Goal: Feedback & Contribution: Contribute content

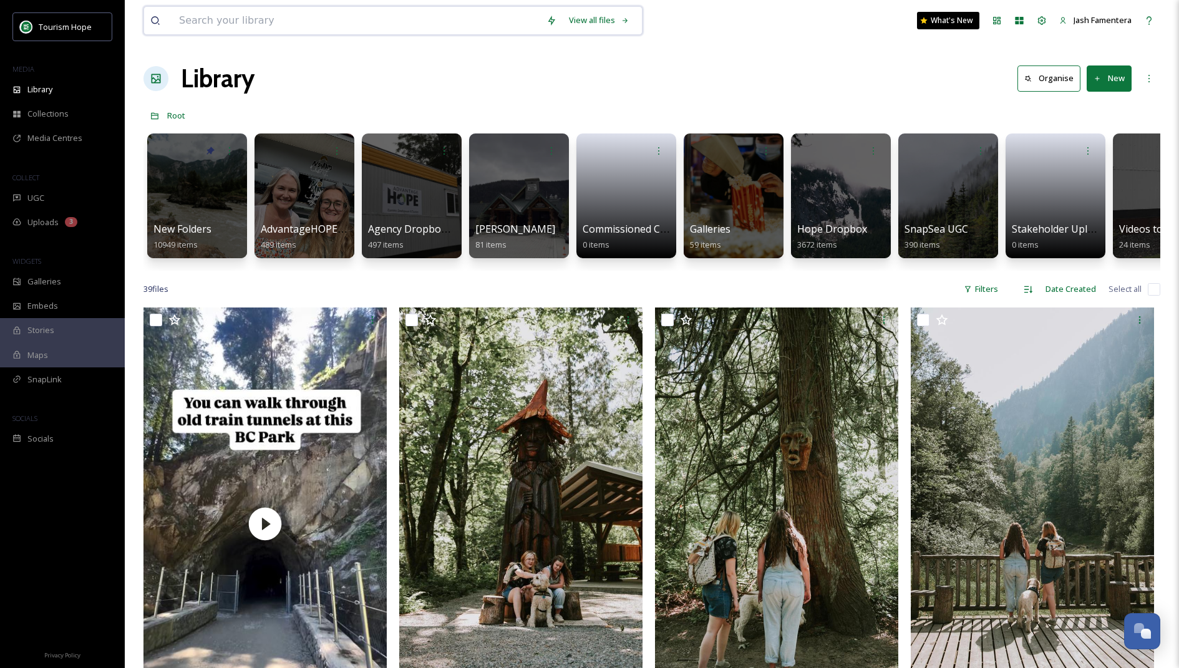
click at [282, 7] on input at bounding box center [356, 20] width 367 height 27
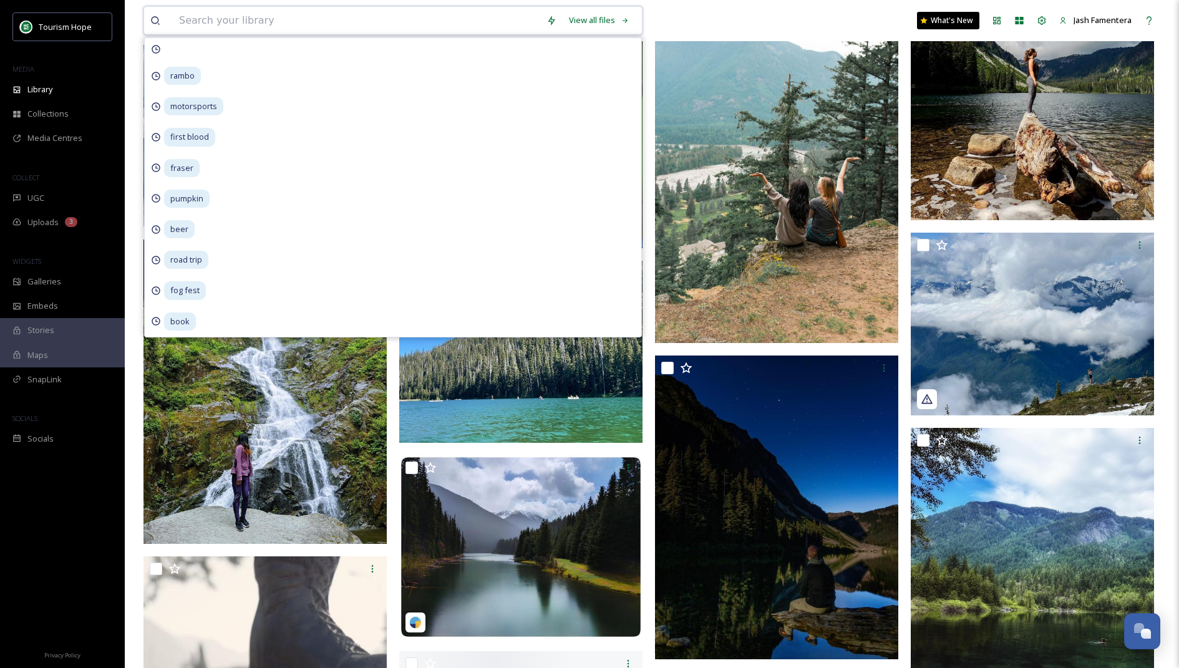
scroll to position [1842, 0]
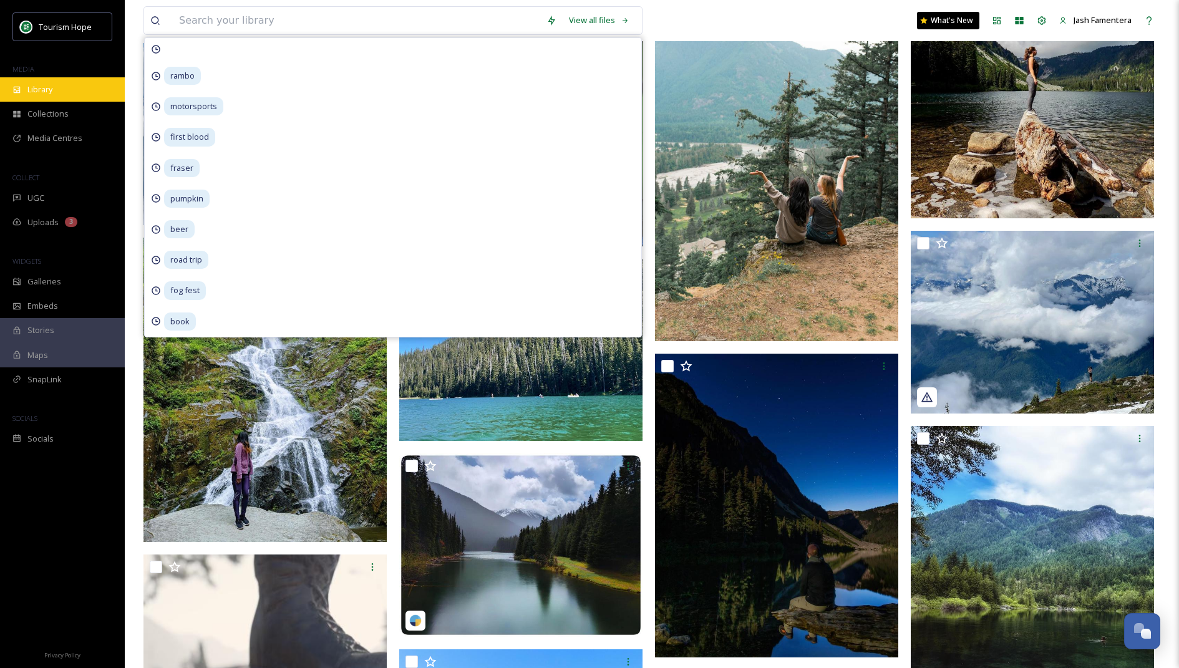
click at [62, 90] on div "Library" at bounding box center [62, 89] width 125 height 24
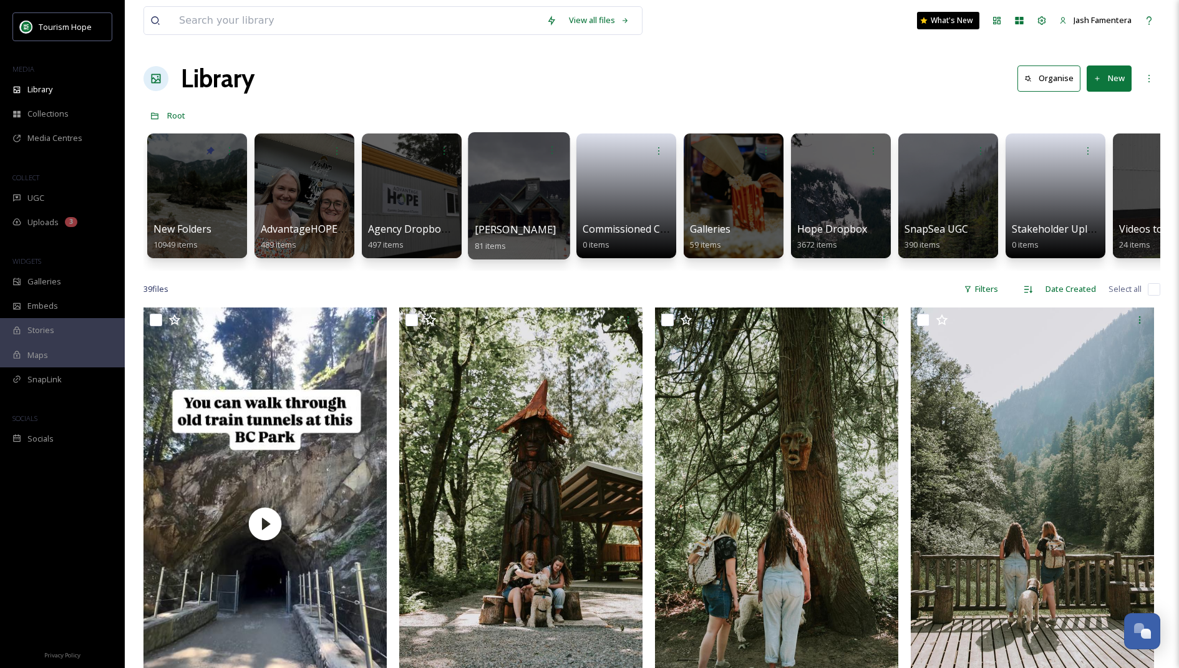
click at [482, 205] on div at bounding box center [519, 195] width 102 height 127
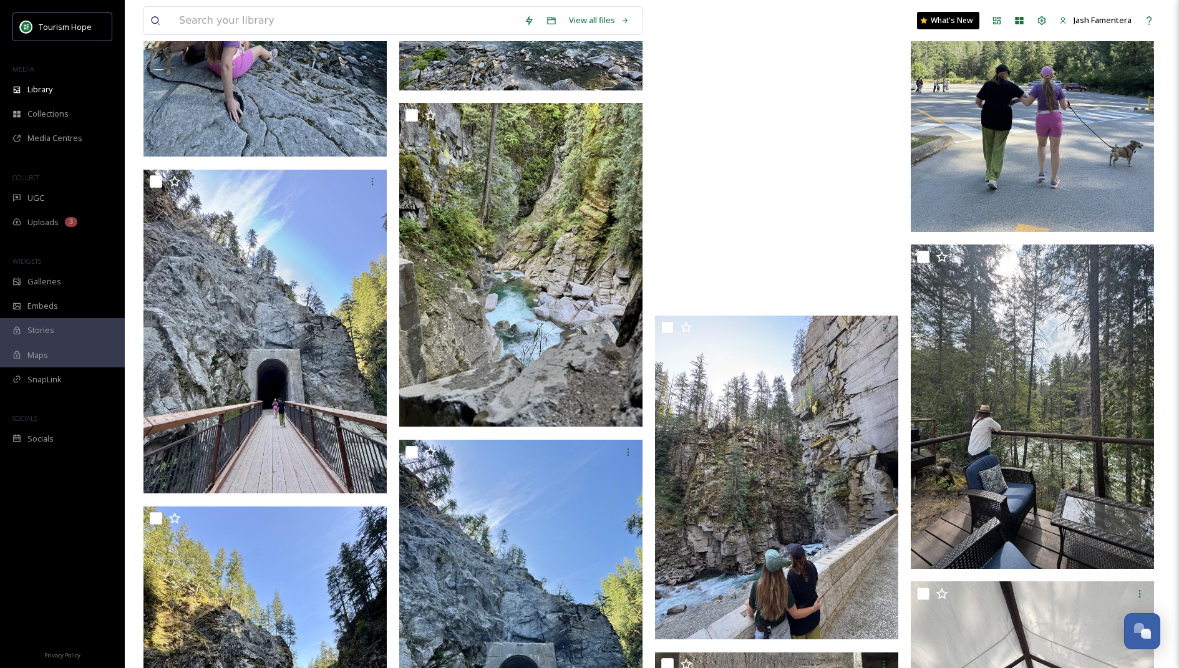
scroll to position [1579, 0]
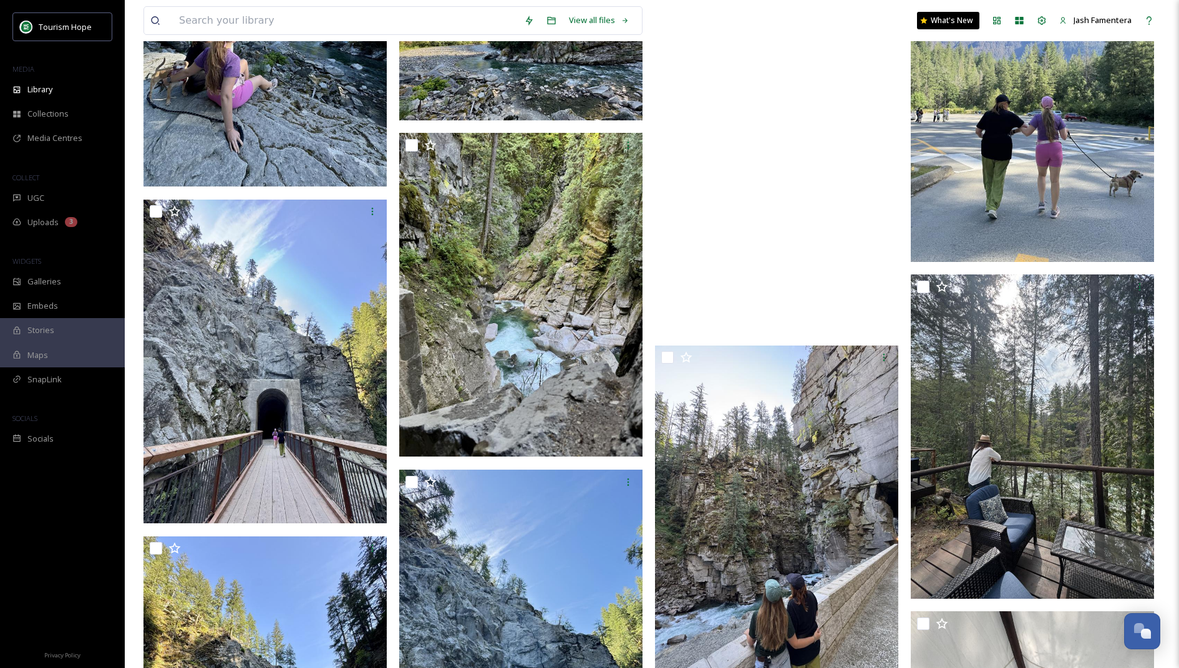
click at [742, 216] on video "ext_1754456046.959915_-572d6a7d0cda4976b65d0df6144799ae.mov" at bounding box center [776, 116] width 243 height 432
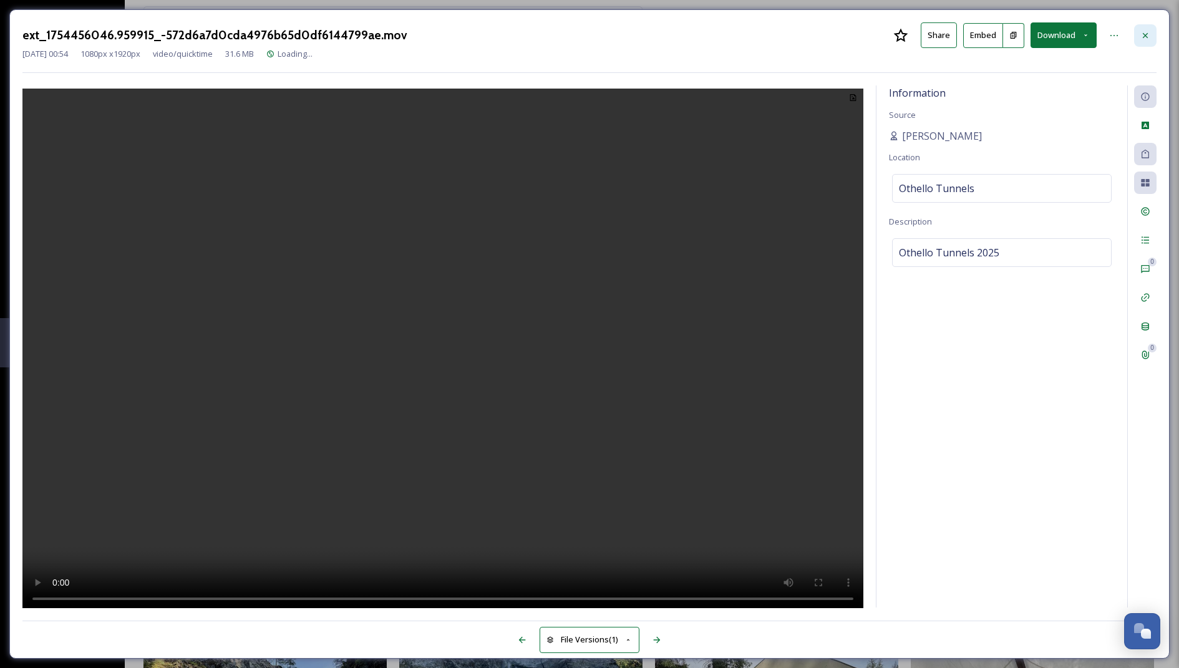
click at [1146, 31] on icon at bounding box center [1145, 36] width 10 height 10
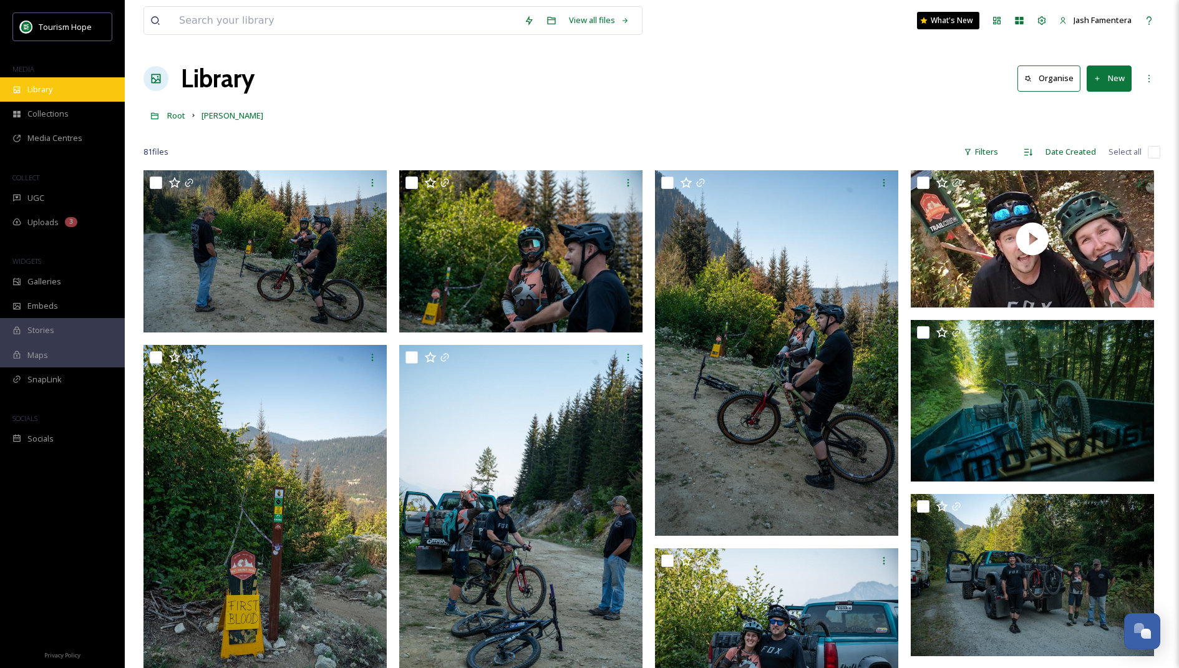
click at [95, 99] on div "Library" at bounding box center [62, 89] width 125 height 24
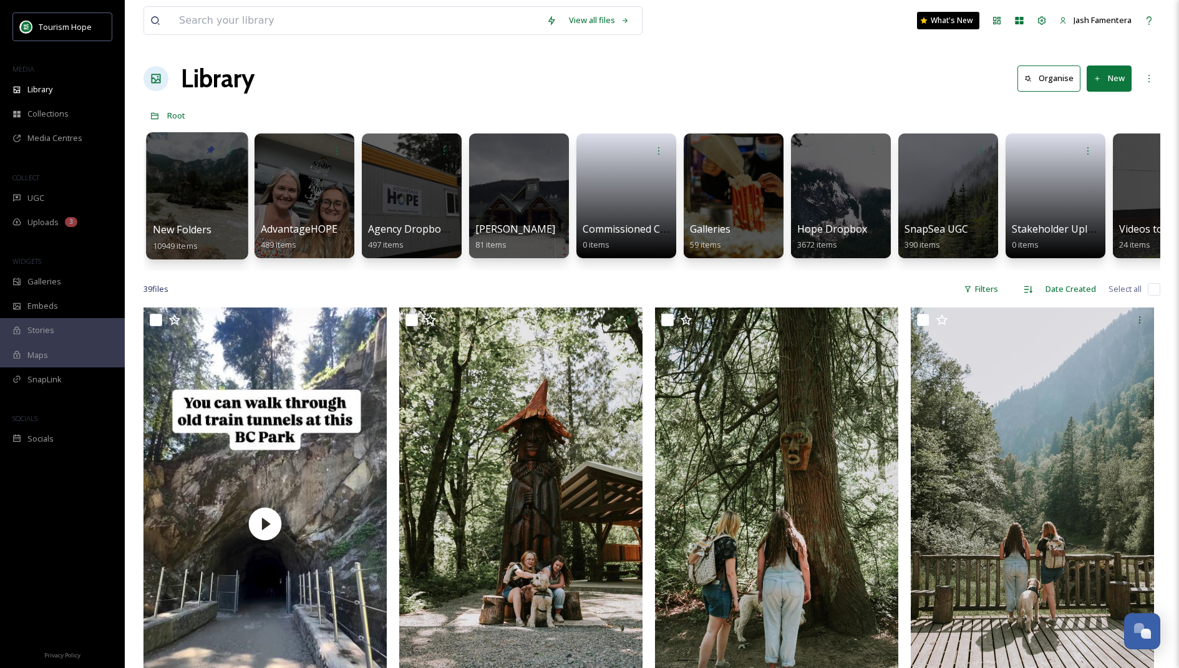
click at [224, 218] on div at bounding box center [197, 195] width 102 height 127
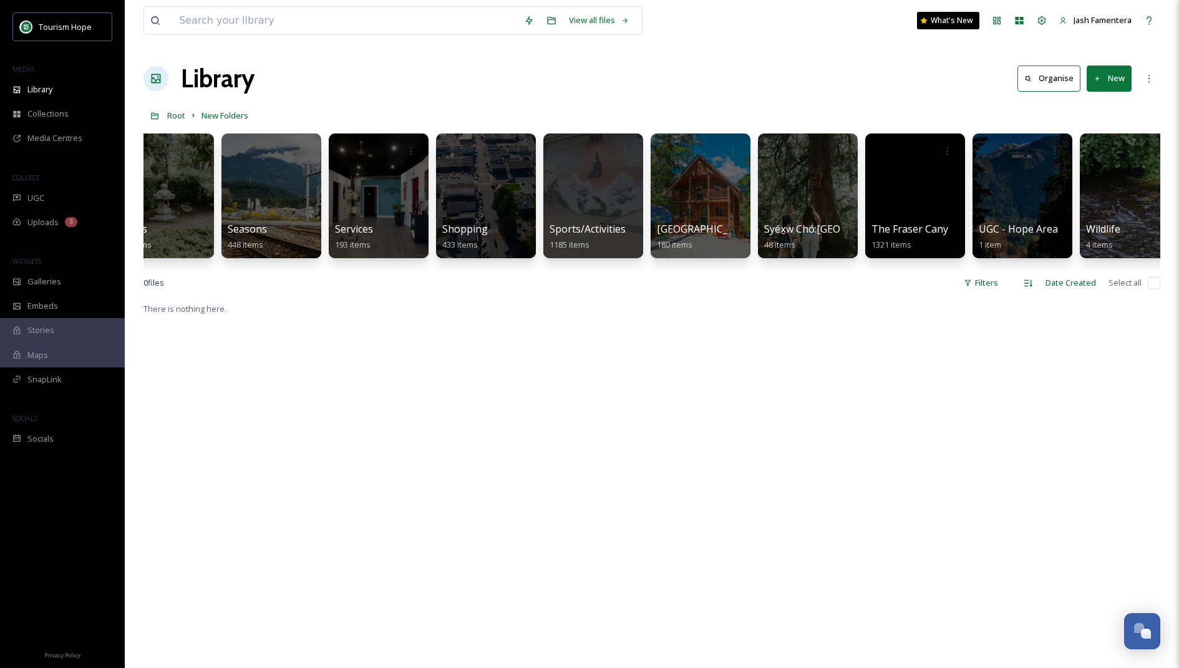
scroll to position [0, 1450]
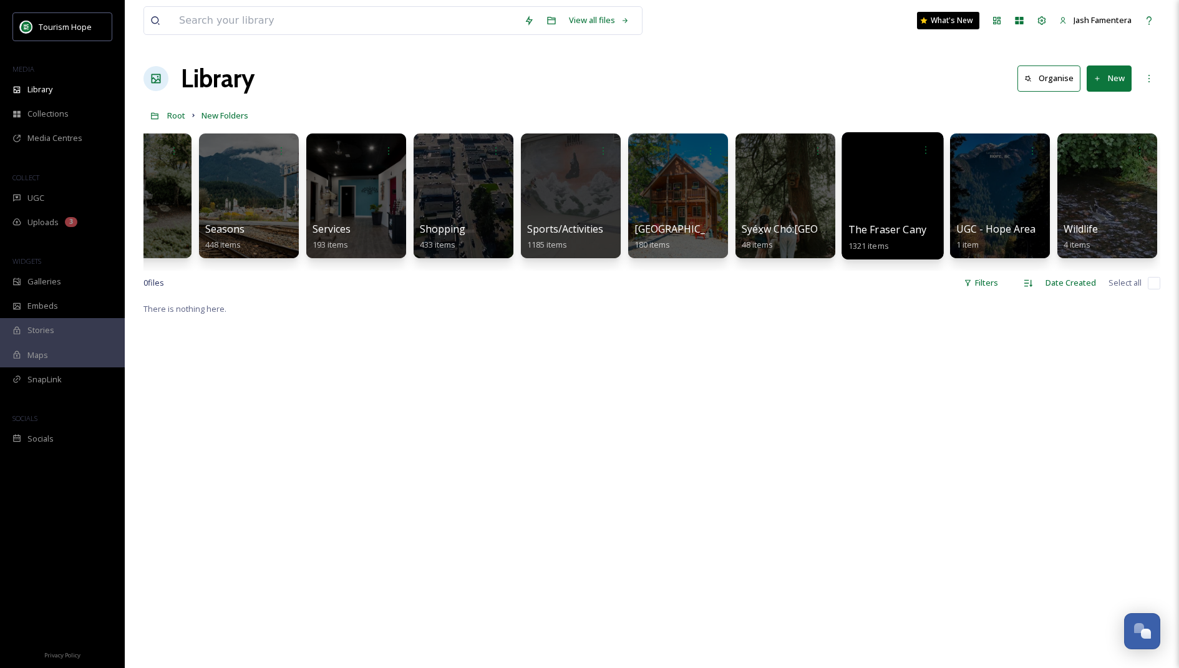
click at [866, 197] on div at bounding box center [892, 195] width 102 height 127
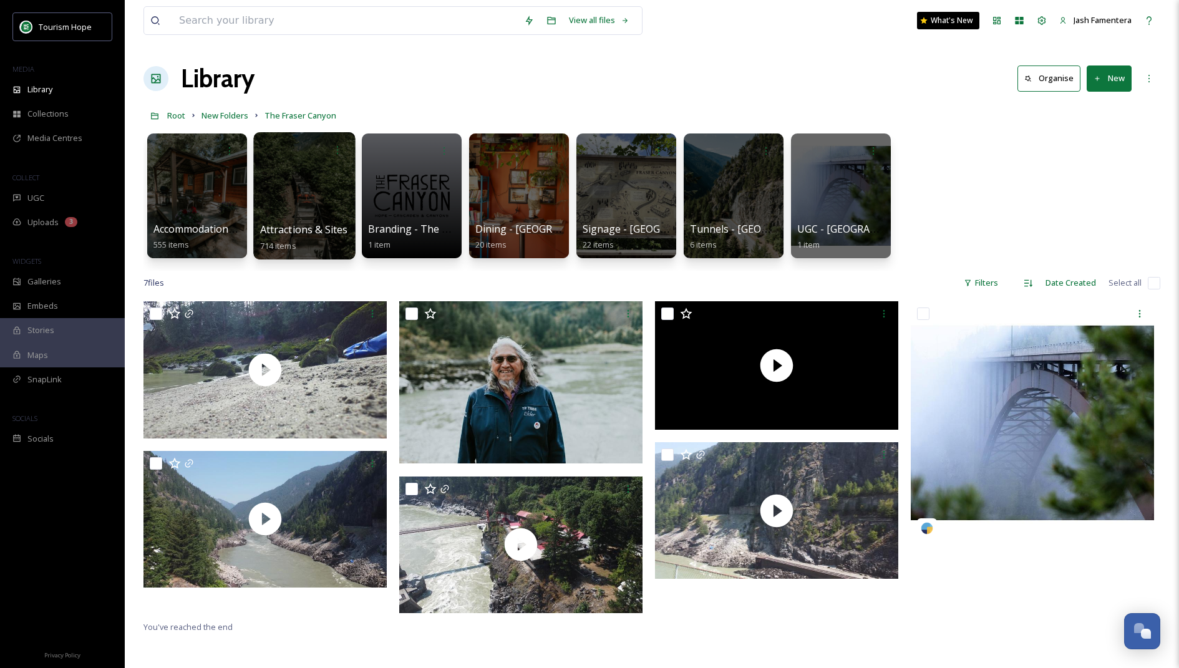
click at [313, 187] on div at bounding box center [304, 195] width 102 height 127
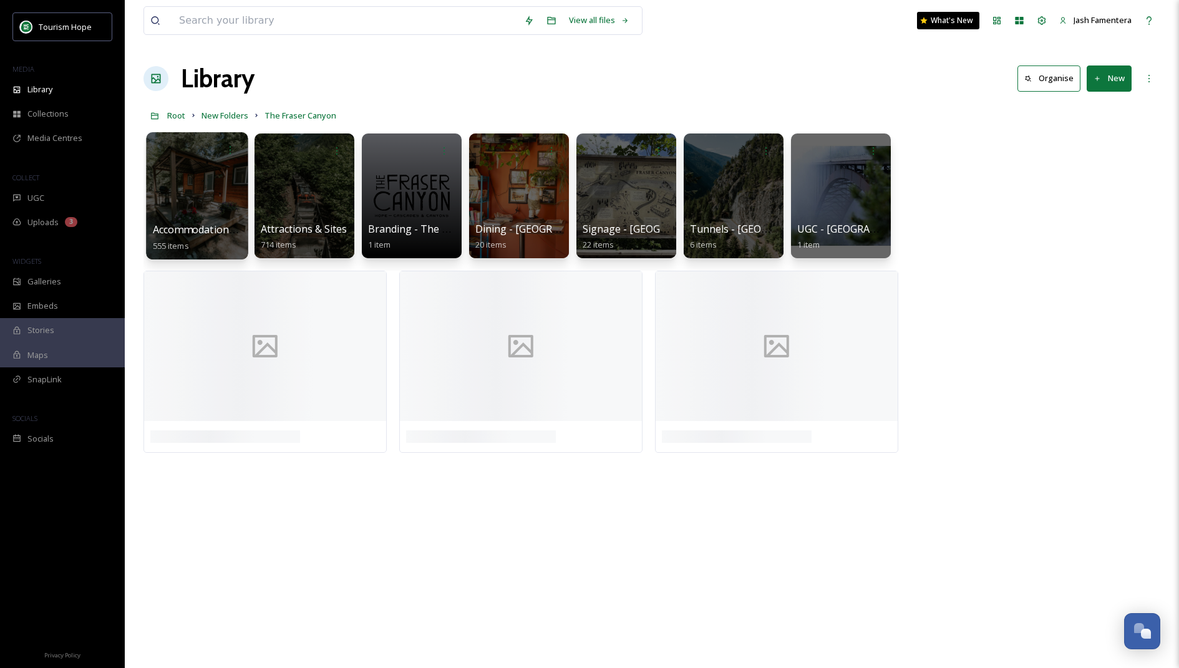
click at [210, 172] on div at bounding box center [197, 195] width 102 height 127
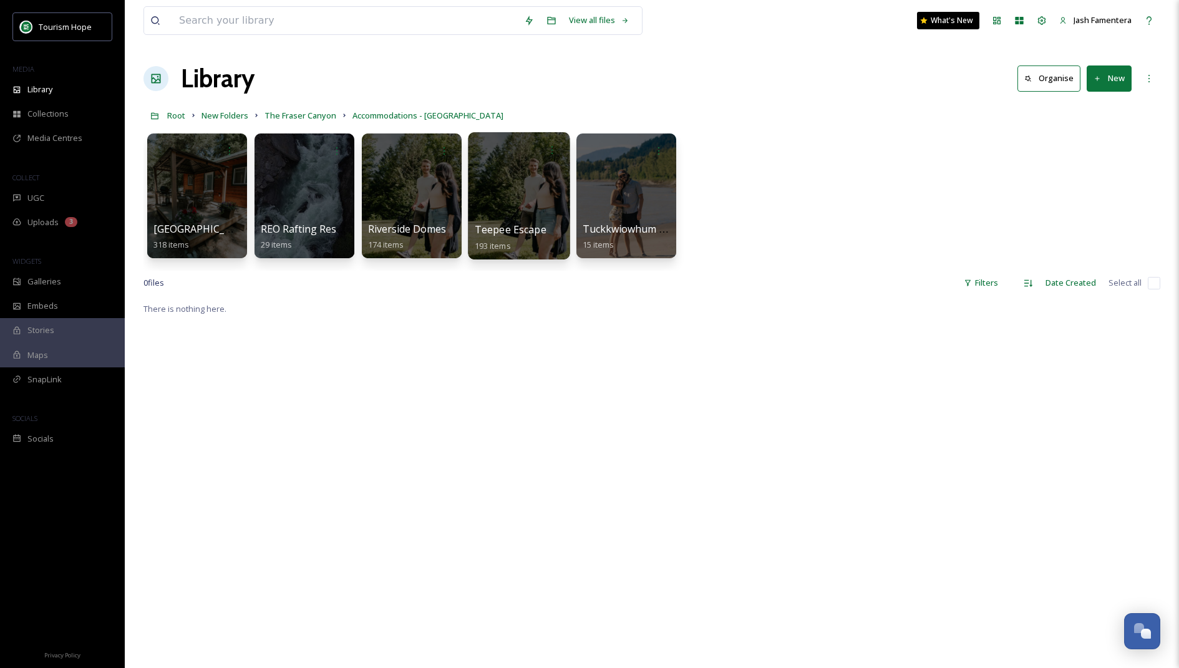
click at [470, 188] on div at bounding box center [519, 195] width 102 height 127
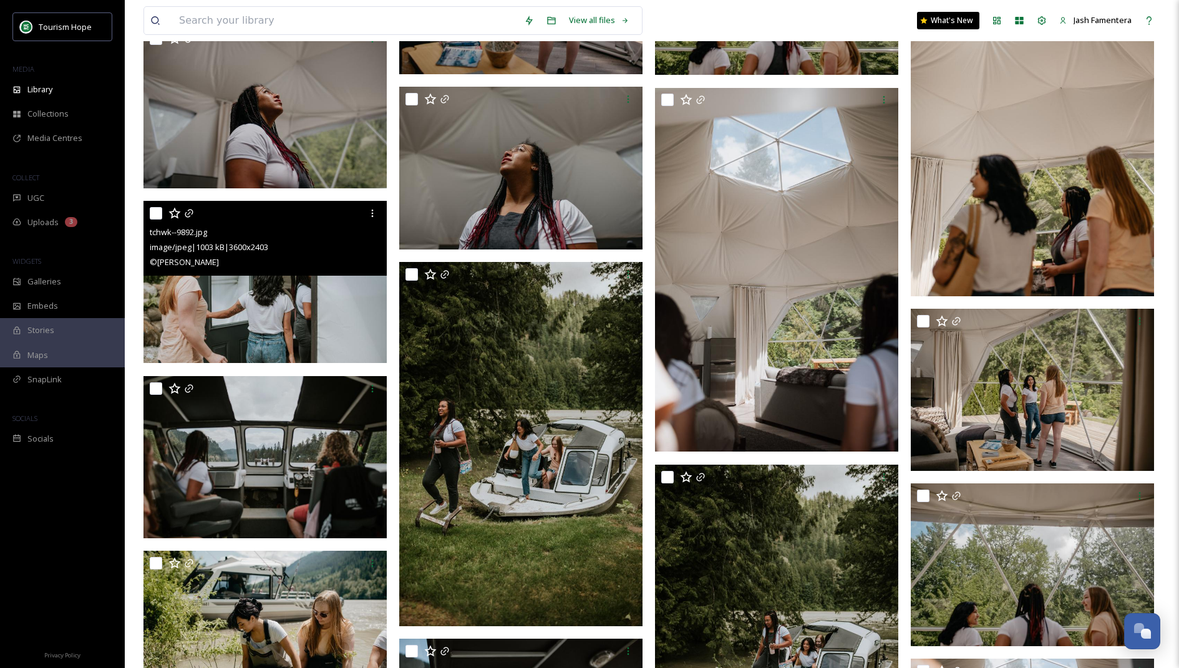
scroll to position [1828, 0]
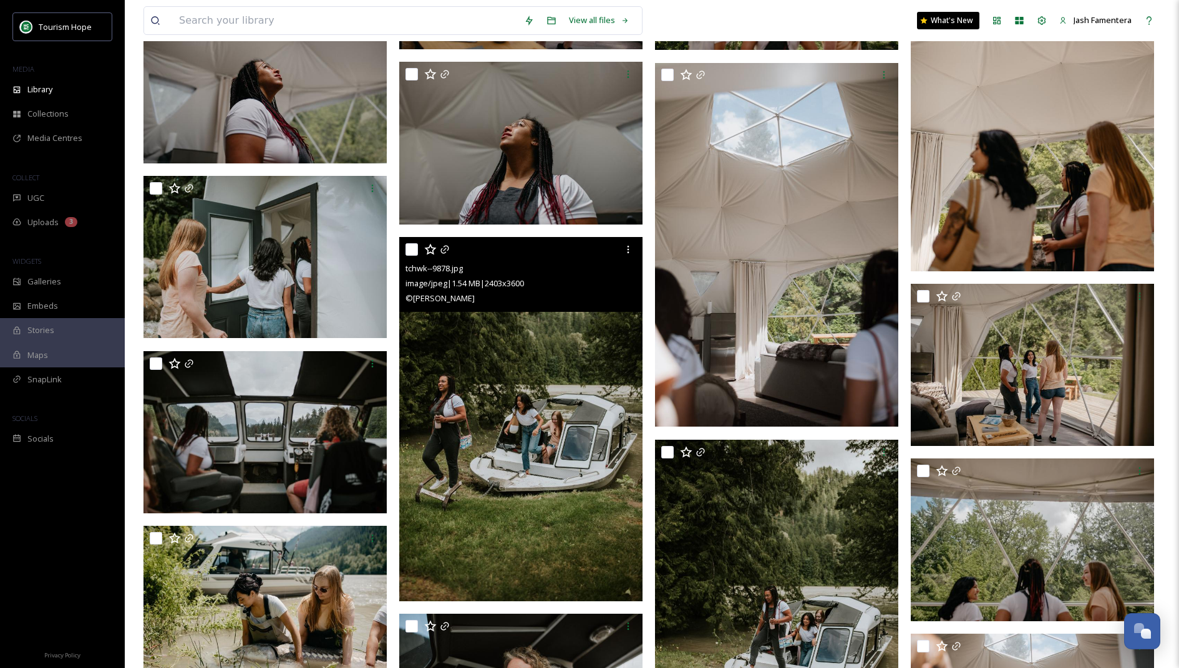
click at [414, 253] on input "checkbox" at bounding box center [411, 249] width 12 height 12
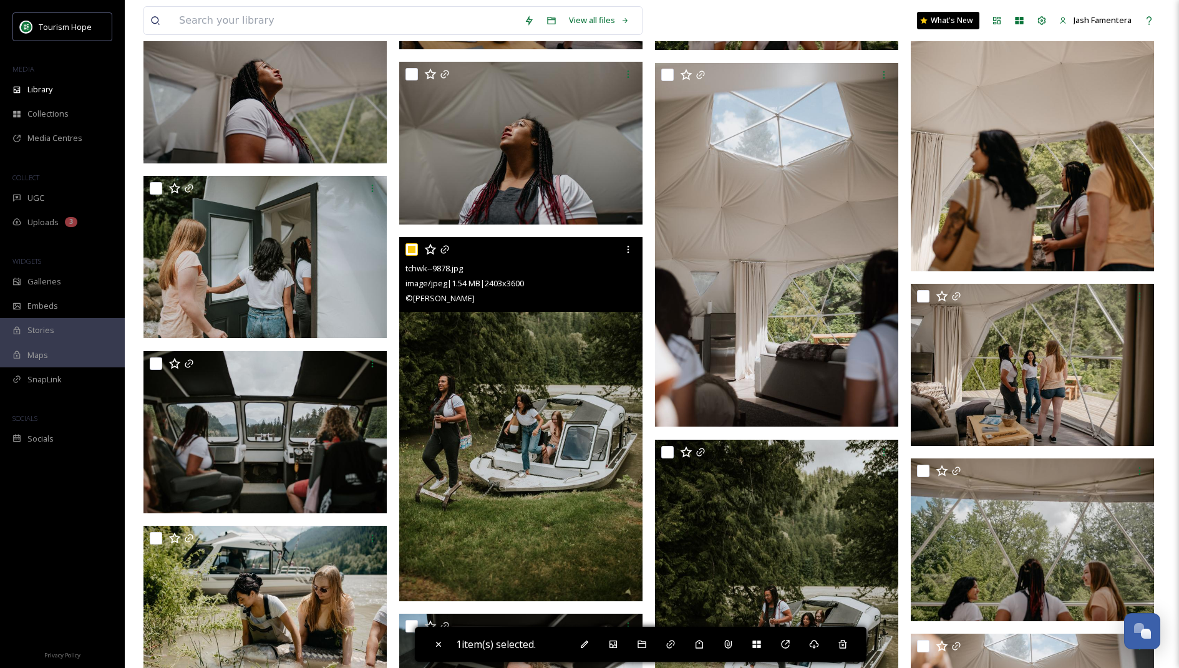
click at [412, 254] on input "checkbox" at bounding box center [411, 249] width 12 height 12
checkbox input "false"
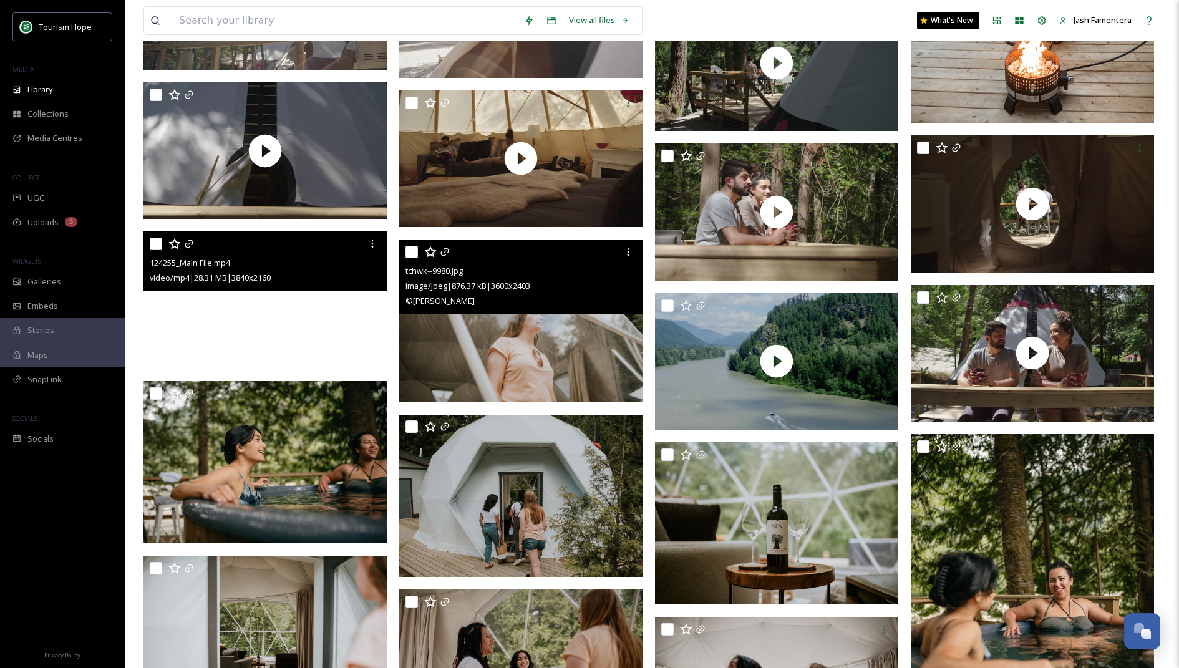
scroll to position [752, 0]
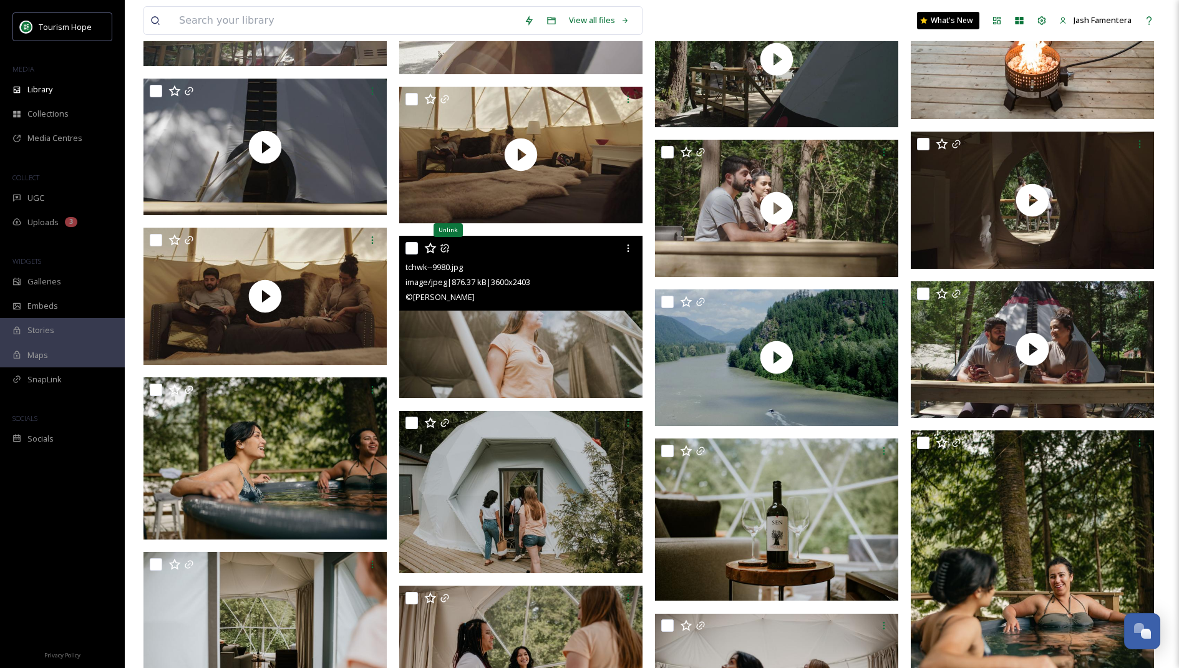
click at [443, 250] on icon at bounding box center [445, 248] width 10 height 10
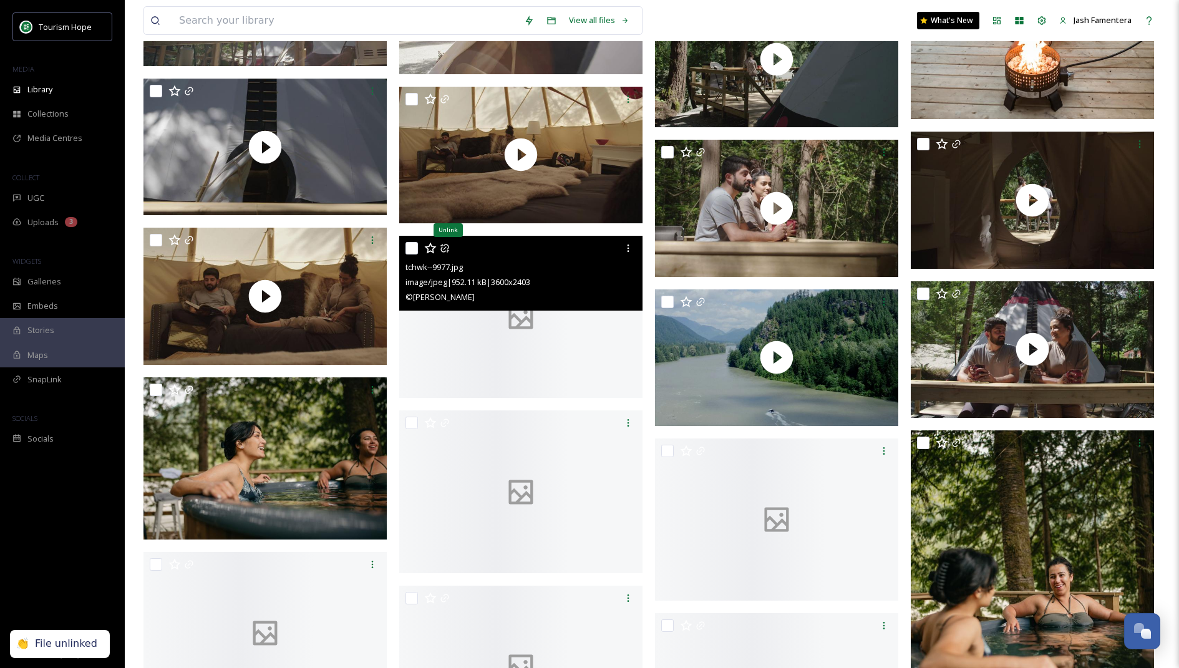
click at [445, 245] on icon at bounding box center [445, 248] width 10 height 10
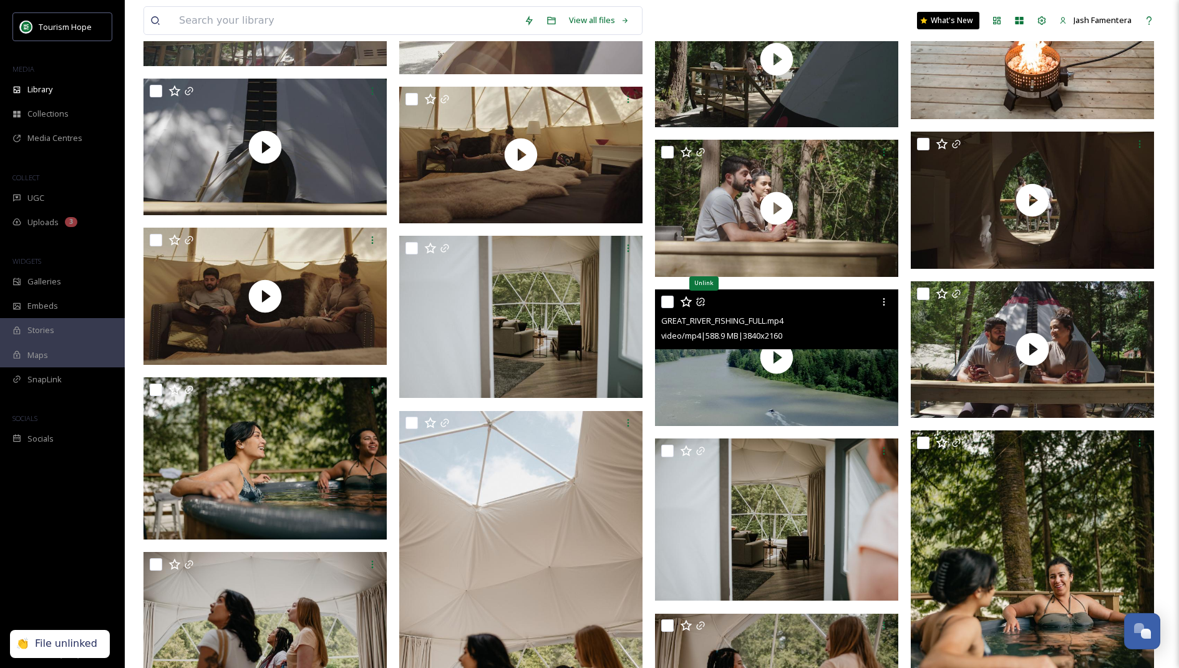
click at [703, 299] on icon at bounding box center [700, 302] width 10 height 10
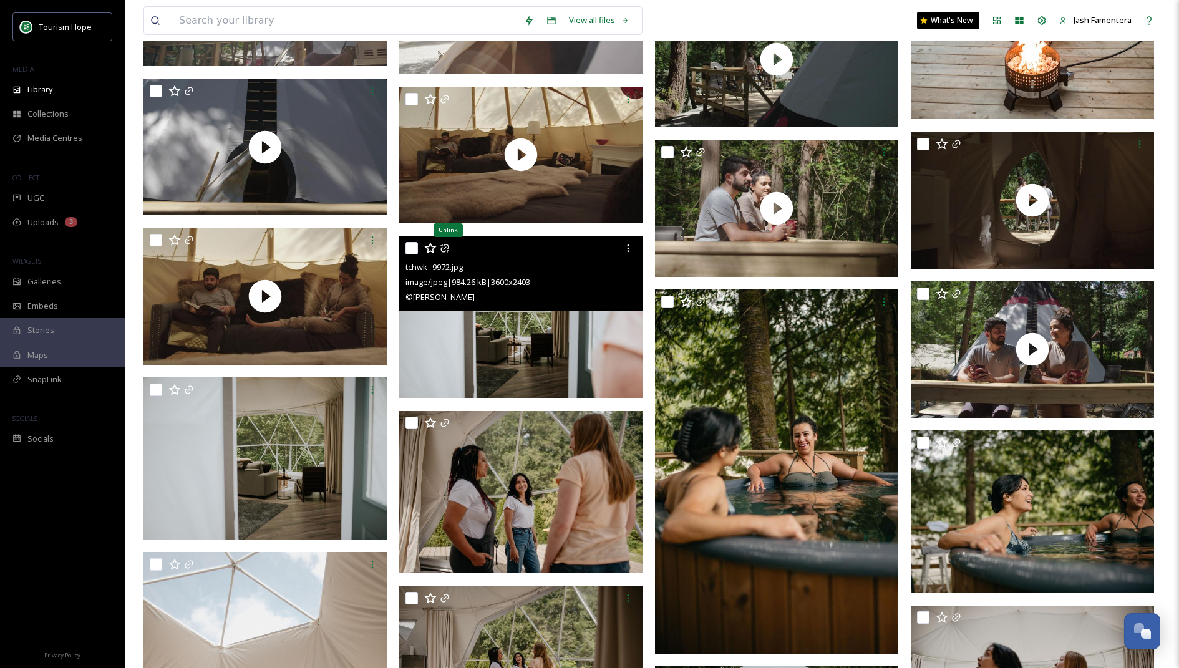
click at [447, 246] on icon at bounding box center [445, 248] width 10 height 10
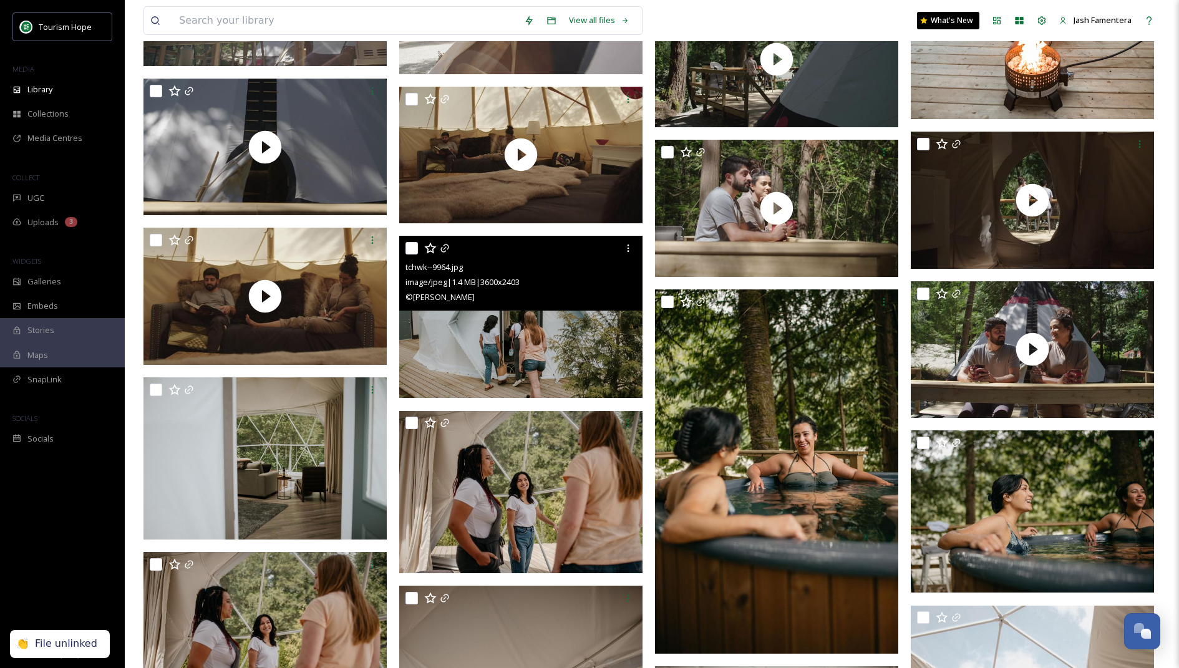
click at [412, 246] on input "checkbox" at bounding box center [411, 248] width 12 height 12
checkbox input "true"
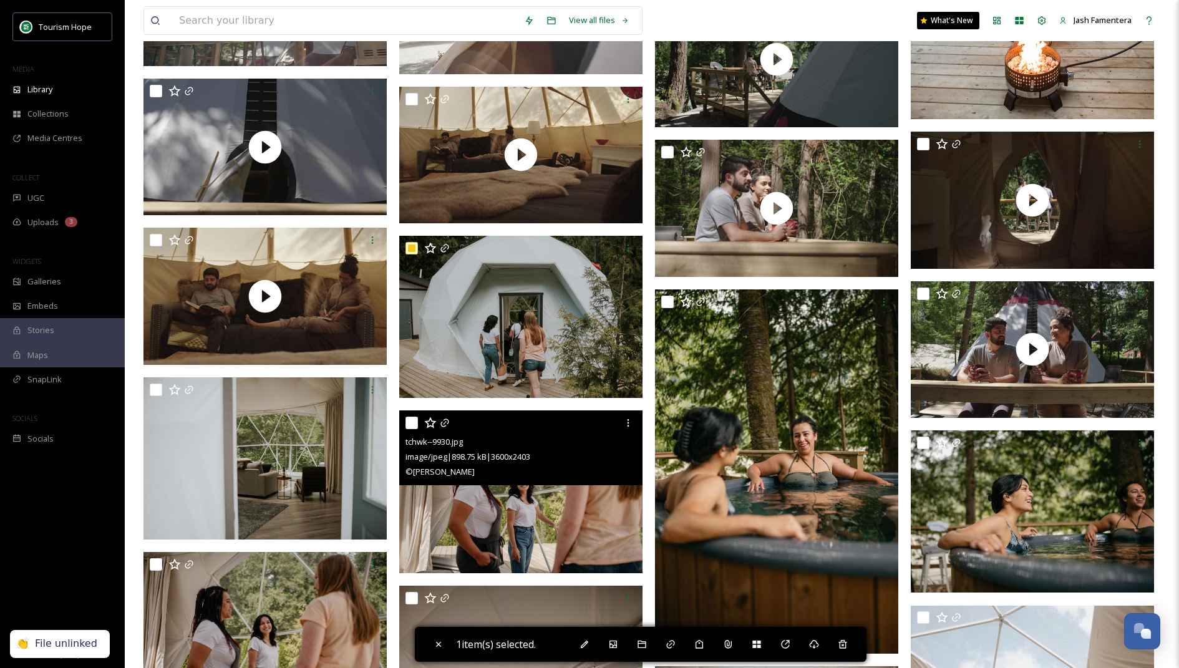
click at [407, 420] on input "checkbox" at bounding box center [411, 423] width 12 height 12
checkbox input "true"
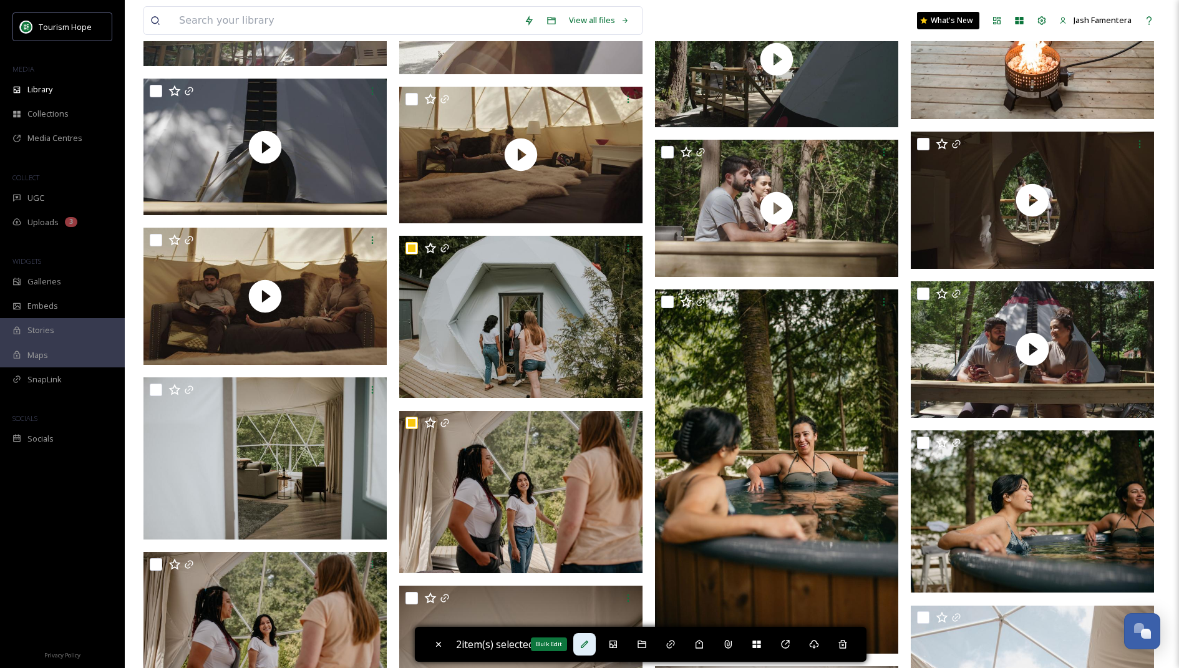
click at [585, 639] on icon at bounding box center [584, 644] width 10 height 10
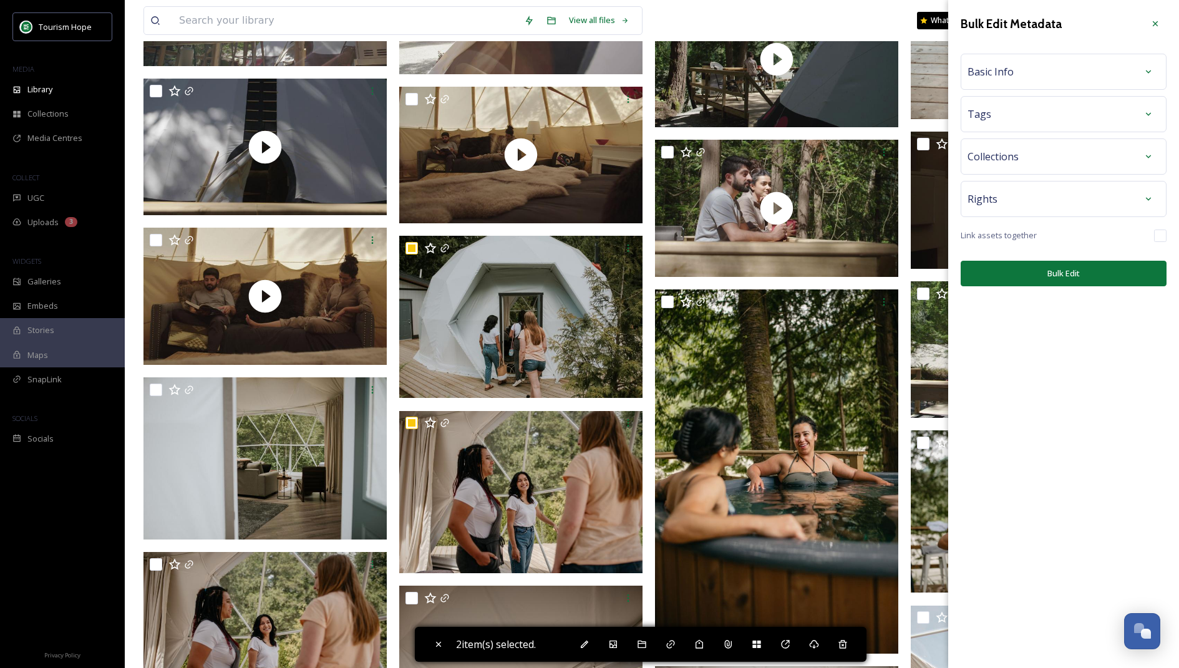
click at [1010, 72] on span "Basic Info" at bounding box center [990, 71] width 46 height 15
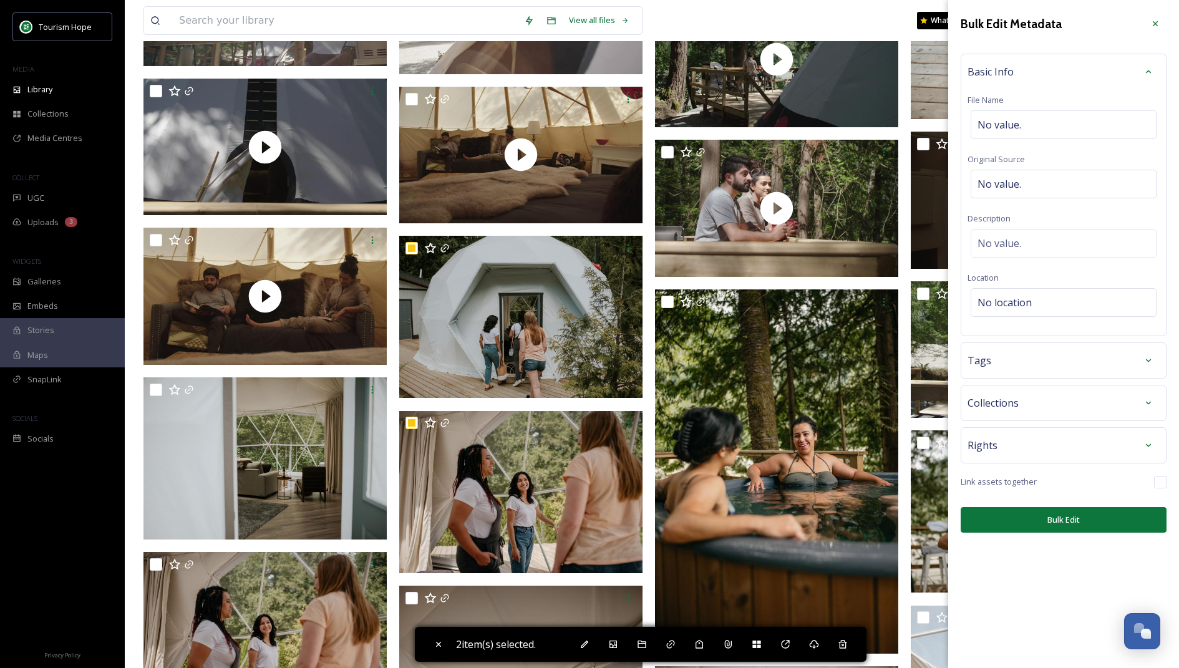
click at [1043, 508] on button "Bulk Edit" at bounding box center [1064, 520] width 206 height 26
checkbox input "false"
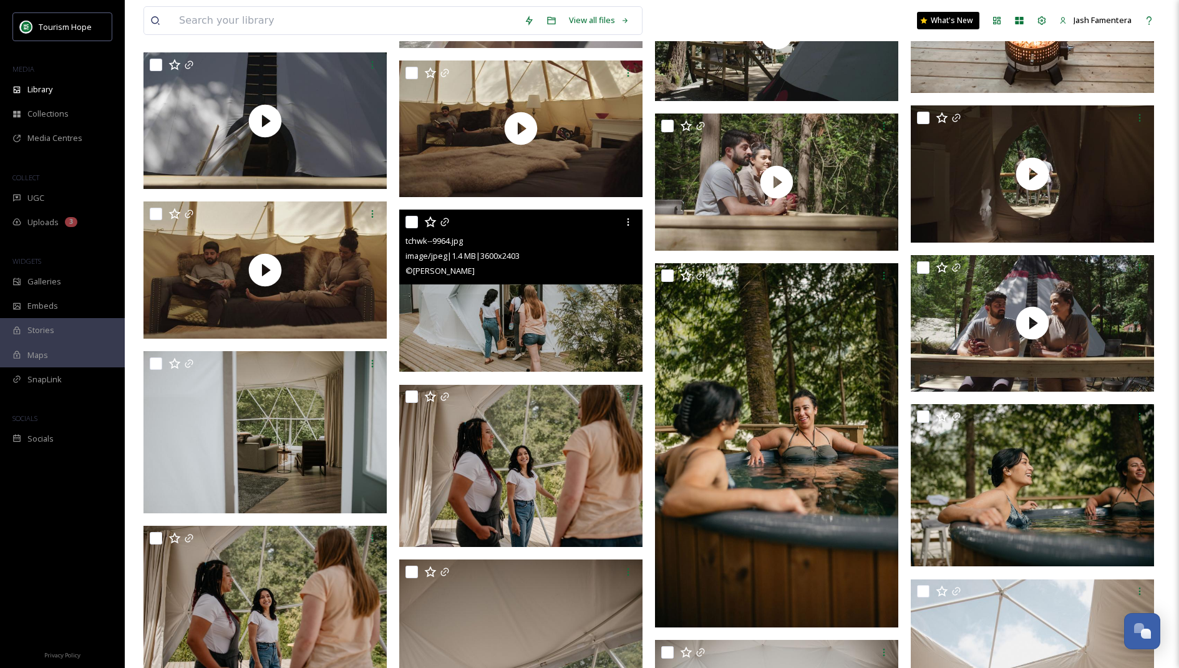
scroll to position [819, 0]
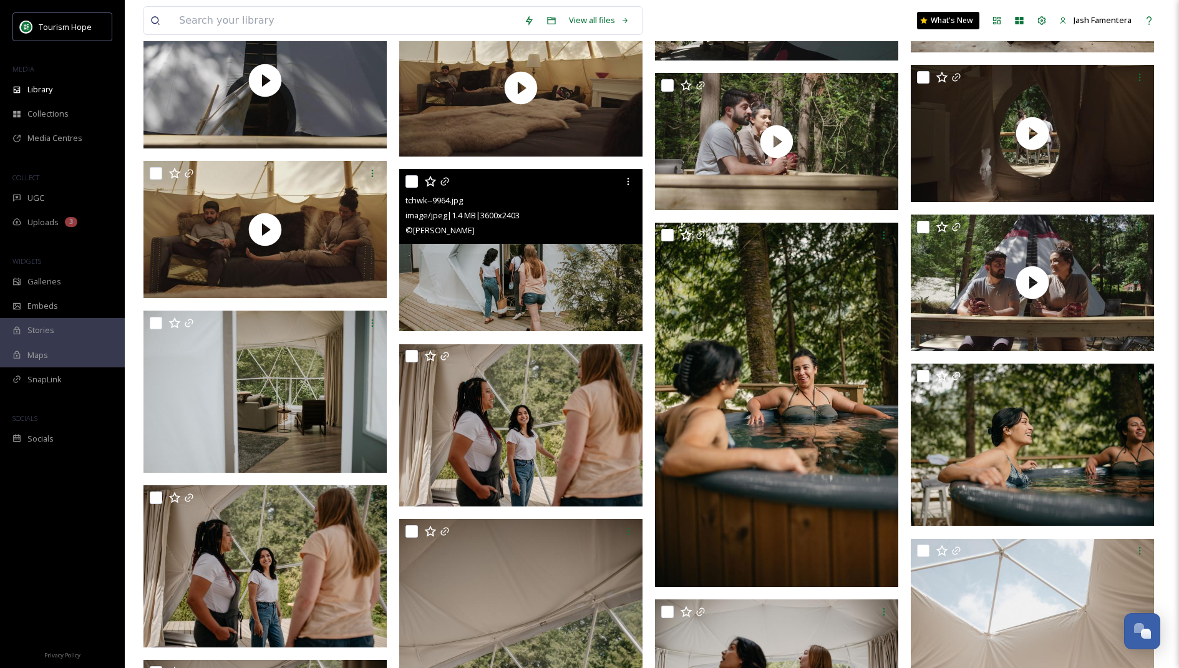
click at [412, 177] on input "checkbox" at bounding box center [411, 181] width 12 height 12
checkbox input "true"
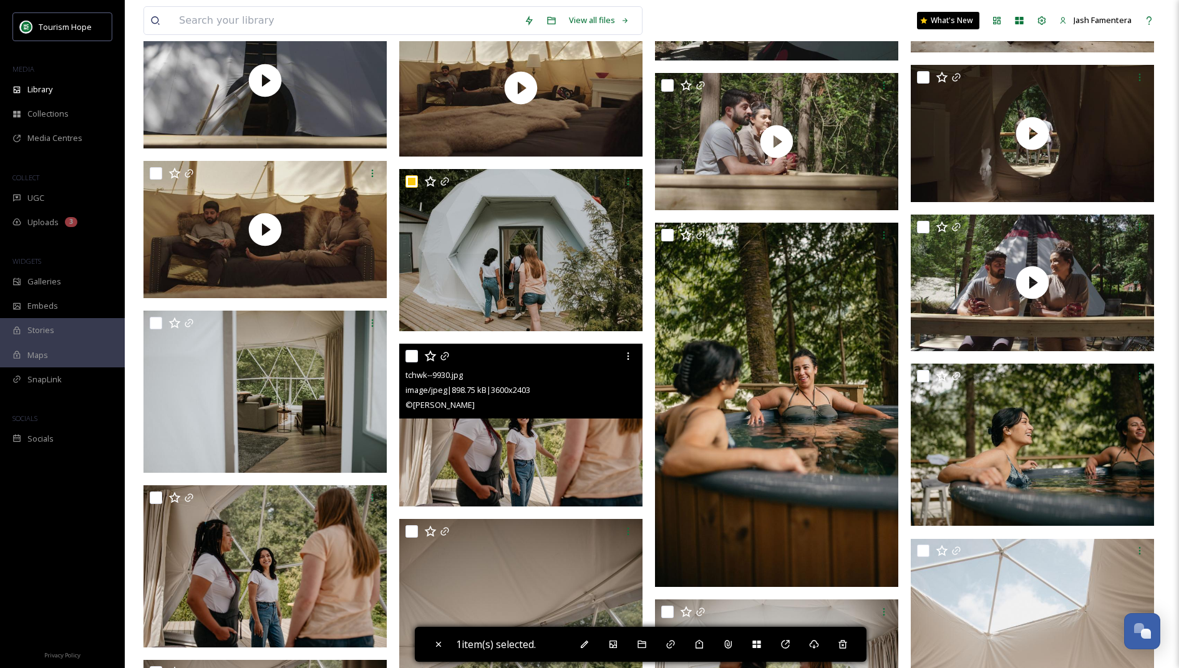
click at [415, 359] on input "checkbox" at bounding box center [411, 356] width 12 height 12
checkbox input "true"
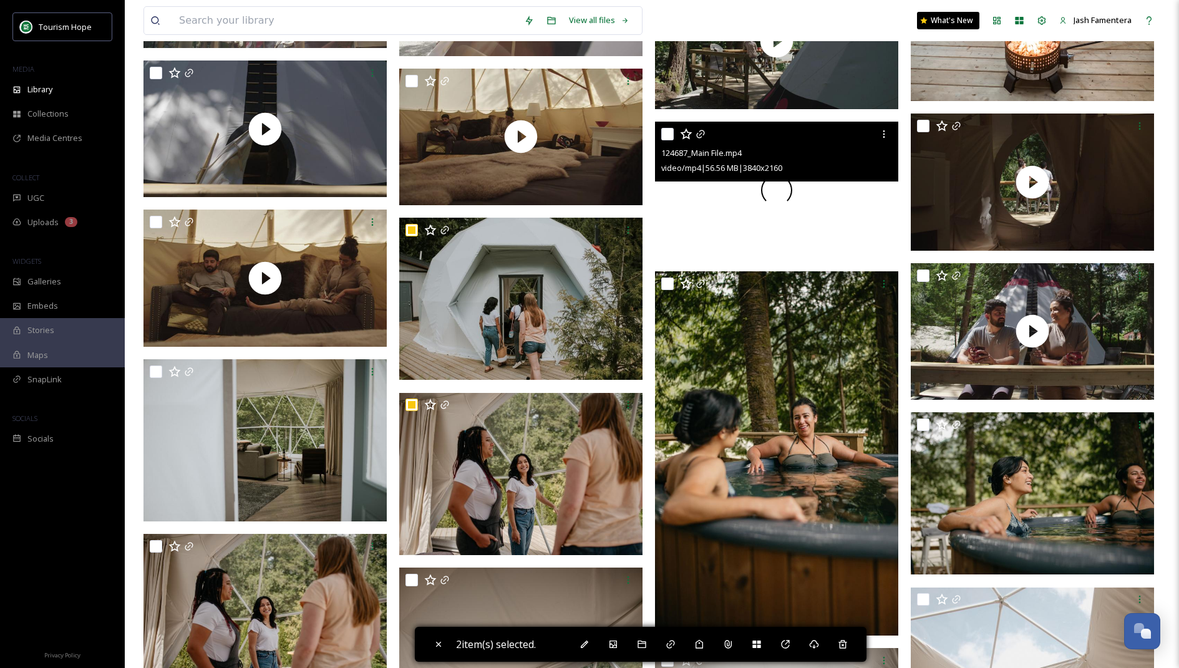
scroll to position [768, 0]
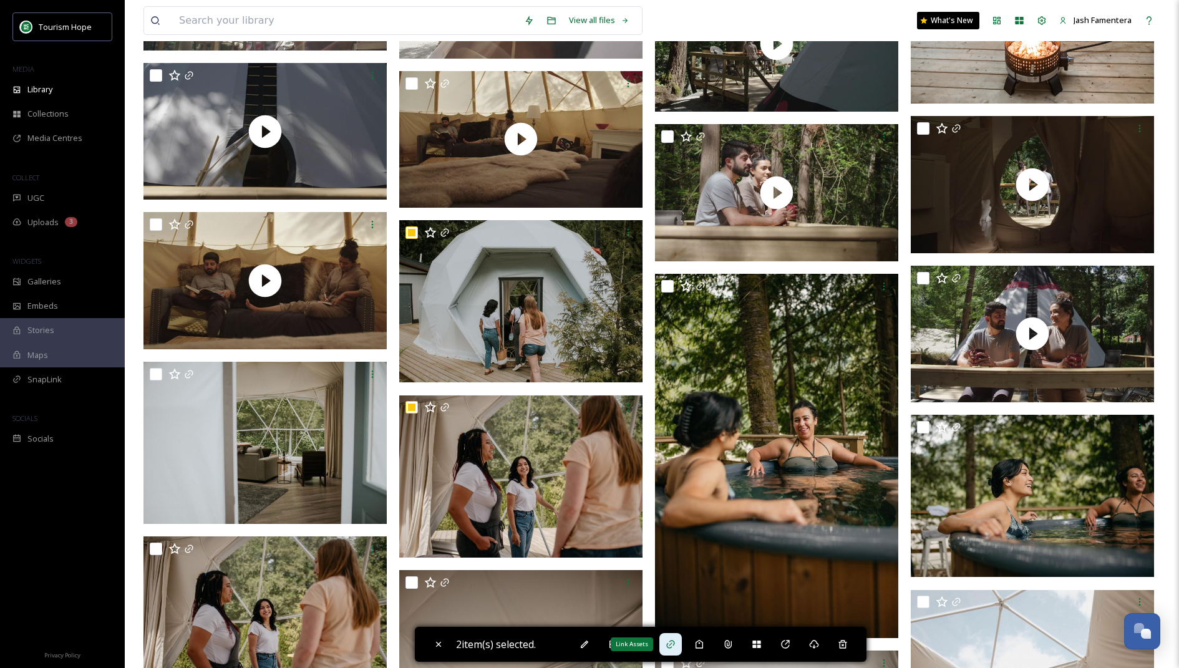
click at [667, 634] on div "Link Assets" at bounding box center [670, 644] width 22 height 22
checkbox input "false"
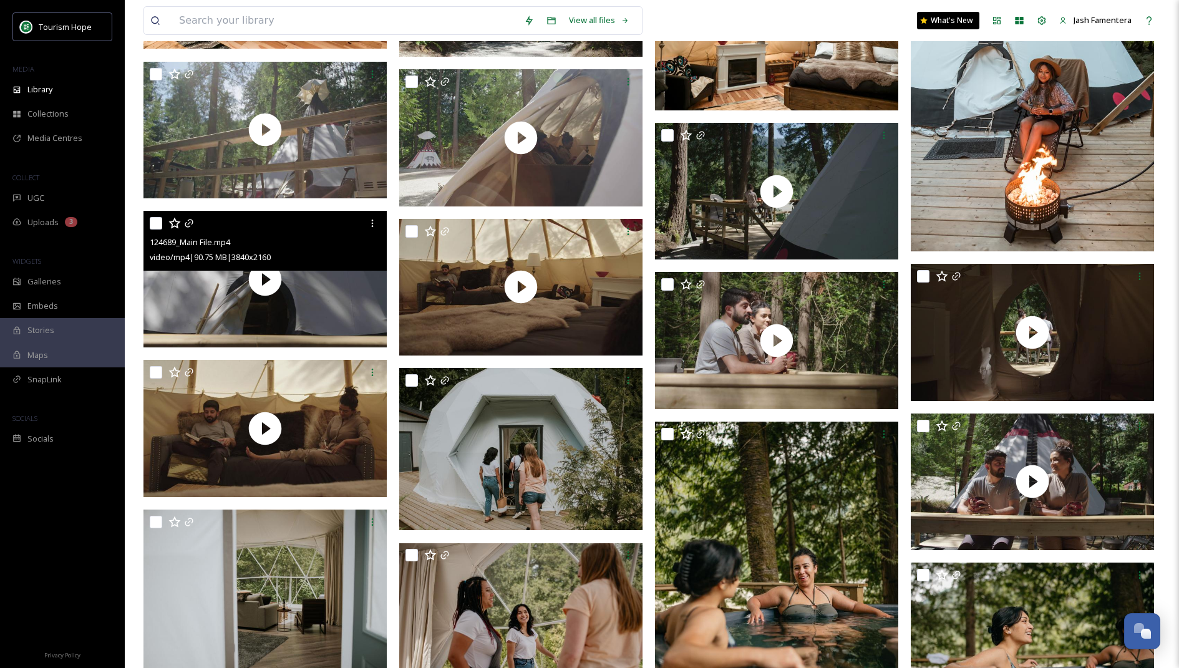
scroll to position [618, 0]
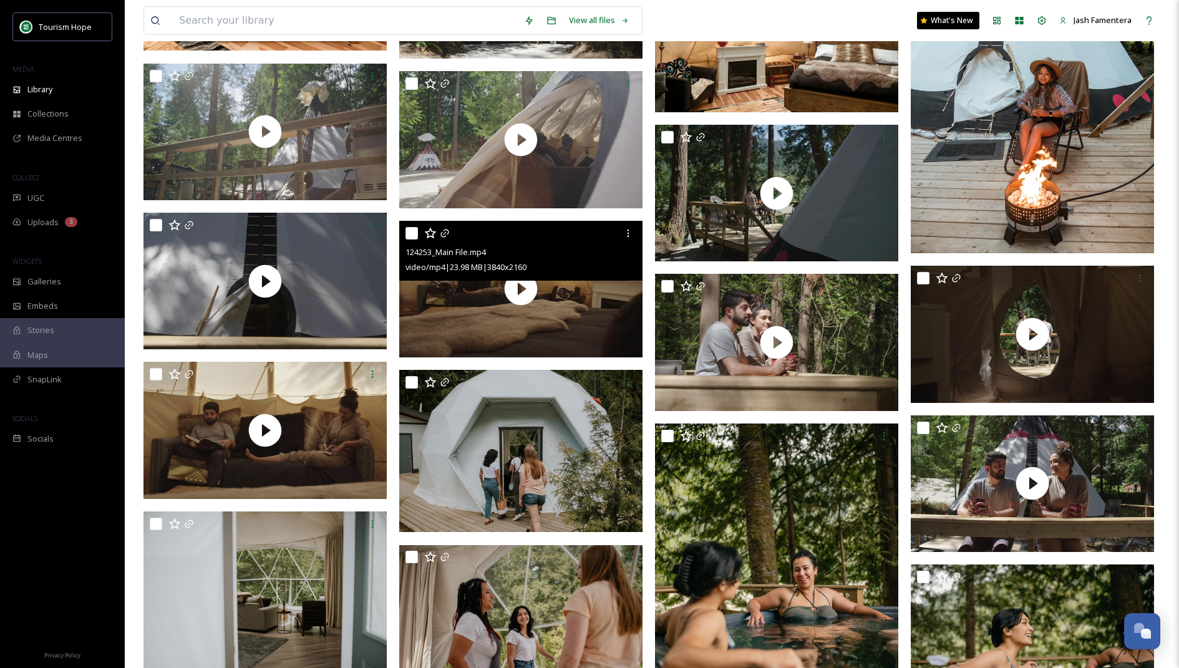
click at [410, 227] on input "checkbox" at bounding box center [411, 233] width 12 height 12
checkbox input "true"
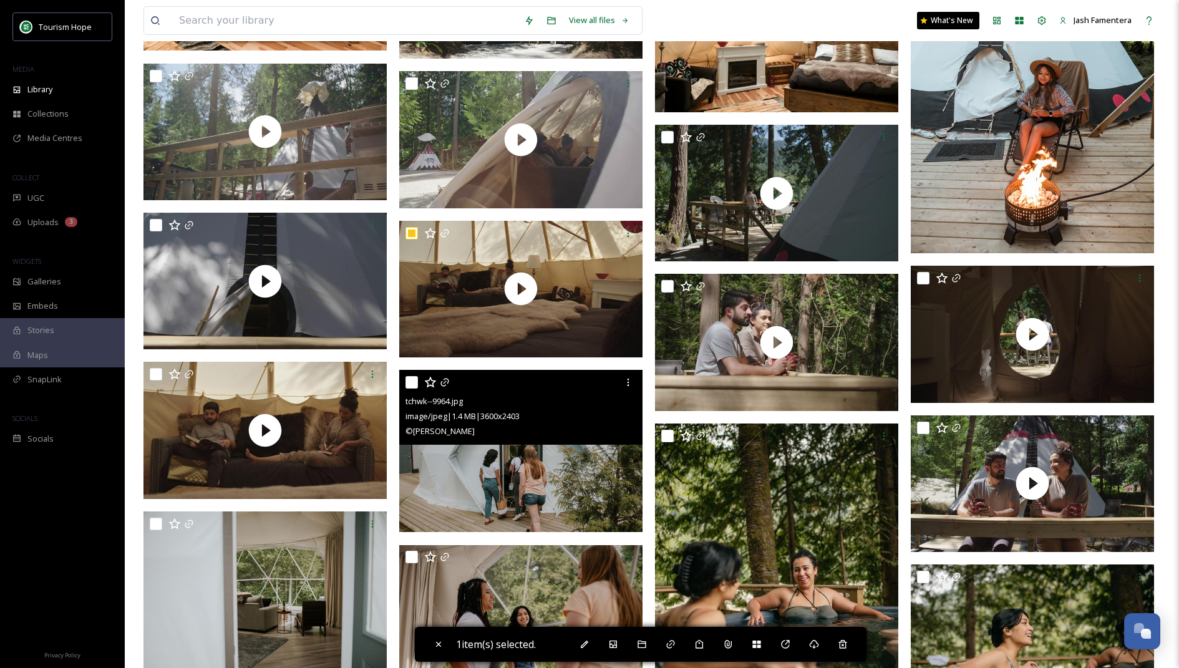
click at [405, 378] on input "checkbox" at bounding box center [411, 382] width 12 height 12
checkbox input "true"
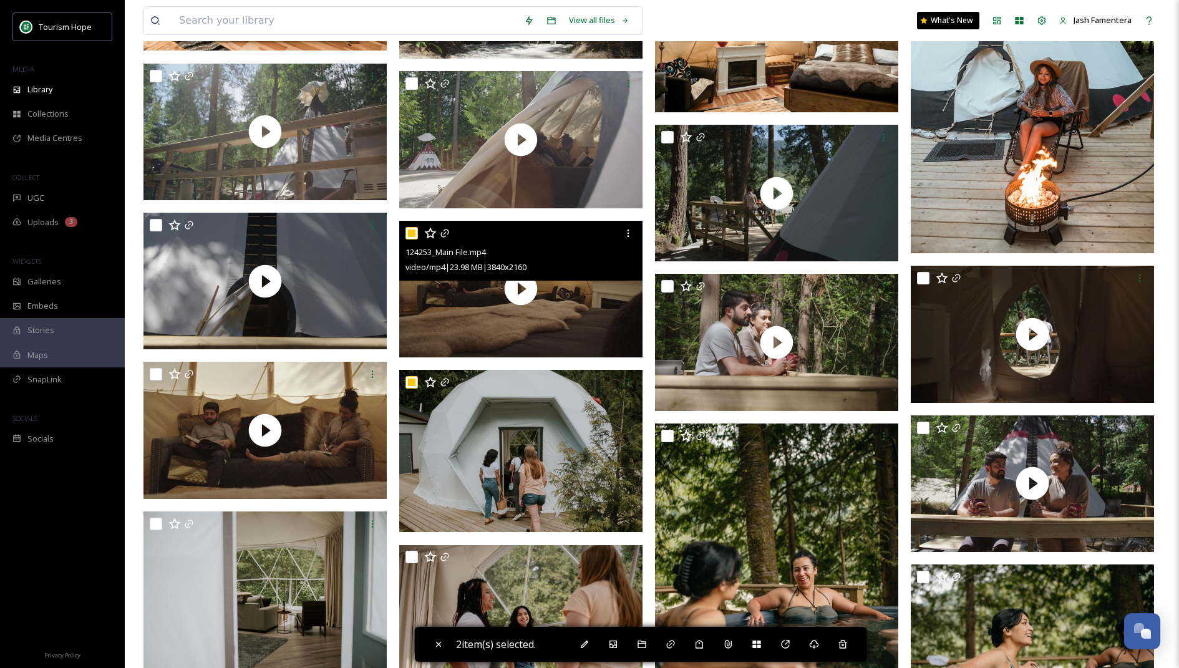
click at [409, 227] on input "checkbox" at bounding box center [411, 233] width 12 height 12
checkbox input "false"
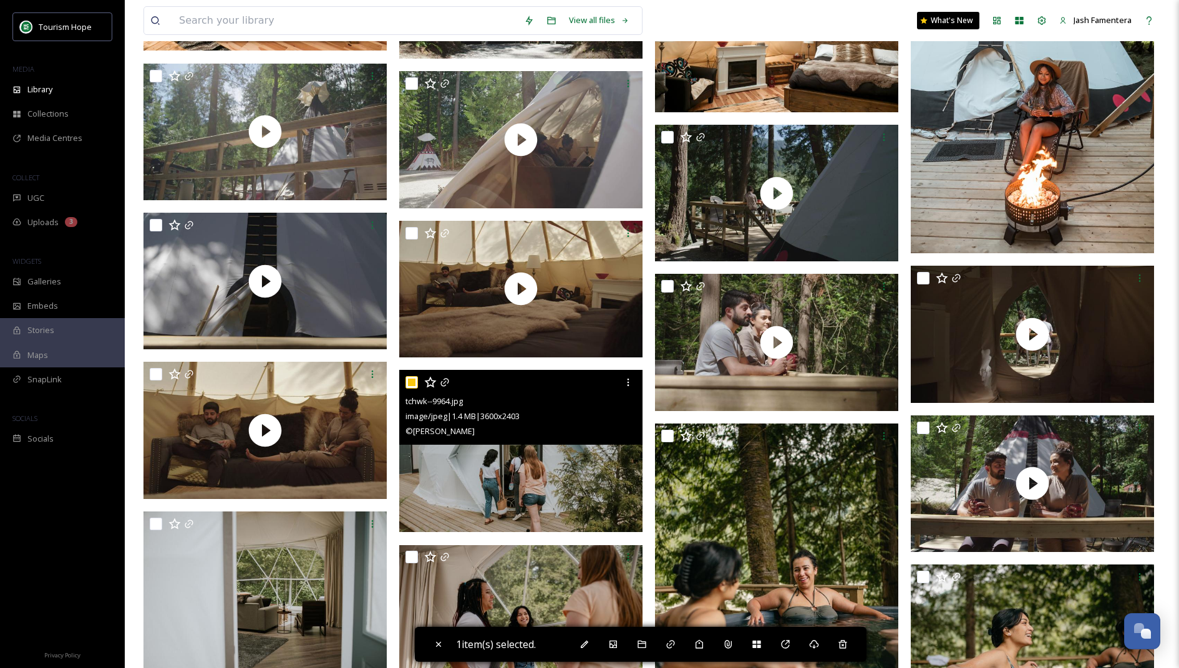
click at [410, 381] on input "checkbox" at bounding box center [411, 382] width 12 height 12
checkbox input "false"
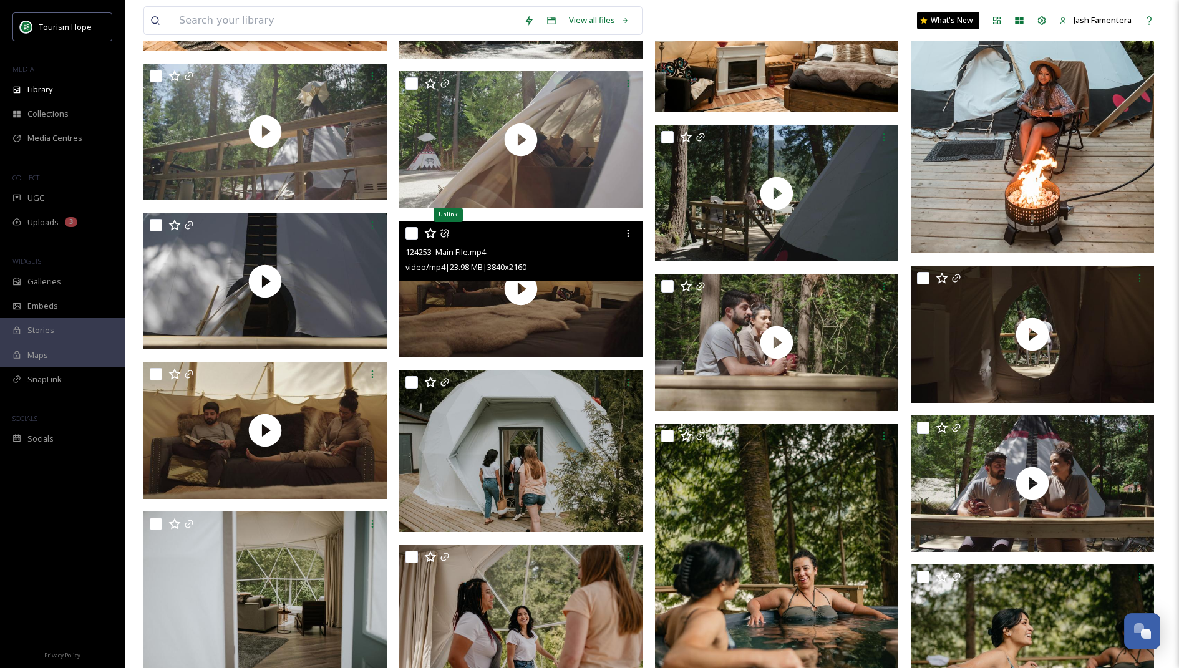
click at [444, 233] on icon at bounding box center [445, 233] width 10 height 10
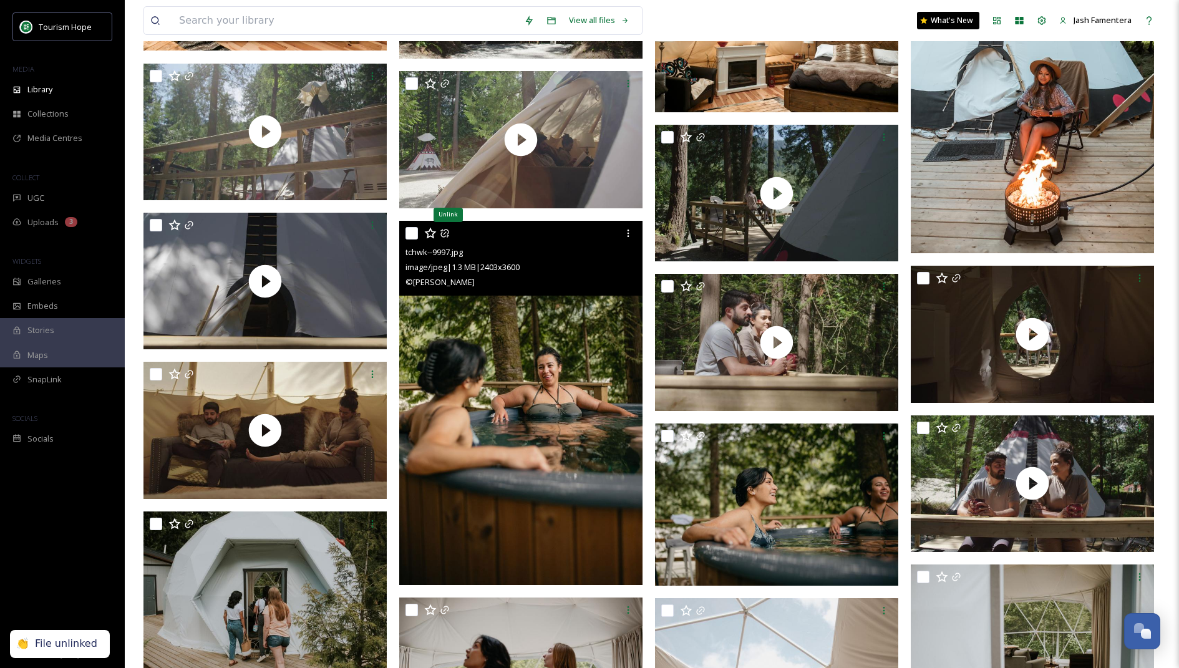
click at [444, 233] on icon at bounding box center [445, 233] width 10 height 10
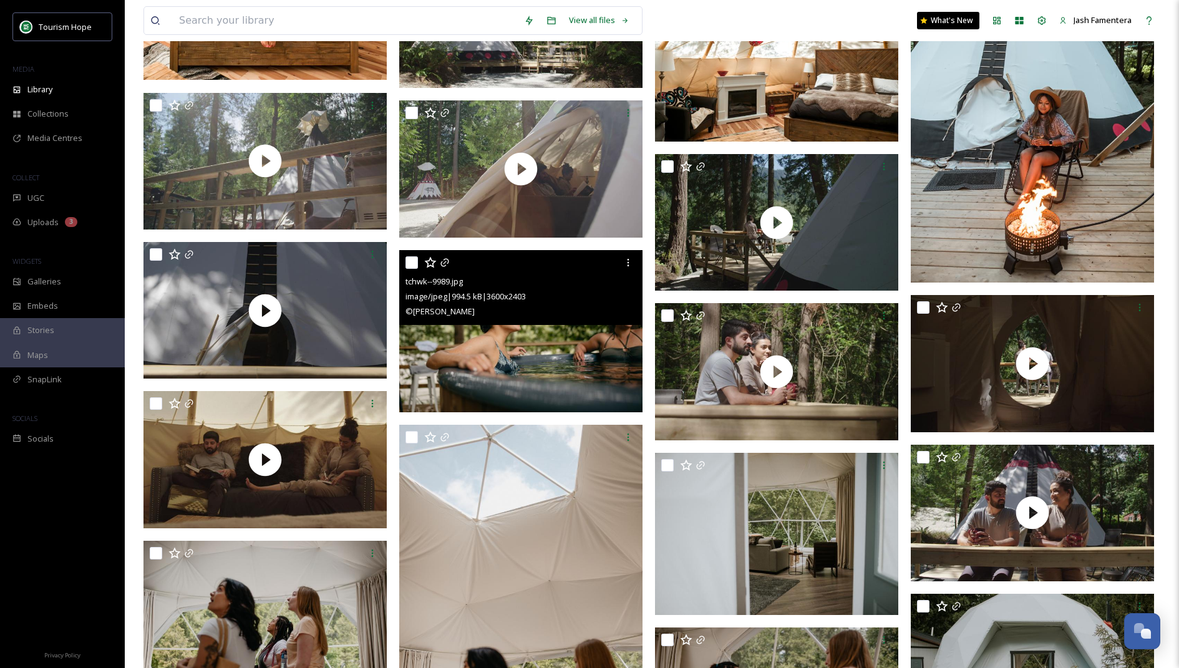
scroll to position [613, 0]
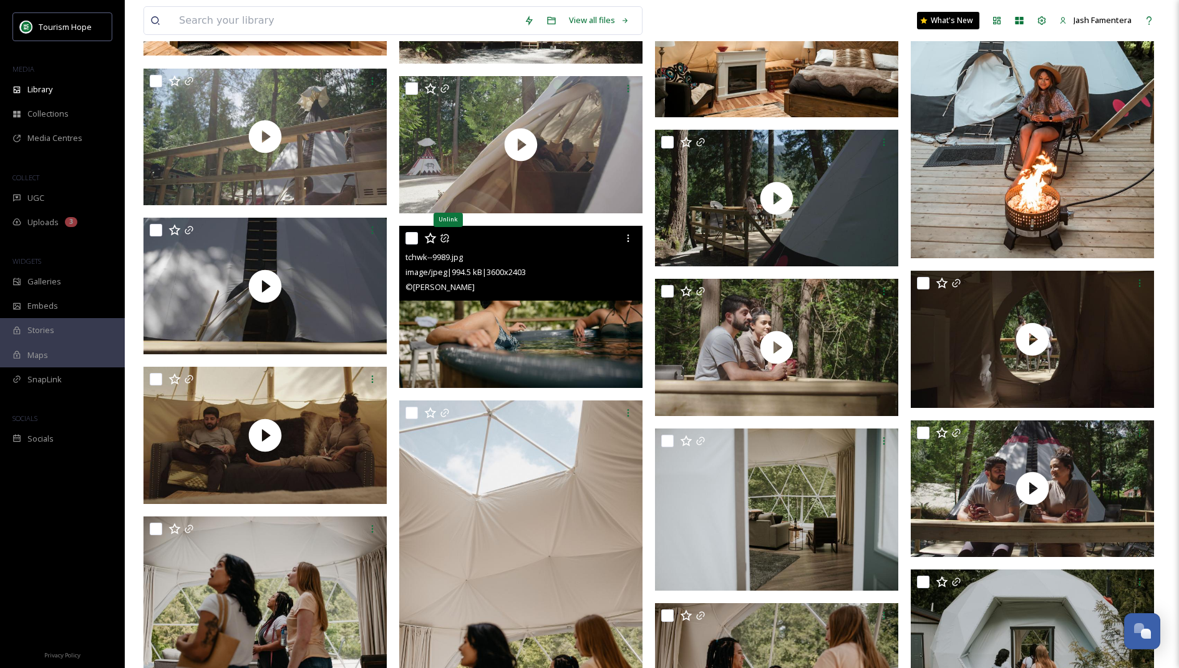
click at [441, 238] on icon at bounding box center [444, 238] width 8 height 8
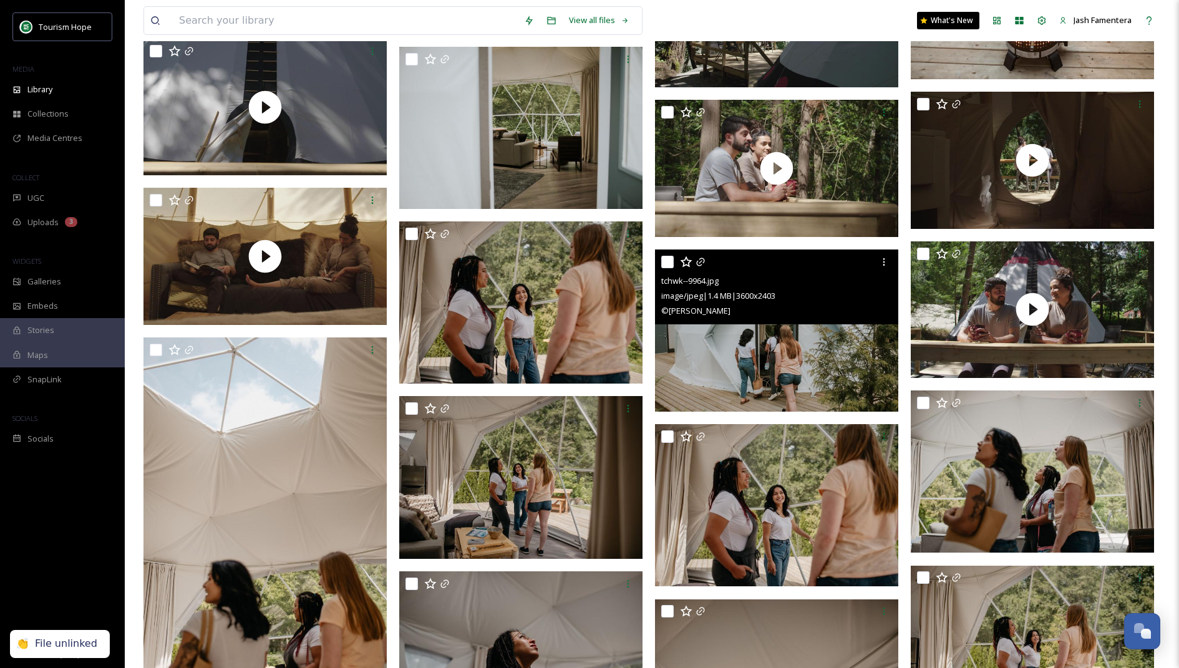
scroll to position [799, 0]
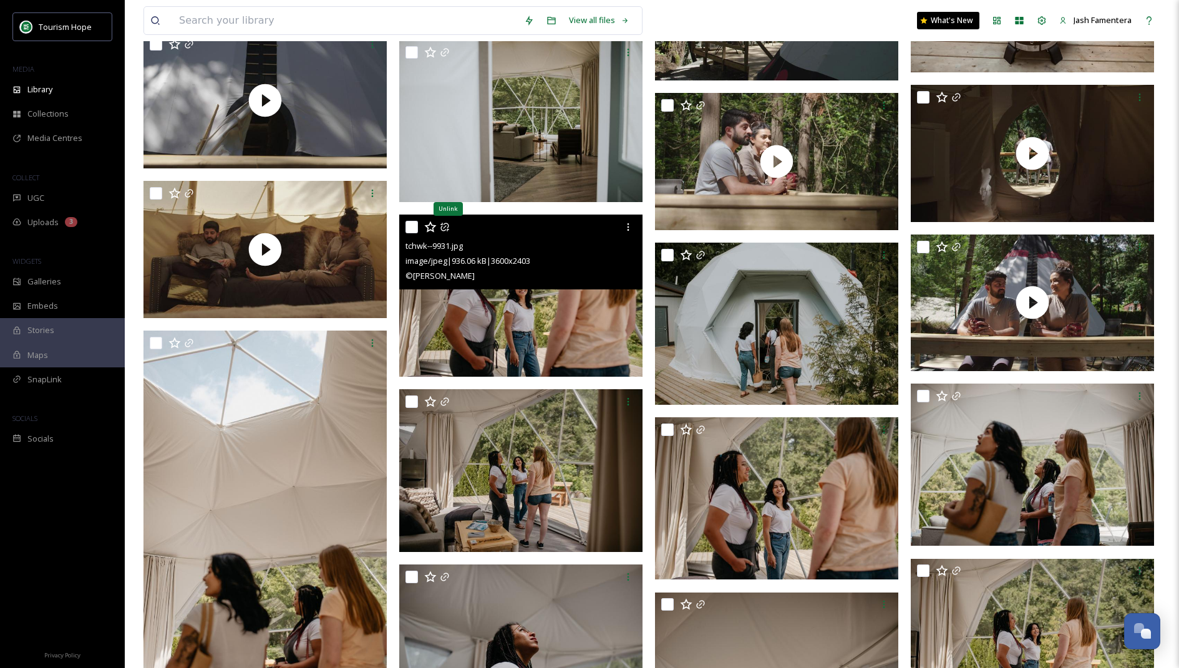
click at [448, 227] on icon at bounding box center [445, 227] width 10 height 10
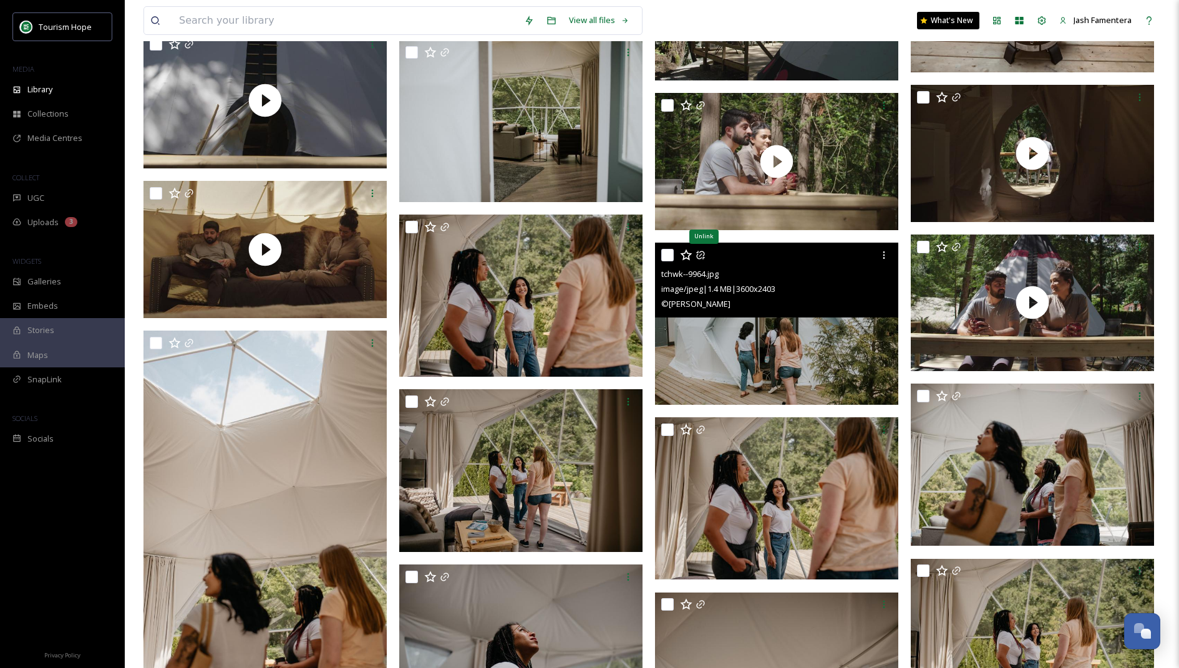
click at [699, 255] on icon at bounding box center [700, 255] width 10 height 10
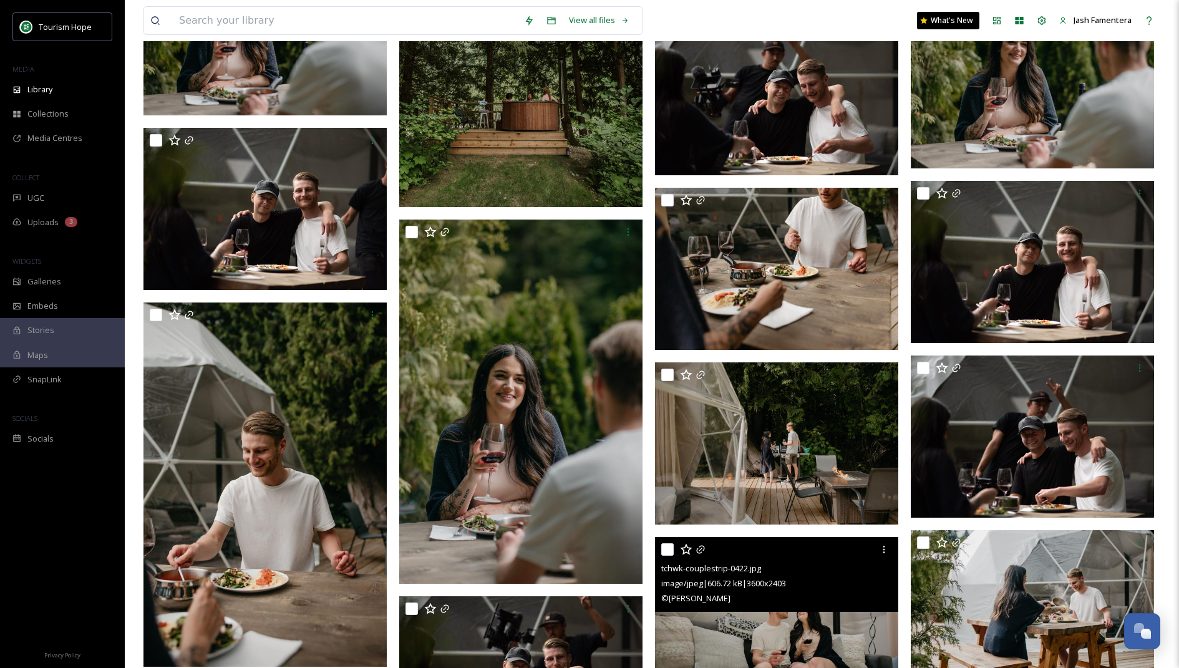
scroll to position [7292, 0]
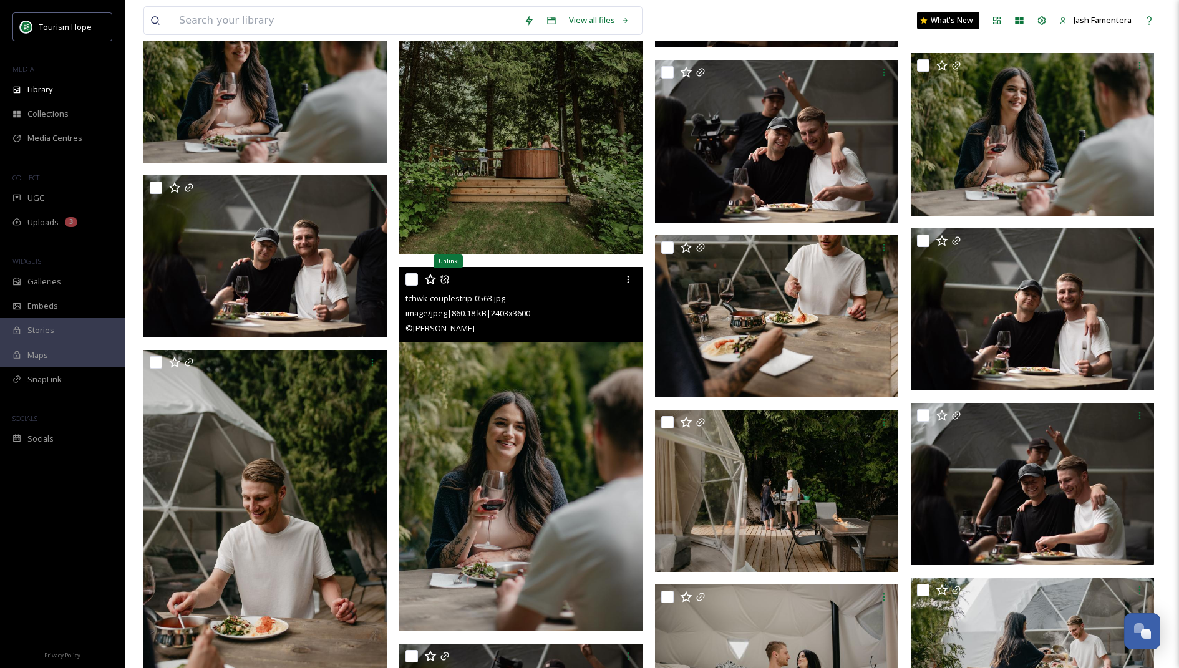
click at [440, 281] on icon at bounding box center [445, 279] width 10 height 10
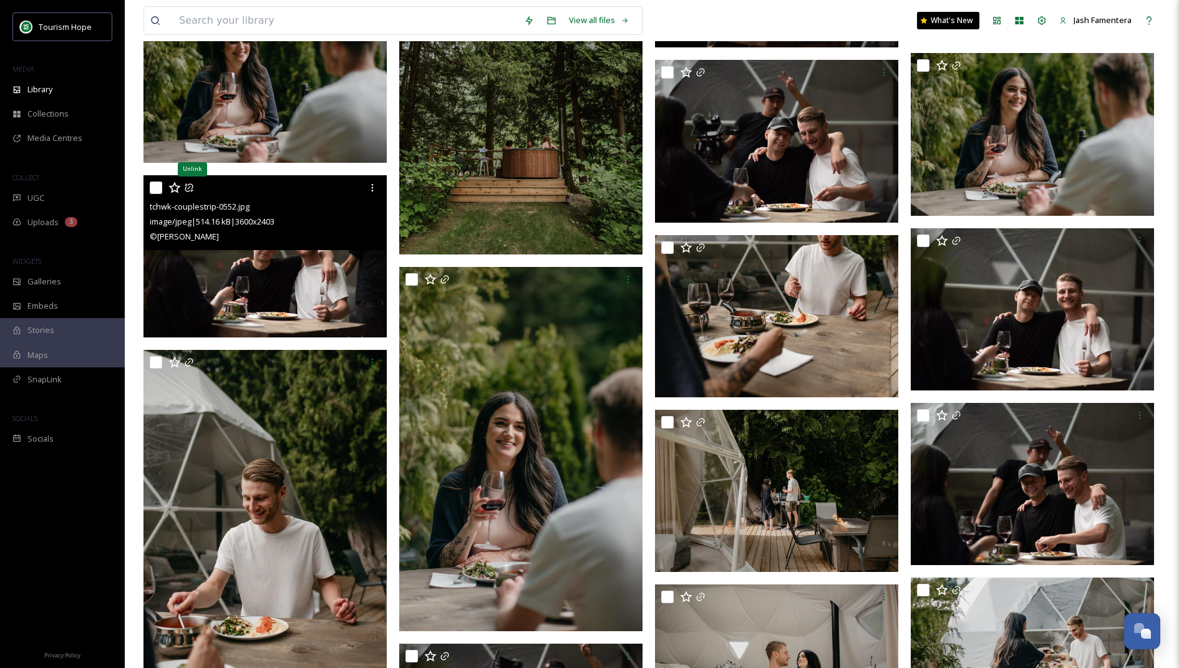
click at [185, 188] on icon at bounding box center [189, 187] width 8 height 8
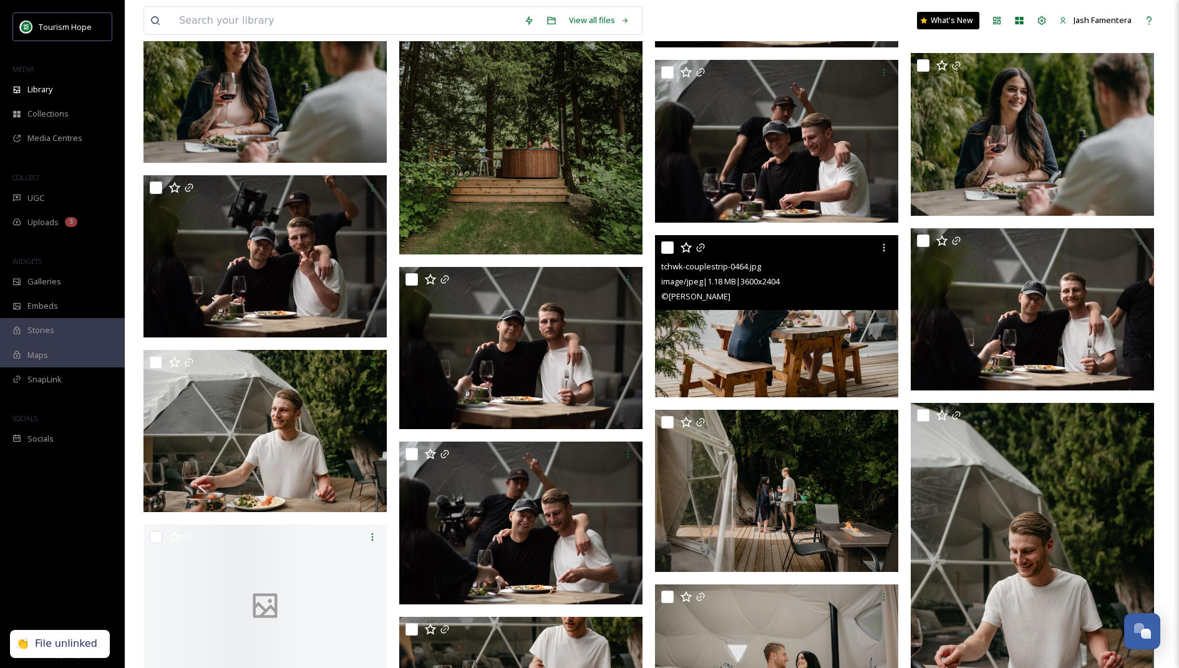
click at [707, 243] on div at bounding box center [778, 247] width 234 height 22
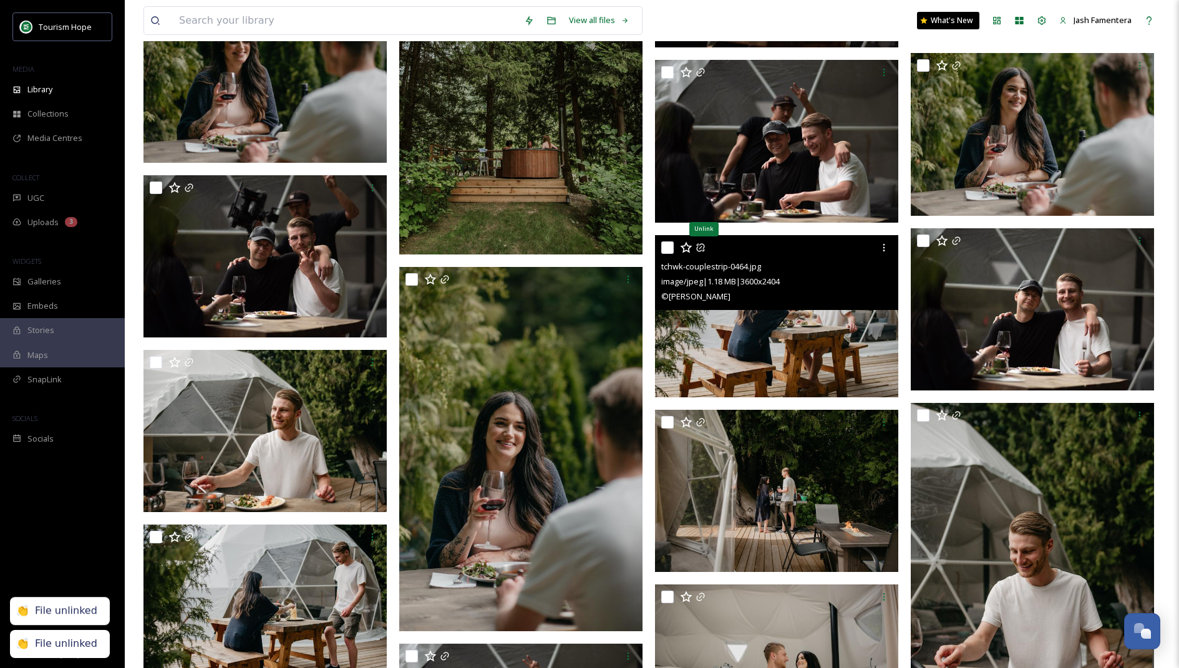
click at [702, 248] on icon at bounding box center [700, 248] width 10 height 10
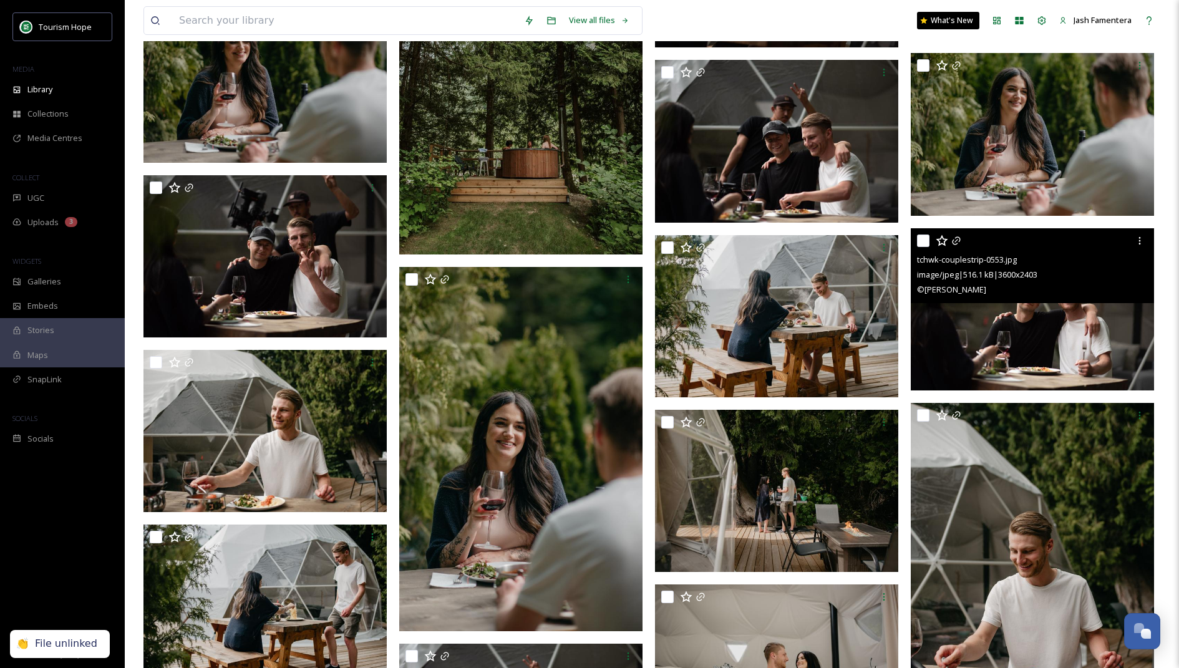
click at [951, 242] on div at bounding box center [1034, 241] width 234 height 22
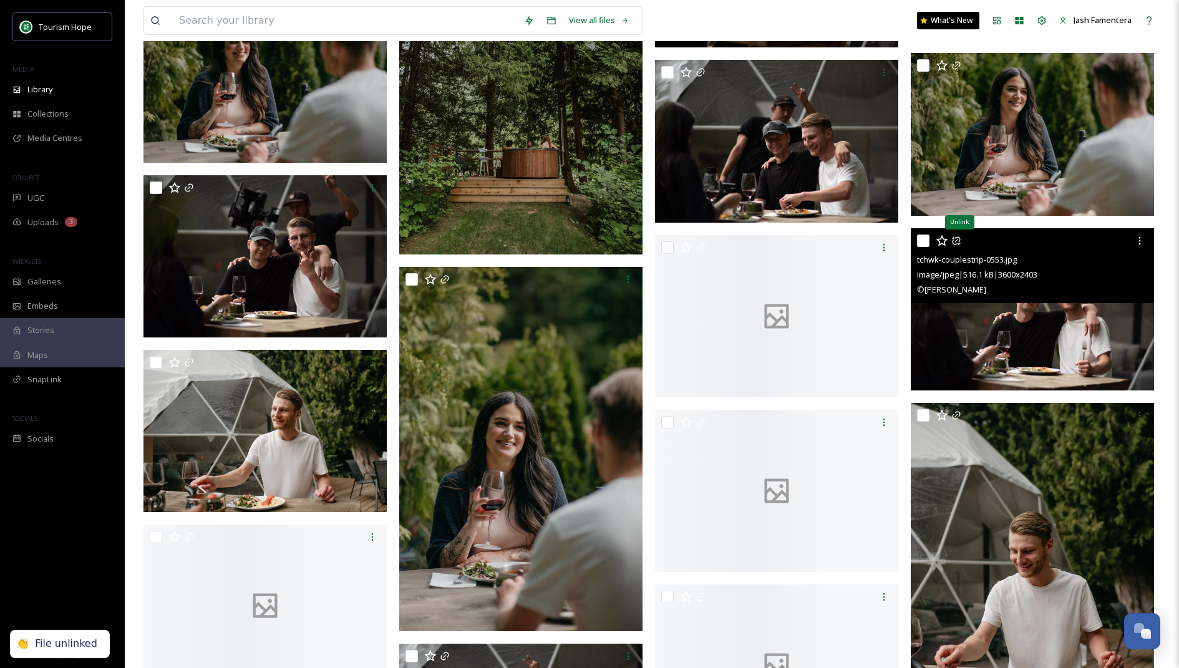
click at [957, 242] on icon at bounding box center [956, 241] width 10 height 10
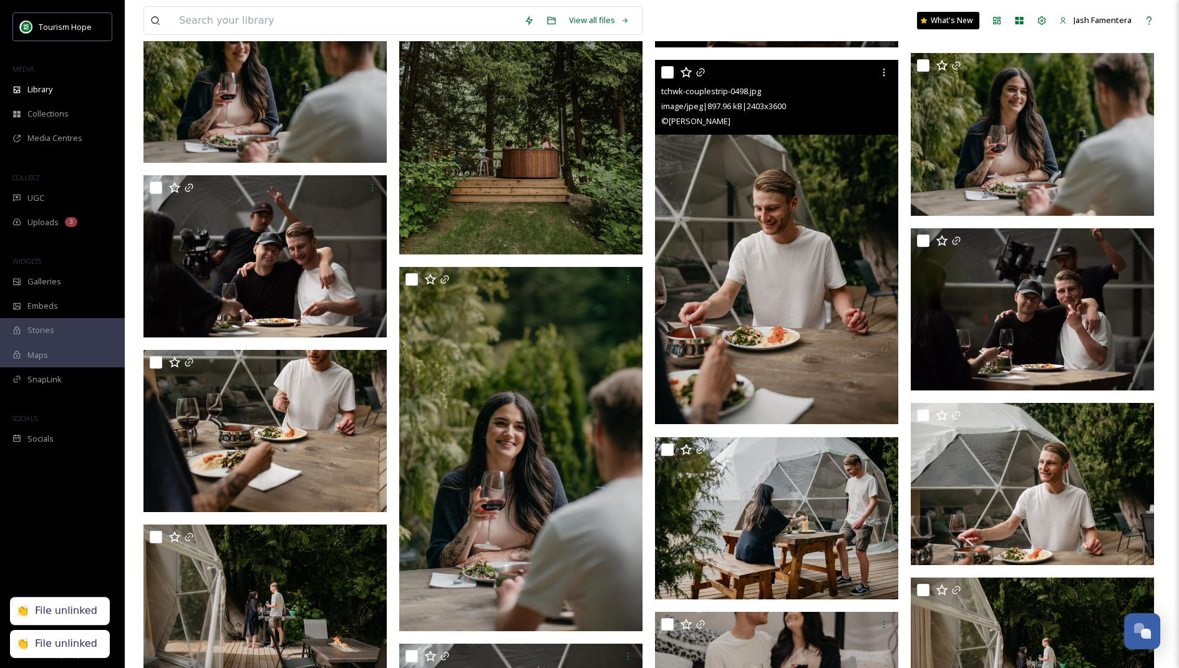
click at [702, 419] on img at bounding box center [776, 243] width 243 height 364
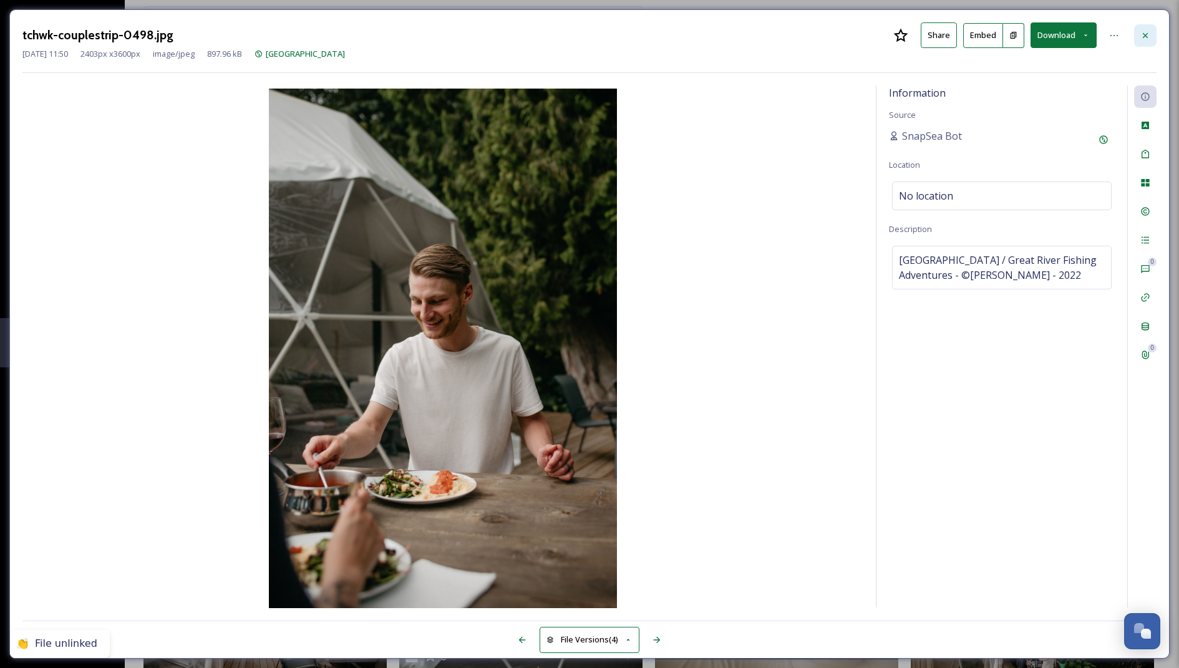
click at [1140, 34] on icon at bounding box center [1145, 36] width 10 height 10
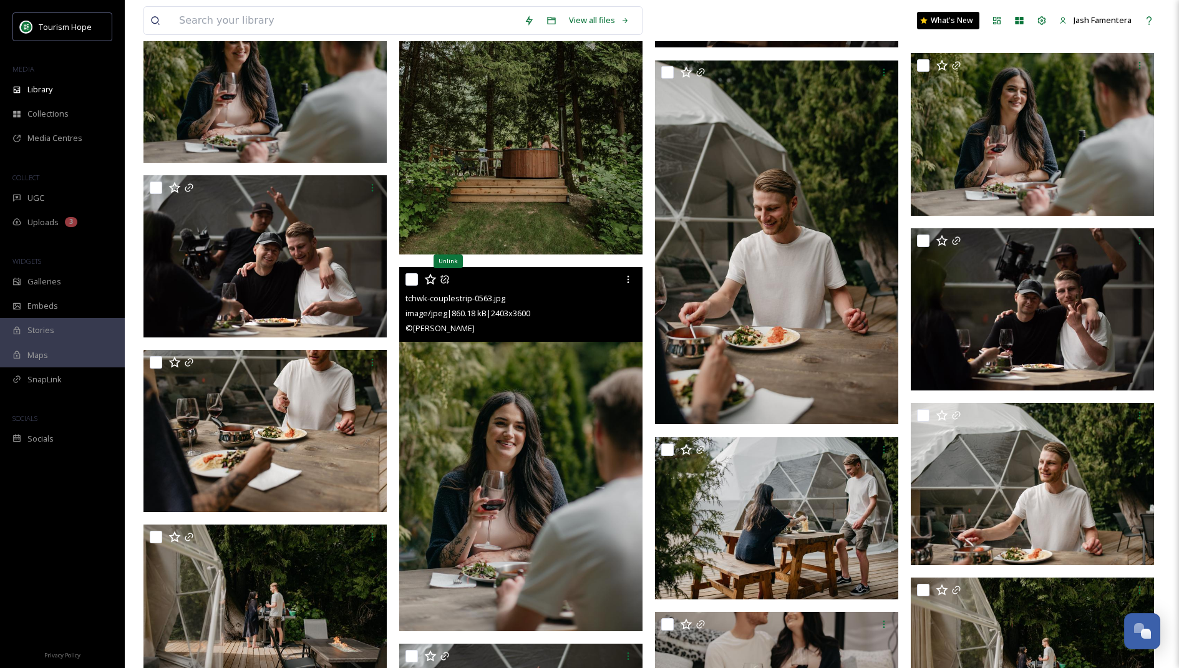
click at [443, 279] on icon at bounding box center [445, 279] width 10 height 10
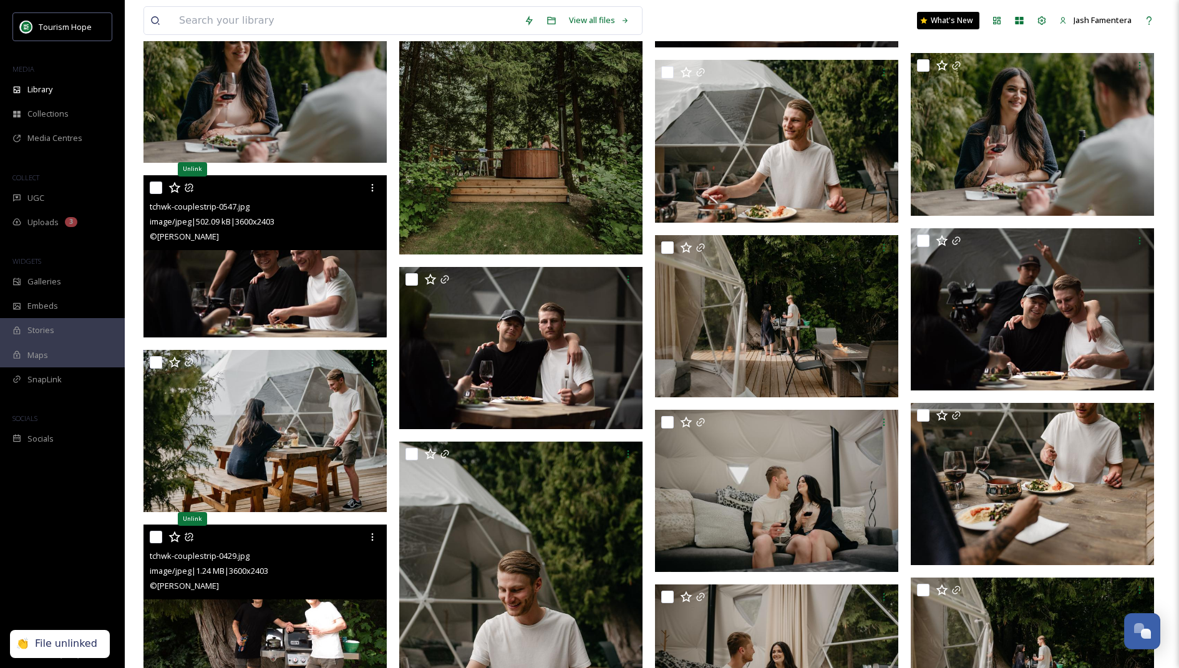
click at [191, 186] on icon at bounding box center [189, 188] width 10 height 10
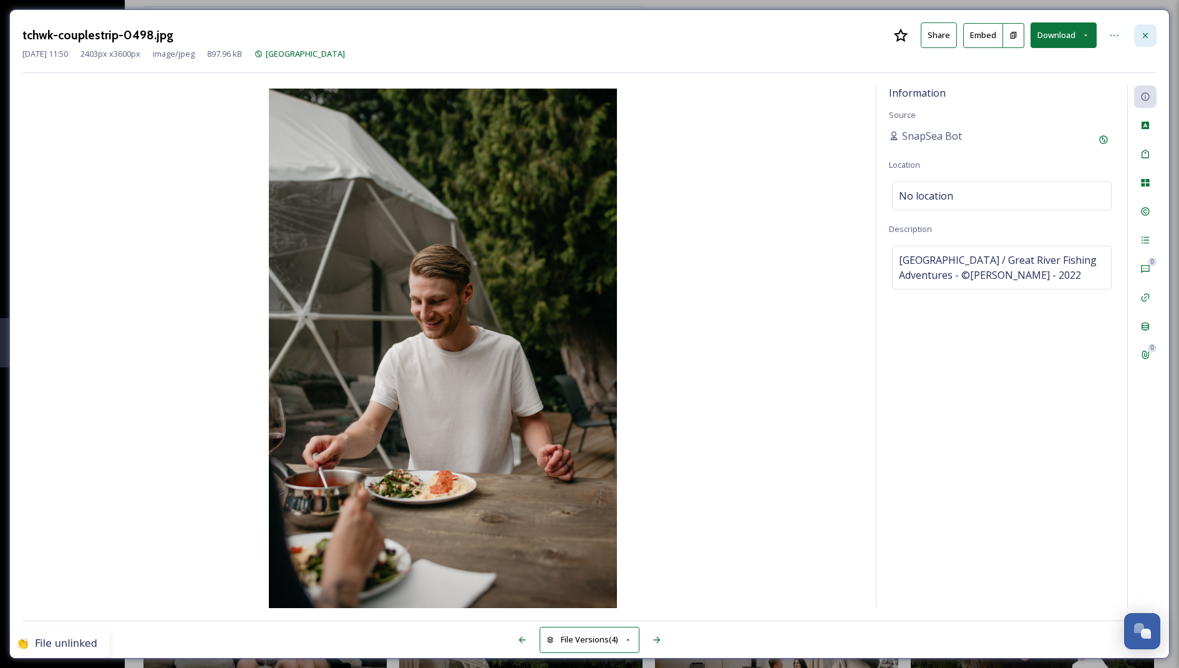
click at [1143, 27] on div at bounding box center [1145, 35] width 22 height 22
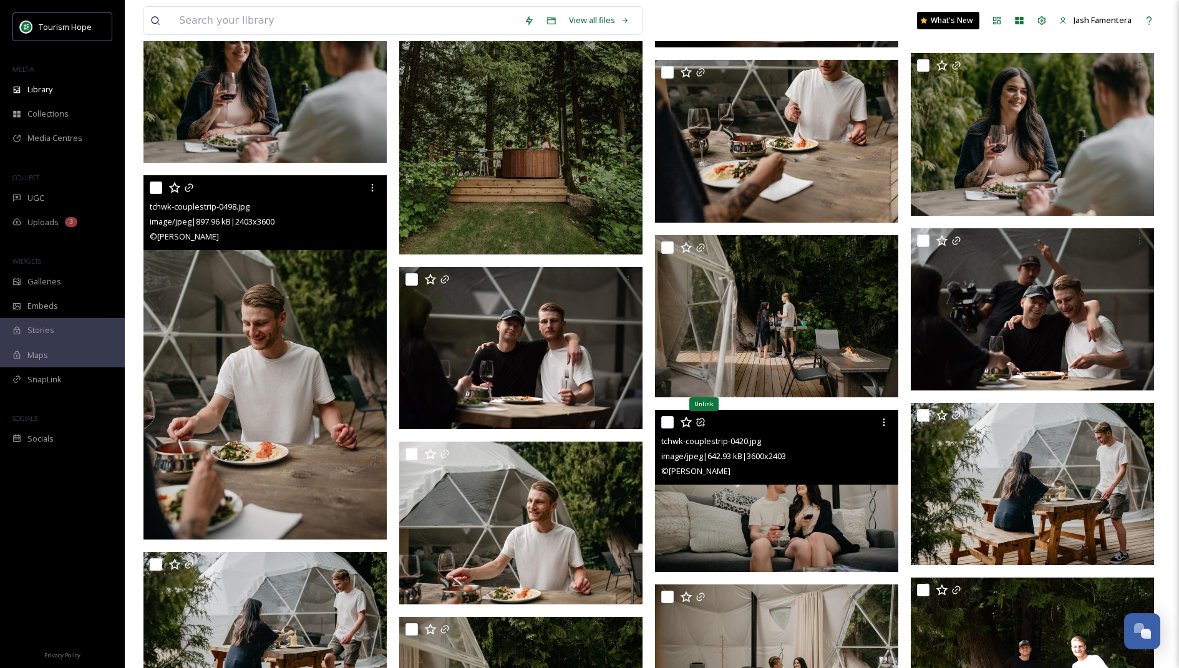
click at [700, 417] on icon at bounding box center [700, 422] width 10 height 10
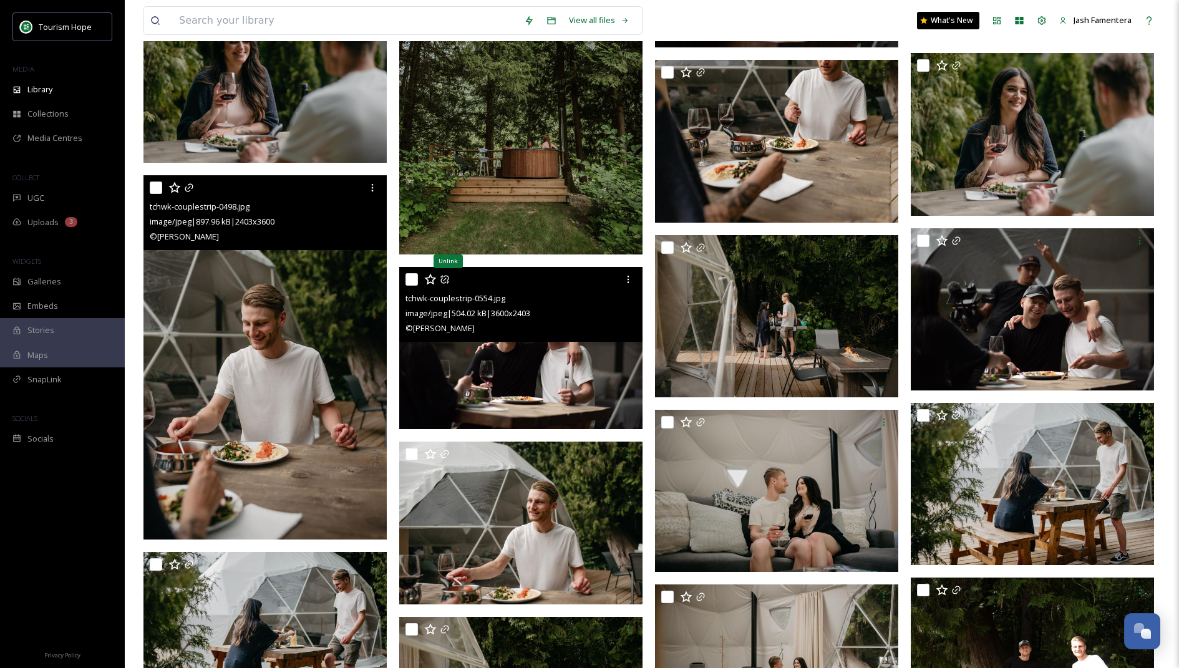
click at [446, 276] on icon at bounding box center [445, 279] width 10 height 10
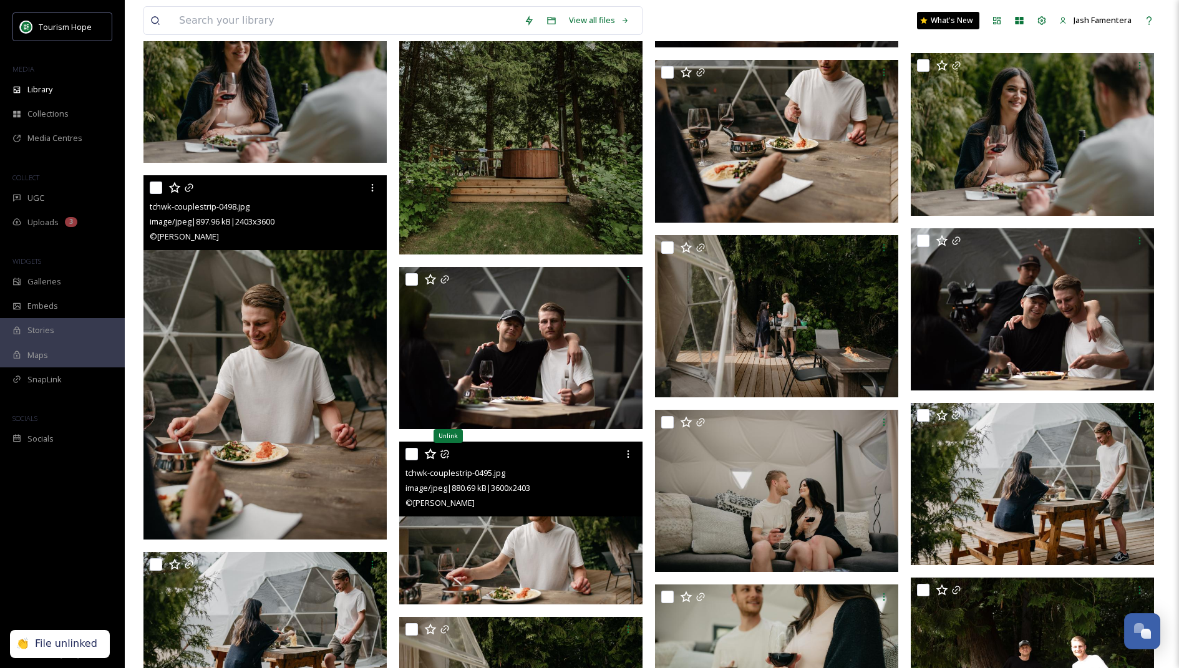
click at [442, 455] on icon at bounding box center [445, 454] width 10 height 10
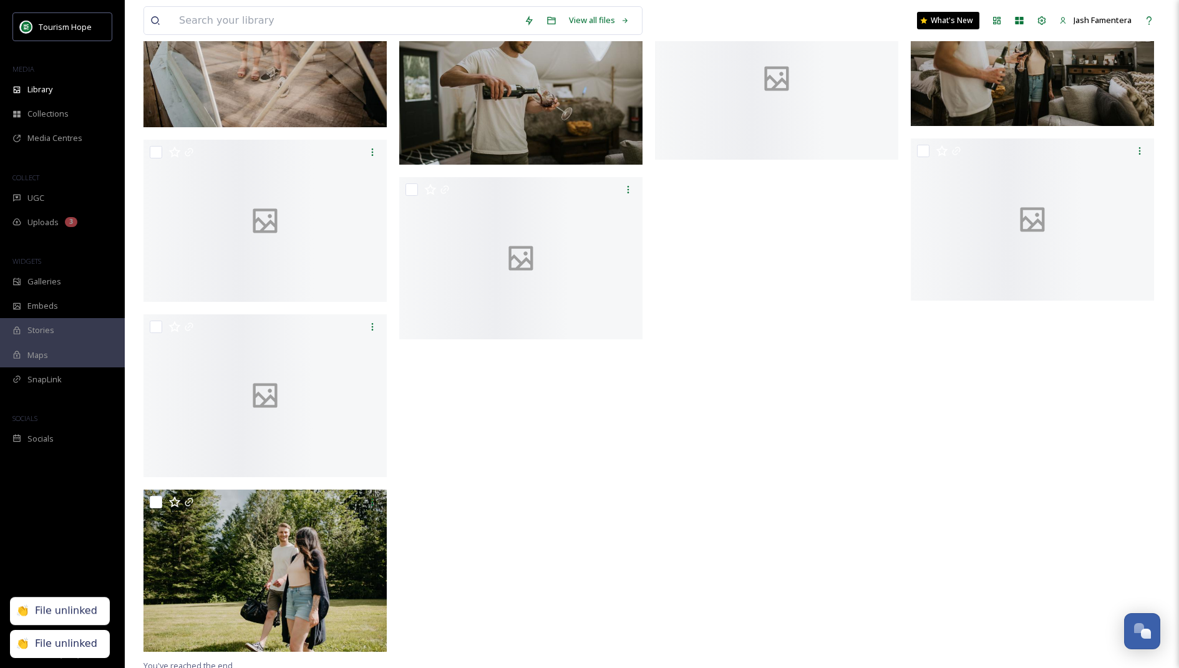
scroll to position [9538, 0]
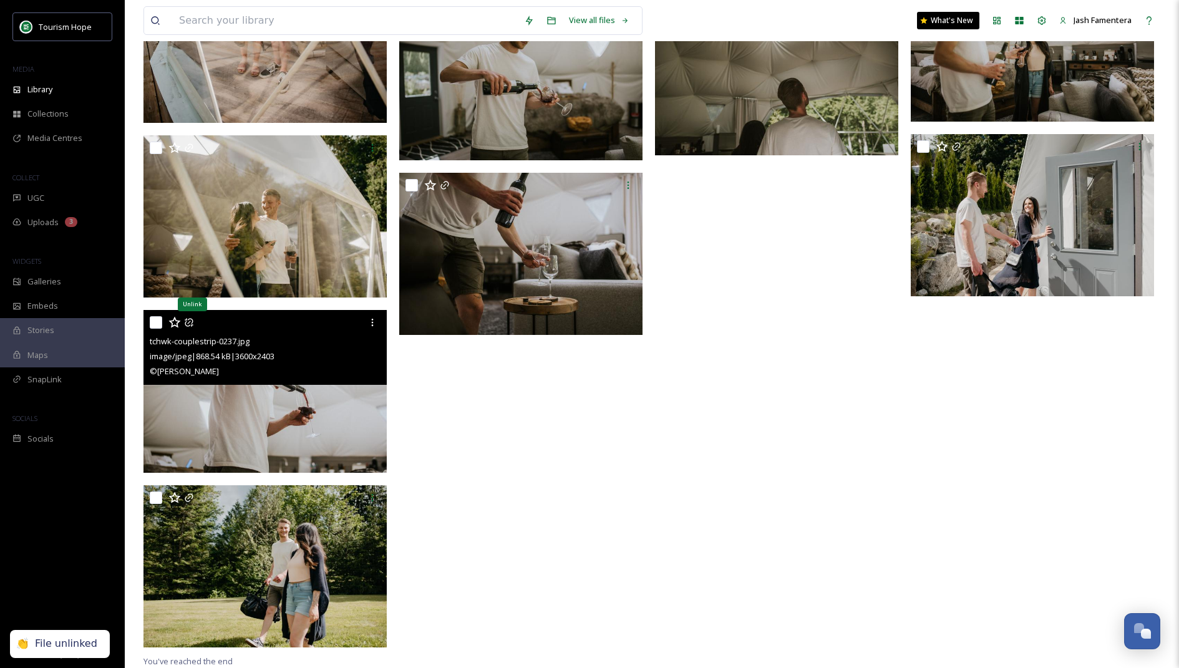
click at [189, 322] on icon at bounding box center [189, 323] width 8 height 8
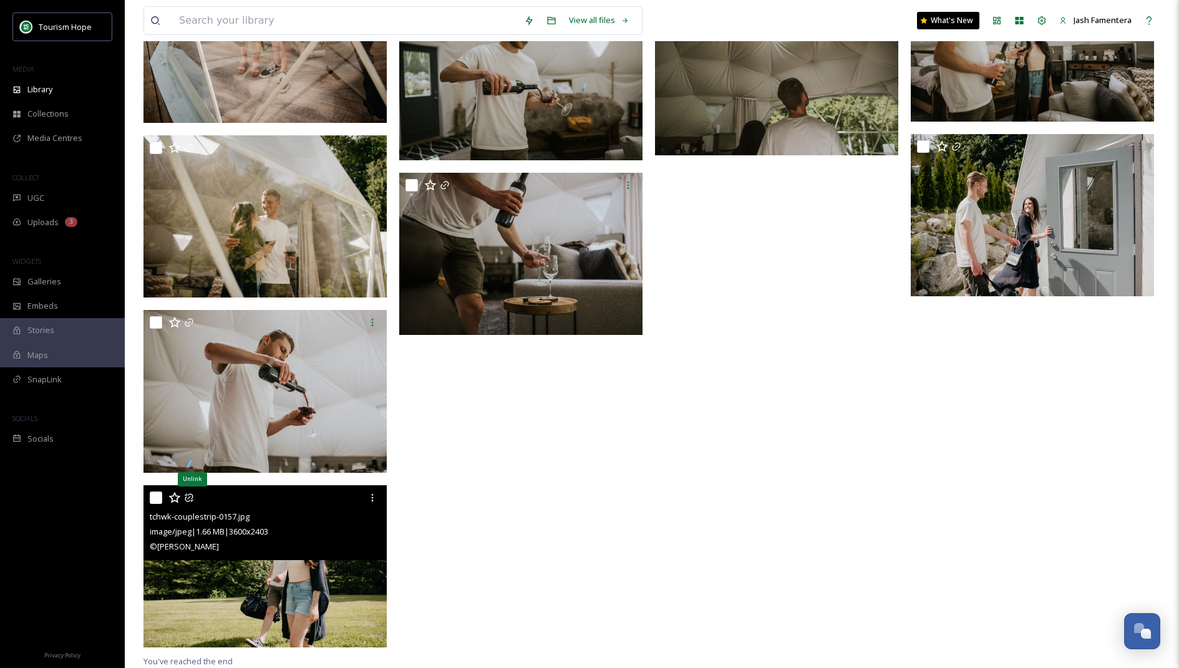
click at [192, 496] on icon at bounding box center [189, 497] width 8 height 8
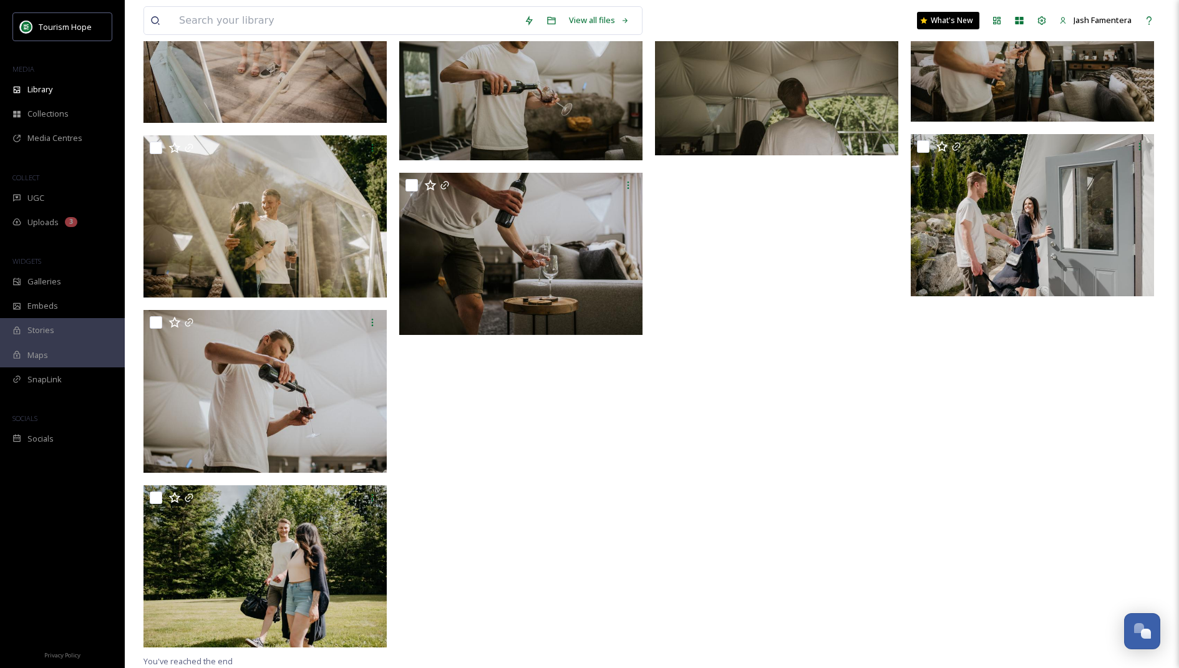
scroll to position [9363, 0]
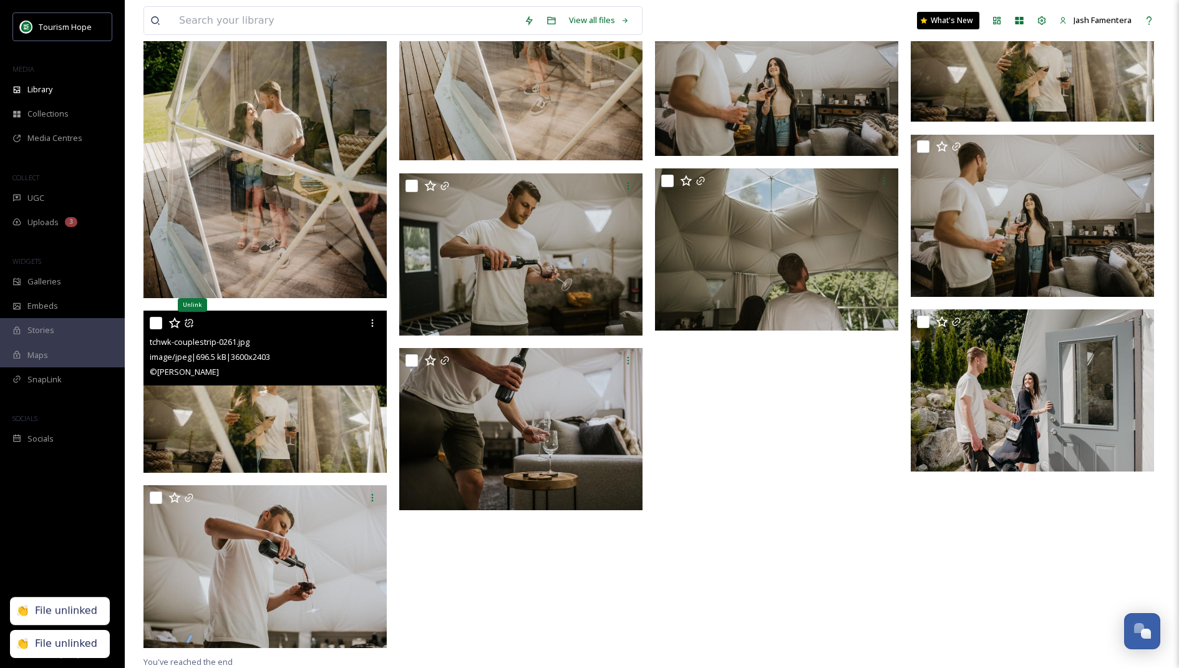
click at [189, 324] on icon at bounding box center [189, 323] width 10 height 10
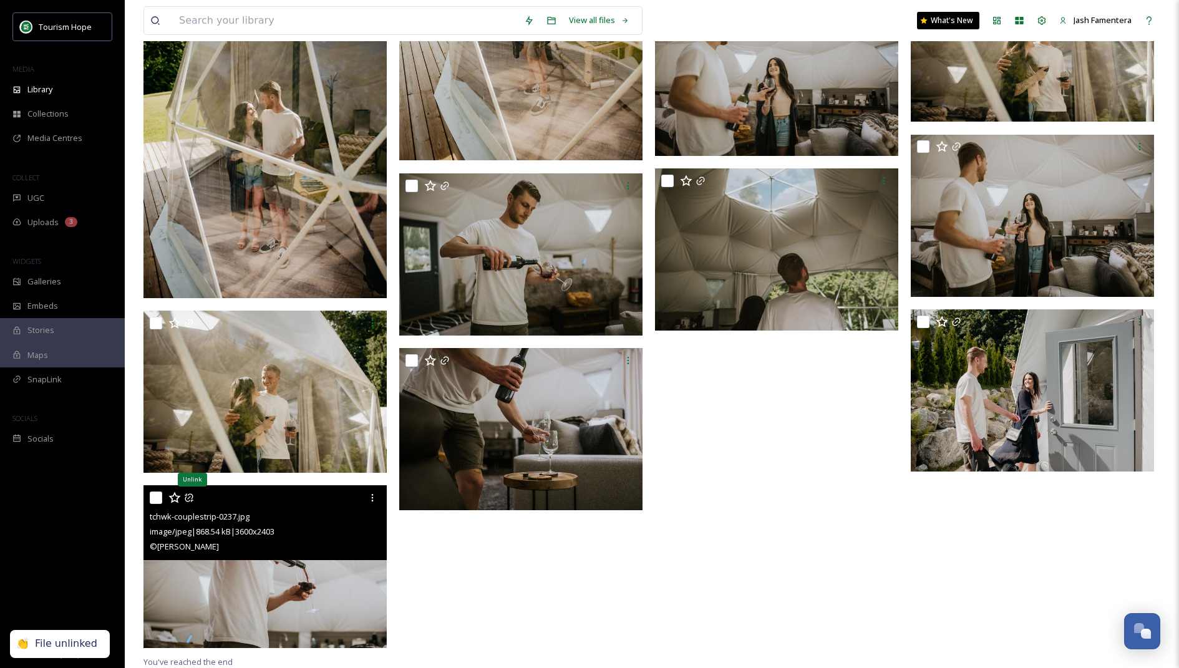
click at [188, 495] on icon at bounding box center [189, 498] width 8 height 8
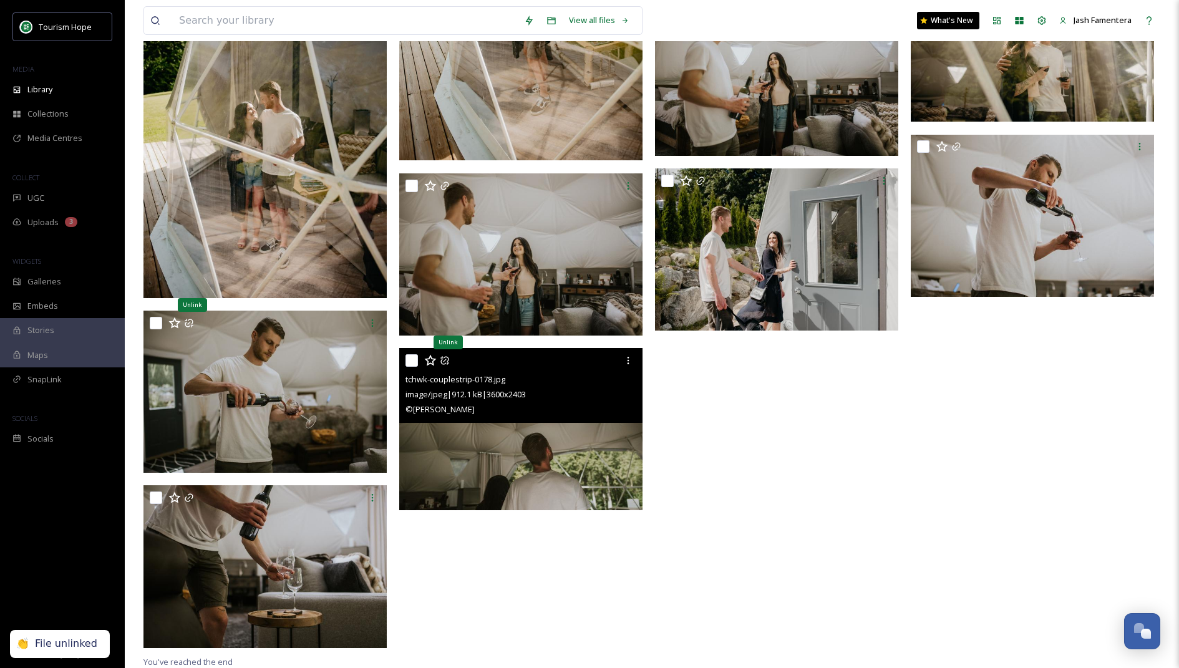
click at [443, 361] on icon at bounding box center [445, 361] width 10 height 10
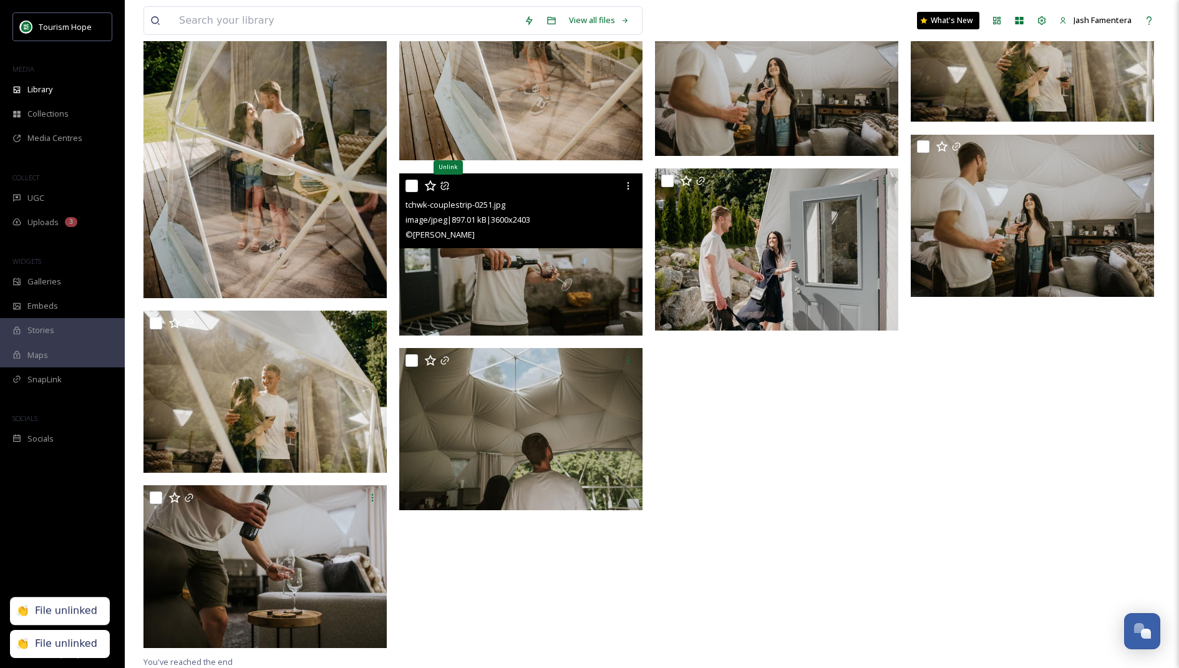
click at [443, 184] on icon at bounding box center [445, 186] width 10 height 10
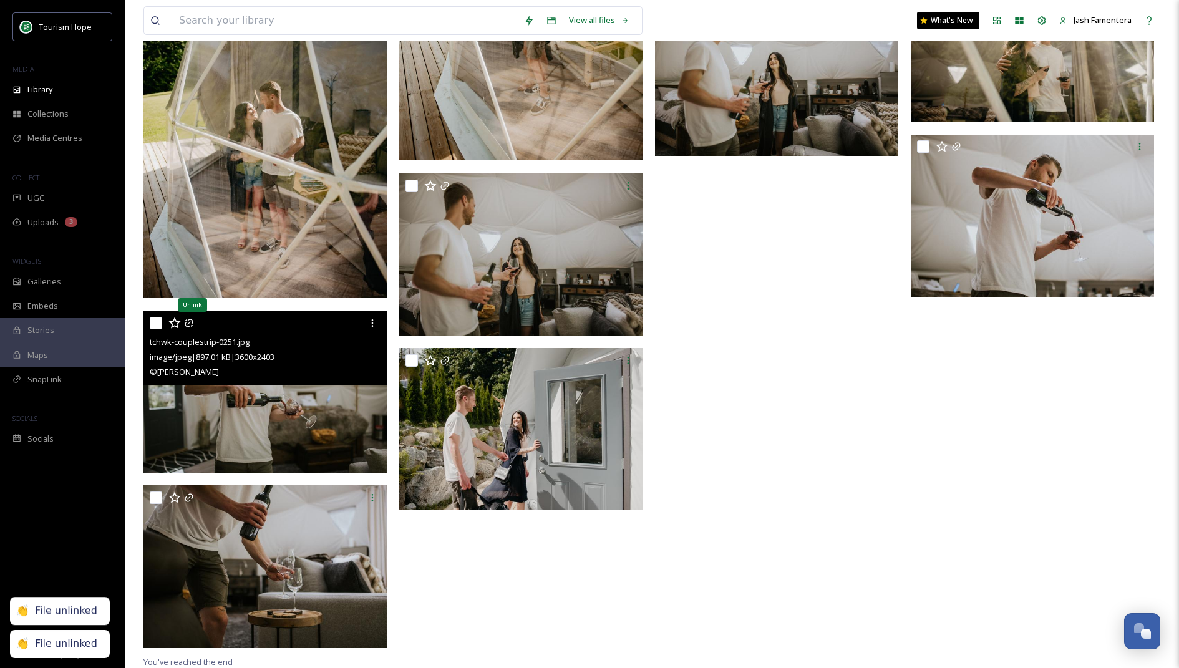
click at [189, 321] on icon at bounding box center [189, 323] width 8 height 8
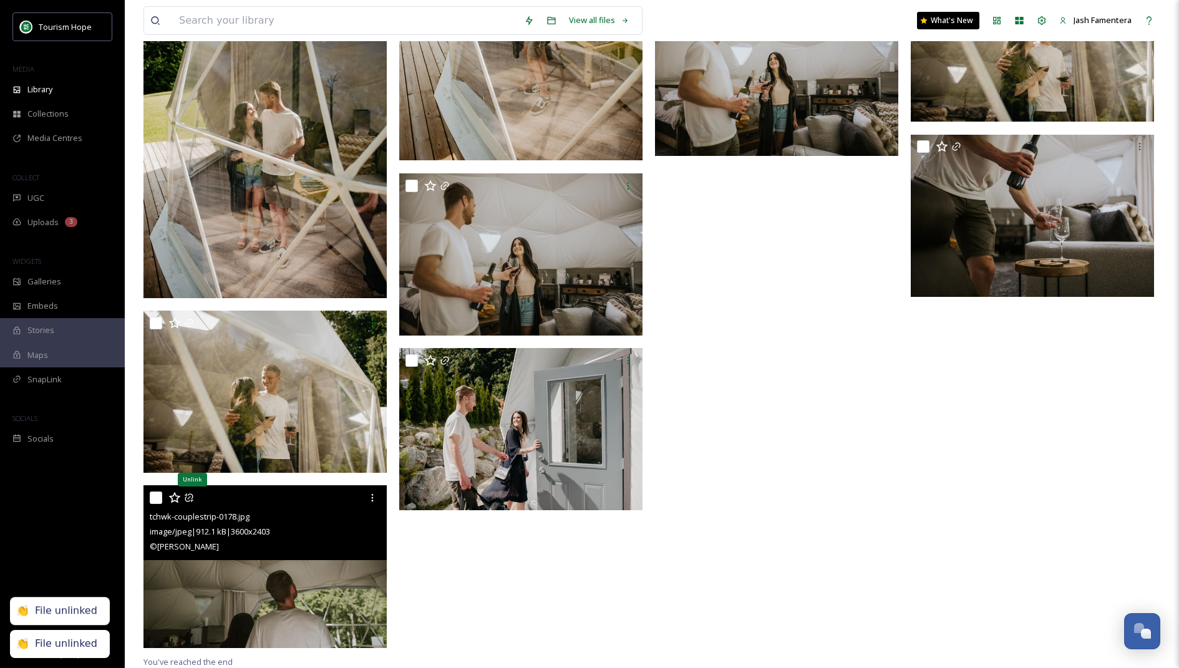
click at [192, 493] on icon at bounding box center [189, 498] width 10 height 10
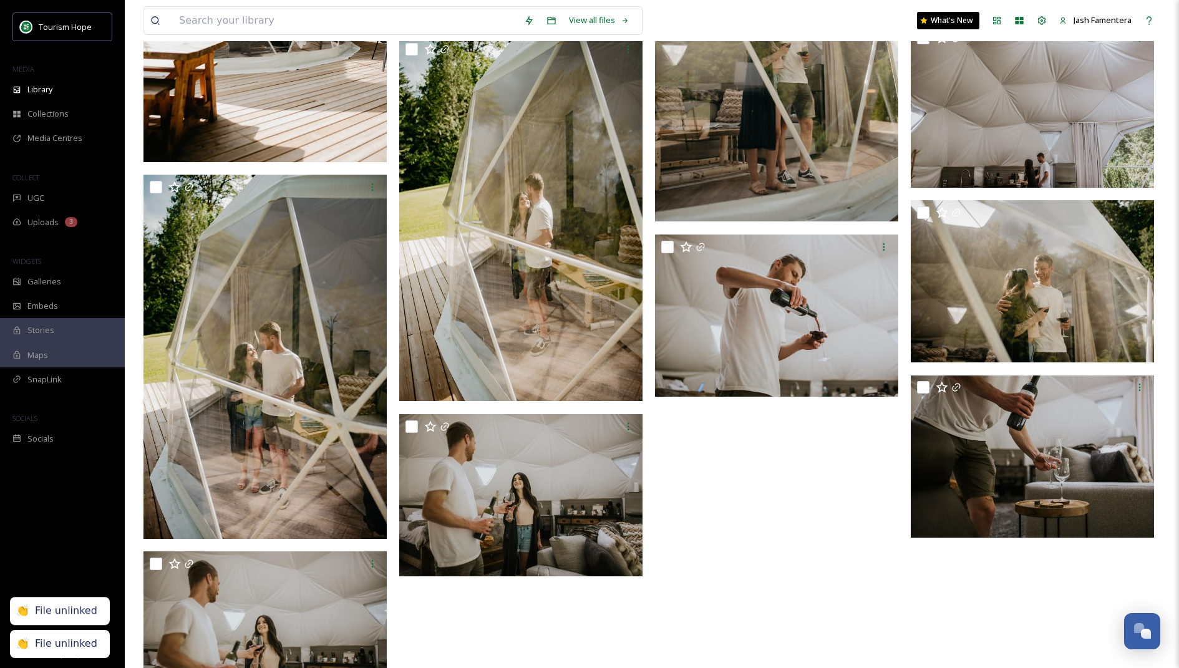
scroll to position [9110, 0]
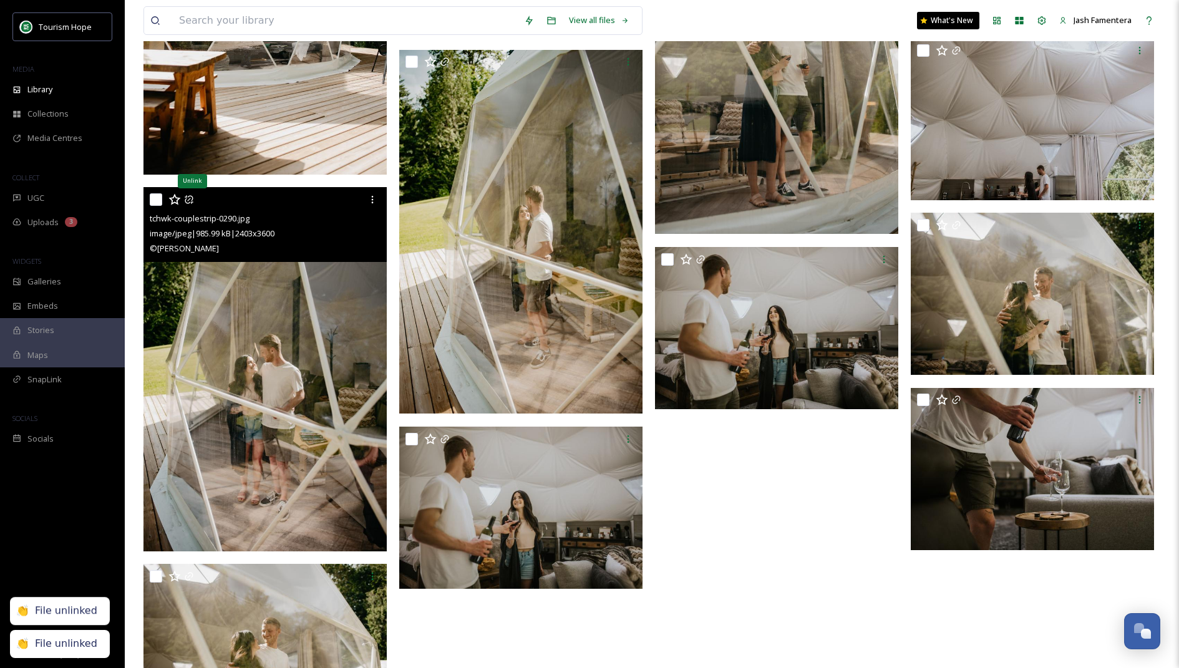
click at [190, 199] on icon at bounding box center [189, 200] width 10 height 10
click at [190, 202] on icon at bounding box center [189, 200] width 10 height 10
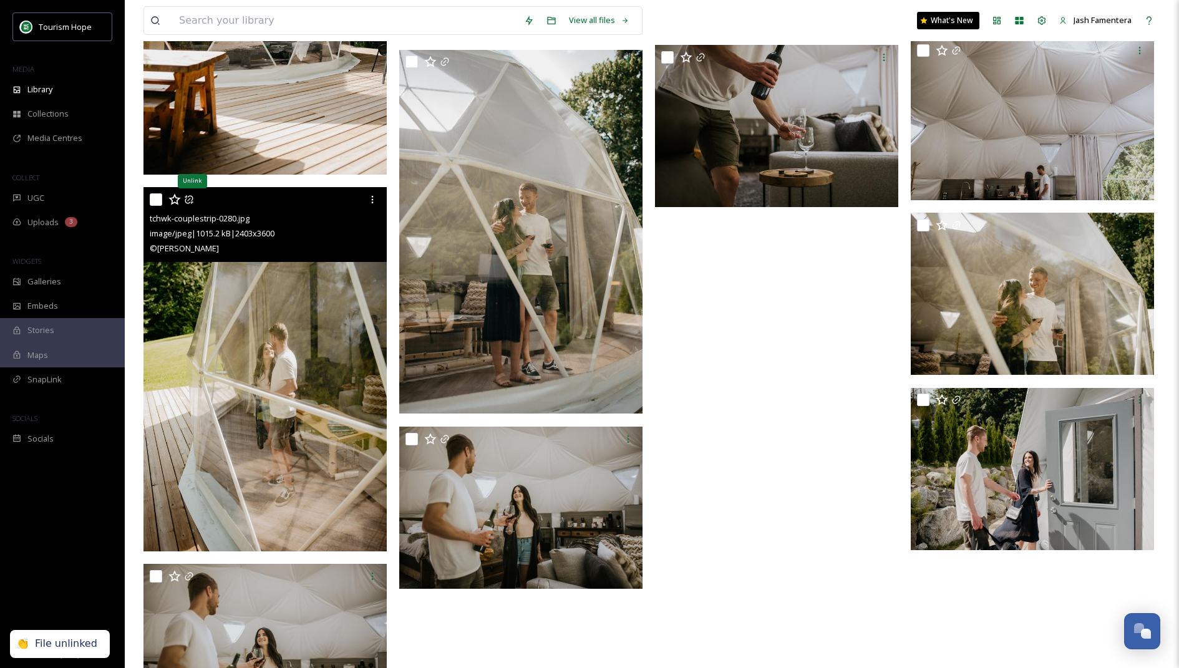
click at [190, 202] on icon at bounding box center [189, 200] width 10 height 10
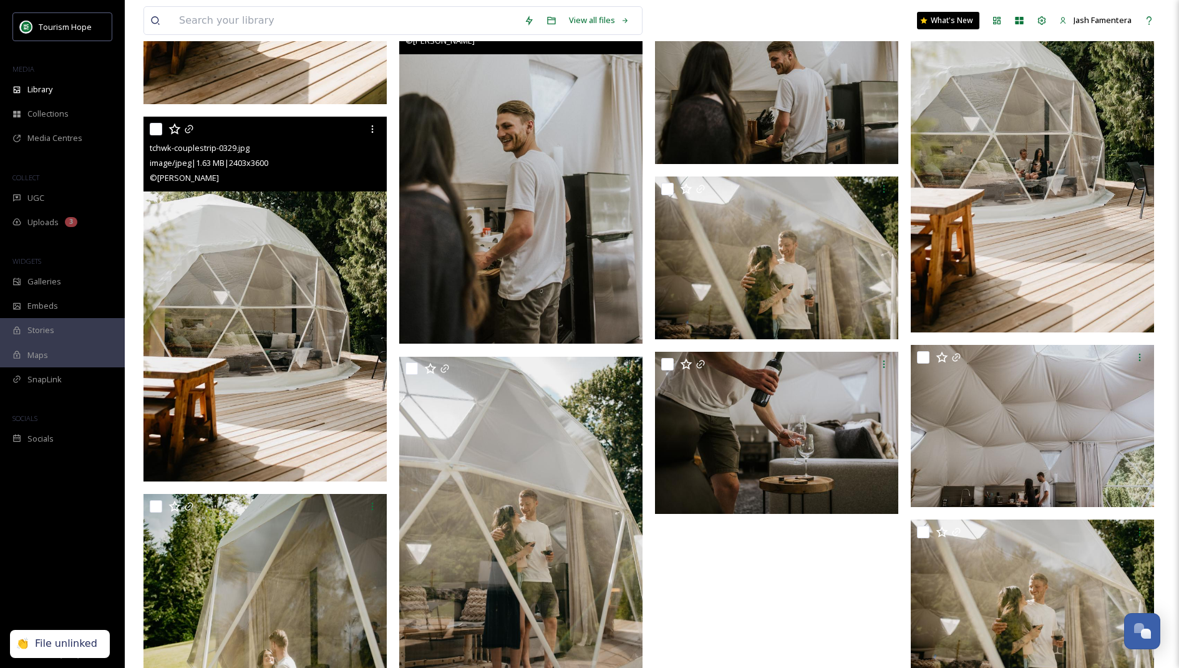
scroll to position [8784, 0]
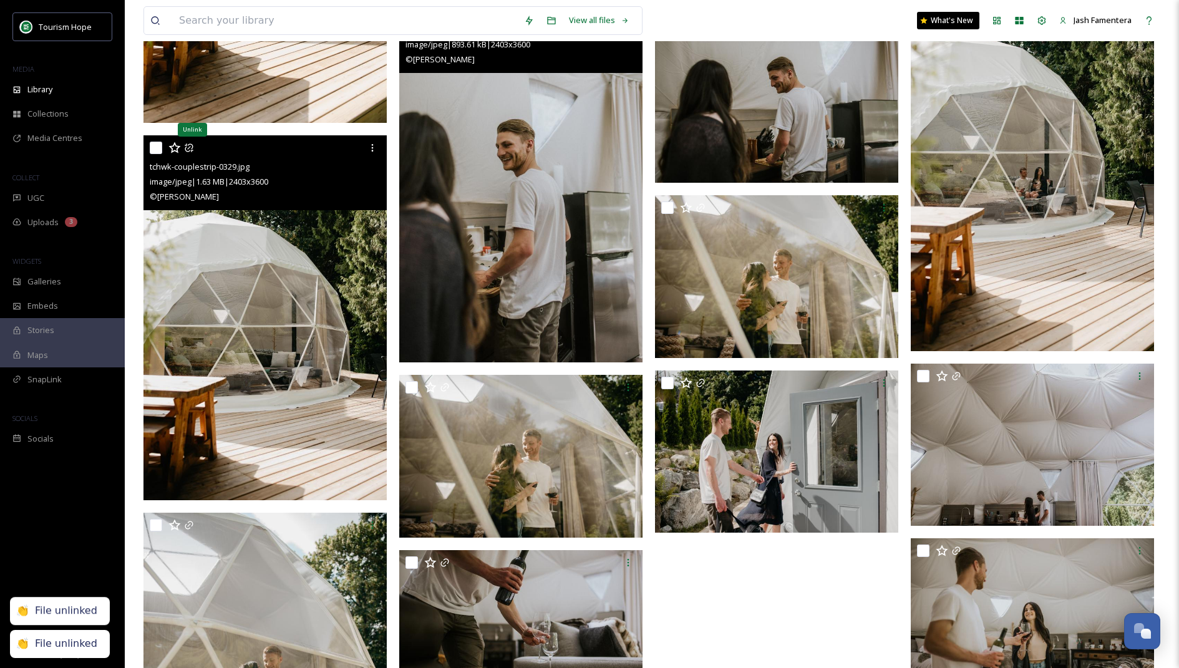
click at [191, 148] on icon at bounding box center [189, 148] width 8 height 8
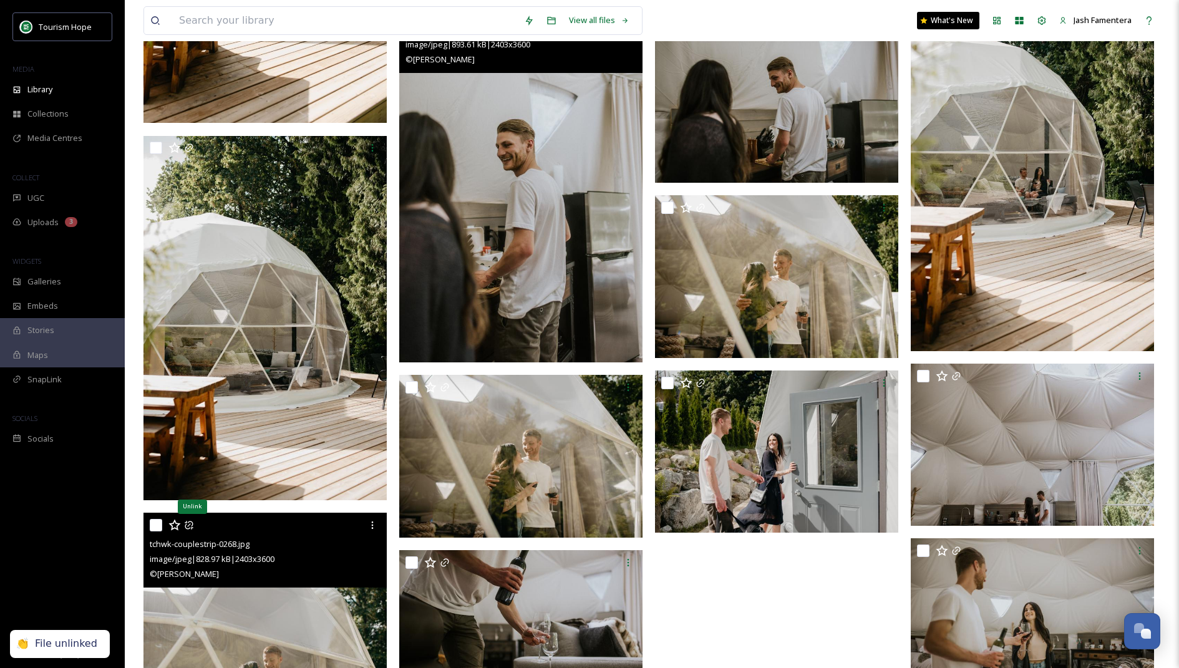
click at [187, 536] on div "tchwk-couplestrip-0268.jpg" at bounding box center [267, 543] width 234 height 15
click at [193, 528] on icon at bounding box center [189, 525] width 10 height 10
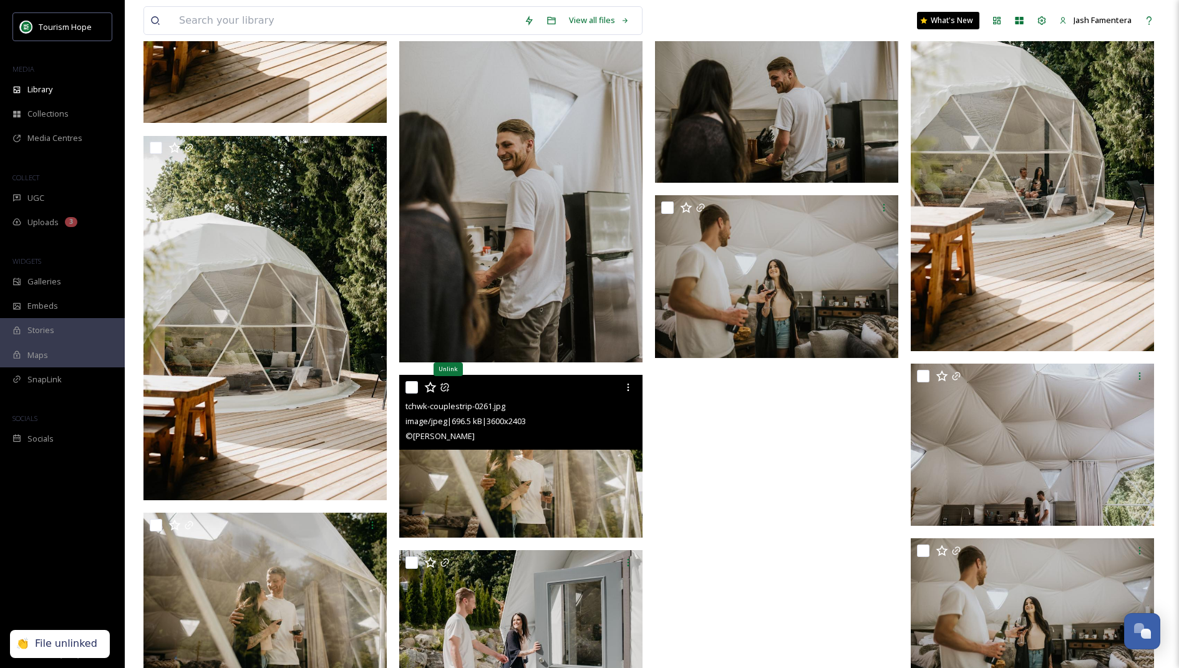
click at [447, 385] on icon at bounding box center [445, 387] width 10 height 10
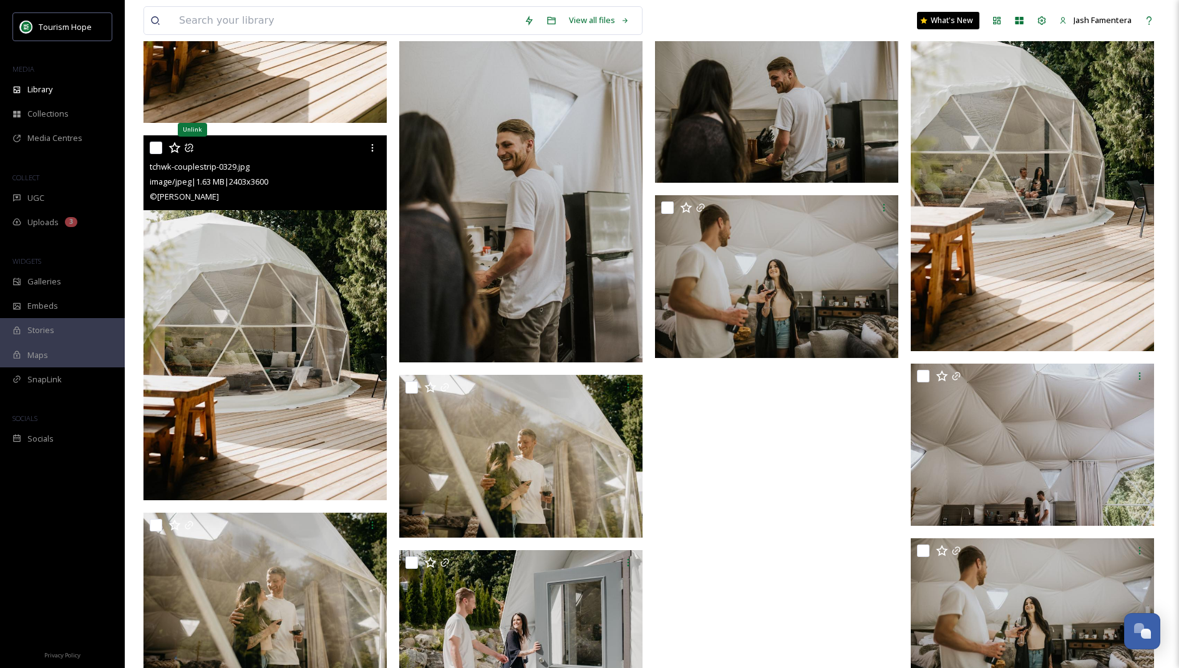
click at [188, 143] on icon at bounding box center [189, 148] width 10 height 10
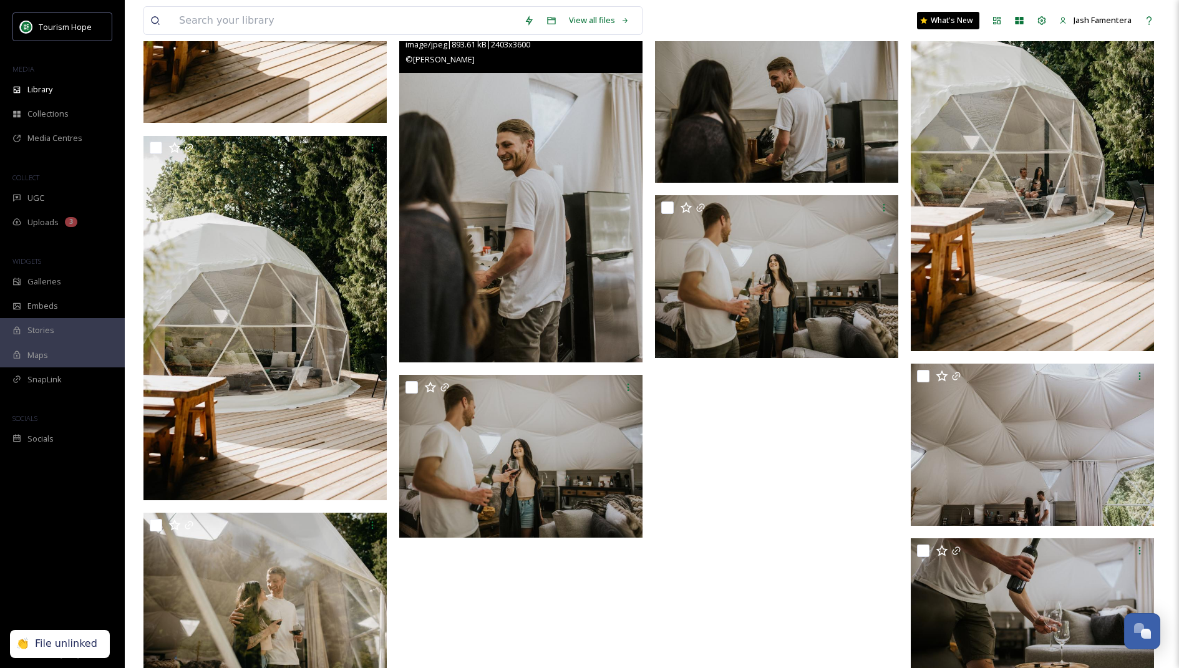
scroll to position [8664, 0]
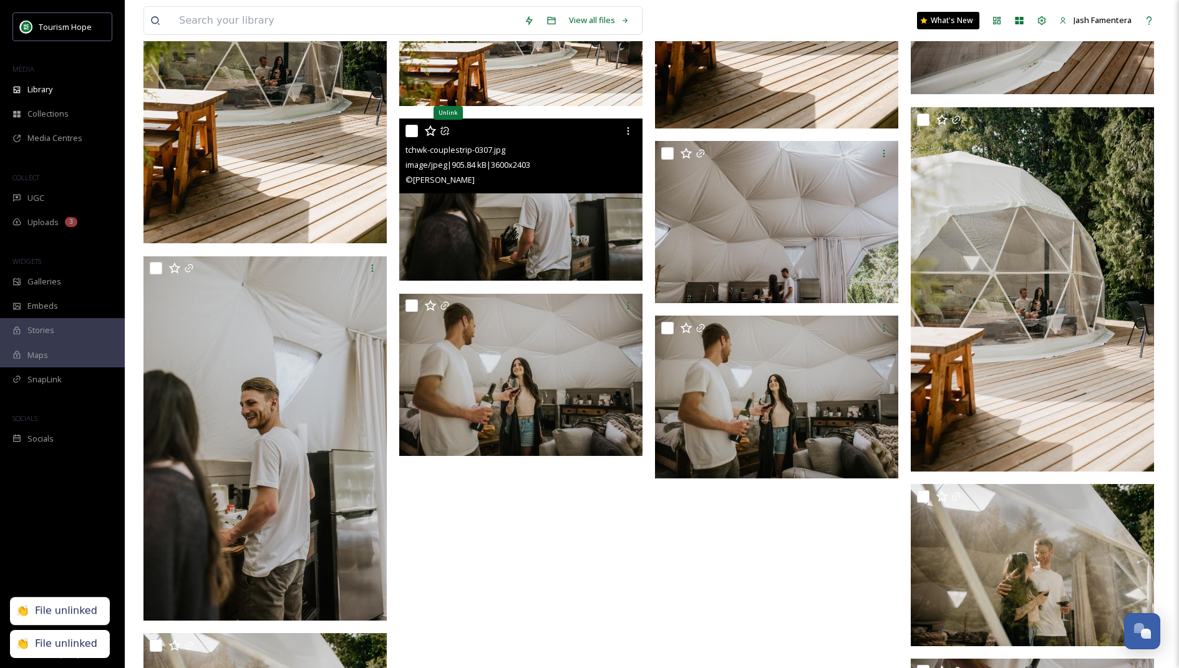
click at [445, 133] on icon at bounding box center [445, 131] width 10 height 10
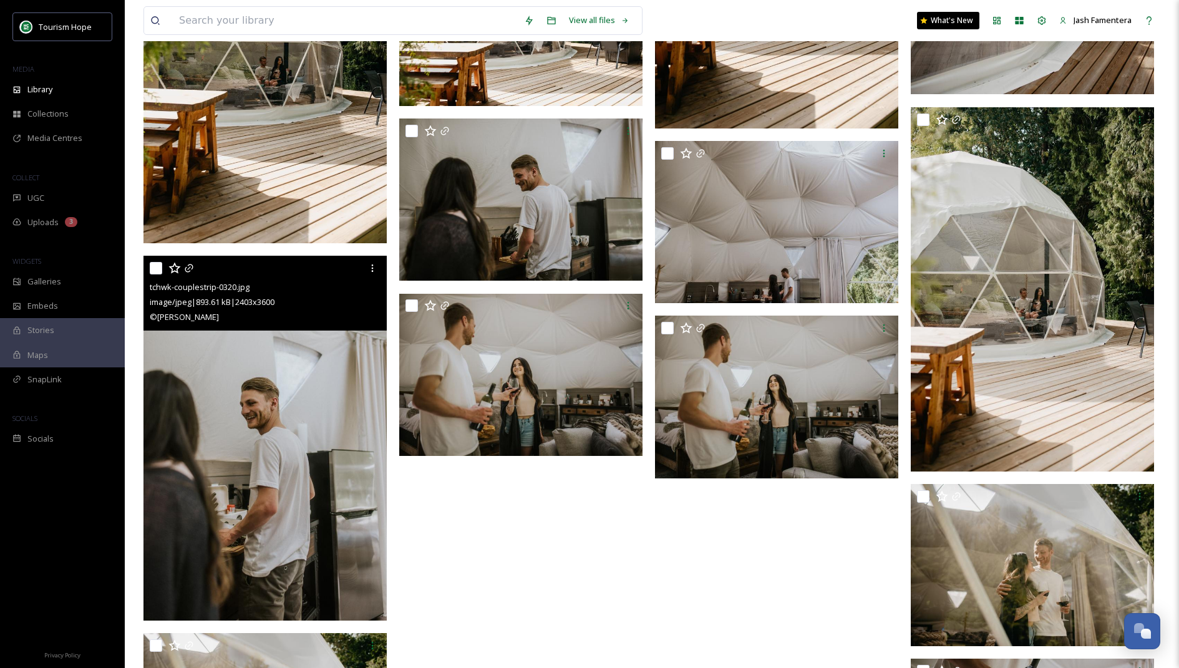
click at [194, 262] on div at bounding box center [267, 268] width 234 height 22
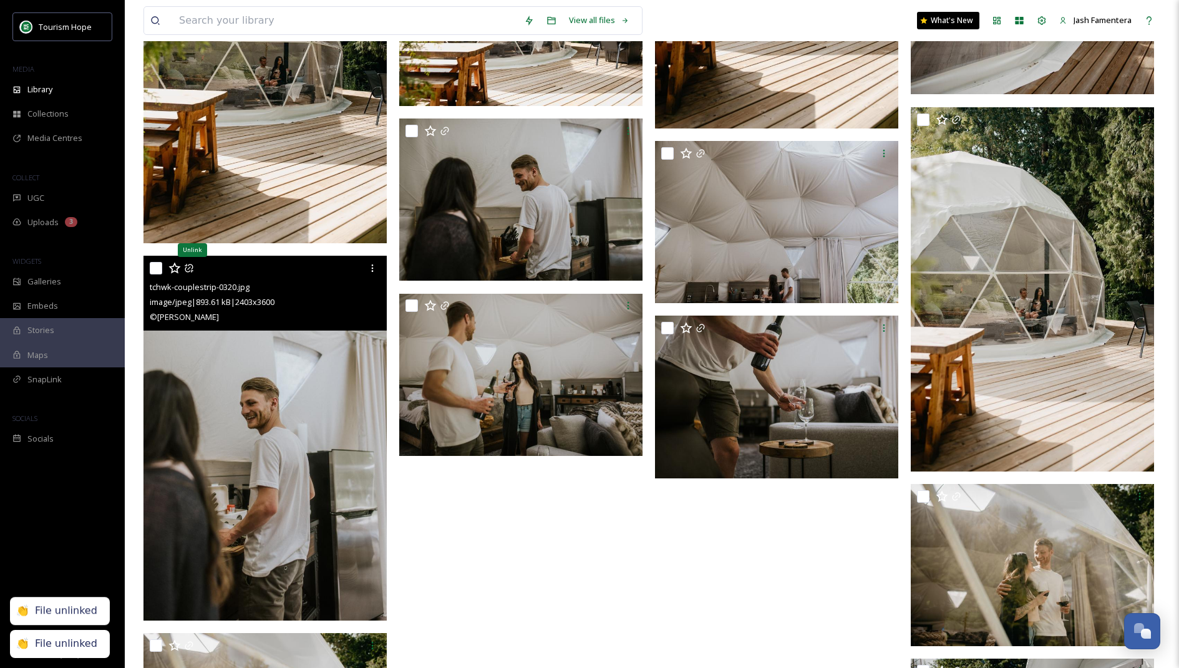
click at [190, 266] on icon at bounding box center [189, 268] width 8 height 8
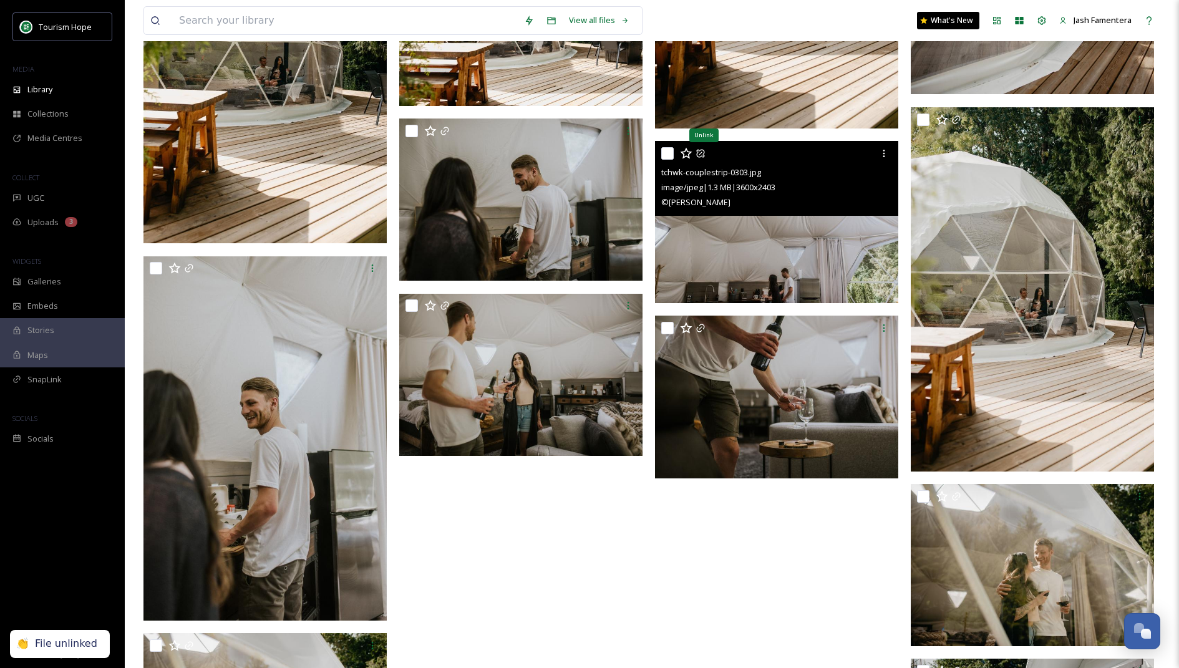
click at [704, 152] on icon at bounding box center [700, 153] width 8 height 8
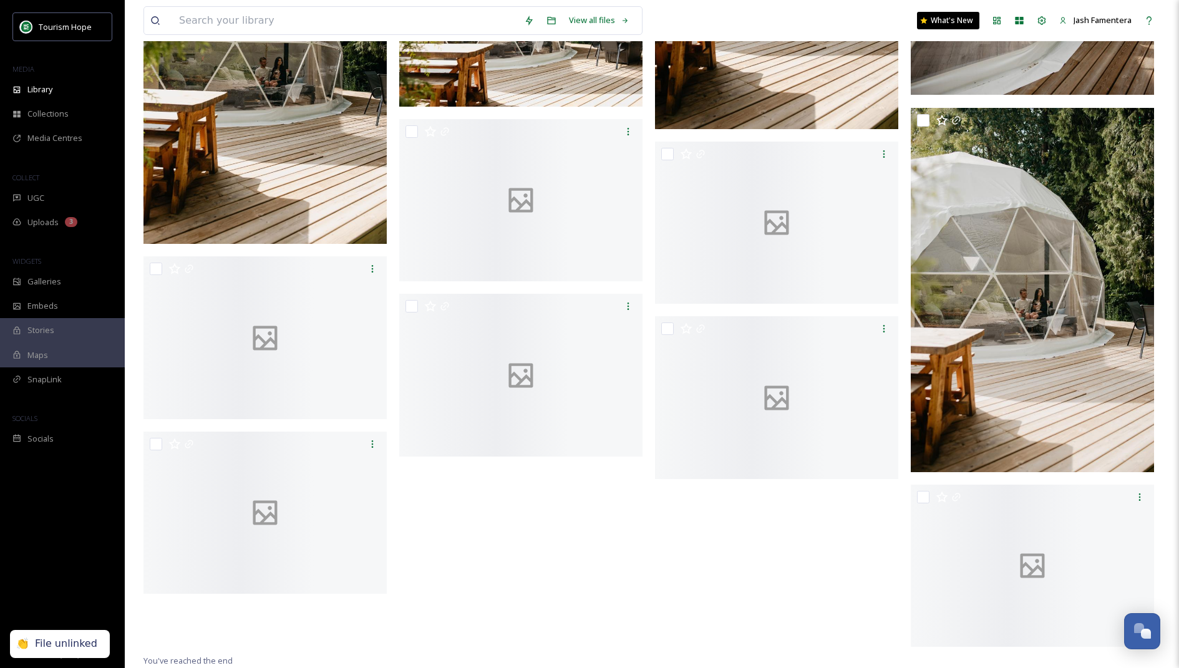
scroll to position [8663, 0]
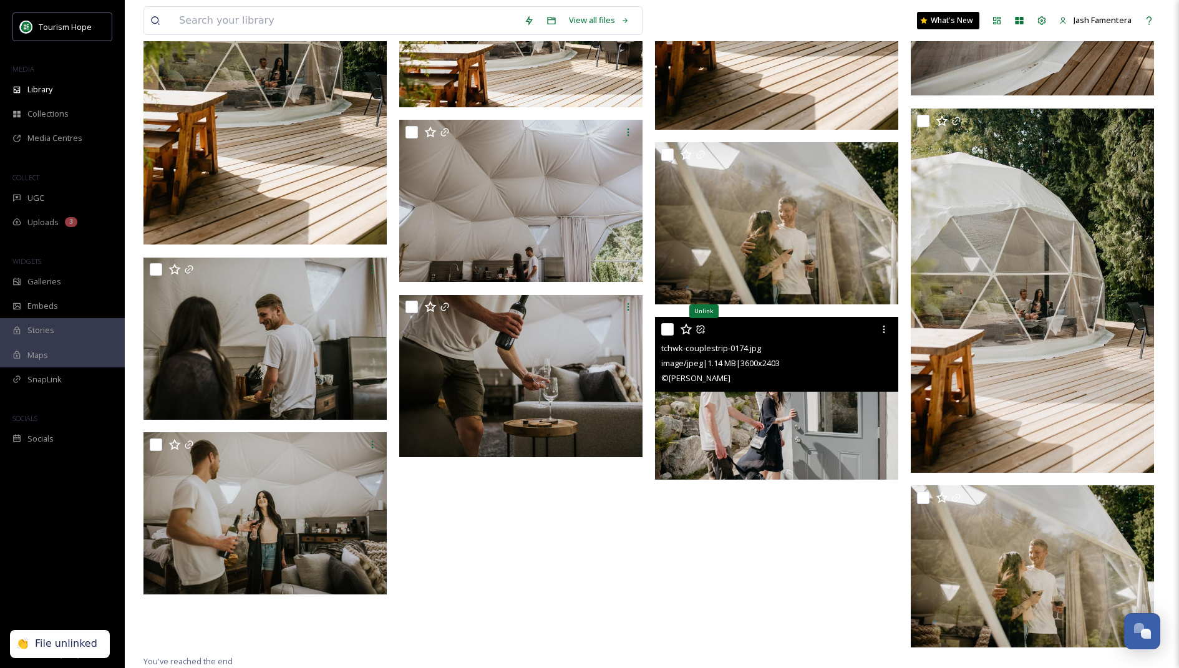
click at [698, 325] on icon at bounding box center [700, 329] width 10 height 10
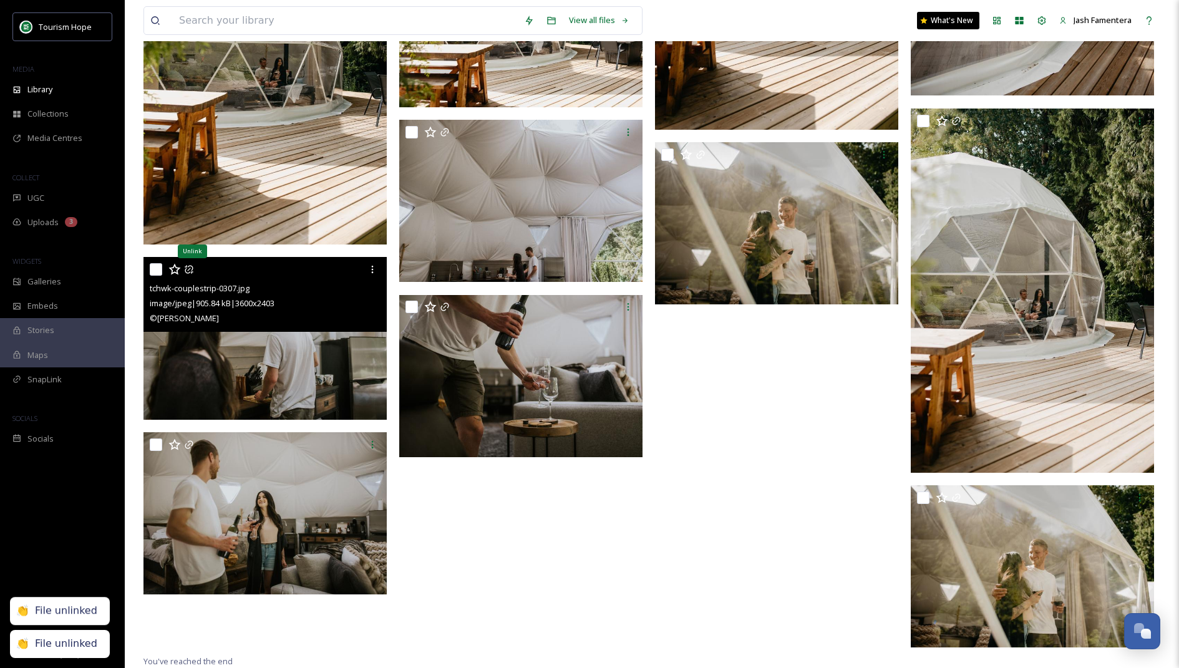
click at [187, 269] on icon at bounding box center [189, 269] width 10 height 10
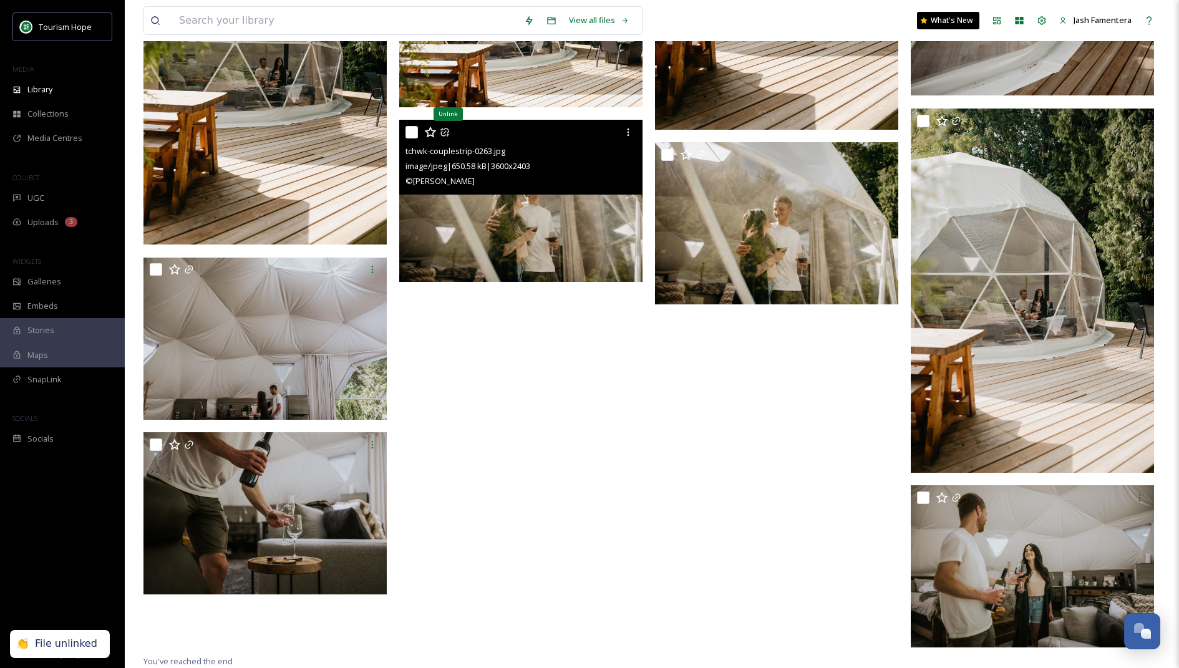
click at [440, 132] on icon at bounding box center [445, 132] width 10 height 10
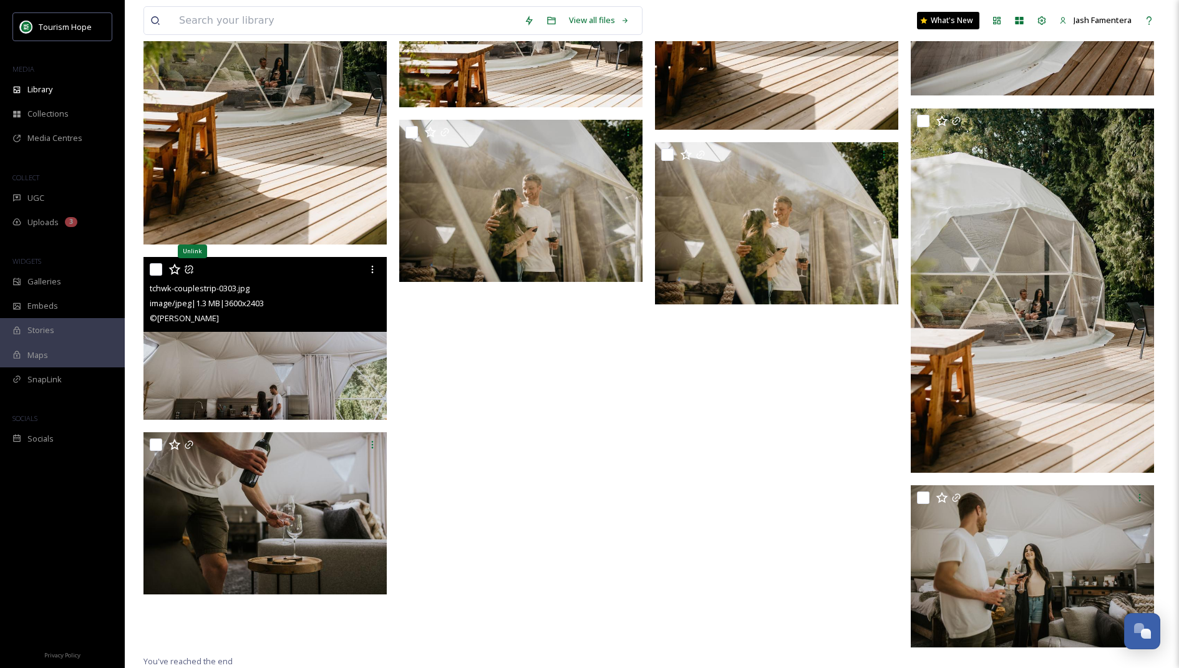
click at [186, 271] on icon at bounding box center [189, 269] width 10 height 10
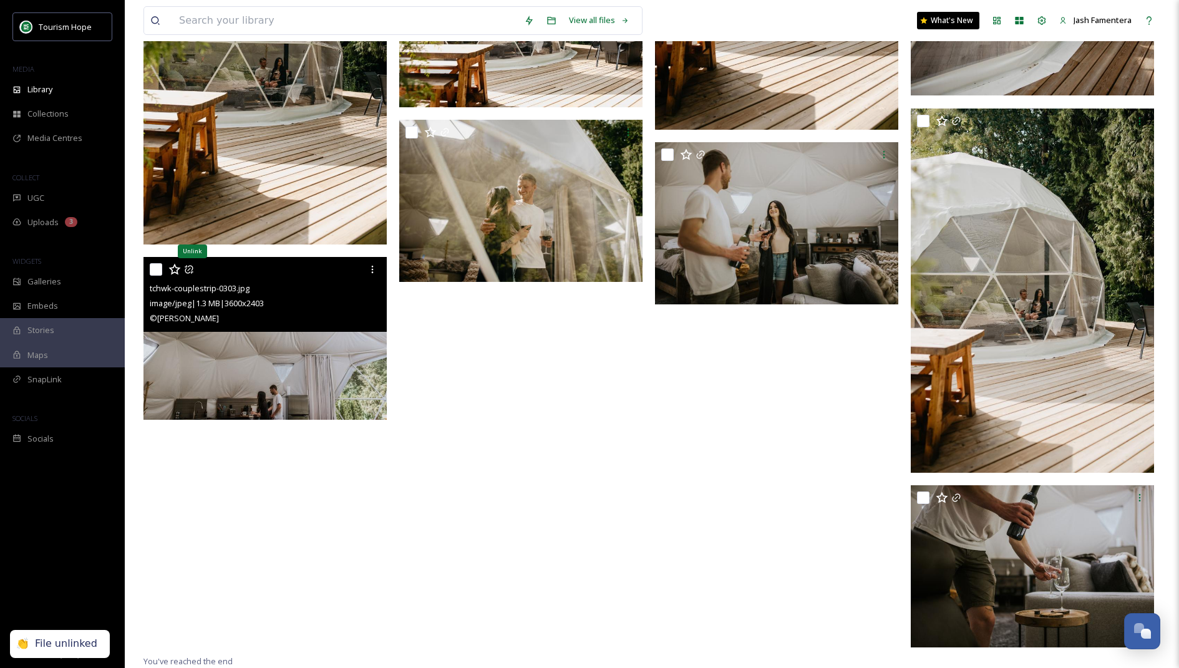
click at [192, 268] on icon at bounding box center [189, 270] width 8 height 8
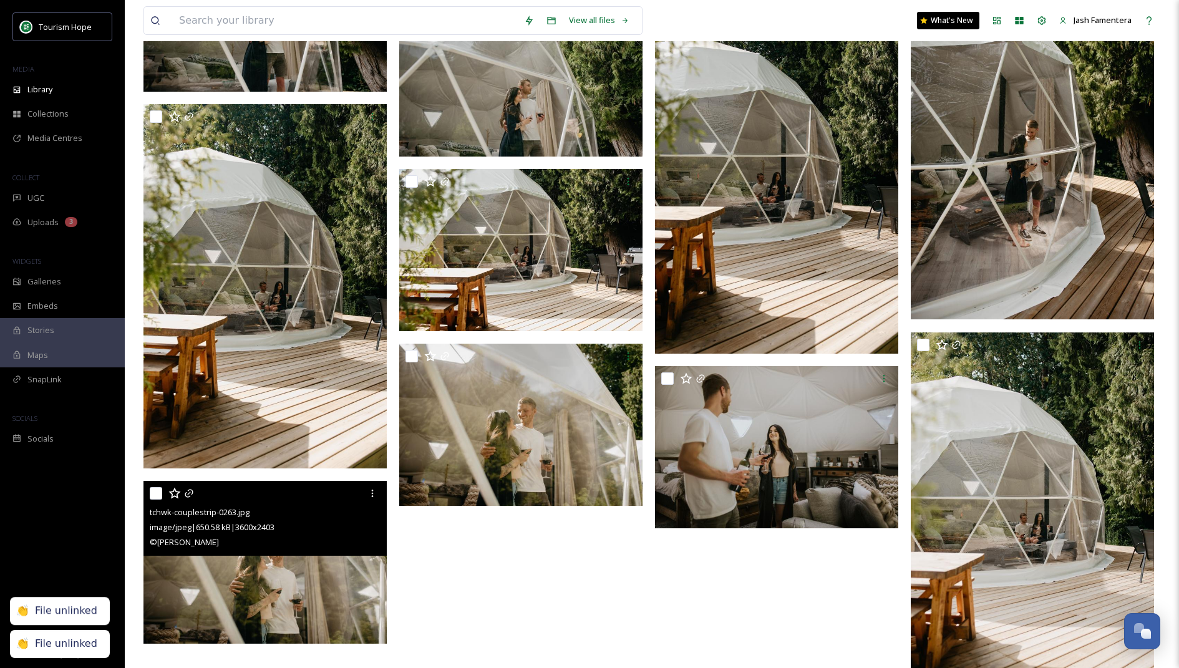
scroll to position [8427, 0]
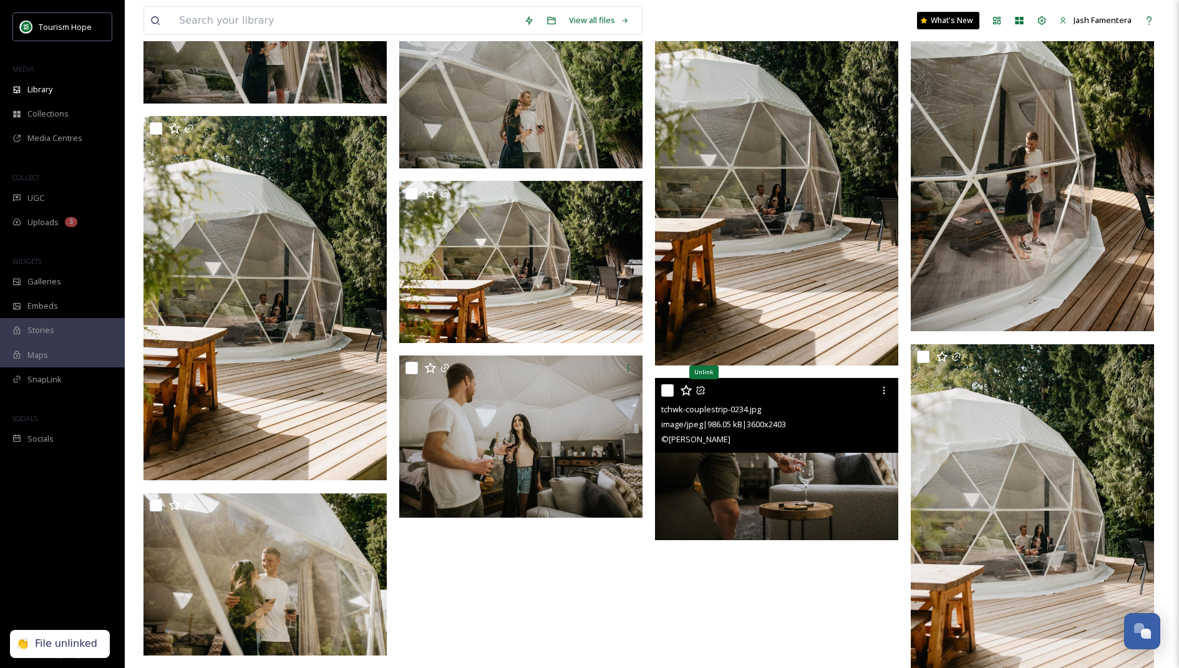
click at [697, 387] on icon at bounding box center [700, 390] width 8 height 8
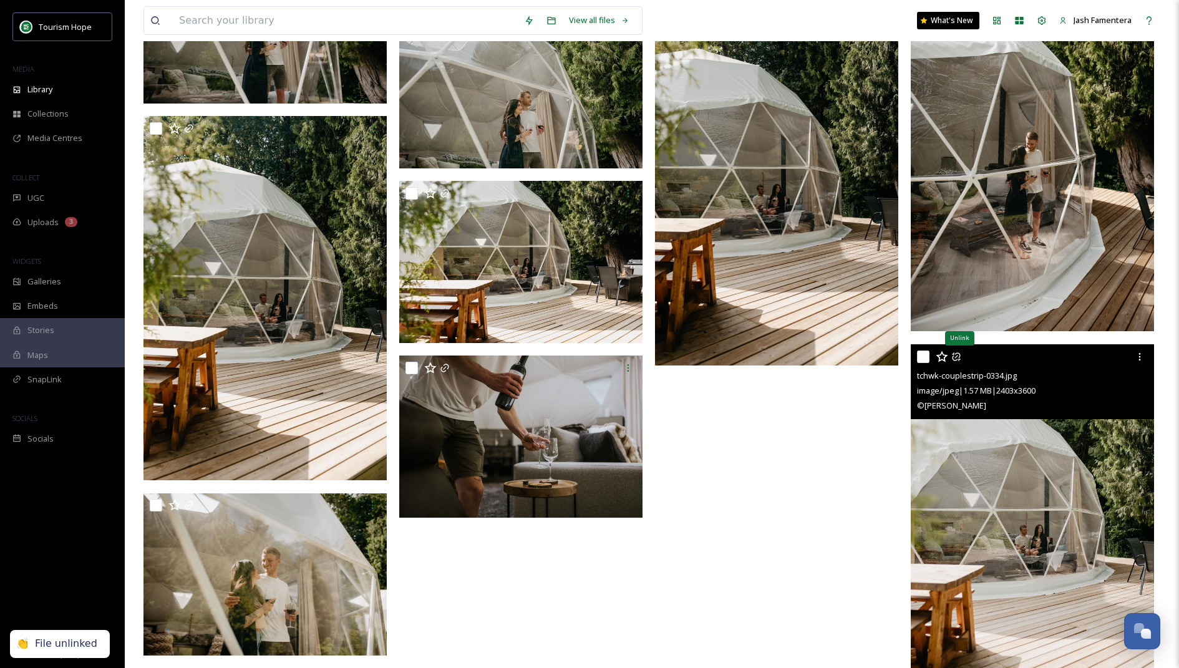
click at [957, 352] on icon at bounding box center [956, 356] width 8 height 8
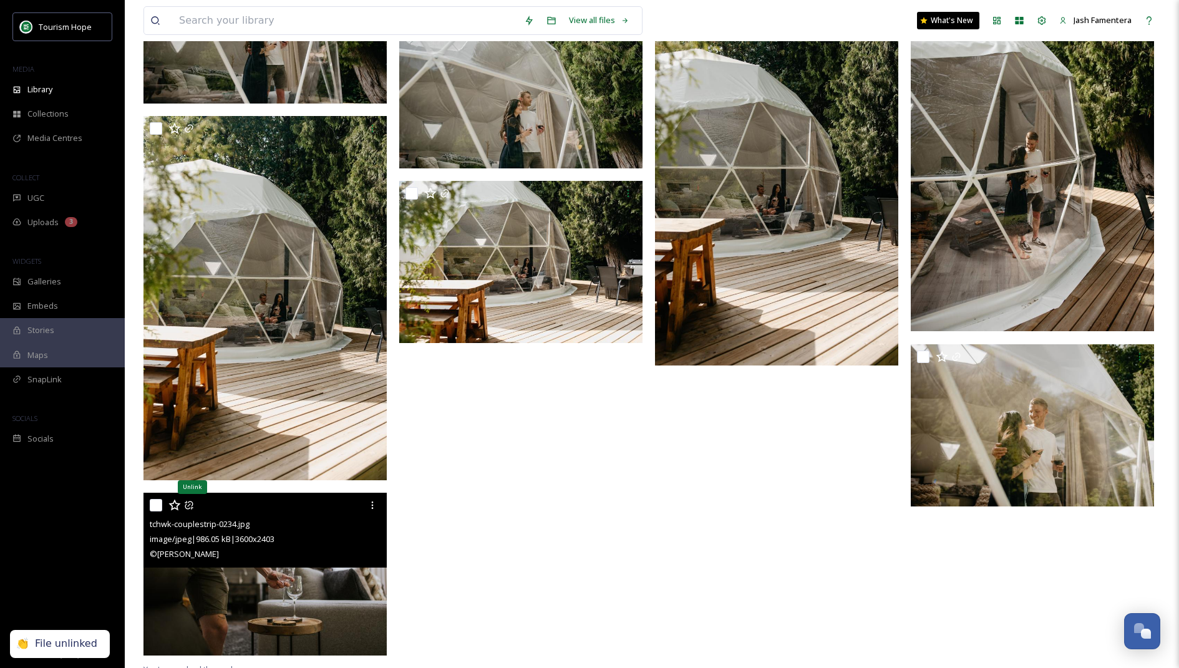
click at [187, 505] on icon at bounding box center [189, 505] width 10 height 10
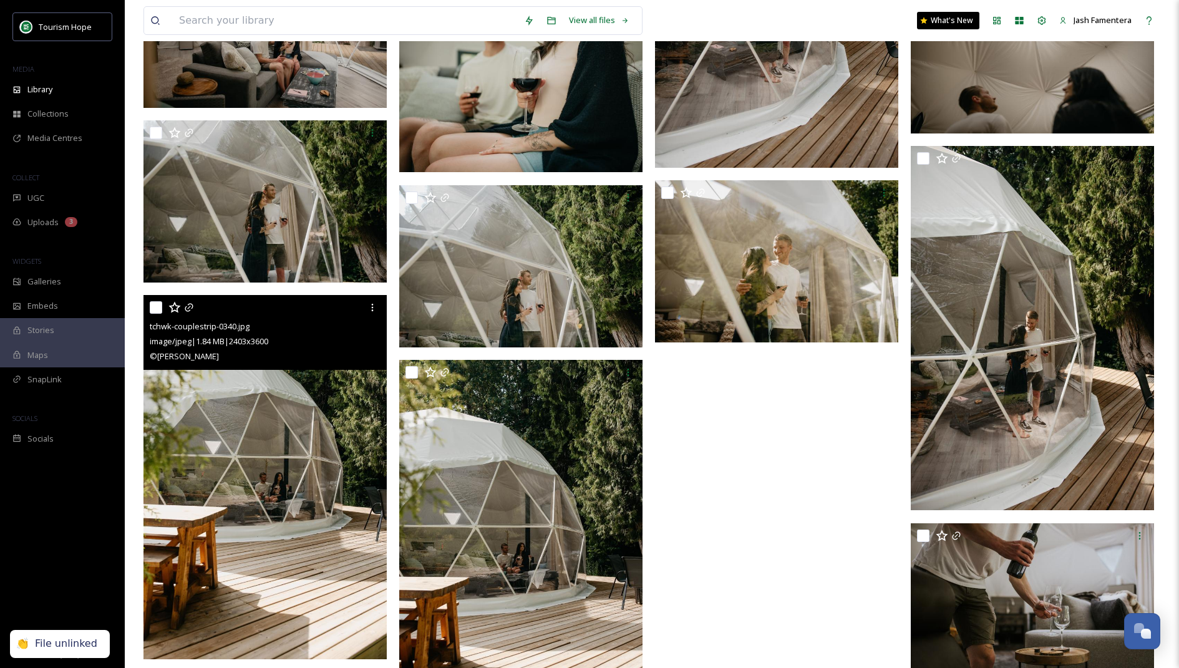
scroll to position [8146, 0]
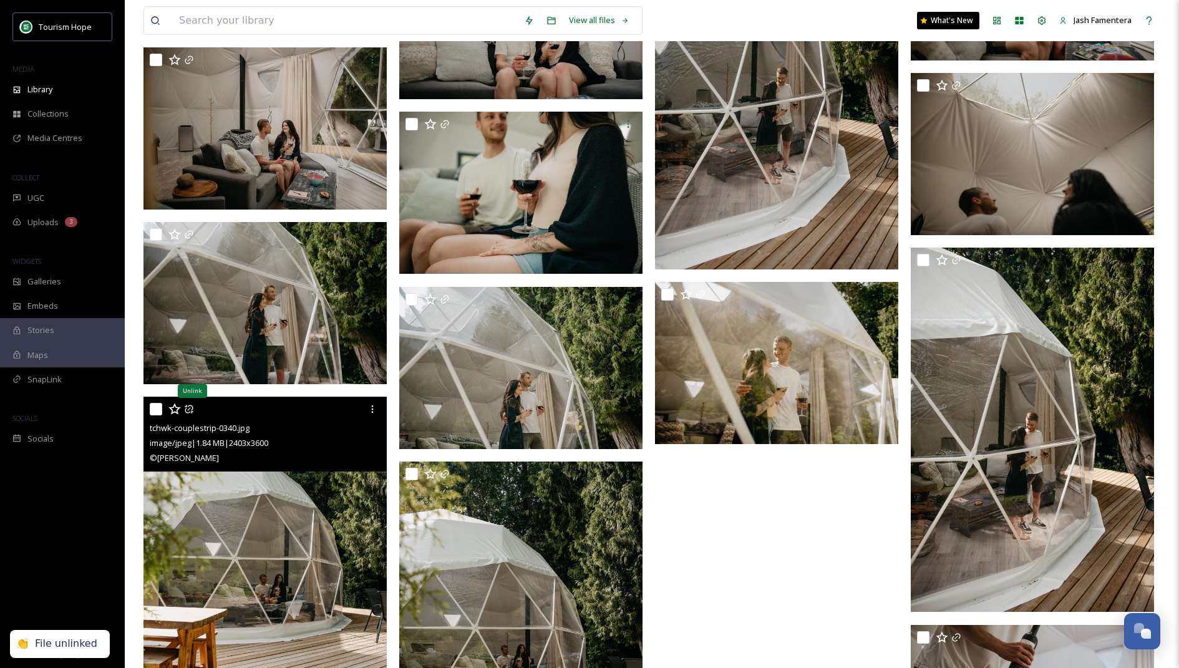
click at [190, 412] on icon at bounding box center [189, 409] width 10 height 10
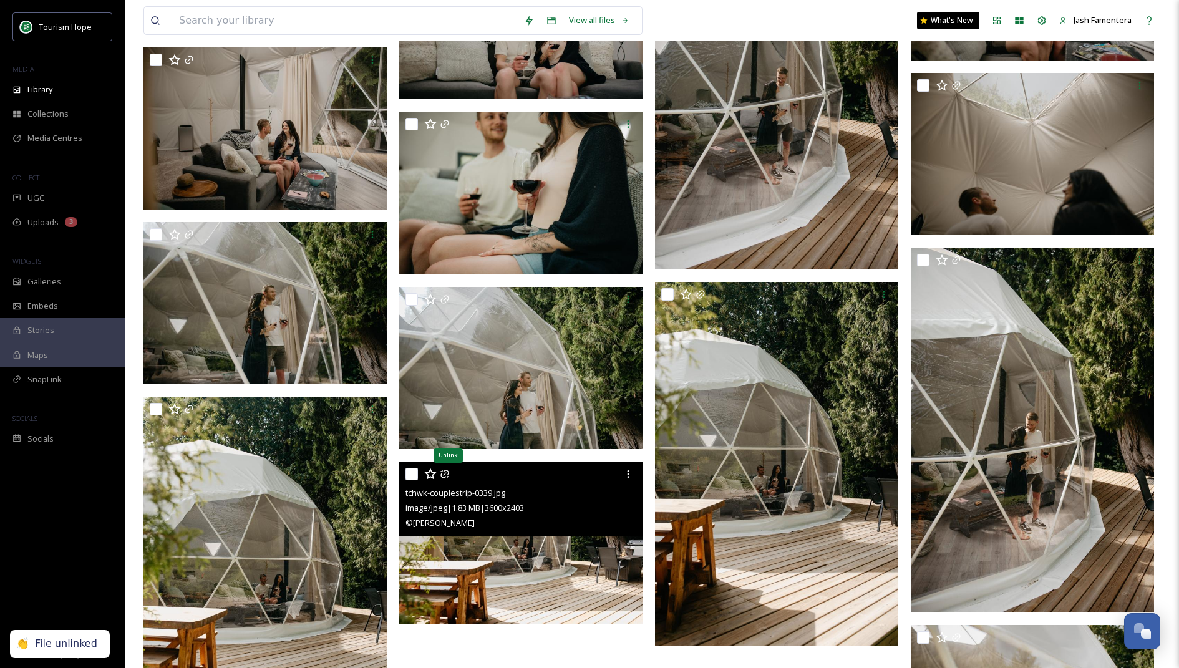
click at [445, 472] on icon at bounding box center [445, 474] width 10 height 10
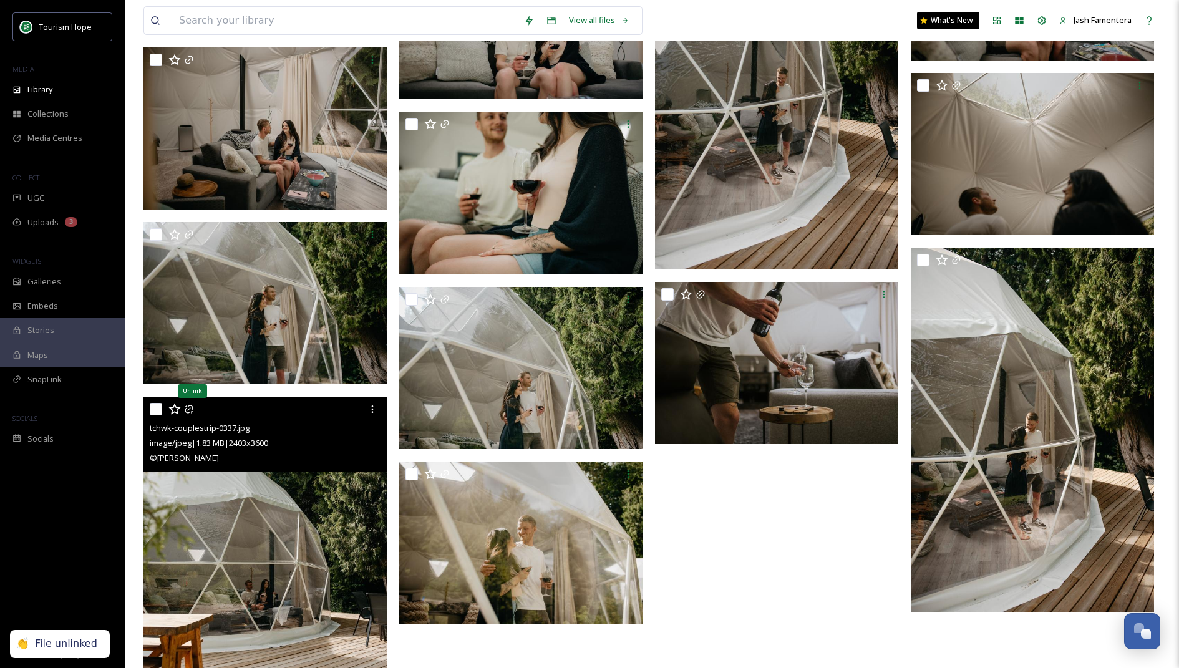
click at [188, 411] on icon at bounding box center [189, 409] width 10 height 10
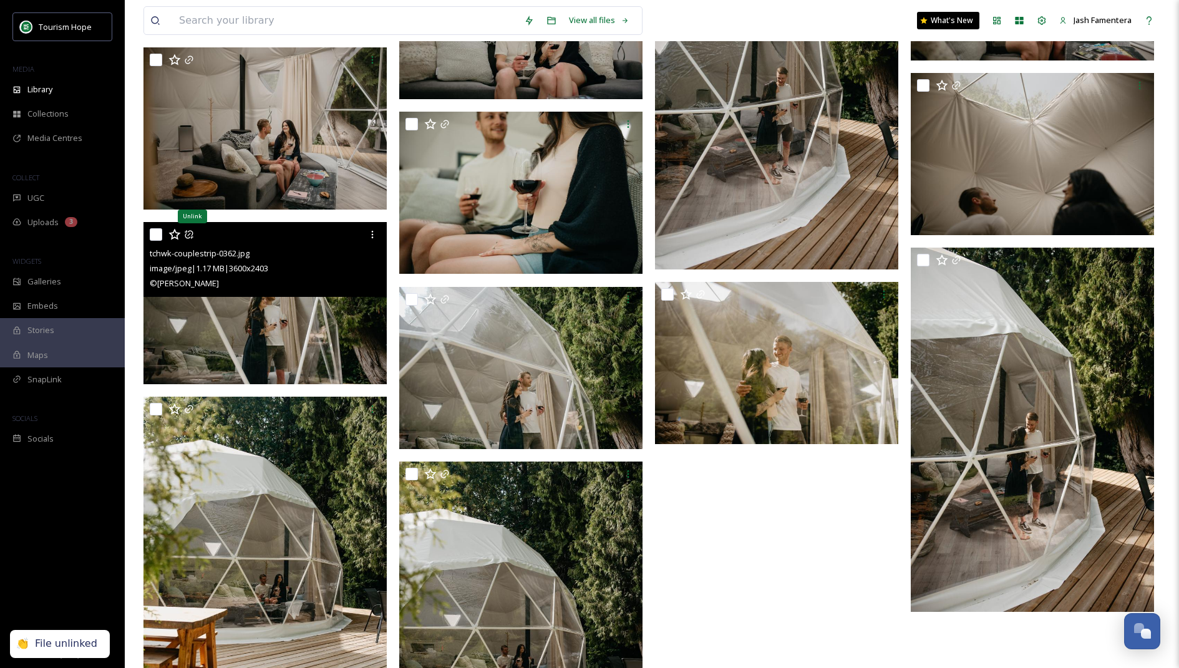
click at [192, 235] on icon at bounding box center [189, 235] width 10 height 10
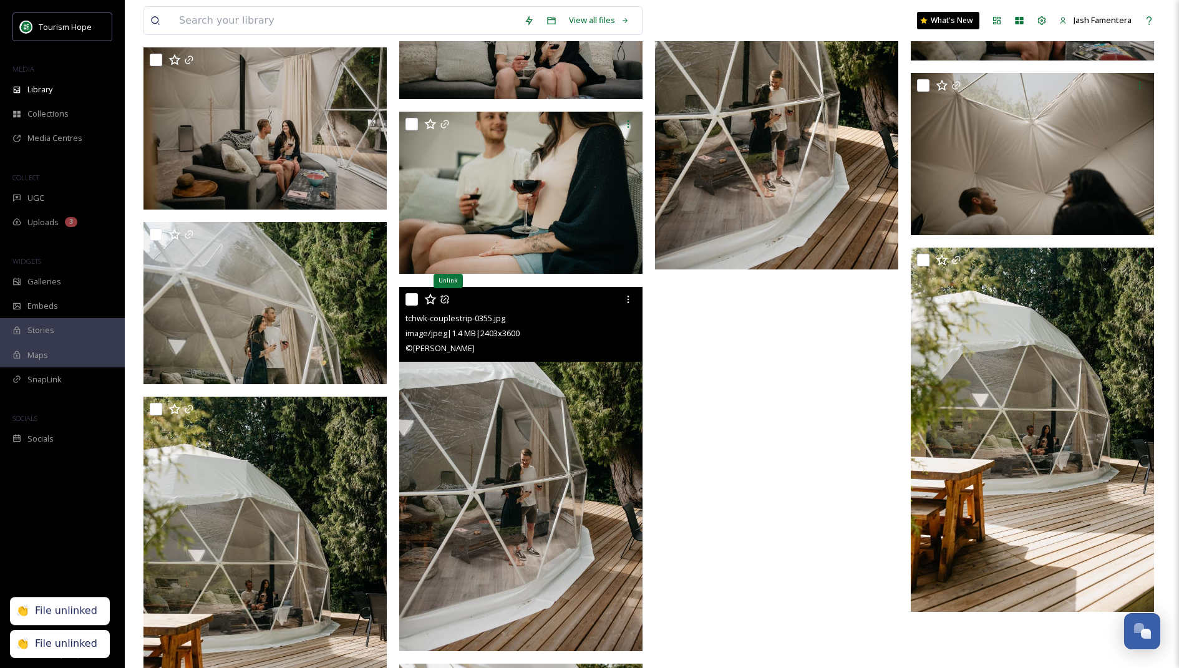
click at [446, 299] on icon at bounding box center [445, 299] width 10 height 10
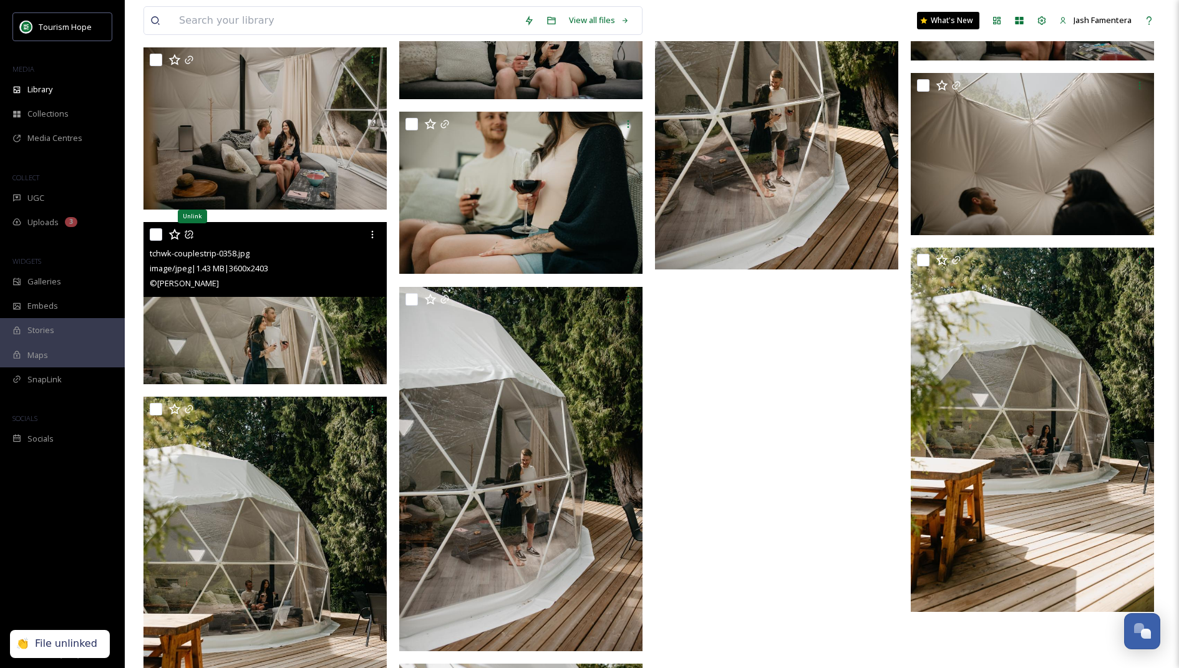
click at [188, 231] on icon at bounding box center [189, 234] width 8 height 8
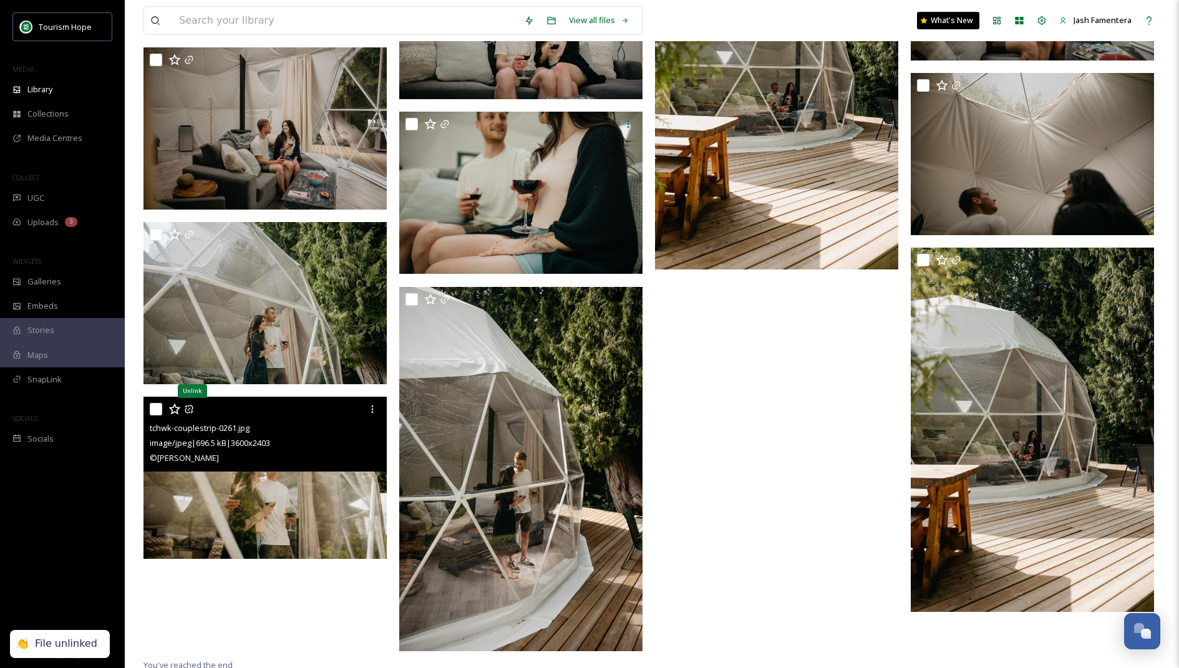
click at [190, 409] on icon at bounding box center [189, 409] width 10 height 10
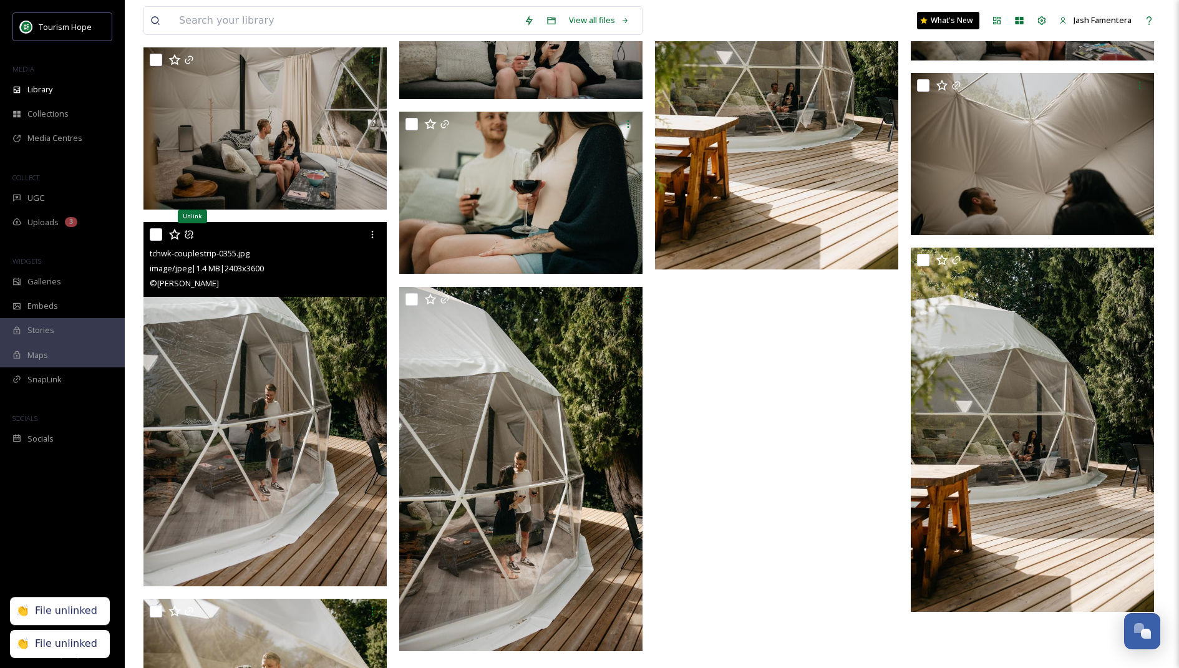
click at [192, 230] on icon at bounding box center [189, 235] width 10 height 10
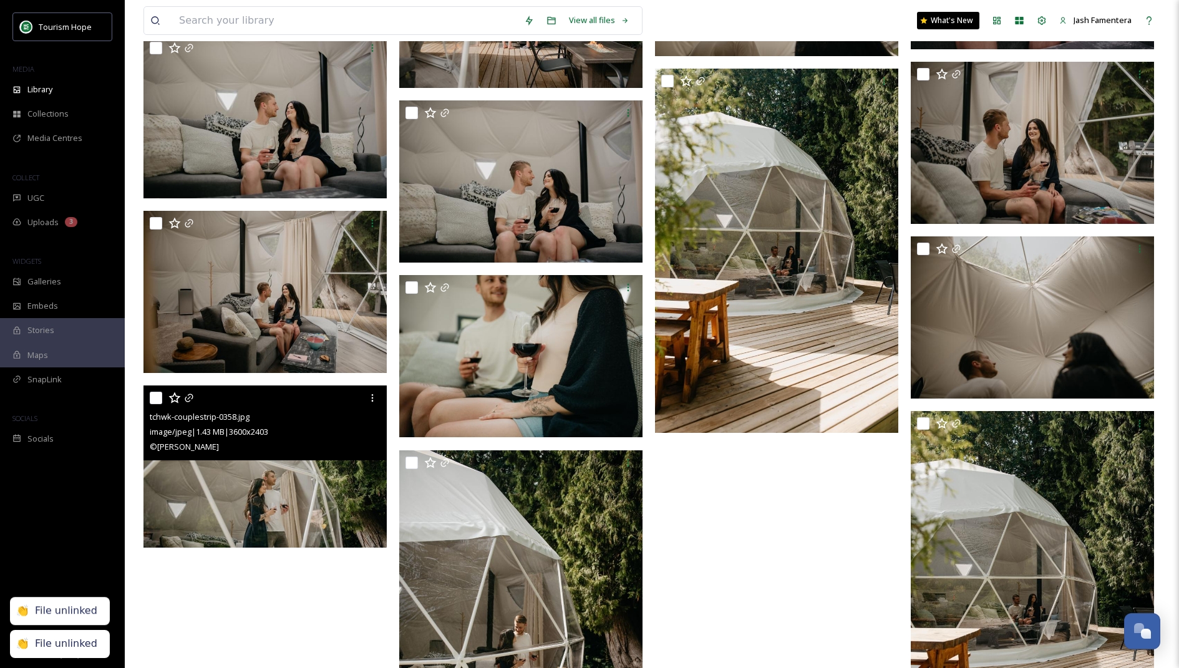
scroll to position [7970, 0]
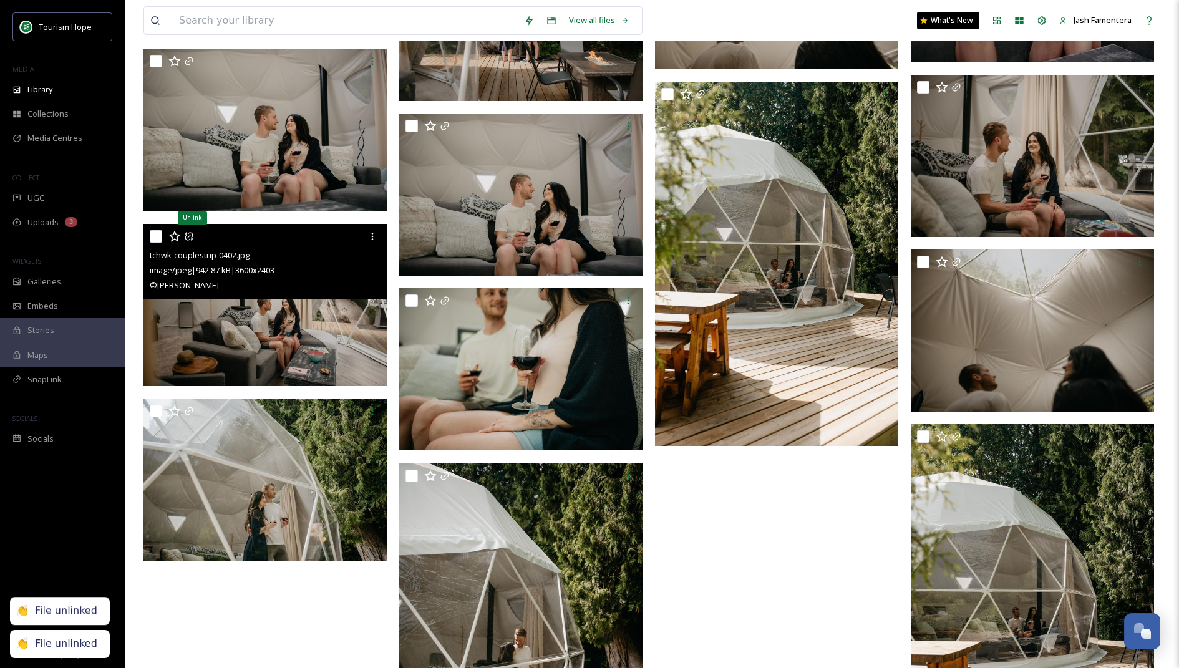
click at [193, 237] on icon at bounding box center [189, 236] width 10 height 10
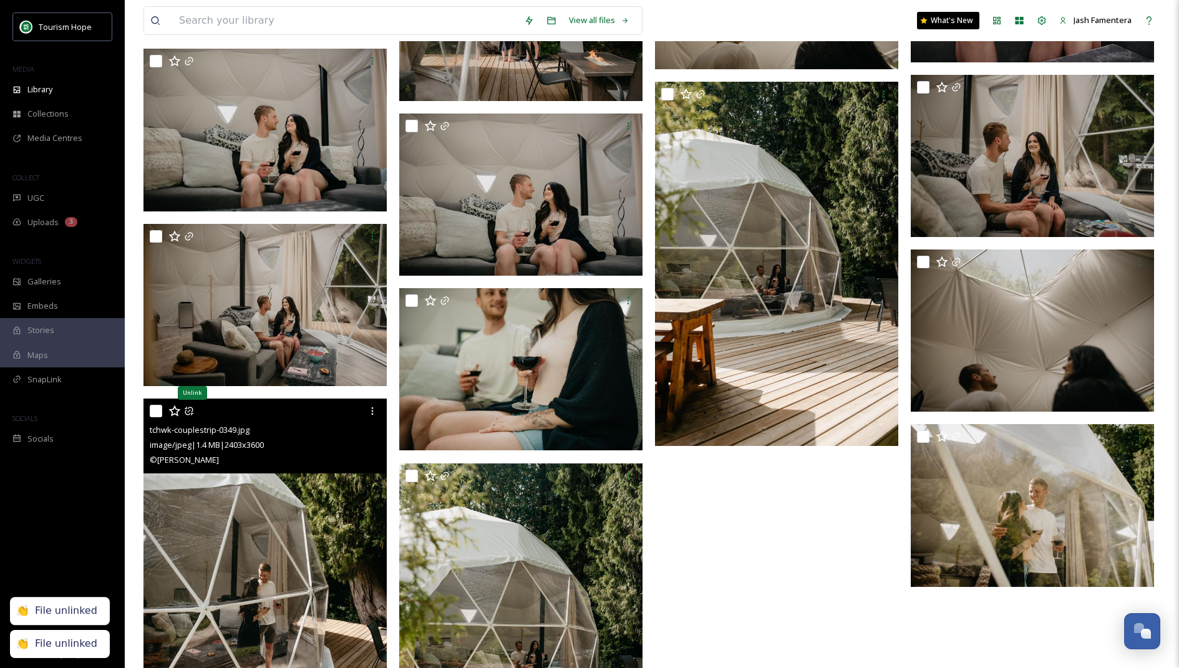
click at [190, 409] on icon at bounding box center [189, 411] width 10 height 10
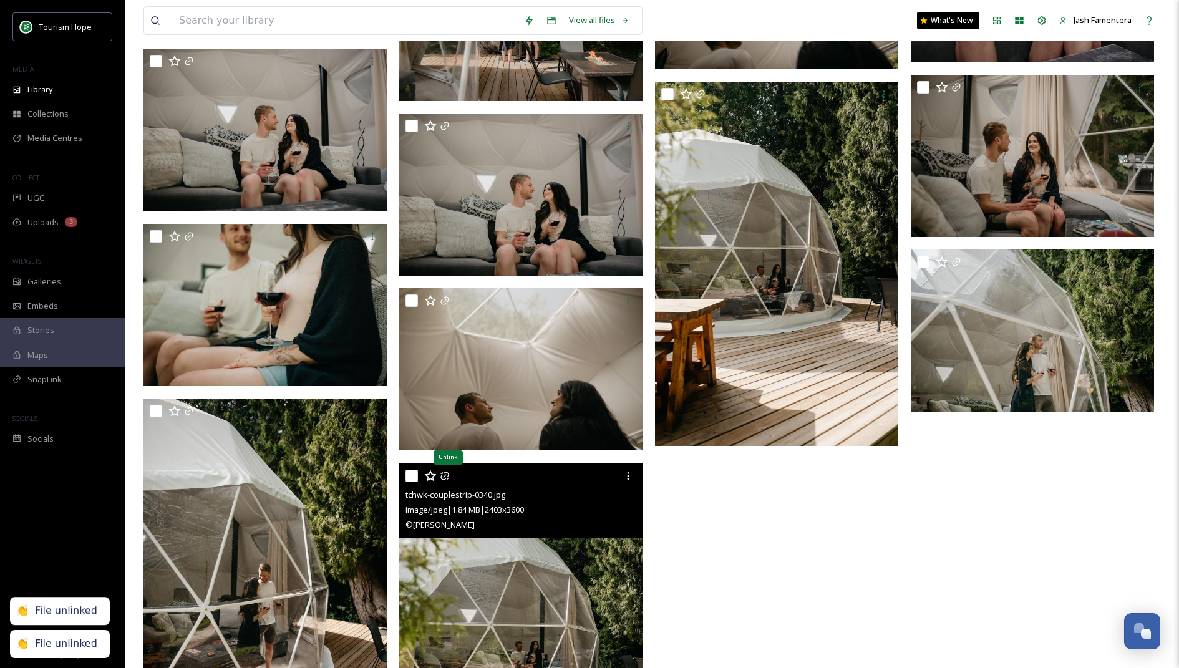
click at [441, 471] on icon at bounding box center [445, 476] width 10 height 10
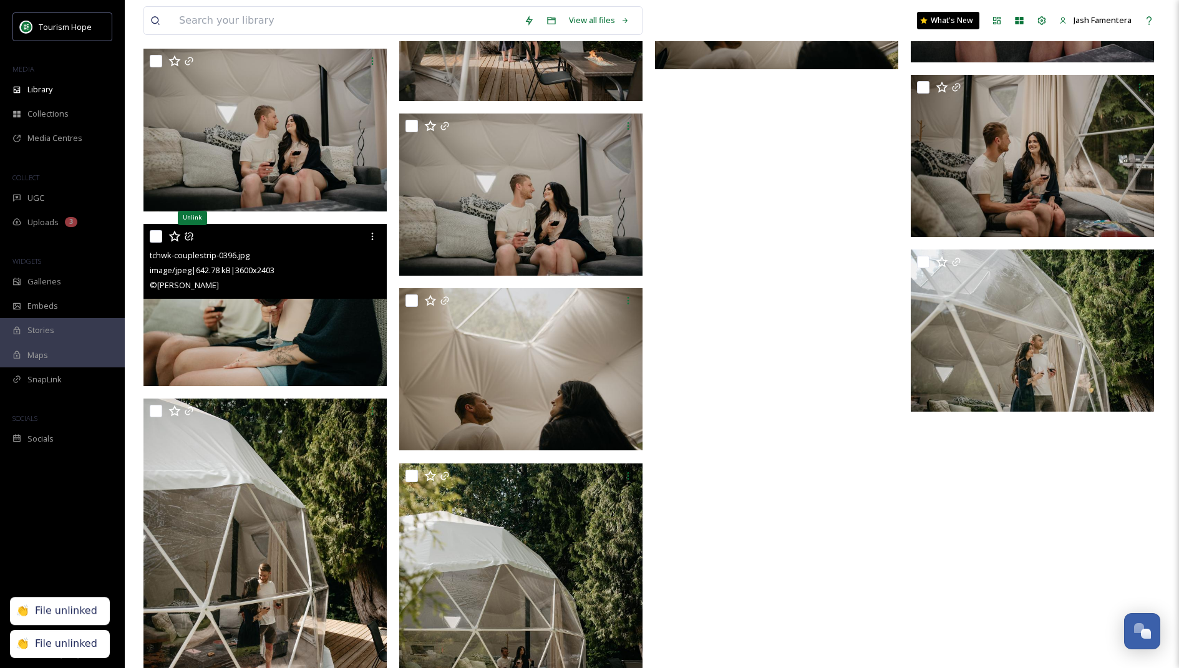
click at [193, 238] on icon at bounding box center [189, 236] width 10 height 10
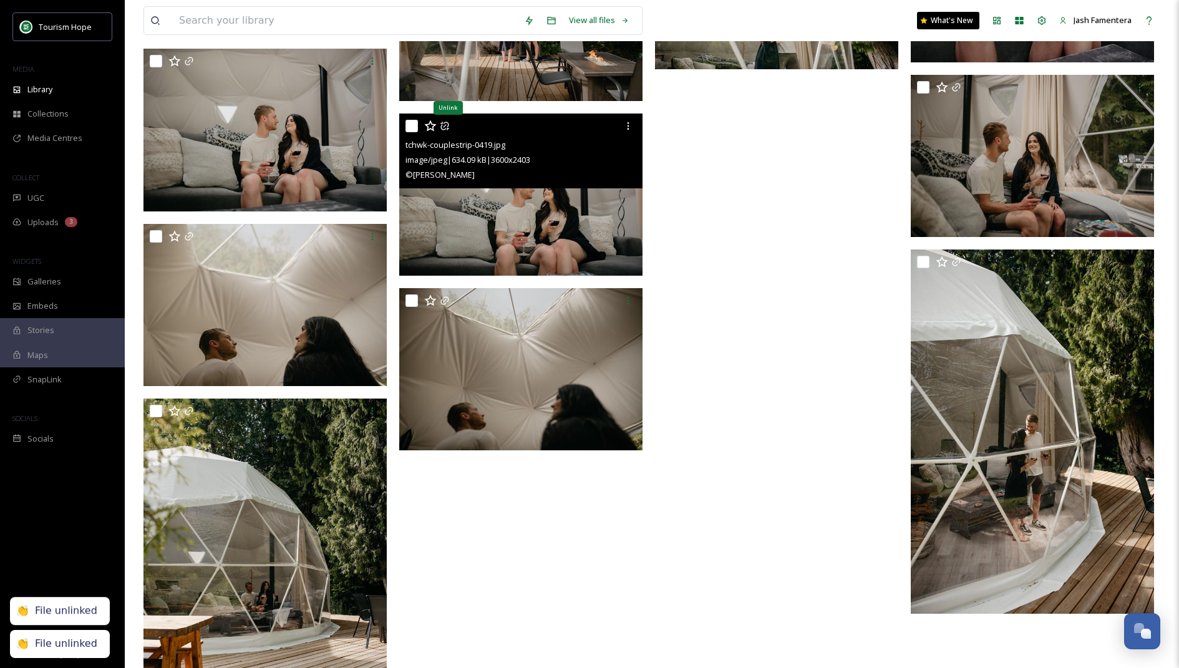
click at [445, 123] on icon at bounding box center [445, 126] width 10 height 10
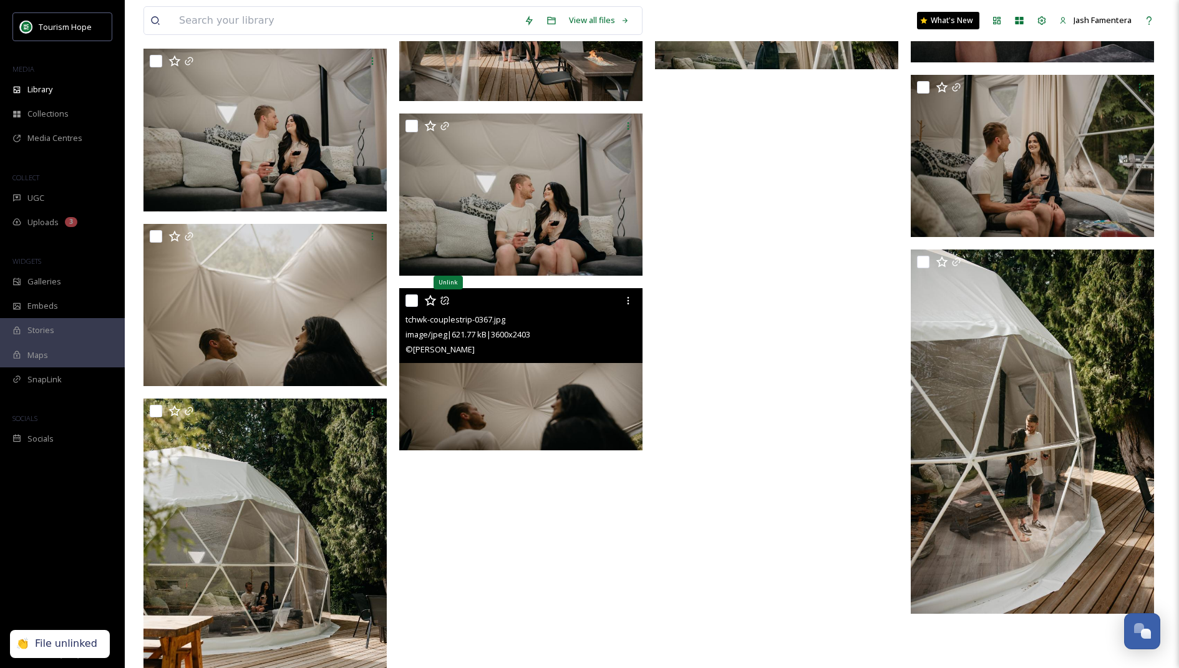
click at [444, 299] on icon at bounding box center [444, 301] width 8 height 8
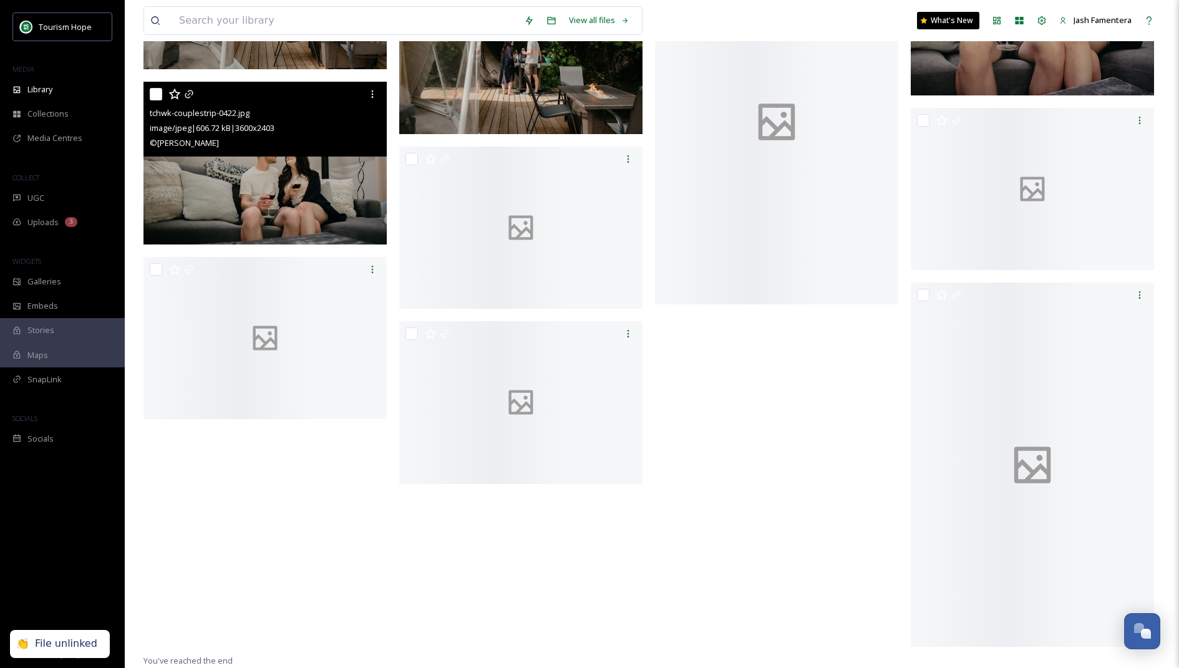
scroll to position [7936, 0]
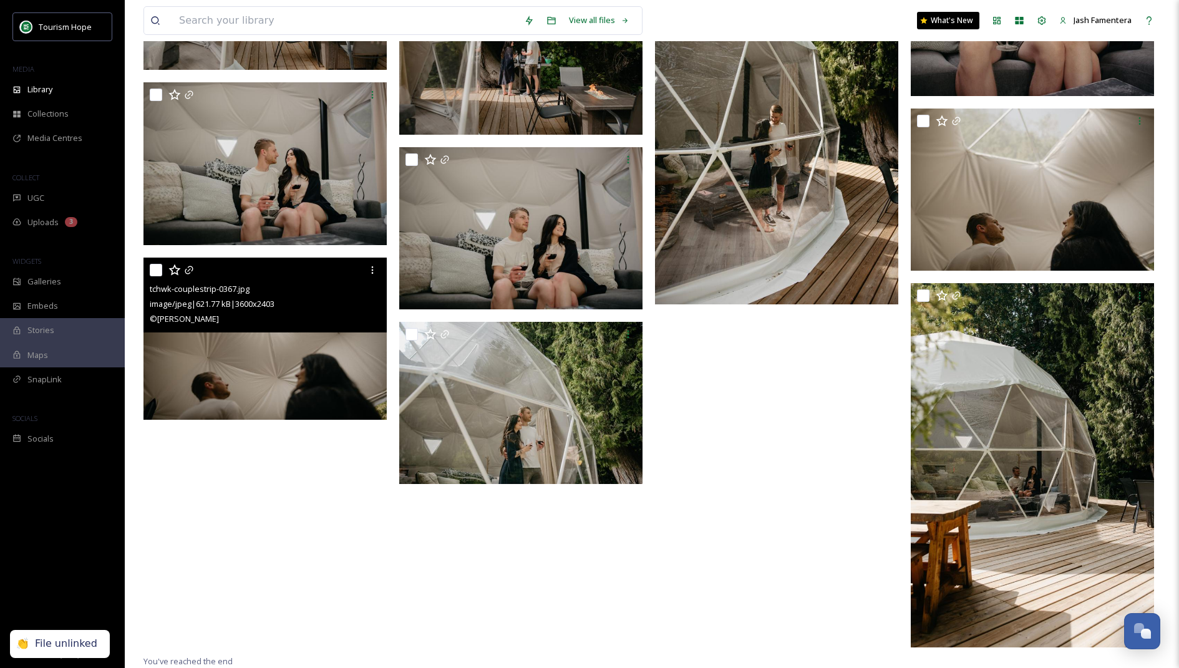
click at [193, 274] on div at bounding box center [267, 270] width 234 height 22
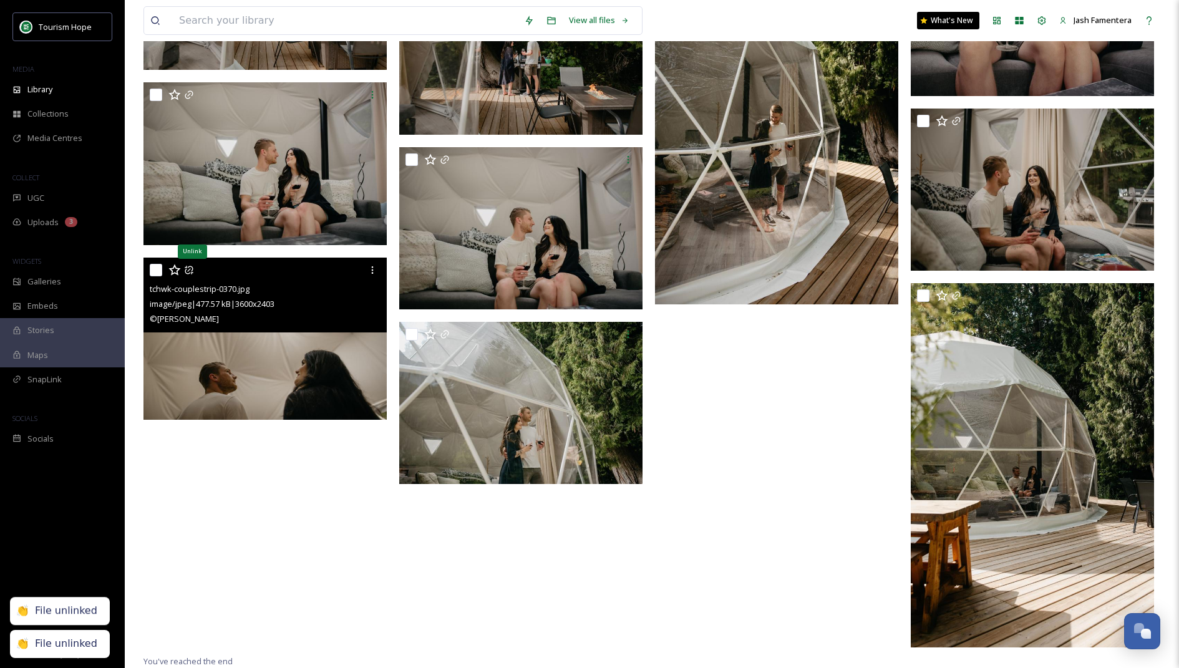
click at [192, 272] on icon at bounding box center [189, 270] width 10 height 10
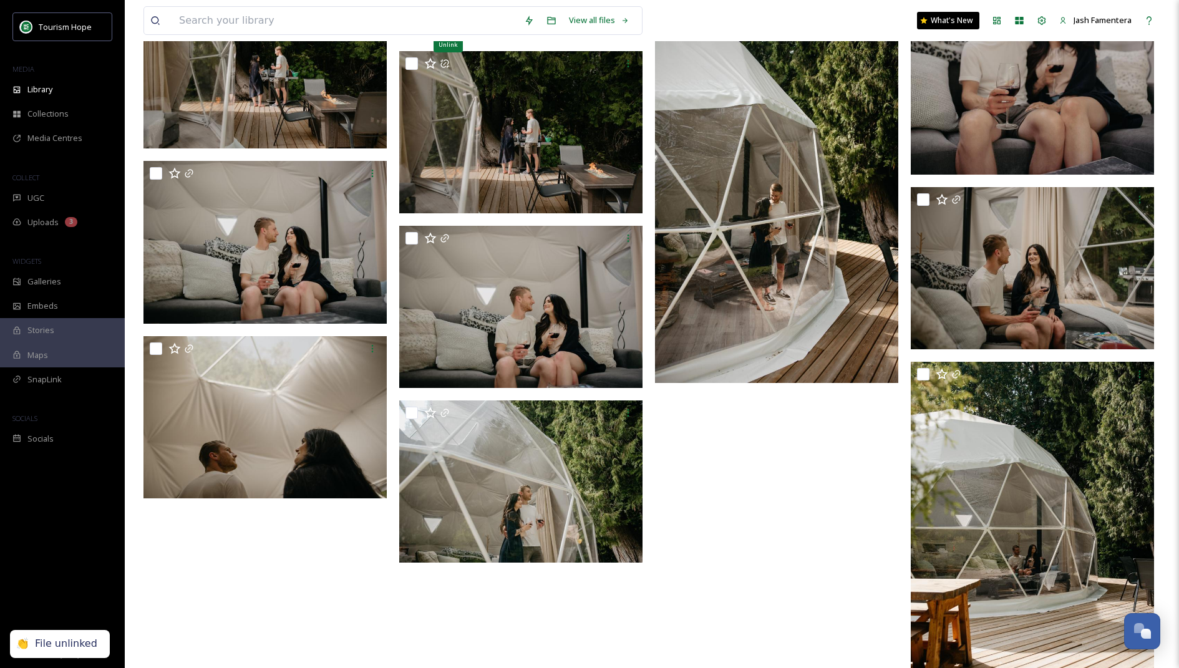
scroll to position [7803, 0]
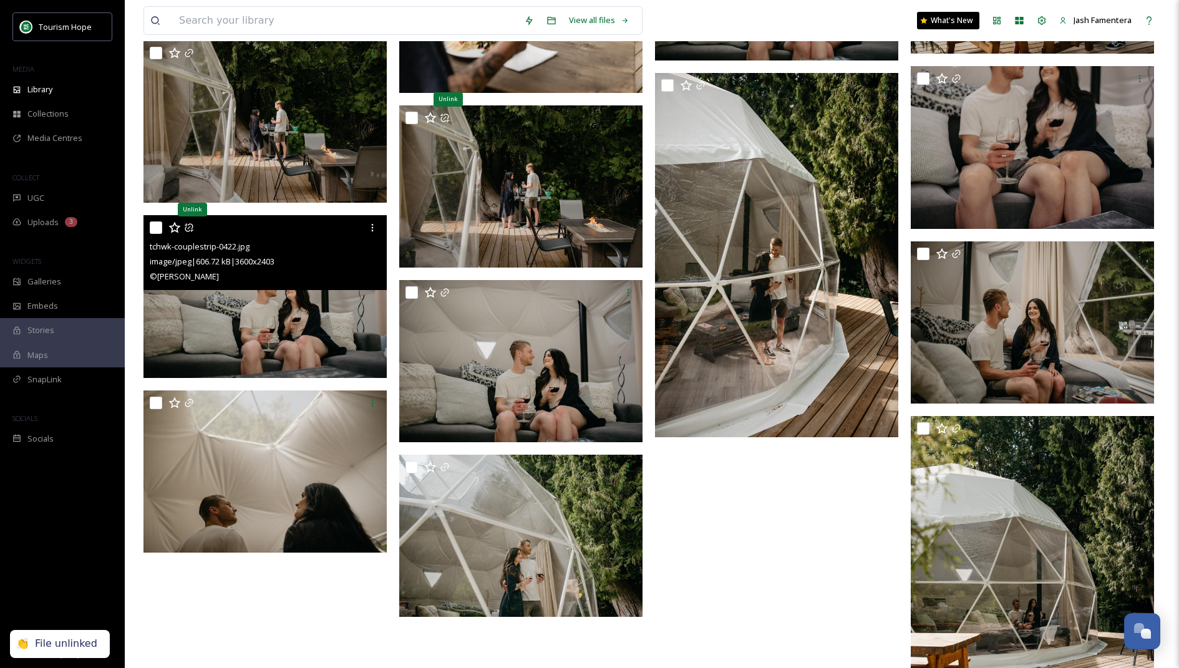
click at [190, 226] on icon at bounding box center [189, 228] width 10 height 10
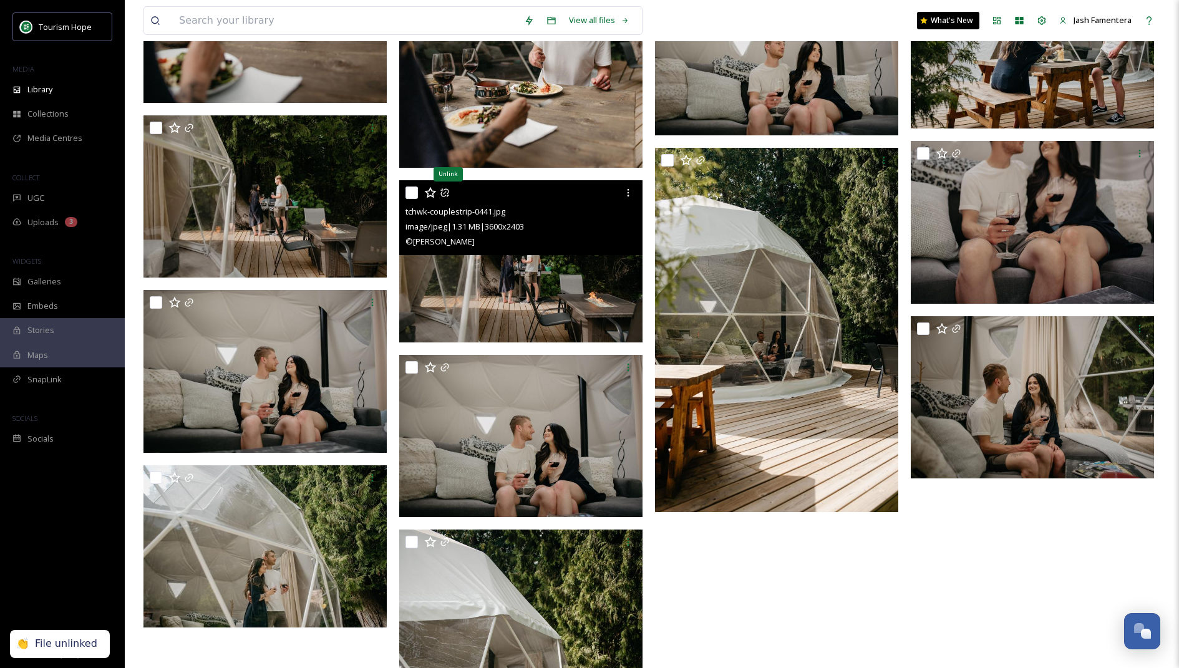
scroll to position [7723, 0]
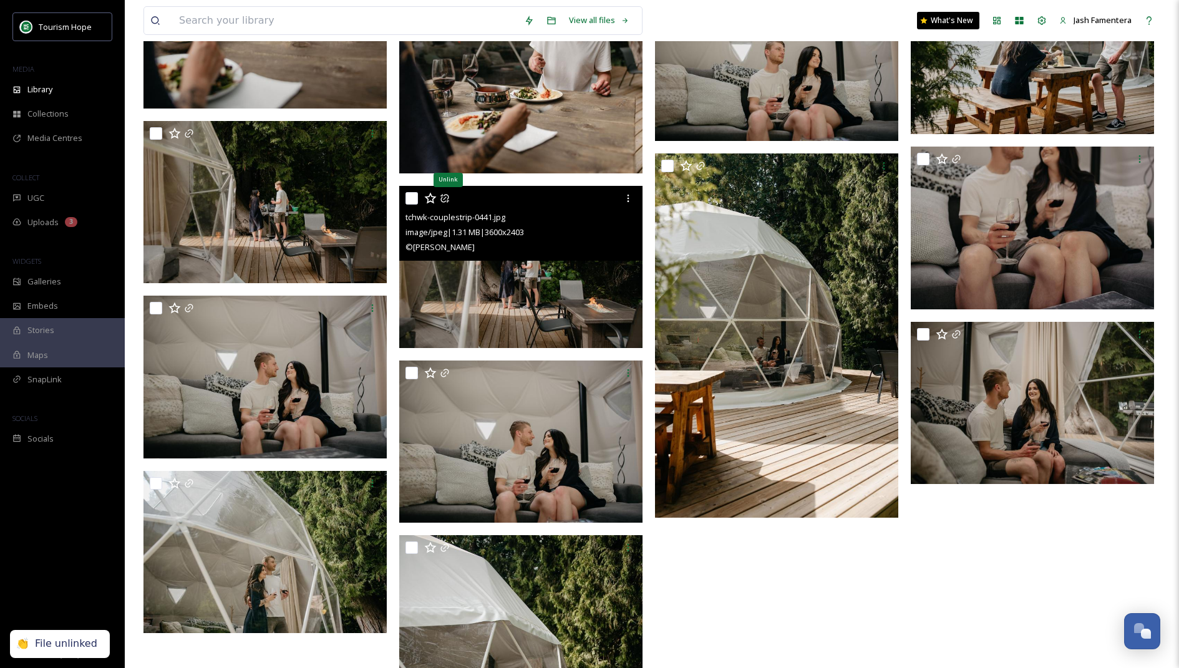
click at [448, 196] on icon at bounding box center [444, 198] width 8 height 8
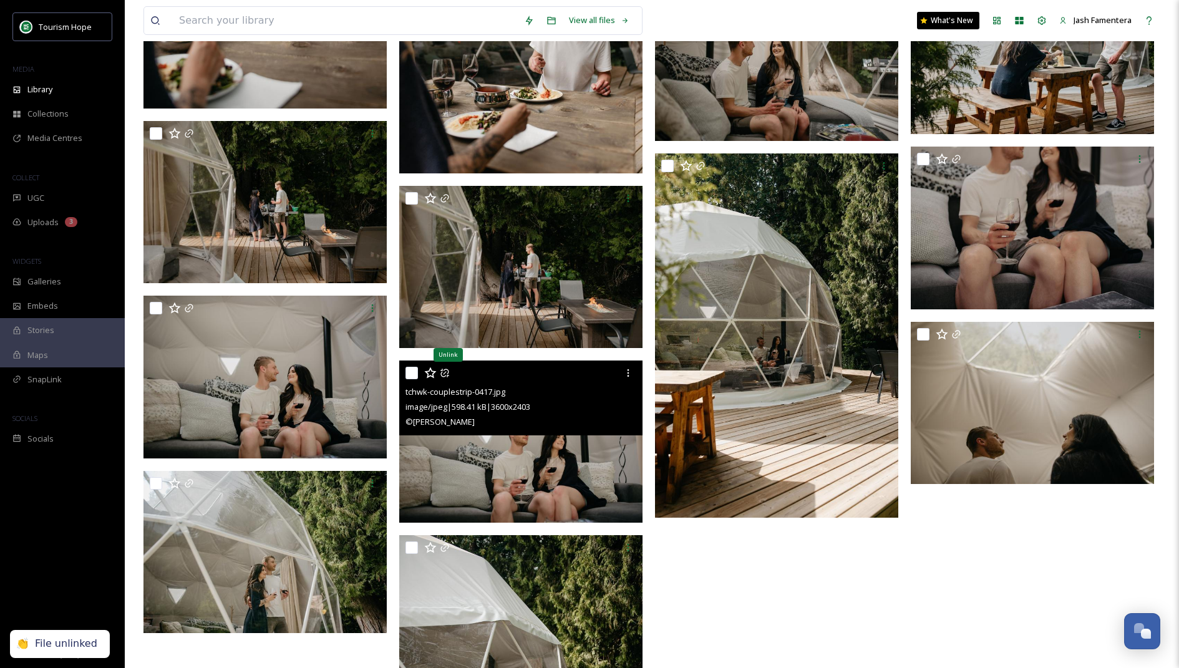
click at [444, 374] on icon at bounding box center [445, 373] width 10 height 10
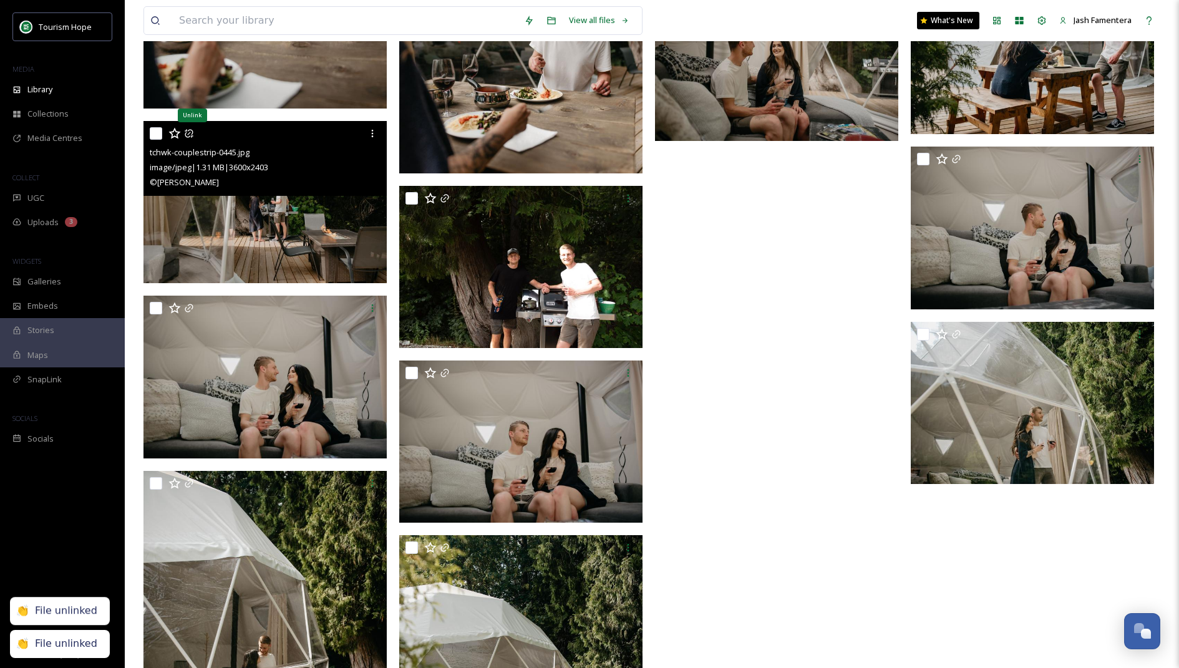
click at [191, 130] on icon at bounding box center [189, 133] width 10 height 10
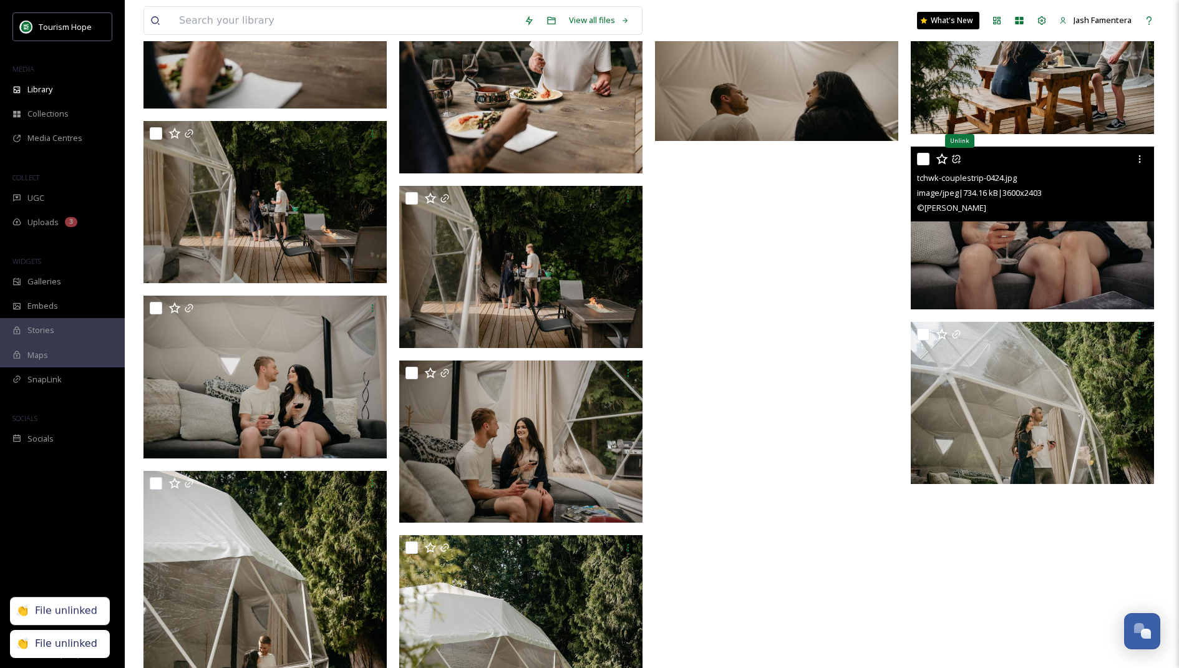
click at [953, 160] on icon at bounding box center [956, 159] width 10 height 10
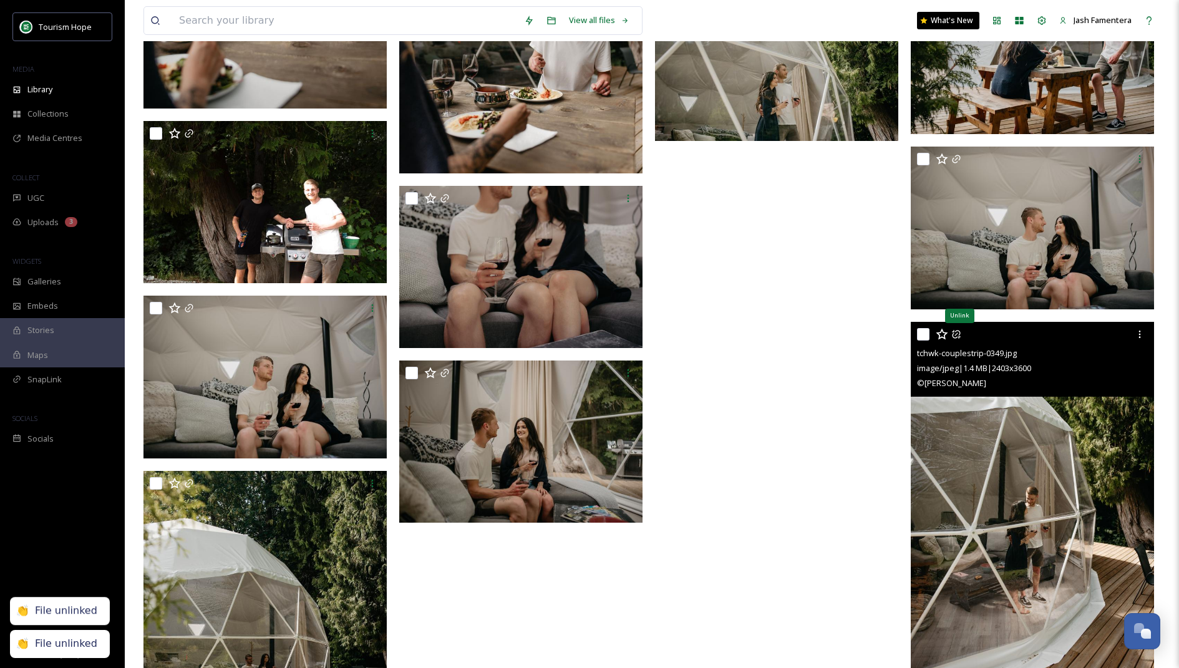
click at [958, 334] on icon at bounding box center [956, 334] width 10 height 10
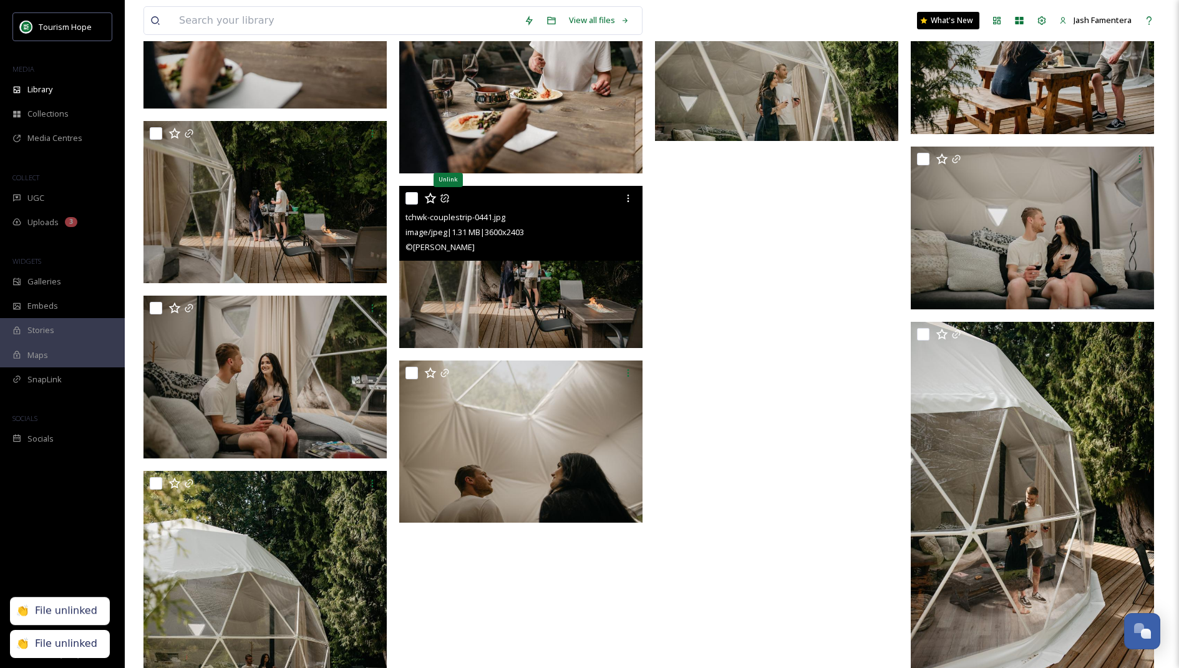
click at [448, 203] on div "Unlink" at bounding box center [522, 198] width 234 height 22
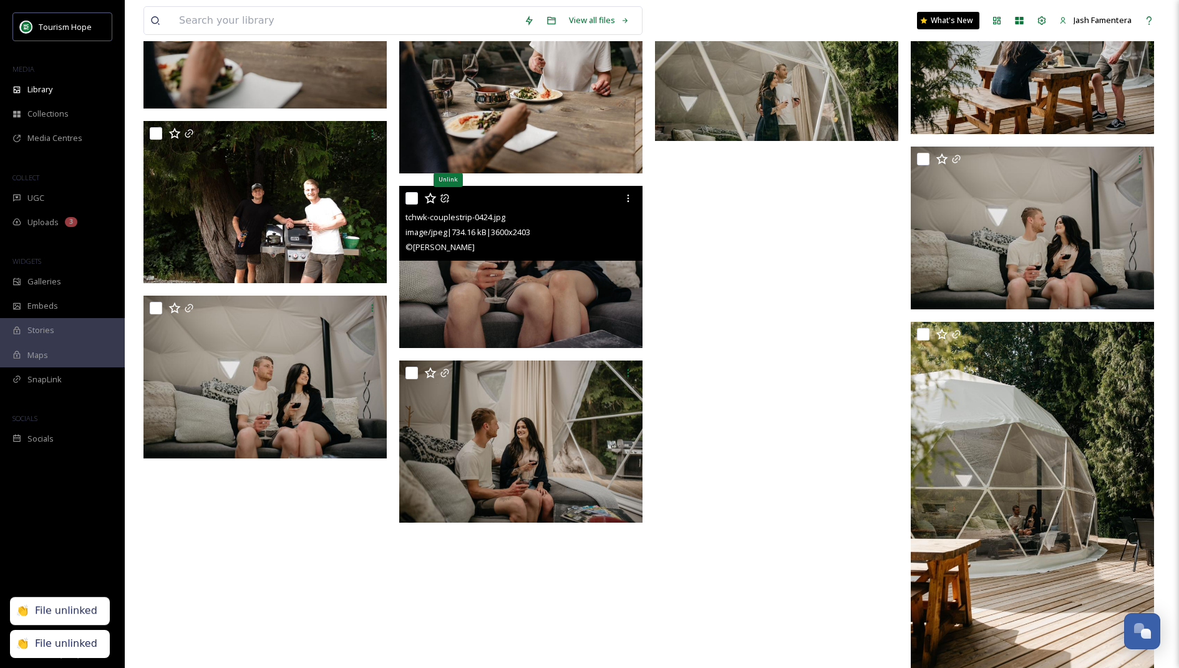
click at [446, 198] on icon at bounding box center [445, 198] width 10 height 10
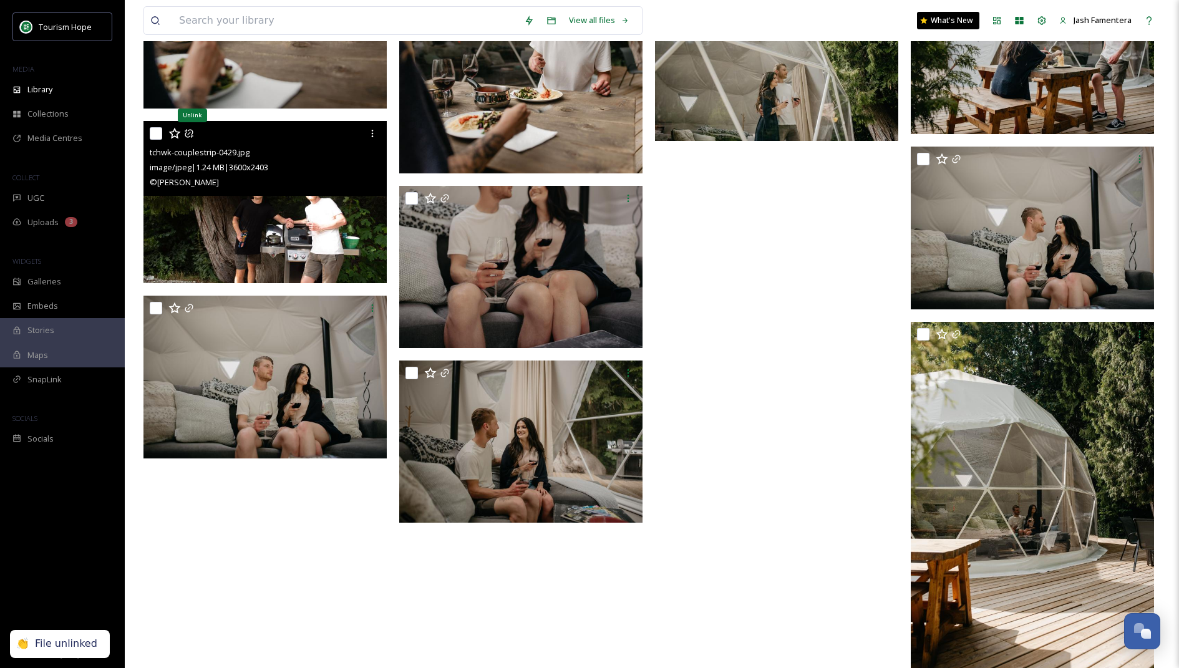
click at [189, 132] on icon at bounding box center [189, 133] width 10 height 10
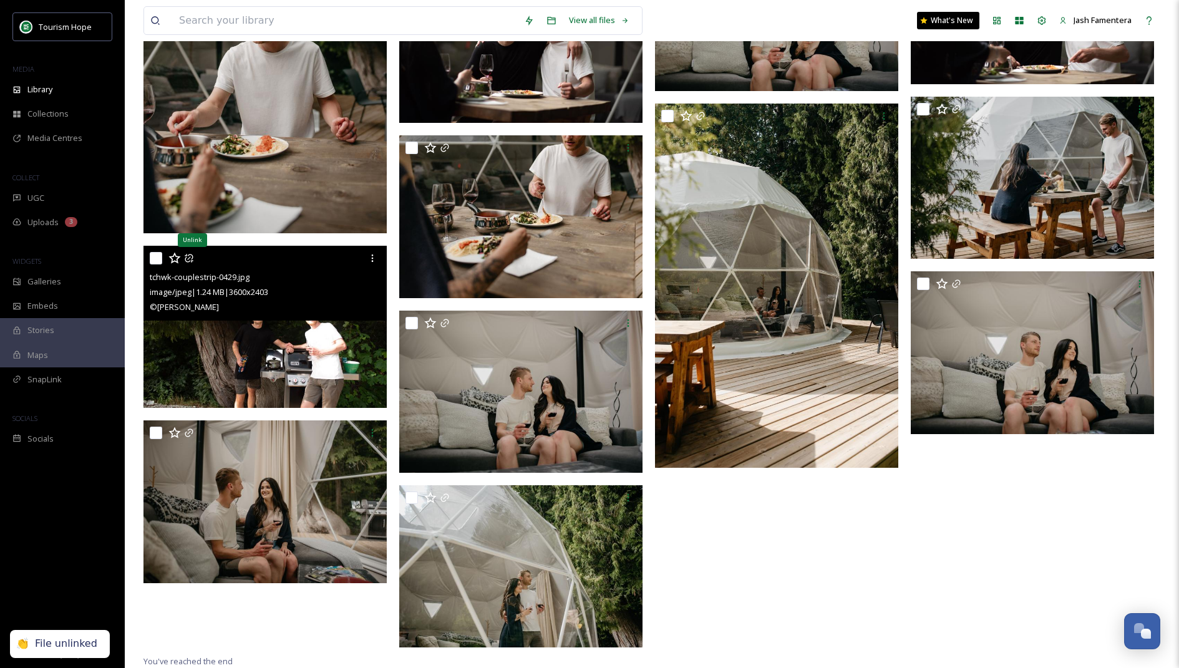
click at [186, 258] on icon at bounding box center [189, 258] width 10 height 10
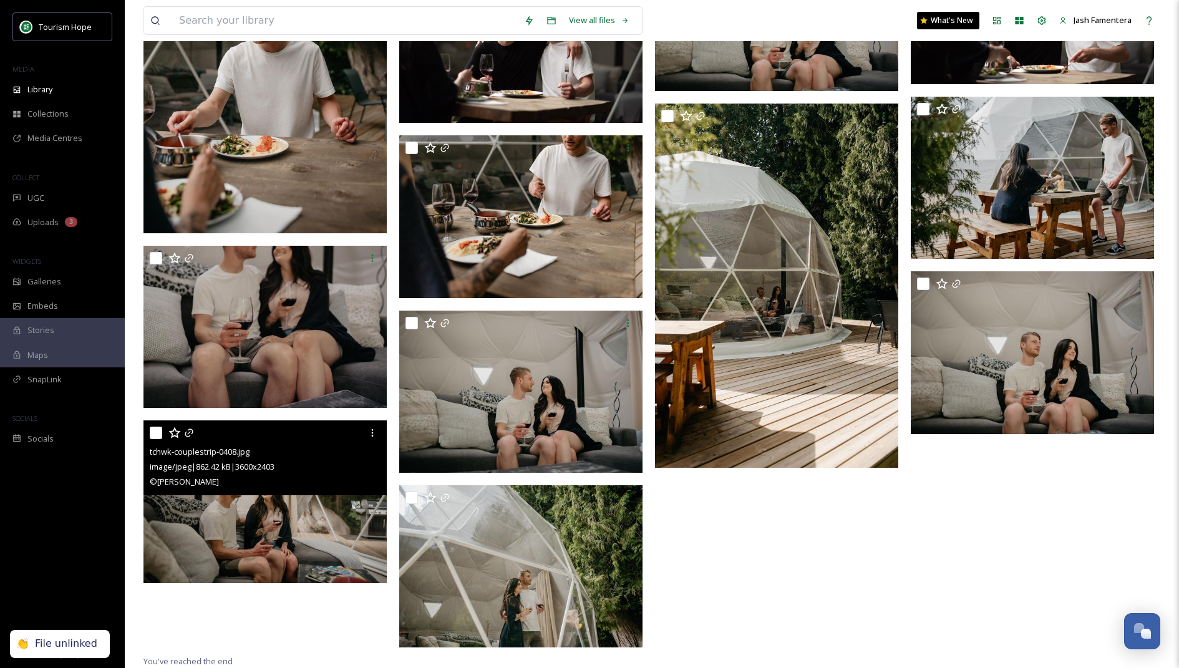
click at [187, 425] on div at bounding box center [267, 433] width 234 height 22
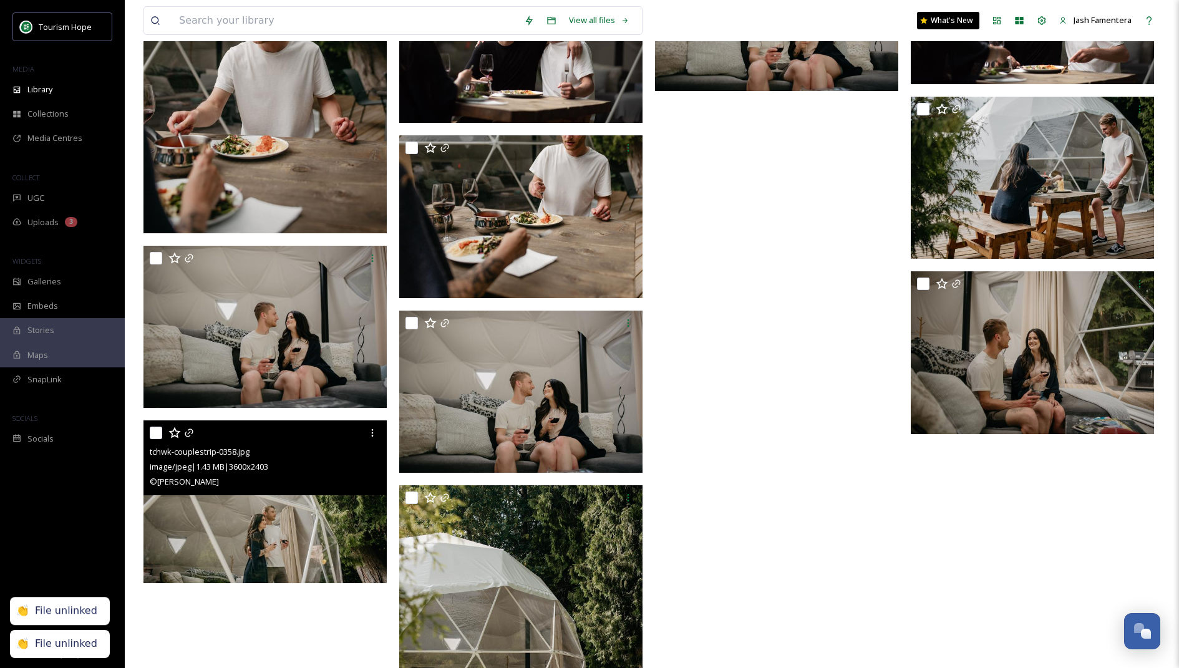
scroll to position [7723, 0]
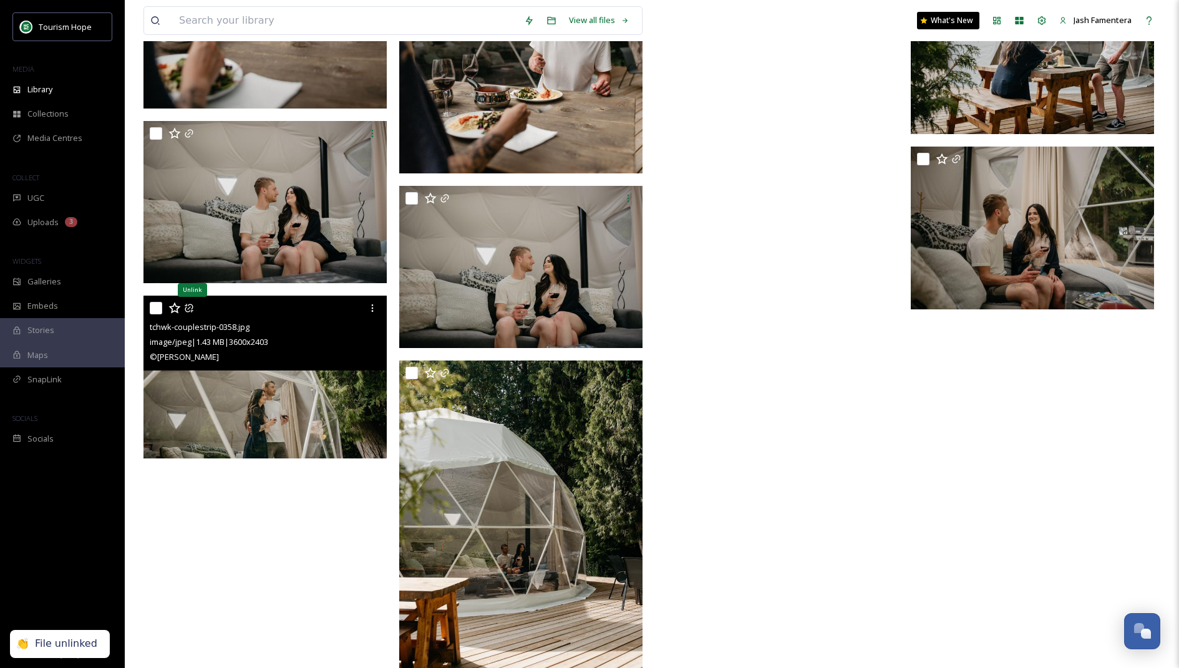
click at [190, 305] on icon at bounding box center [189, 308] width 10 height 10
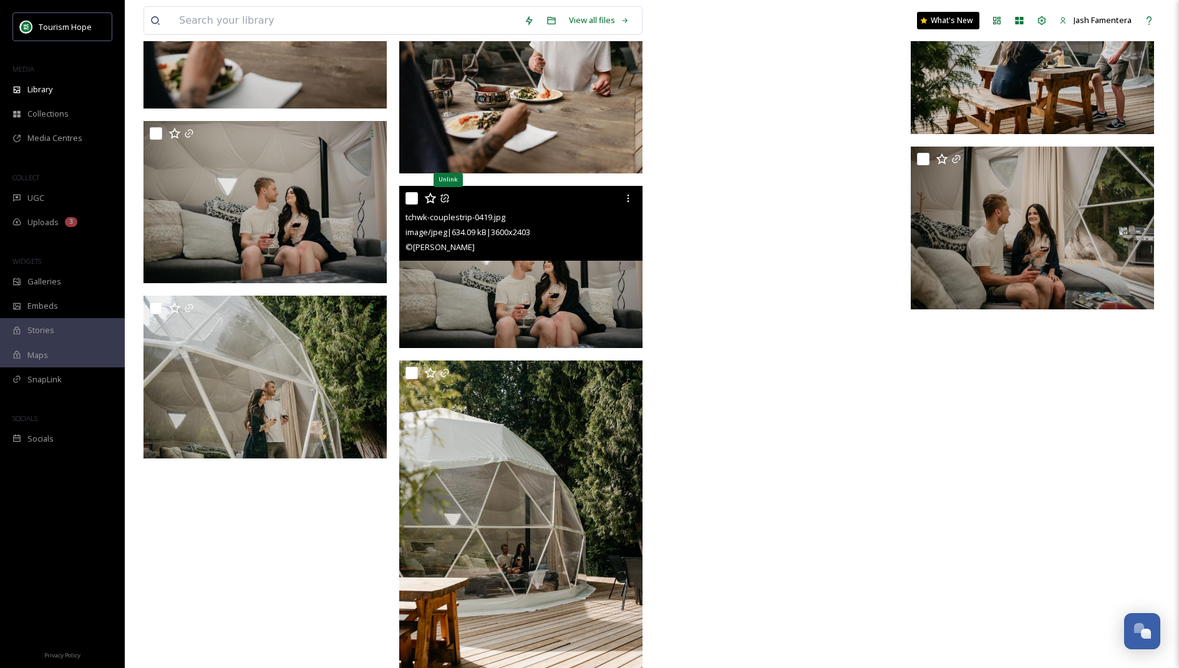
click at [447, 198] on icon at bounding box center [444, 198] width 8 height 8
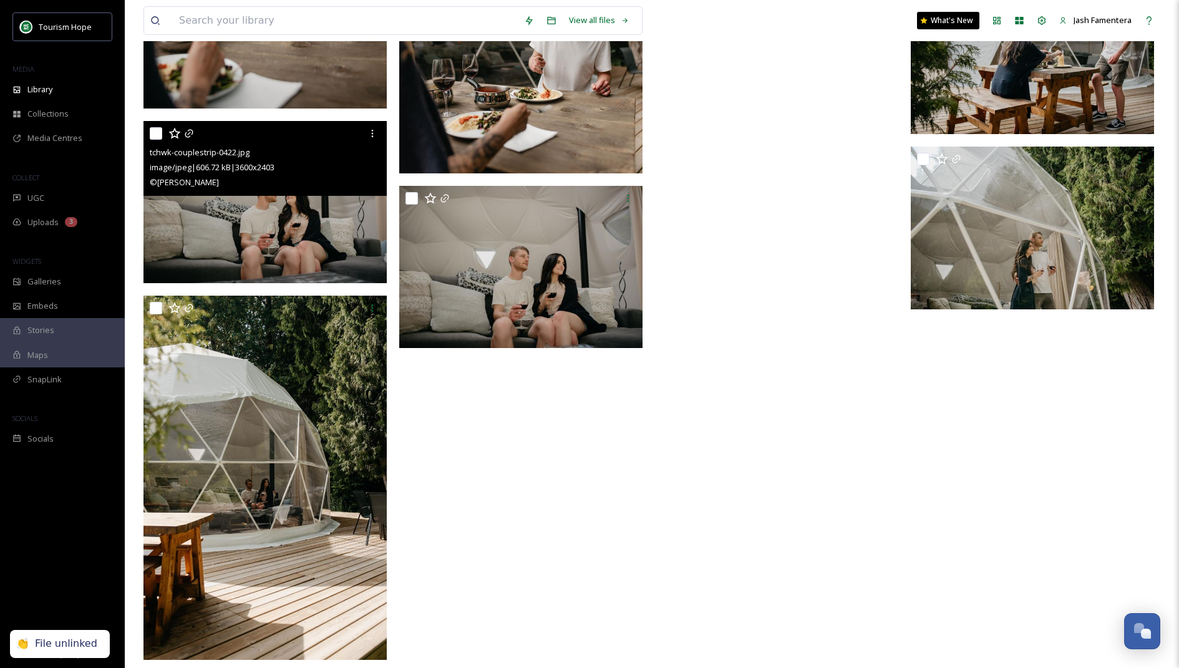
scroll to position [7587, 0]
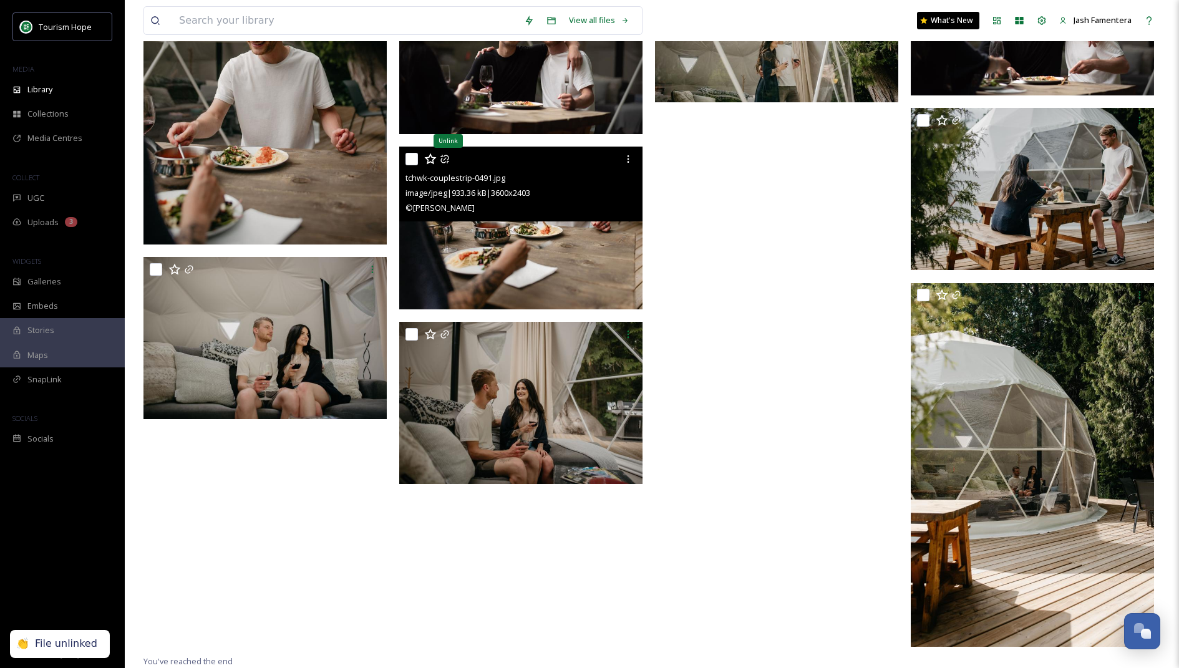
click at [448, 155] on icon at bounding box center [445, 159] width 10 height 10
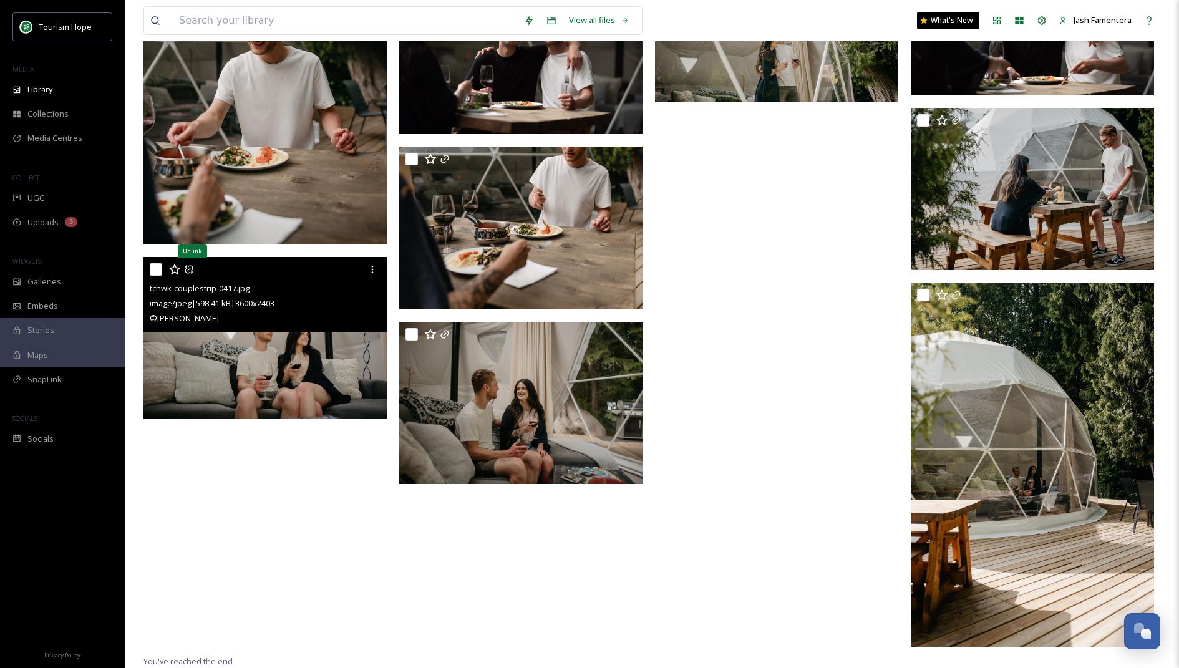
click at [190, 268] on icon at bounding box center [189, 269] width 10 height 10
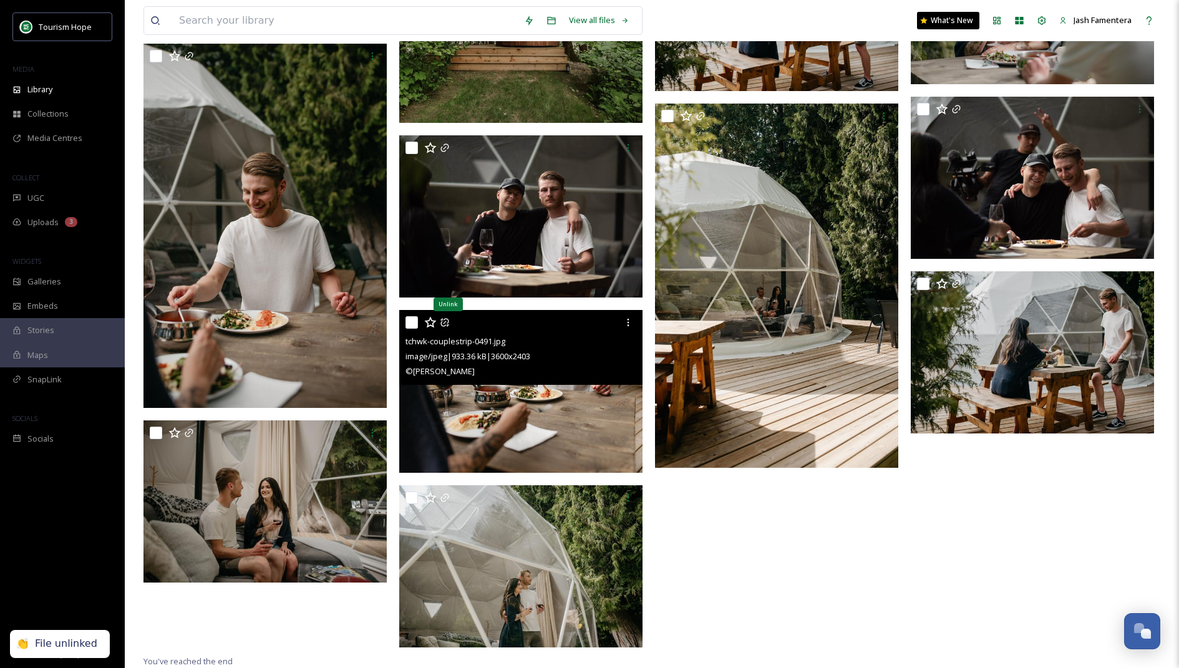
click at [448, 319] on icon at bounding box center [445, 322] width 10 height 10
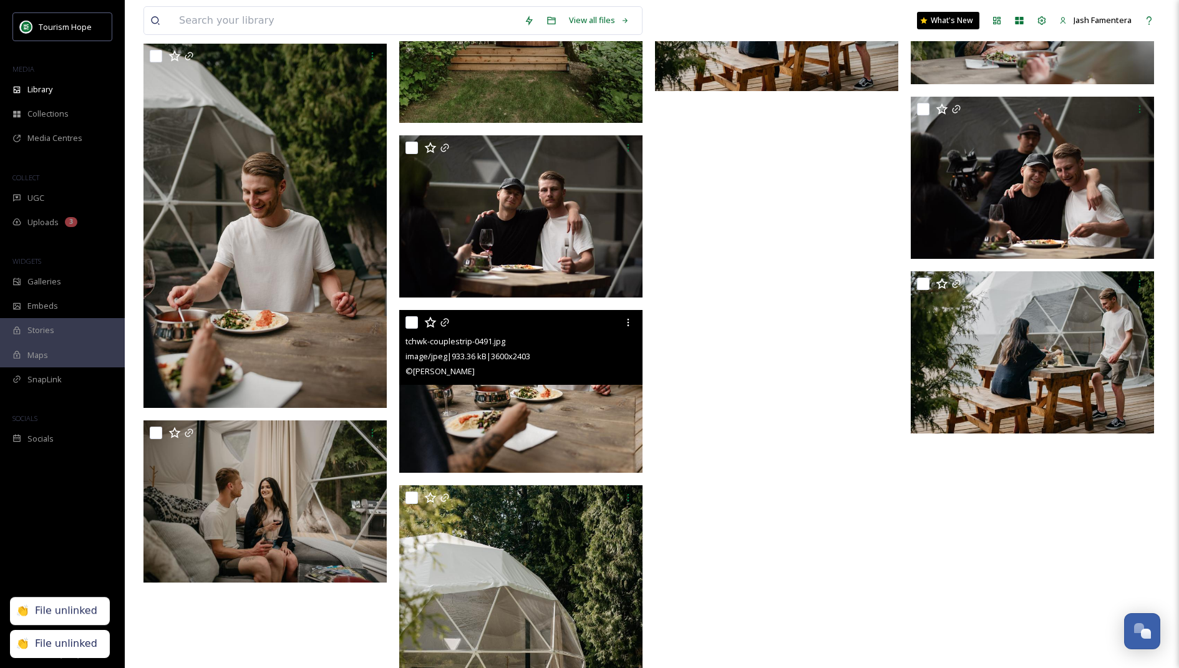
scroll to position [7625, 0]
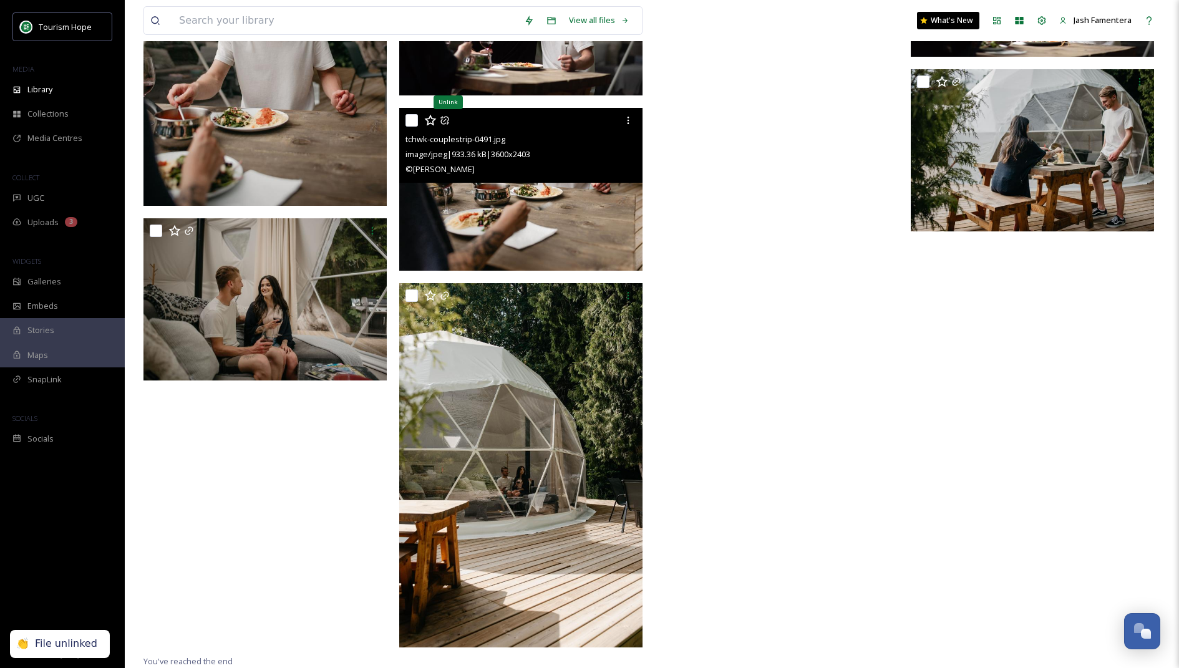
click at [447, 95] on img at bounding box center [520, 14] width 243 height 162
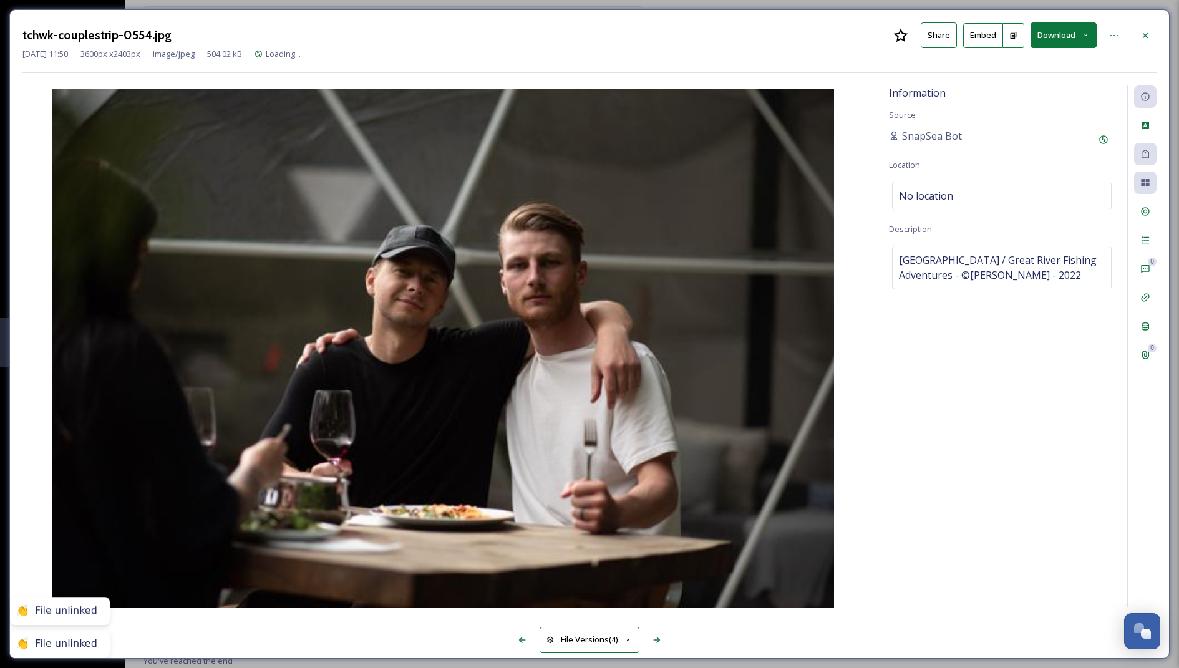
scroll to position [7451, 0]
click at [1149, 32] on icon at bounding box center [1145, 36] width 10 height 10
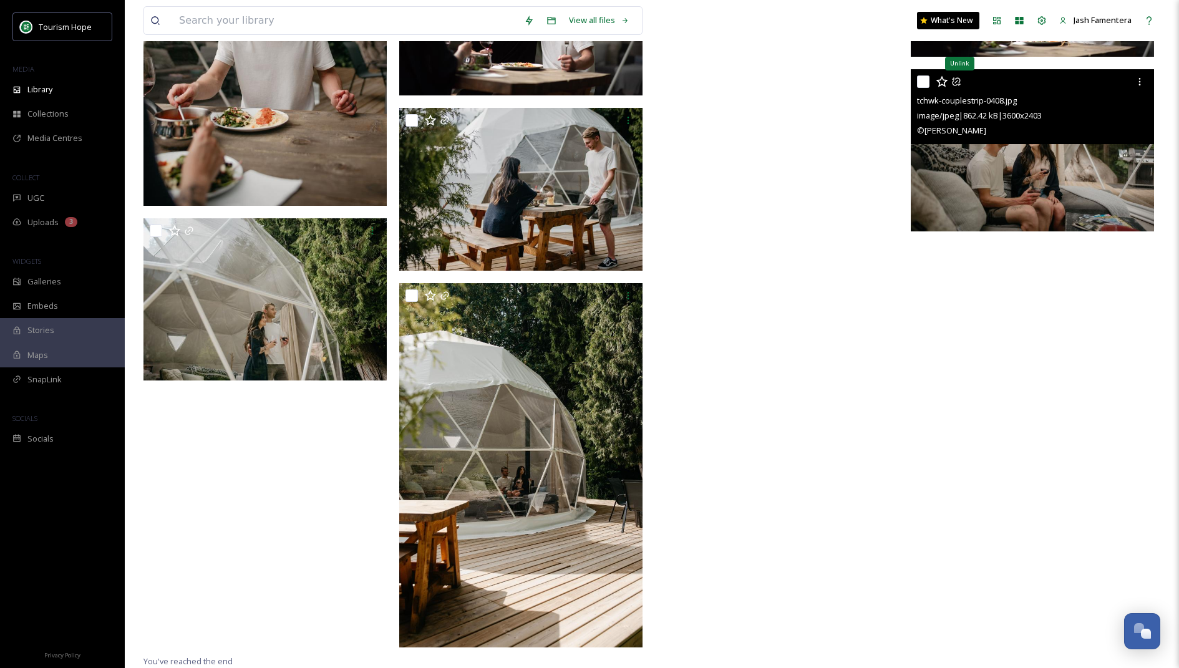
click at [959, 79] on icon at bounding box center [956, 81] width 8 height 8
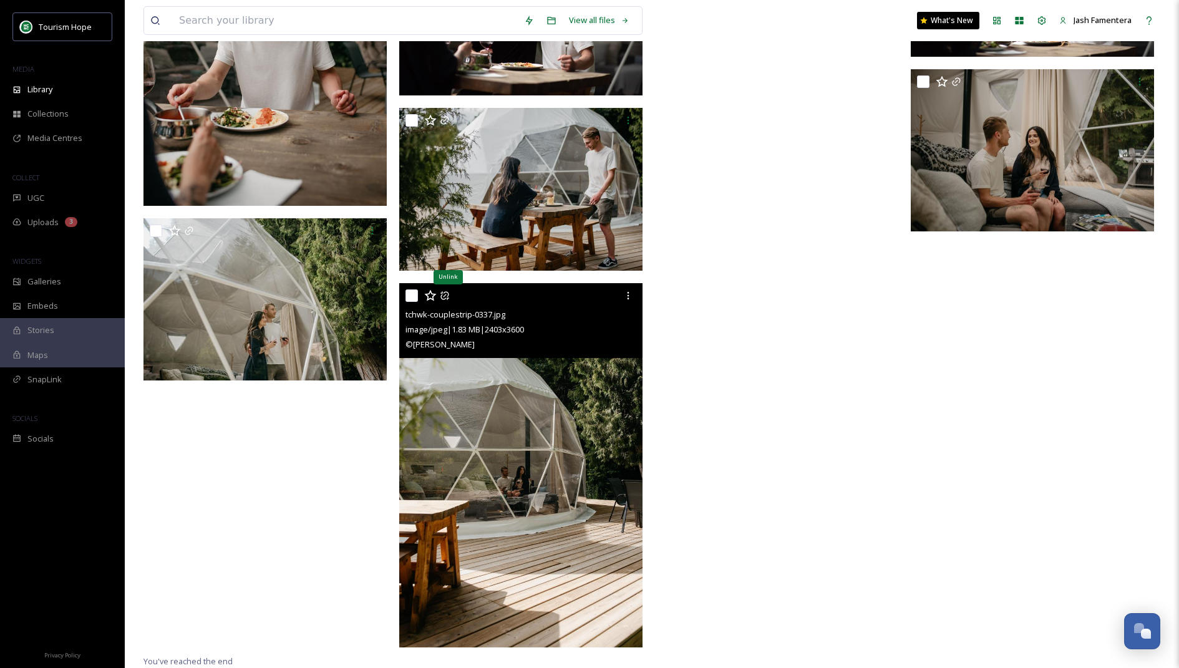
click at [442, 291] on icon at bounding box center [444, 295] width 8 height 8
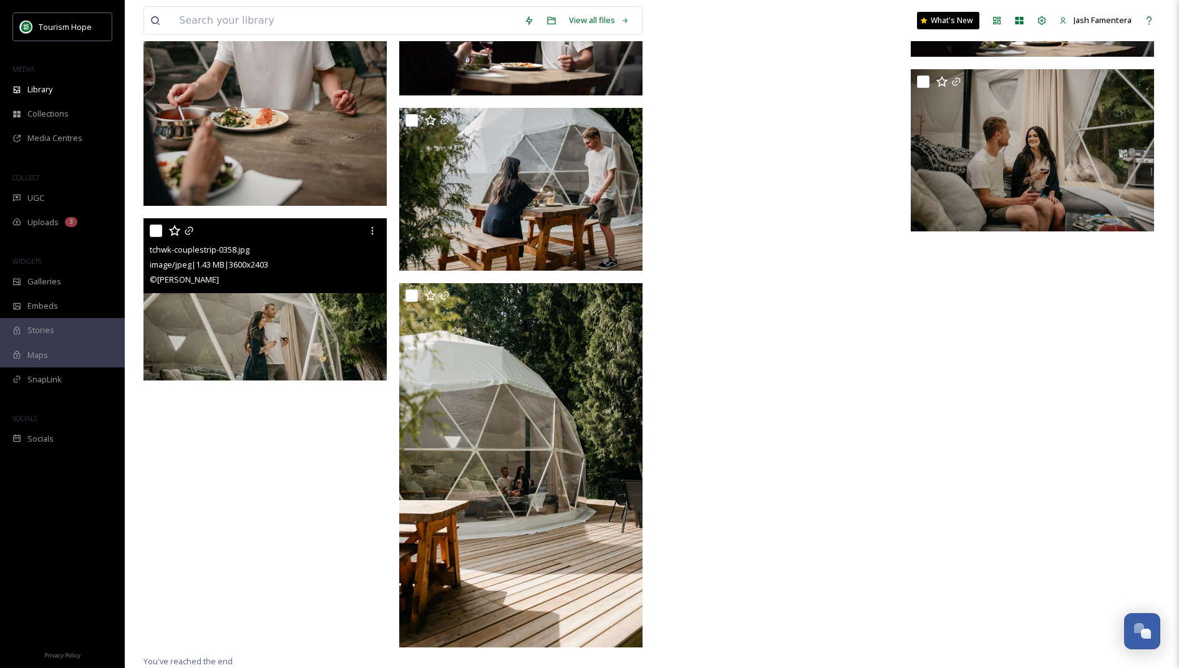
scroll to position [7560, 0]
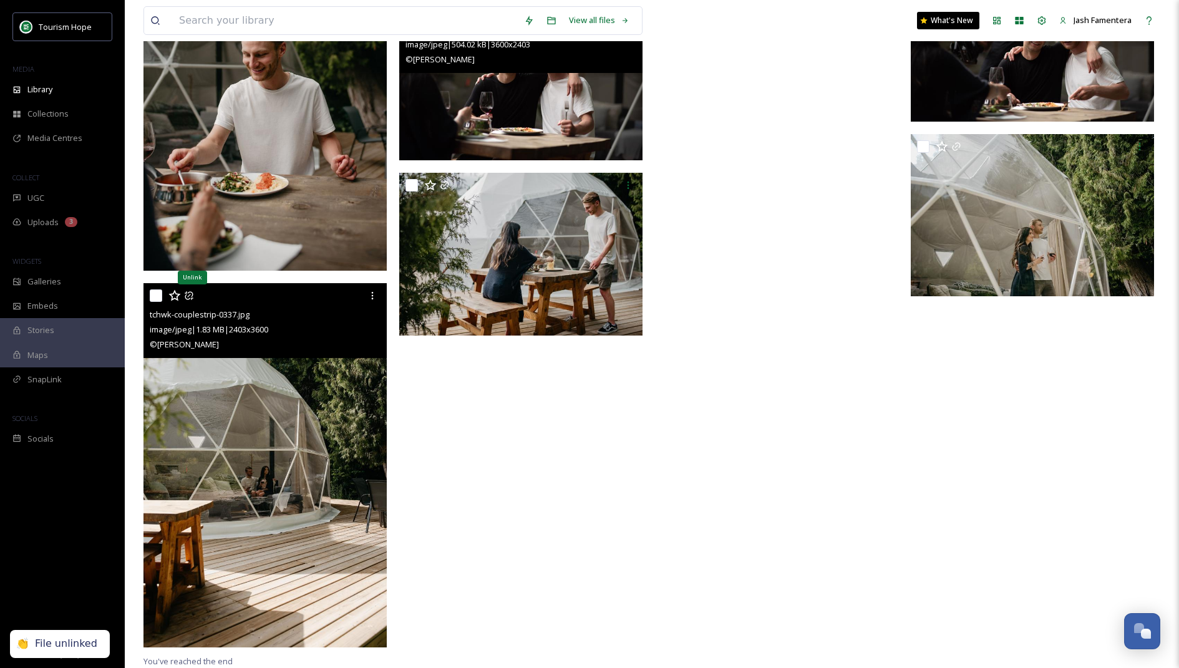
click at [188, 296] on icon at bounding box center [189, 295] width 8 height 8
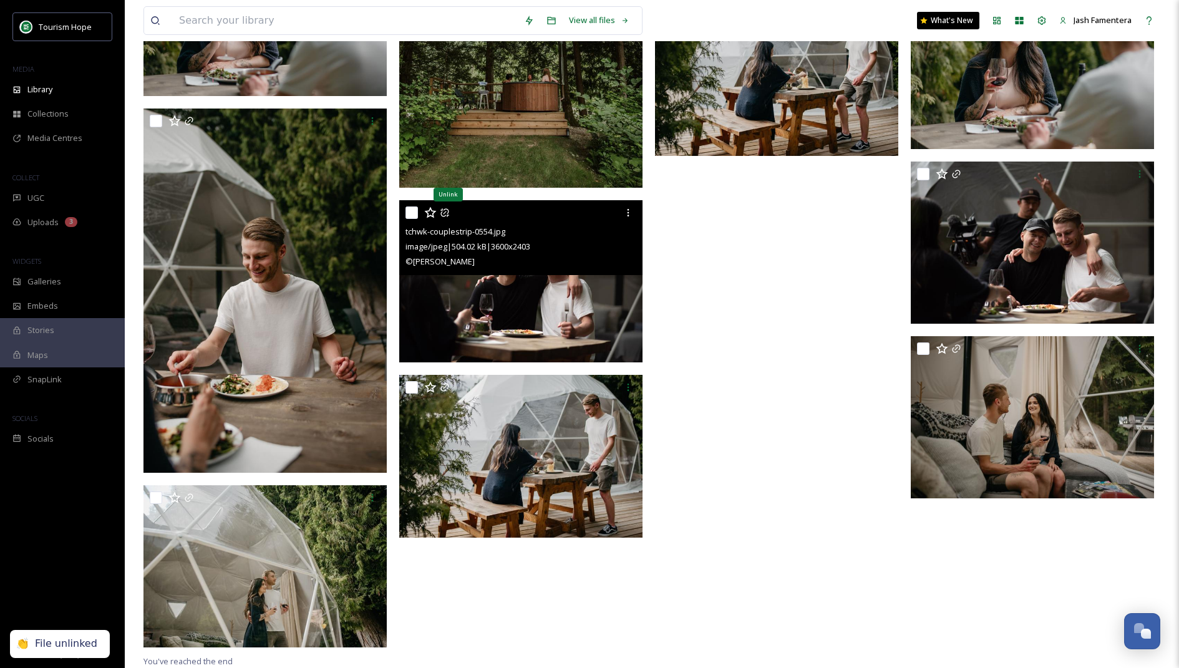
click at [443, 214] on icon at bounding box center [445, 213] width 10 height 10
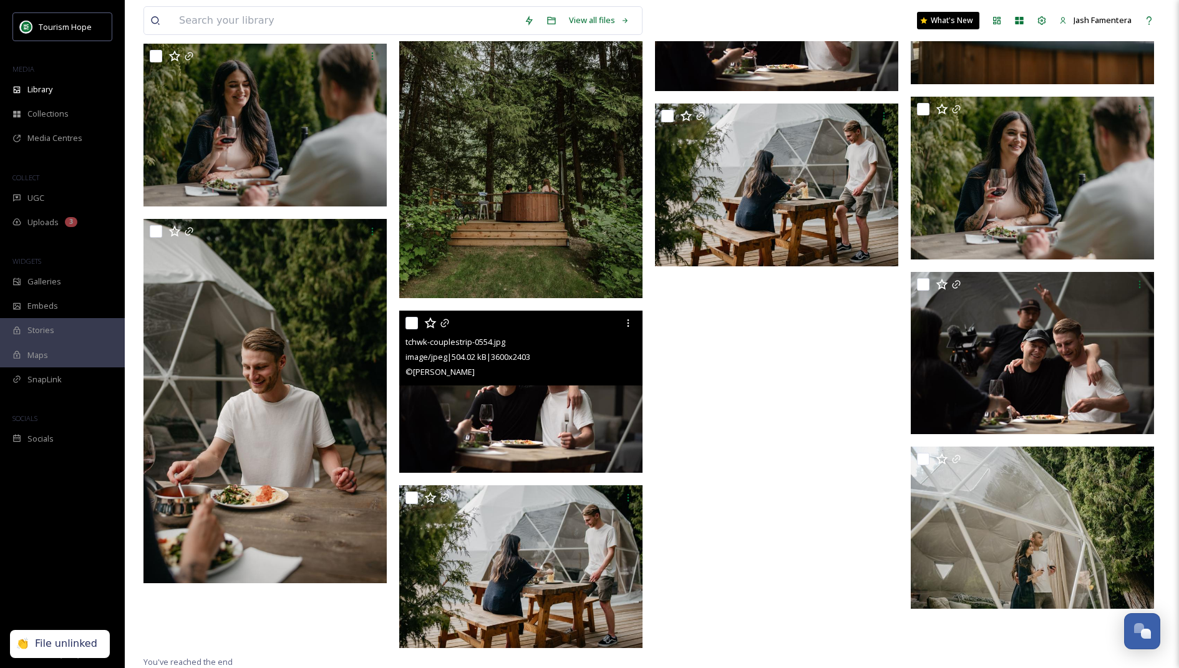
click at [444, 315] on div at bounding box center [522, 323] width 234 height 22
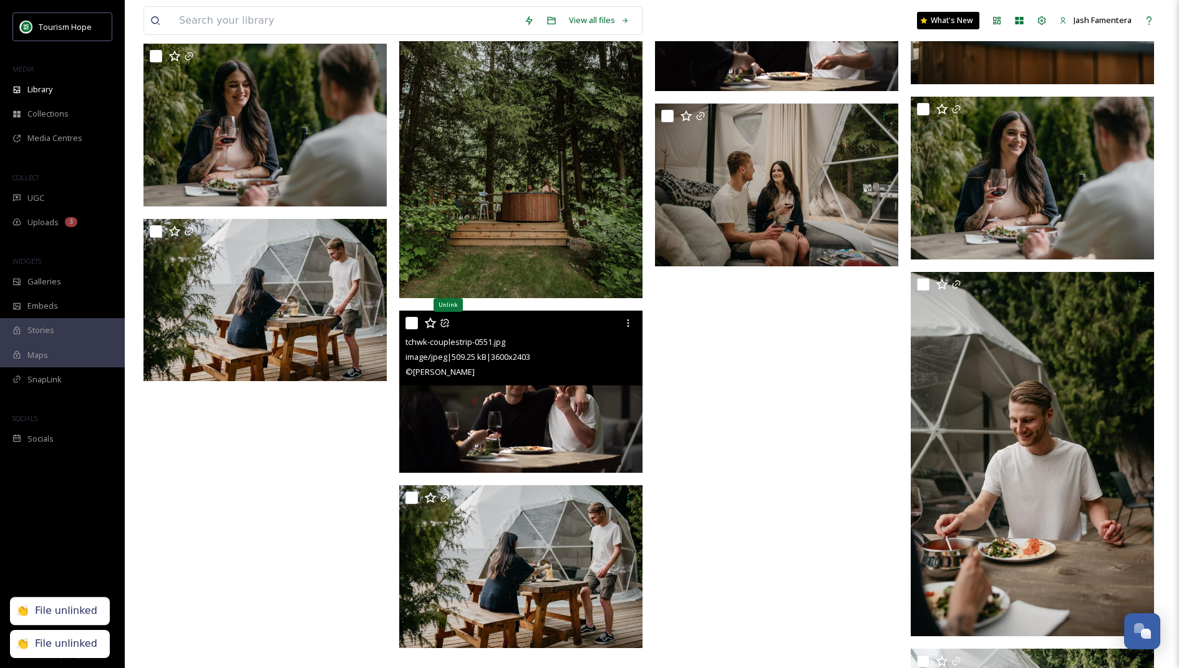
click at [445, 324] on icon at bounding box center [445, 323] width 10 height 10
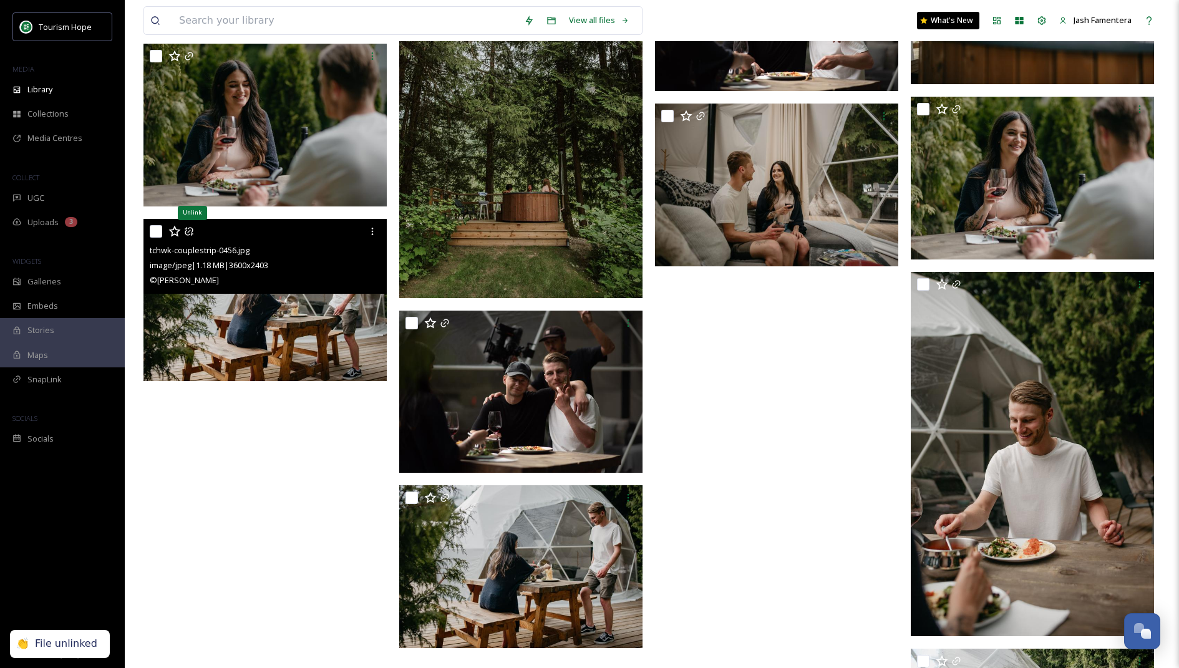
click at [188, 228] on icon at bounding box center [189, 231] width 8 height 8
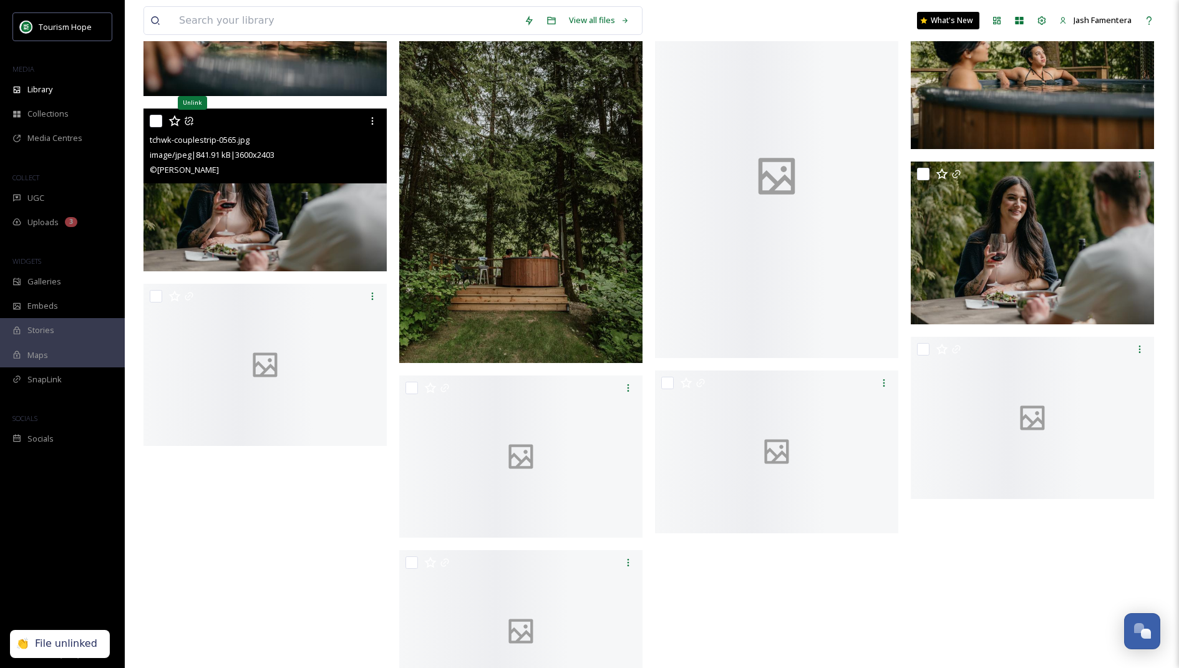
scroll to position [7138, 0]
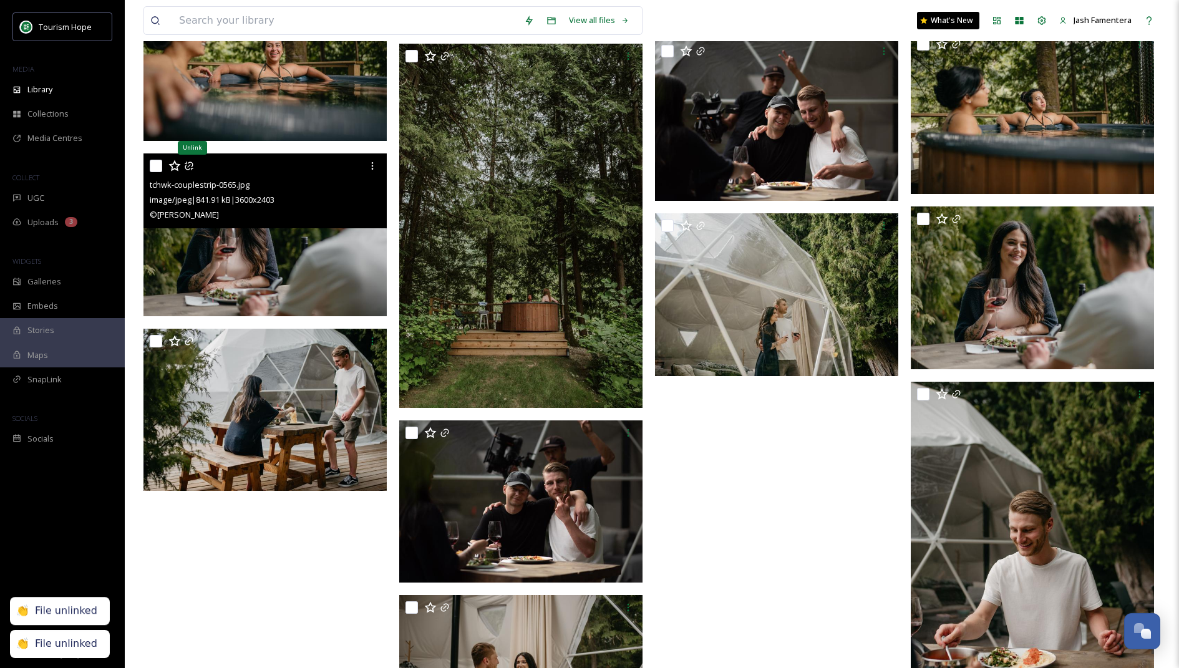
click at [188, 170] on icon at bounding box center [189, 166] width 10 height 10
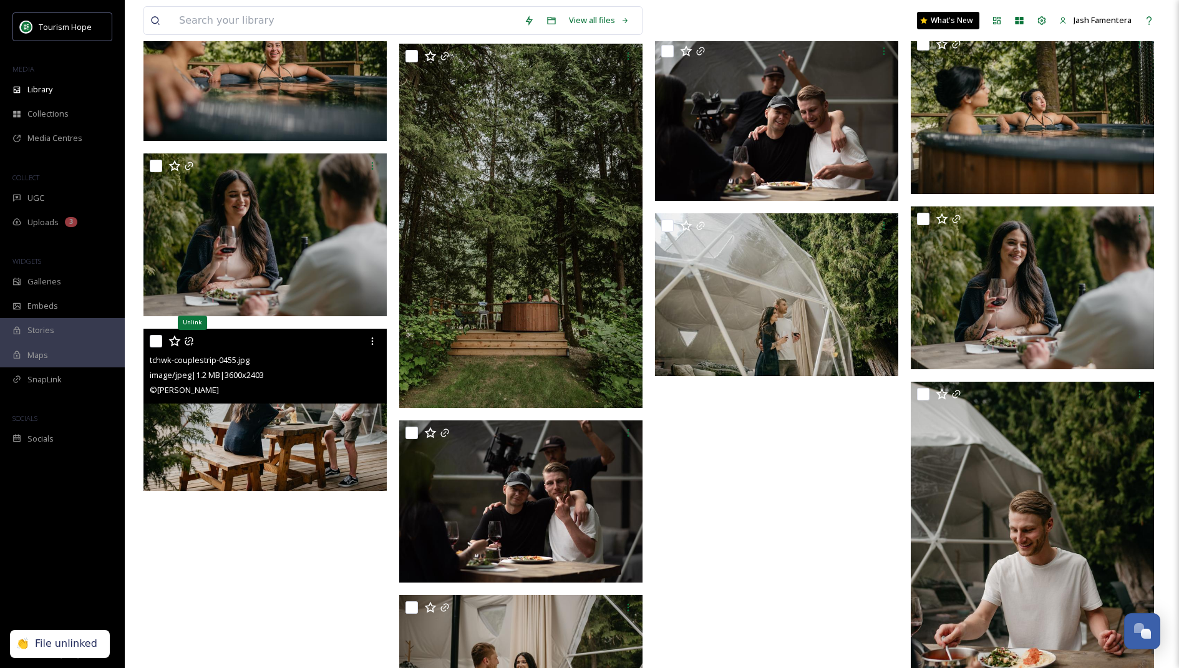
click at [192, 340] on icon at bounding box center [189, 341] width 8 height 8
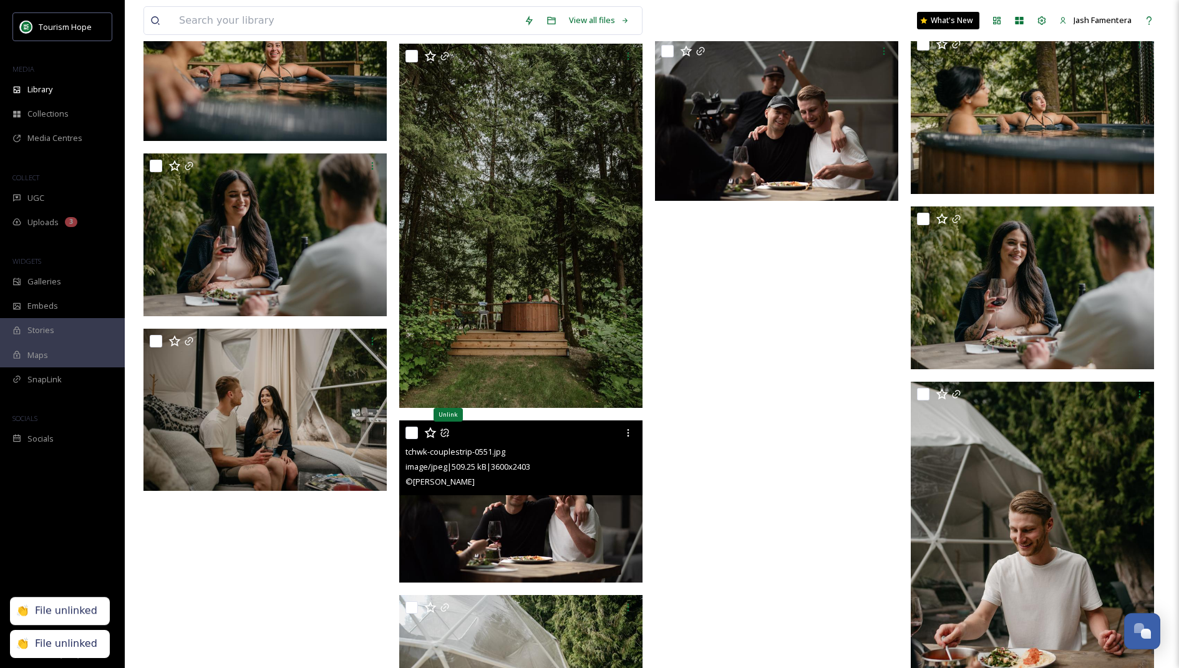
click at [446, 436] on icon at bounding box center [445, 433] width 10 height 10
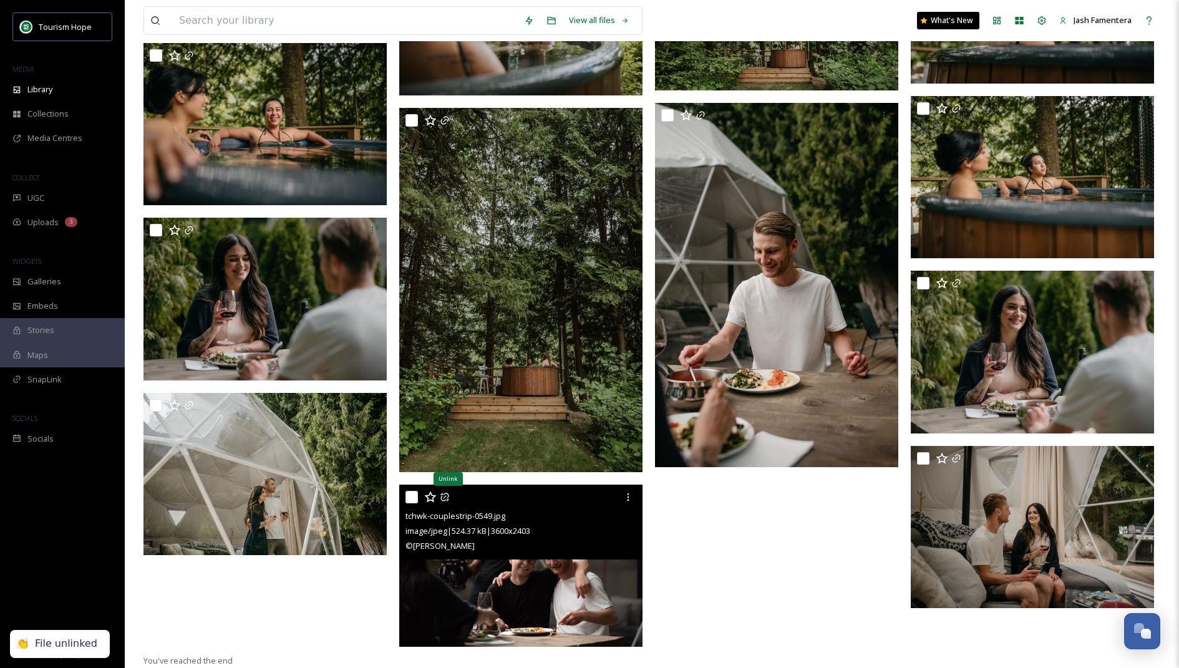
scroll to position [7073, 0]
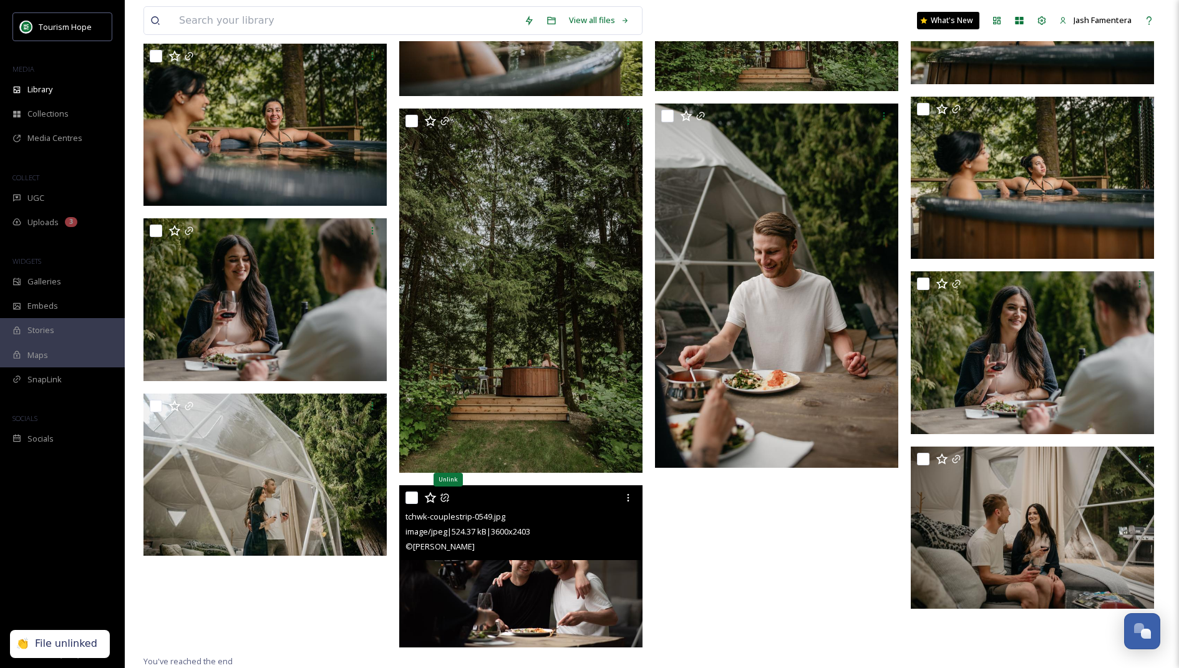
click at [446, 497] on icon at bounding box center [445, 498] width 10 height 10
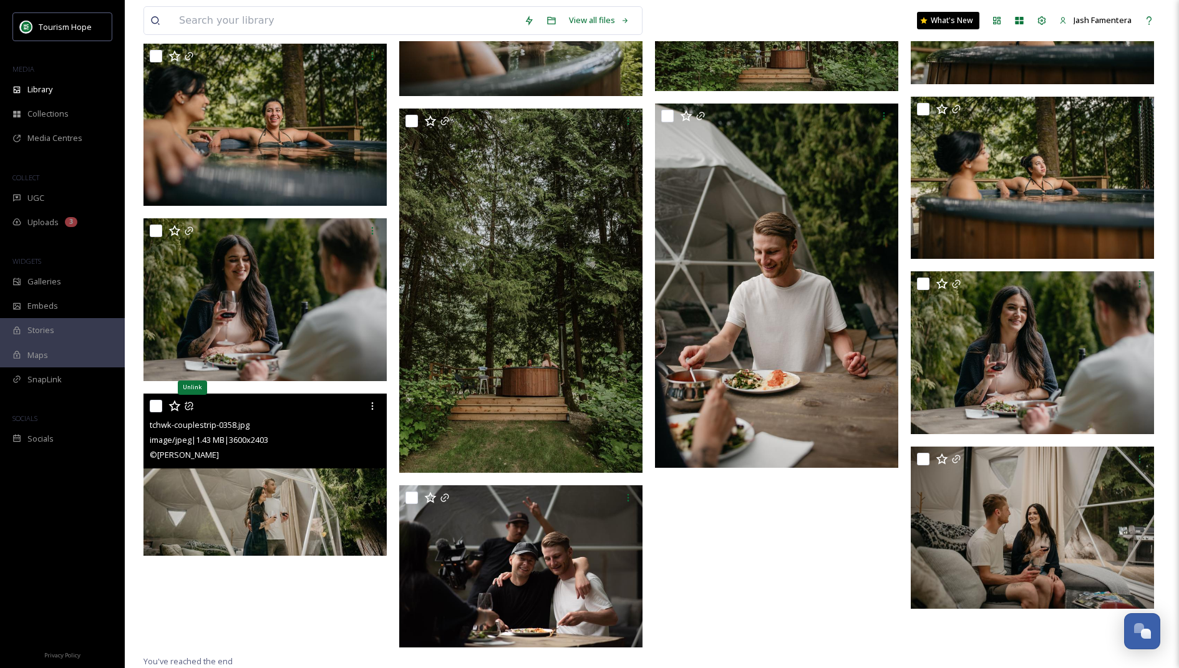
click at [193, 407] on icon at bounding box center [189, 406] width 10 height 10
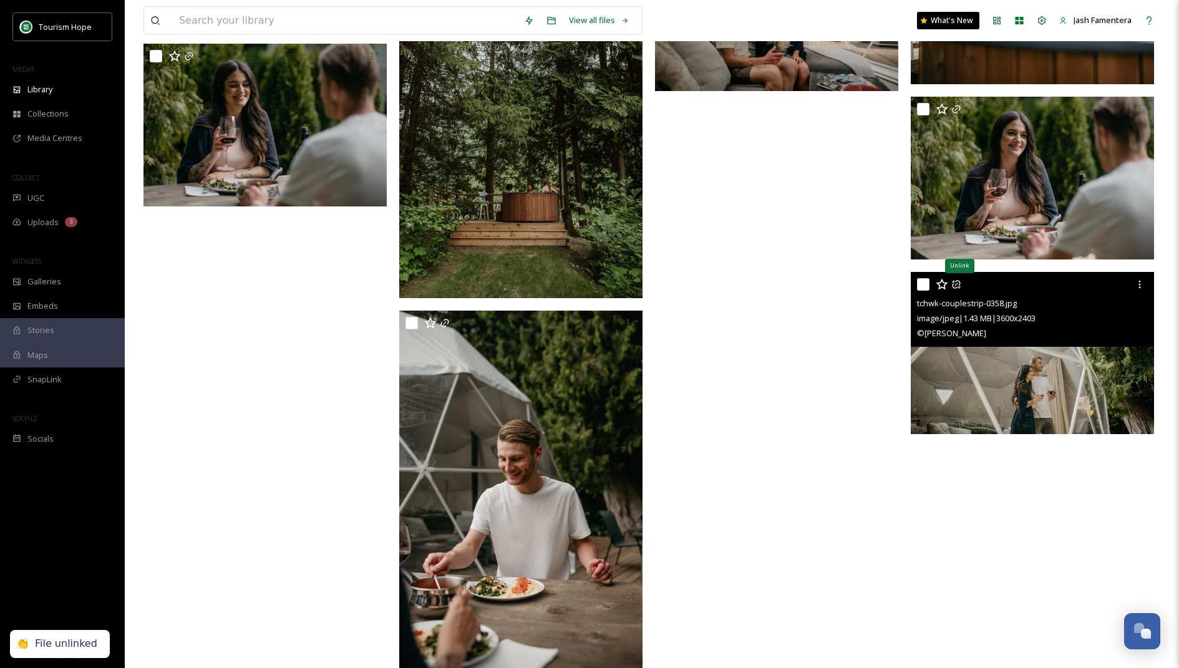
click at [953, 285] on icon at bounding box center [956, 284] width 10 height 10
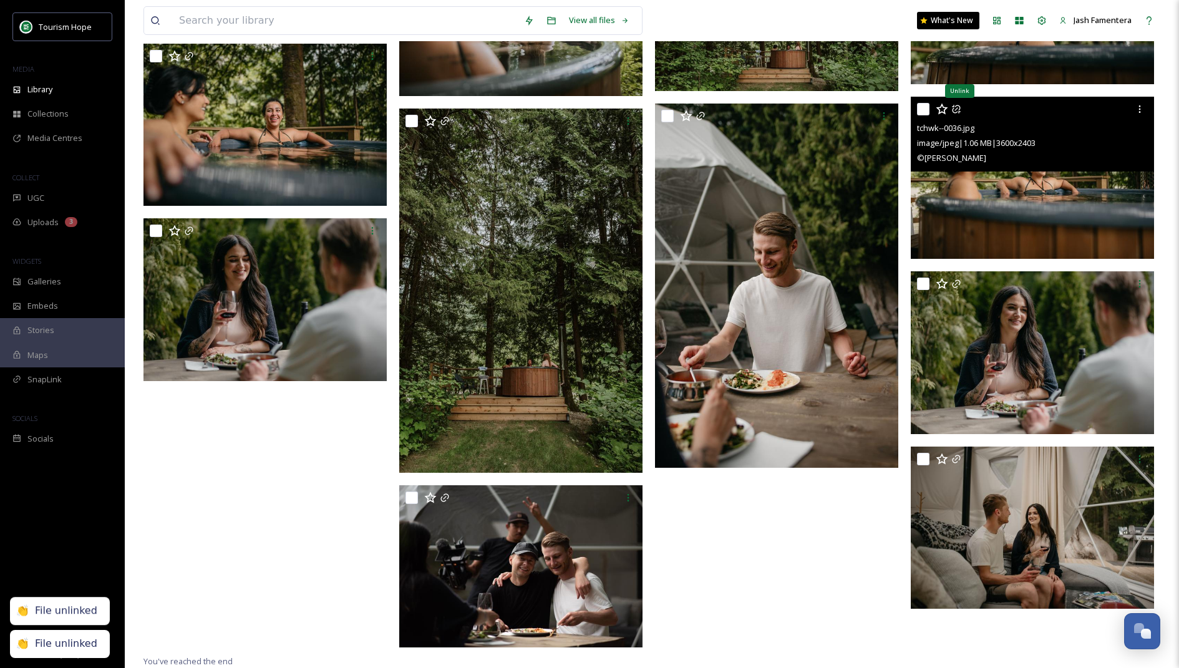
click at [954, 110] on icon at bounding box center [956, 109] width 8 height 8
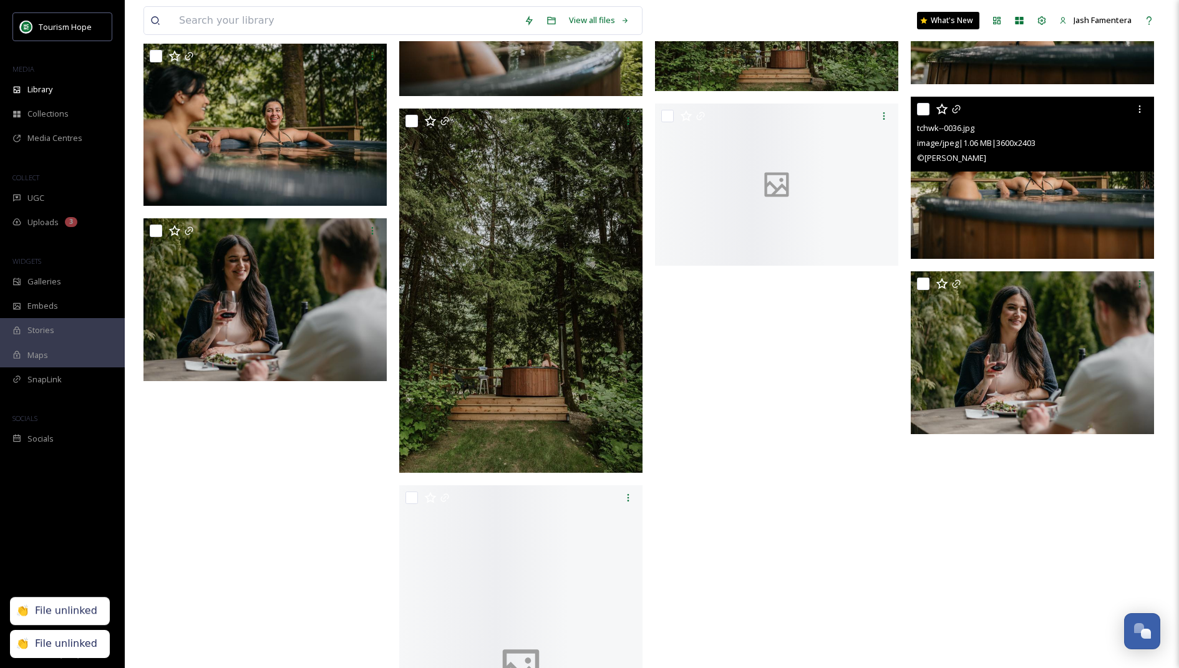
scroll to position [7248, 0]
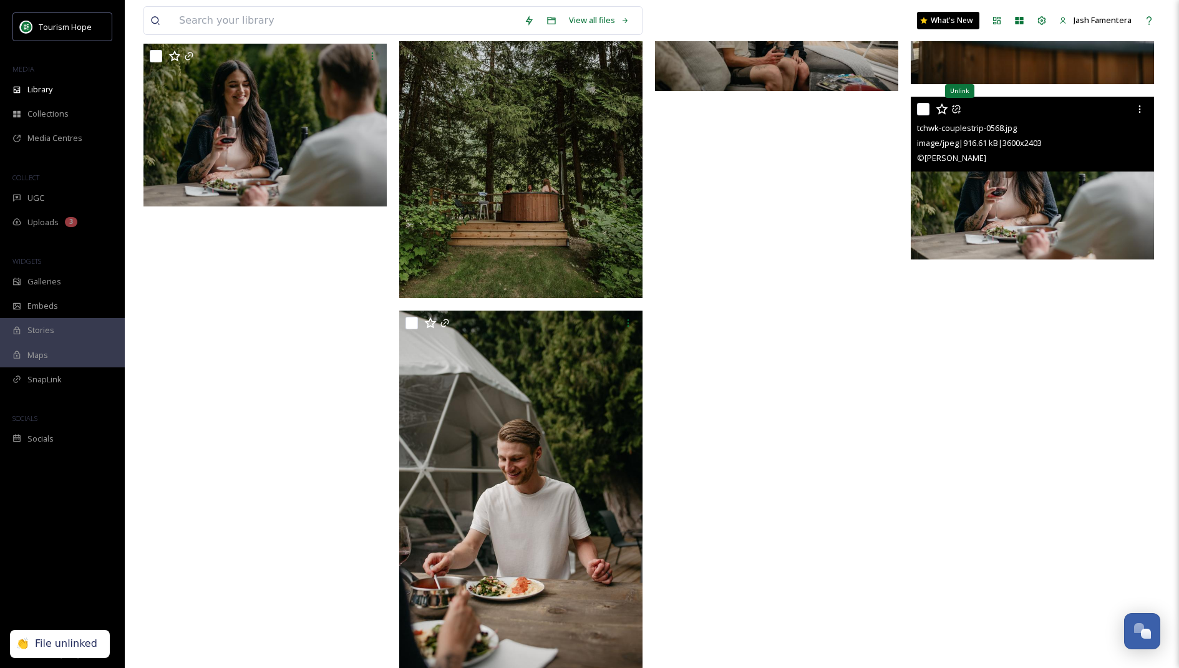
click at [959, 110] on icon at bounding box center [956, 109] width 8 height 8
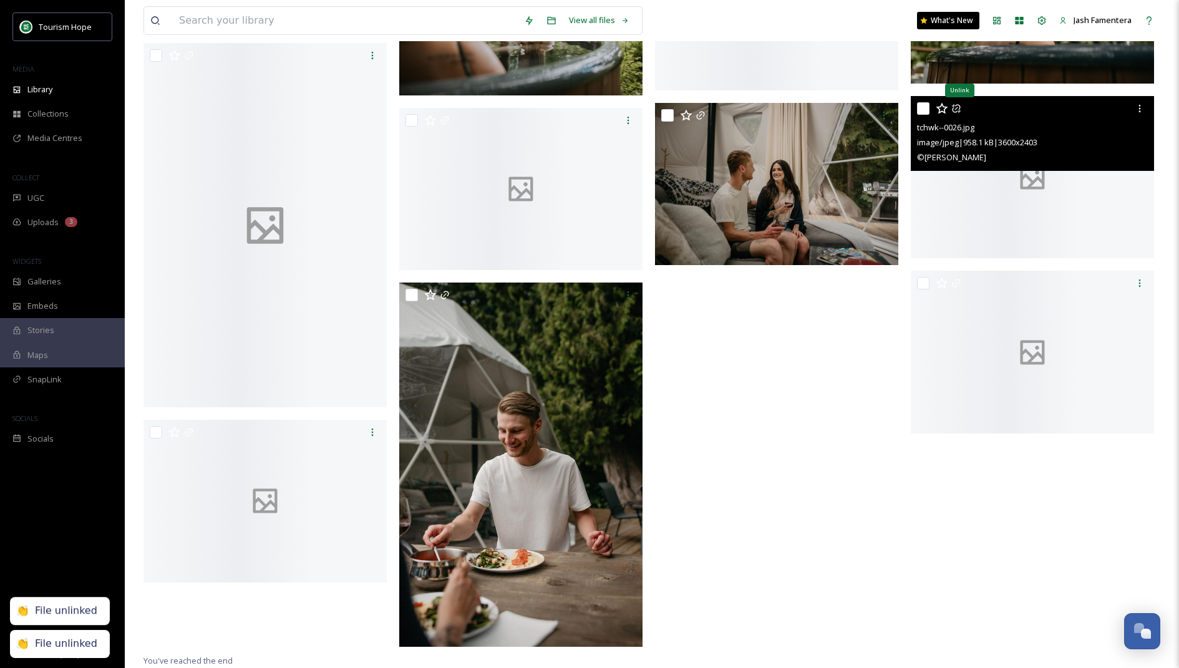
scroll to position [7073, 0]
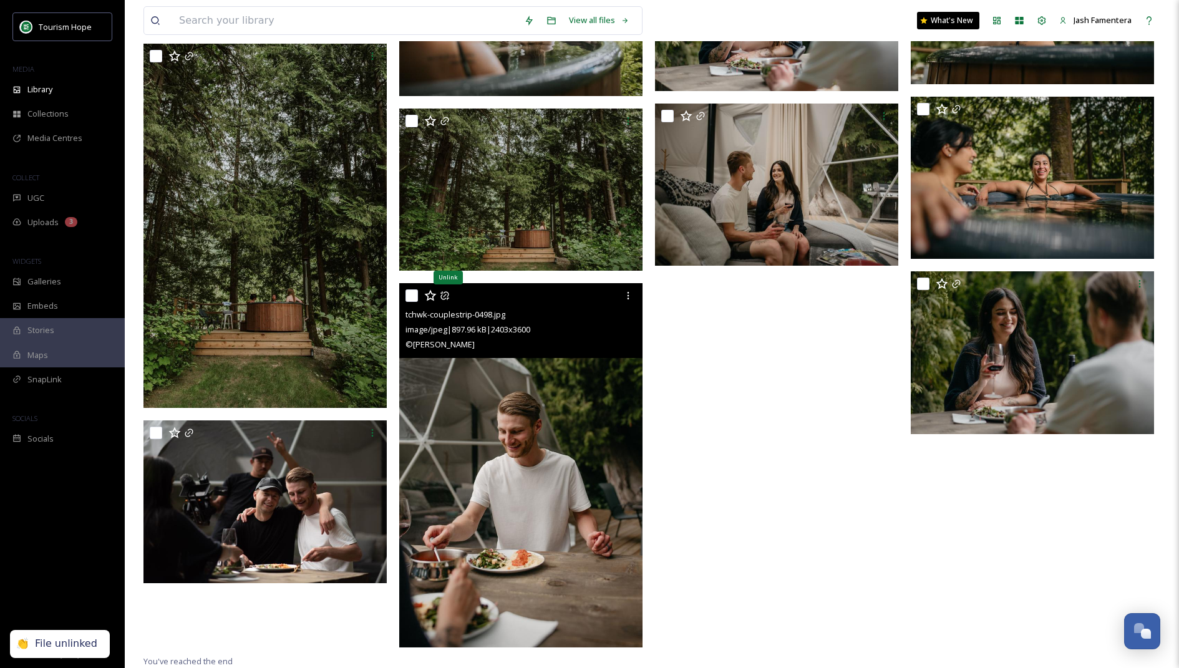
click at [449, 295] on icon at bounding box center [445, 296] width 10 height 10
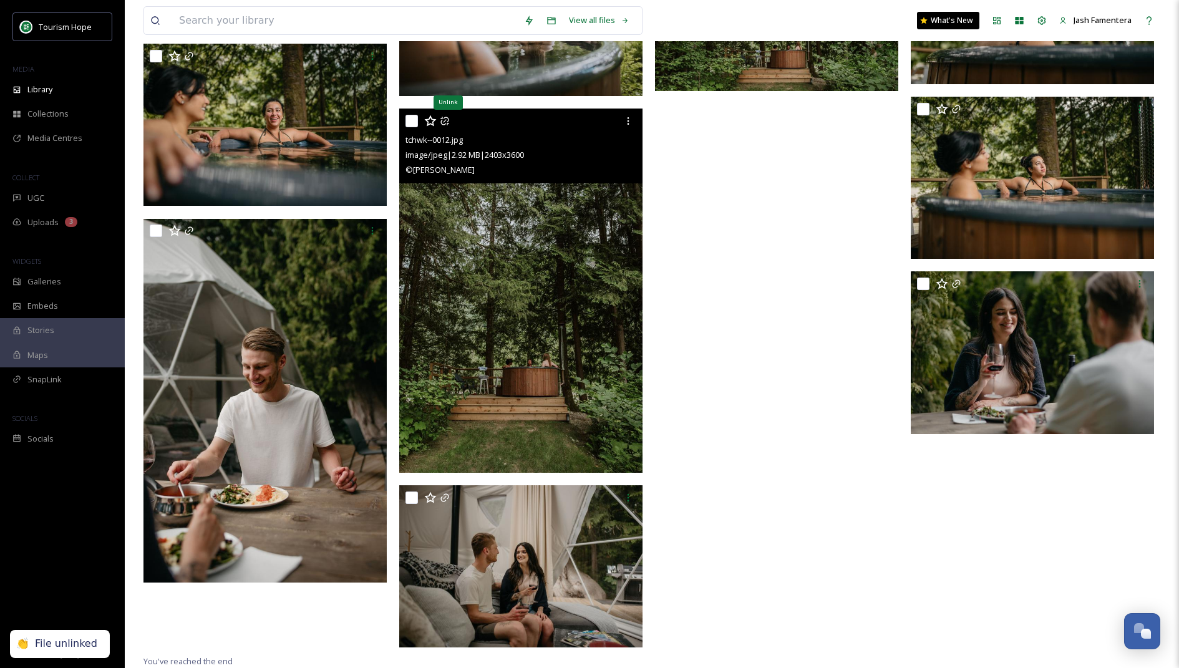
click at [445, 120] on icon at bounding box center [445, 121] width 10 height 10
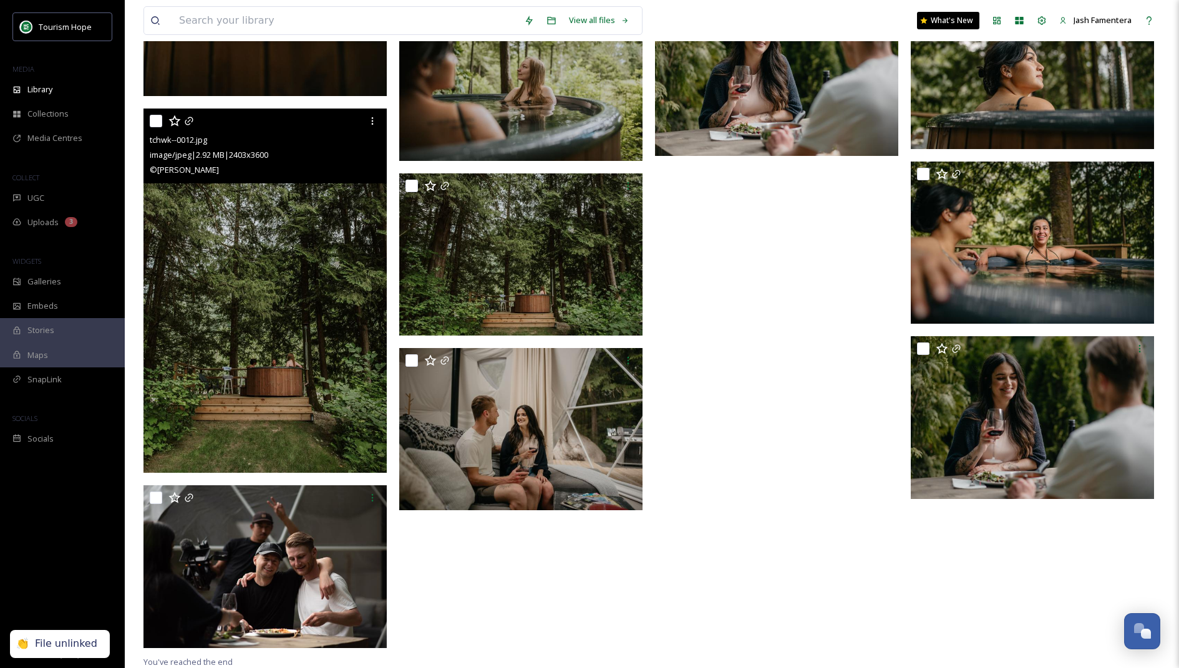
scroll to position [7061, 0]
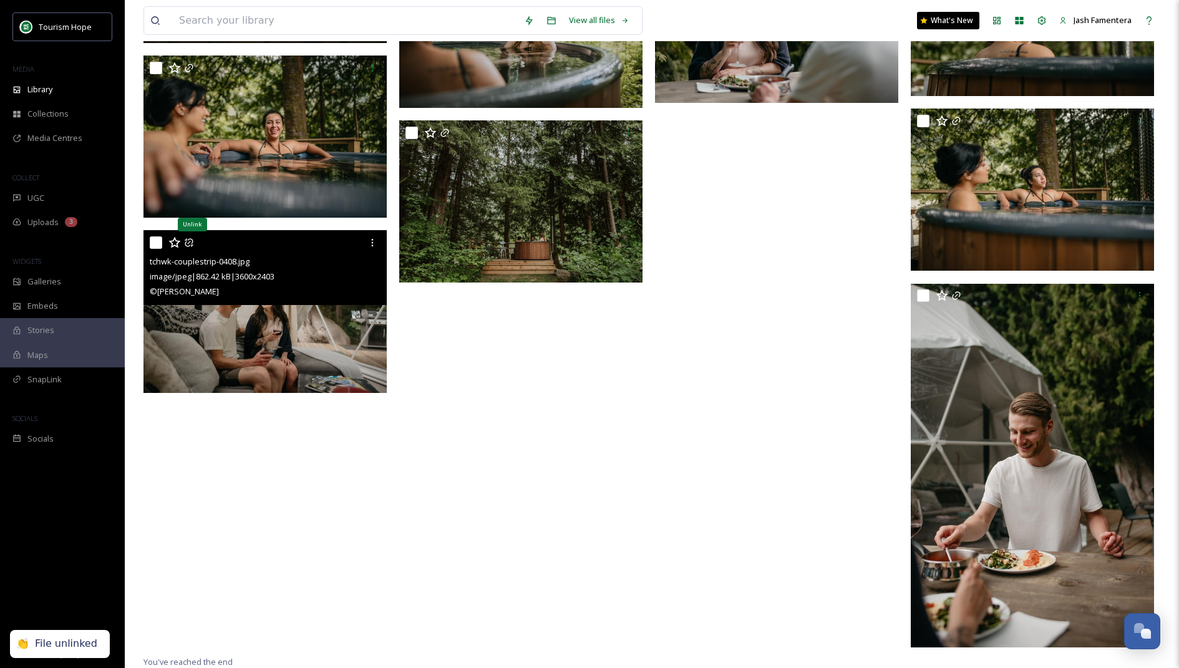
click at [190, 243] on icon at bounding box center [189, 243] width 10 height 10
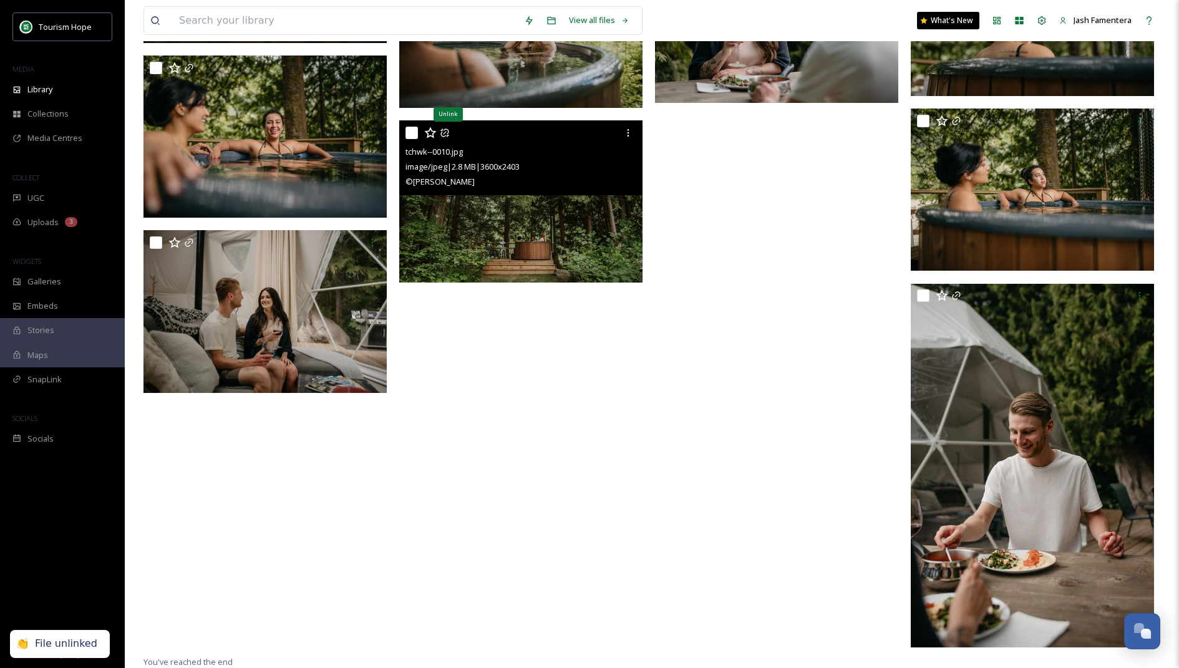
click at [445, 130] on icon at bounding box center [445, 133] width 10 height 10
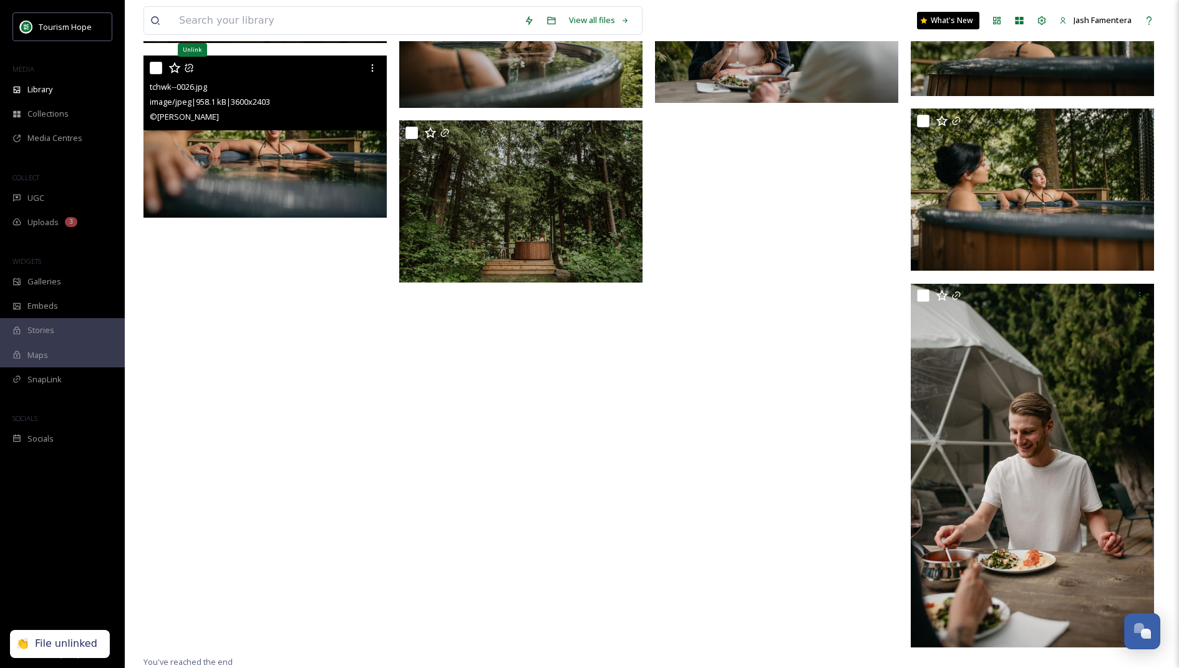
click at [187, 66] on icon at bounding box center [189, 68] width 10 height 10
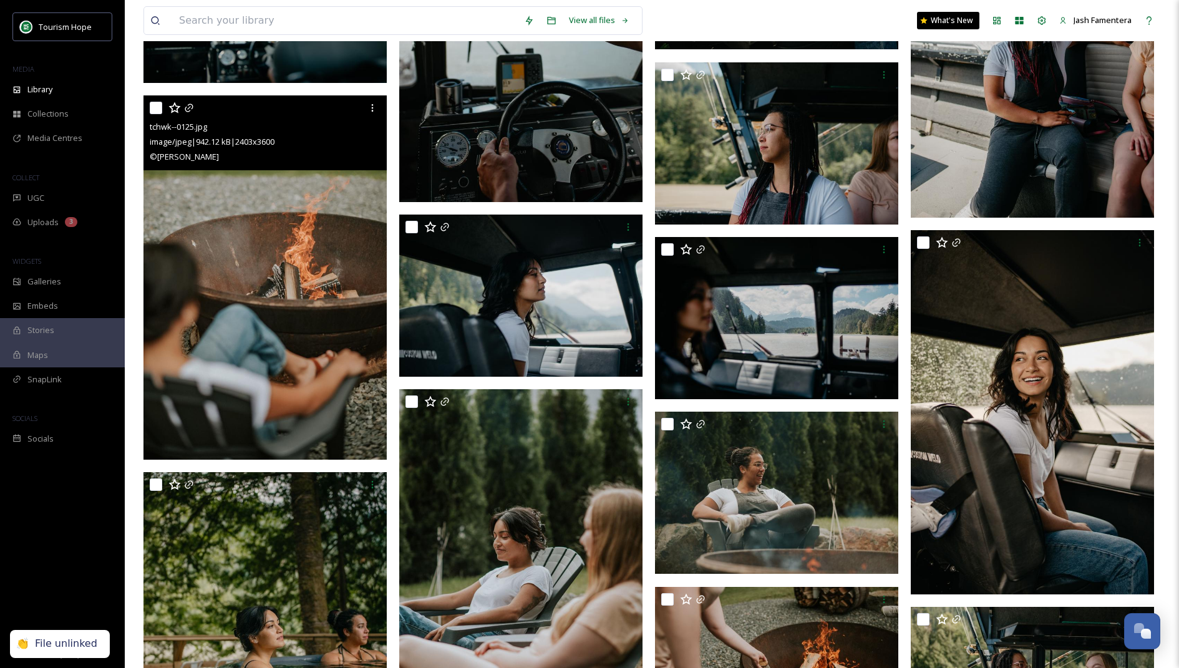
scroll to position [5520, 0]
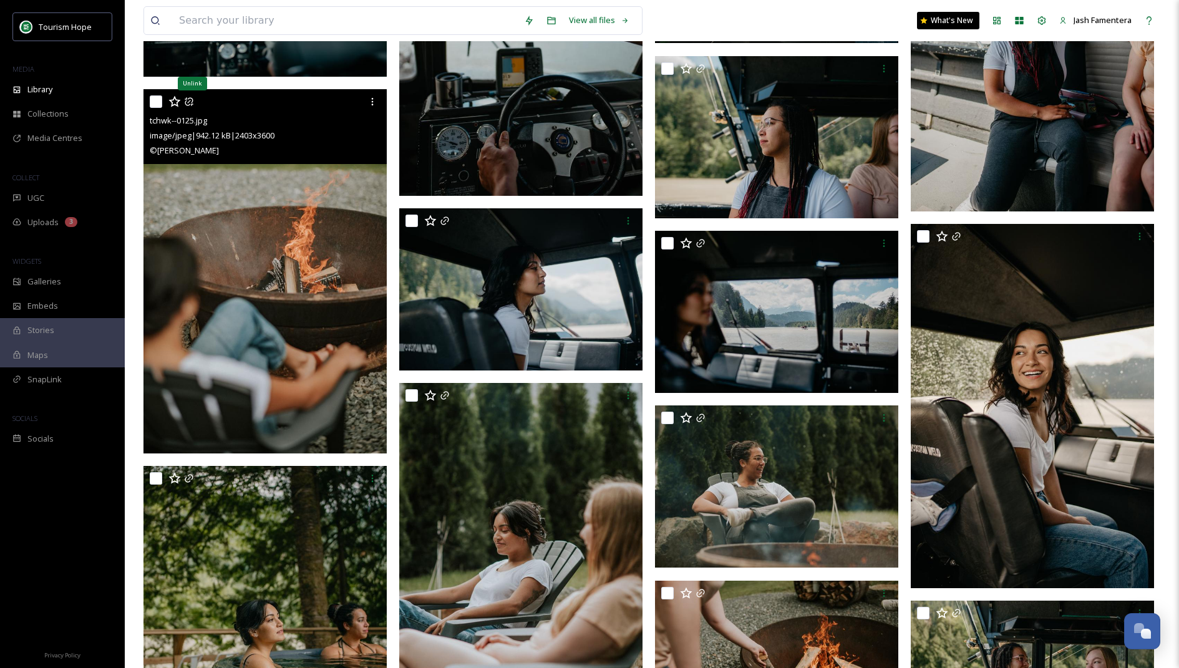
click at [187, 105] on icon at bounding box center [189, 102] width 10 height 10
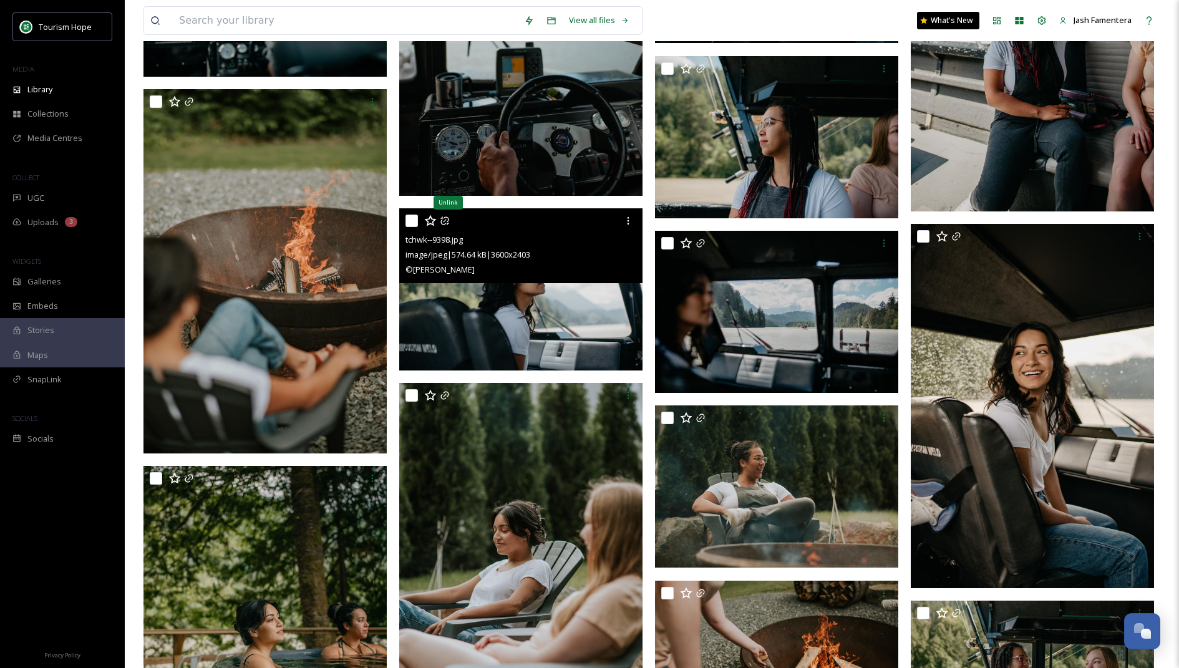
click at [447, 221] on icon at bounding box center [445, 221] width 10 height 10
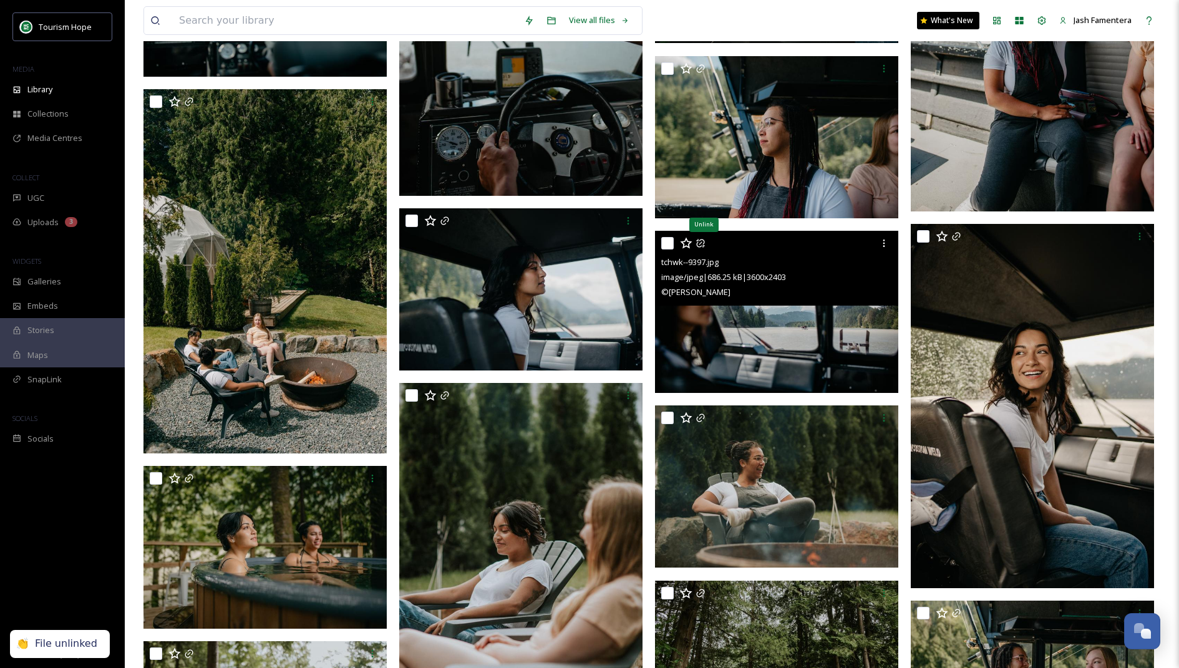
click at [702, 240] on icon at bounding box center [700, 243] width 10 height 10
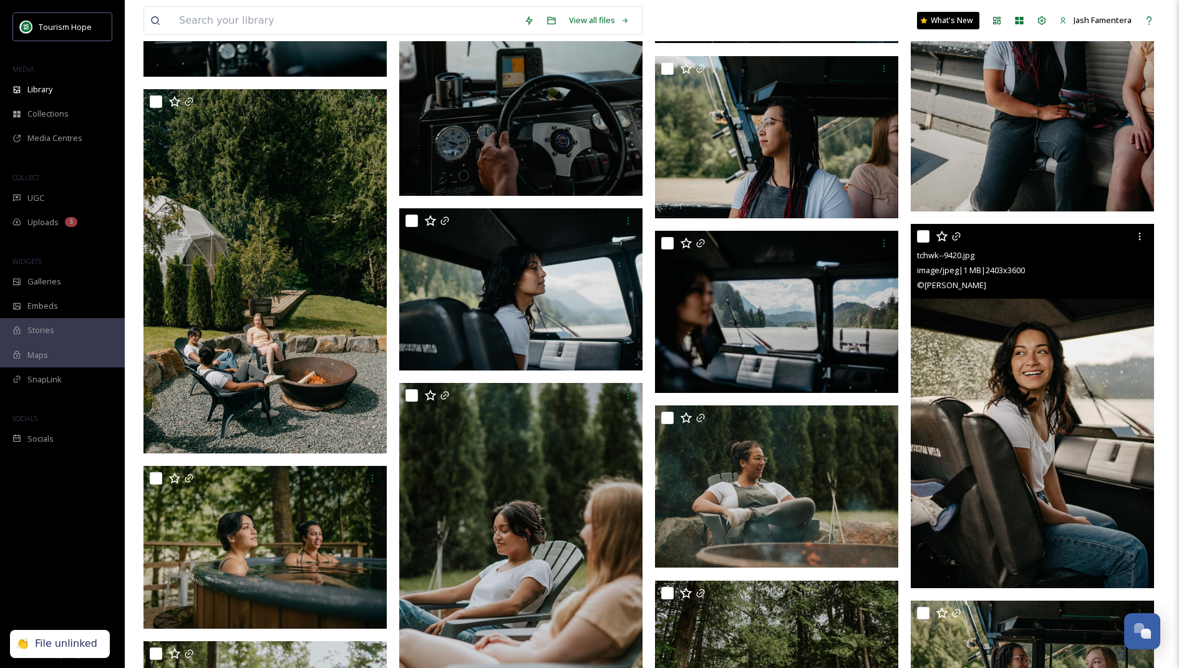
scroll to position [5722, 0]
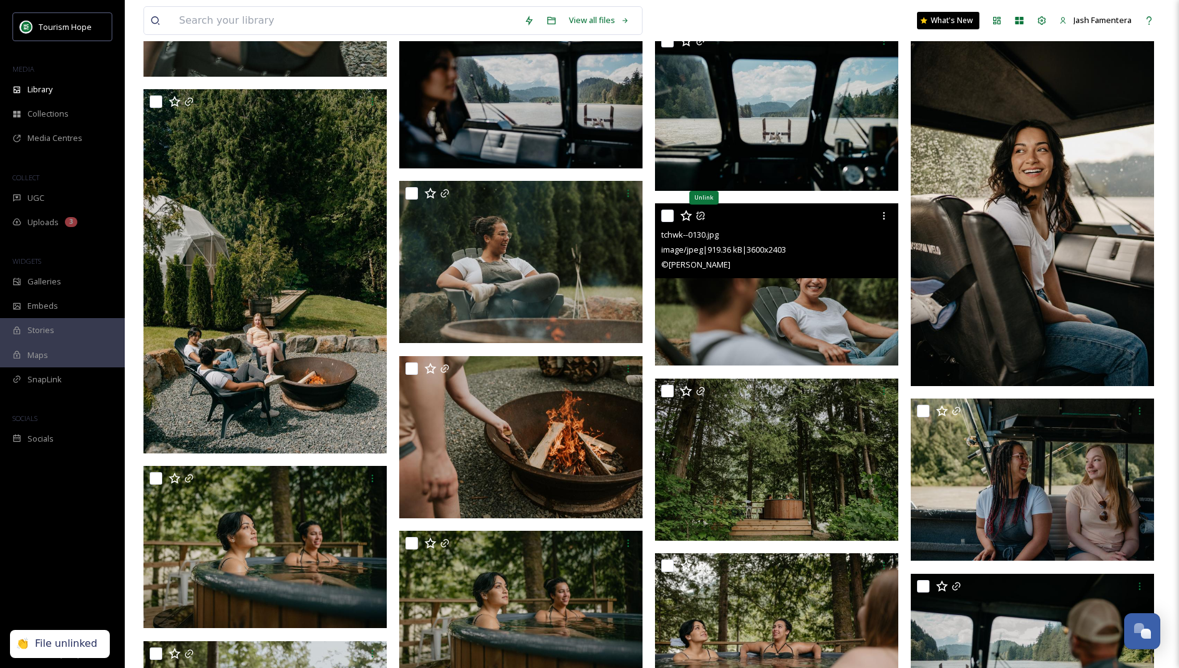
click at [701, 214] on icon at bounding box center [700, 216] width 10 height 10
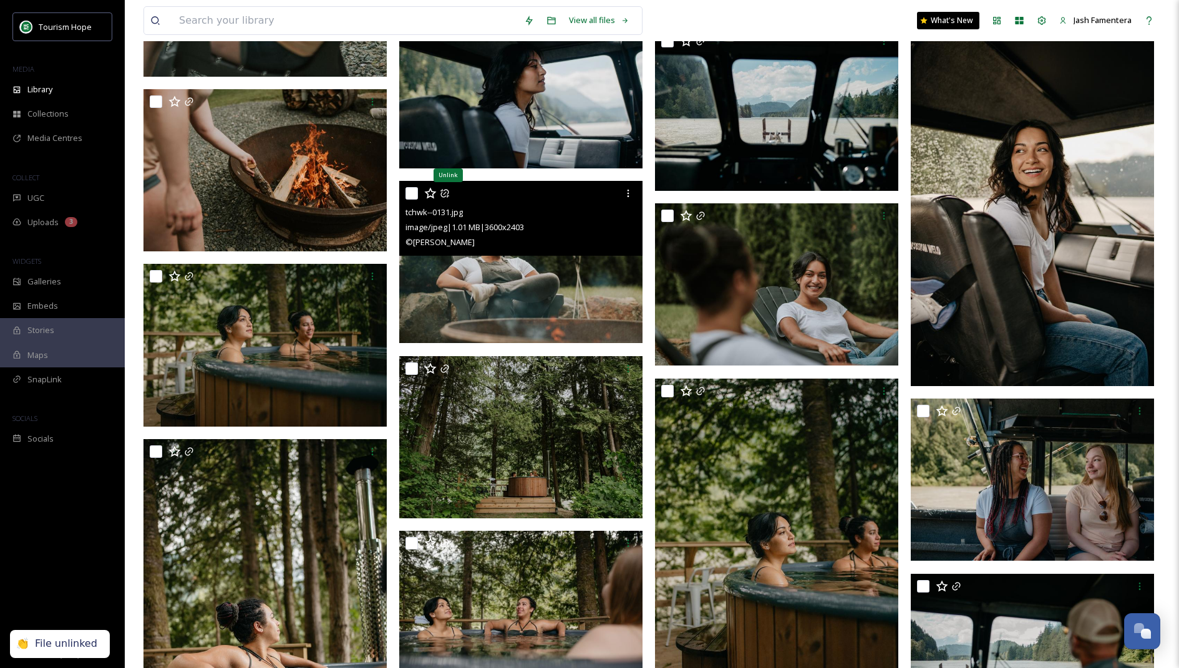
click at [448, 191] on icon at bounding box center [444, 194] width 8 height 8
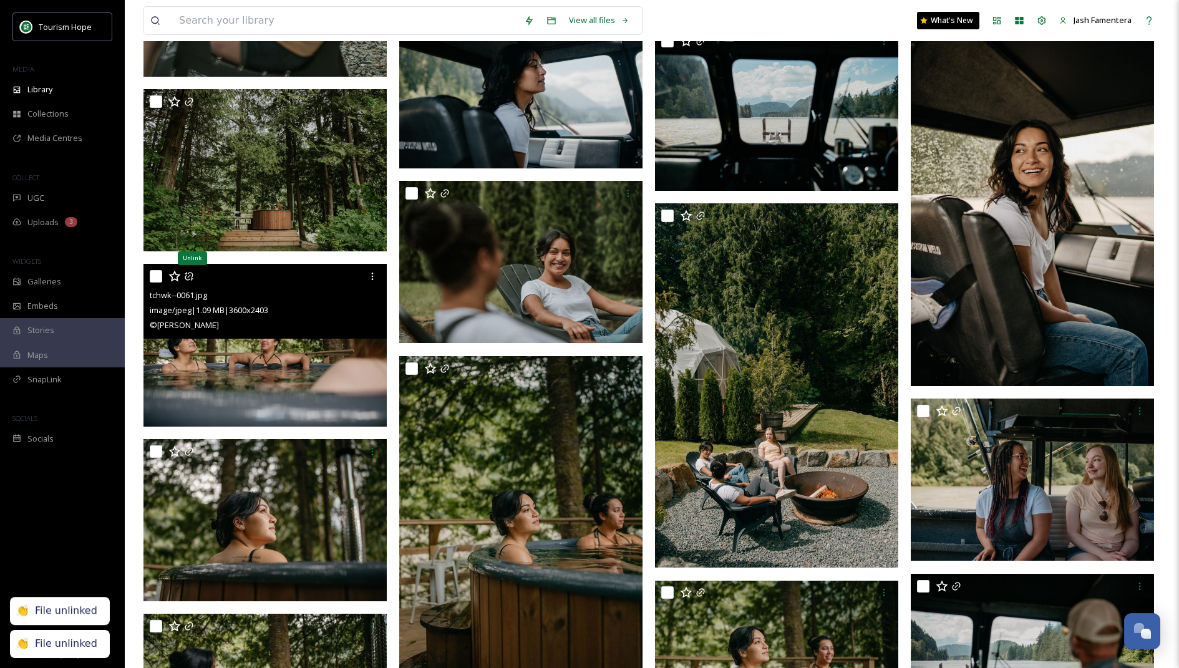
click at [189, 273] on icon at bounding box center [189, 277] width 8 height 8
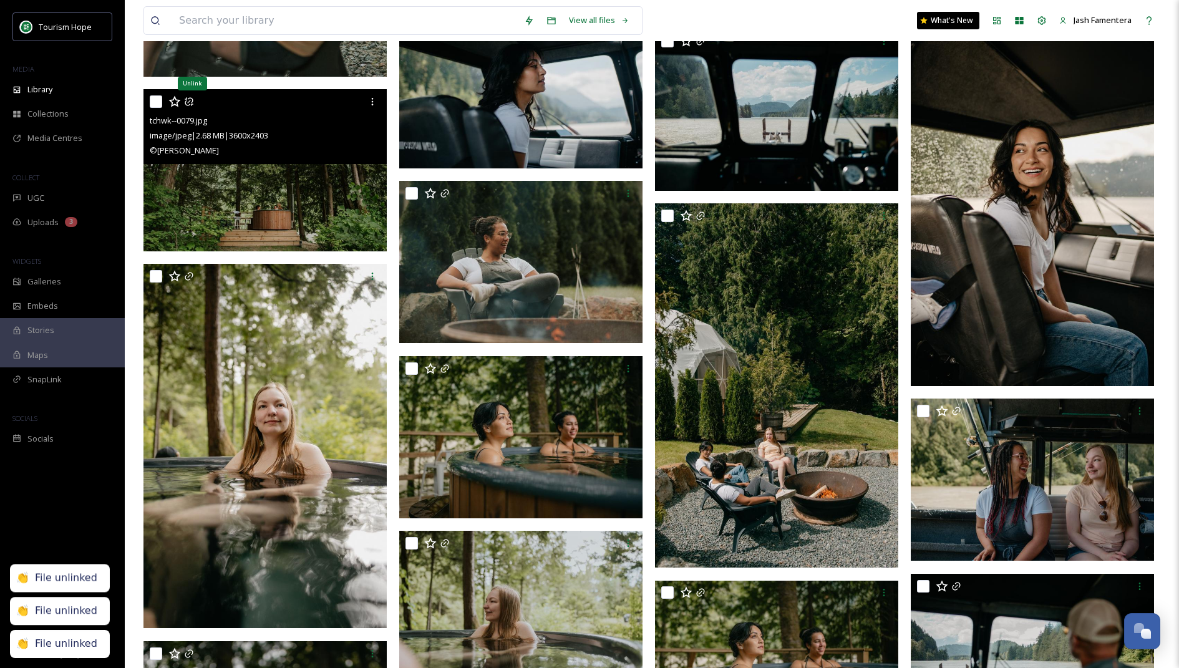
click at [187, 102] on icon at bounding box center [189, 102] width 10 height 10
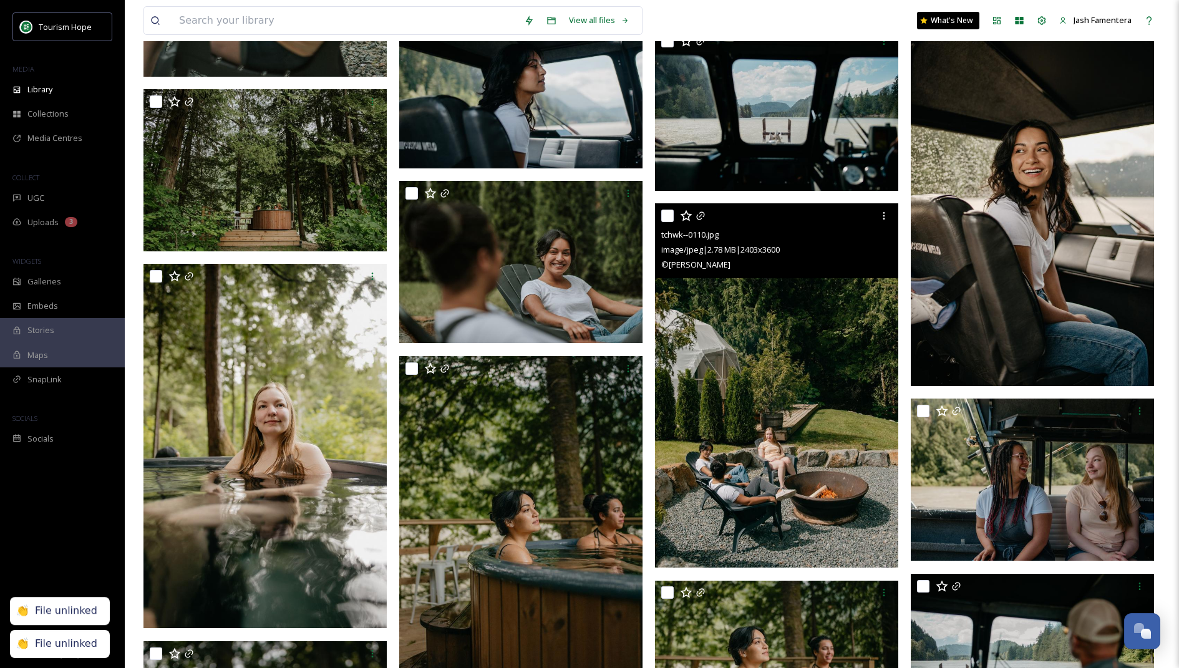
click at [703, 208] on div at bounding box center [778, 216] width 234 height 22
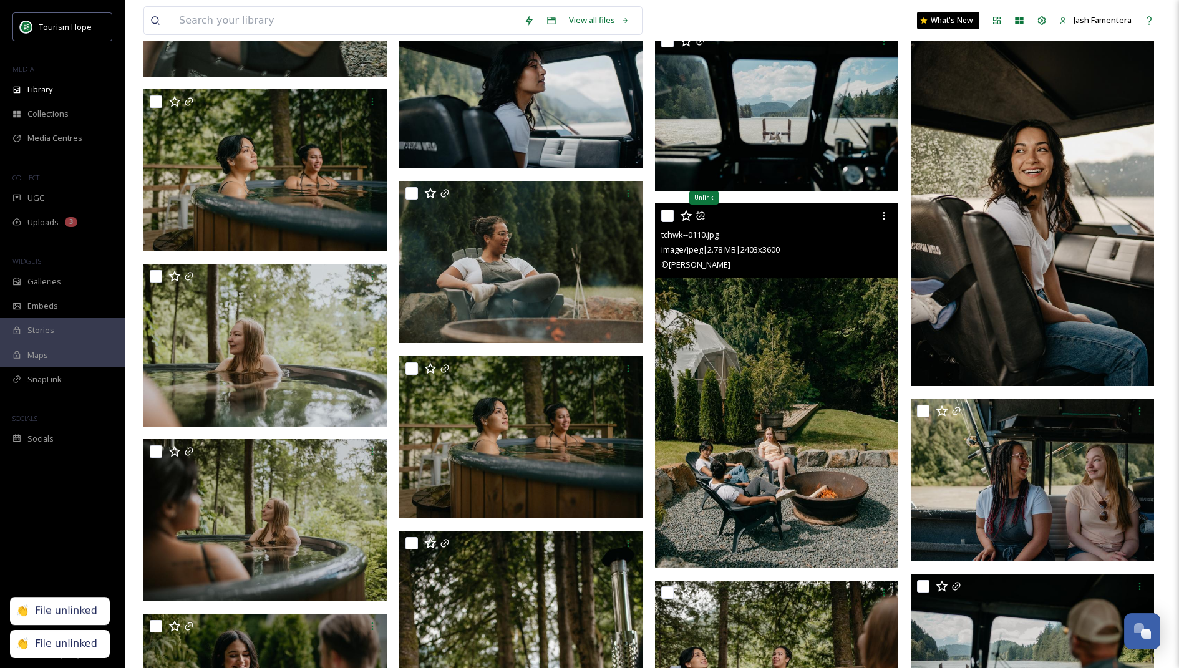
click at [701, 216] on icon at bounding box center [700, 216] width 10 height 10
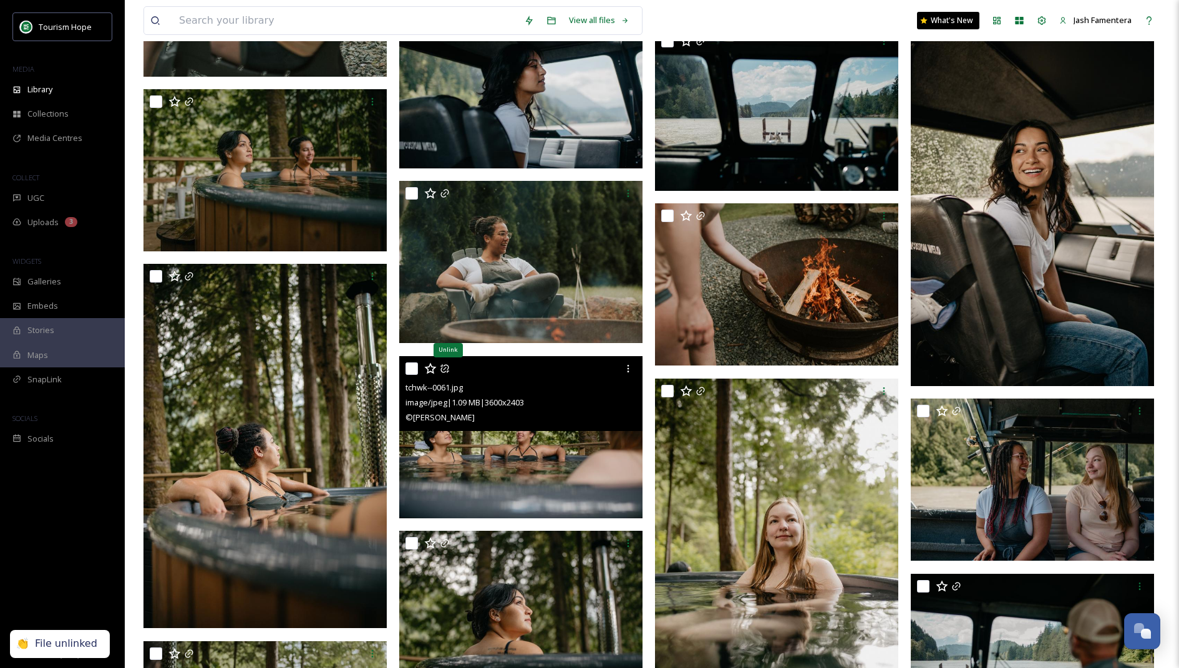
click at [447, 369] on icon at bounding box center [445, 369] width 10 height 10
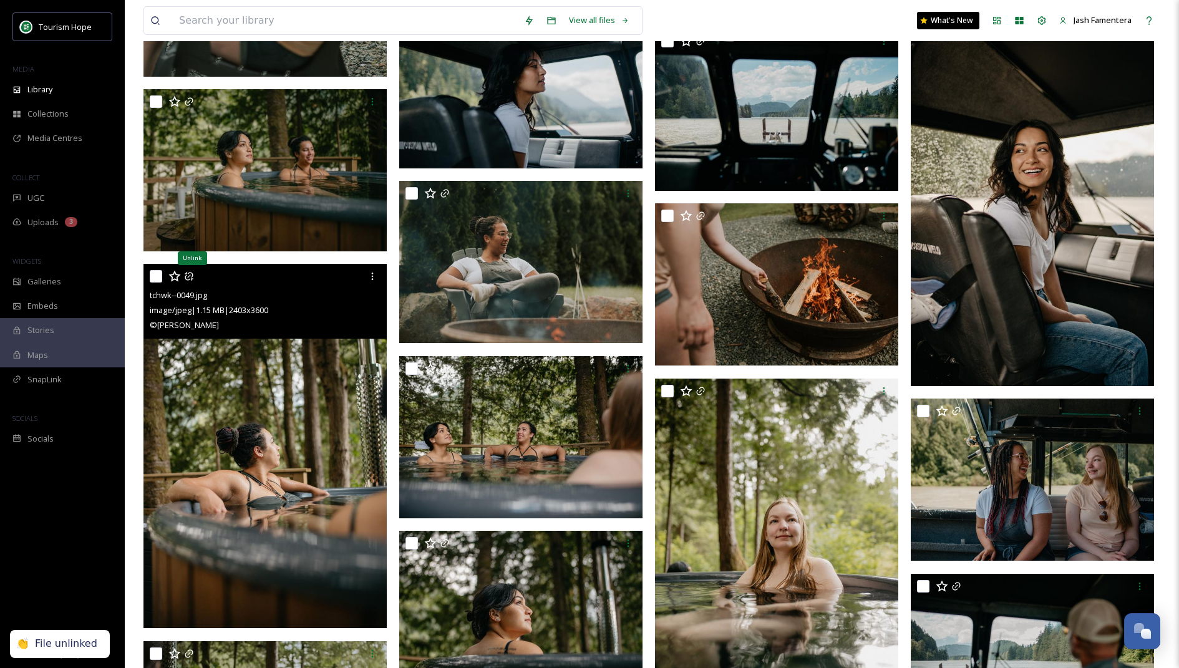
click at [190, 275] on icon at bounding box center [189, 277] width 8 height 8
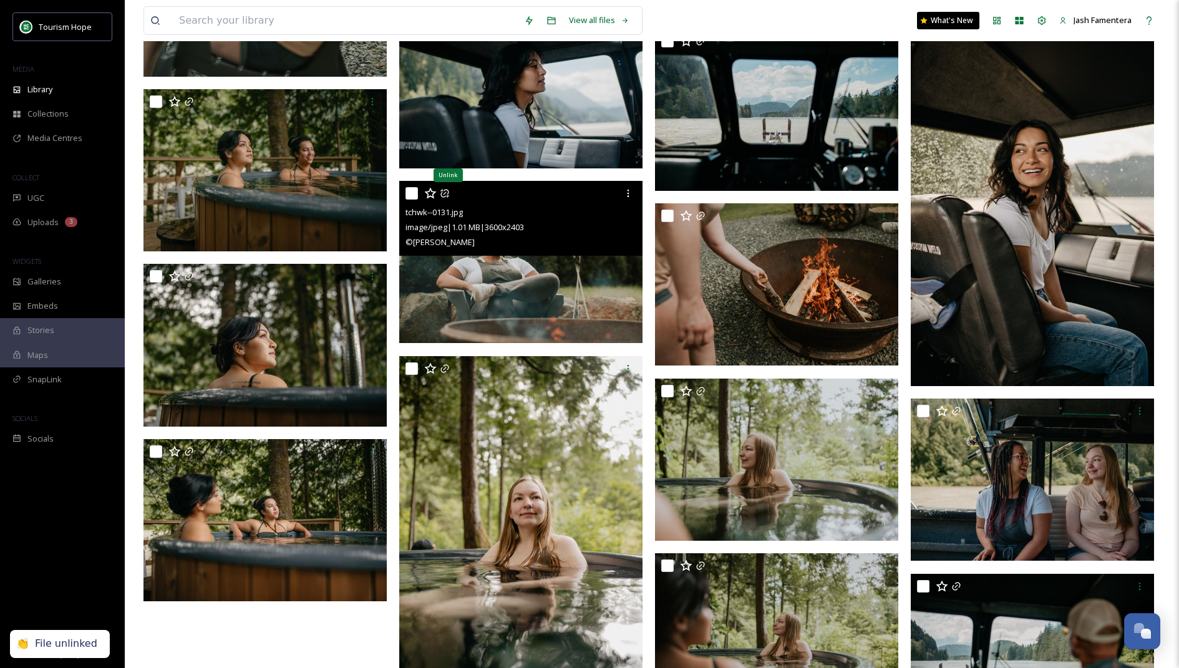
click at [446, 195] on icon at bounding box center [445, 193] width 10 height 10
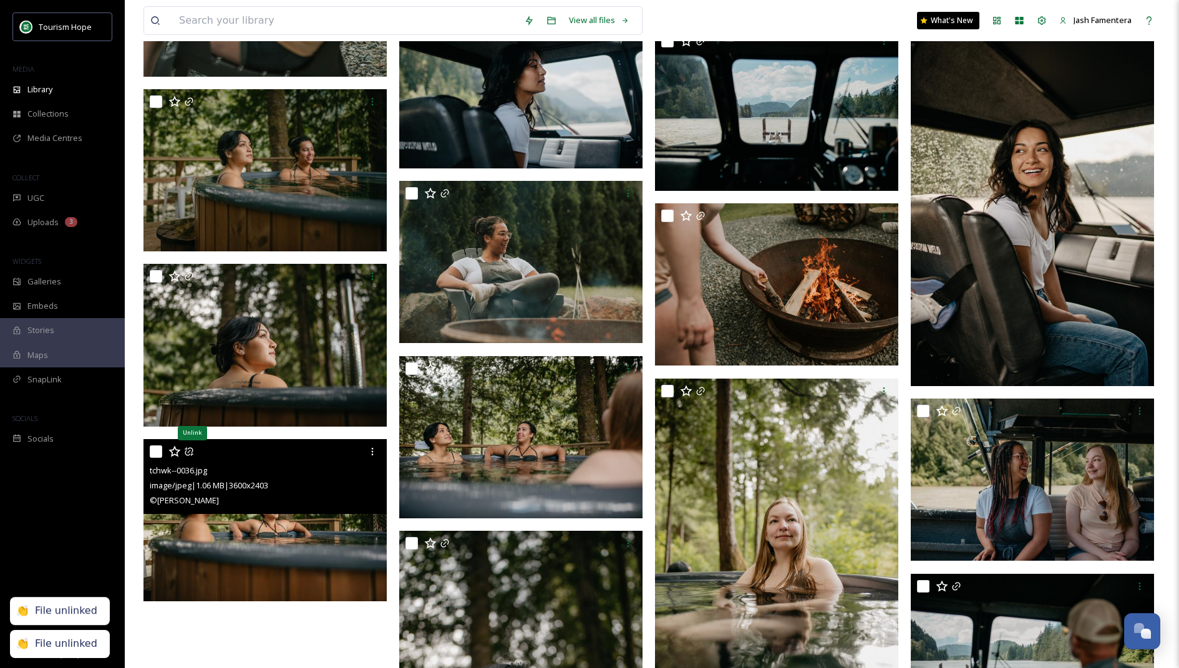
click at [187, 451] on icon at bounding box center [189, 452] width 10 height 10
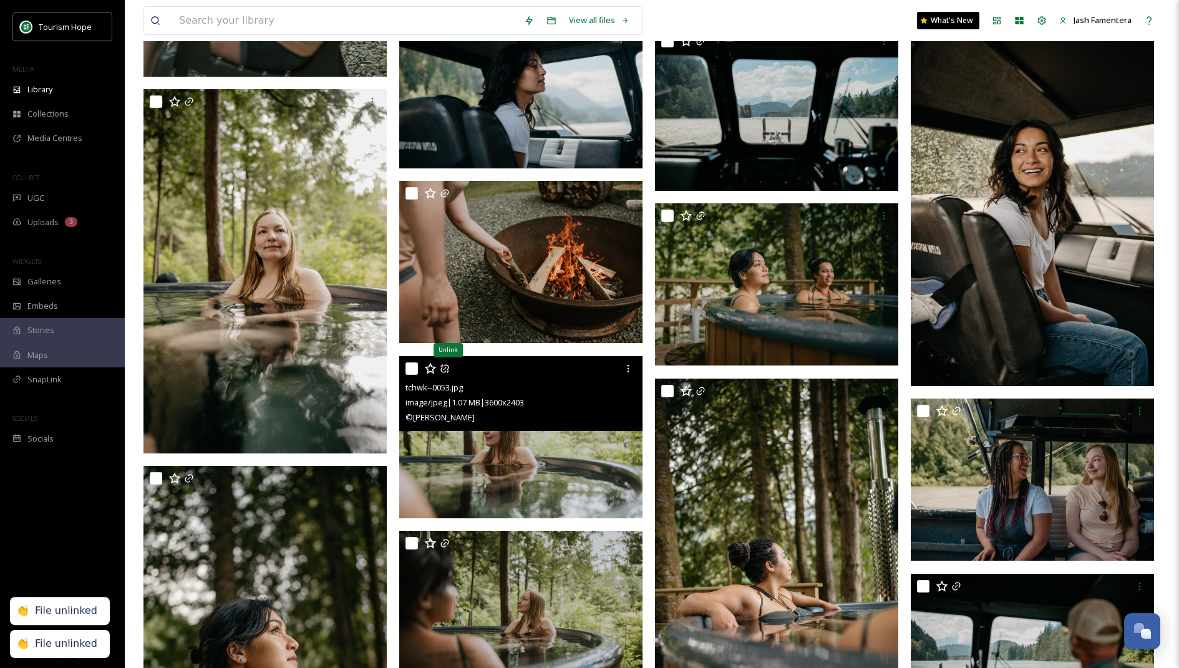
click at [447, 370] on icon at bounding box center [444, 368] width 8 height 8
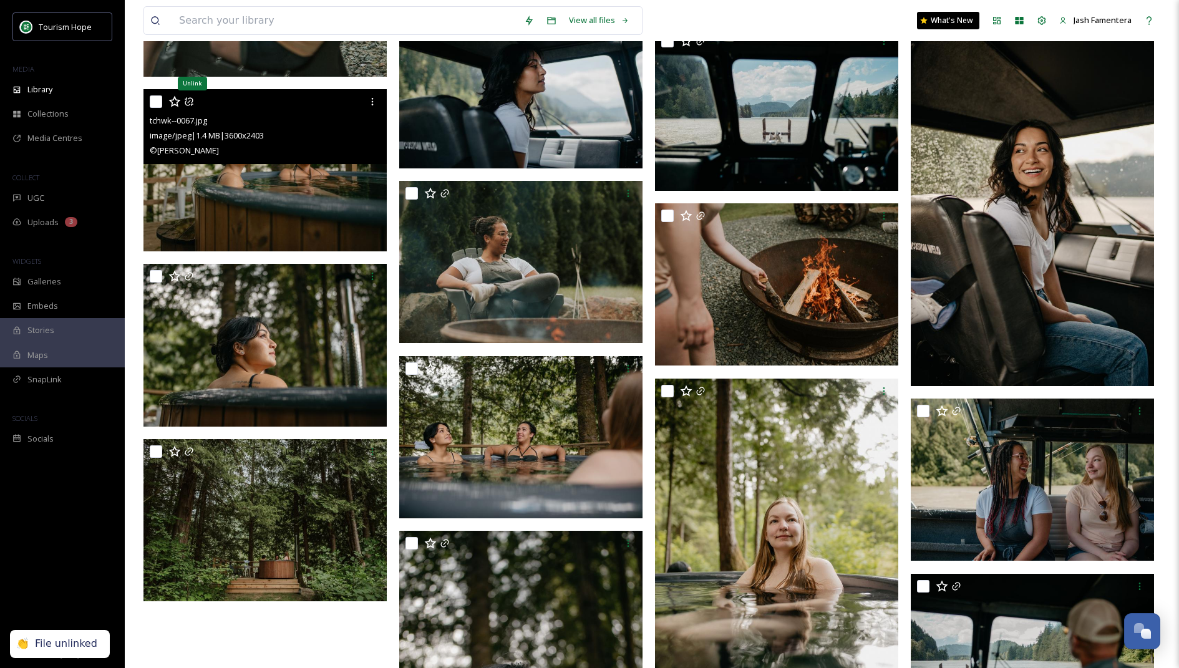
click at [190, 97] on icon at bounding box center [189, 102] width 10 height 10
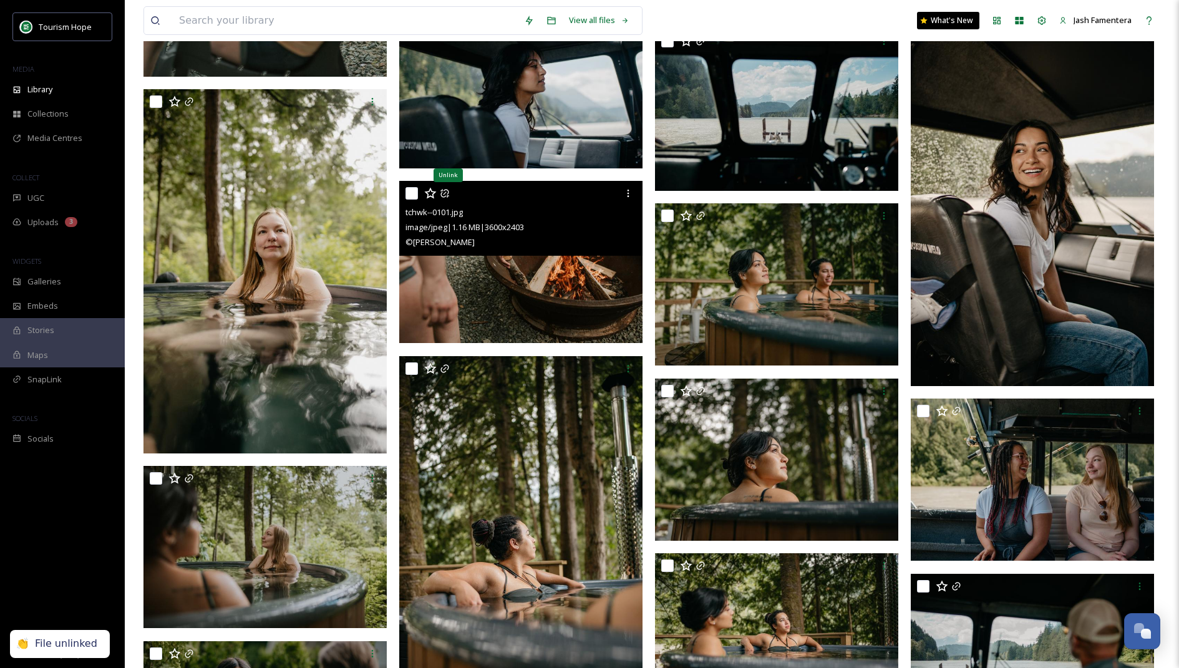
click at [447, 190] on icon at bounding box center [445, 193] width 10 height 10
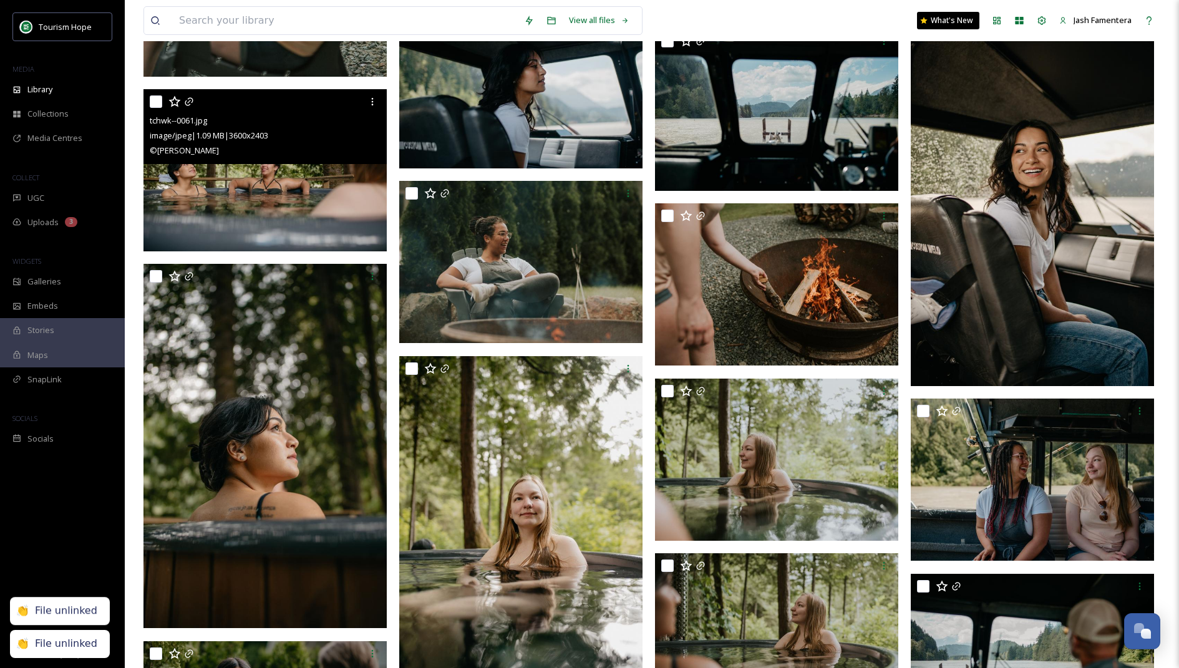
click at [183, 100] on div at bounding box center [267, 101] width 234 height 22
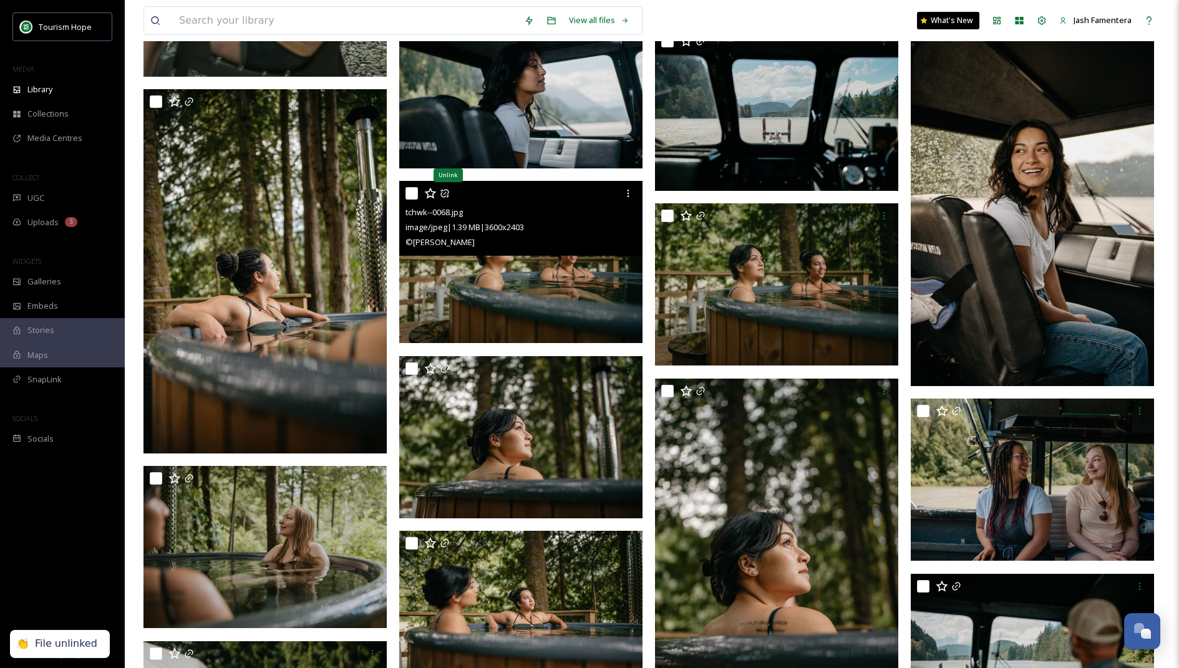
click at [442, 193] on icon at bounding box center [445, 193] width 10 height 10
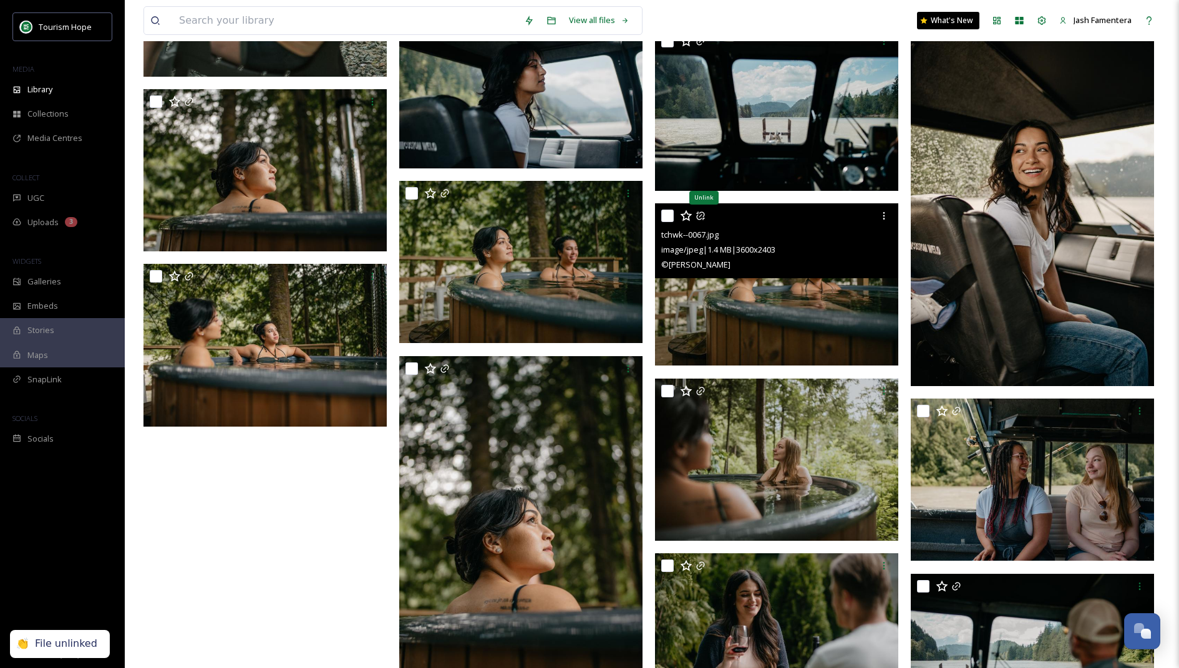
click at [700, 215] on icon at bounding box center [700, 216] width 8 height 8
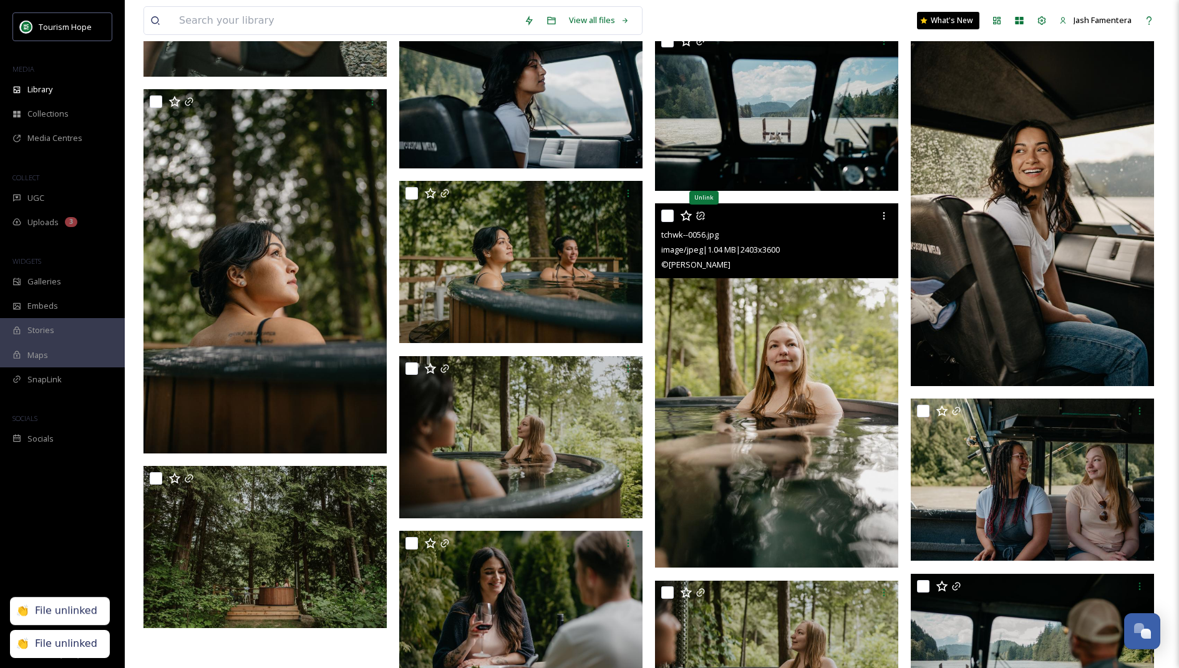
click at [698, 215] on icon at bounding box center [700, 216] width 10 height 10
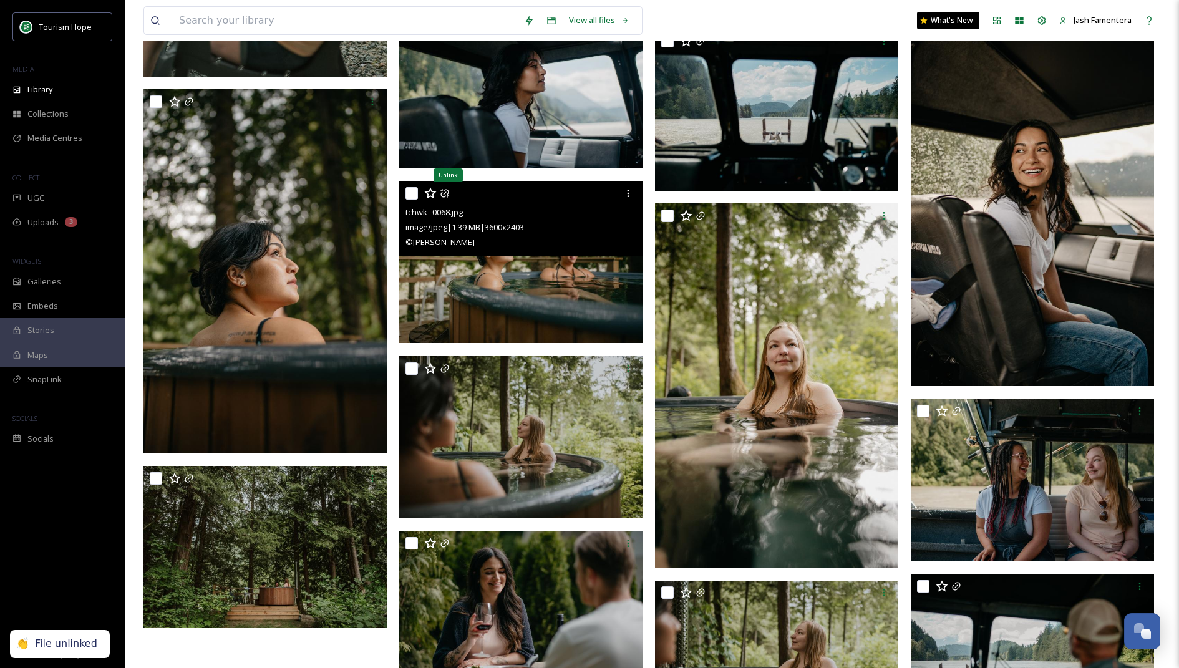
click at [442, 196] on icon at bounding box center [445, 193] width 10 height 10
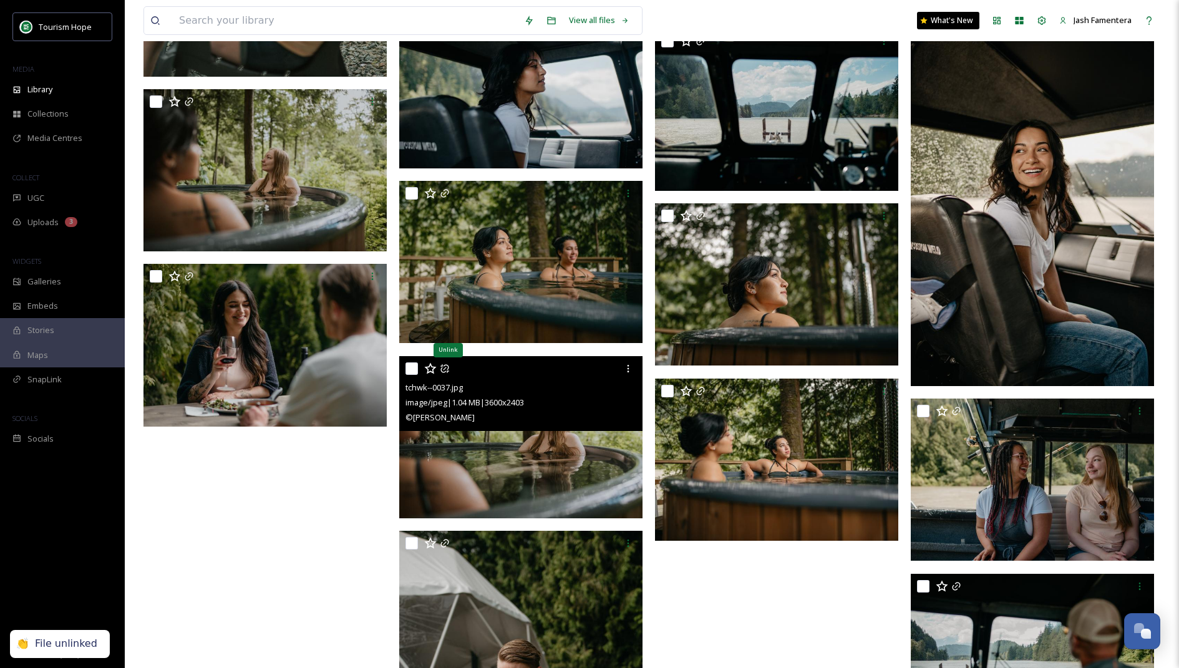
click at [443, 366] on icon at bounding box center [445, 369] width 10 height 10
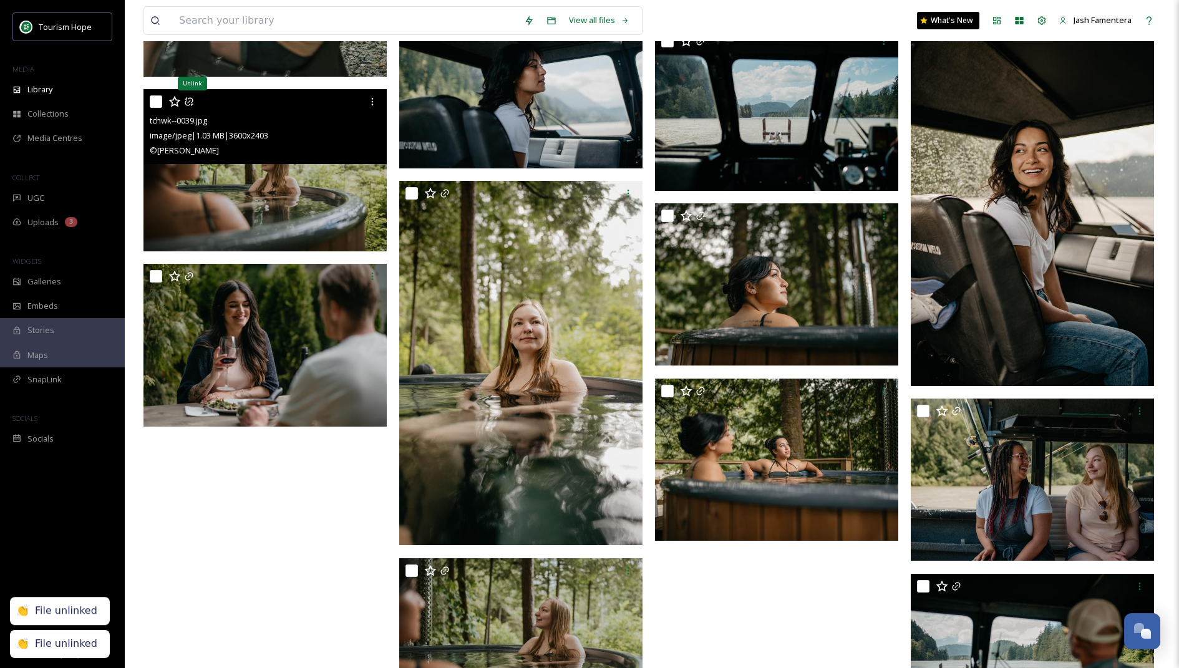
click at [191, 100] on icon at bounding box center [189, 102] width 10 height 10
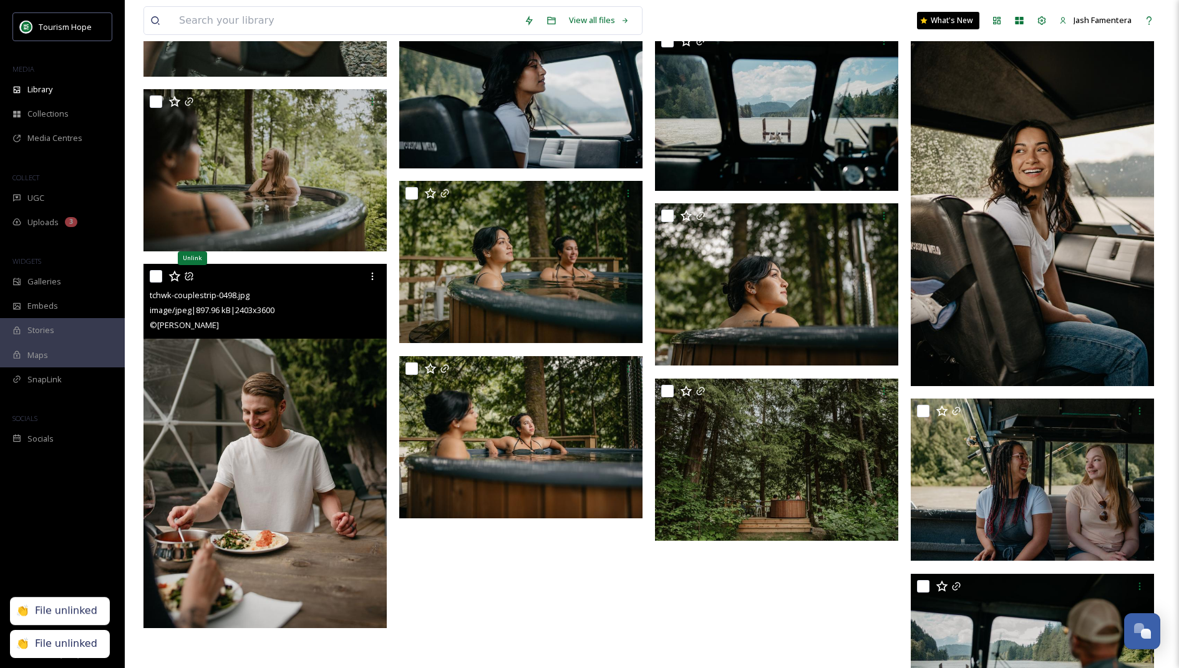
click at [191, 276] on icon at bounding box center [189, 276] width 10 height 10
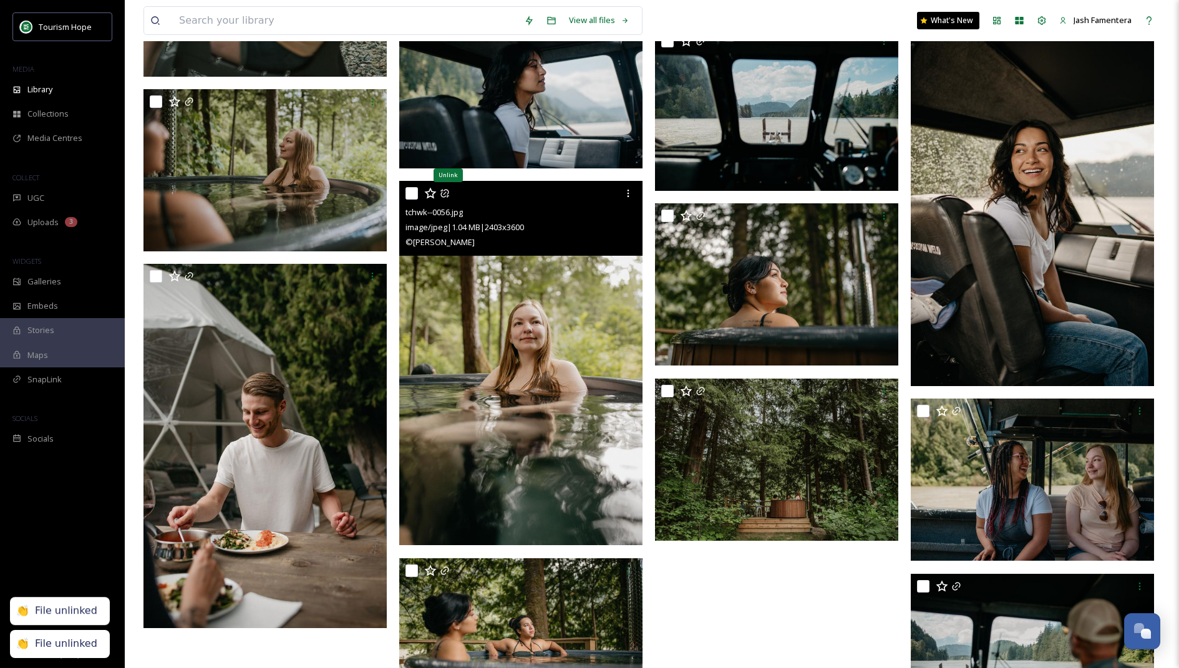
click at [447, 195] on icon at bounding box center [445, 193] width 10 height 10
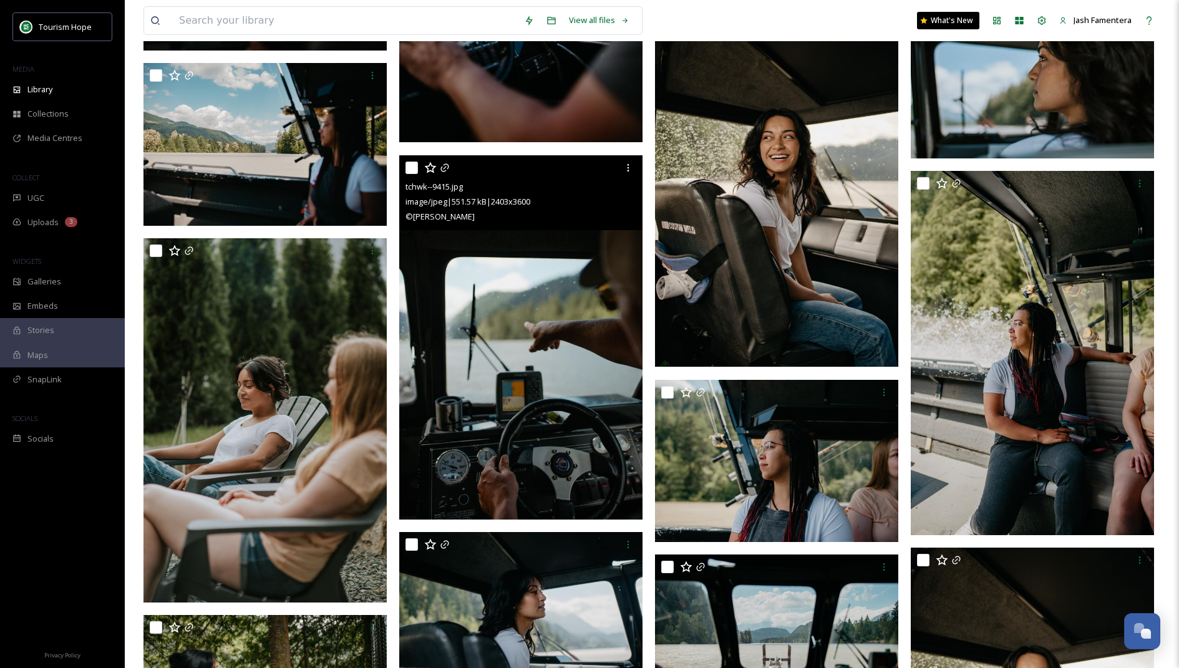
scroll to position [5230, 0]
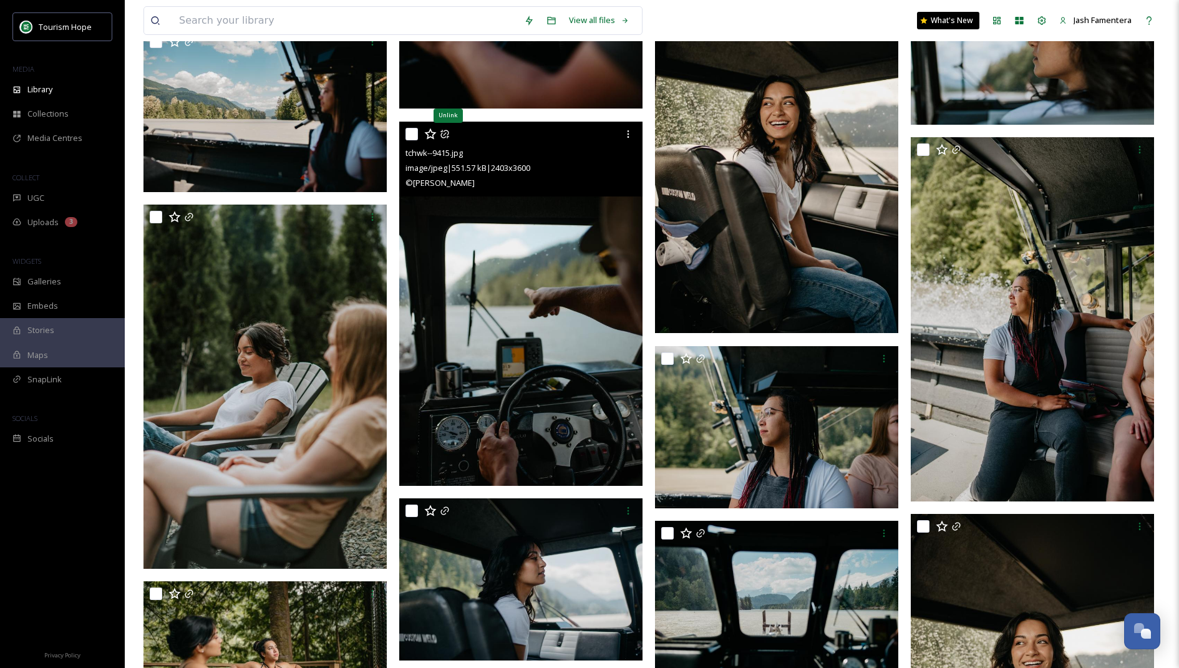
click at [443, 133] on icon at bounding box center [445, 134] width 10 height 10
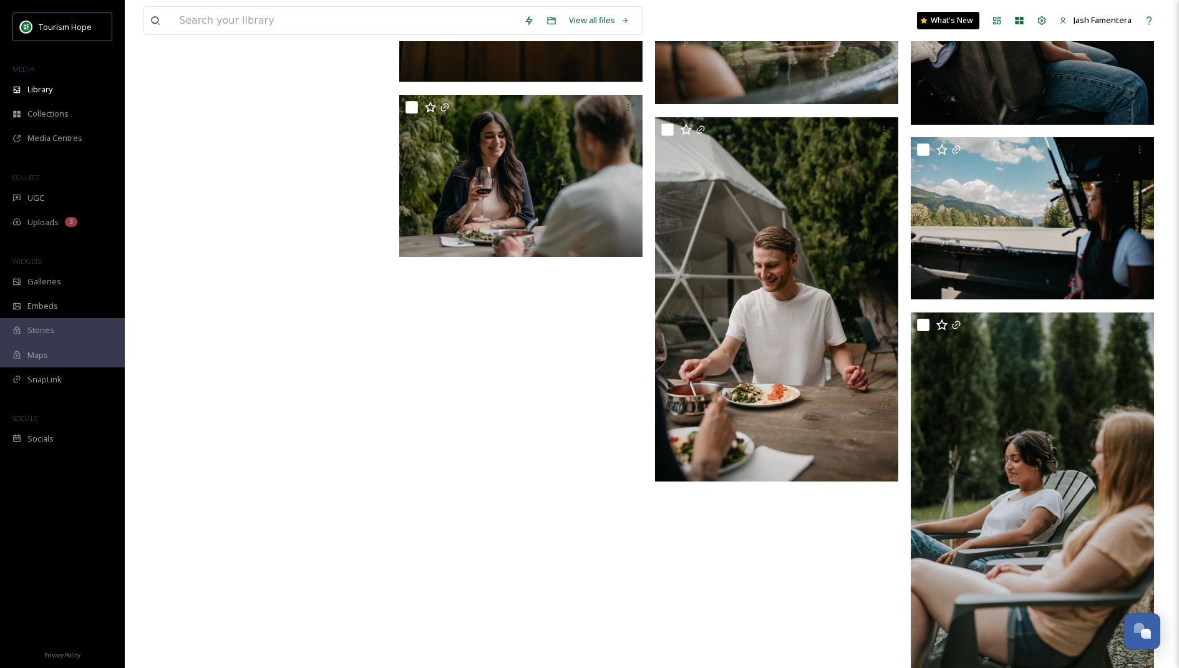
scroll to position [5663, 0]
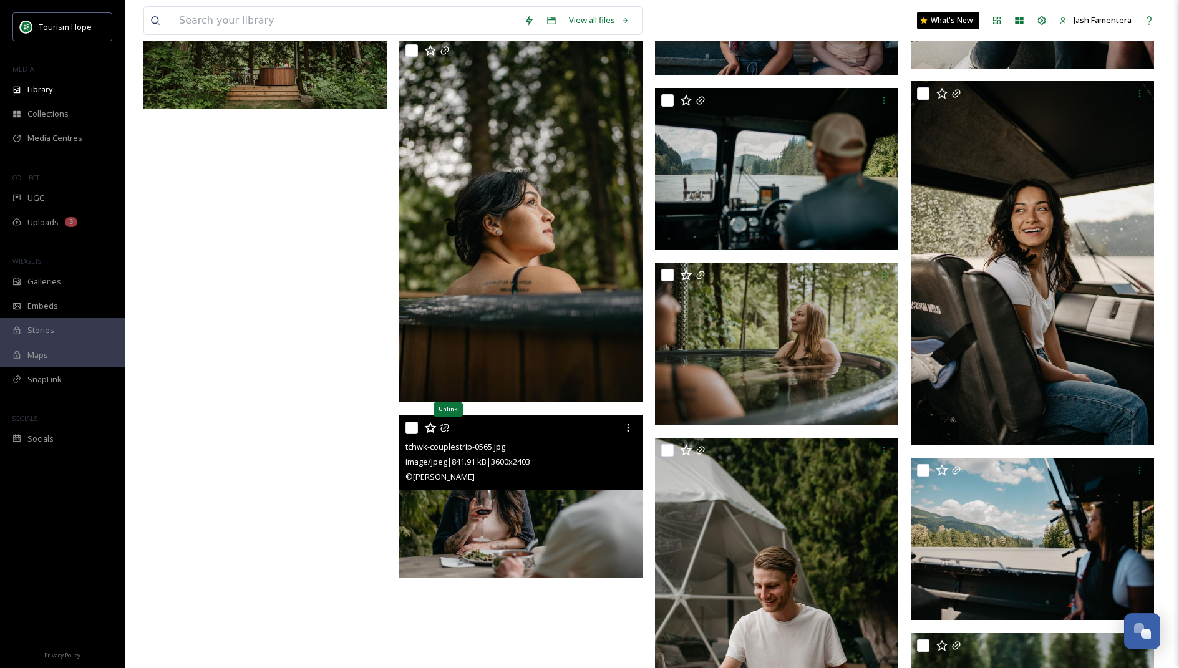
click at [448, 424] on icon at bounding box center [445, 428] width 10 height 10
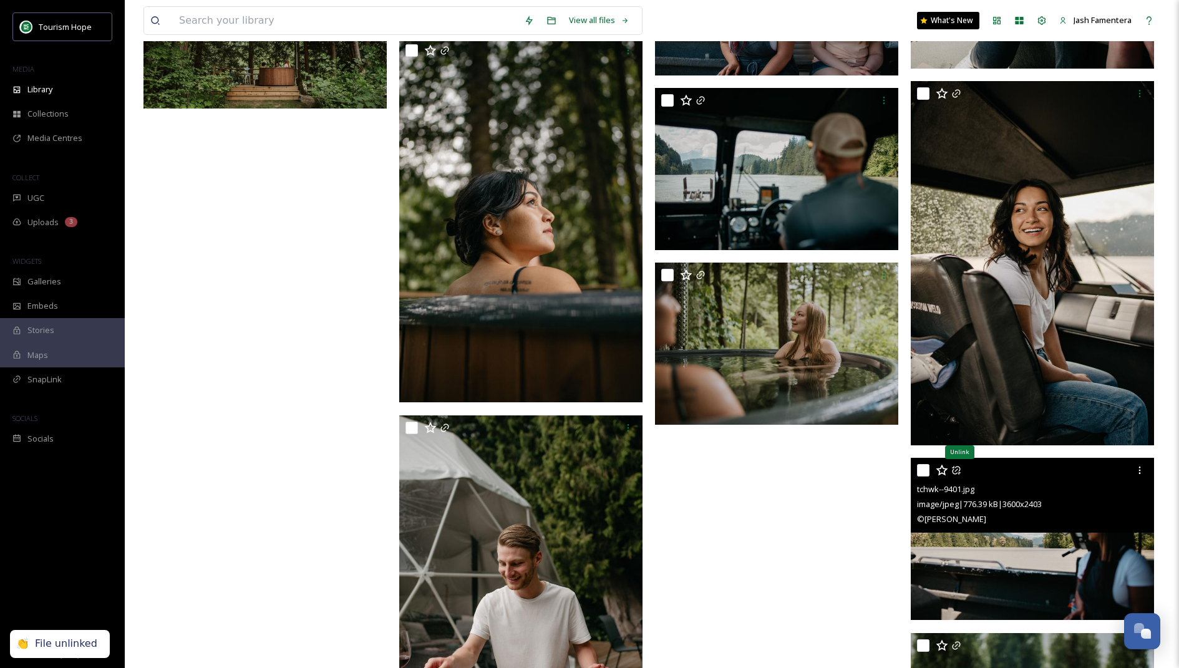
click at [957, 473] on icon at bounding box center [956, 470] width 10 height 10
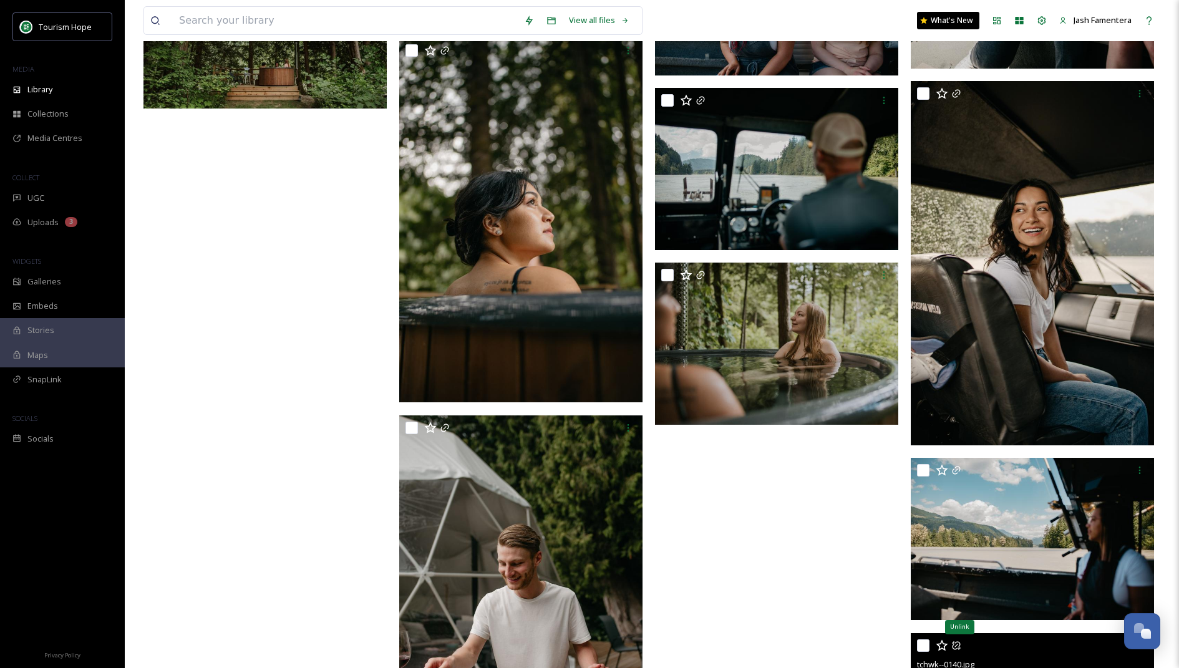
click at [954, 641] on icon at bounding box center [956, 645] width 8 height 8
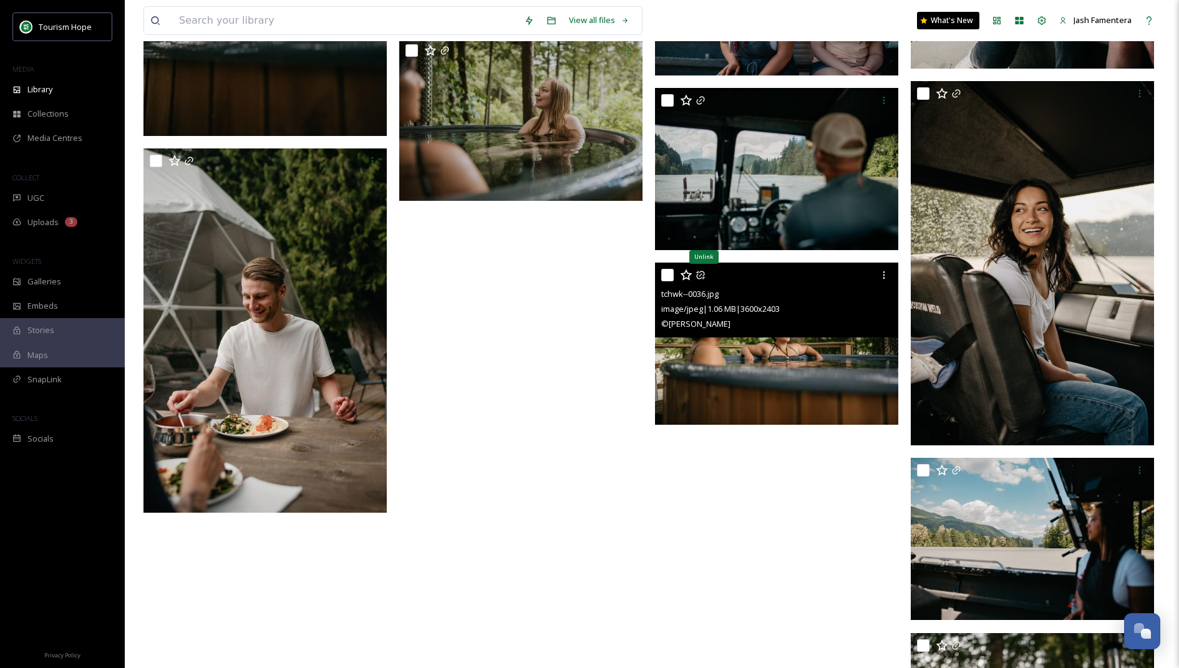
click at [702, 270] on icon at bounding box center [700, 275] width 10 height 10
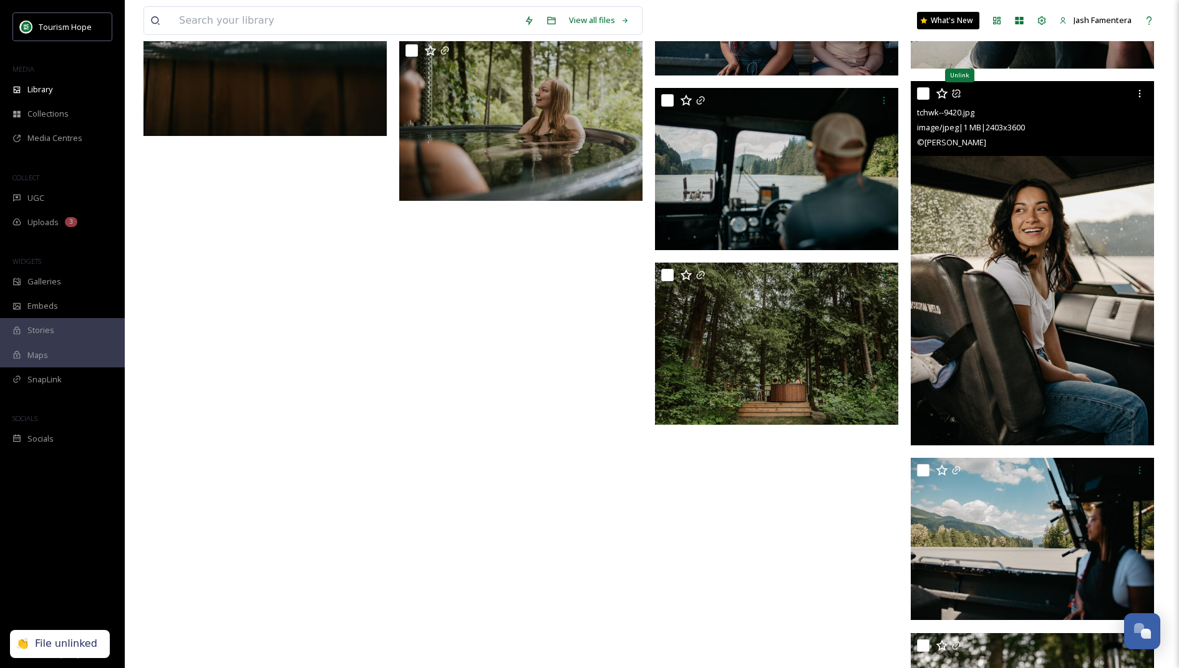
click at [956, 94] on icon at bounding box center [956, 94] width 10 height 10
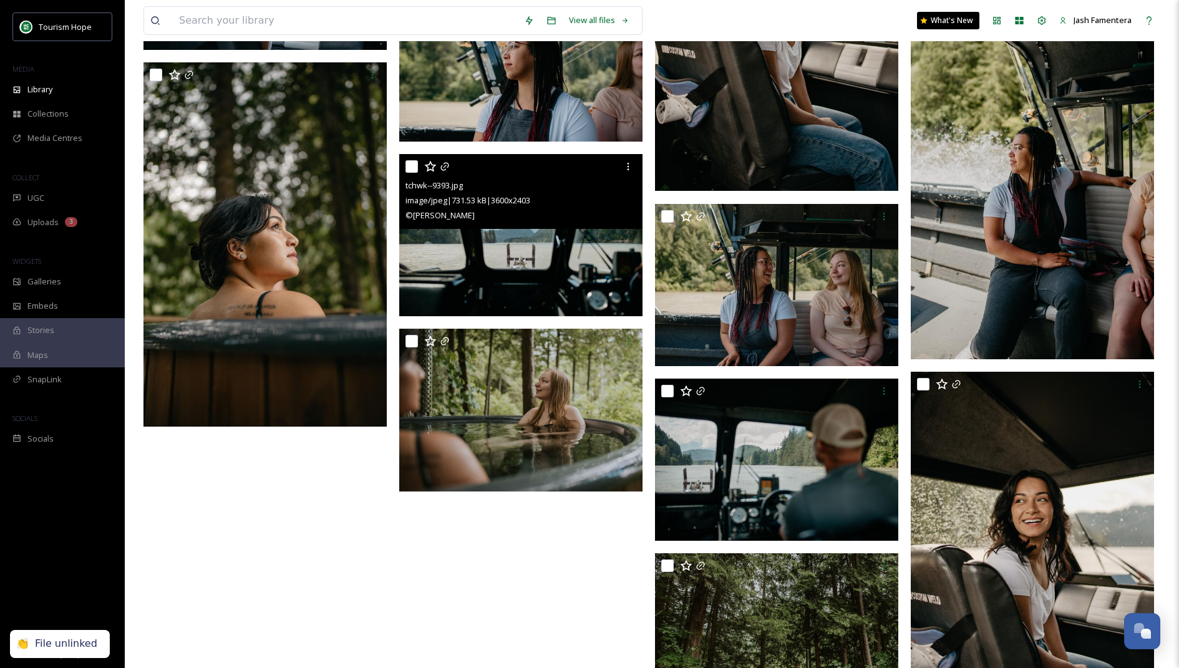
scroll to position [5321, 0]
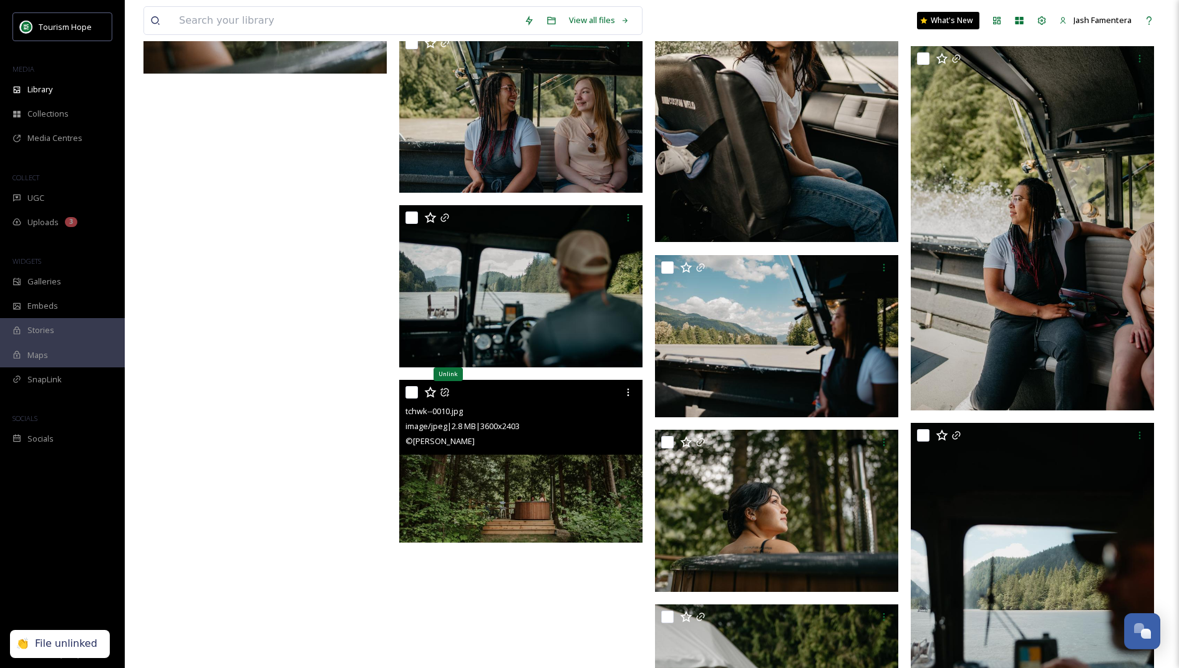
click at [441, 393] on icon at bounding box center [444, 393] width 8 height 8
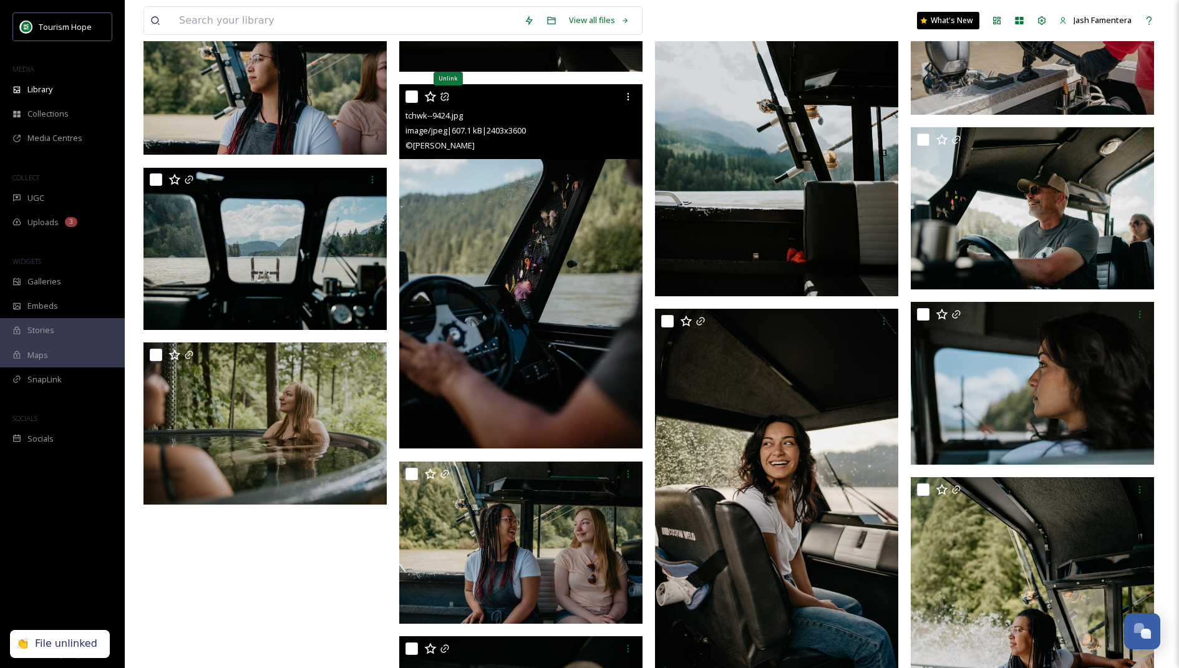
scroll to position [4883, 0]
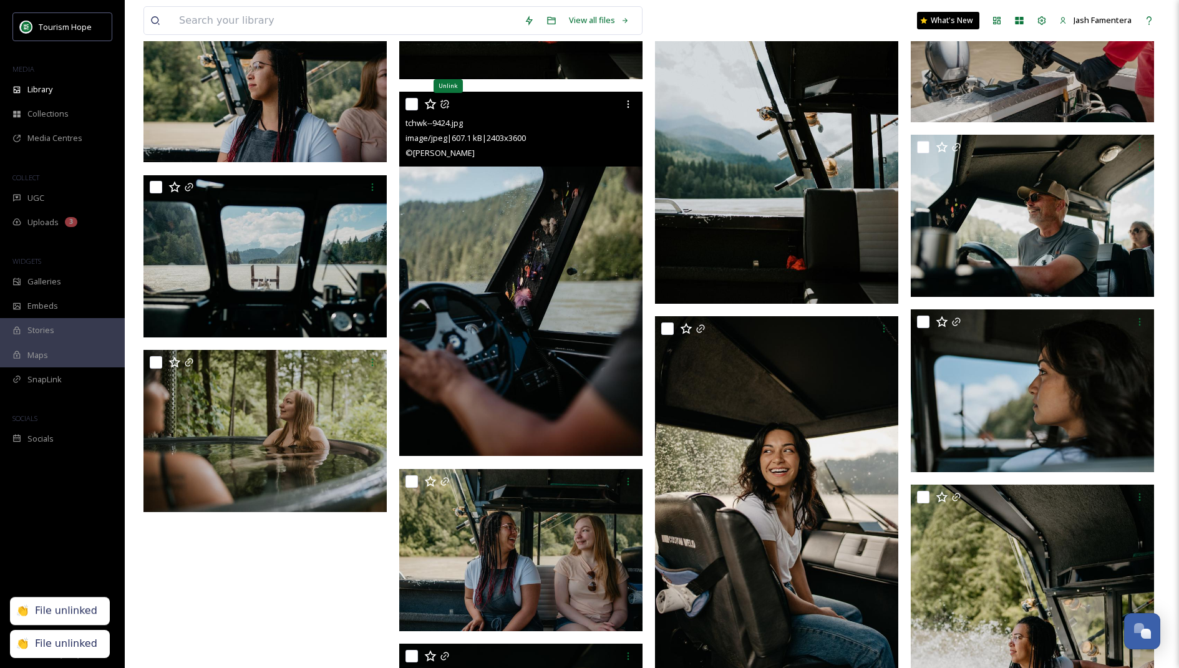
click at [448, 106] on icon at bounding box center [444, 104] width 8 height 8
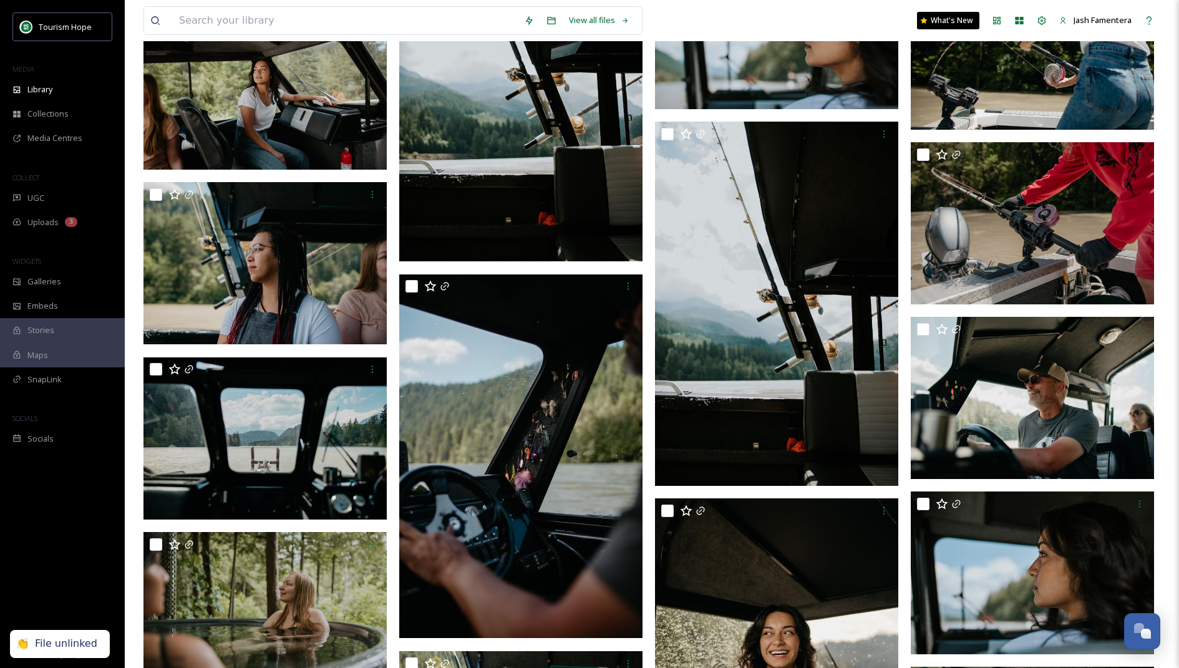
scroll to position [4631, 0]
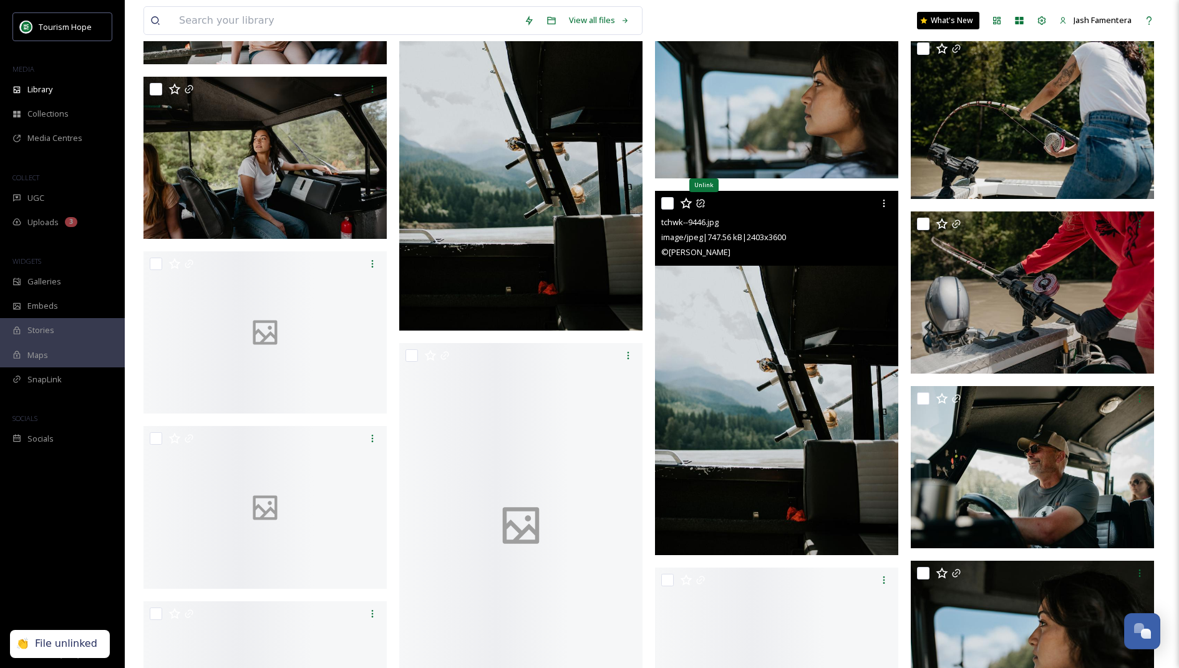
click at [702, 200] on icon at bounding box center [700, 203] width 10 height 10
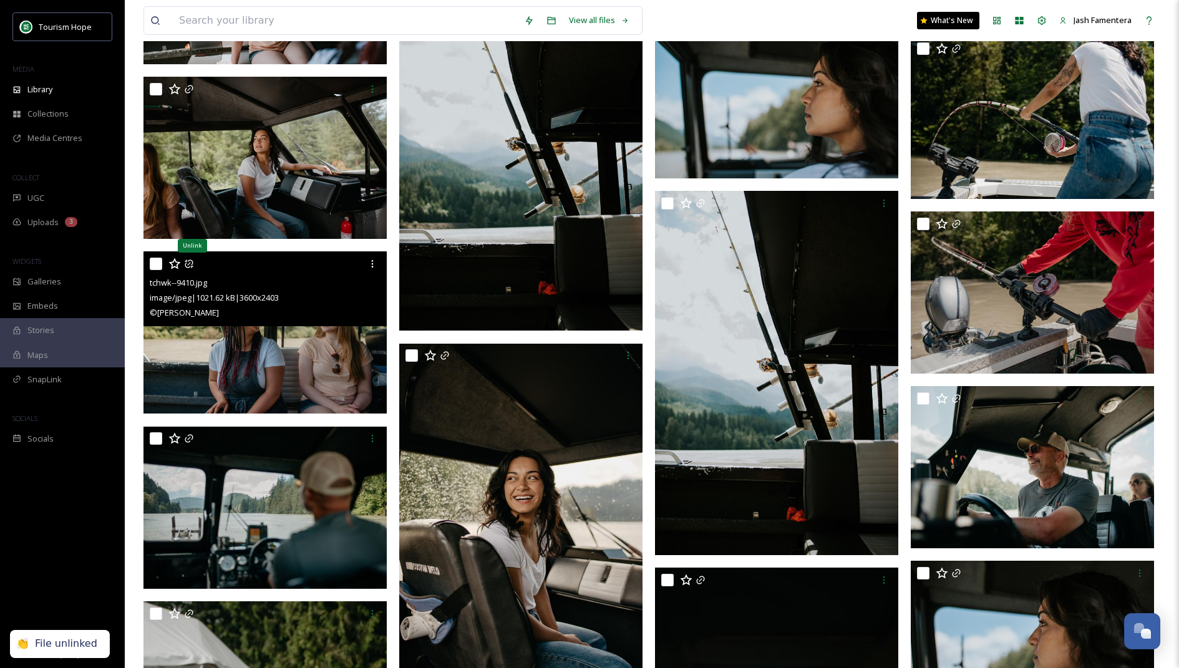
click at [192, 261] on icon at bounding box center [189, 263] width 8 height 8
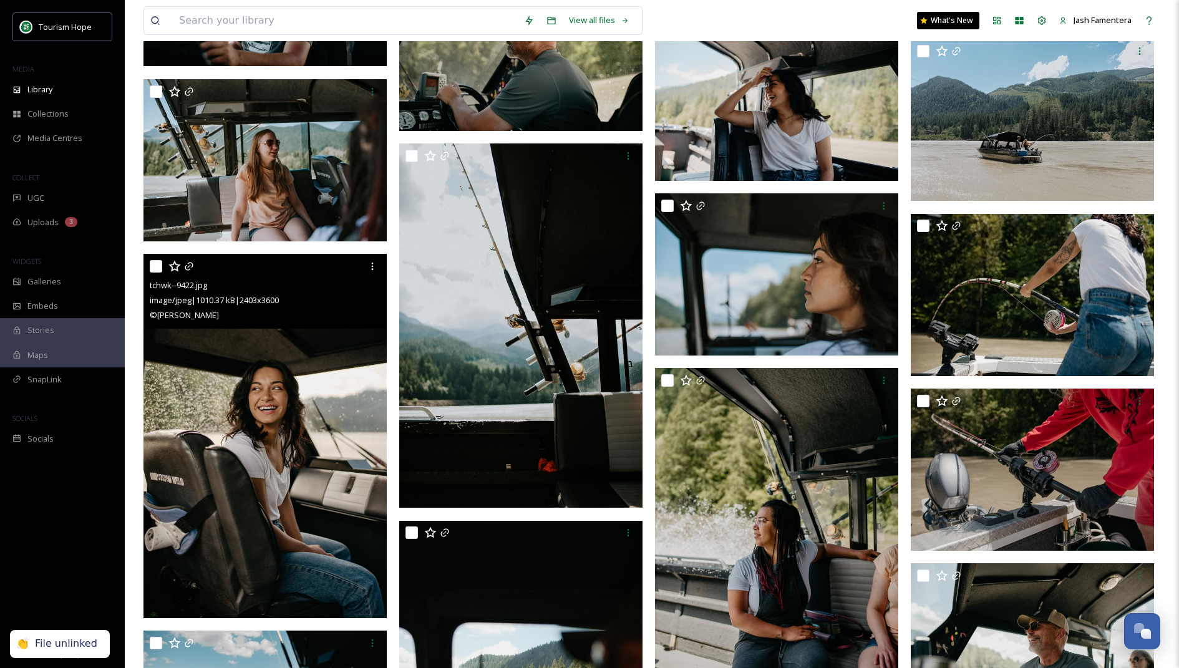
scroll to position [4448, 0]
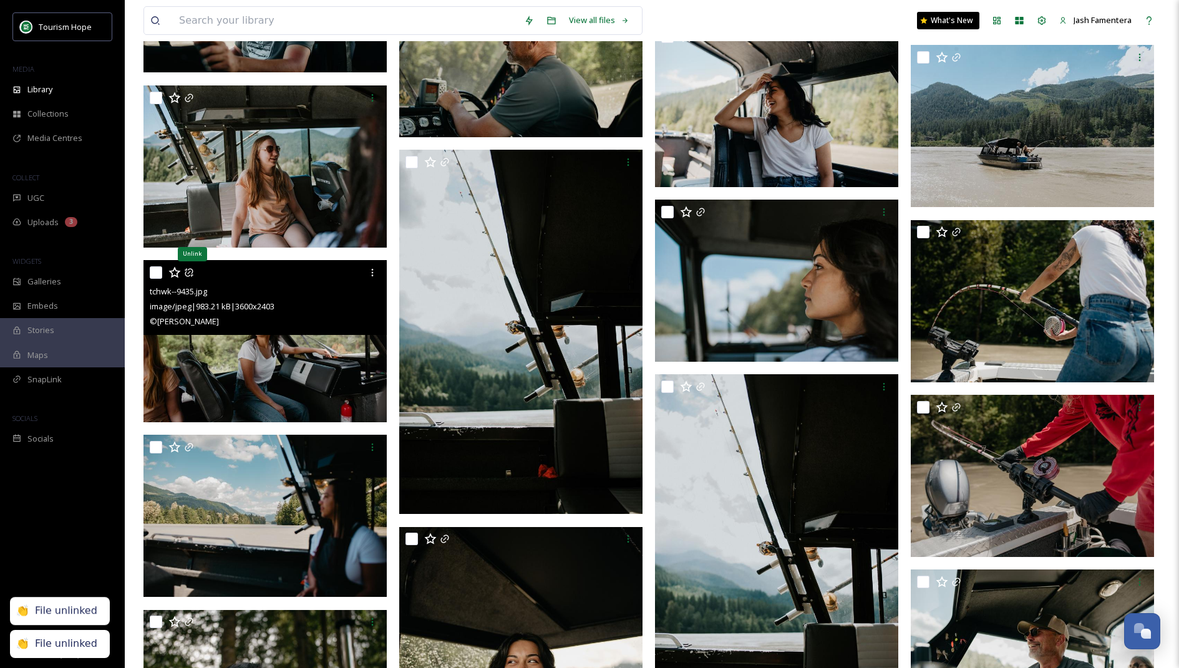
click at [187, 273] on icon at bounding box center [189, 273] width 10 height 10
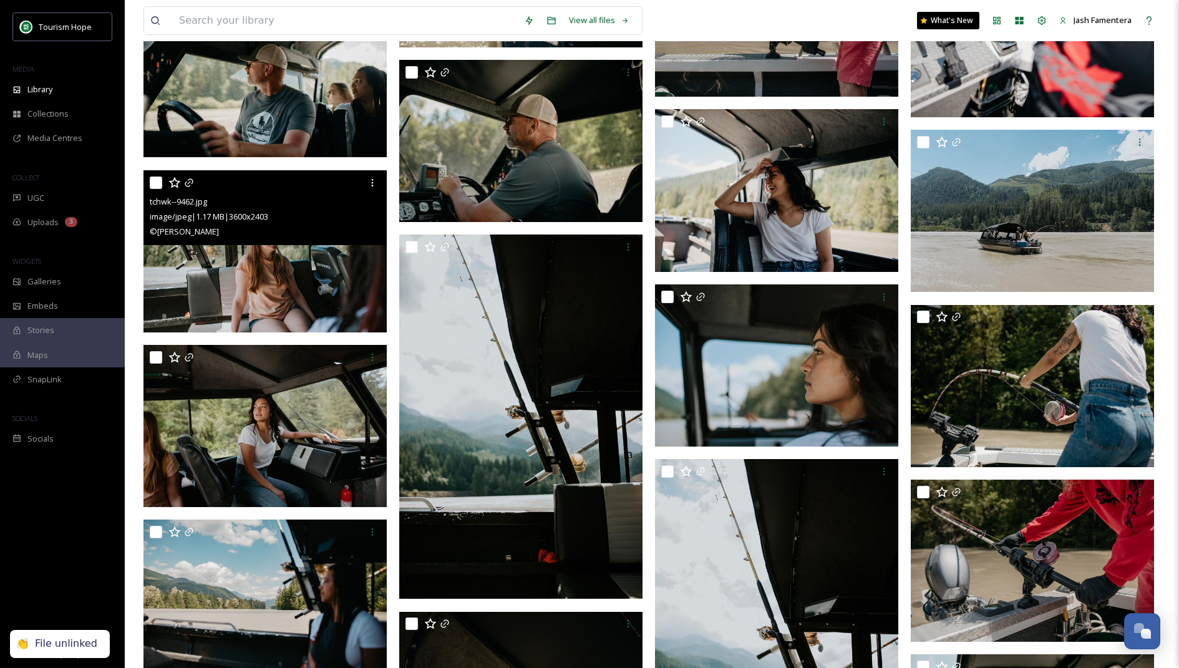
scroll to position [4282, 0]
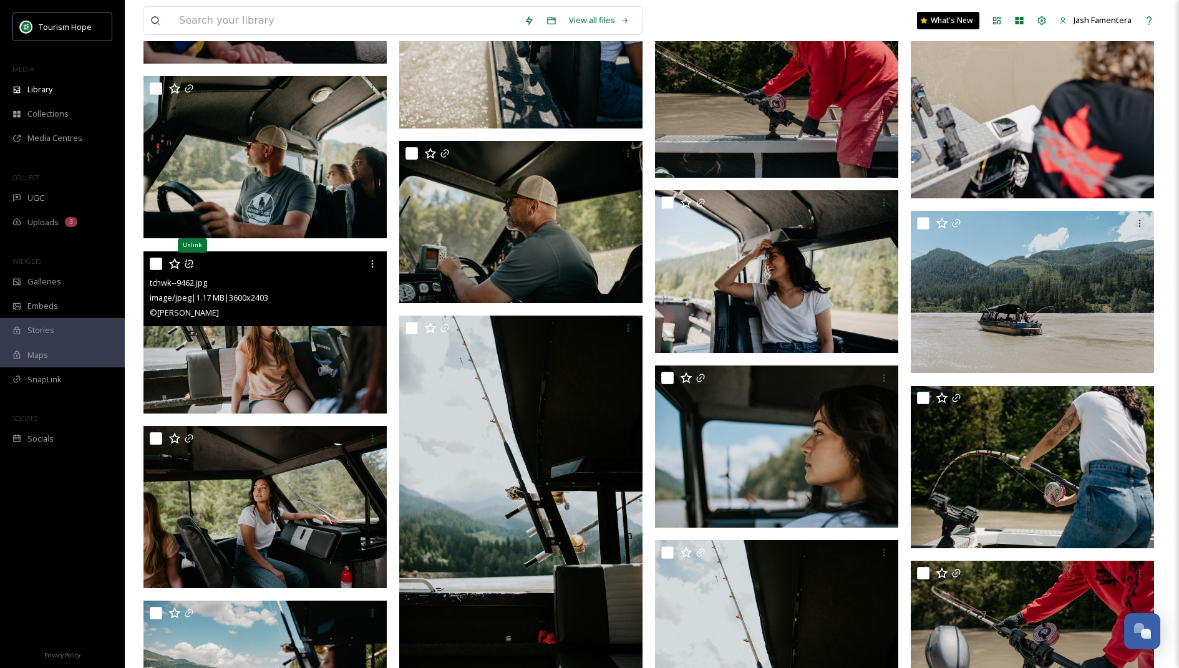
click at [190, 259] on icon at bounding box center [189, 263] width 8 height 8
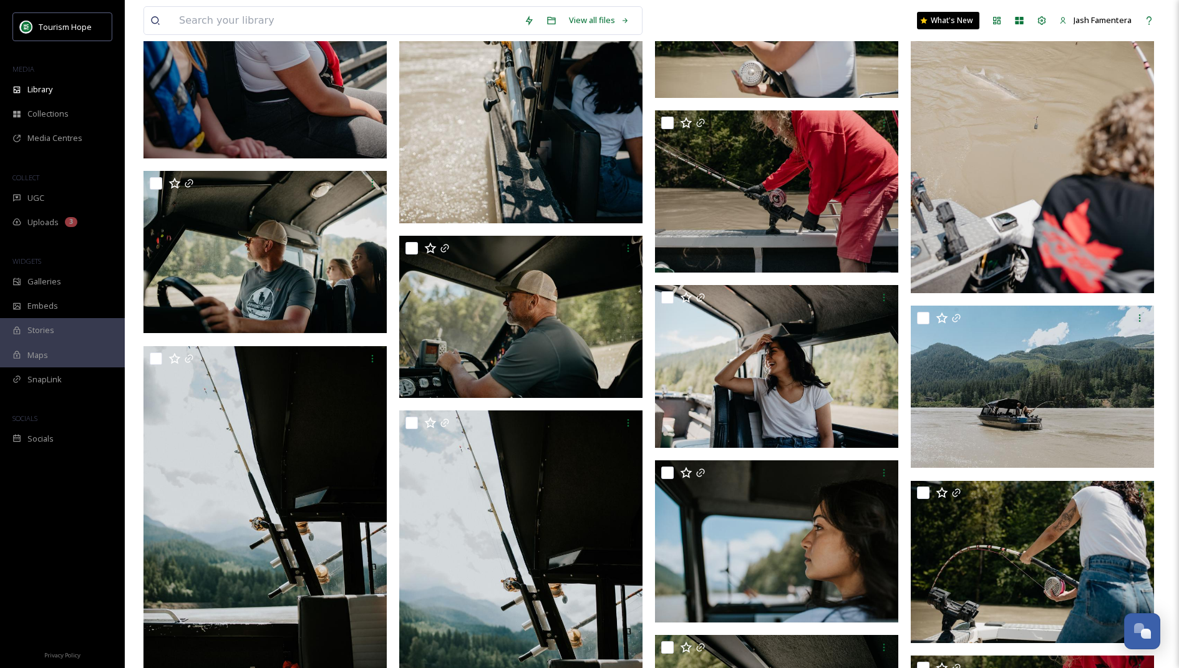
scroll to position [4160, 0]
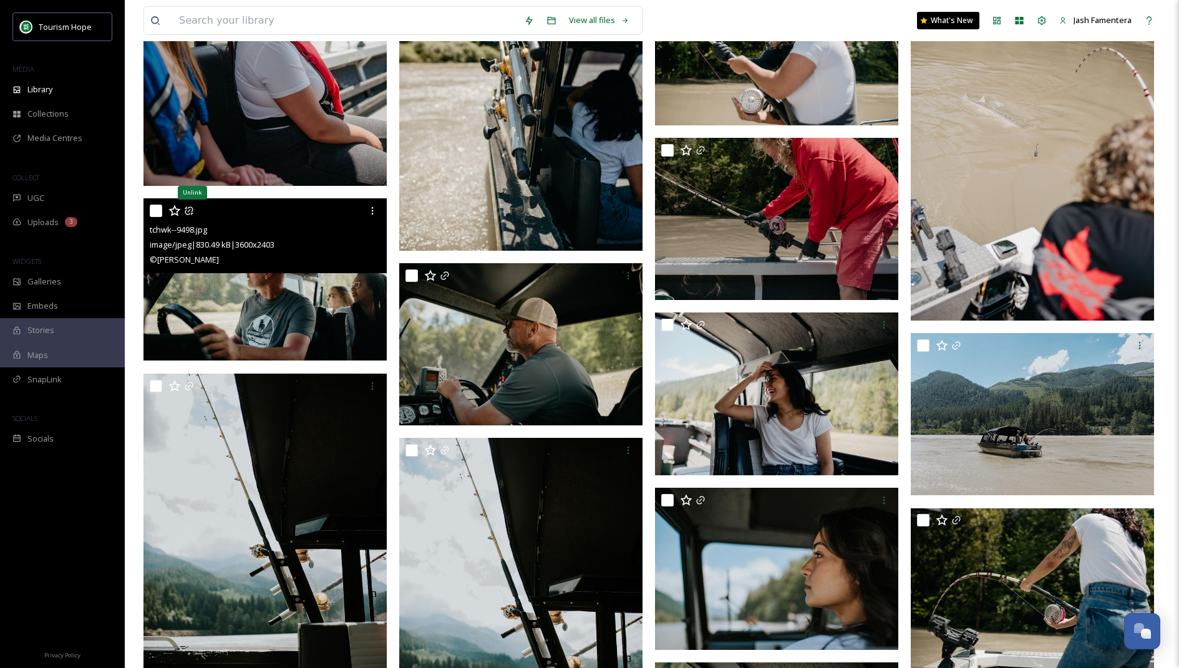
click at [187, 210] on icon at bounding box center [189, 211] width 10 height 10
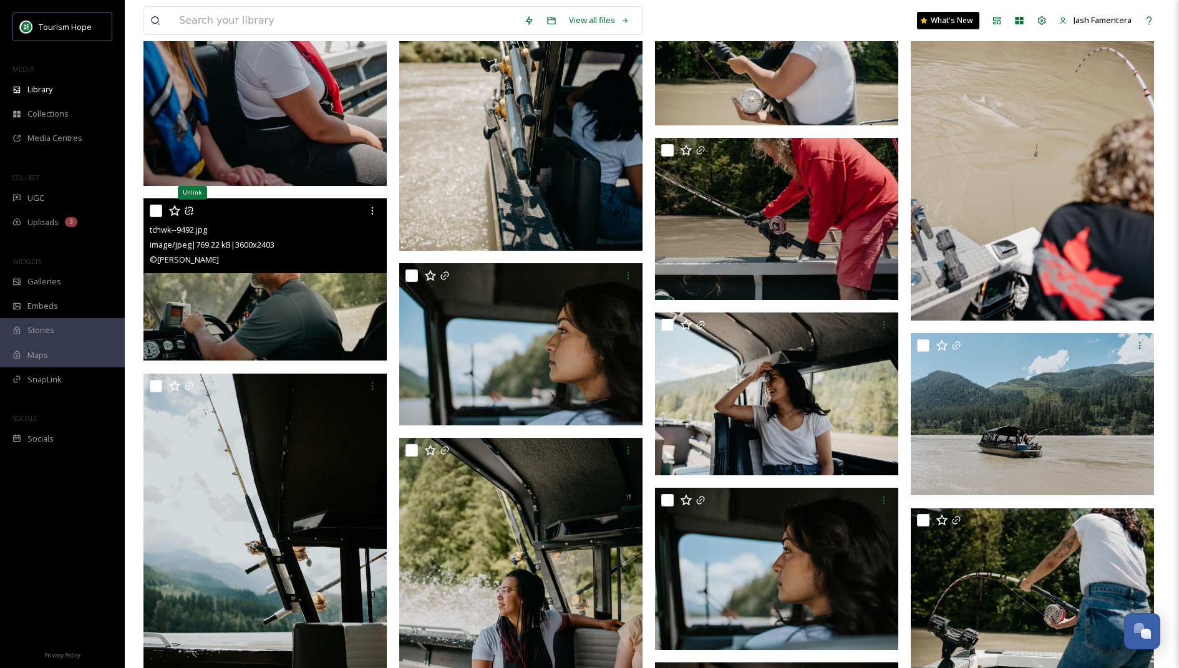
click at [187, 210] on icon at bounding box center [189, 211] width 10 height 10
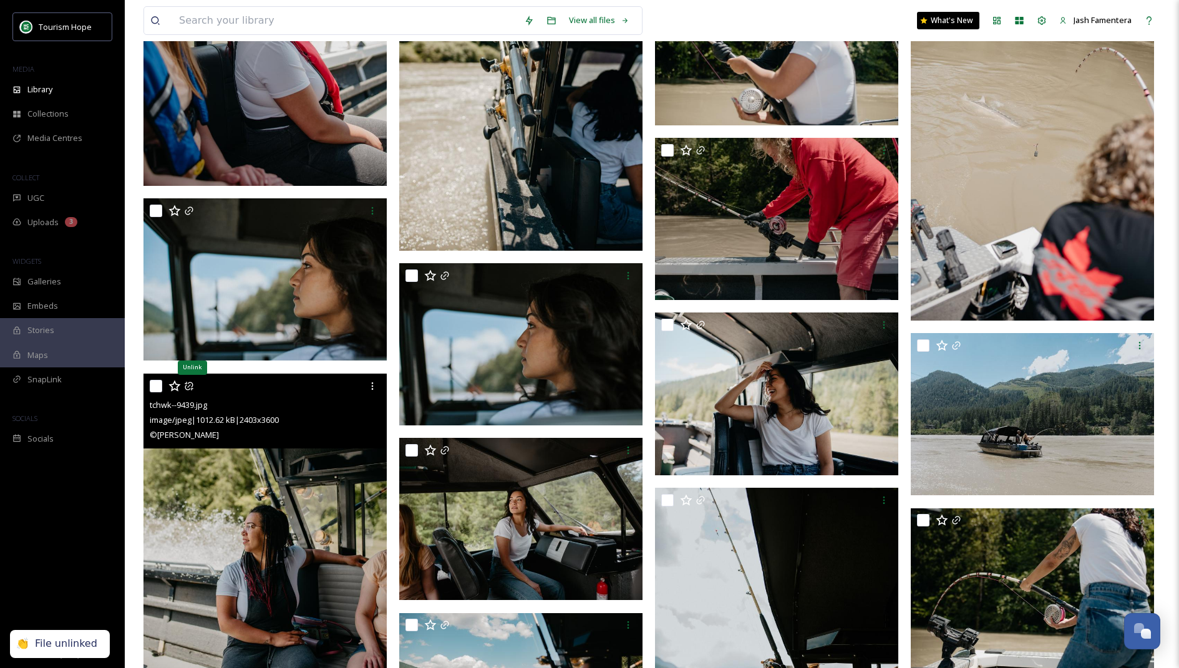
click at [190, 387] on icon at bounding box center [189, 386] width 10 height 10
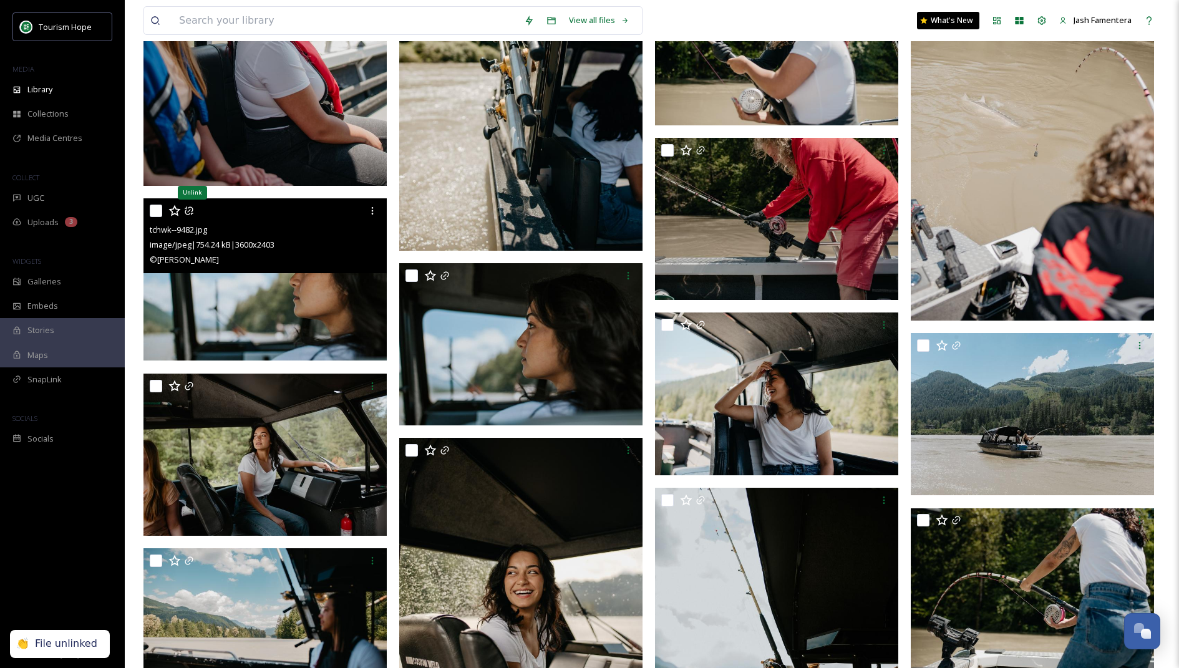
click at [184, 210] on icon at bounding box center [189, 211] width 10 height 10
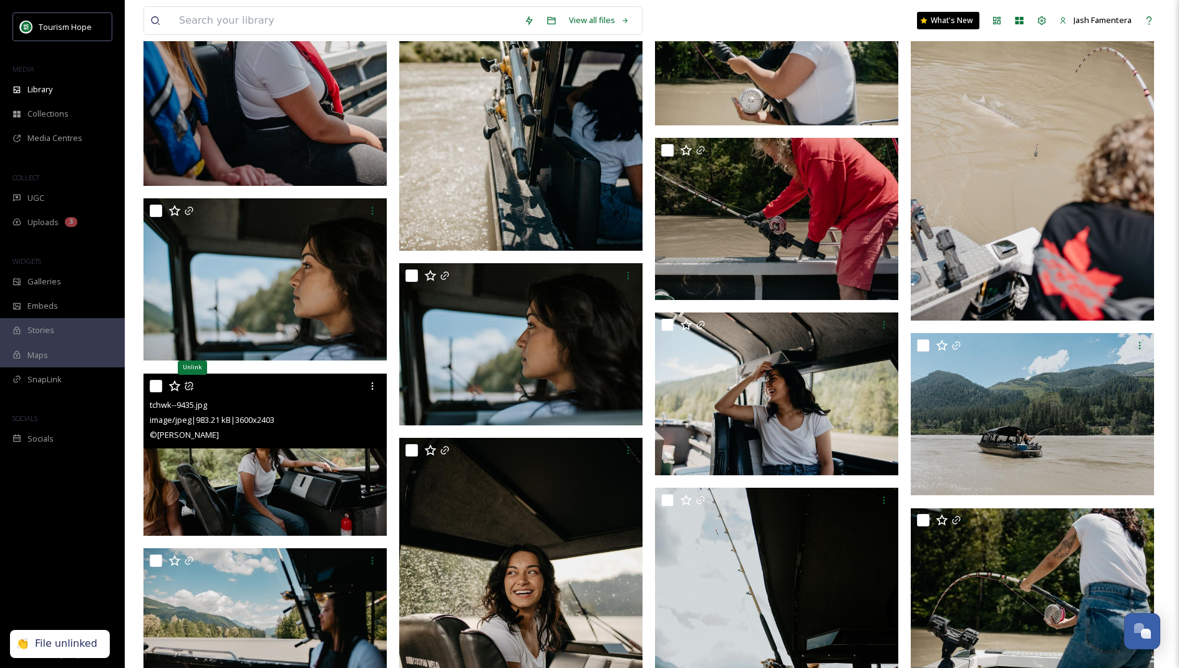
click at [191, 382] on icon at bounding box center [189, 386] width 10 height 10
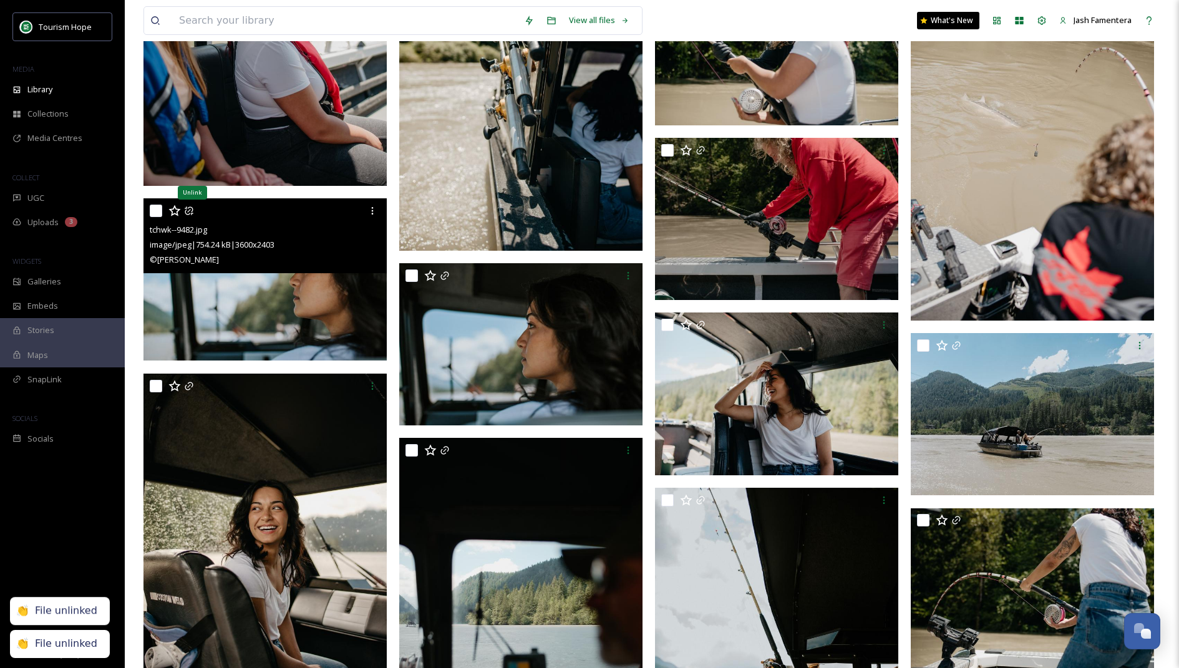
click at [188, 211] on icon at bounding box center [189, 211] width 10 height 10
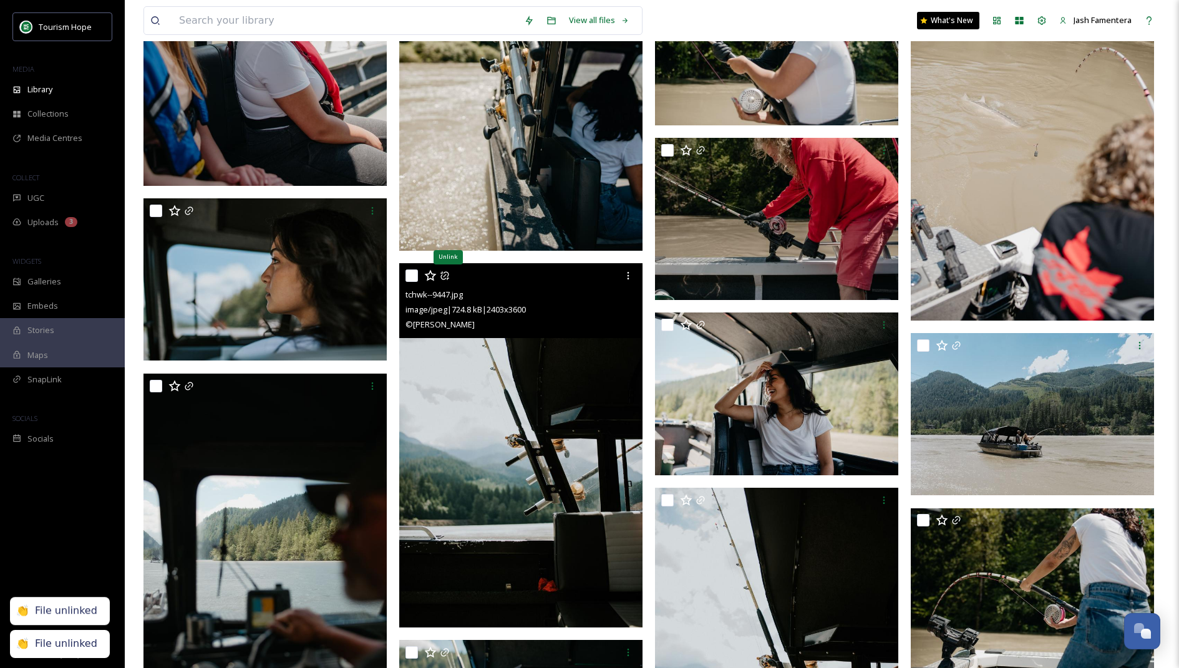
click at [445, 273] on icon at bounding box center [444, 275] width 8 height 8
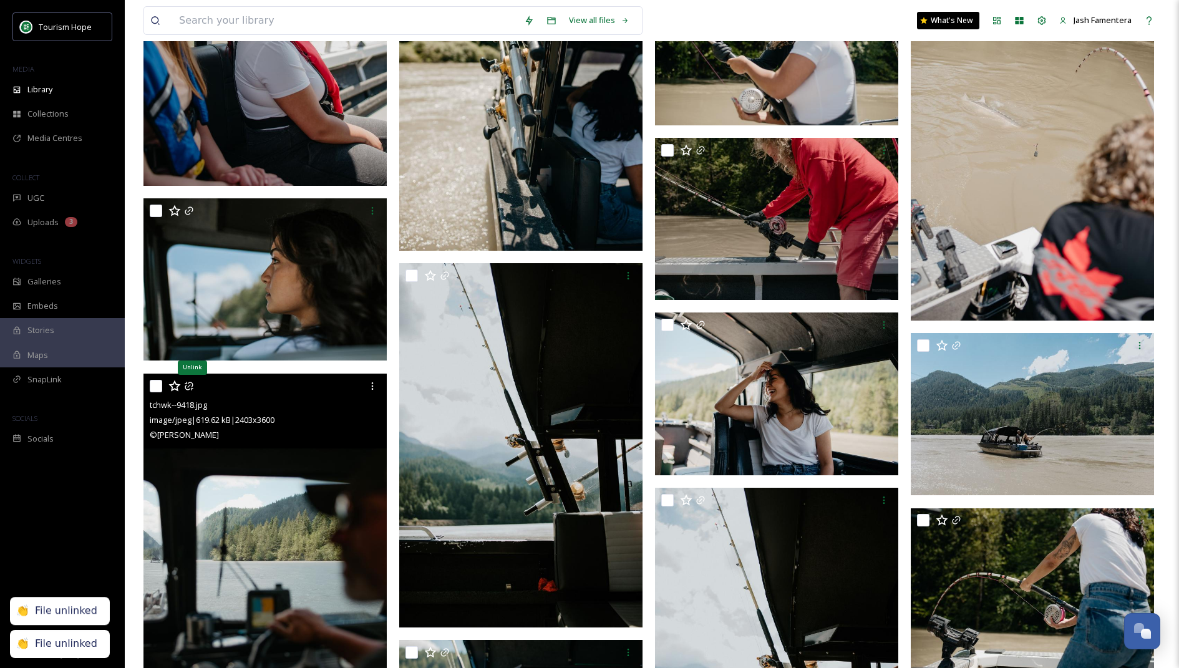
click at [191, 385] on icon at bounding box center [189, 386] width 8 height 8
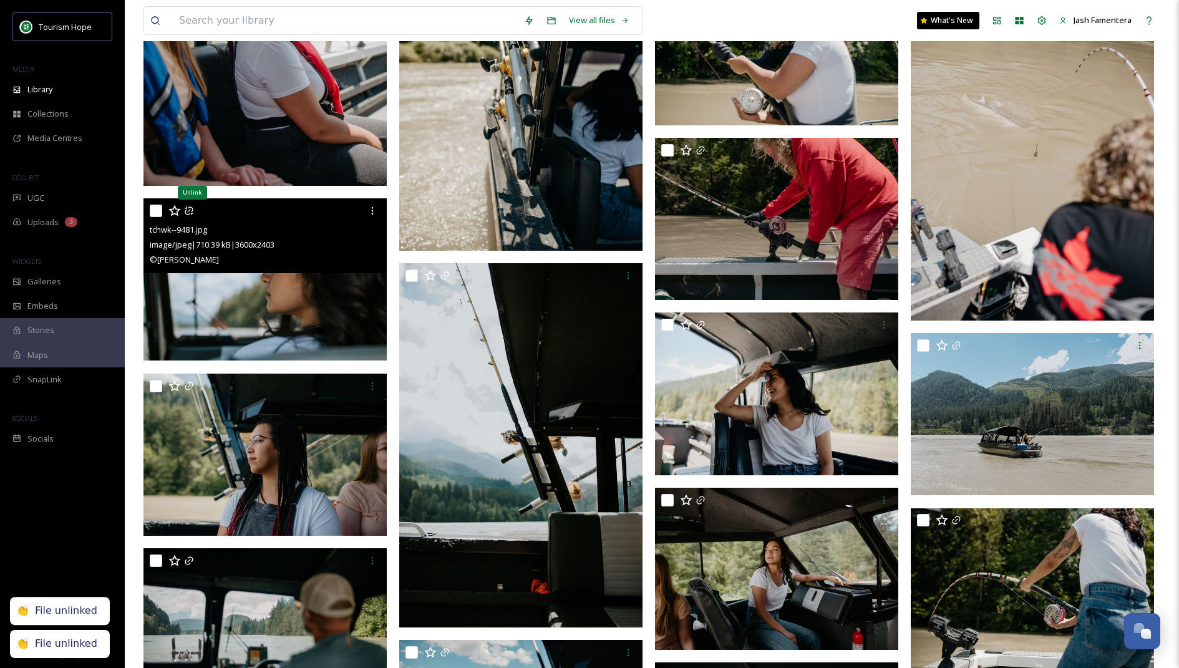
click at [187, 206] on icon at bounding box center [189, 211] width 10 height 10
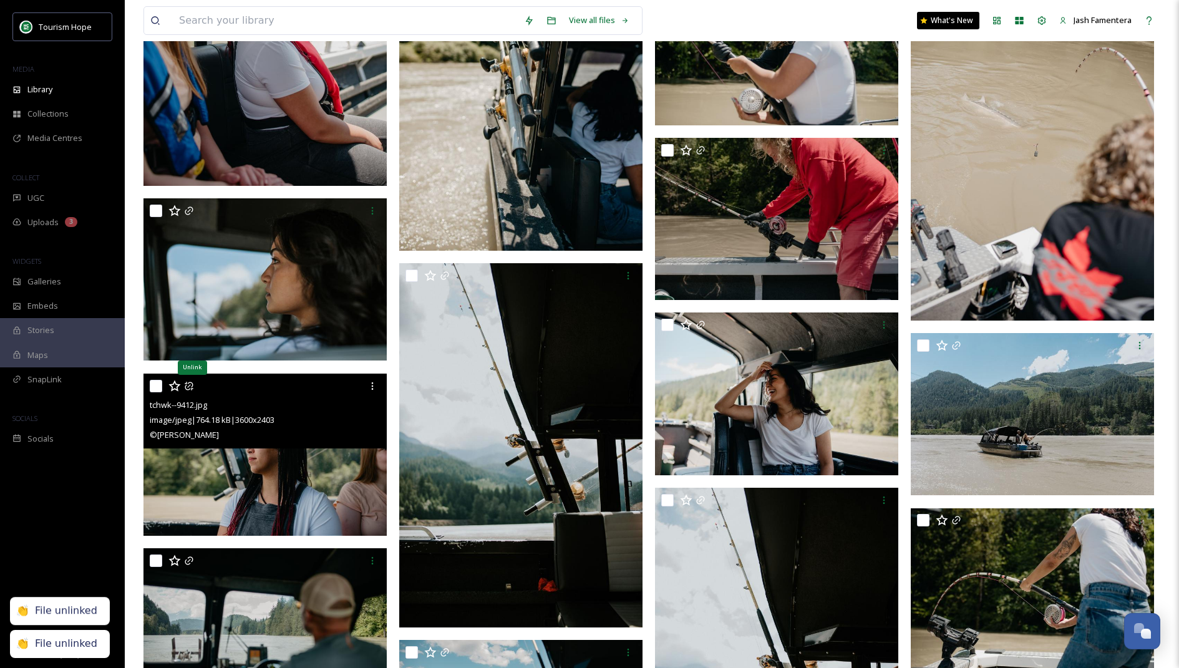
click at [190, 383] on icon at bounding box center [189, 386] width 10 height 10
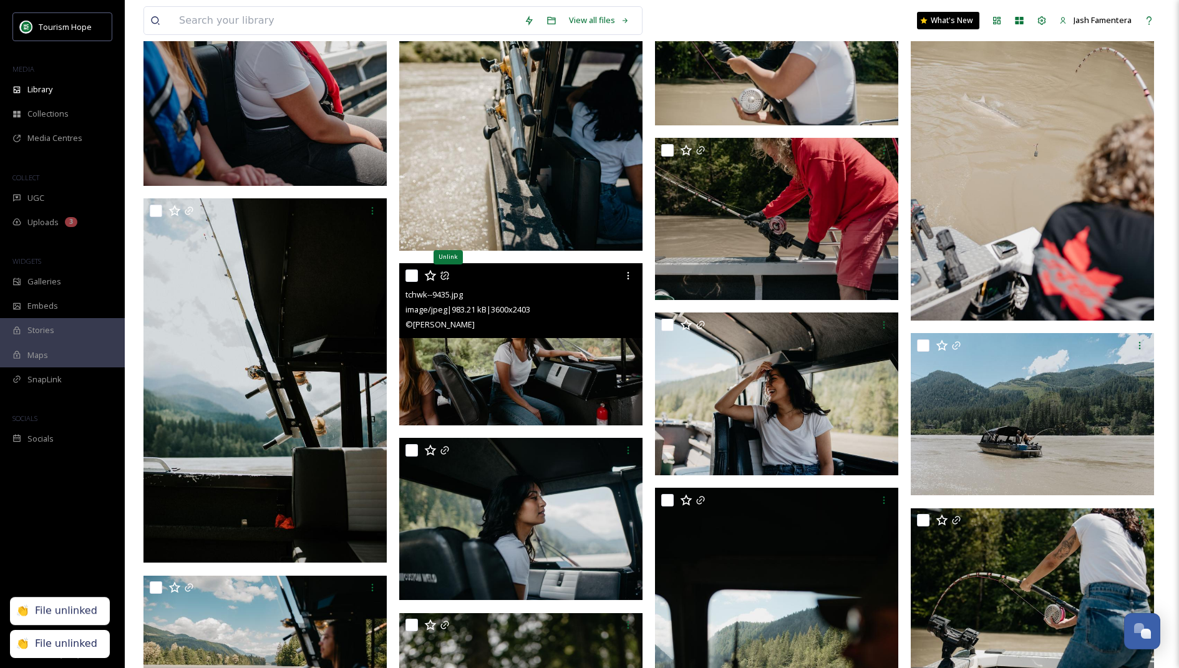
click at [442, 276] on icon at bounding box center [445, 276] width 10 height 10
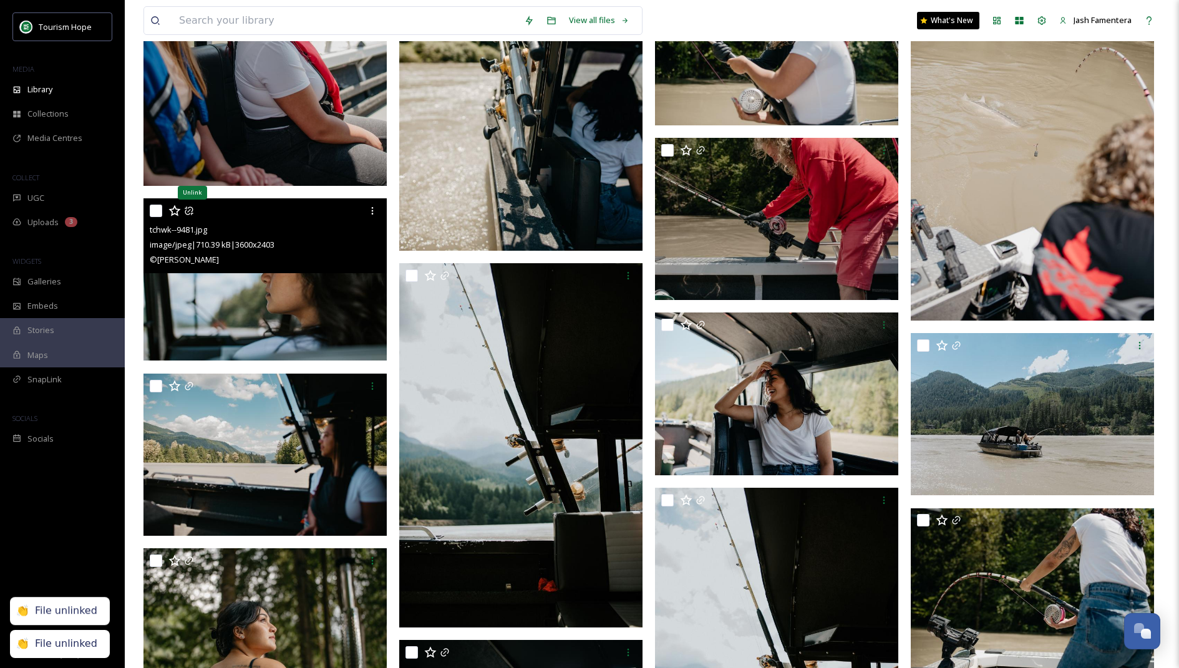
click at [191, 210] on icon at bounding box center [189, 211] width 10 height 10
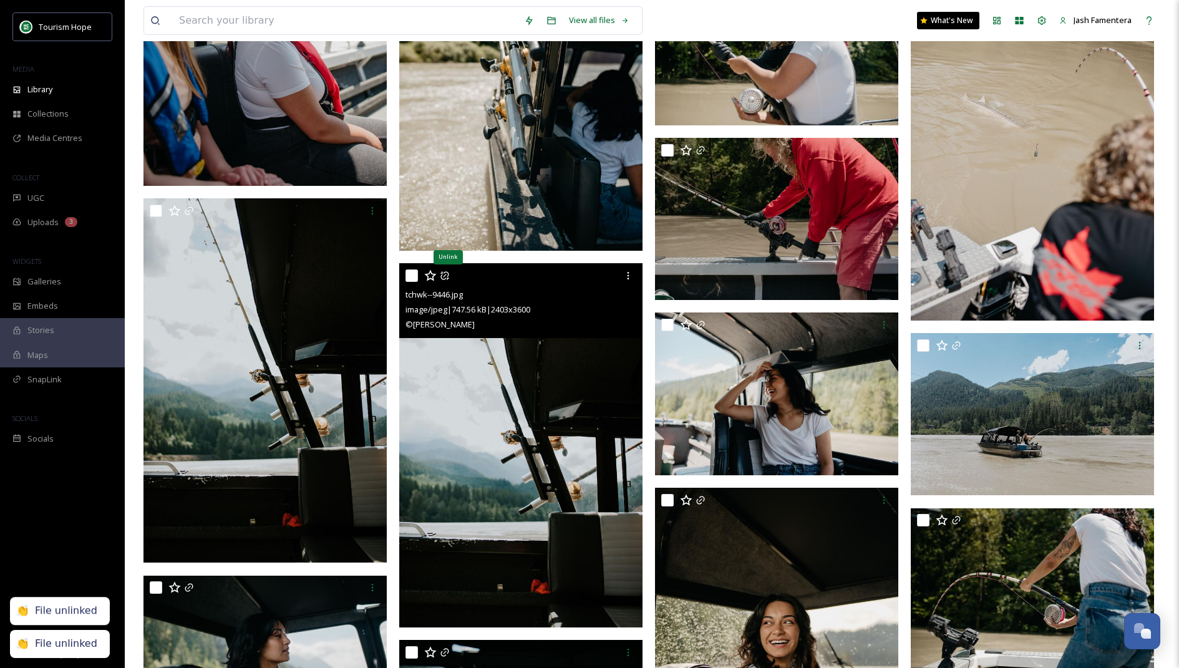
click at [442, 274] on icon at bounding box center [445, 276] width 10 height 10
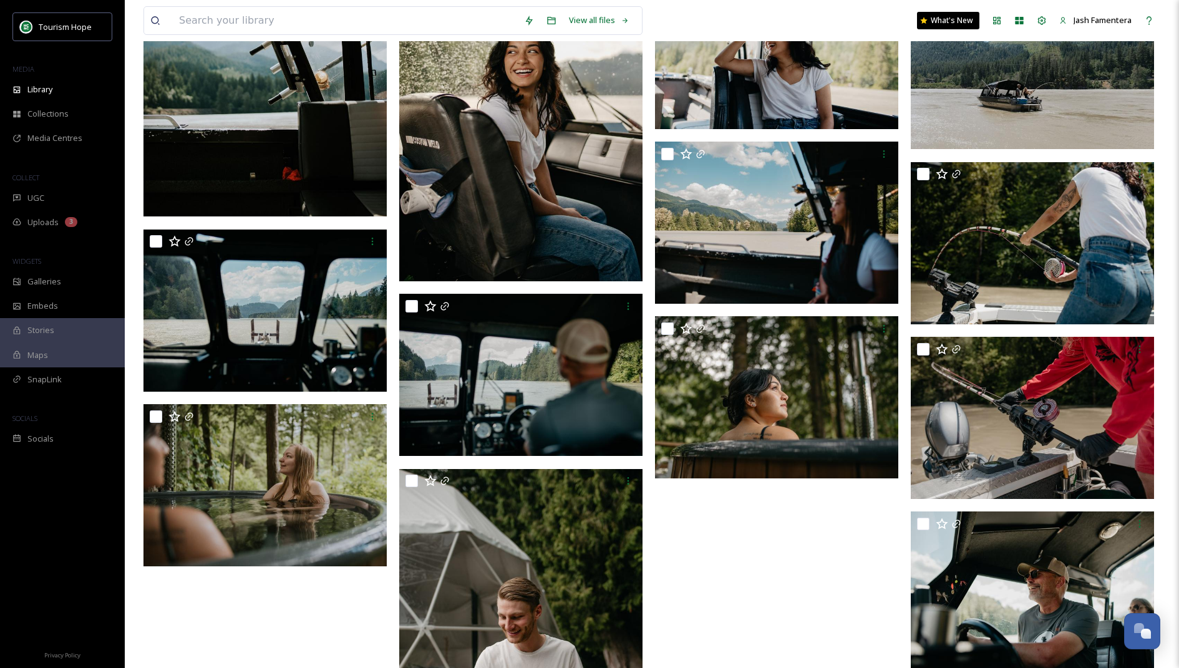
scroll to position [4272, 0]
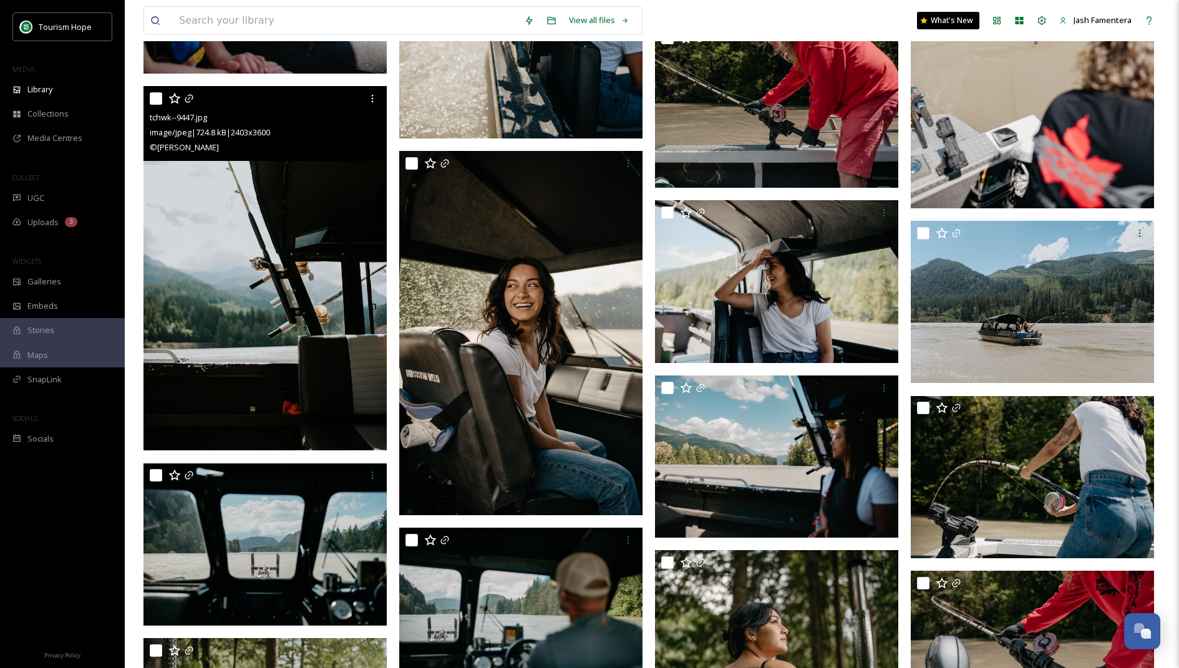
click at [194, 98] on div at bounding box center [267, 98] width 234 height 22
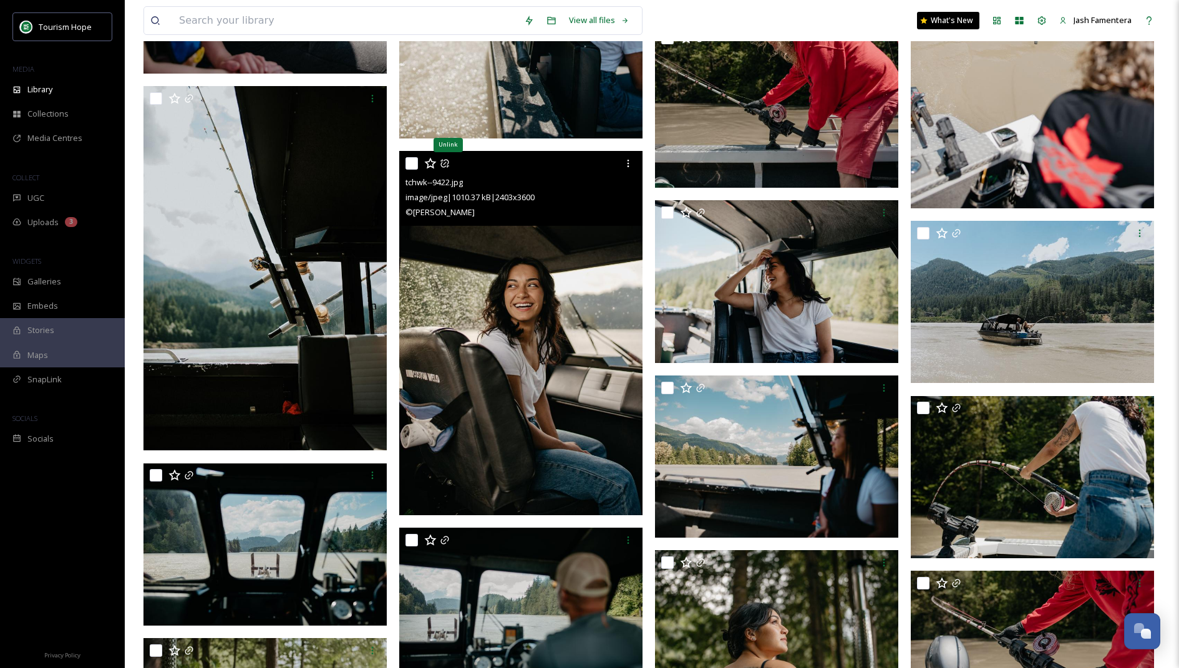
click at [444, 165] on icon at bounding box center [445, 163] width 10 height 10
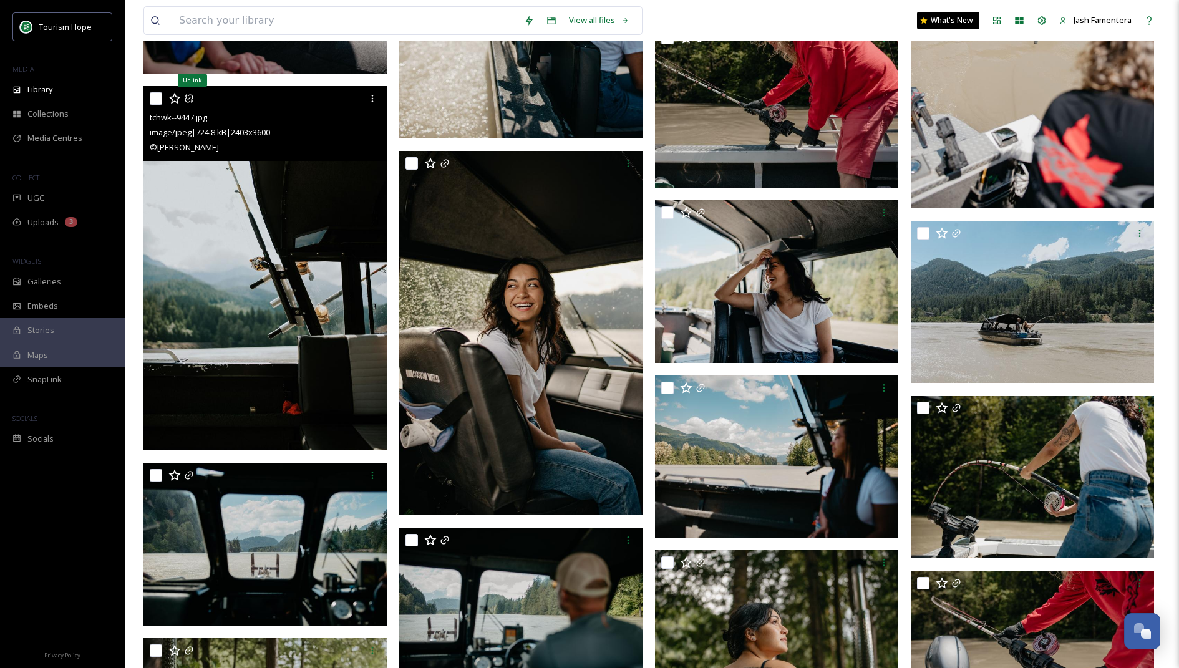
click at [187, 97] on icon at bounding box center [189, 99] width 10 height 10
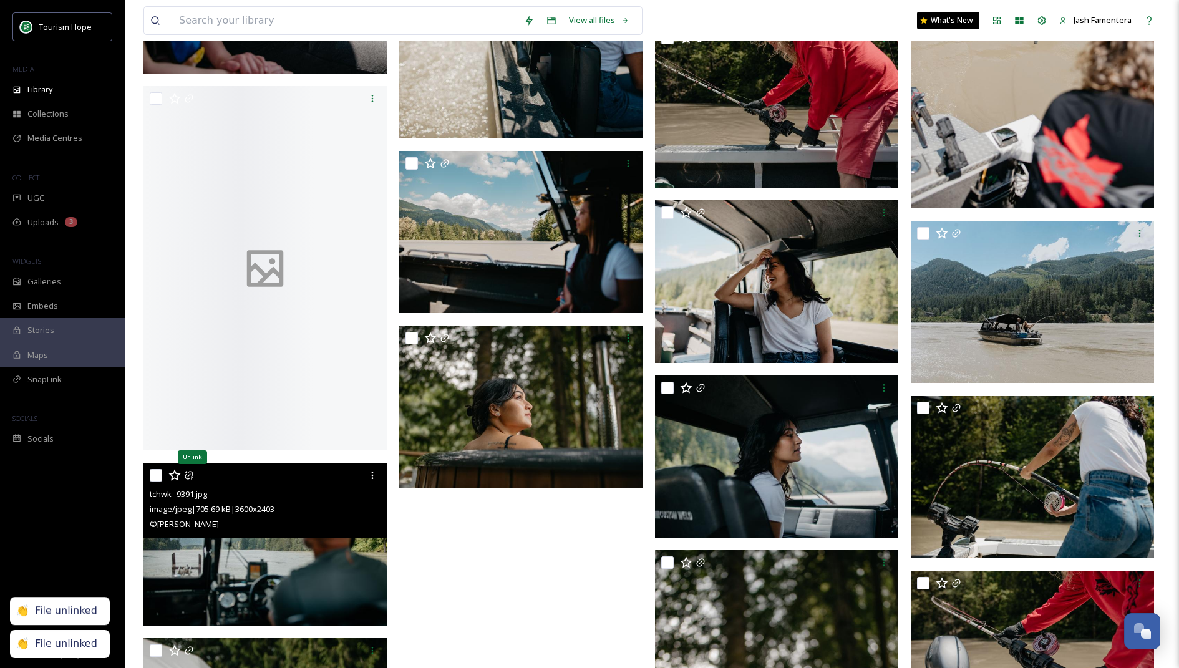
click at [186, 473] on icon at bounding box center [189, 475] width 10 height 10
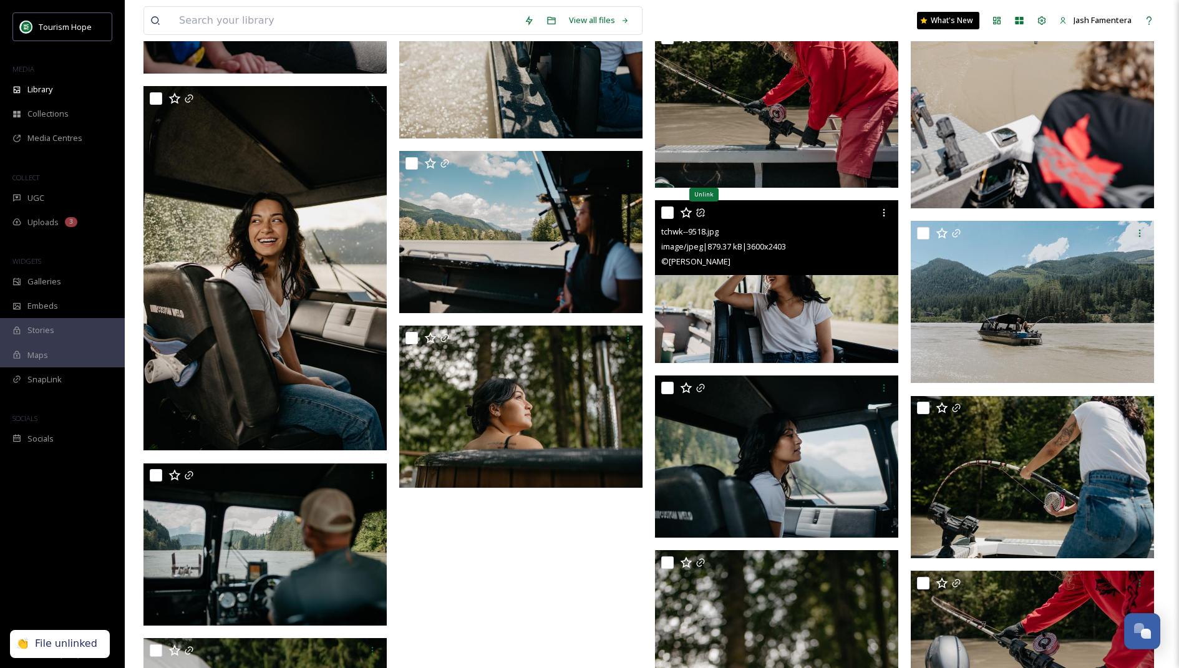
click at [702, 216] on icon at bounding box center [700, 213] width 10 height 10
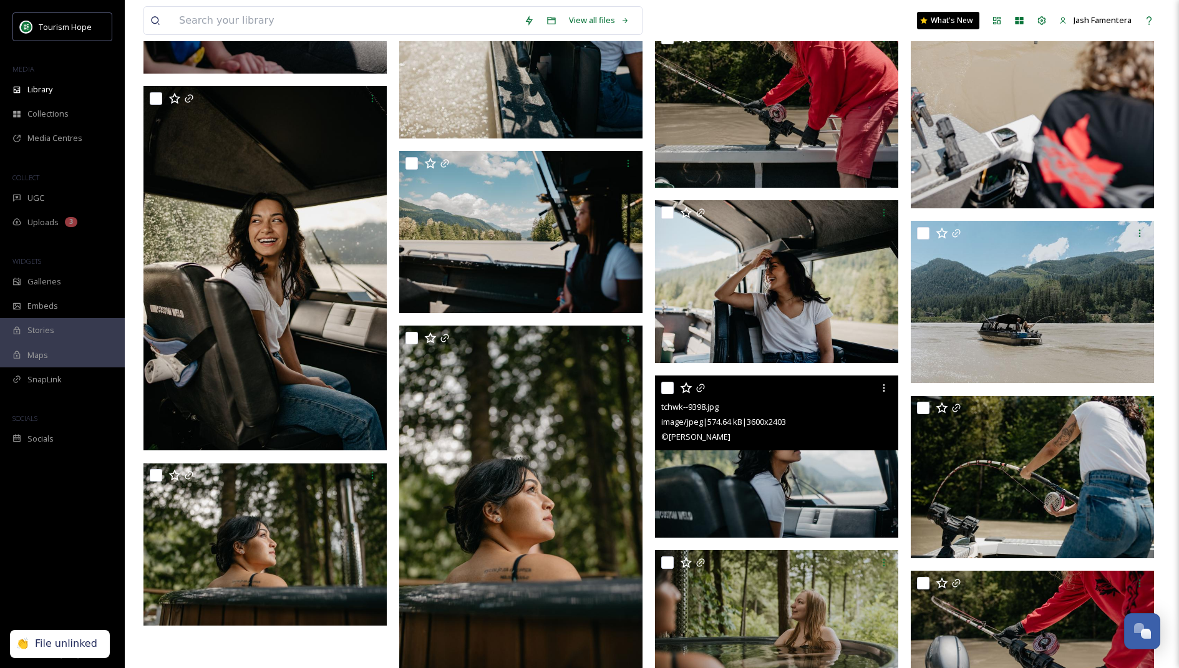
click at [707, 385] on div at bounding box center [778, 388] width 234 height 22
click at [702, 388] on icon at bounding box center [700, 388] width 10 height 10
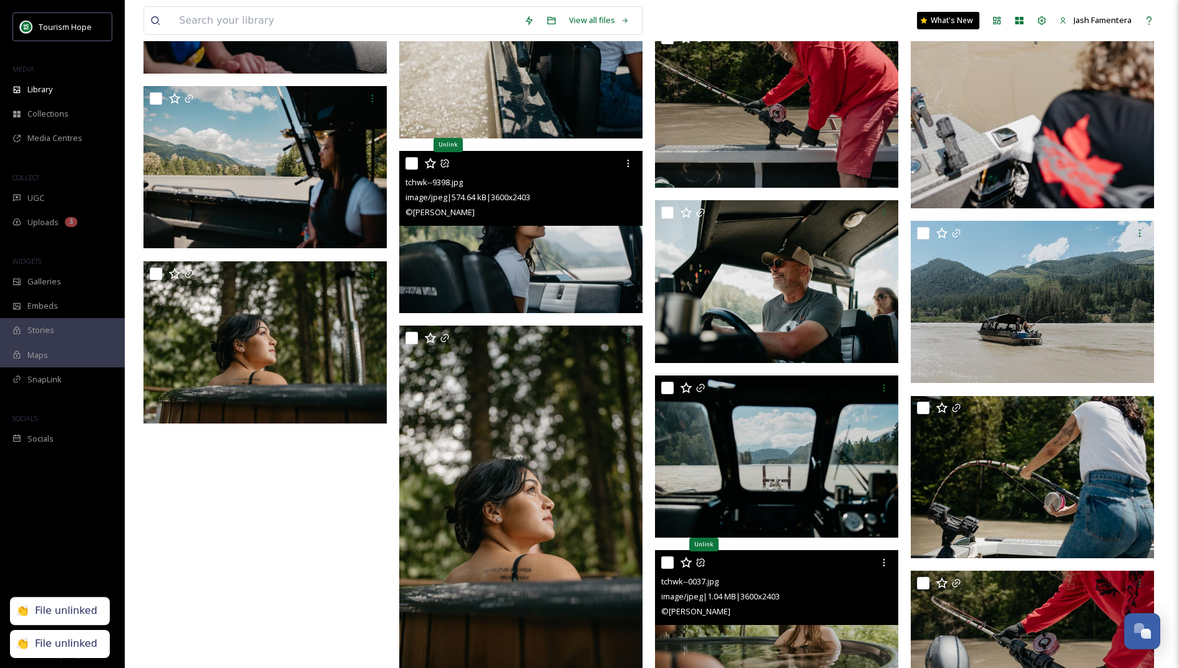
click at [443, 164] on icon at bounding box center [445, 163] width 10 height 10
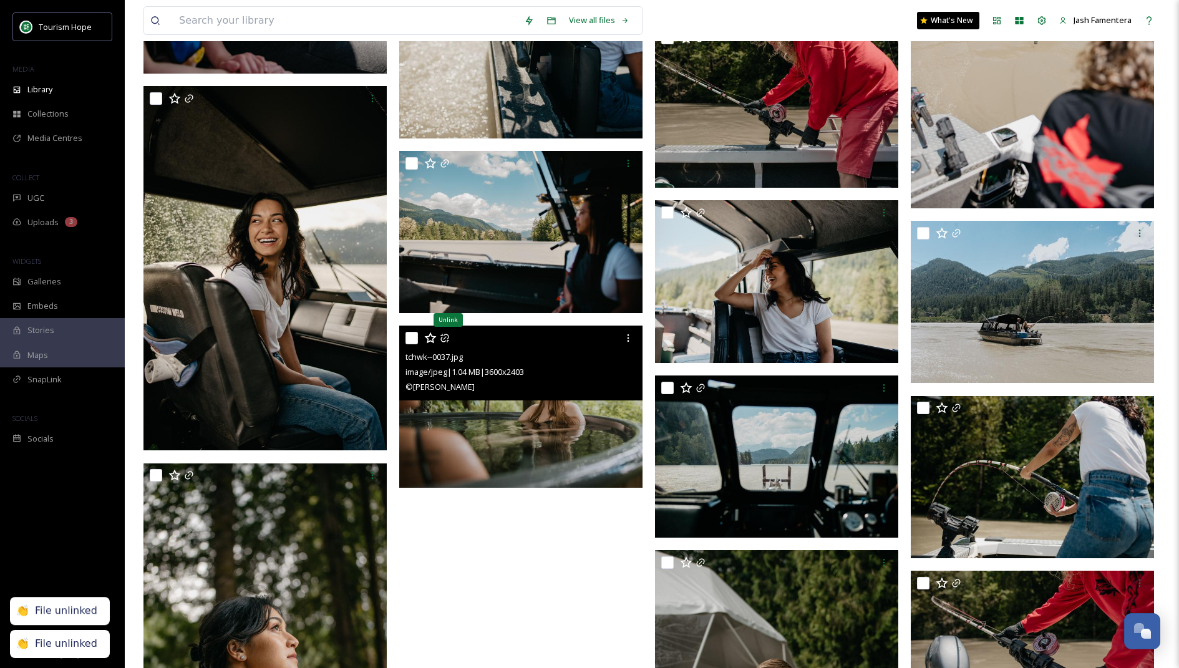
click at [443, 338] on icon at bounding box center [445, 338] width 10 height 10
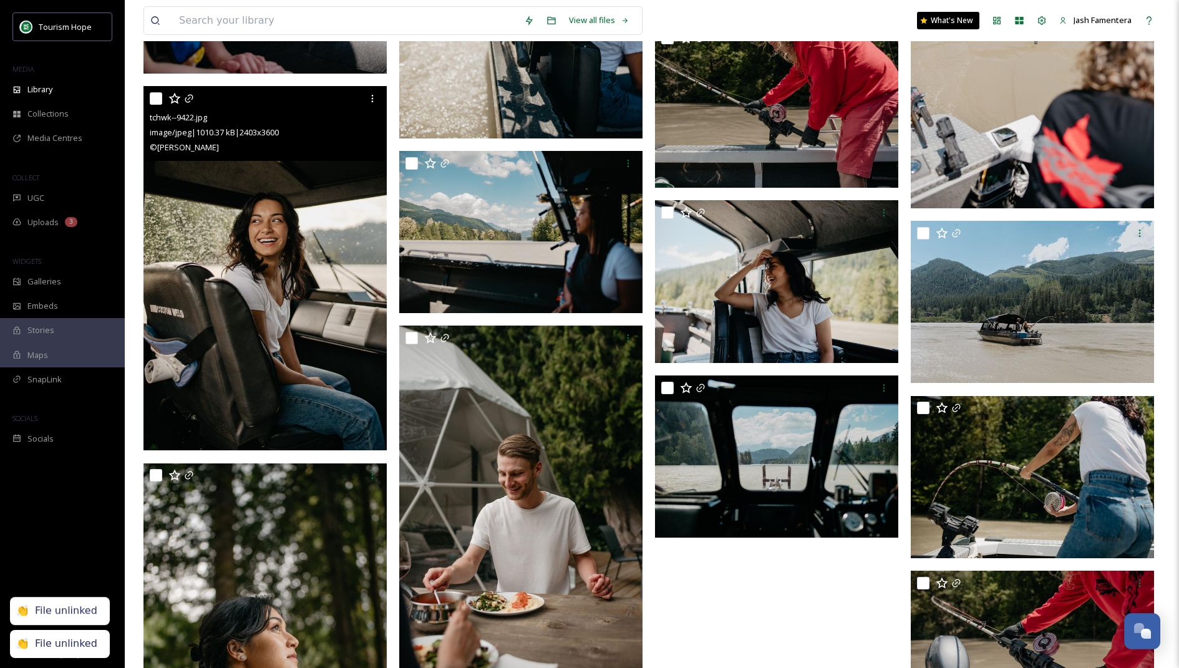
click at [186, 272] on img at bounding box center [264, 268] width 243 height 364
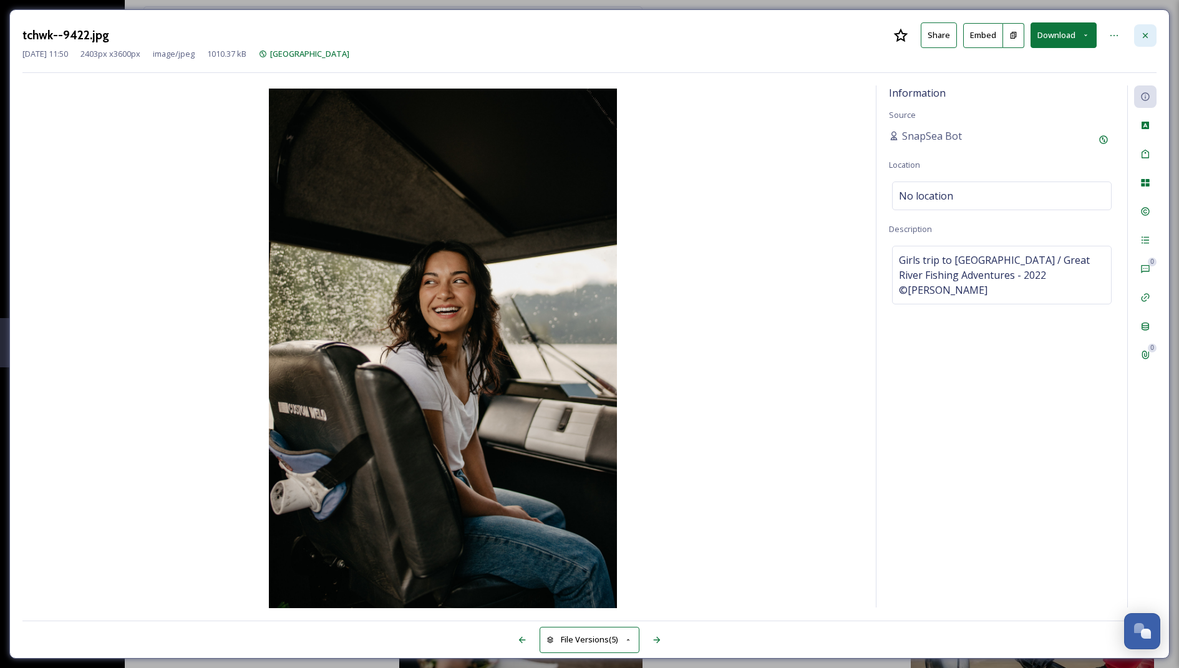
click at [1148, 31] on icon at bounding box center [1145, 36] width 10 height 10
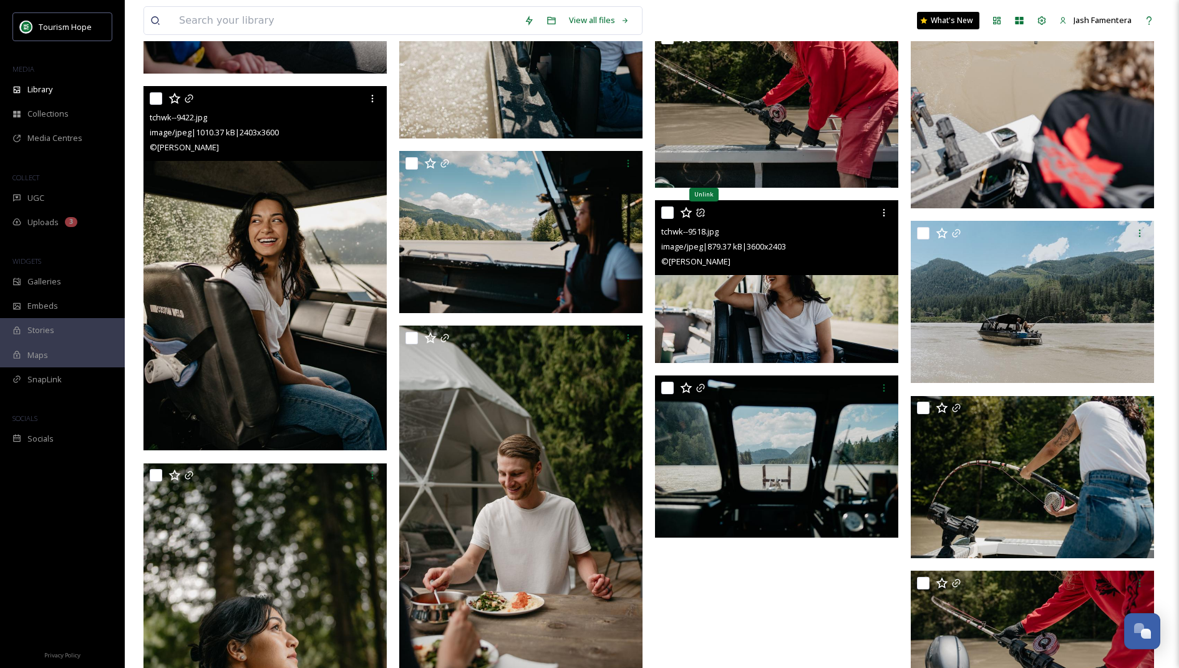
click at [699, 216] on icon at bounding box center [700, 213] width 8 height 8
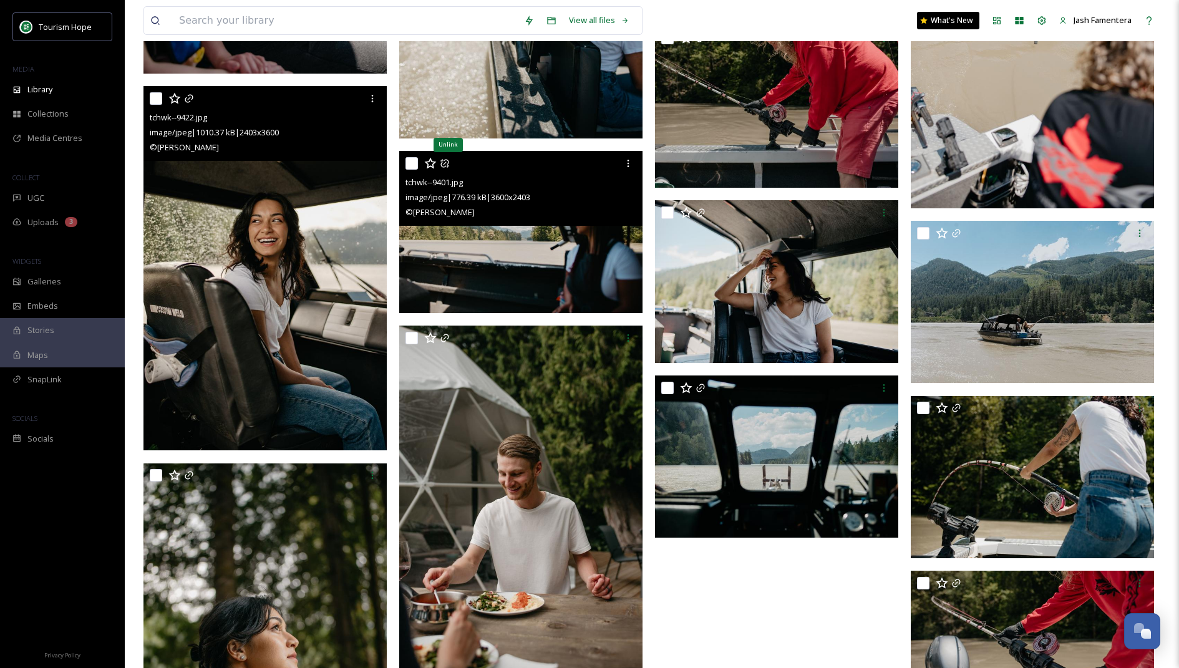
click at [443, 163] on icon at bounding box center [445, 163] width 10 height 10
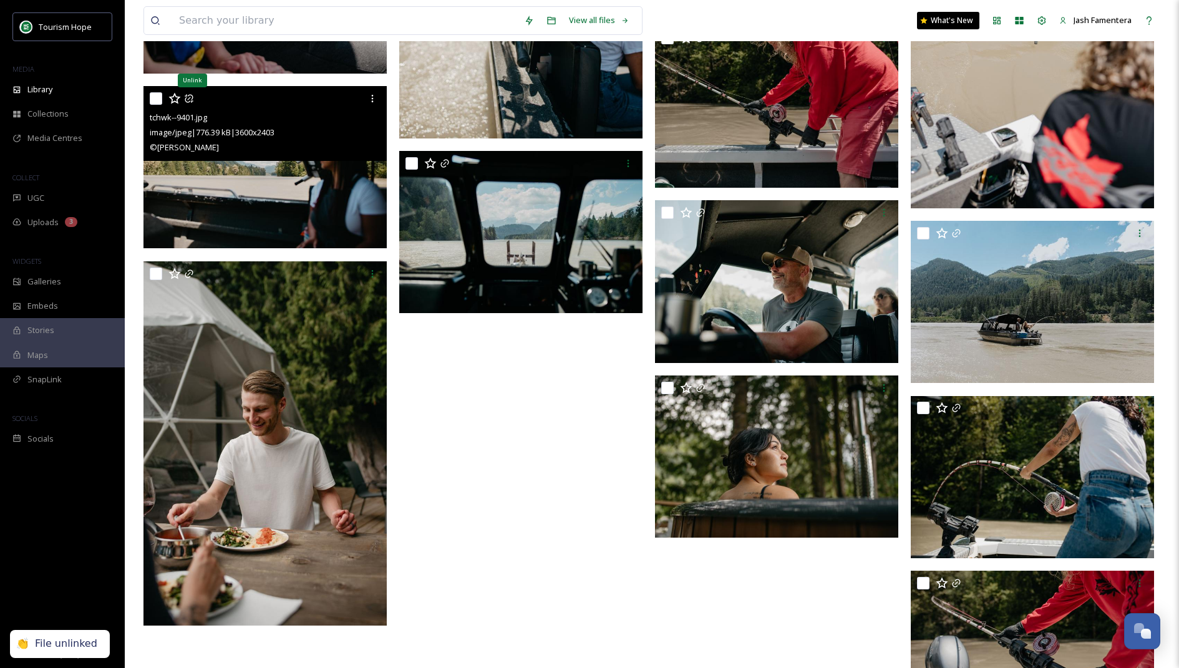
click at [188, 100] on icon at bounding box center [189, 99] width 10 height 10
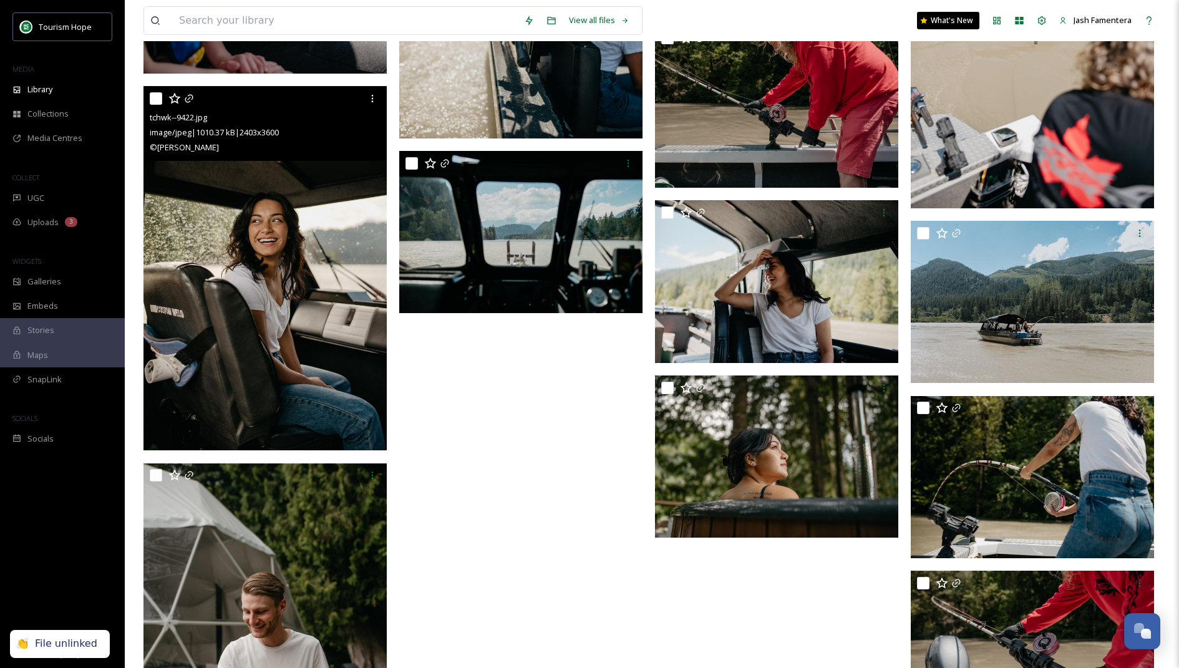
click at [188, 103] on div at bounding box center [267, 98] width 234 height 22
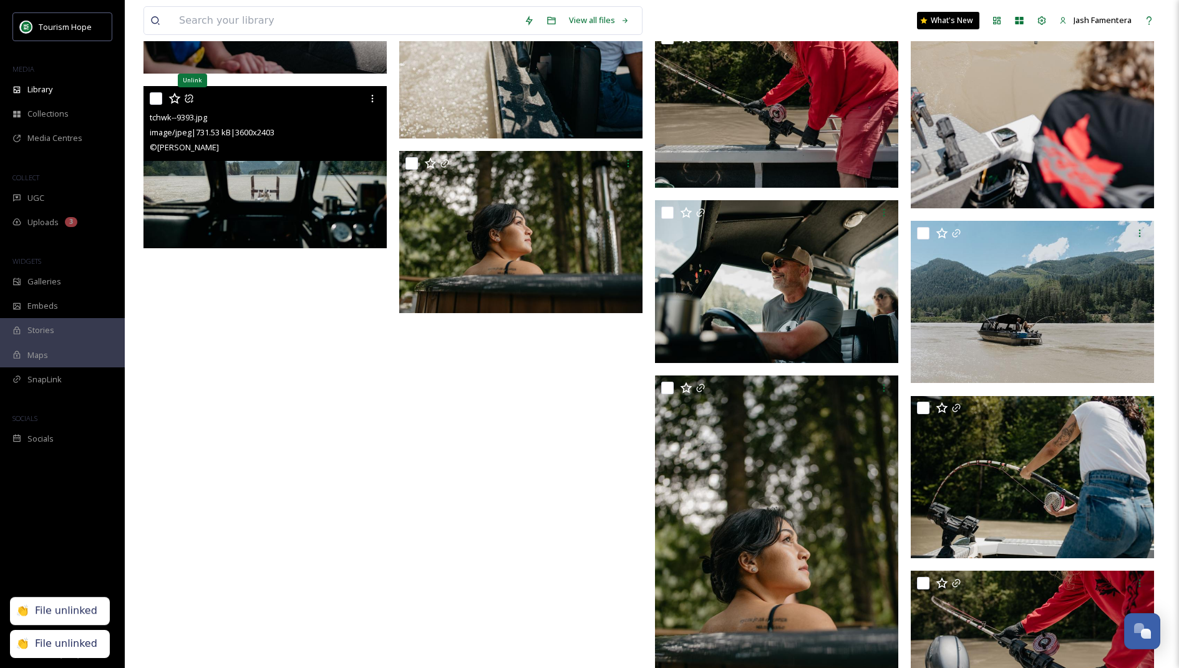
click at [191, 95] on icon at bounding box center [189, 99] width 8 height 8
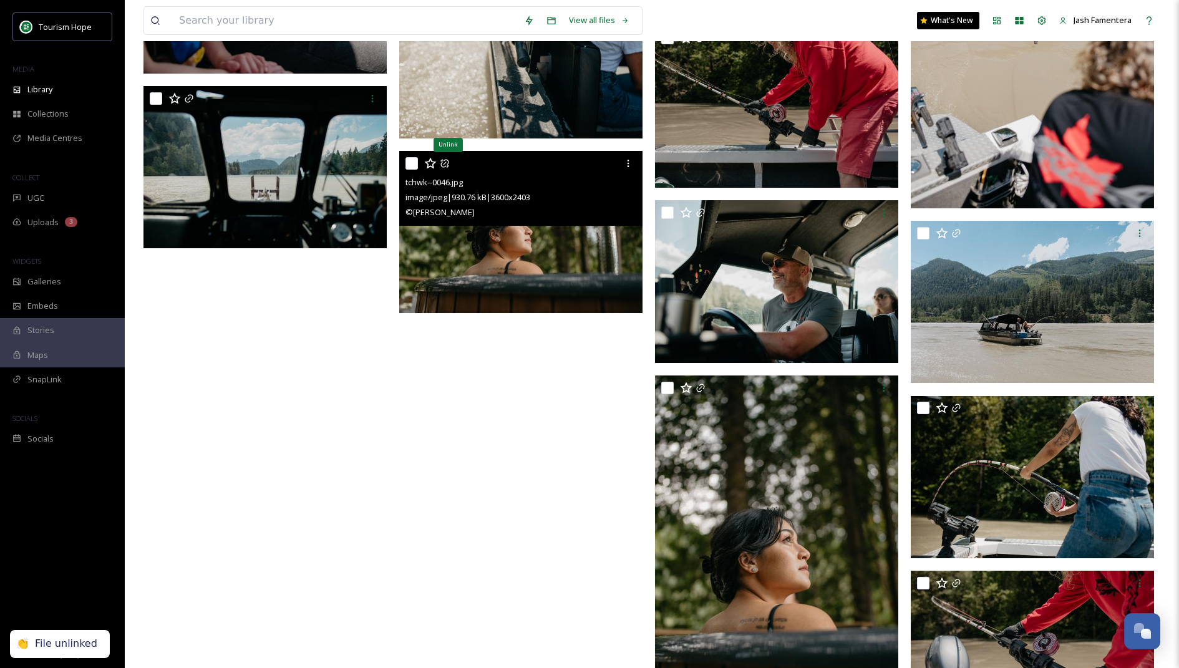
click at [446, 159] on icon at bounding box center [444, 163] width 8 height 8
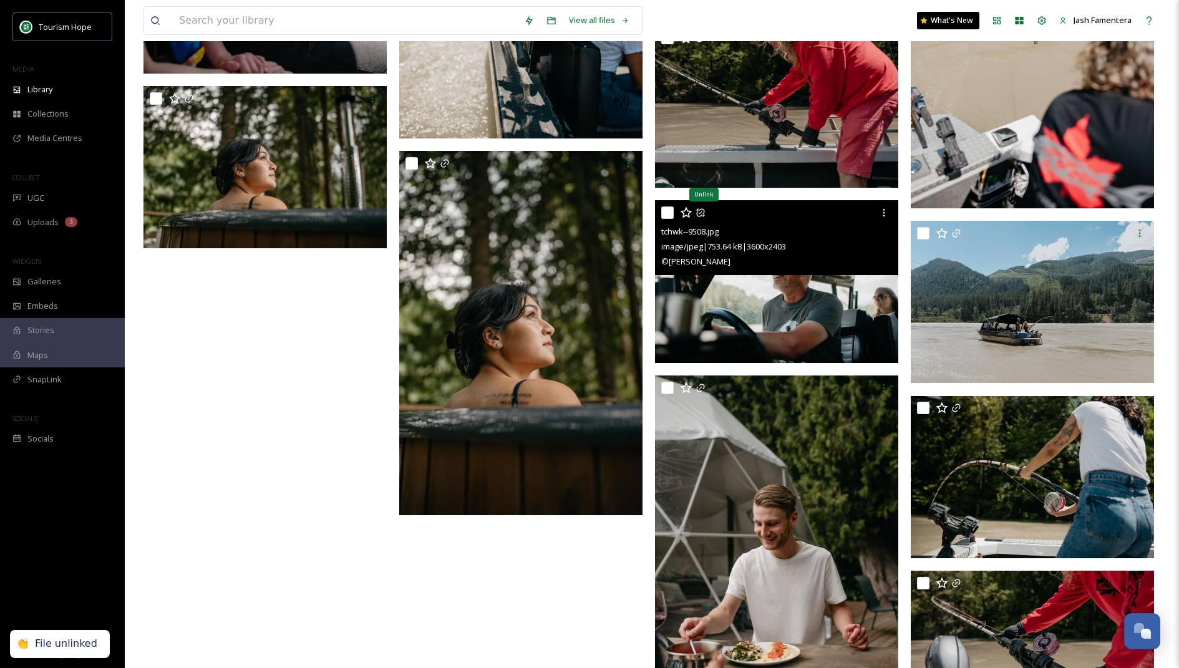
click at [704, 208] on icon at bounding box center [700, 213] width 10 height 10
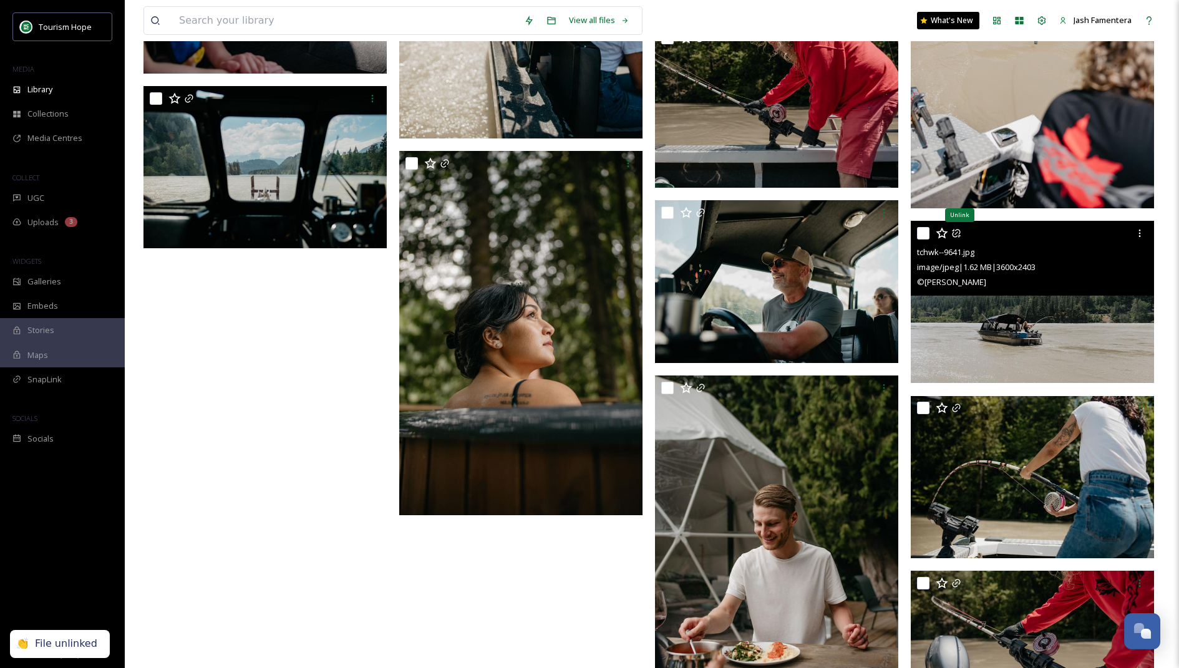
click at [957, 231] on icon at bounding box center [956, 233] width 10 height 10
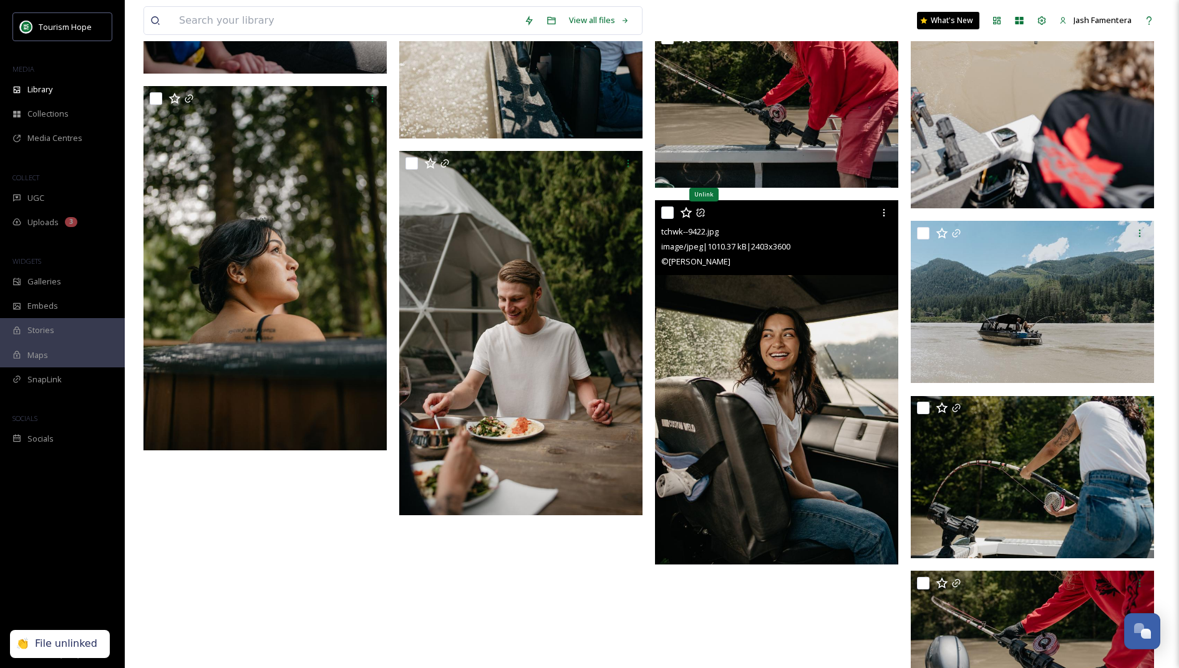
click at [704, 211] on icon at bounding box center [700, 213] width 8 height 8
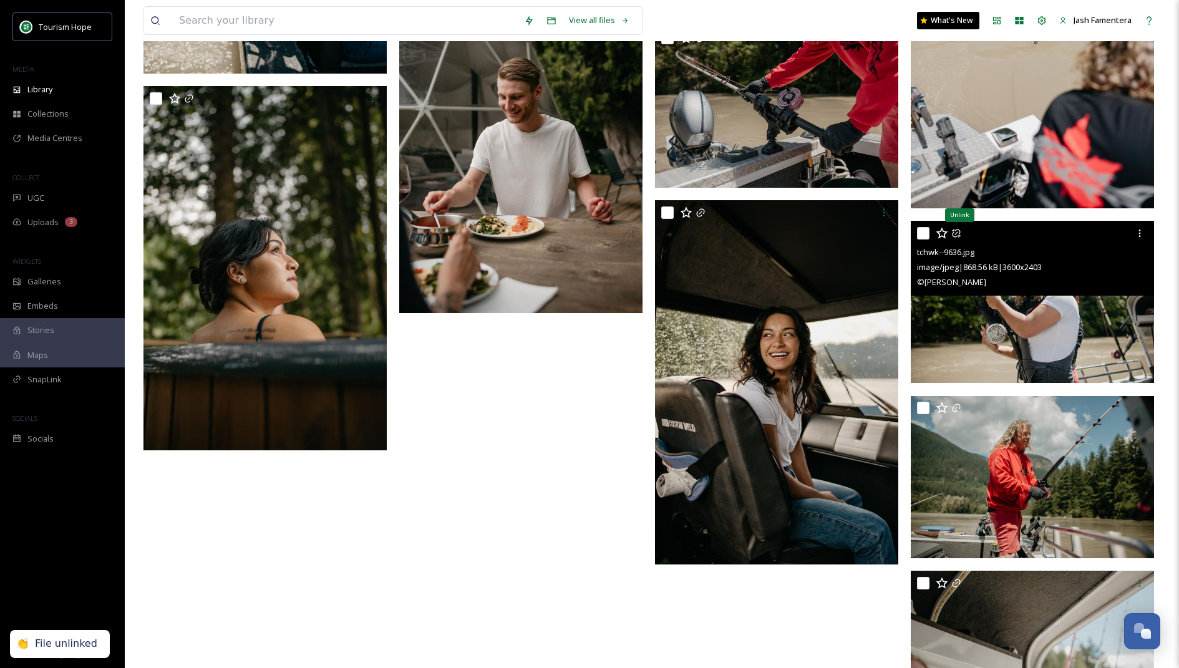
click at [955, 235] on icon at bounding box center [956, 233] width 10 height 10
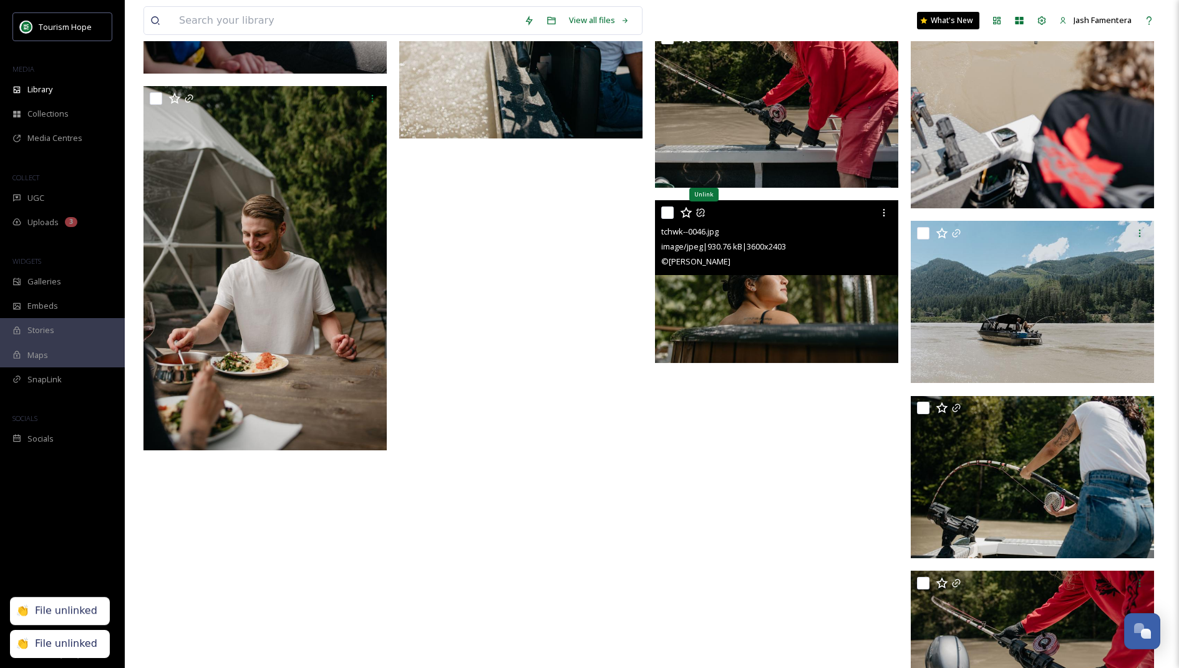
click at [702, 213] on icon at bounding box center [700, 213] width 10 height 10
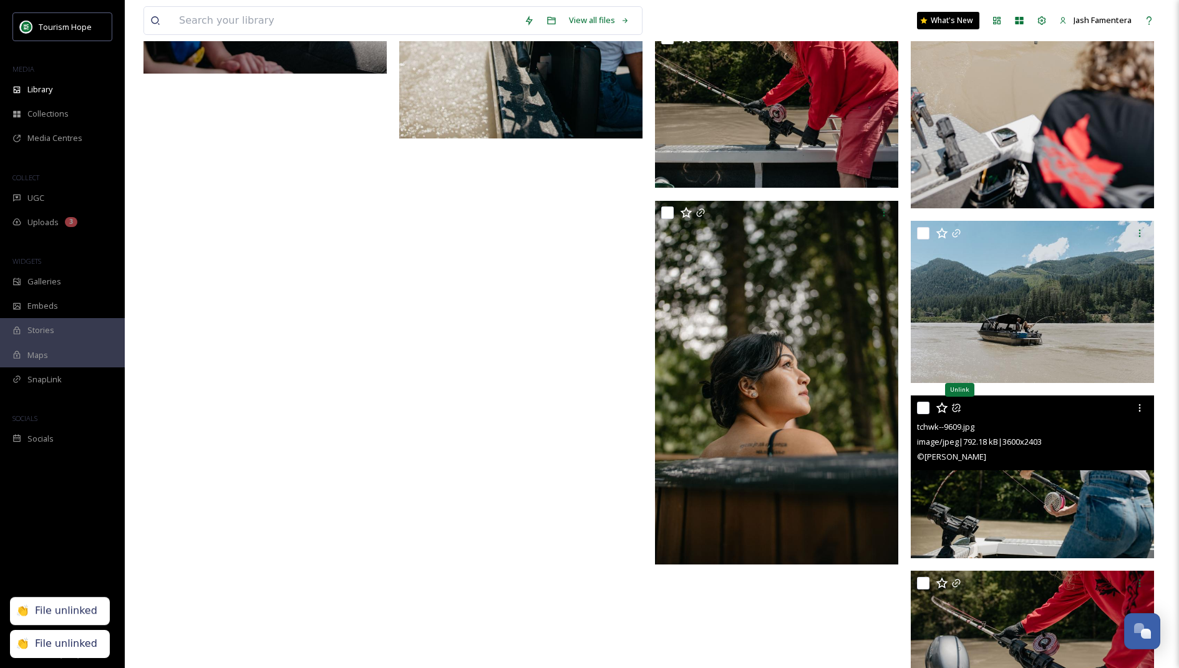
click at [956, 407] on icon at bounding box center [956, 408] width 8 height 8
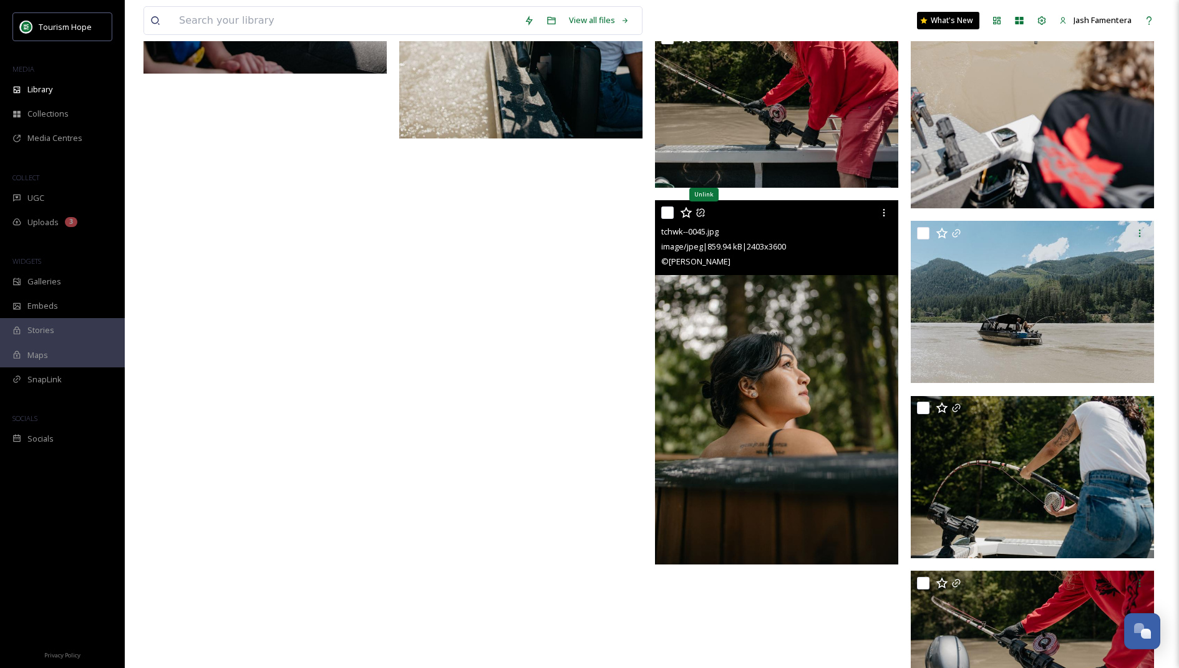
click at [696, 210] on icon at bounding box center [700, 213] width 10 height 10
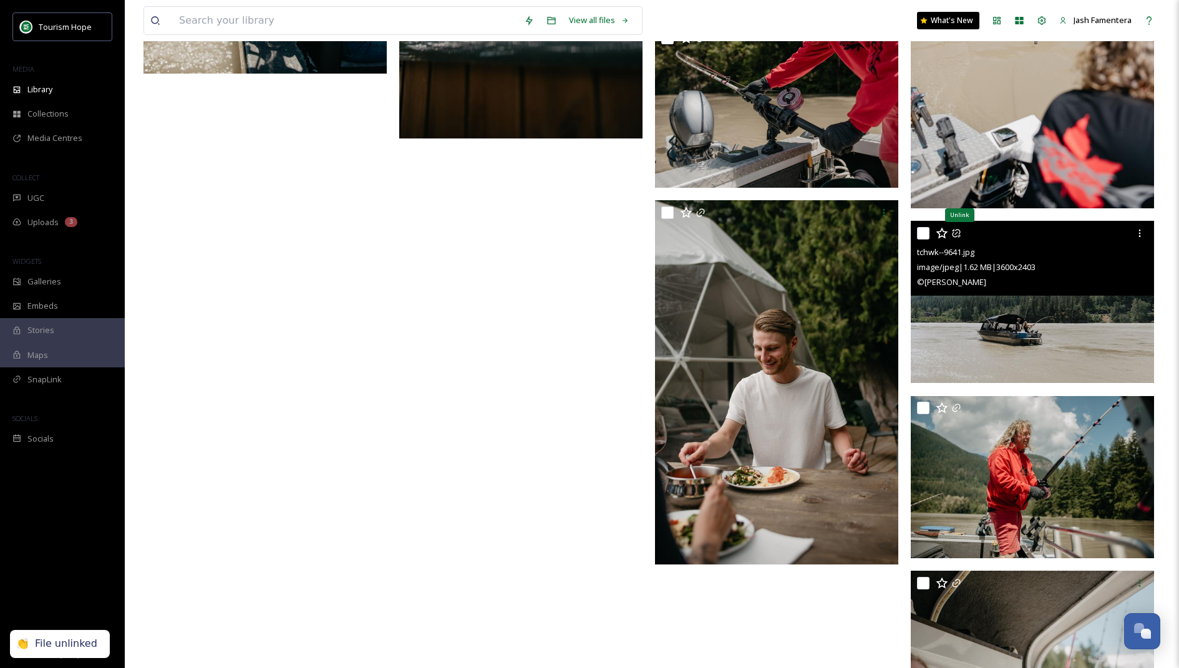
click at [959, 233] on icon at bounding box center [956, 233] width 8 height 8
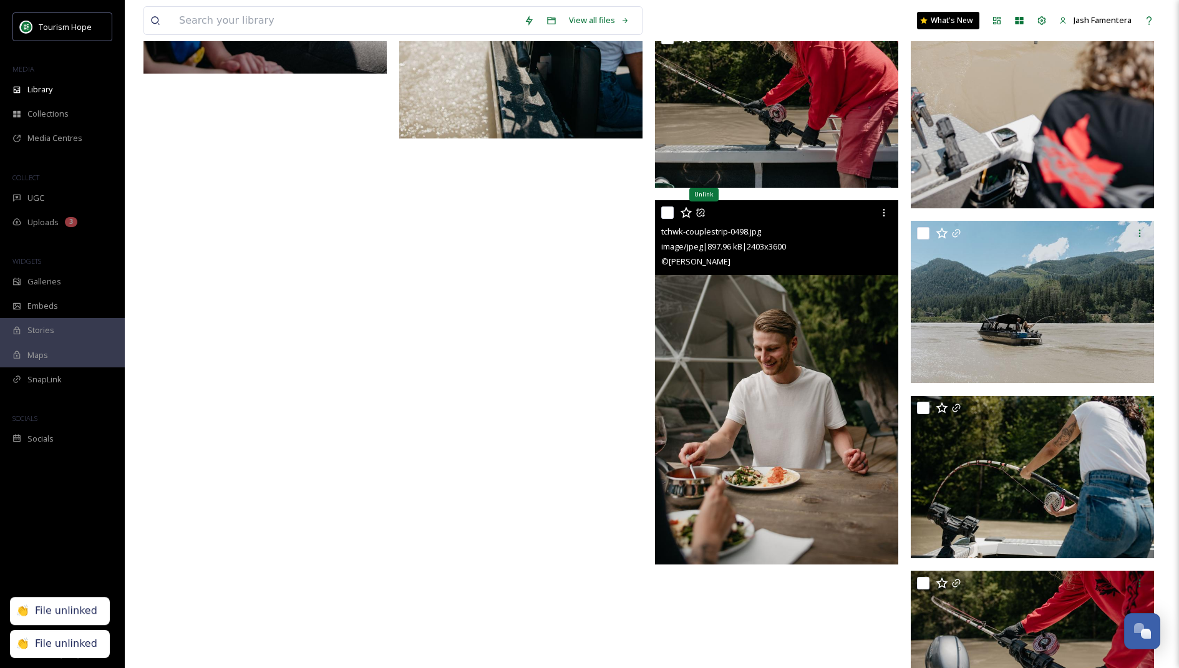
click at [702, 213] on icon at bounding box center [700, 213] width 10 height 10
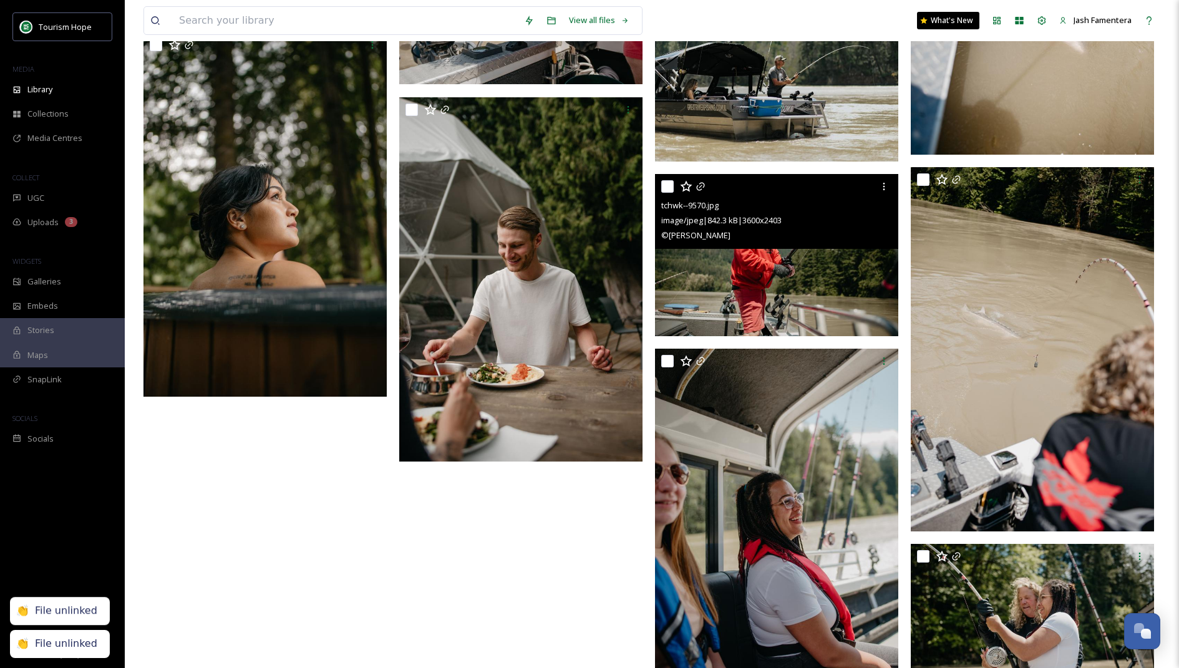
scroll to position [3940, 0]
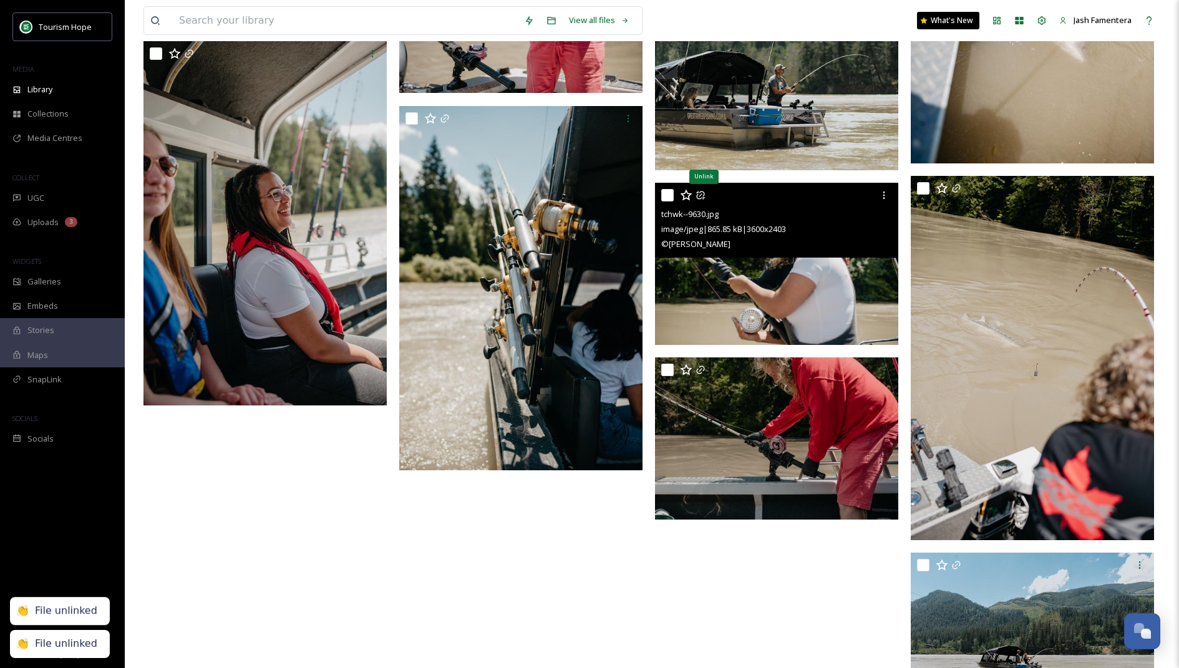
click at [701, 191] on icon at bounding box center [700, 195] width 10 height 10
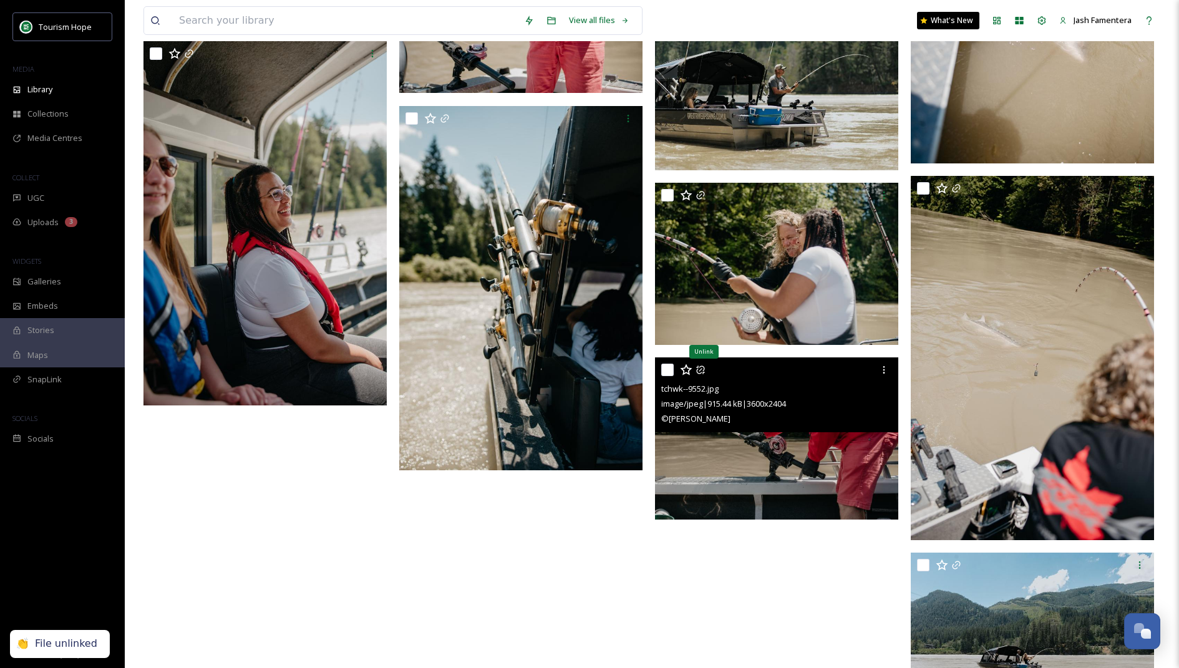
click at [699, 367] on icon at bounding box center [700, 370] width 10 height 10
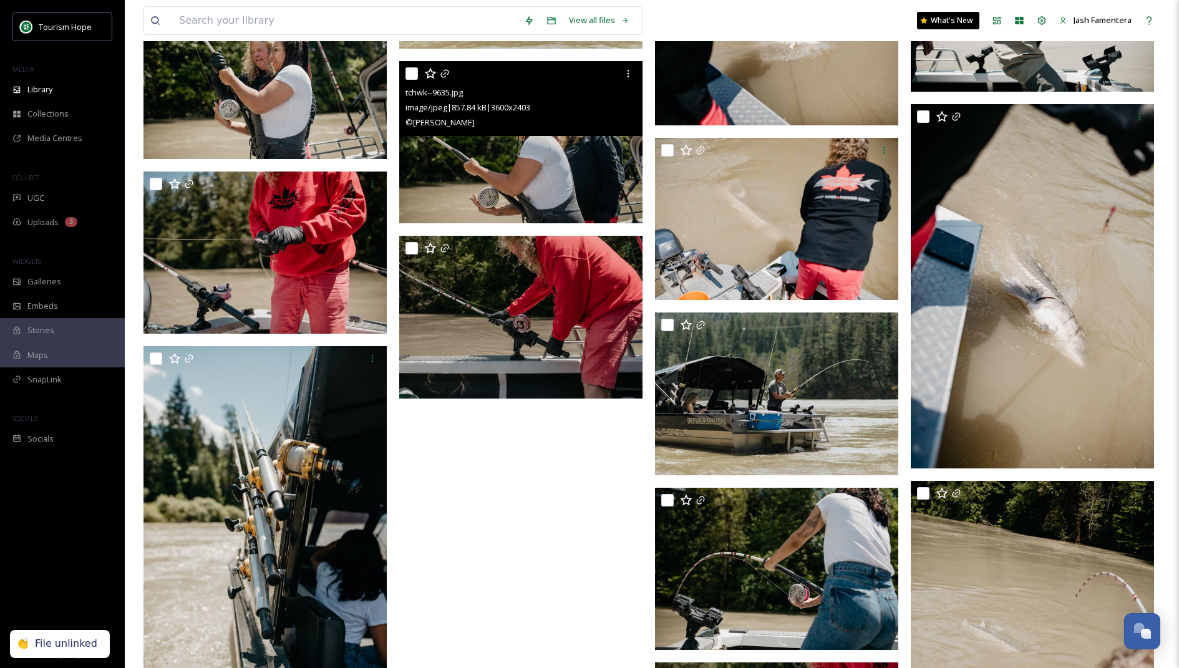
scroll to position [3603, 0]
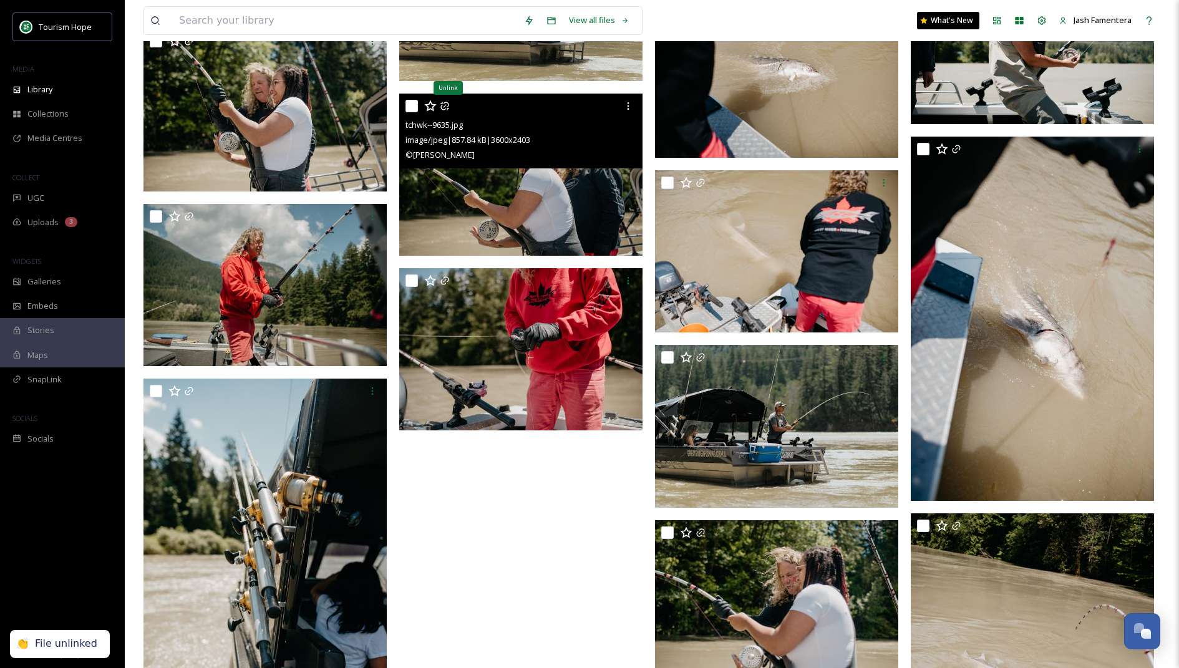
click at [445, 109] on icon at bounding box center [444, 106] width 8 height 8
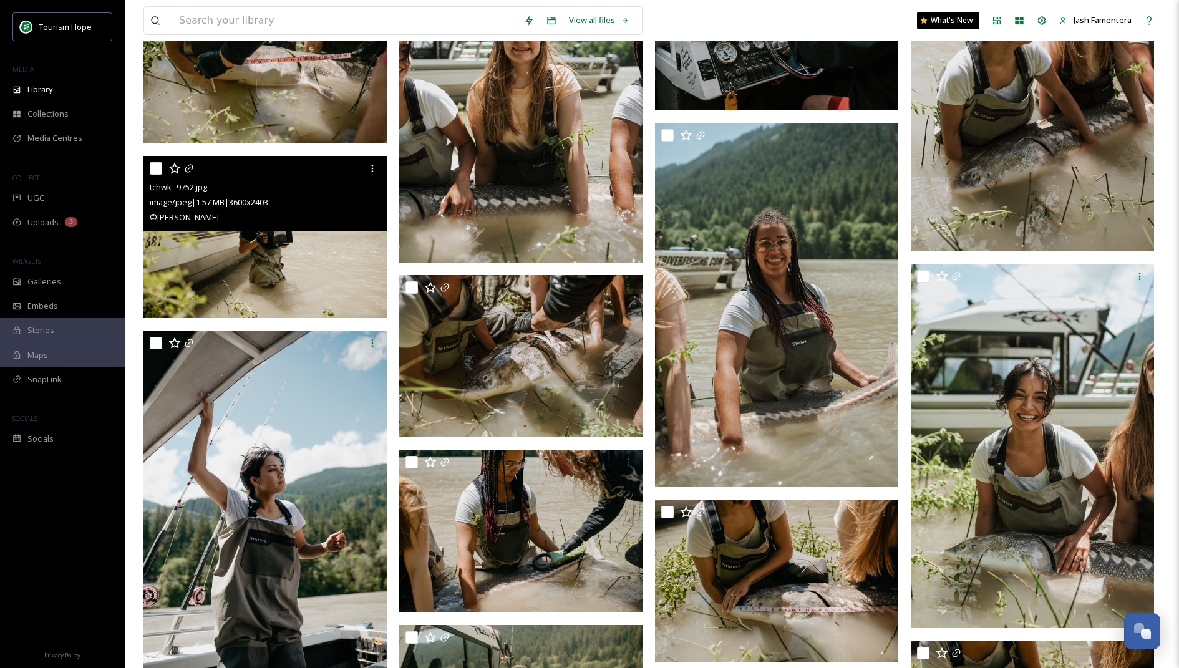
scroll to position [2328, 0]
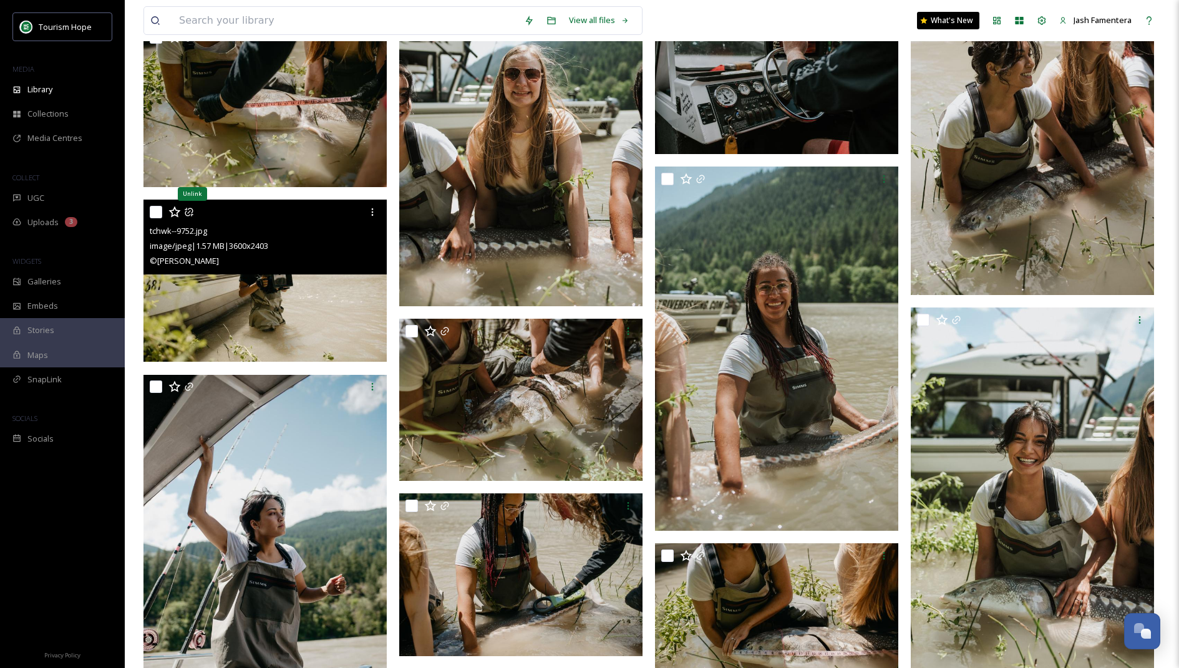
click at [191, 210] on icon at bounding box center [189, 212] width 10 height 10
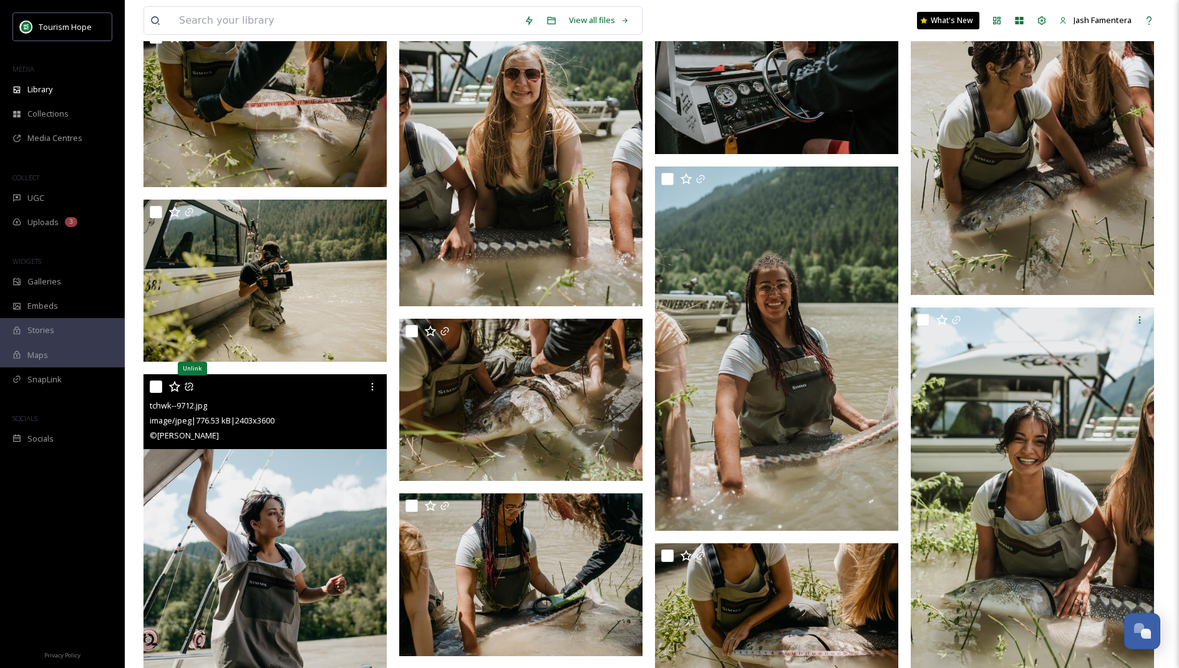
click at [187, 384] on icon at bounding box center [189, 387] width 10 height 10
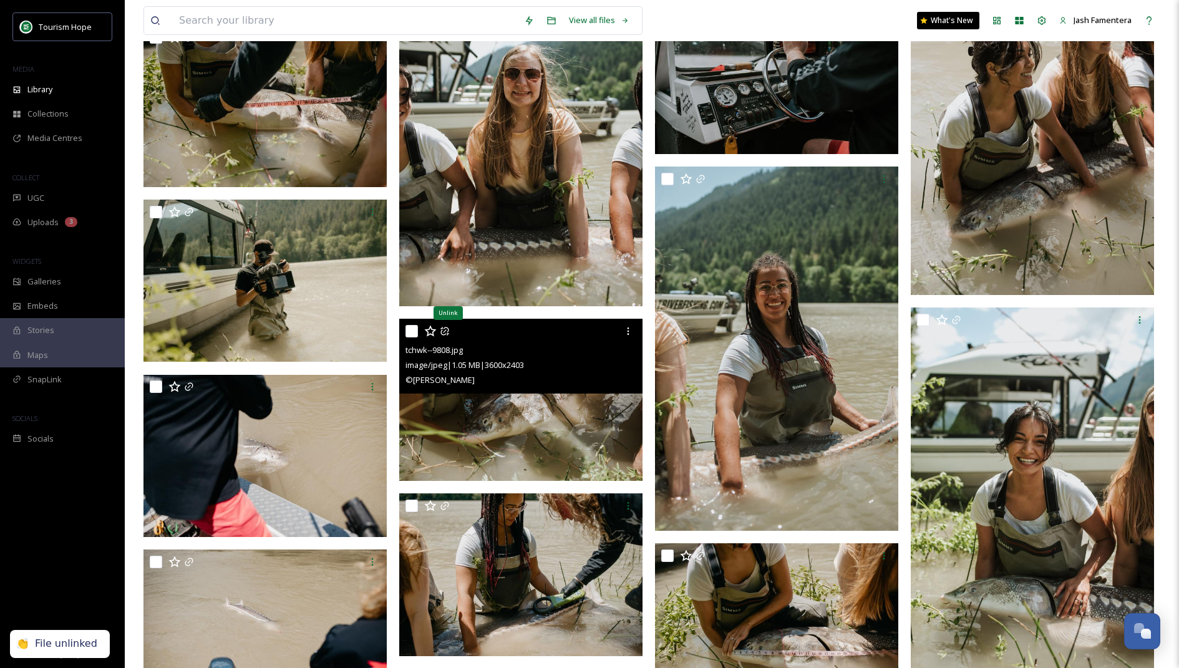
click at [442, 331] on icon at bounding box center [445, 331] width 10 height 10
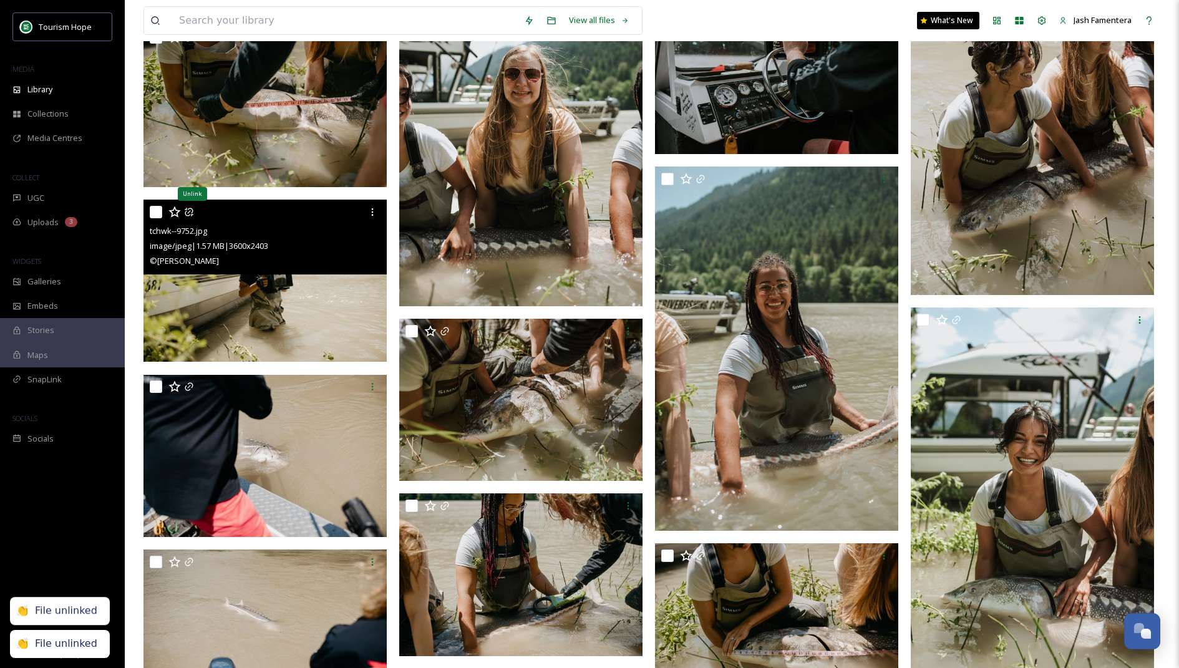
click at [188, 210] on icon at bounding box center [189, 212] width 10 height 10
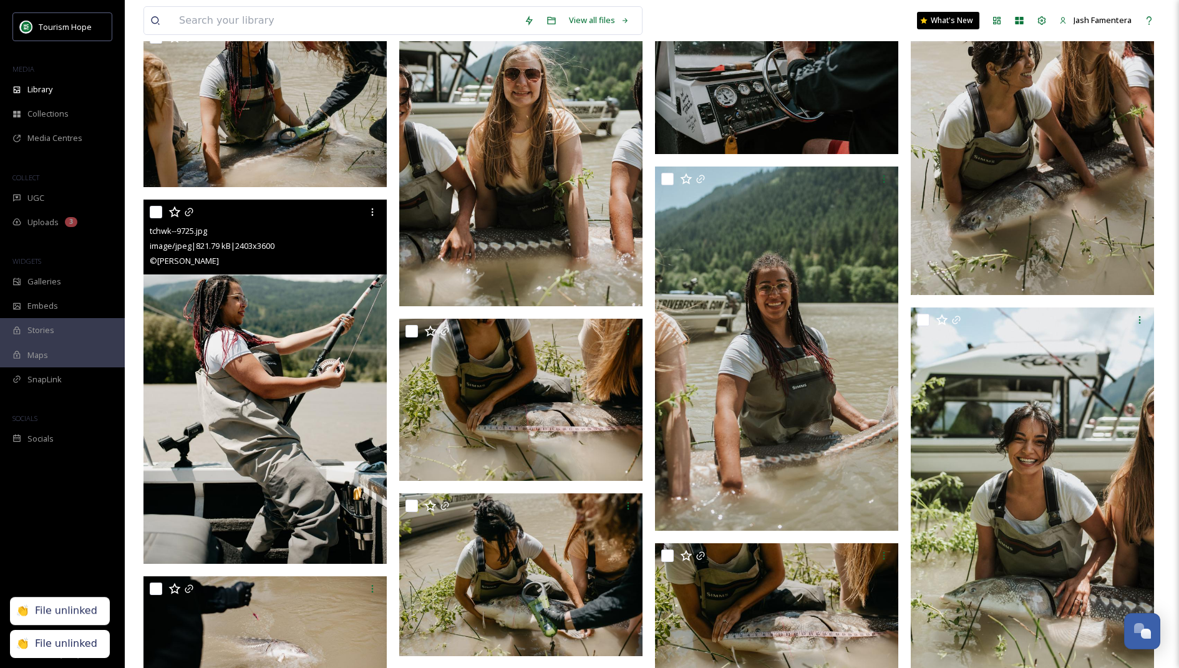
click at [189, 385] on img at bounding box center [264, 382] width 243 height 364
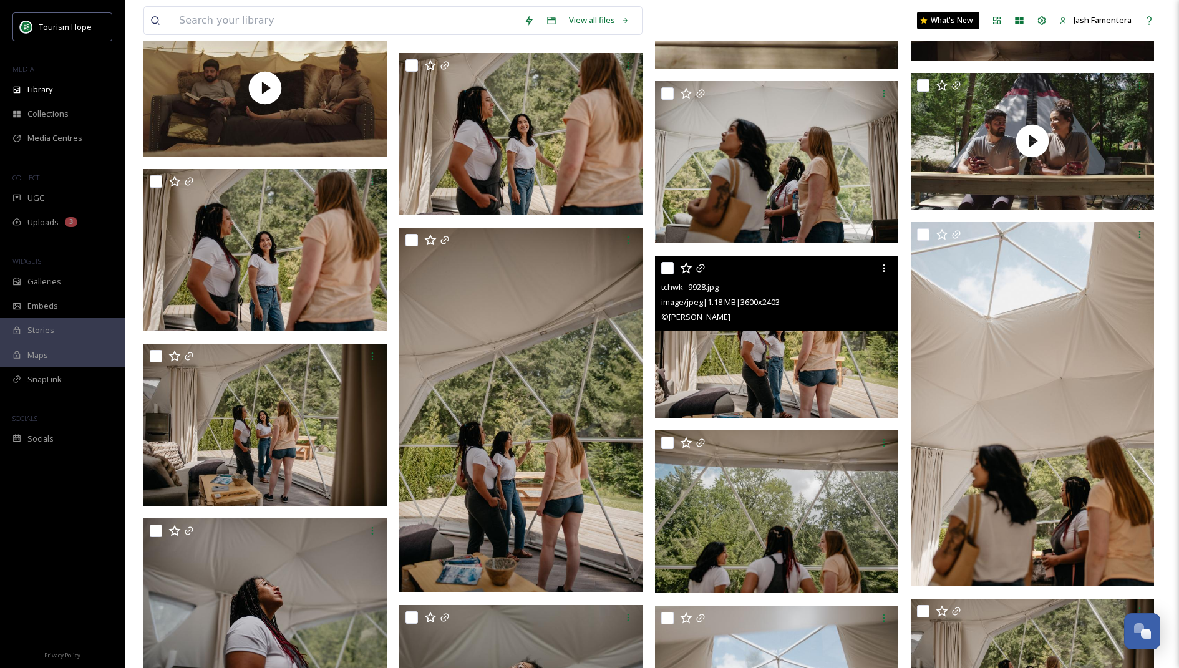
scroll to position [879, 0]
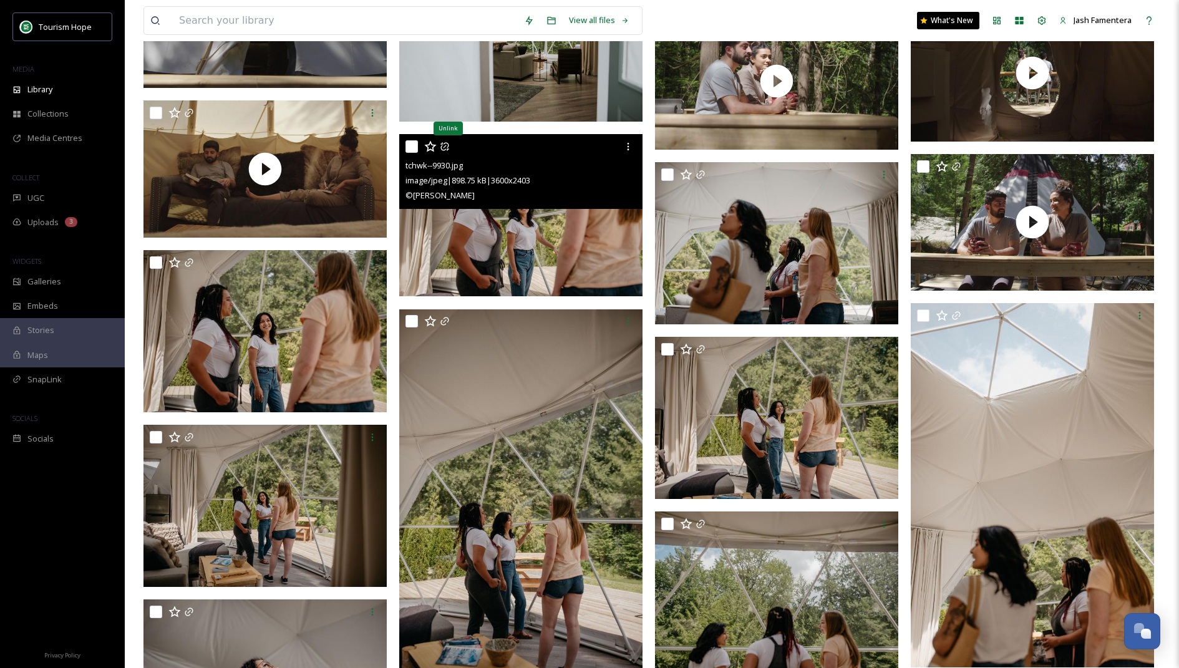
click at [446, 147] on icon at bounding box center [445, 147] width 10 height 10
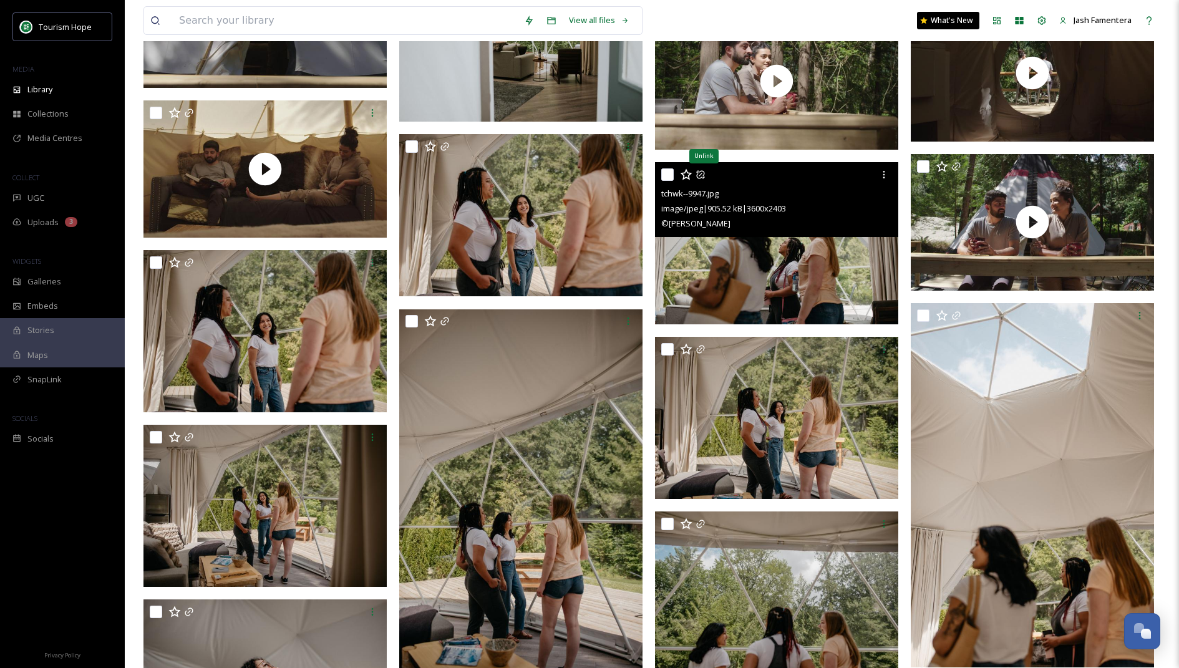
click at [701, 174] on icon at bounding box center [700, 175] width 10 height 10
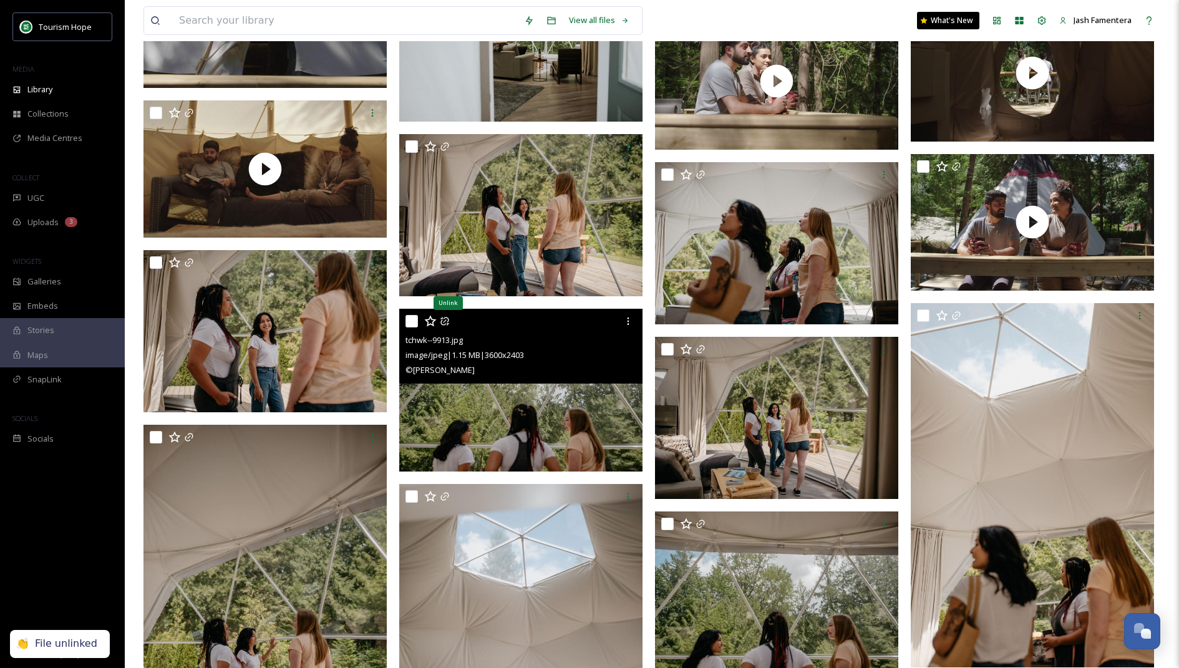
click at [443, 322] on icon at bounding box center [445, 321] width 10 height 10
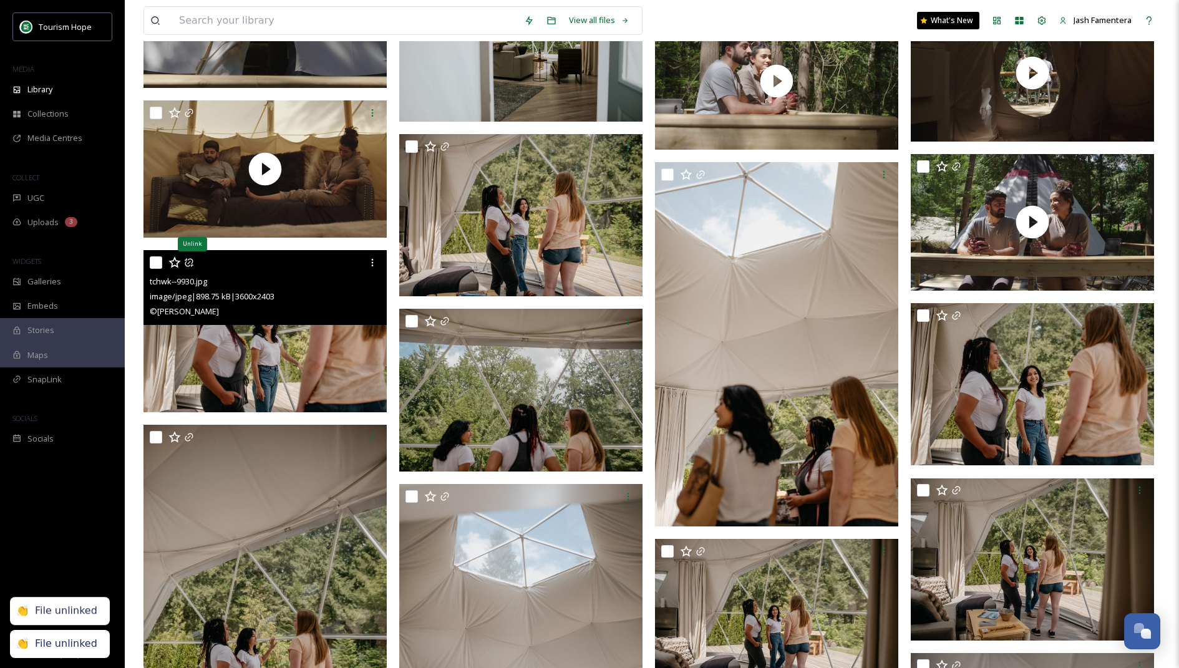
click at [187, 264] on icon at bounding box center [189, 263] width 10 height 10
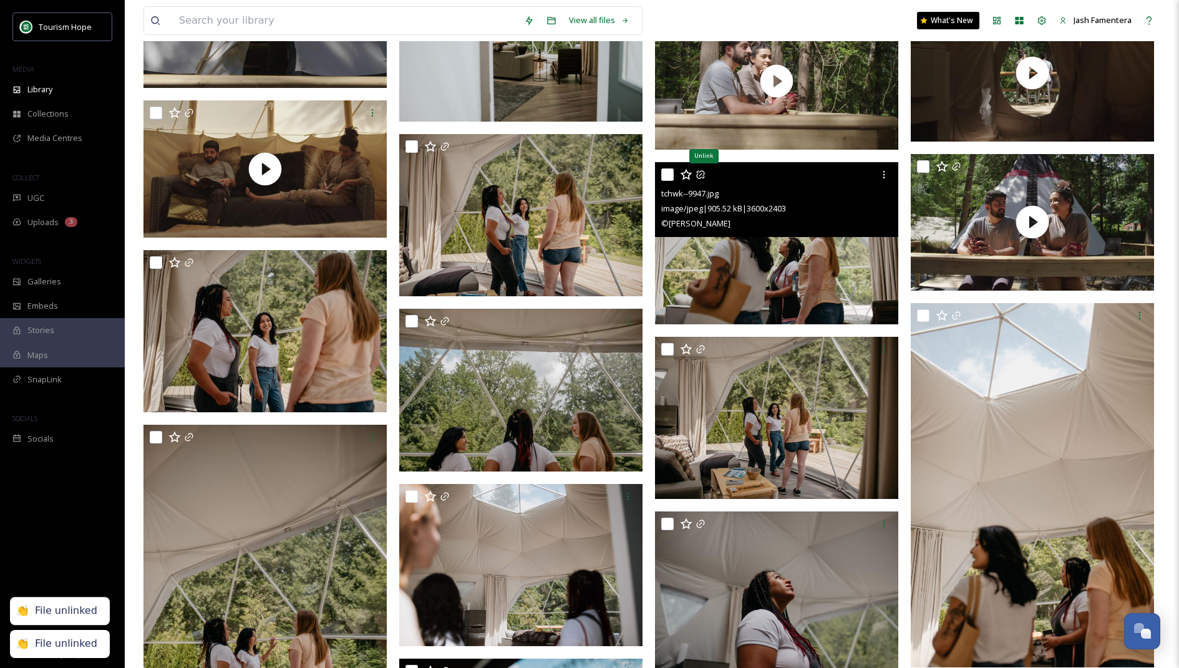
click at [702, 175] on icon at bounding box center [700, 175] width 10 height 10
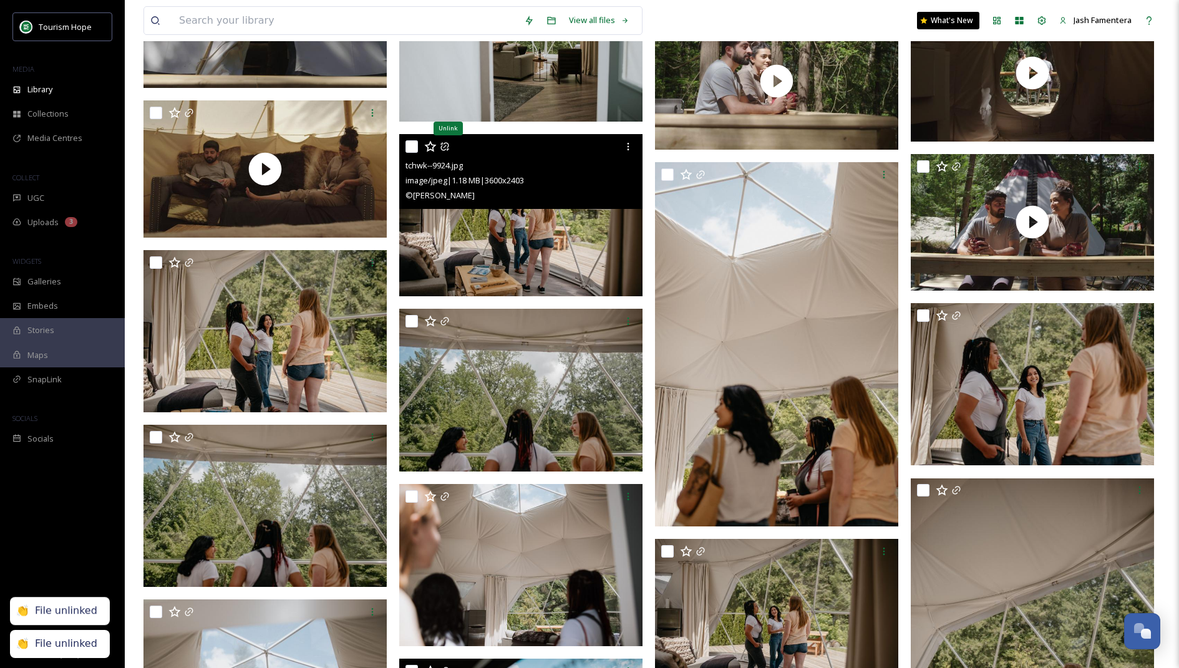
click at [447, 144] on icon at bounding box center [445, 147] width 10 height 10
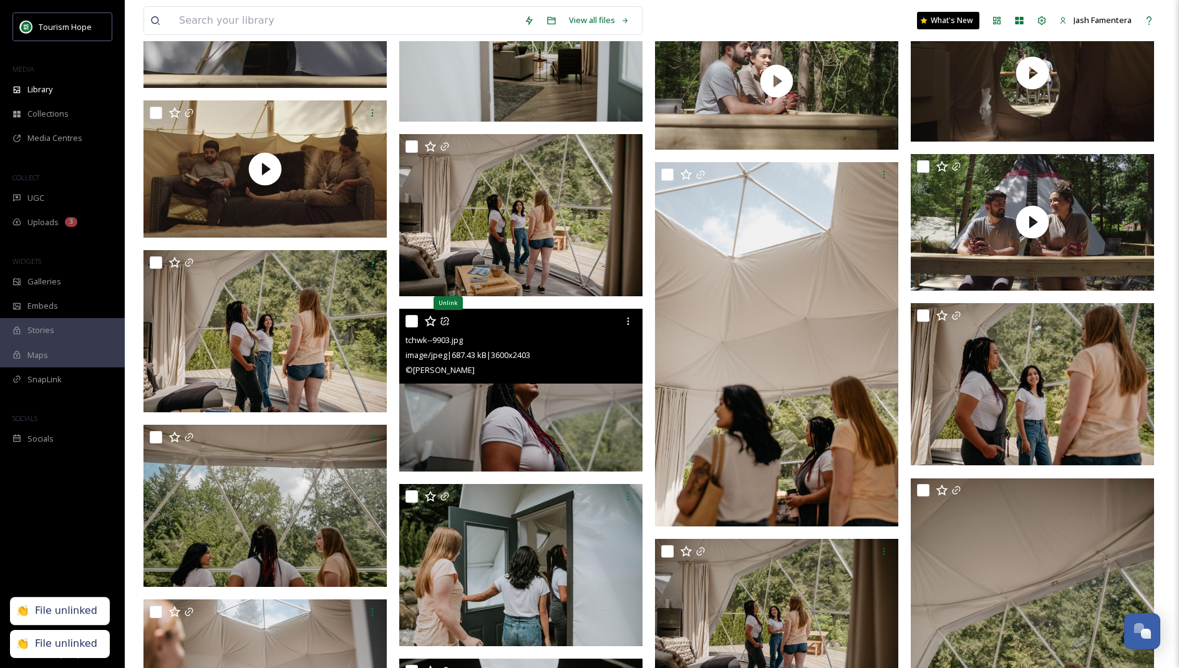
click at [446, 320] on icon at bounding box center [445, 321] width 10 height 10
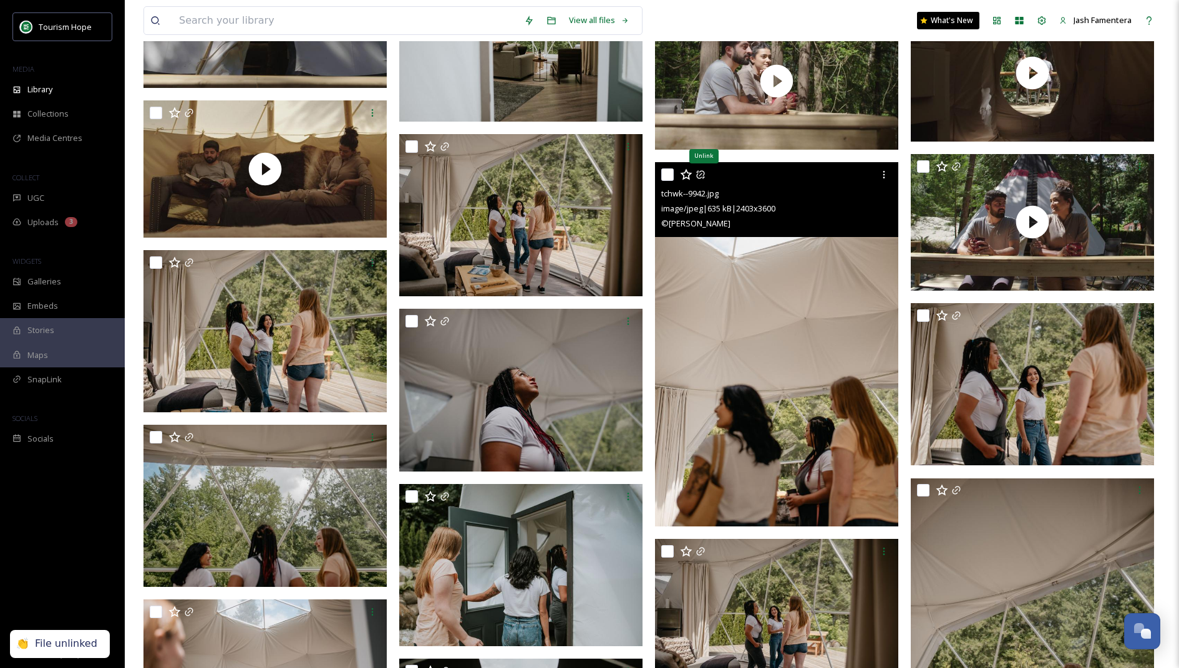
click at [704, 174] on icon at bounding box center [700, 175] width 10 height 10
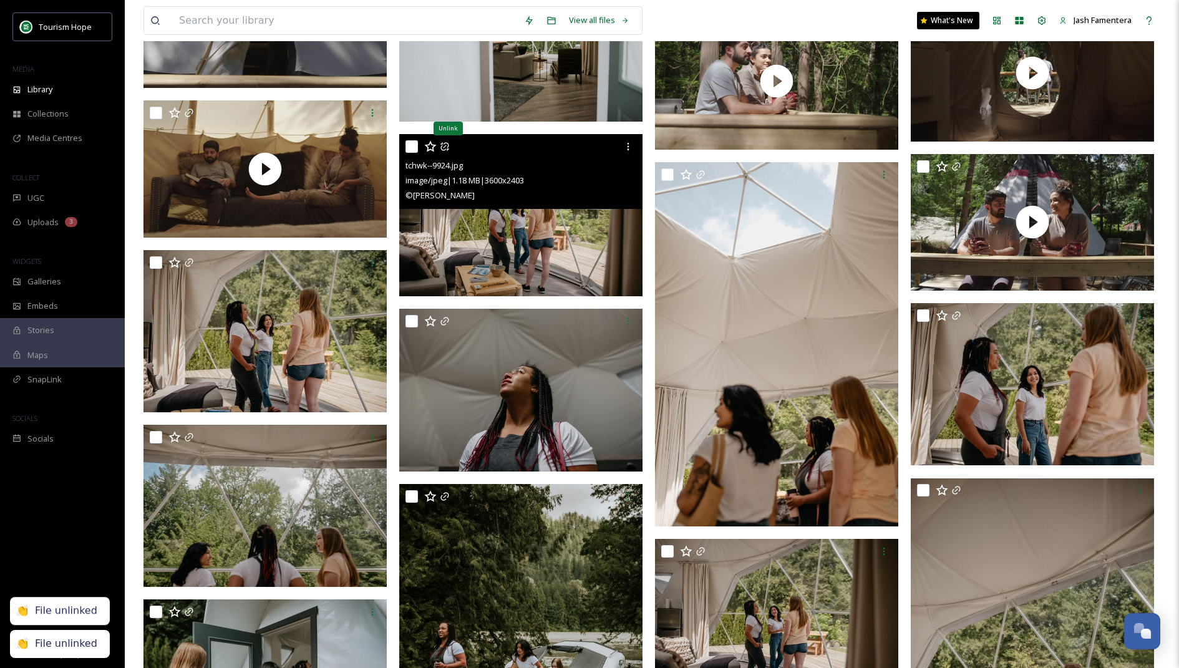
click at [449, 147] on icon at bounding box center [445, 147] width 10 height 10
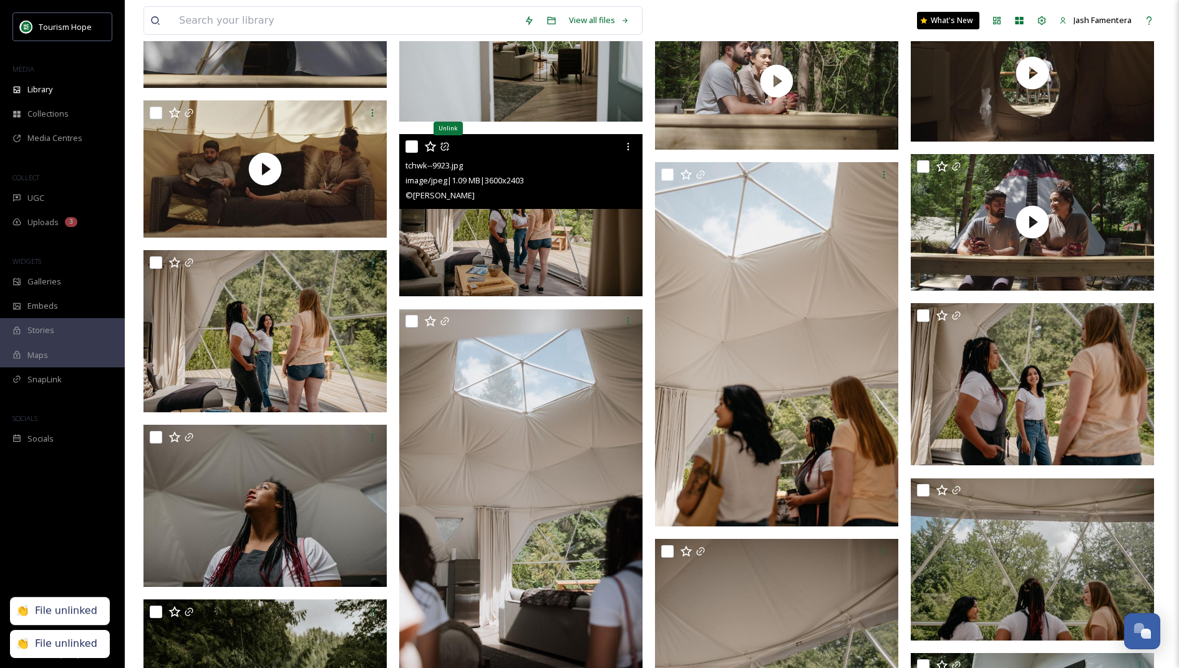
click at [445, 145] on icon at bounding box center [444, 146] width 8 height 8
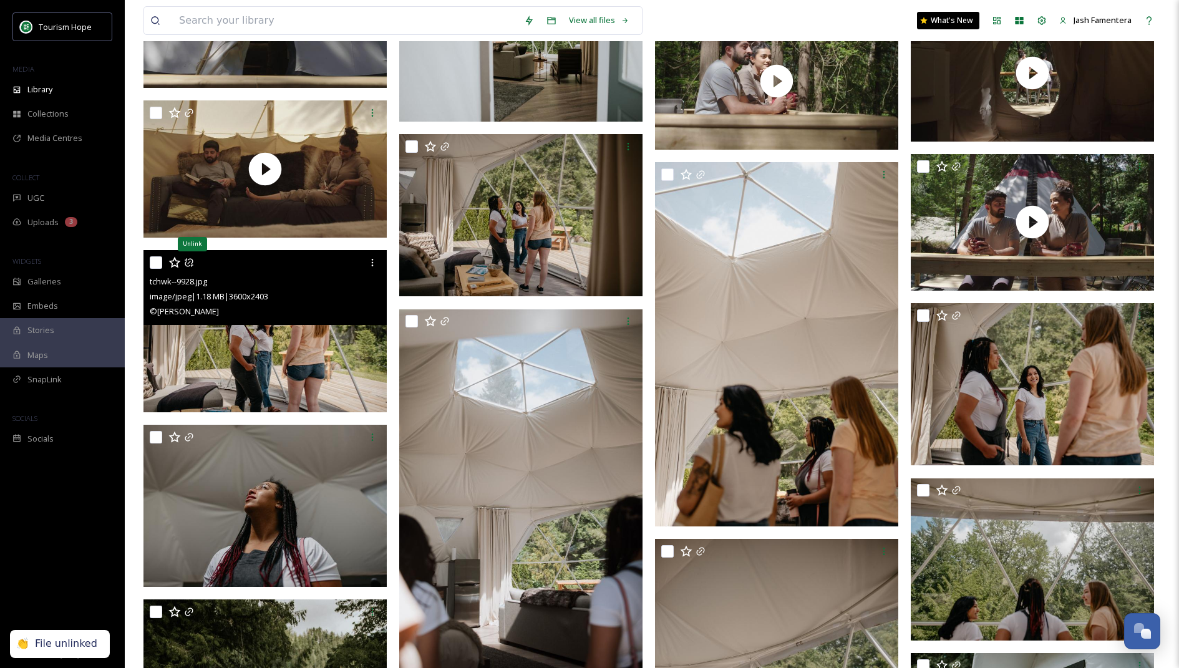
click at [190, 262] on icon at bounding box center [189, 263] width 10 height 10
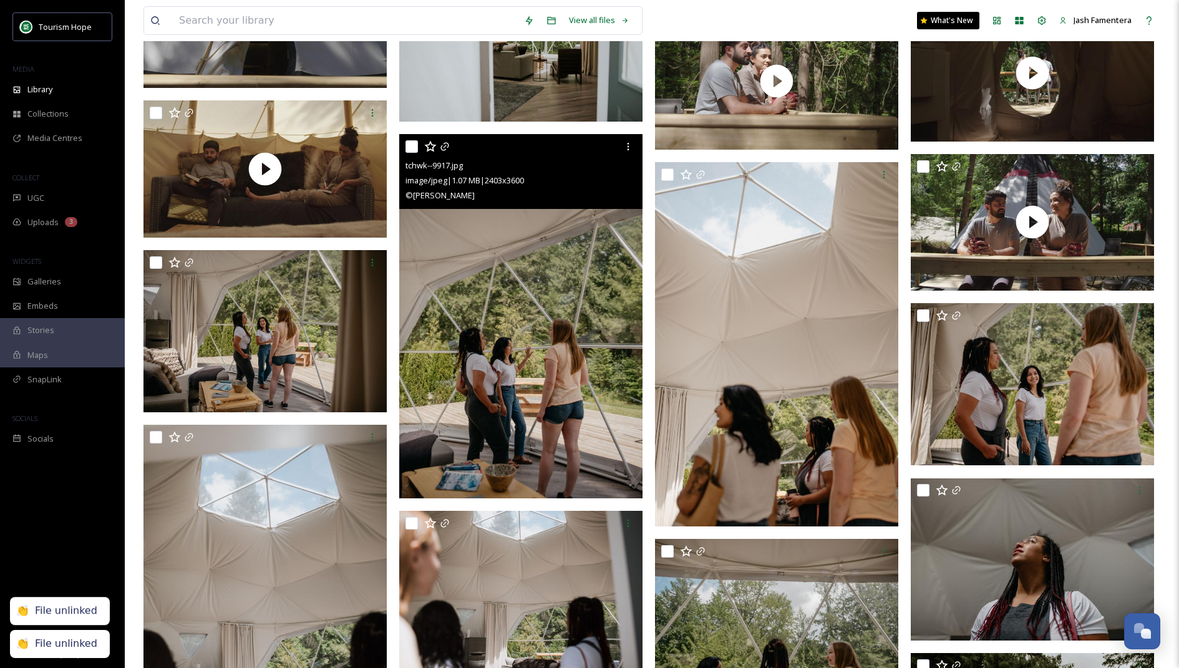
click at [439, 145] on div at bounding box center [522, 146] width 234 height 22
click at [445, 145] on icon at bounding box center [445, 147] width 10 height 10
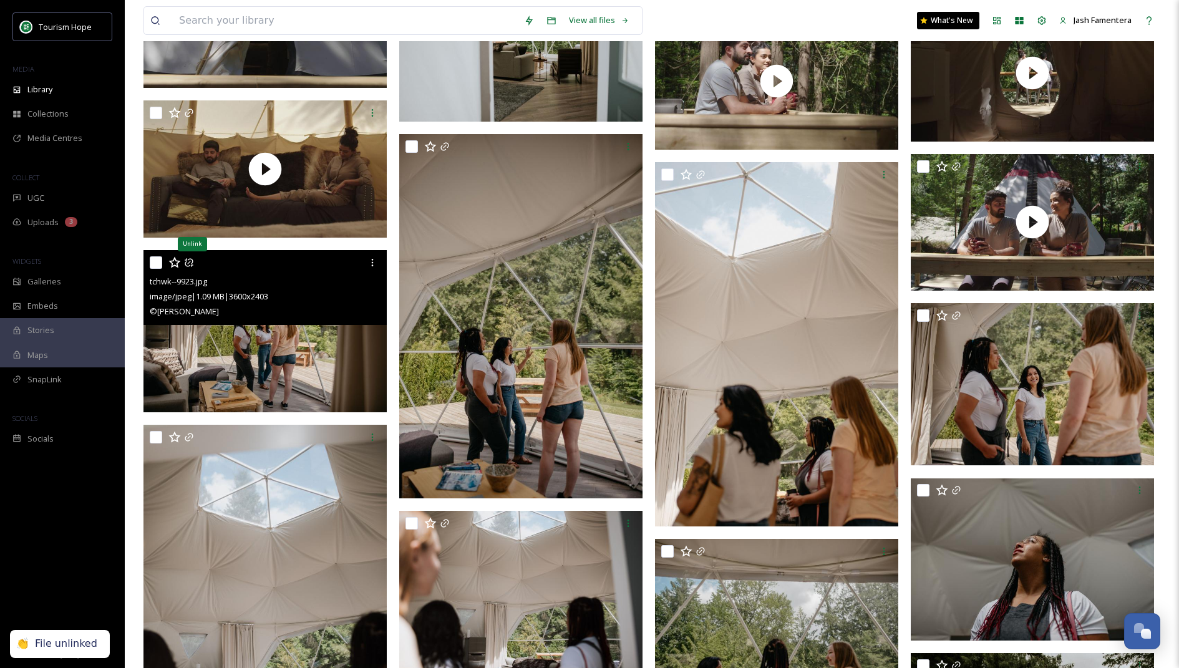
click at [188, 261] on icon at bounding box center [189, 263] width 10 height 10
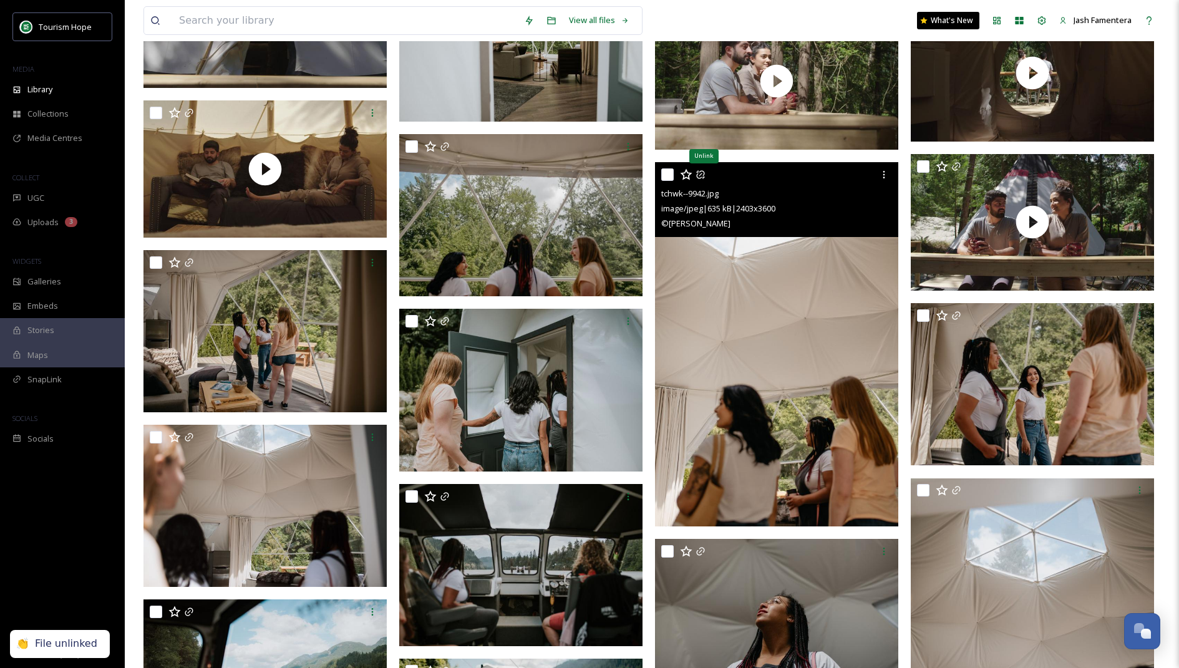
click at [700, 174] on icon at bounding box center [700, 175] width 10 height 10
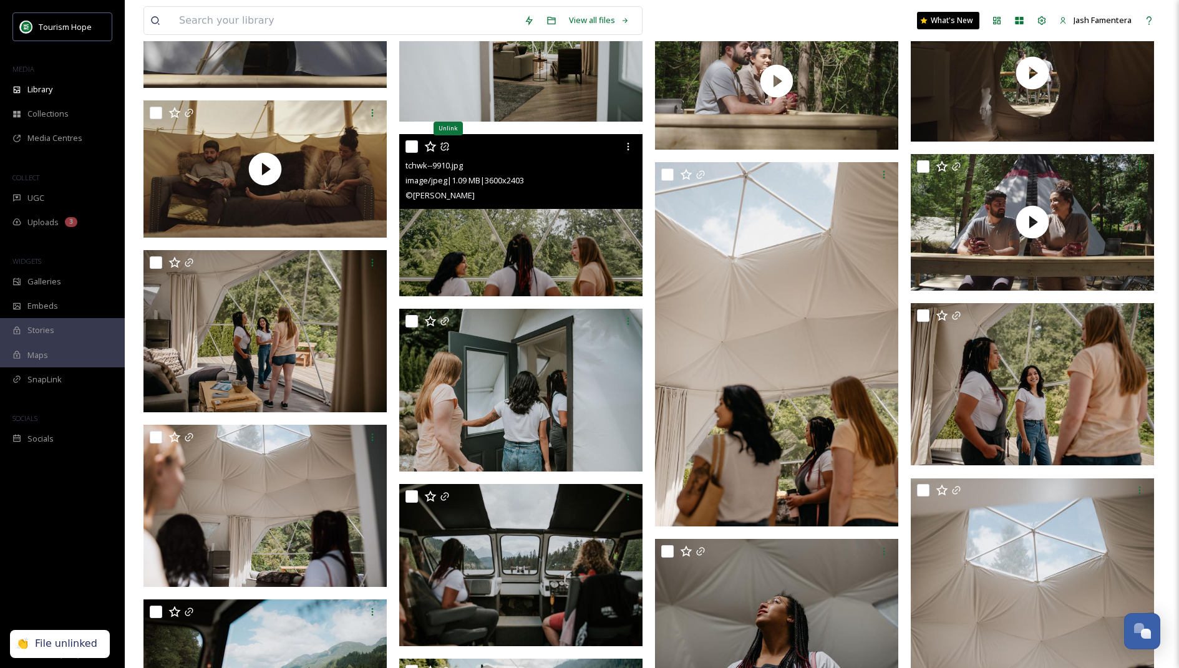
click at [445, 143] on icon at bounding box center [445, 147] width 10 height 10
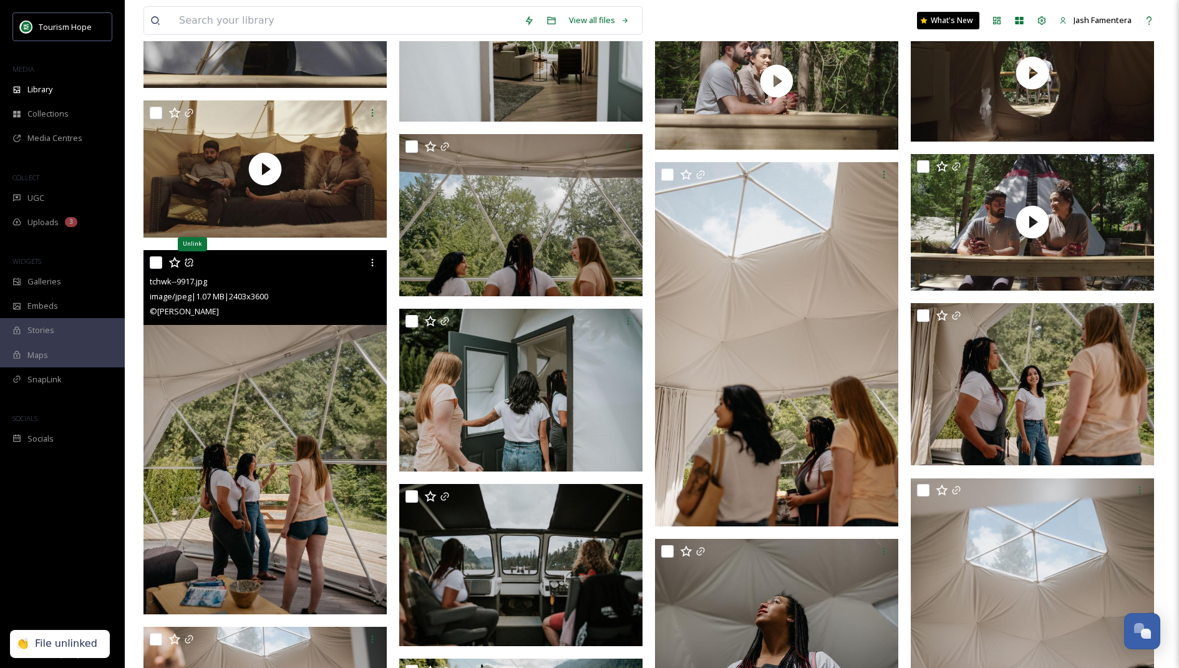
click at [188, 261] on icon at bounding box center [189, 262] width 8 height 8
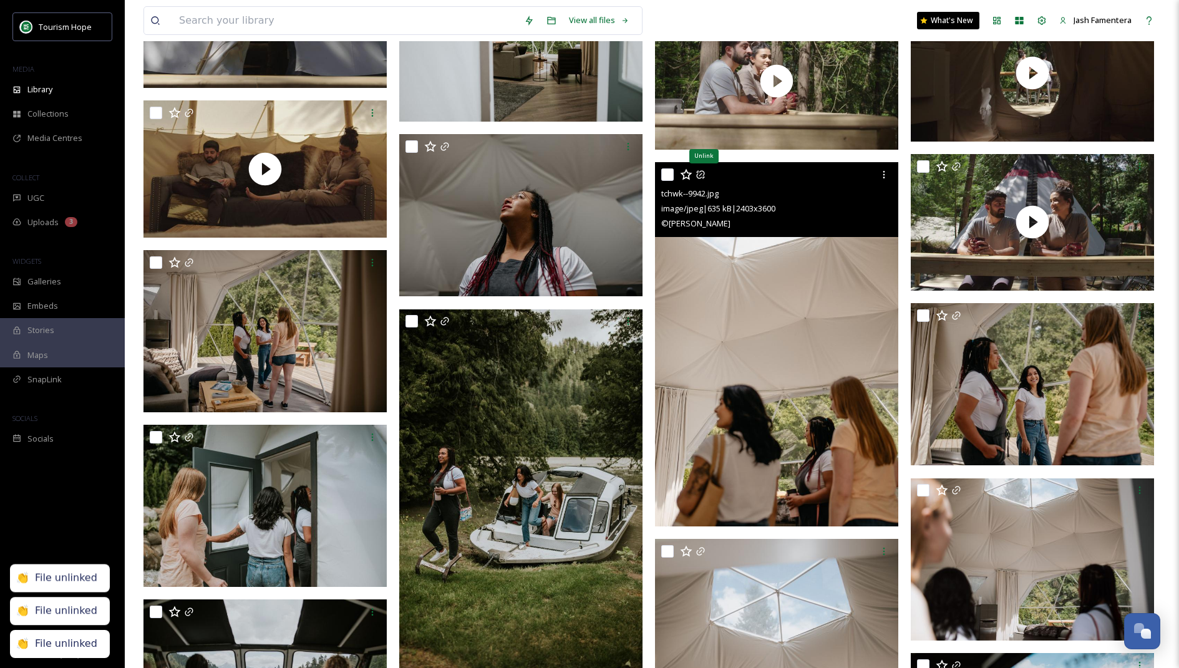
click at [700, 177] on icon at bounding box center [700, 175] width 10 height 10
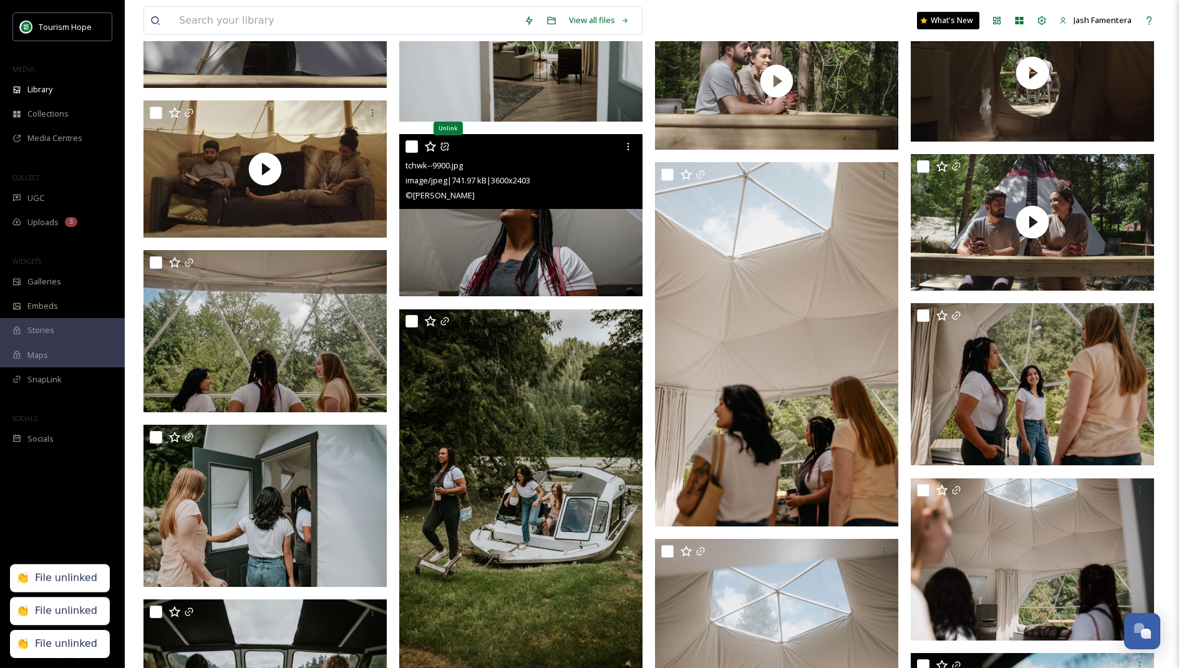
click at [445, 147] on icon at bounding box center [445, 147] width 10 height 10
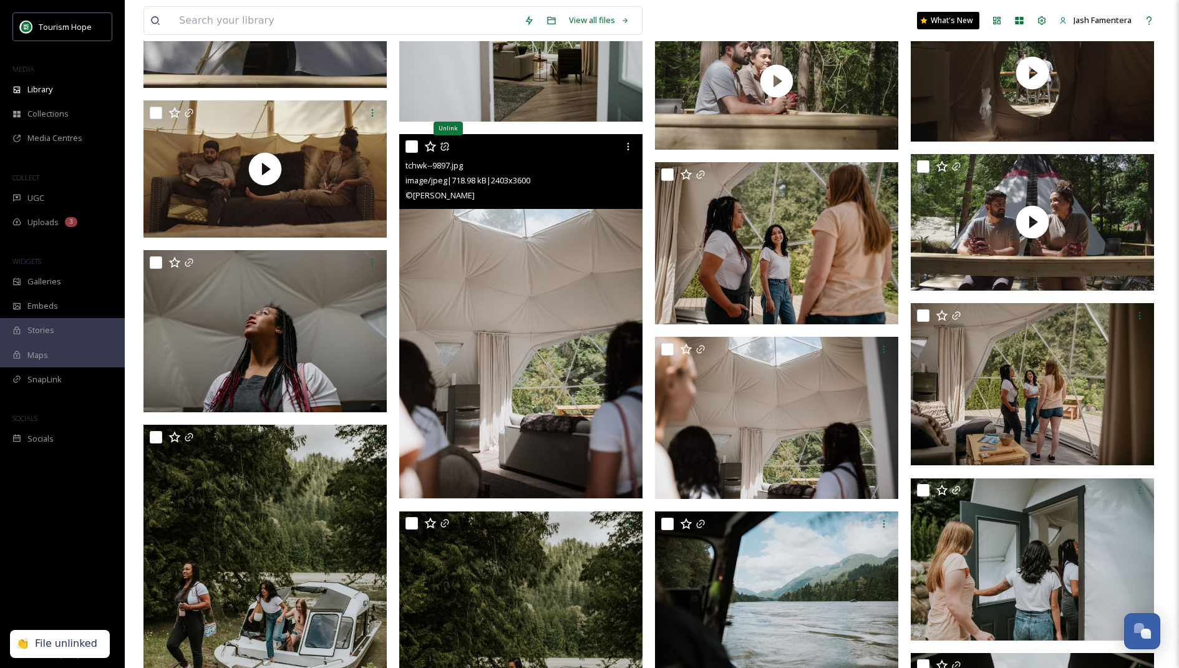
click at [443, 150] on icon at bounding box center [445, 147] width 10 height 10
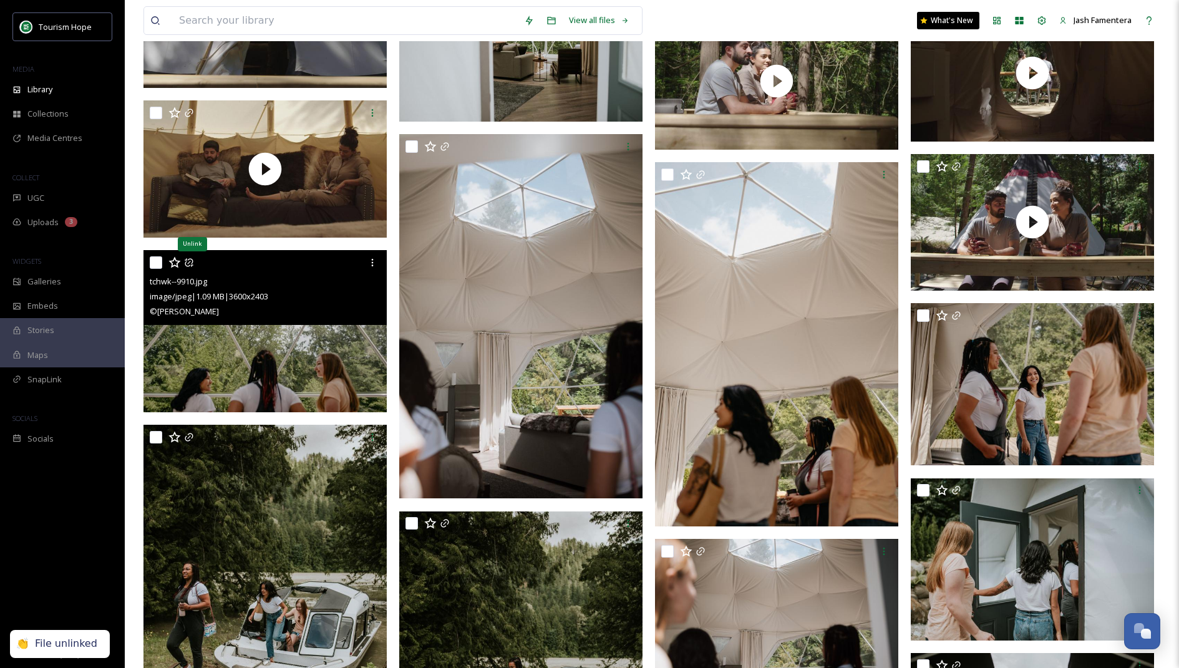
click at [190, 260] on icon at bounding box center [189, 262] width 8 height 8
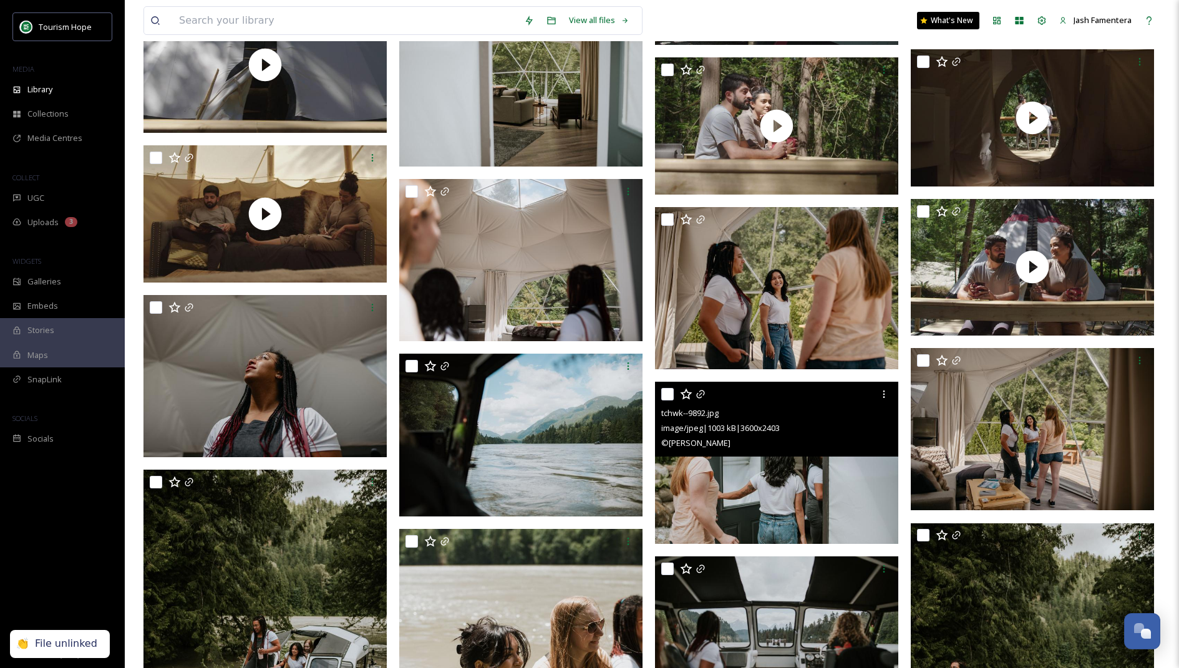
scroll to position [803, 0]
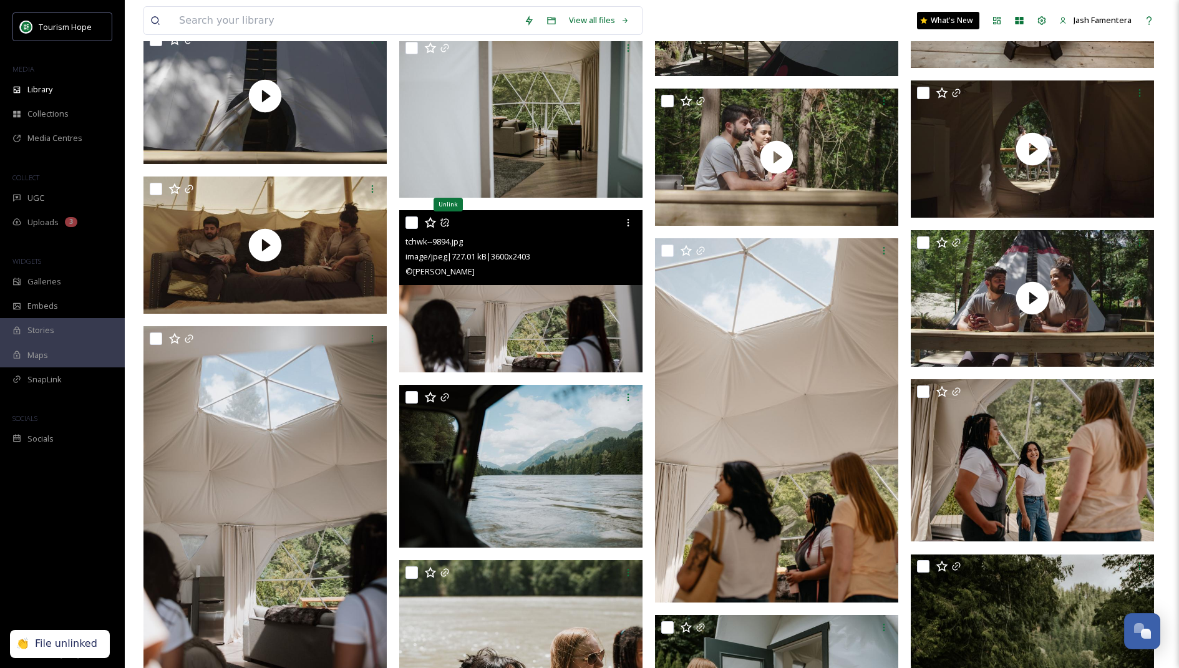
click at [447, 222] on icon at bounding box center [445, 223] width 10 height 10
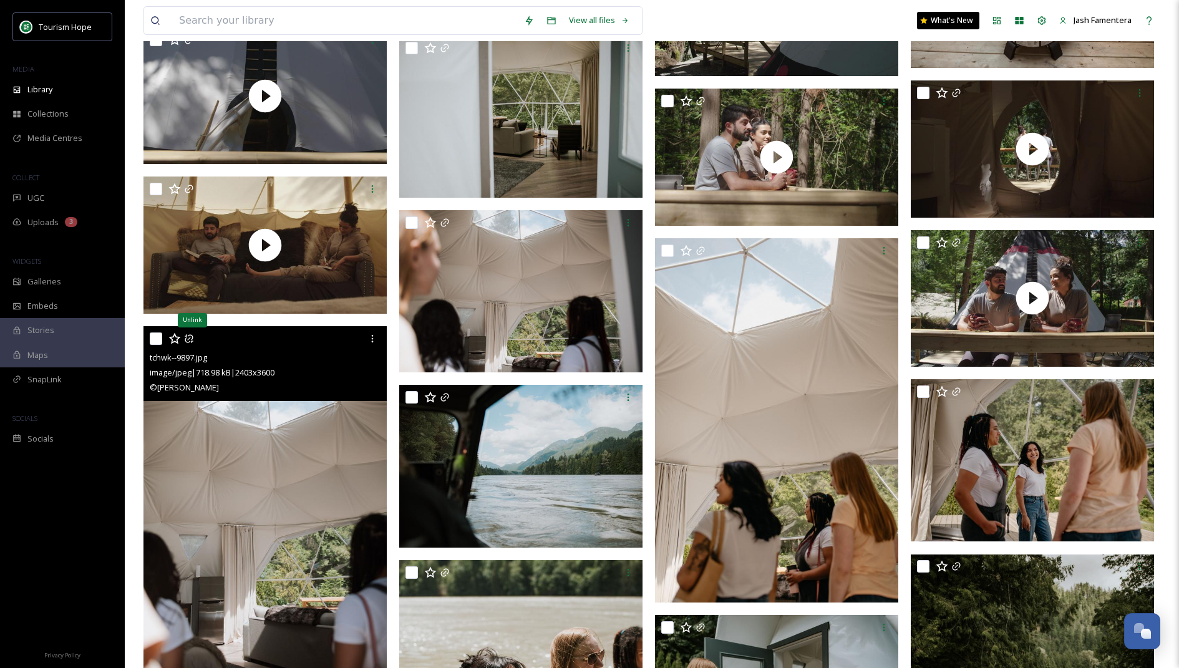
click at [191, 334] on icon at bounding box center [189, 338] width 8 height 8
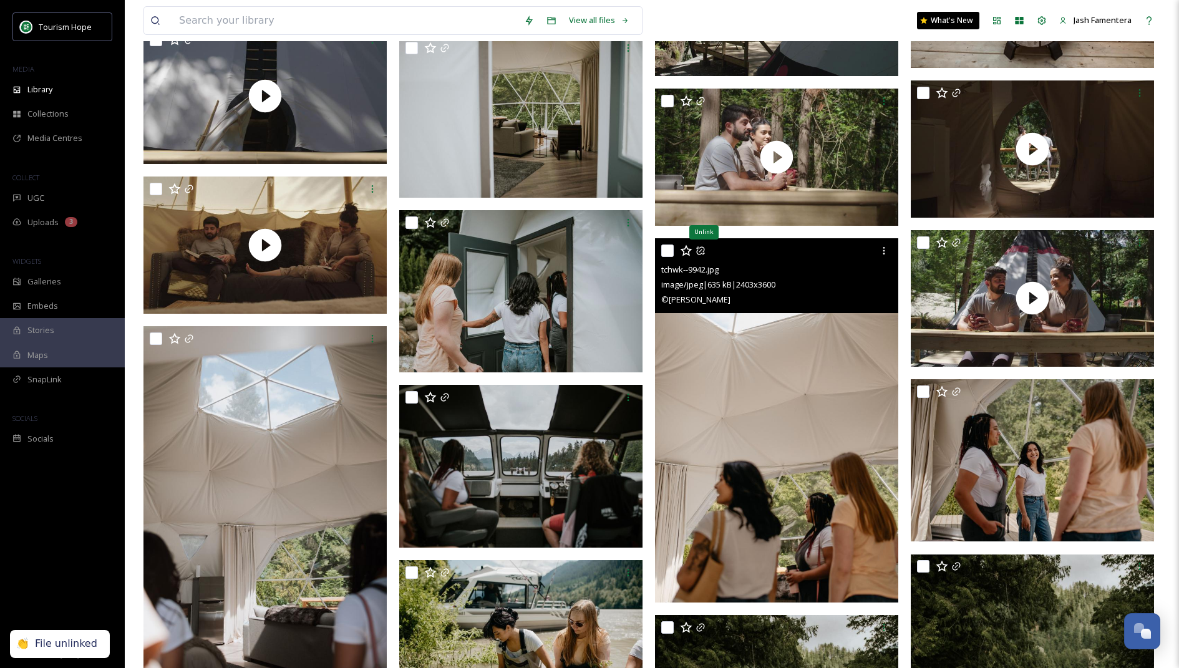
click at [699, 250] on icon at bounding box center [700, 251] width 10 height 10
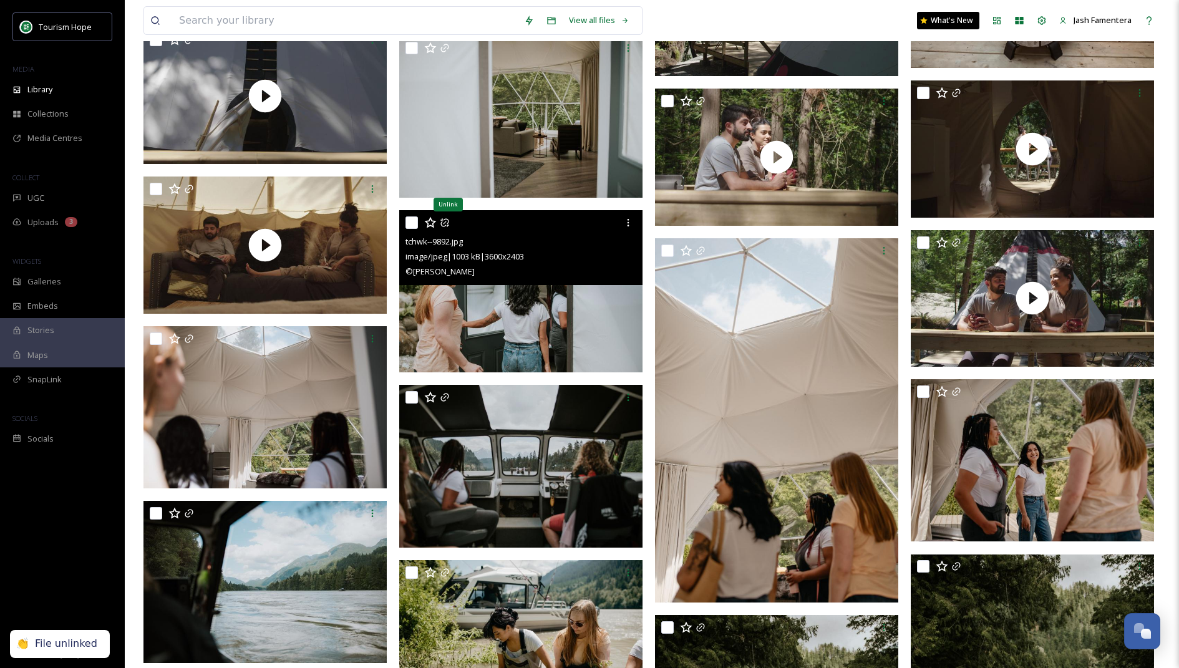
click at [440, 223] on icon at bounding box center [445, 223] width 10 height 10
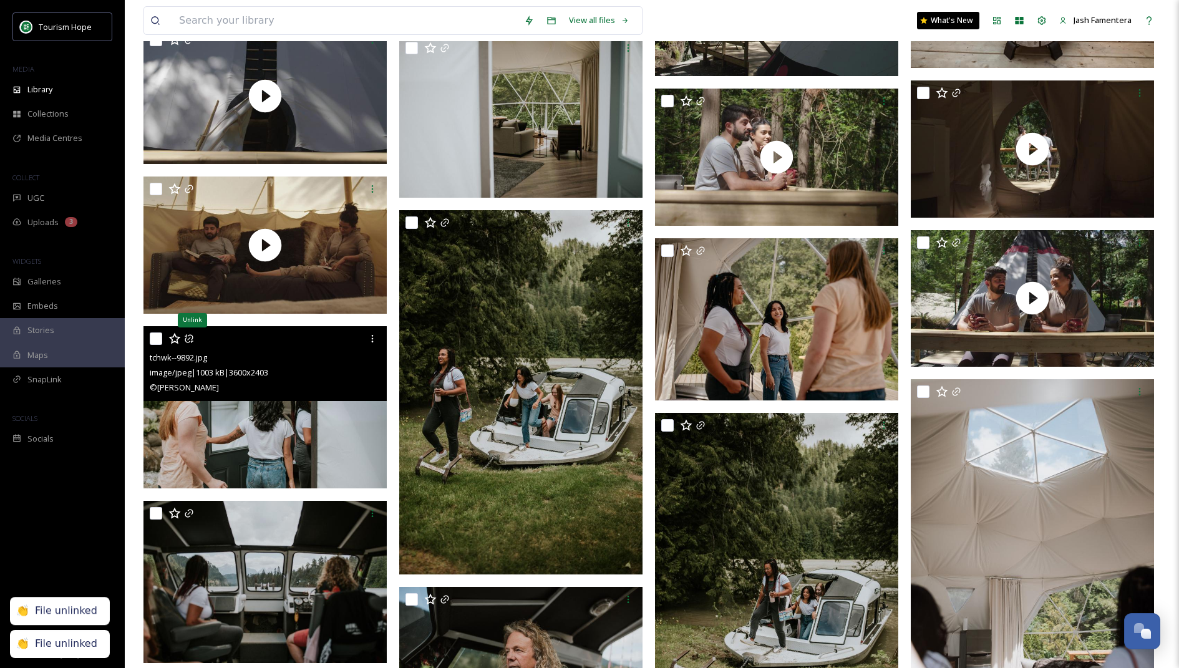
click at [193, 334] on icon at bounding box center [189, 339] width 10 height 10
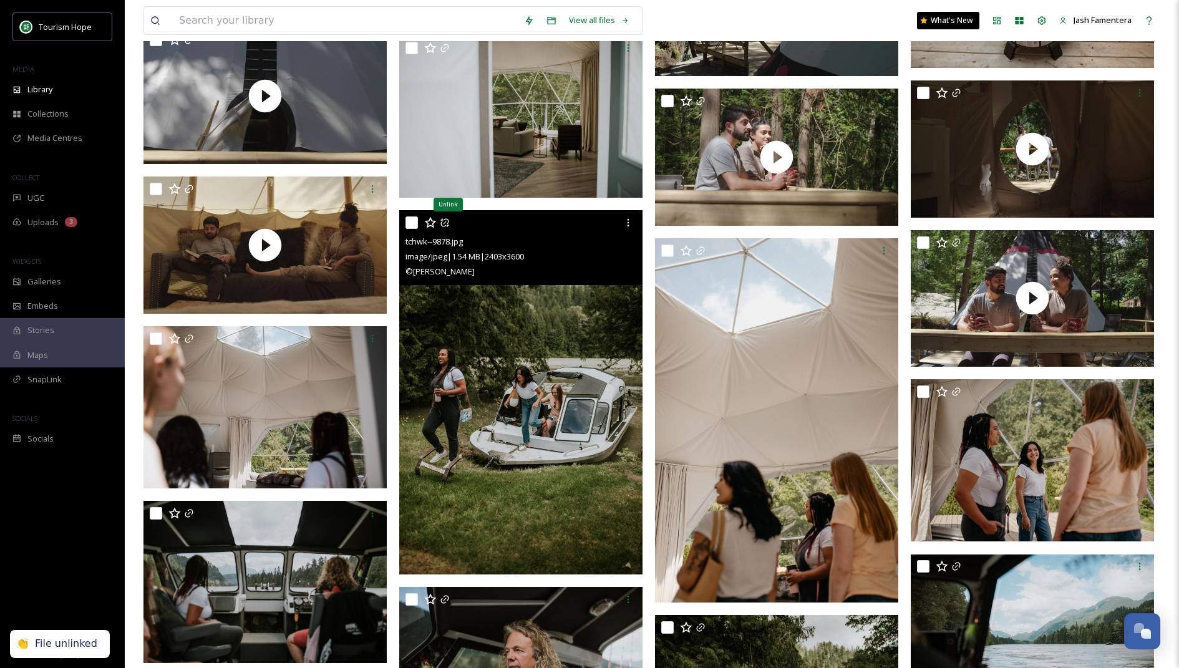
click at [447, 223] on icon at bounding box center [445, 223] width 10 height 10
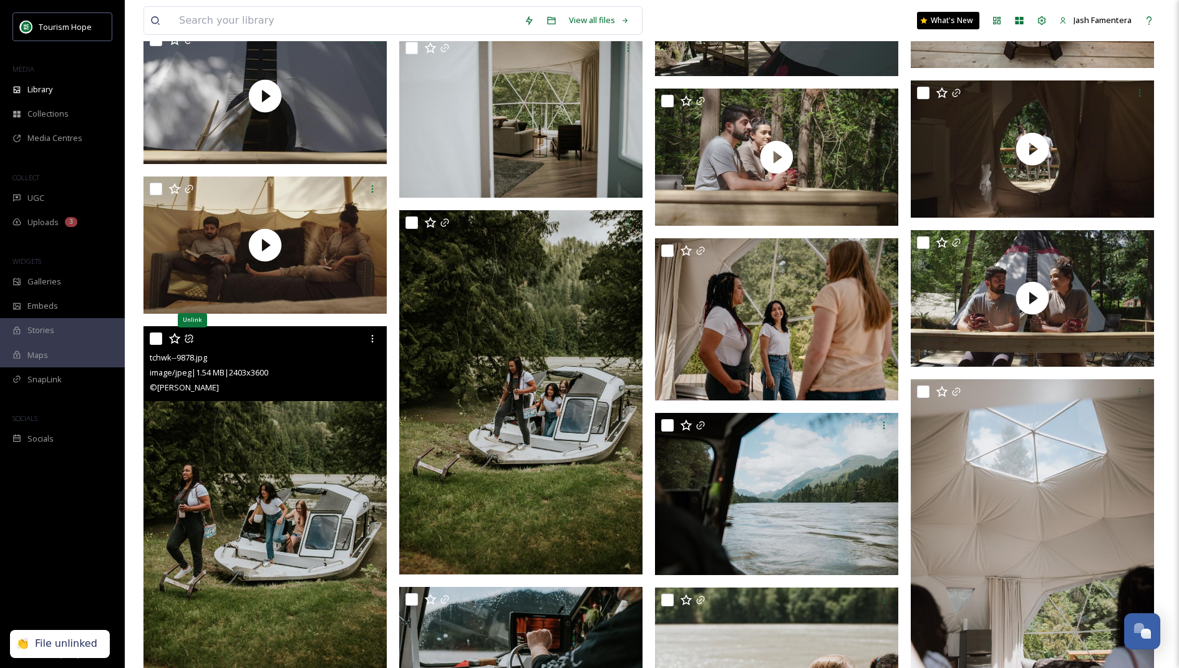
click at [190, 338] on icon at bounding box center [189, 339] width 10 height 10
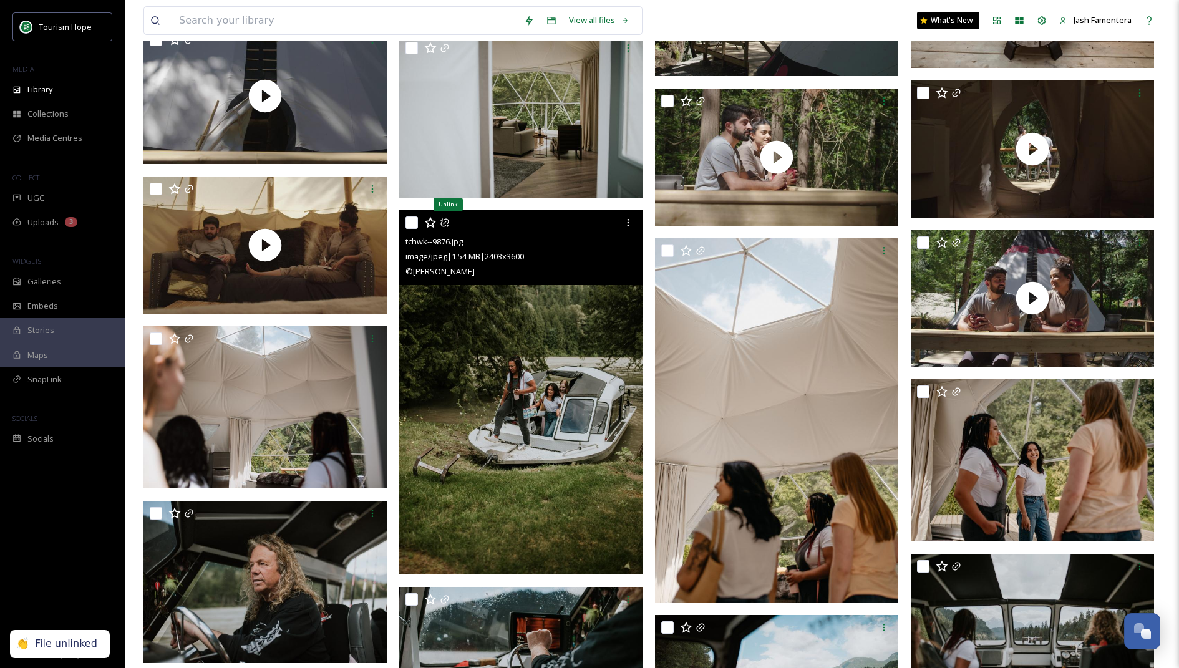
click at [443, 223] on icon at bounding box center [444, 222] width 8 height 8
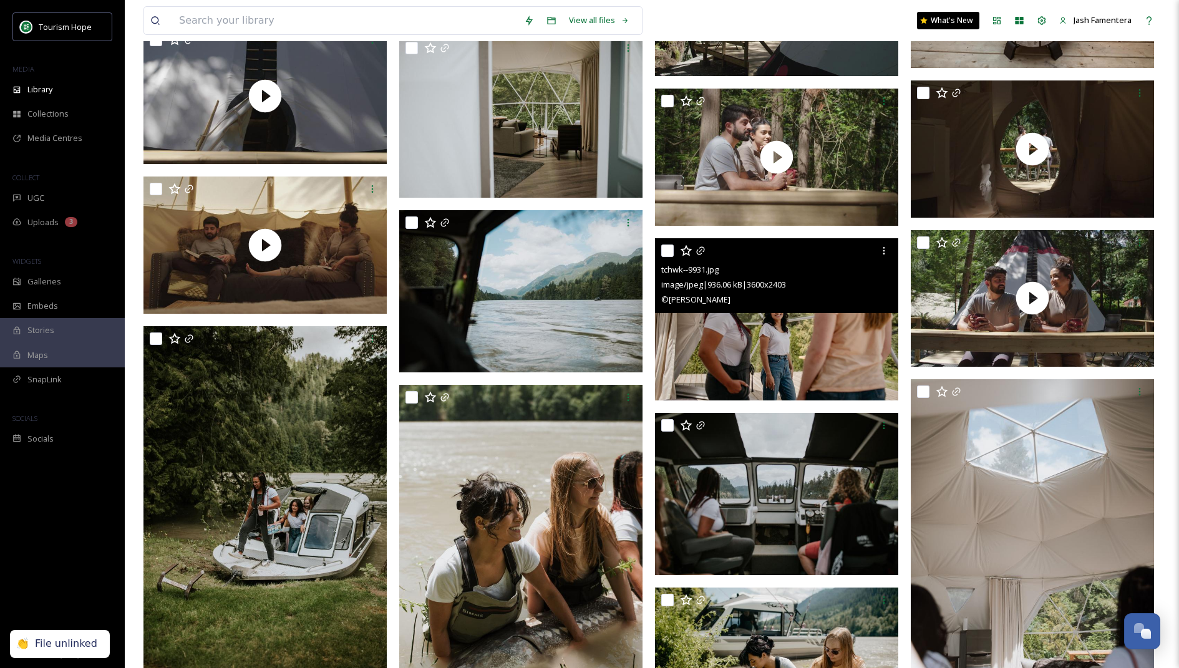
click at [695, 246] on div at bounding box center [778, 251] width 234 height 22
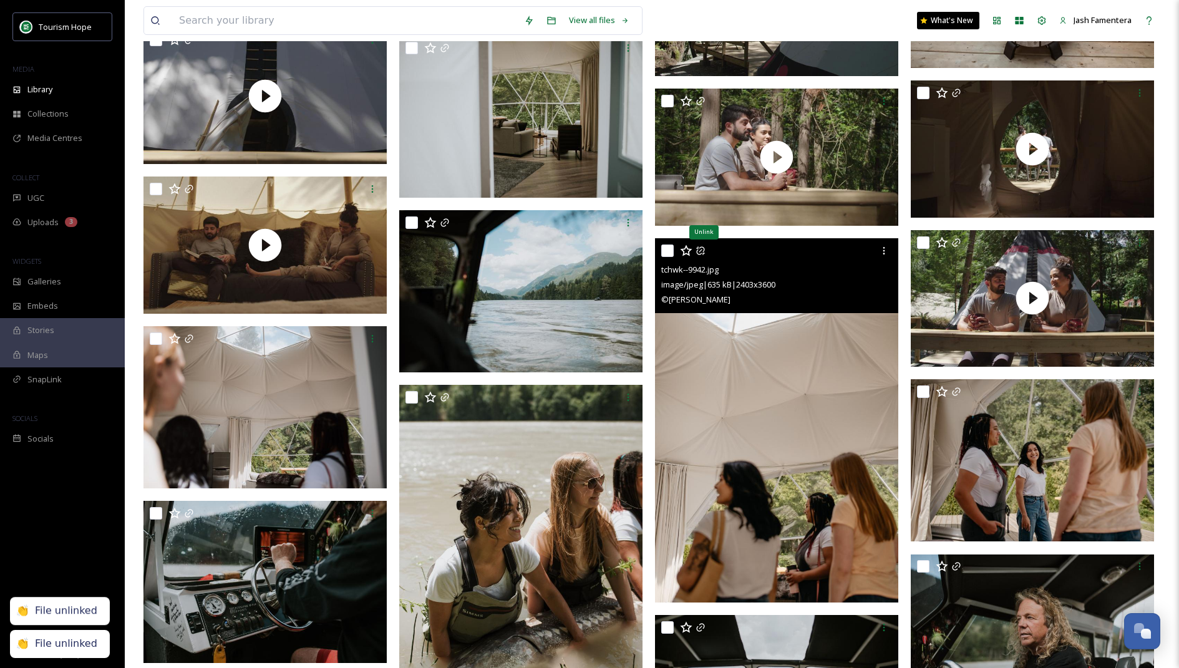
click at [701, 251] on icon at bounding box center [700, 251] width 10 height 10
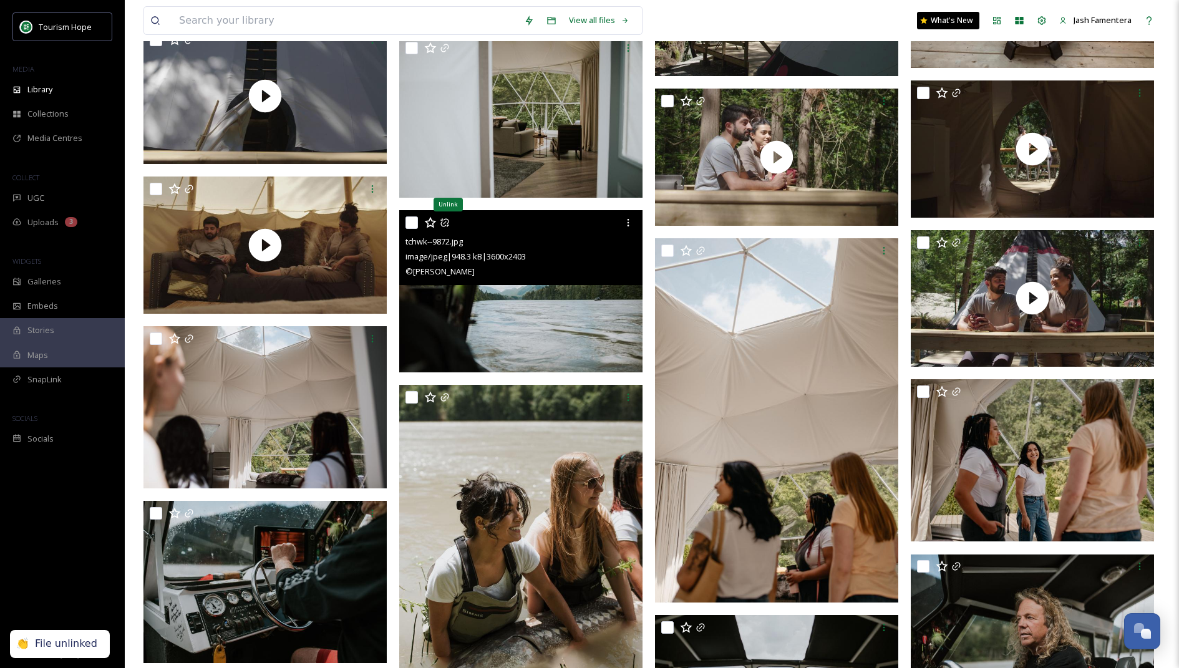
click at [440, 221] on icon at bounding box center [445, 223] width 10 height 10
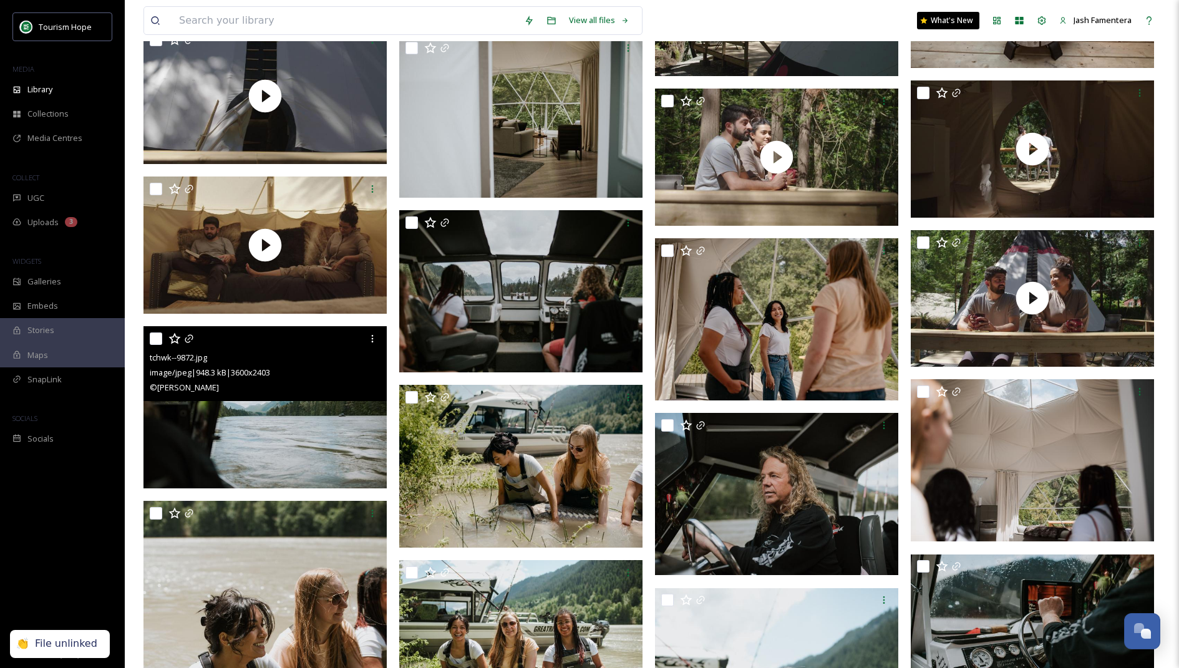
click at [195, 342] on div at bounding box center [267, 338] width 234 height 22
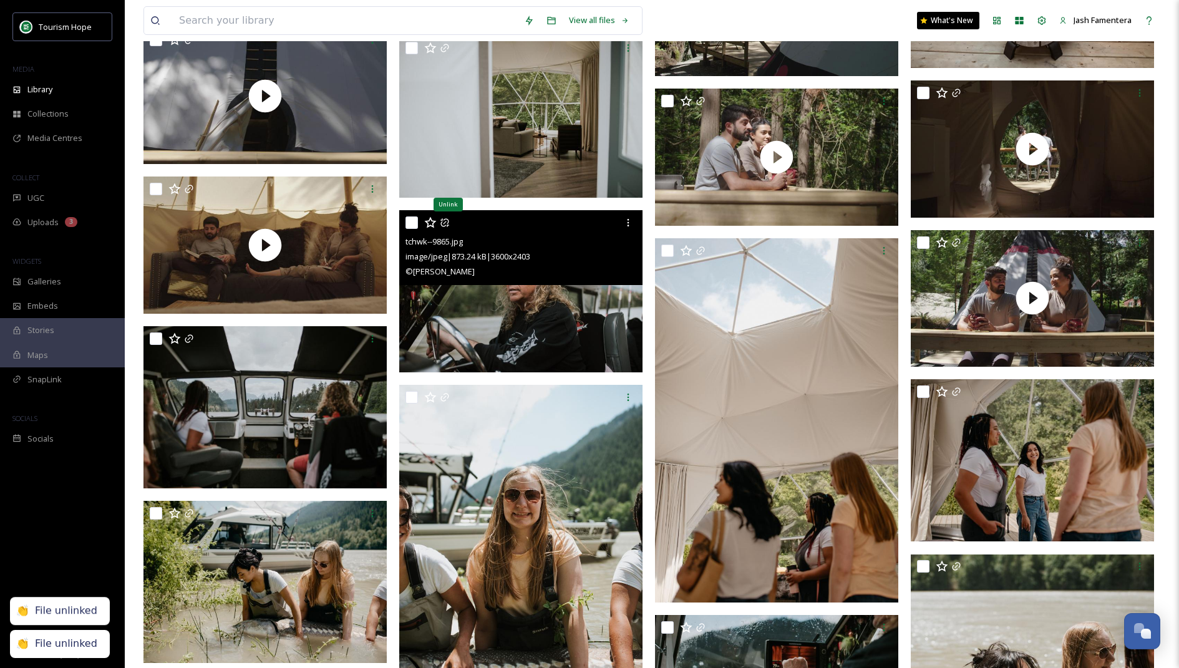
click at [445, 223] on icon at bounding box center [445, 223] width 10 height 10
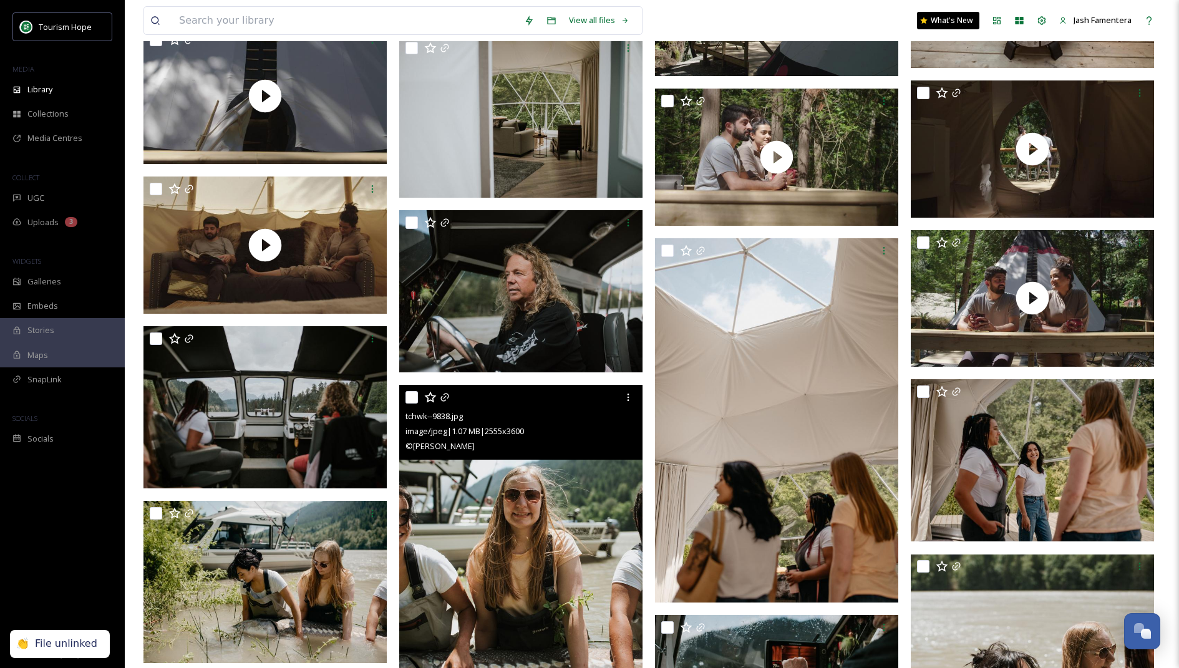
scroll to position [823, 0]
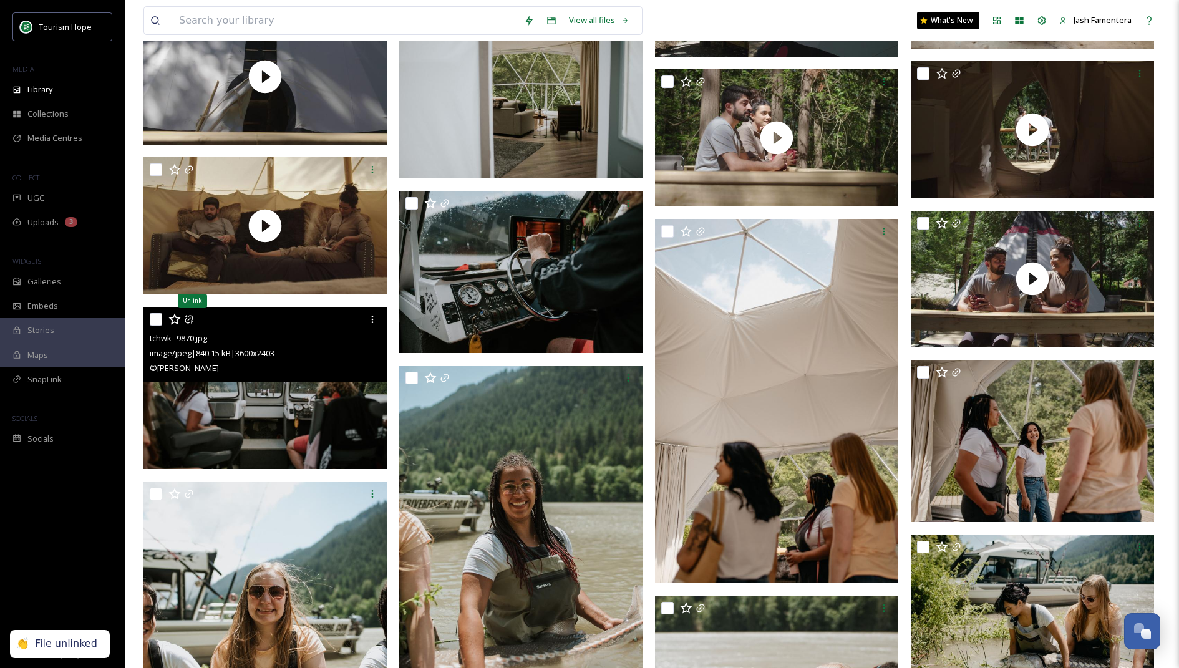
click at [191, 314] on icon at bounding box center [189, 319] width 10 height 10
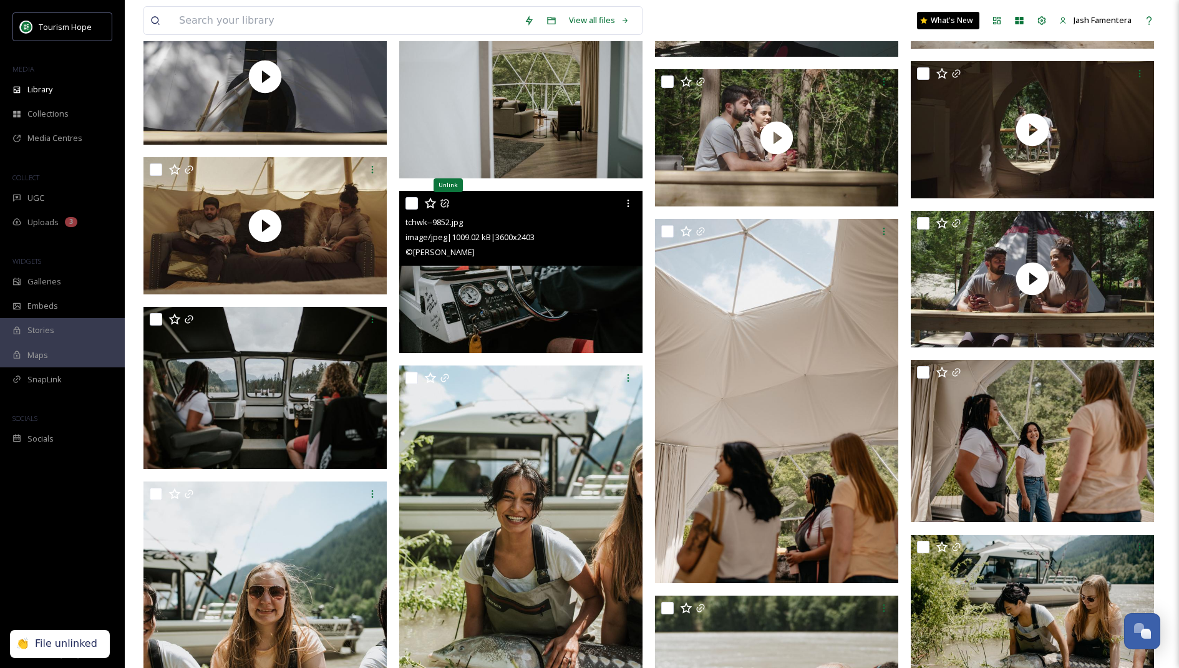
click at [446, 201] on icon at bounding box center [445, 203] width 10 height 10
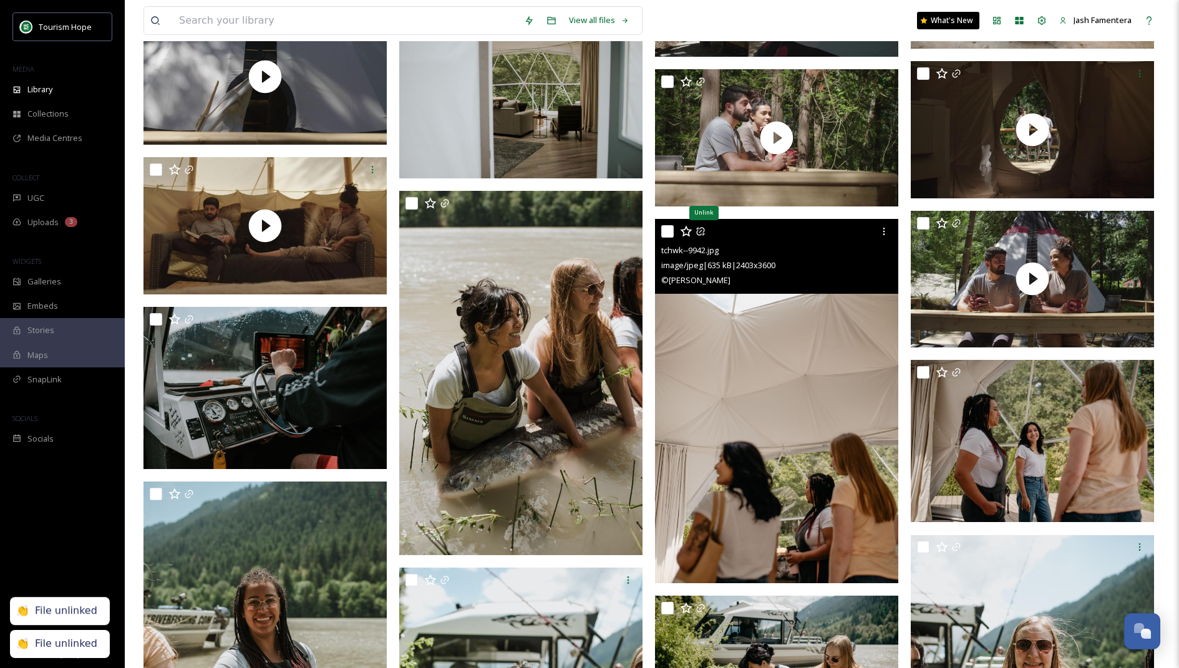
click at [697, 232] on icon at bounding box center [700, 231] width 8 height 8
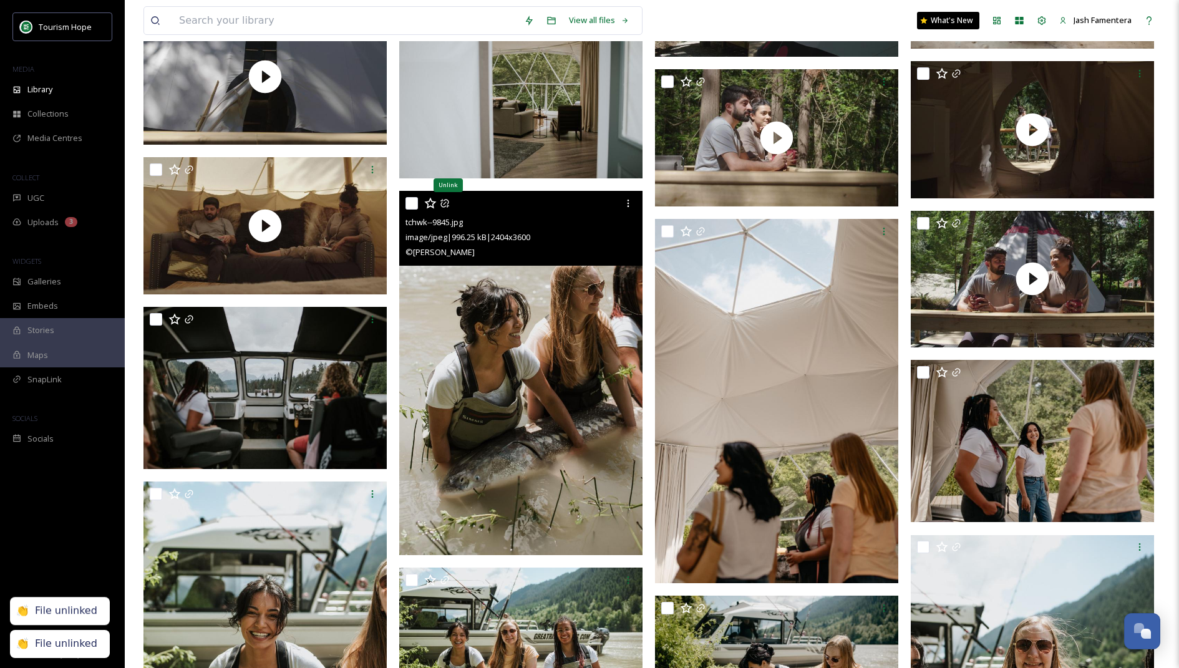
click at [443, 202] on icon at bounding box center [445, 203] width 10 height 10
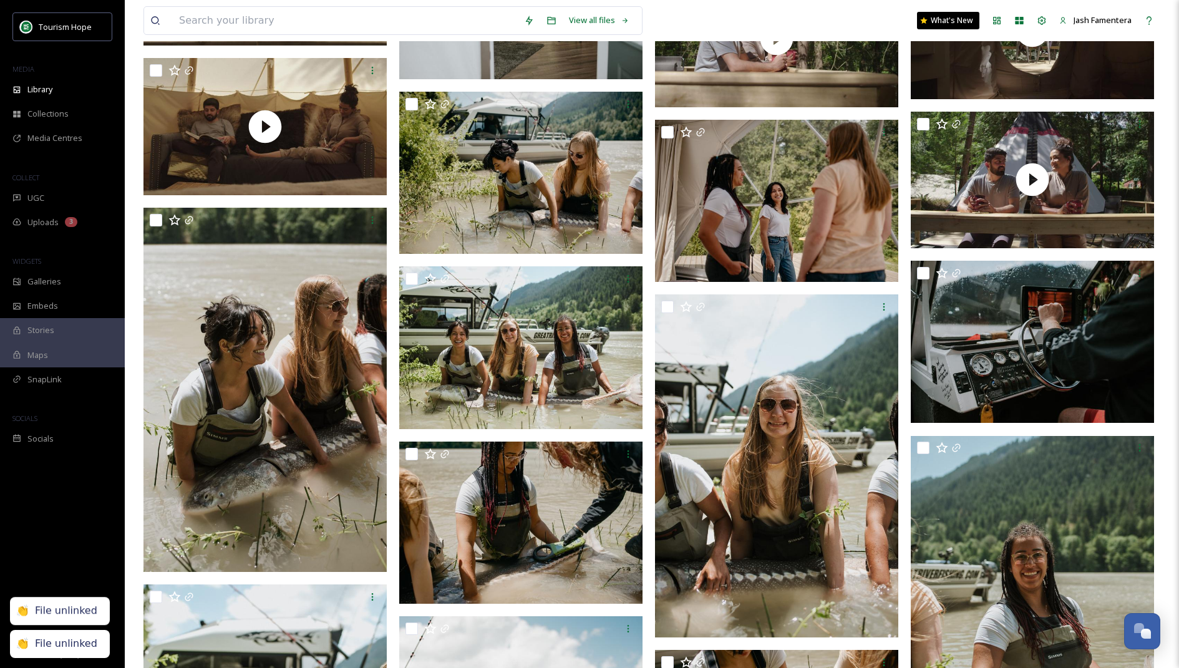
scroll to position [926, 0]
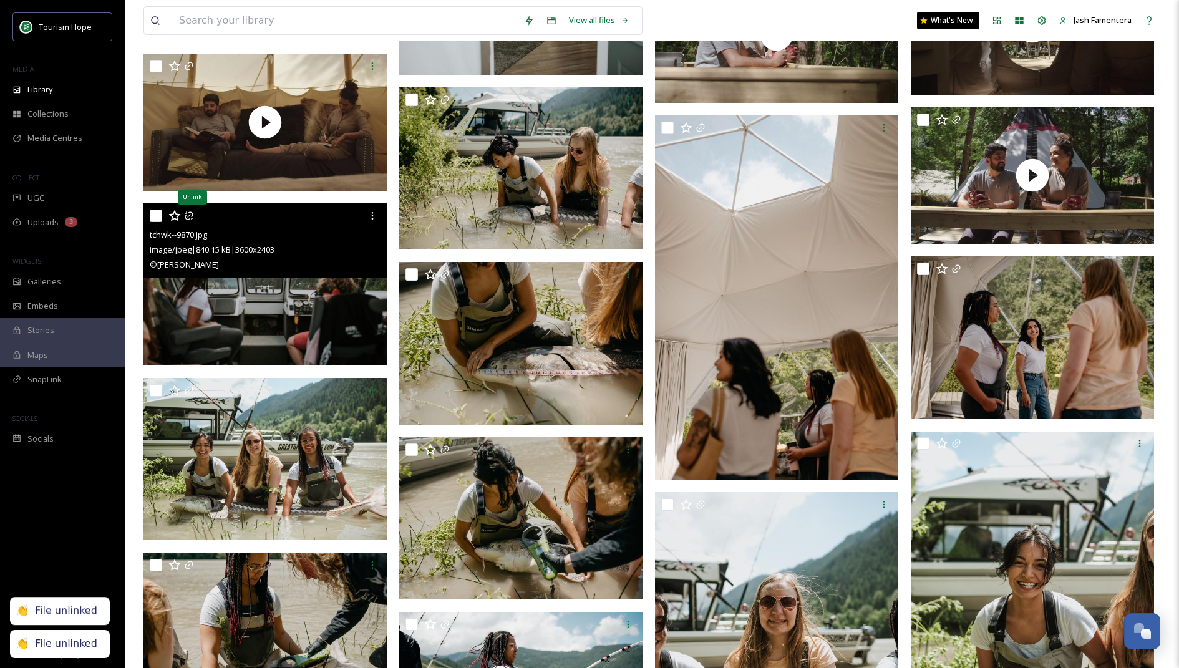
click at [187, 211] on icon at bounding box center [189, 216] width 10 height 10
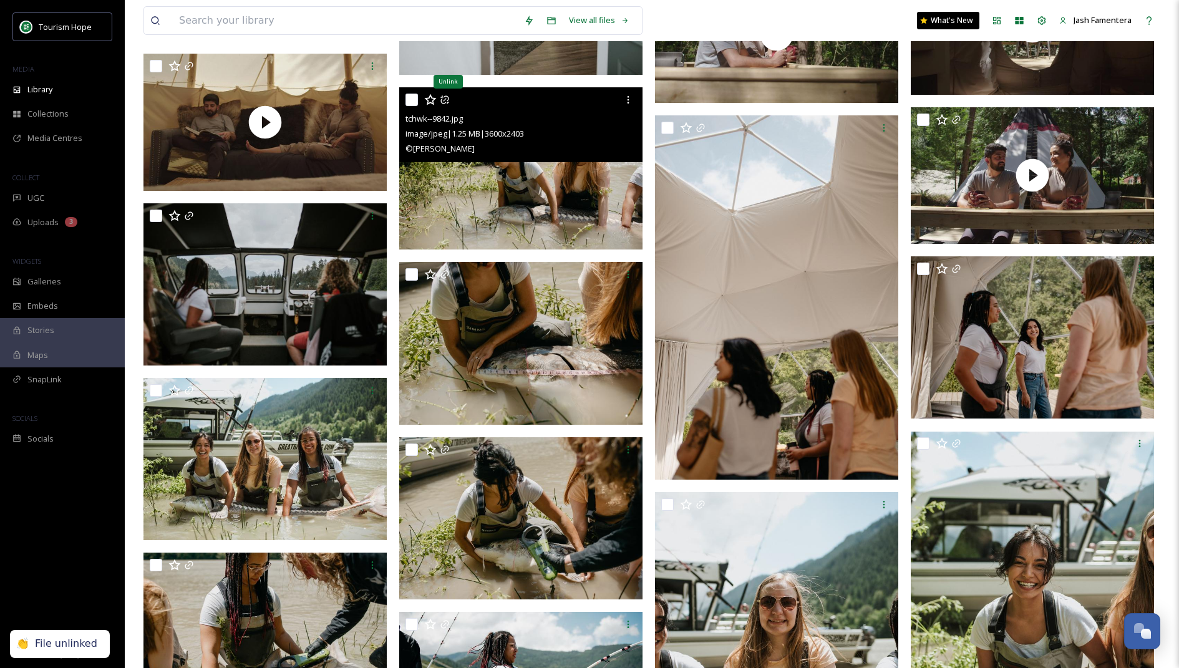
click at [447, 98] on icon at bounding box center [445, 100] width 10 height 10
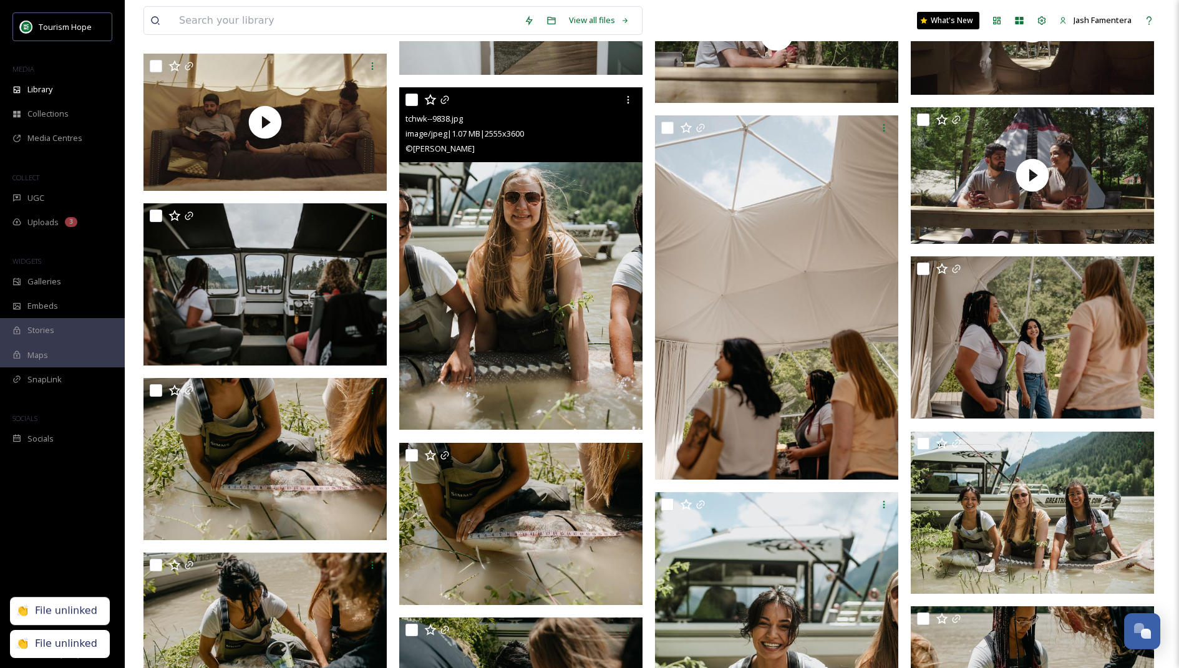
click at [437, 97] on div at bounding box center [522, 100] width 234 height 22
click at [440, 97] on icon at bounding box center [445, 100] width 10 height 10
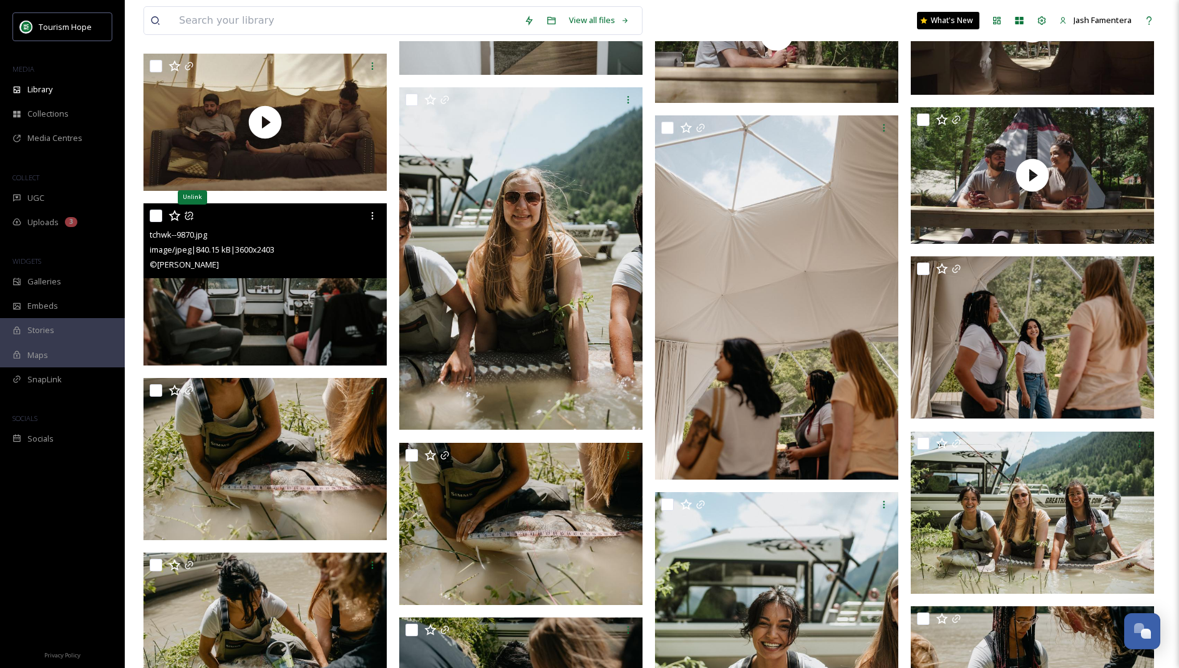
click at [189, 214] on icon at bounding box center [189, 215] width 8 height 8
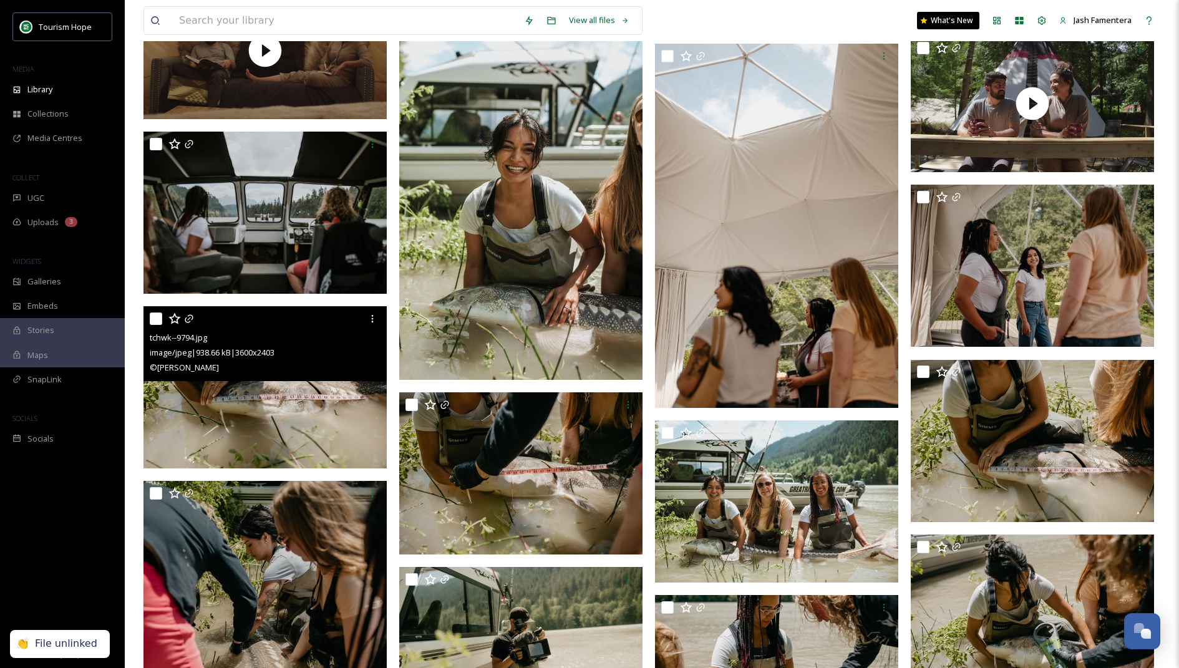
scroll to position [1052, 0]
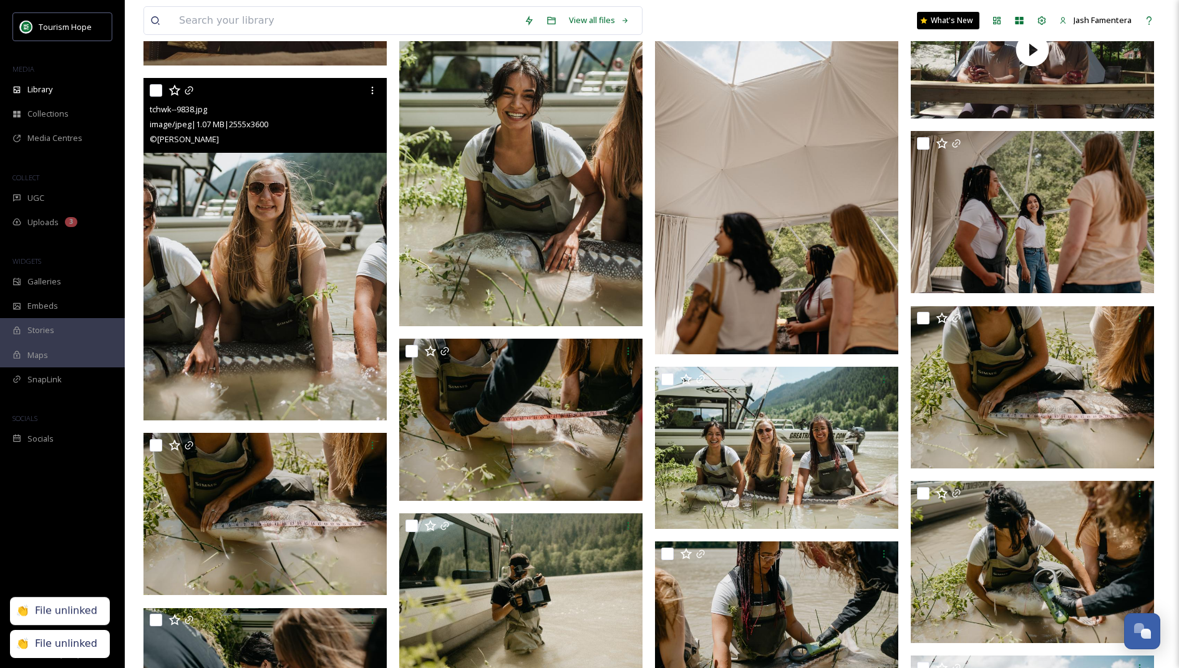
click at [186, 259] on img at bounding box center [264, 249] width 243 height 342
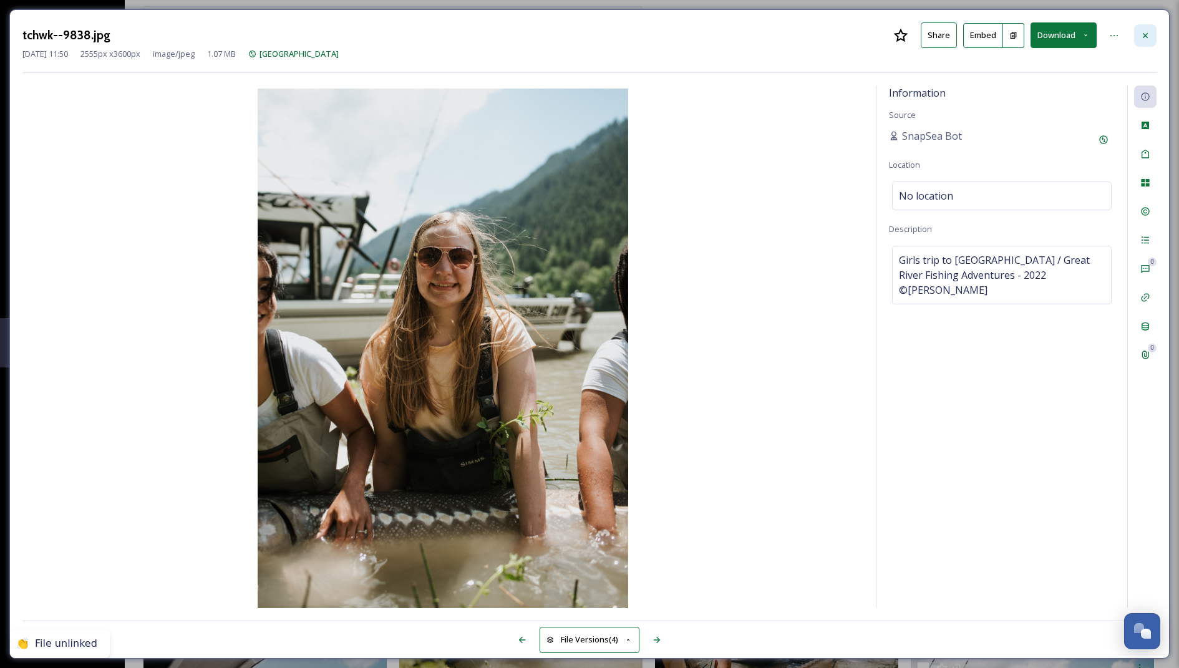
click at [1148, 26] on div at bounding box center [1145, 35] width 22 height 22
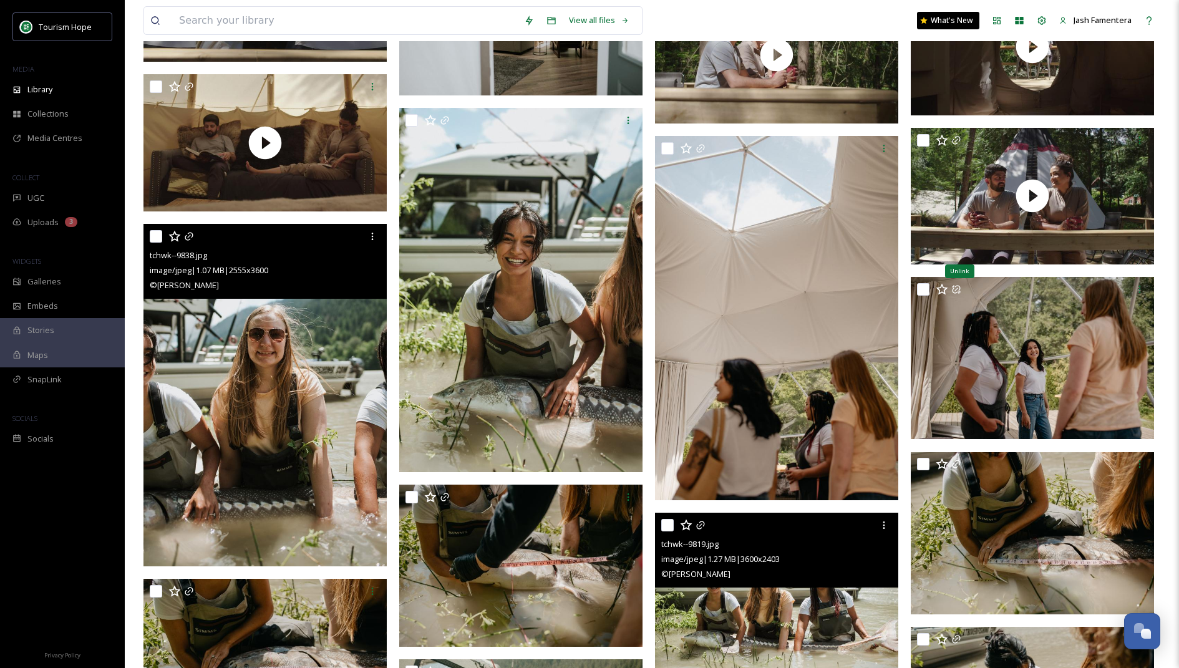
scroll to position [889, 0]
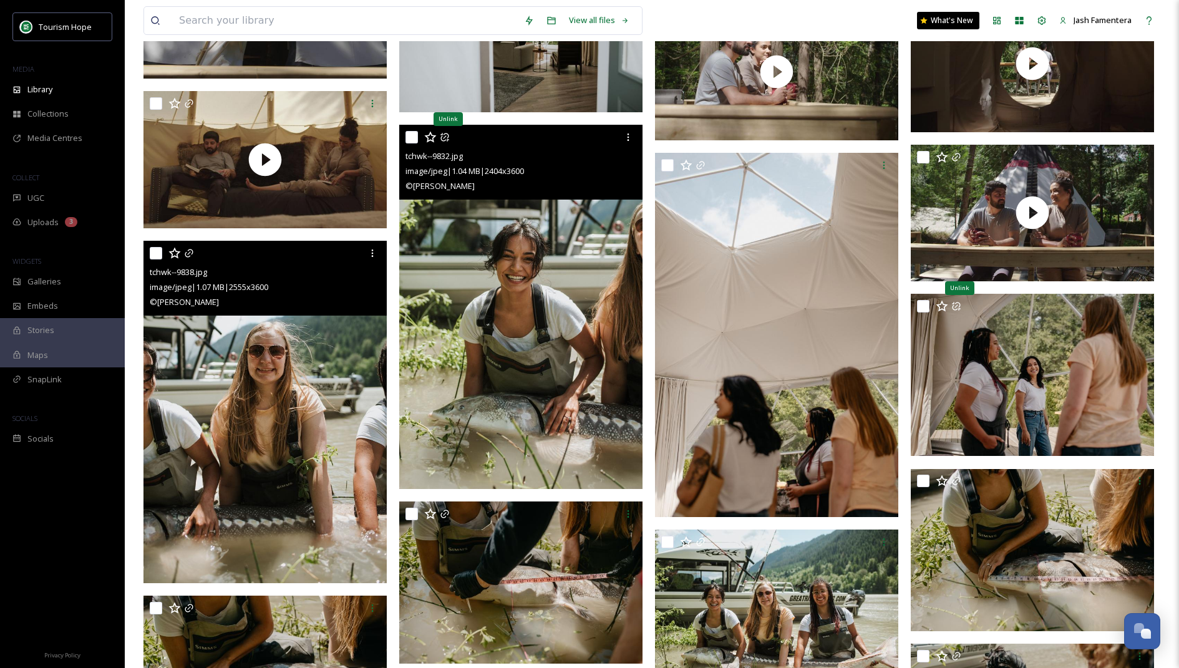
click at [445, 138] on icon at bounding box center [445, 137] width 10 height 10
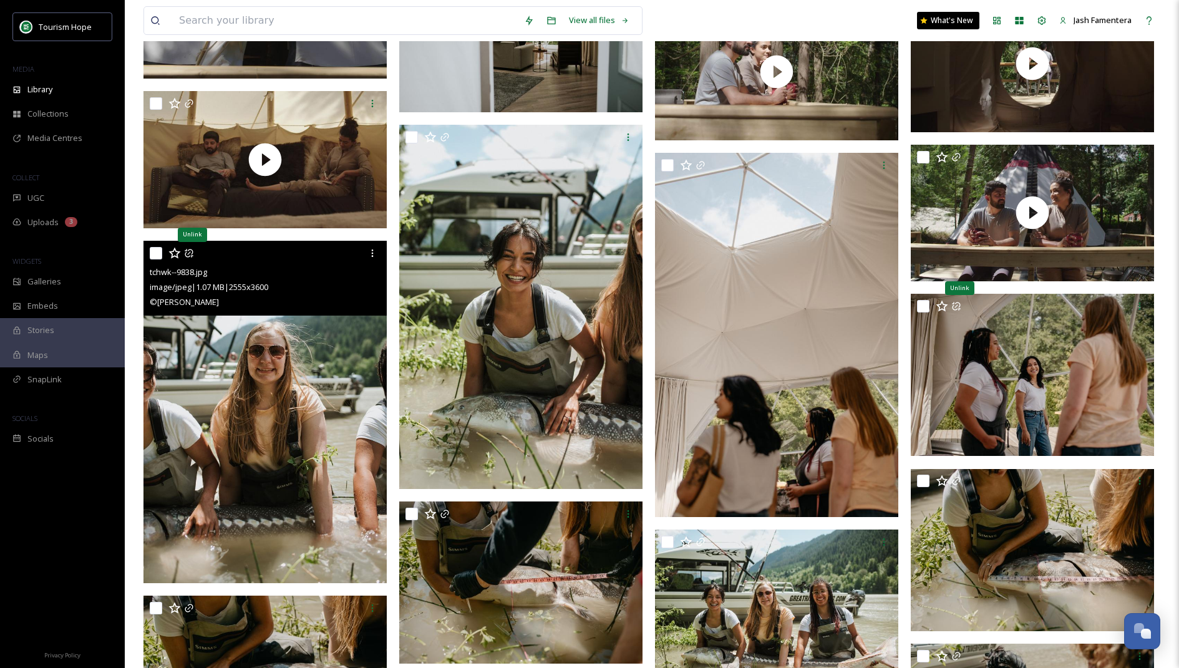
click at [188, 248] on icon at bounding box center [189, 253] width 10 height 10
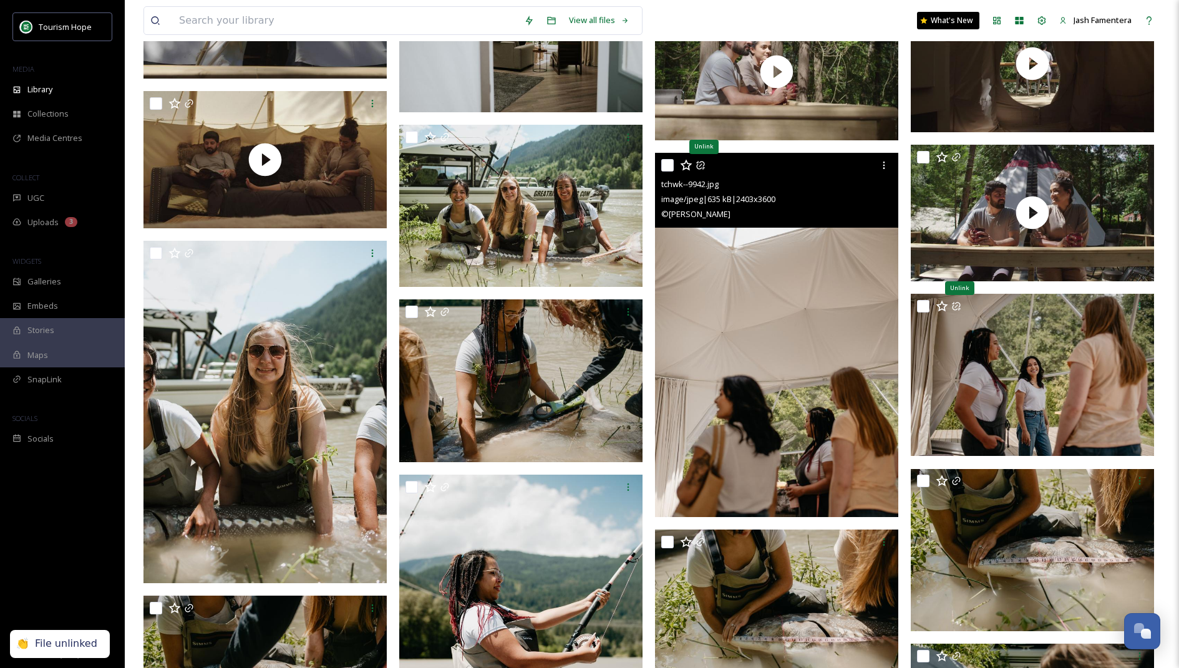
click at [704, 168] on icon at bounding box center [700, 165] width 10 height 10
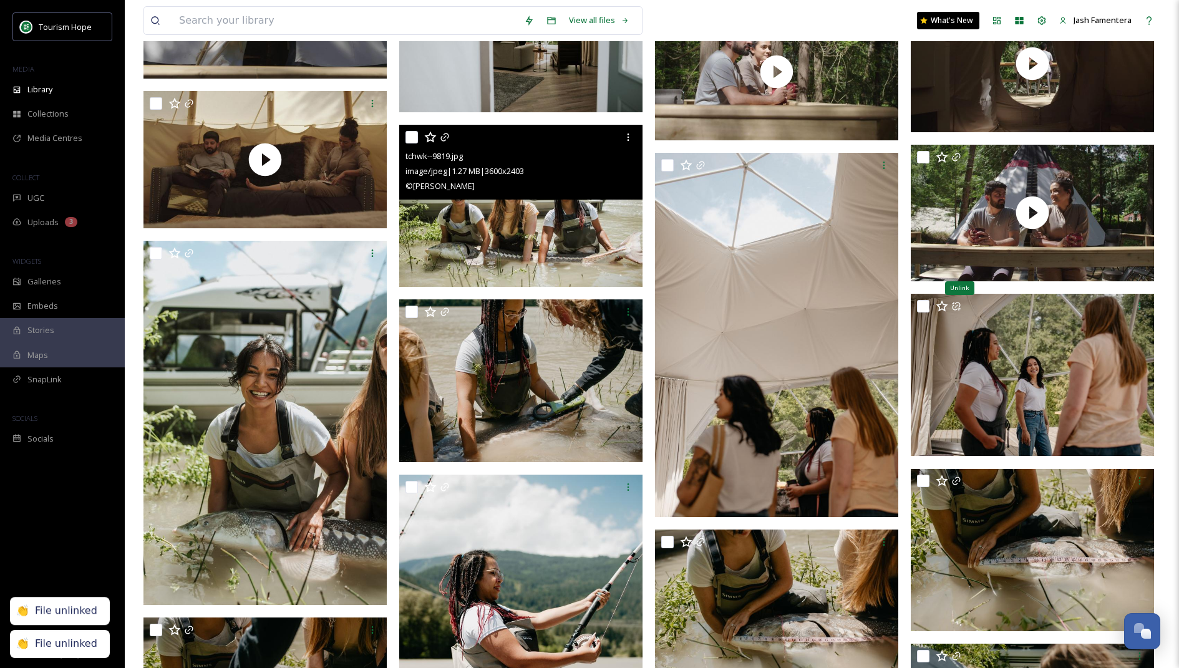
click at [447, 131] on div at bounding box center [522, 137] width 234 height 22
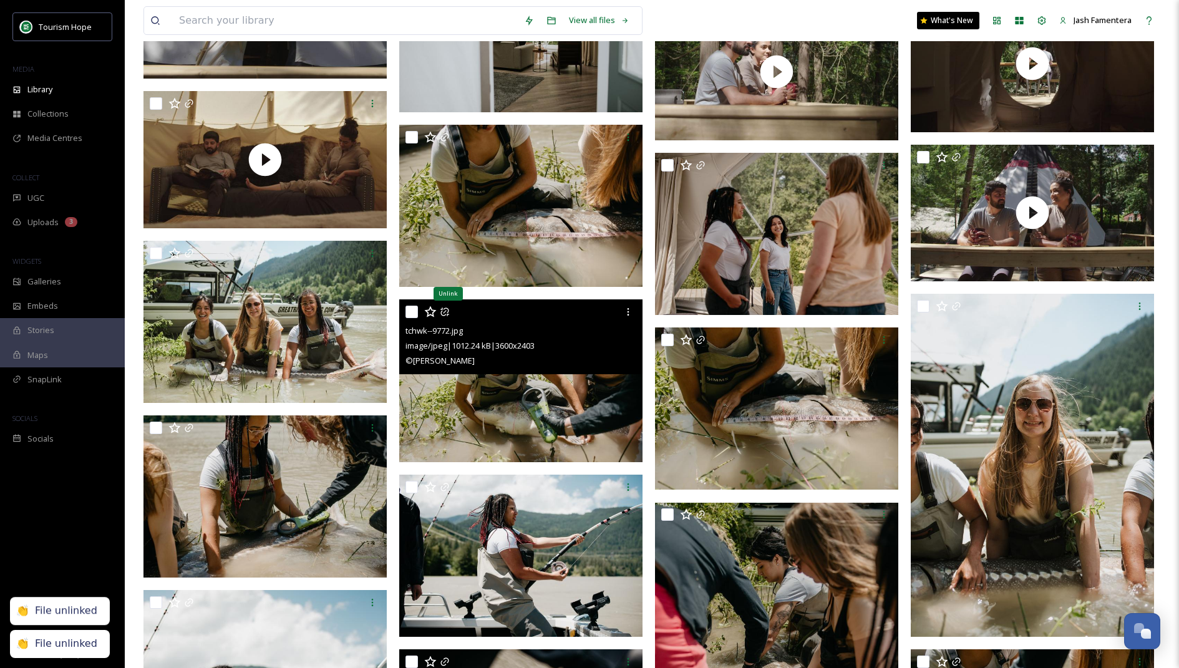
click at [441, 309] on icon at bounding box center [444, 312] width 8 height 8
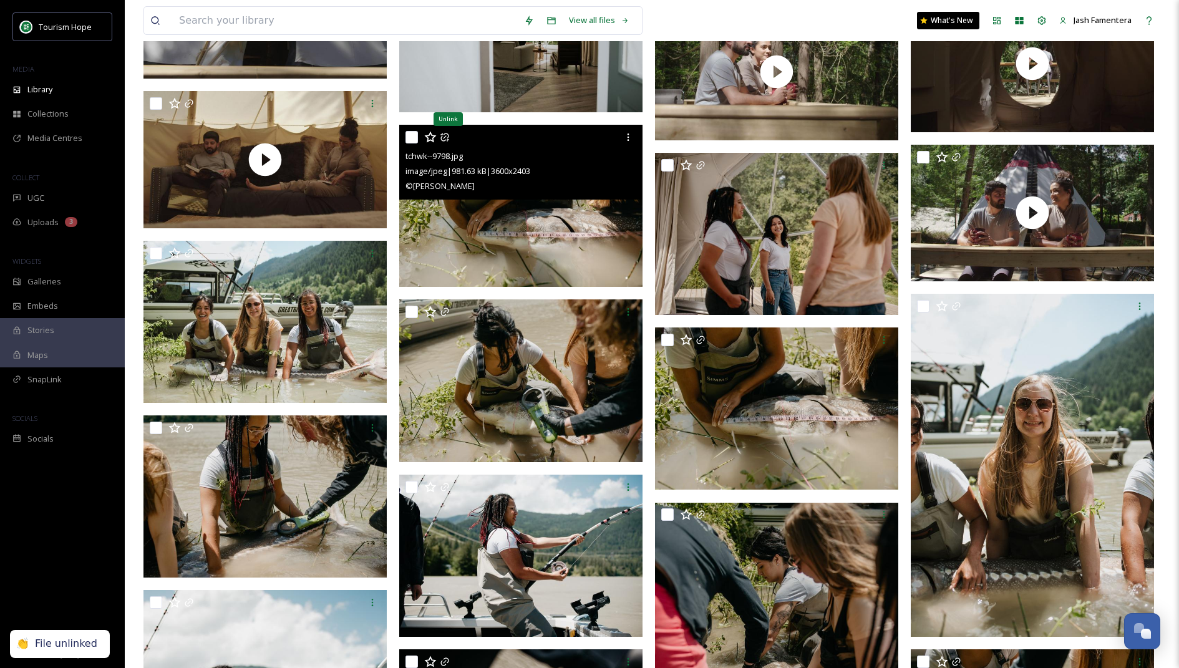
click at [443, 138] on icon at bounding box center [444, 137] width 8 height 8
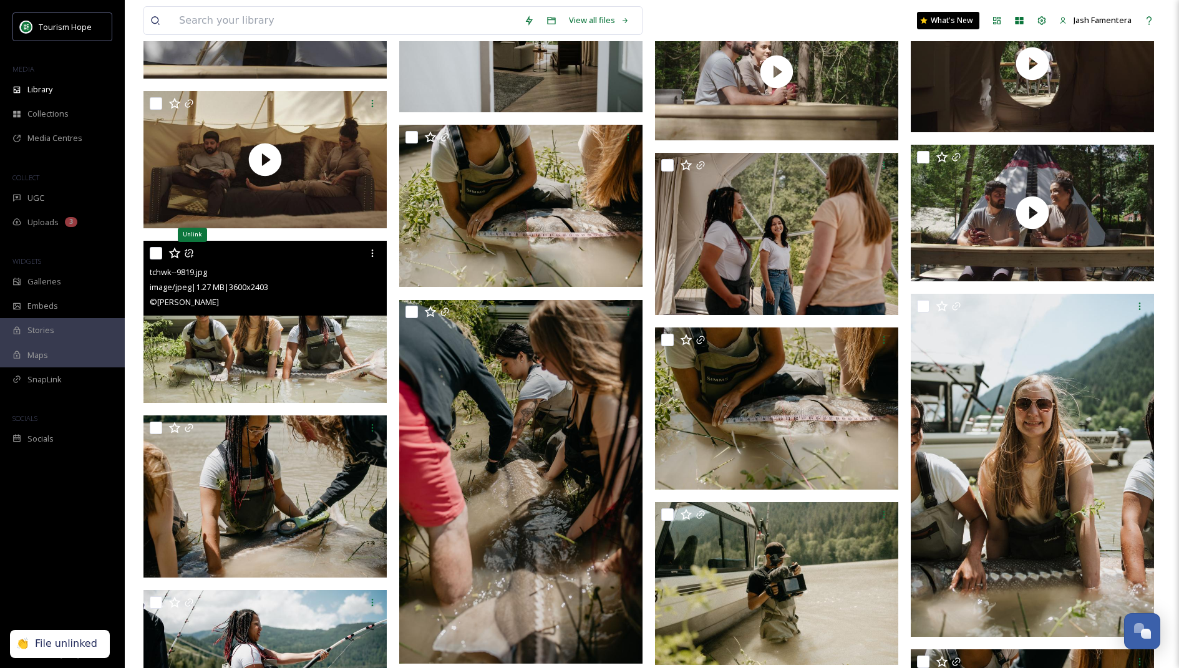
click at [191, 254] on icon at bounding box center [189, 253] width 10 height 10
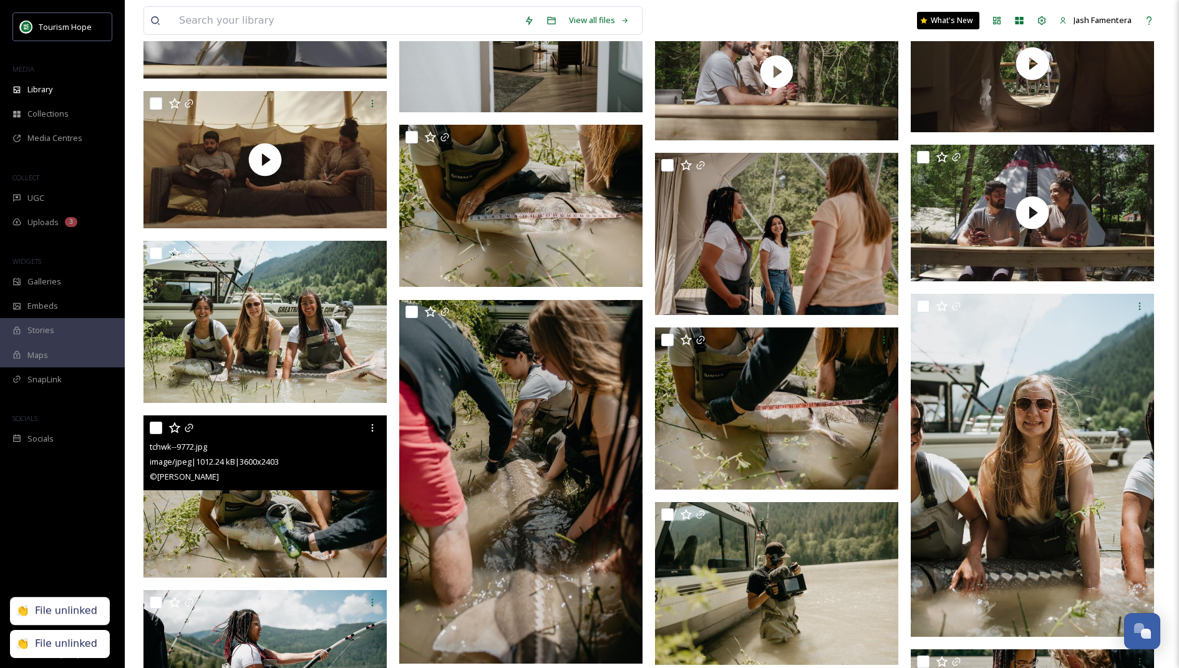
click at [189, 421] on div at bounding box center [267, 428] width 234 height 22
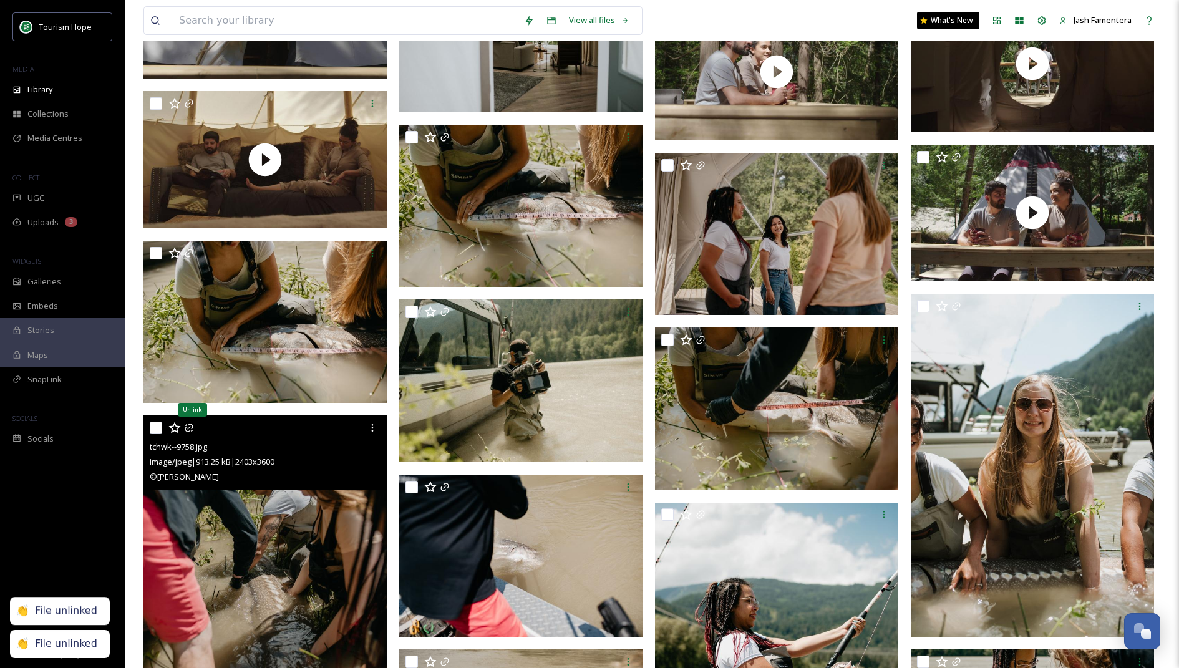
click at [190, 425] on icon at bounding box center [189, 428] width 10 height 10
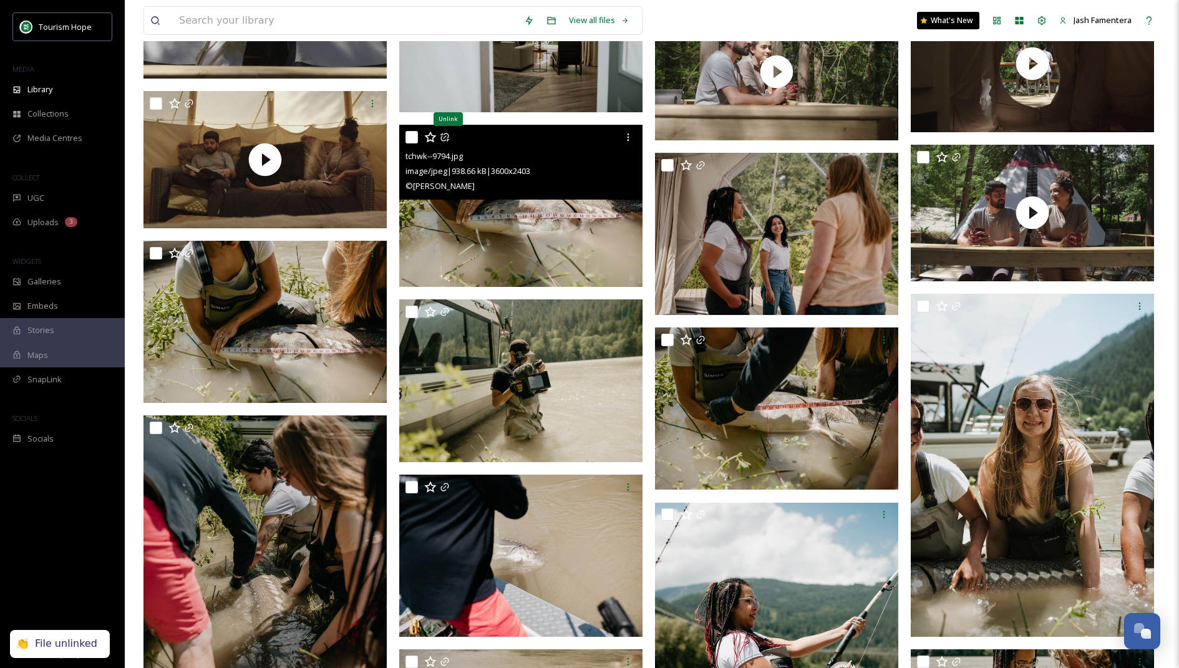
click at [445, 140] on icon at bounding box center [444, 137] width 8 height 8
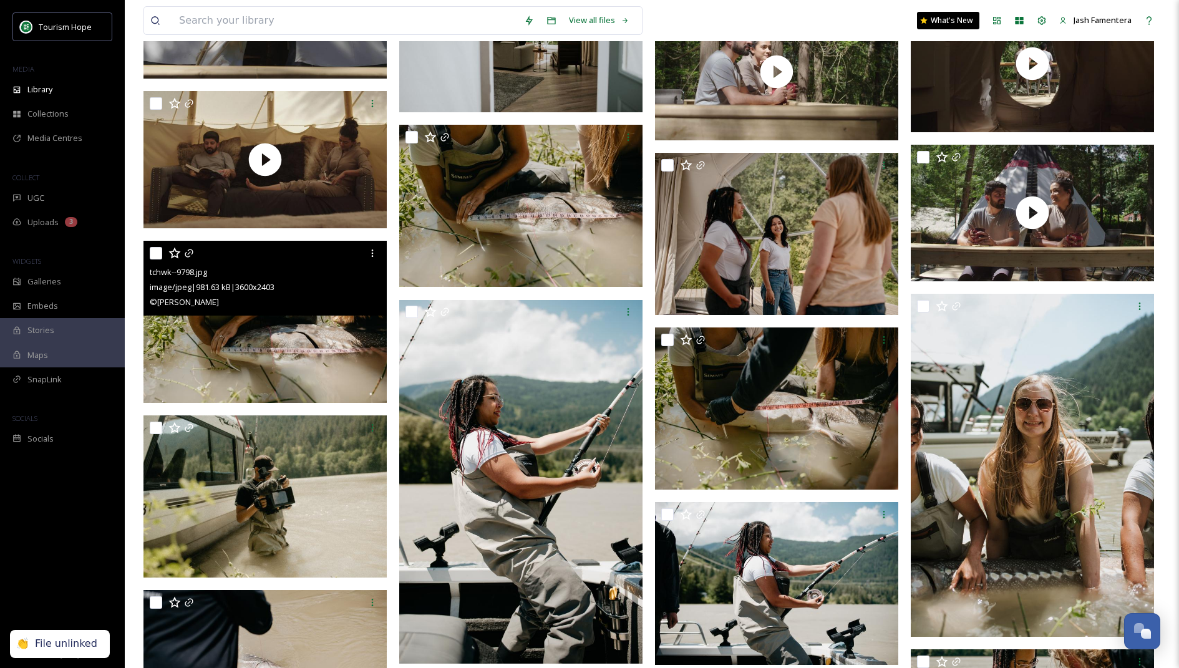
click at [196, 247] on div at bounding box center [267, 253] width 234 height 22
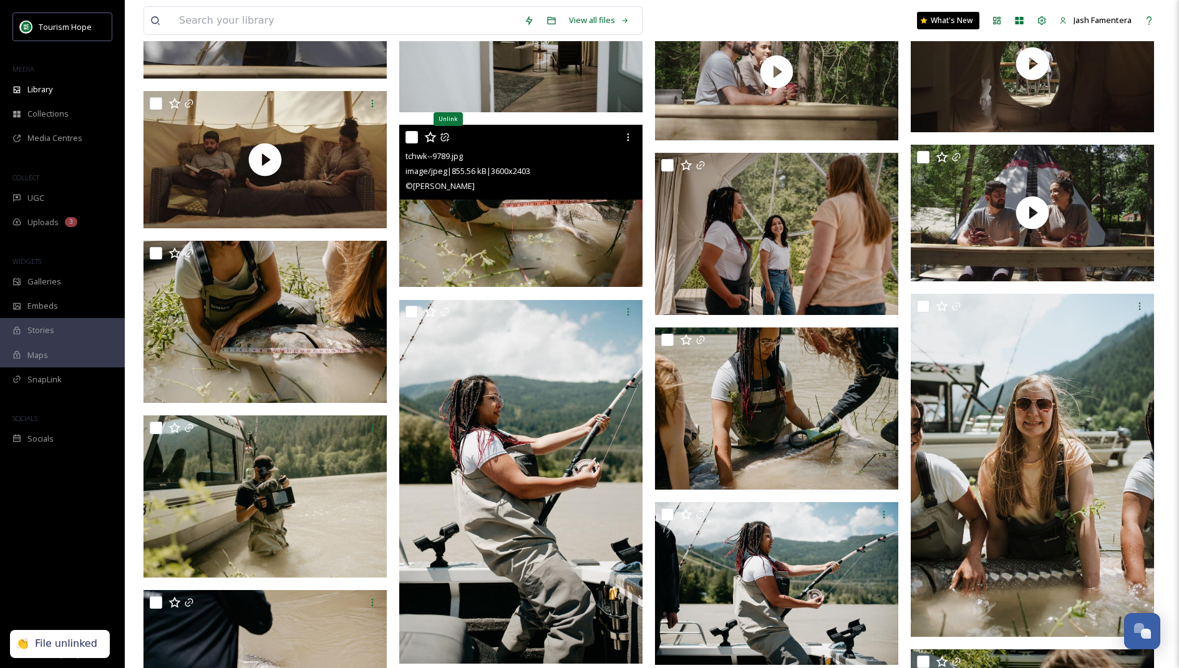
click at [443, 132] on icon at bounding box center [445, 137] width 10 height 10
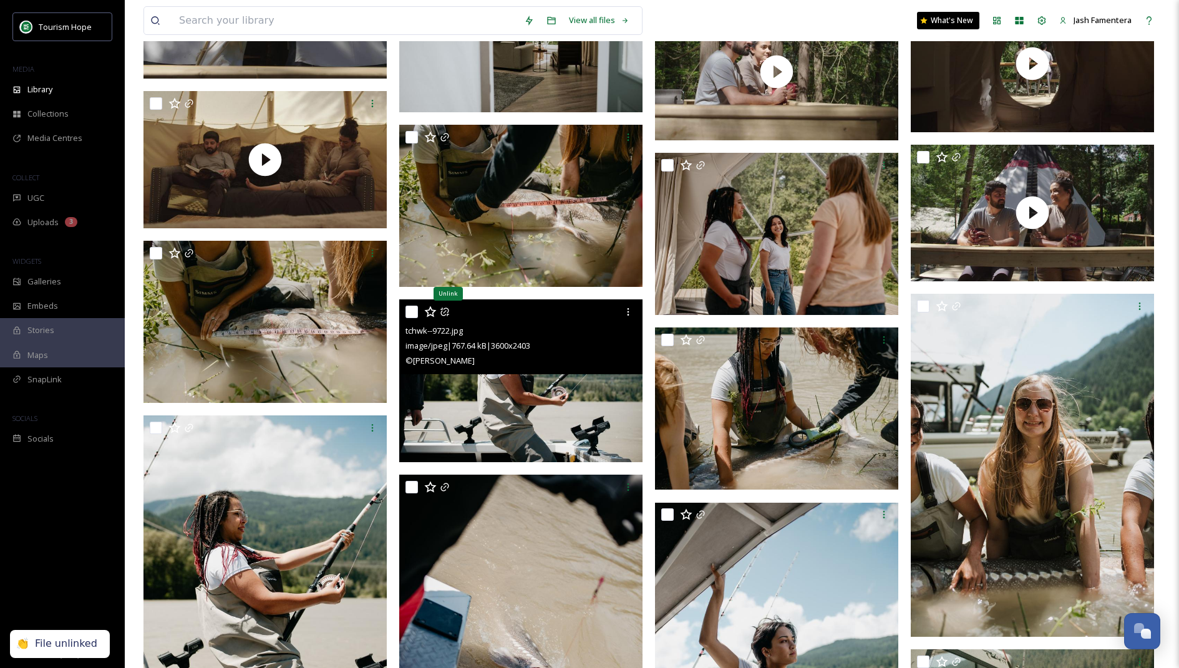
click at [447, 311] on icon at bounding box center [445, 312] width 10 height 10
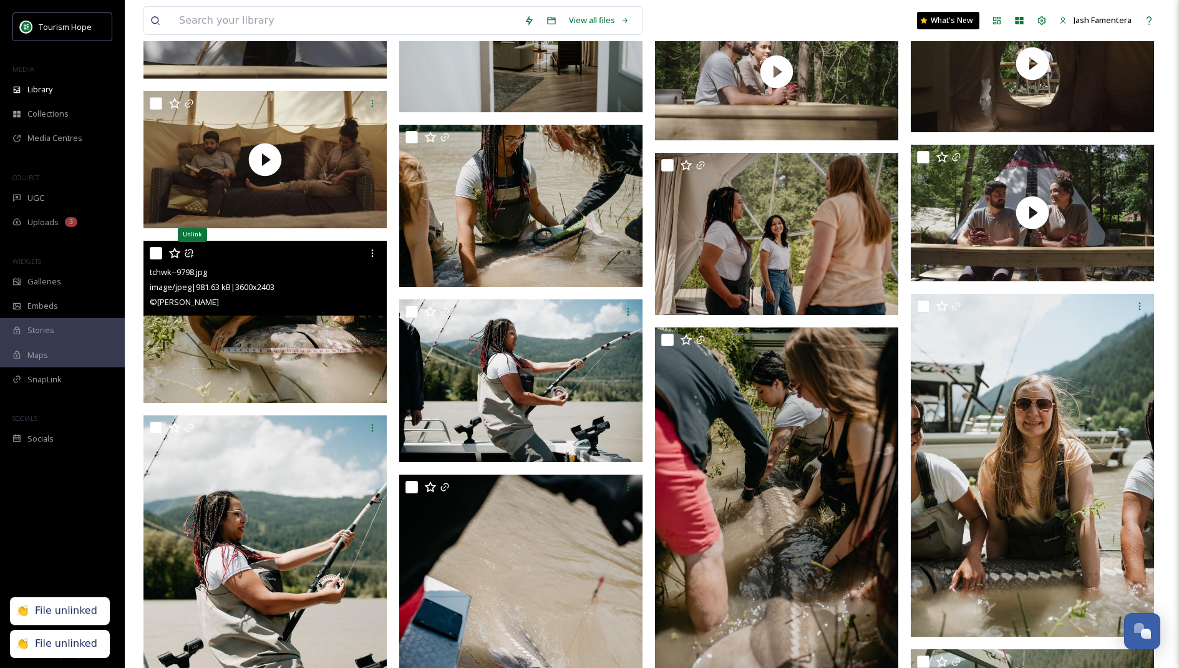
click at [186, 251] on icon at bounding box center [189, 253] width 8 height 8
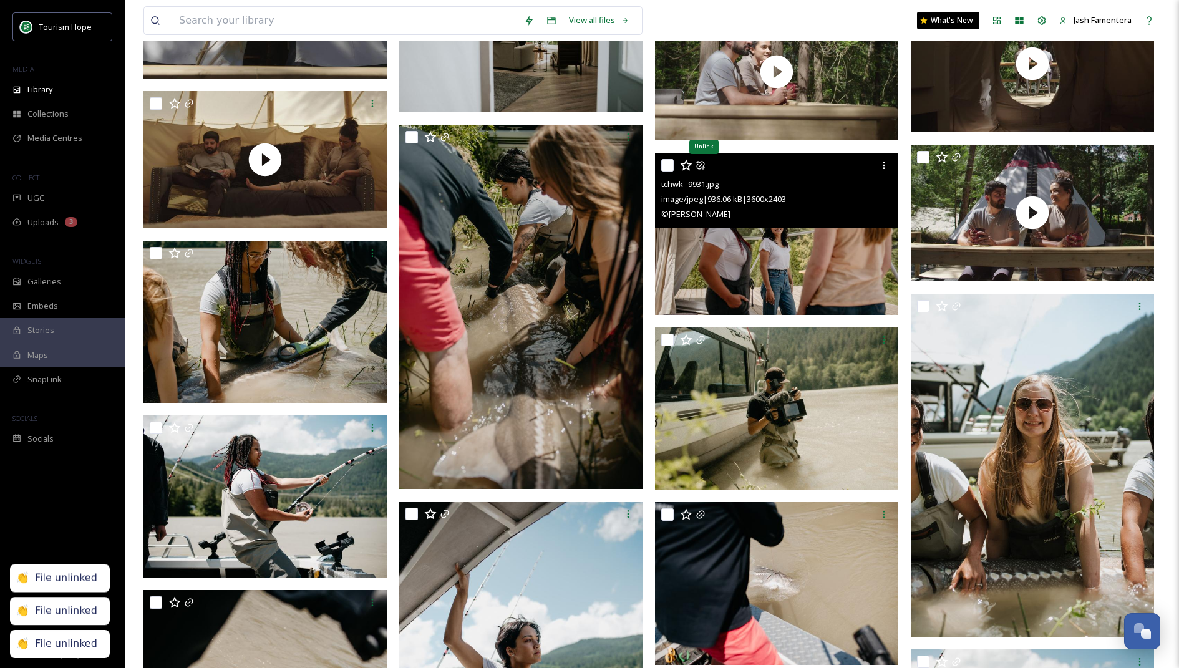
click at [702, 167] on icon at bounding box center [700, 165] width 8 height 8
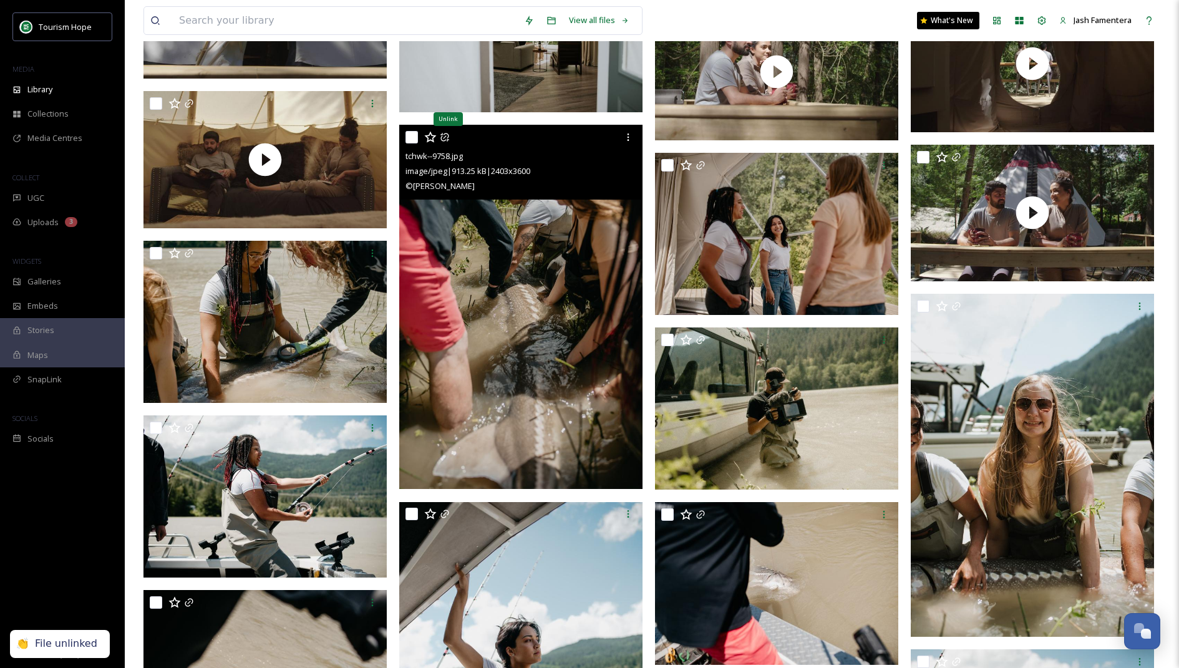
click at [443, 135] on icon at bounding box center [445, 137] width 10 height 10
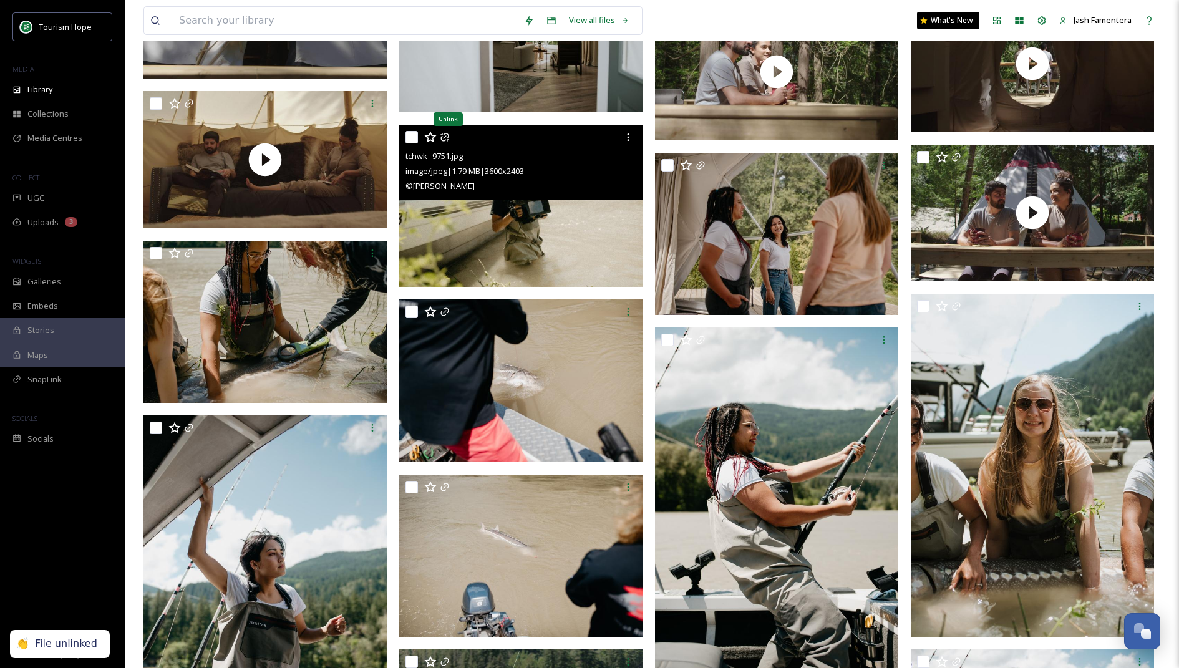
click at [445, 134] on icon at bounding box center [445, 137] width 10 height 10
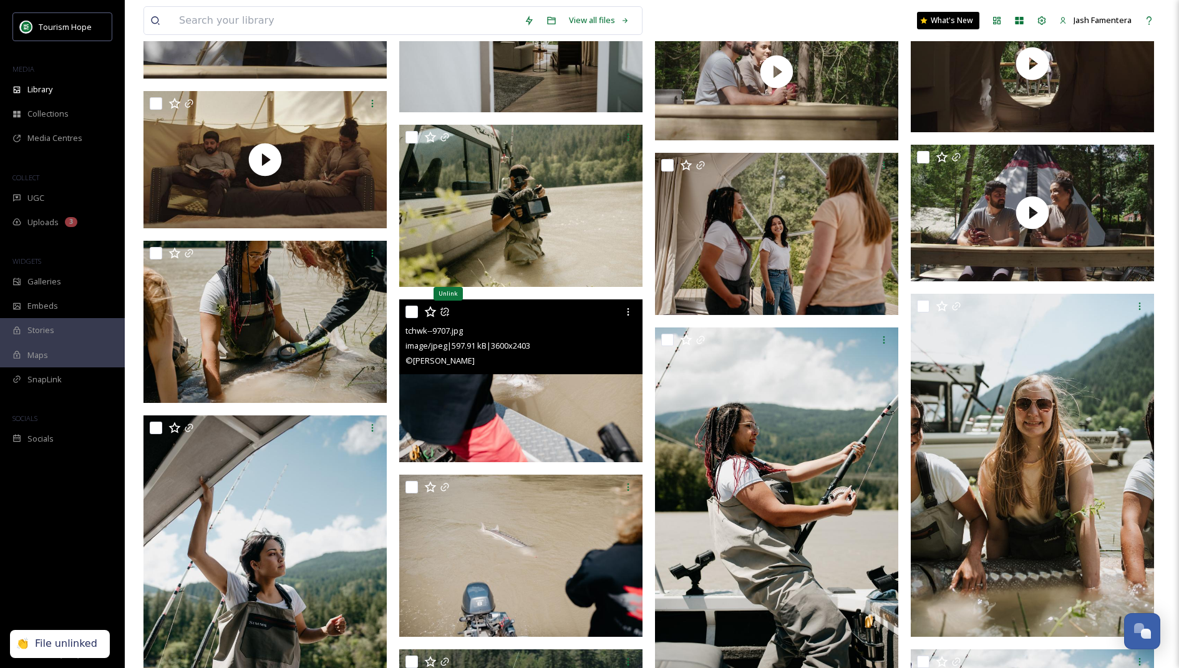
click at [444, 309] on icon at bounding box center [445, 312] width 10 height 10
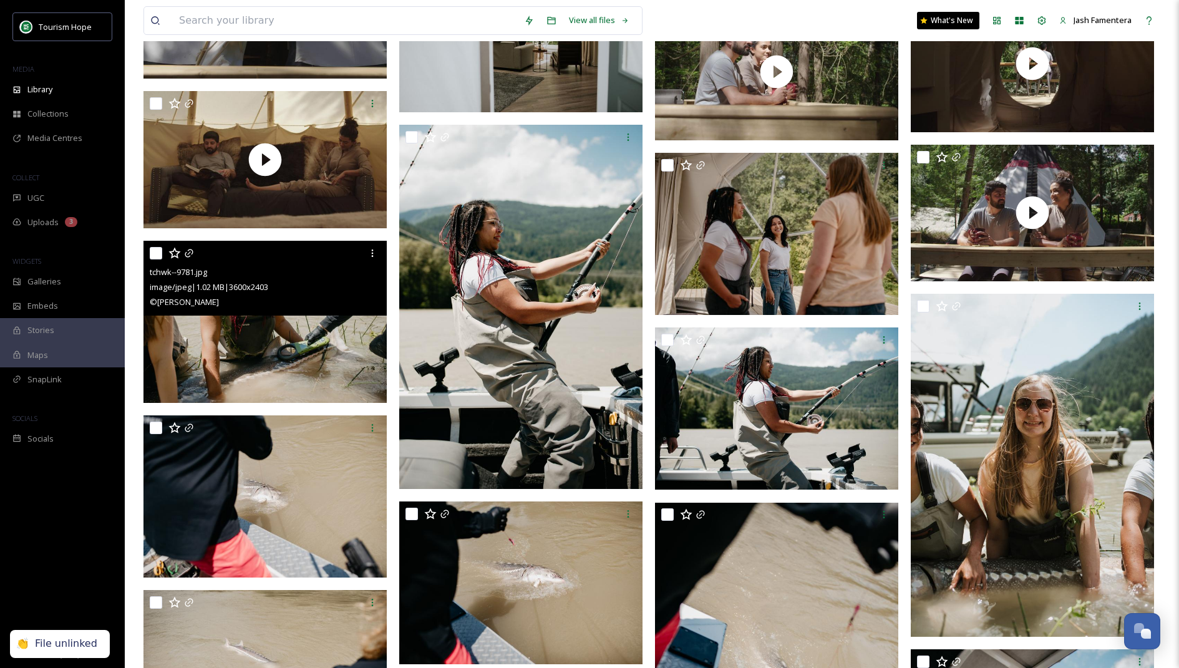
click at [195, 249] on div at bounding box center [267, 253] width 234 height 22
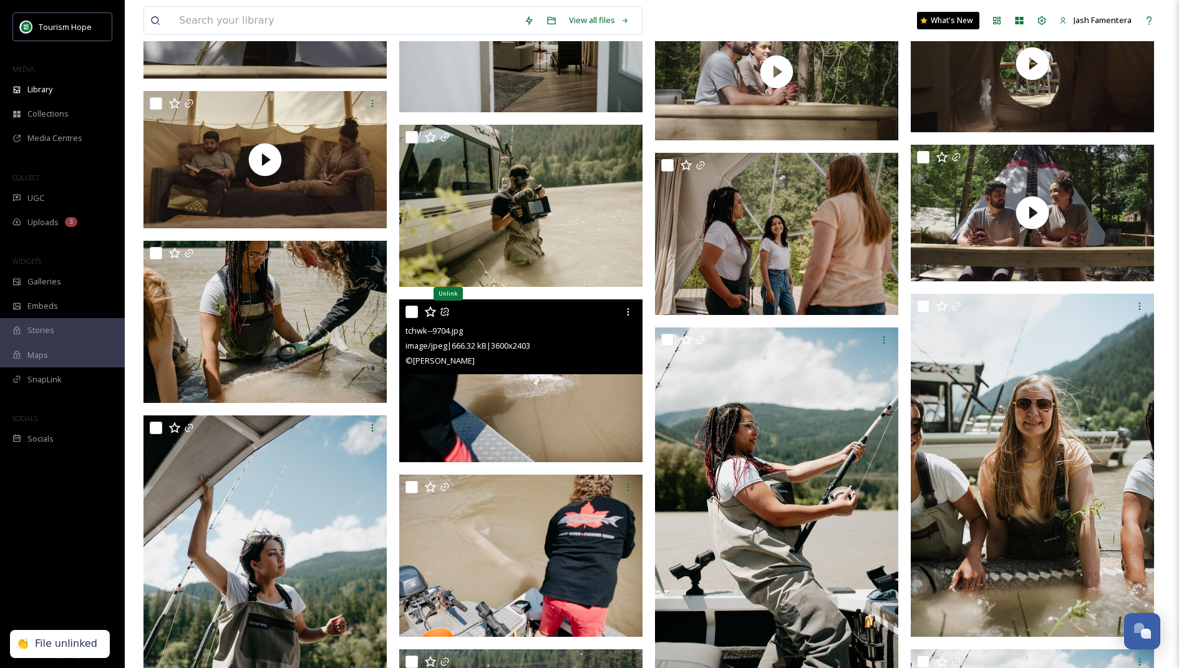
click at [446, 312] on icon at bounding box center [445, 312] width 10 height 10
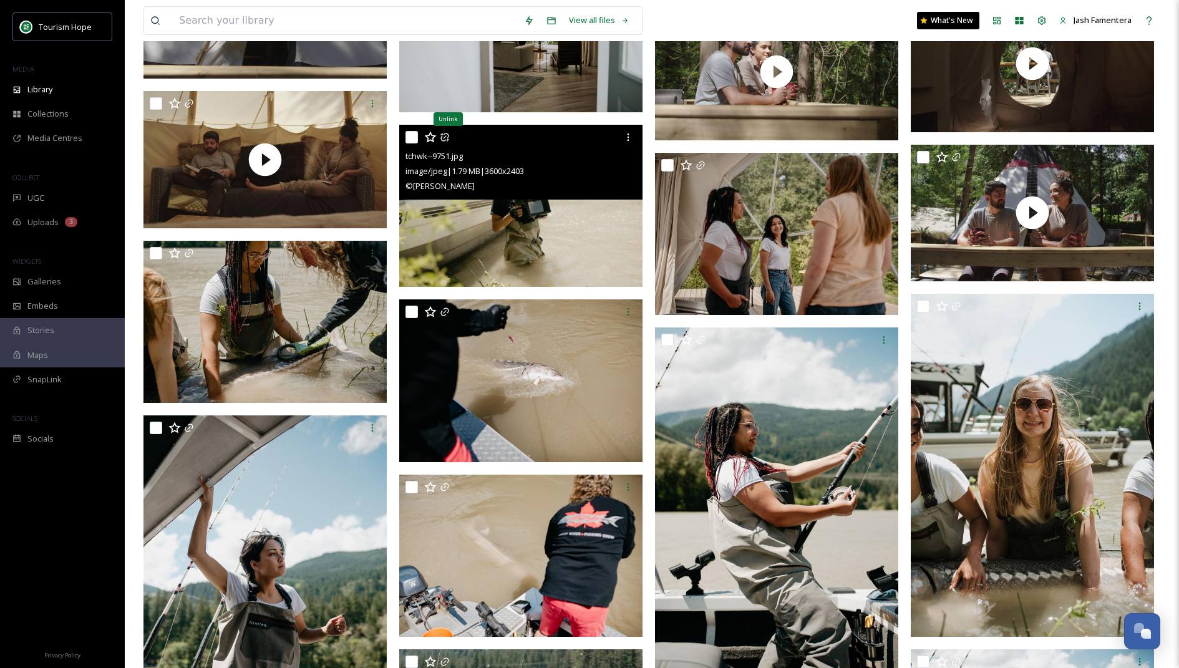
click at [444, 134] on icon at bounding box center [445, 137] width 10 height 10
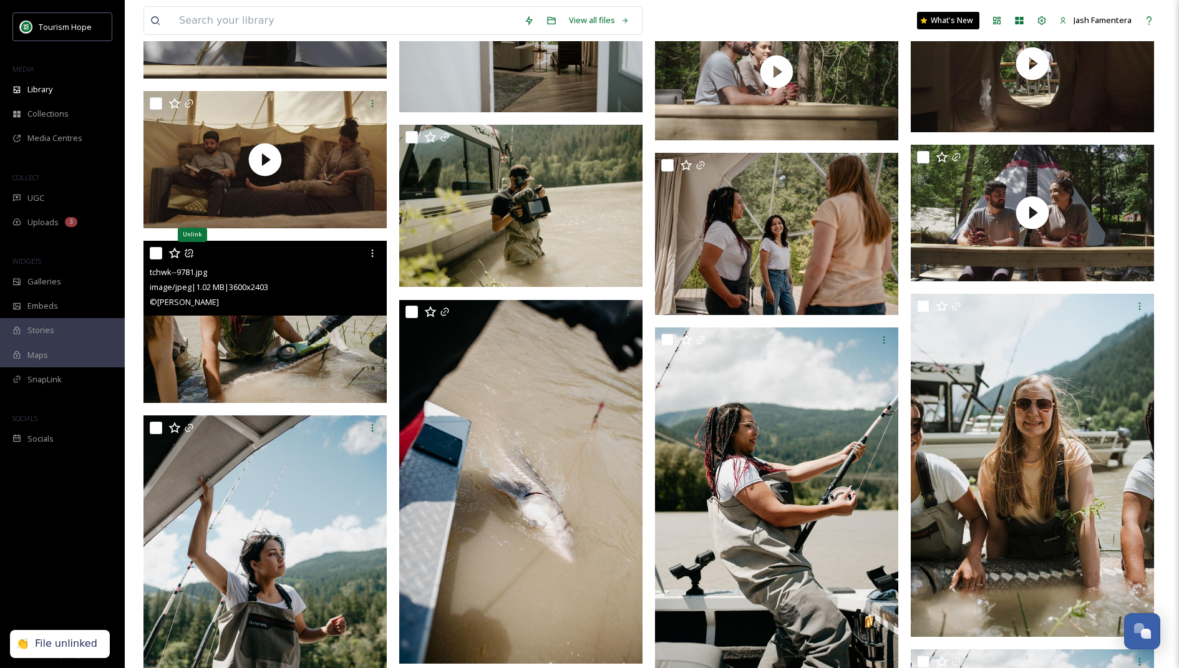
click at [191, 249] on icon at bounding box center [189, 253] width 8 height 8
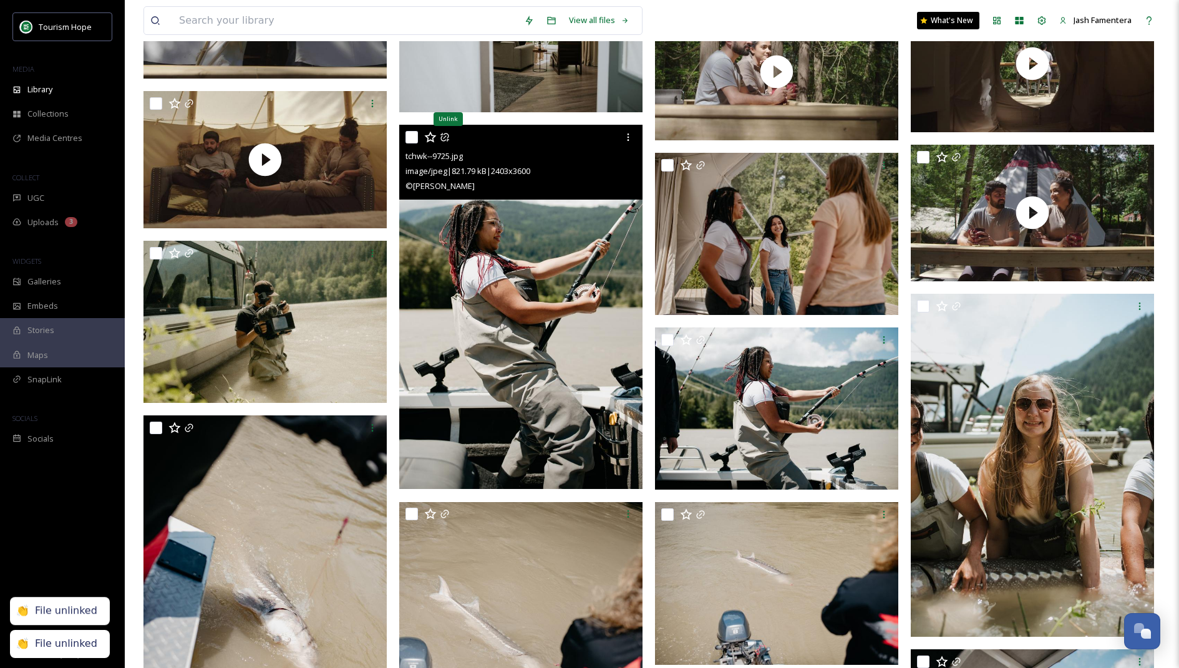
click at [443, 132] on icon at bounding box center [445, 137] width 10 height 10
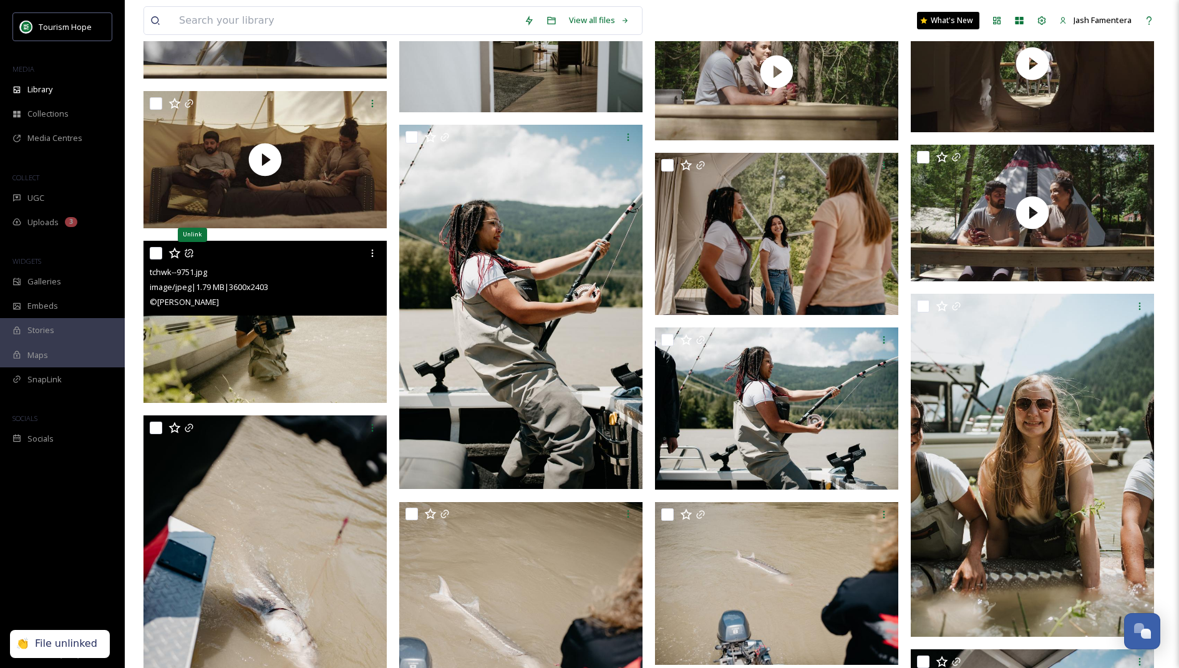
click at [190, 253] on icon at bounding box center [189, 253] width 10 height 10
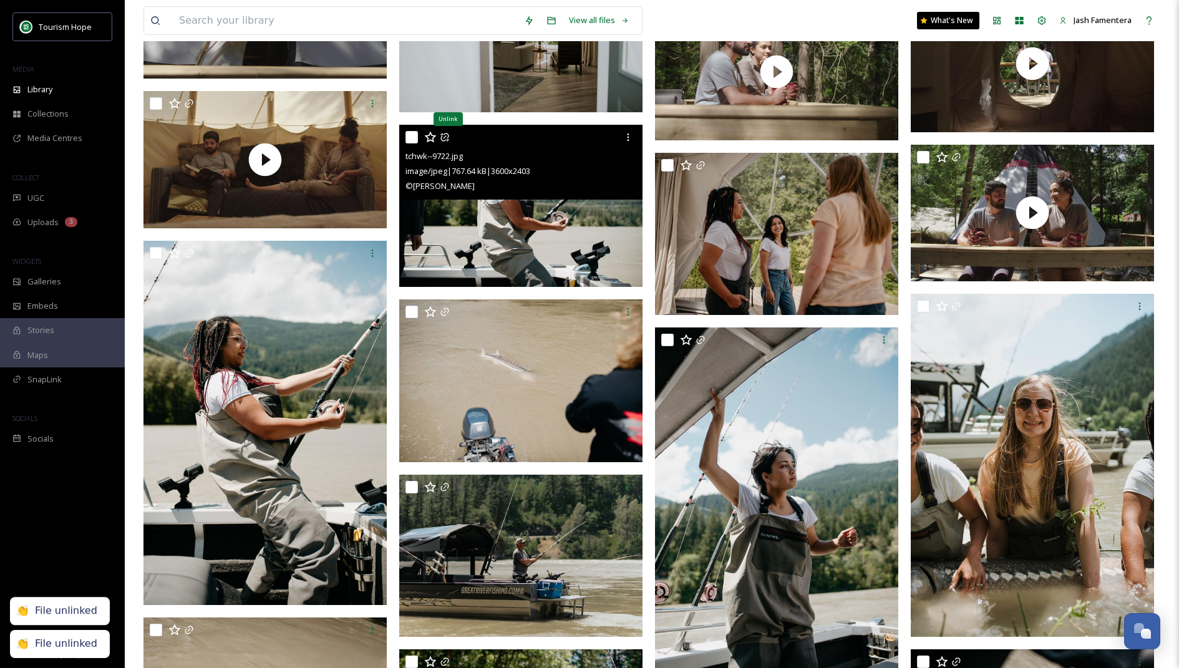
click at [442, 134] on icon at bounding box center [444, 137] width 8 height 8
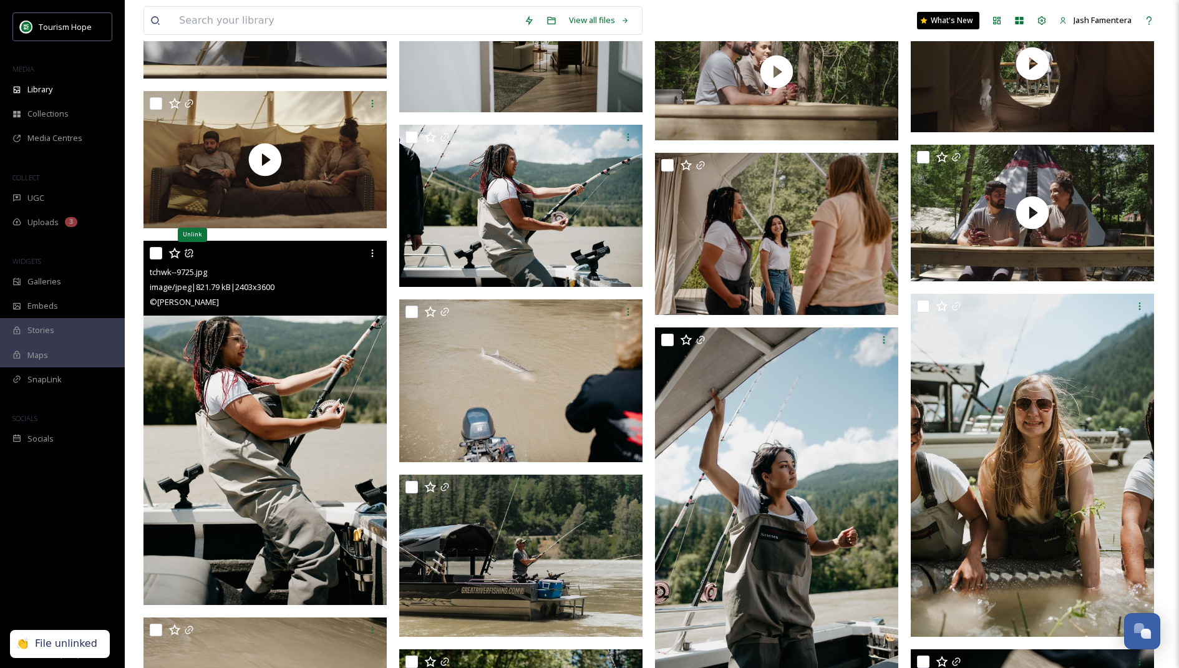
click at [190, 256] on icon at bounding box center [189, 253] width 8 height 8
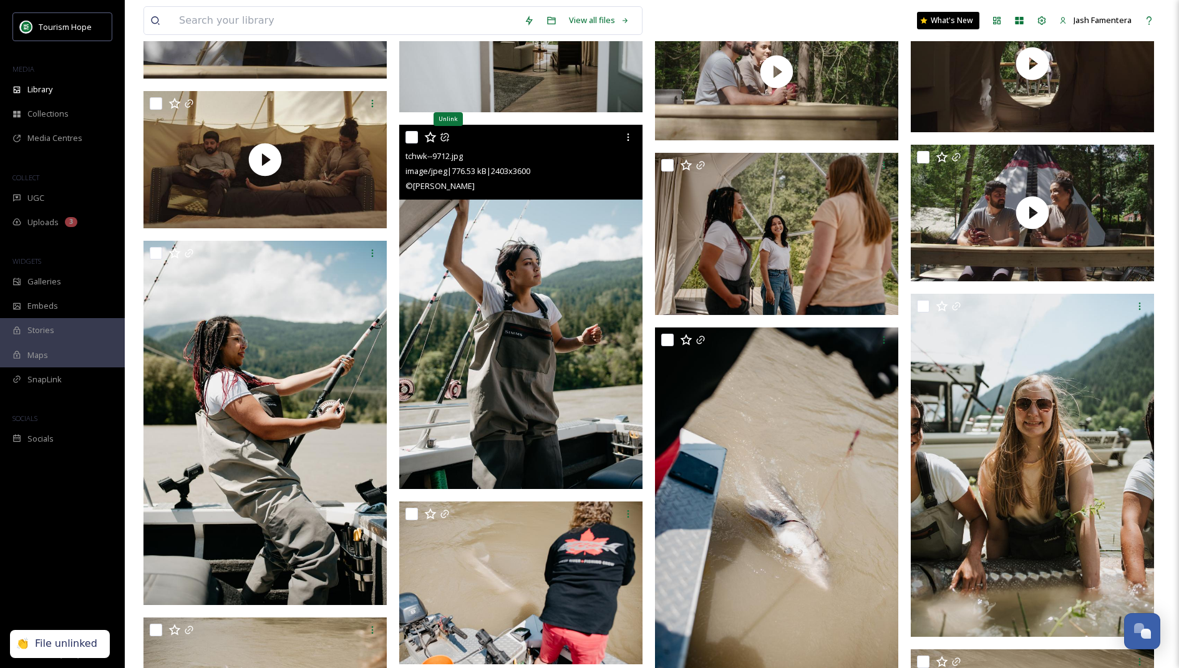
click at [443, 132] on icon at bounding box center [445, 137] width 10 height 10
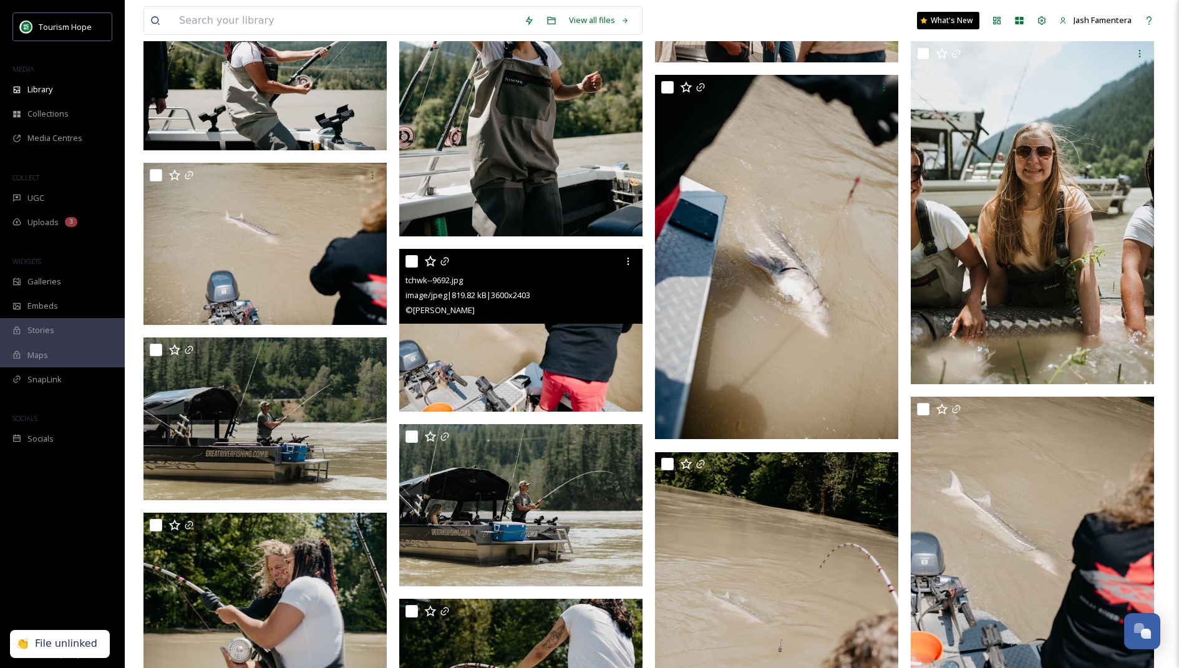
scroll to position [1151, 0]
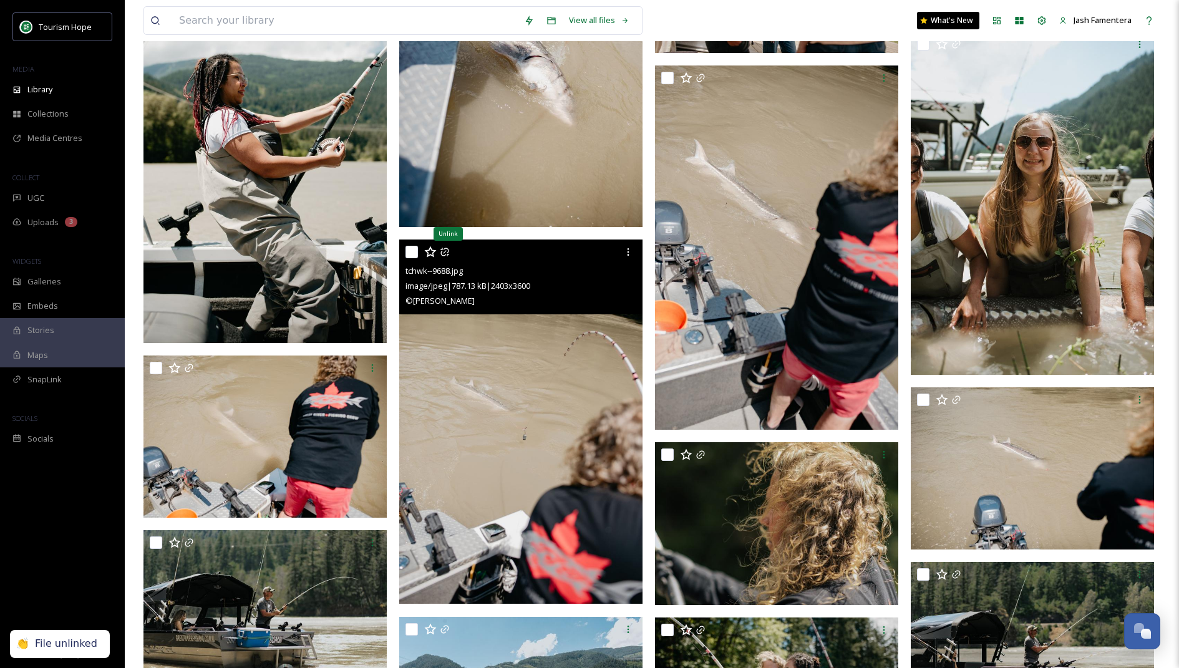
click at [447, 253] on icon at bounding box center [444, 252] width 8 height 8
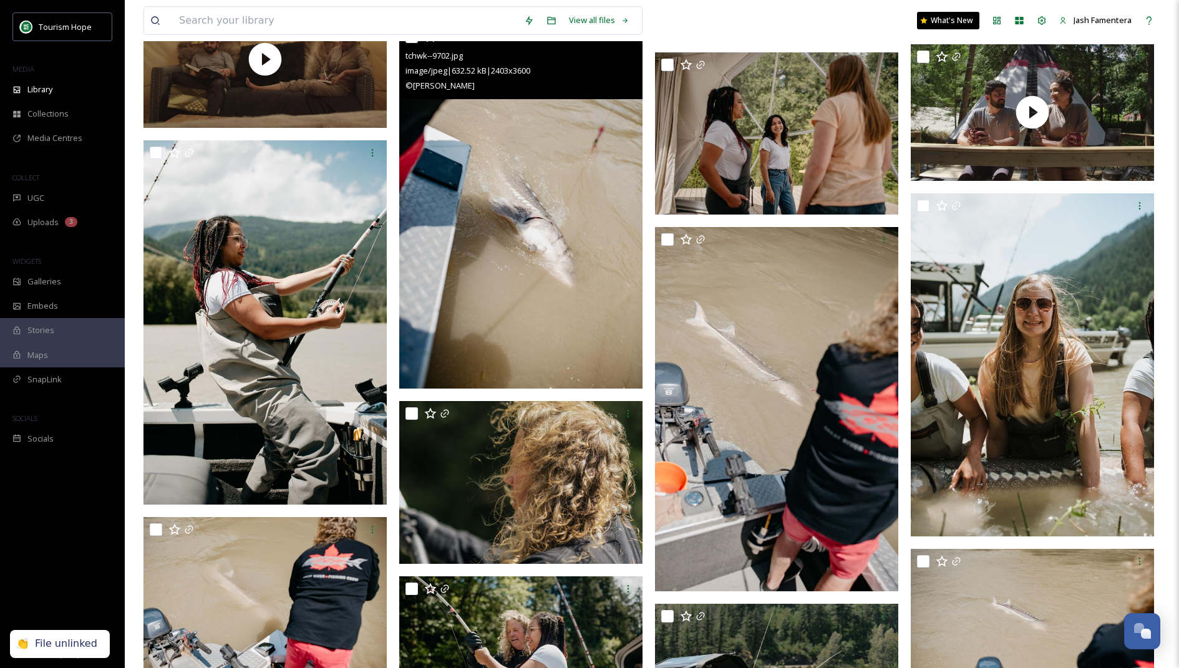
scroll to position [1014, 0]
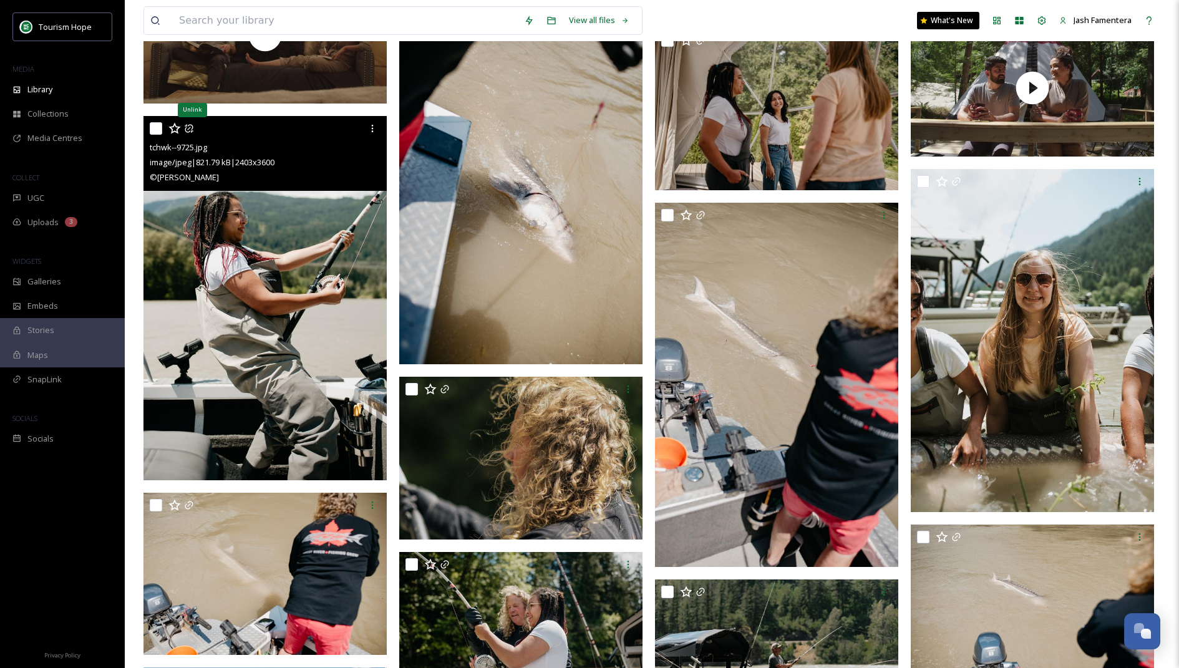
click at [189, 129] on icon at bounding box center [189, 129] width 10 height 10
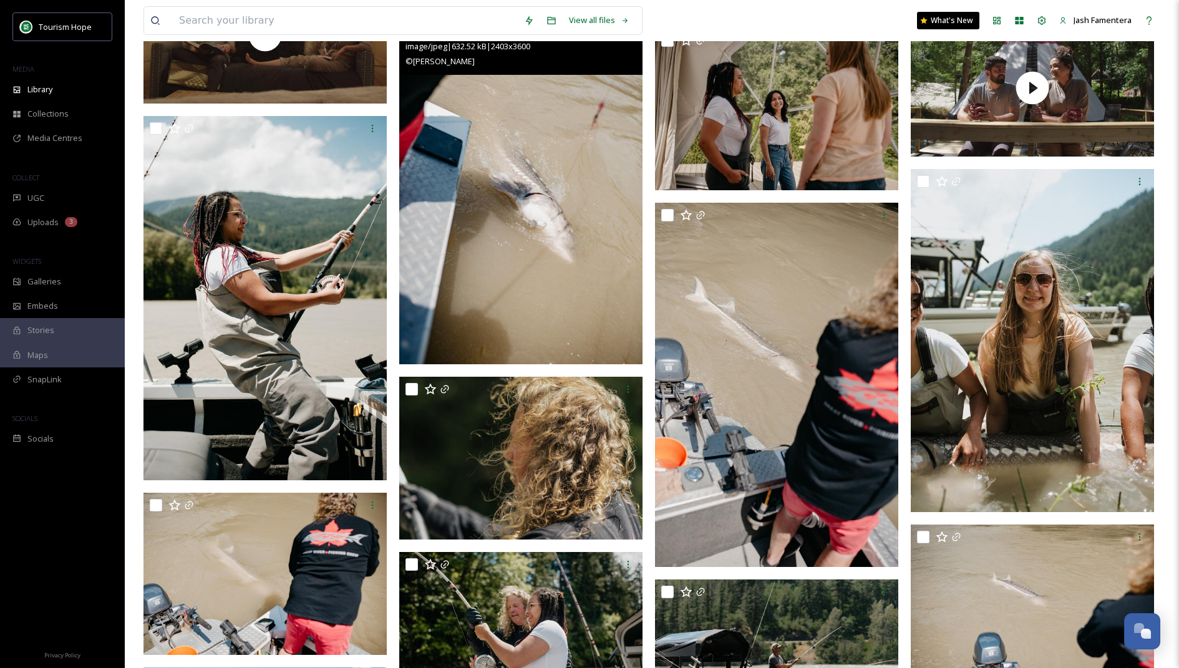
scroll to position [847, 0]
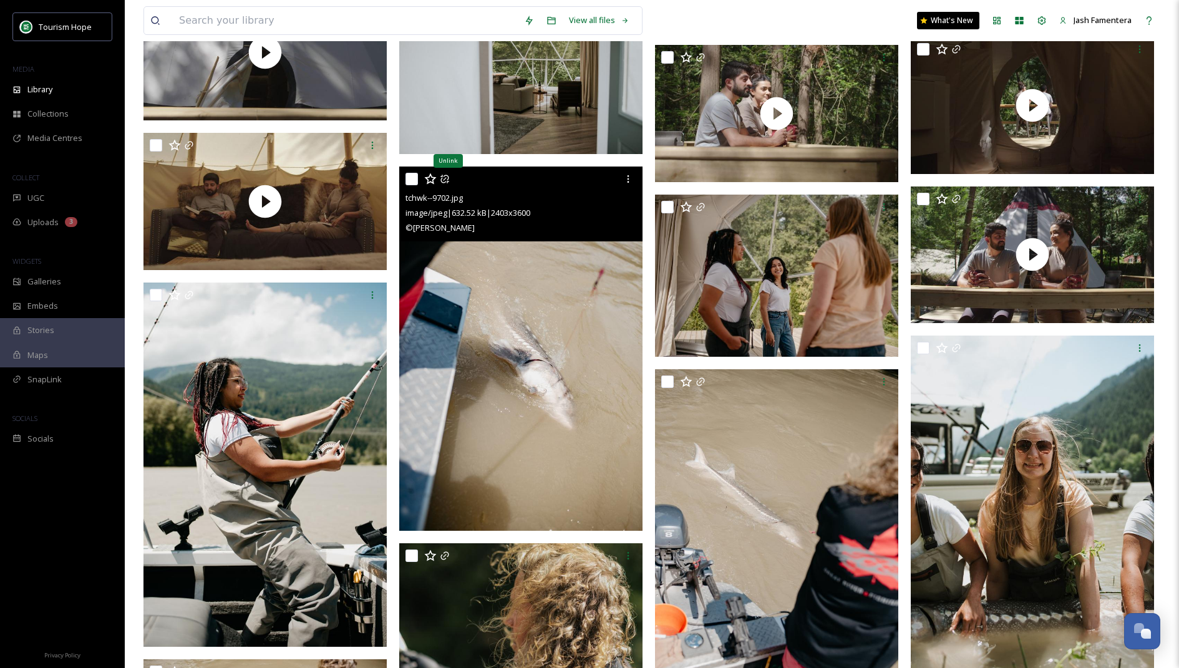
click at [449, 177] on icon at bounding box center [445, 179] width 10 height 10
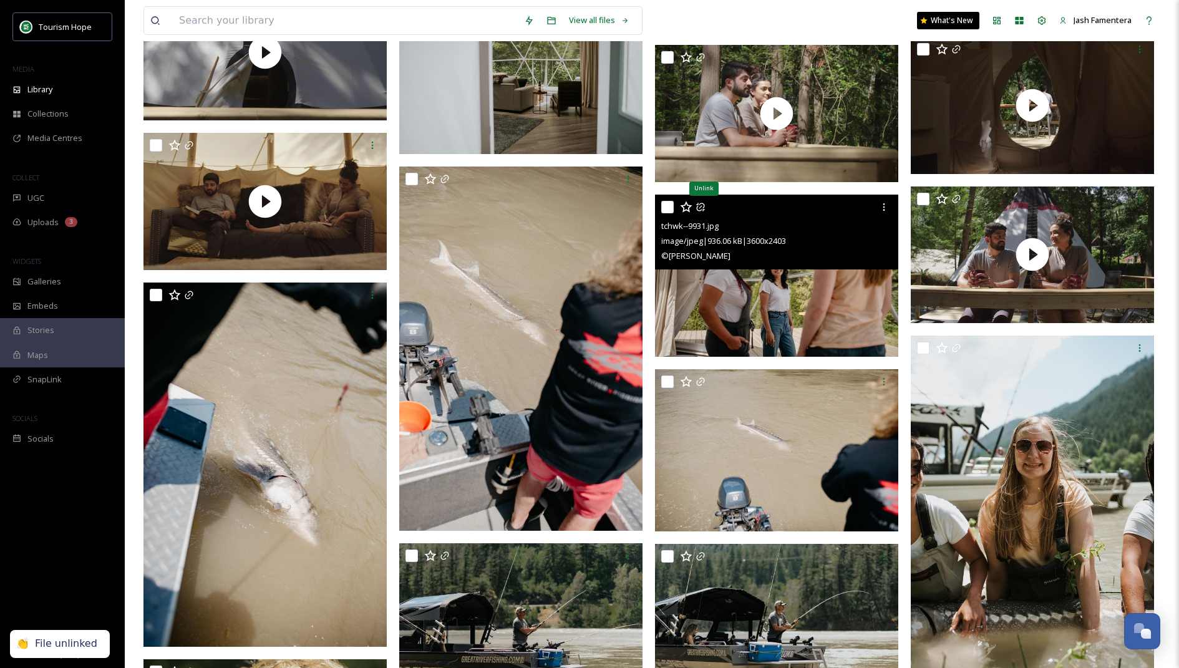
click at [704, 208] on icon at bounding box center [700, 207] width 8 height 8
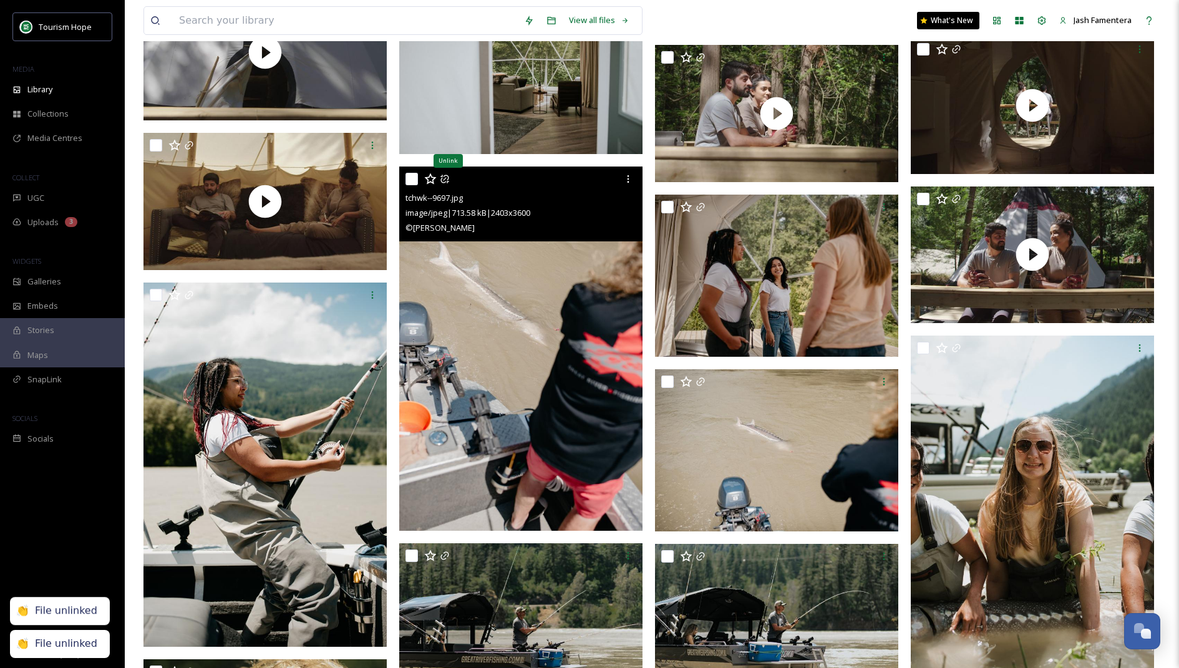
click at [443, 179] on icon at bounding box center [444, 179] width 8 height 8
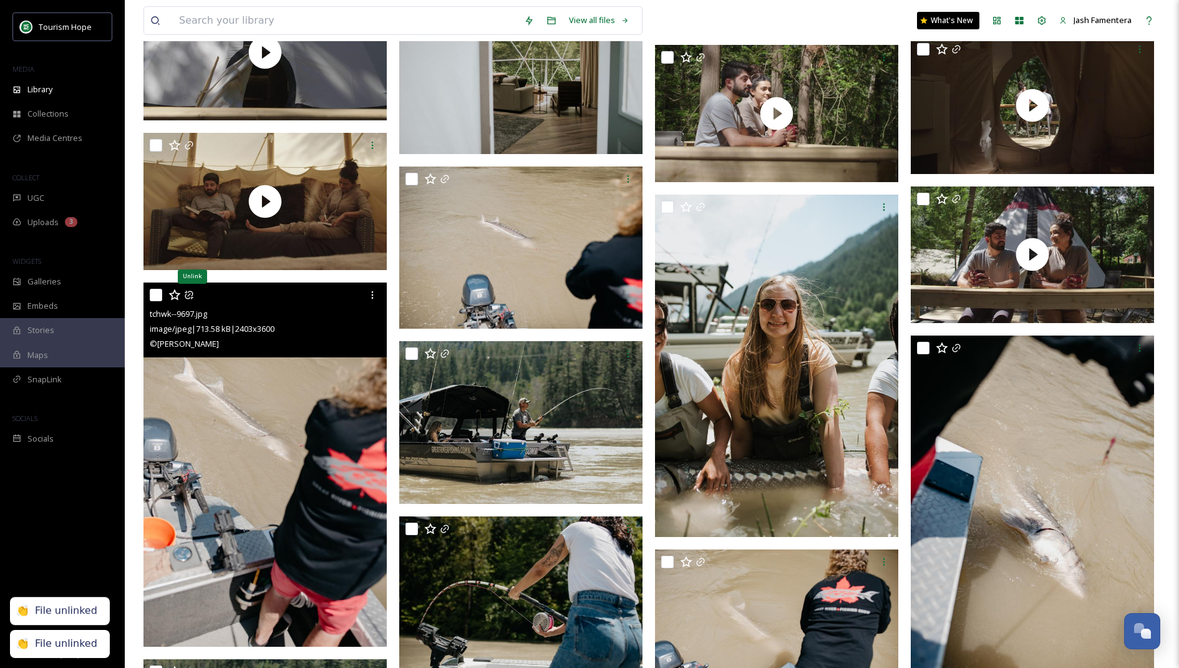
click at [188, 292] on icon at bounding box center [189, 295] width 10 height 10
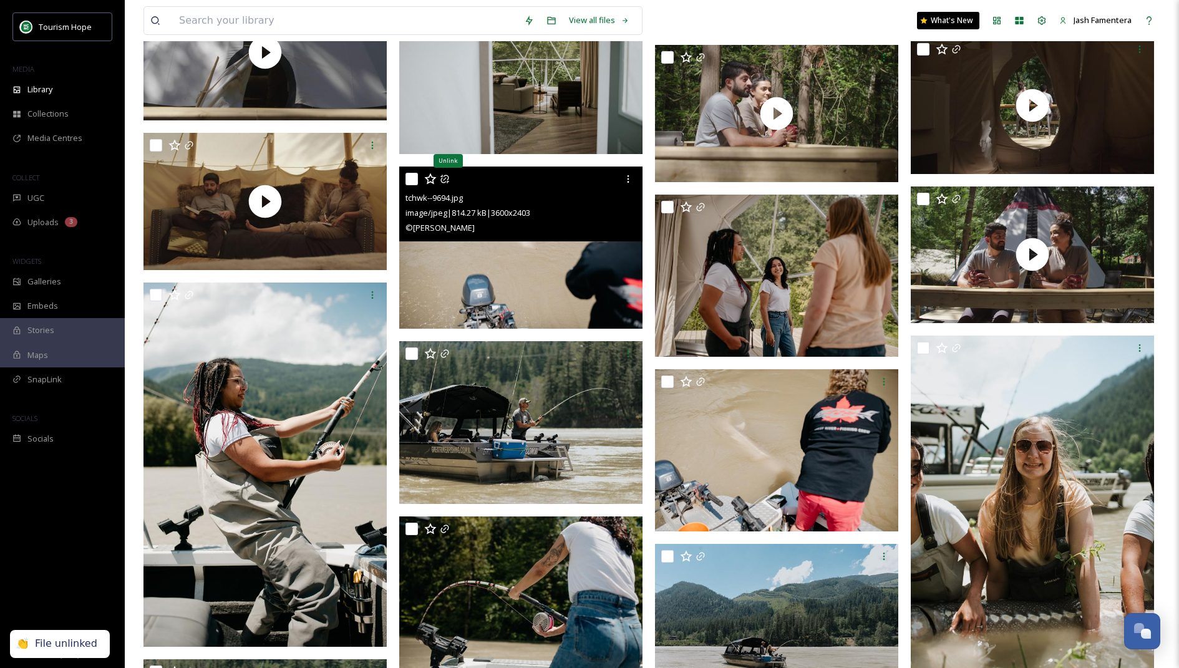
click at [443, 180] on icon at bounding box center [445, 179] width 10 height 10
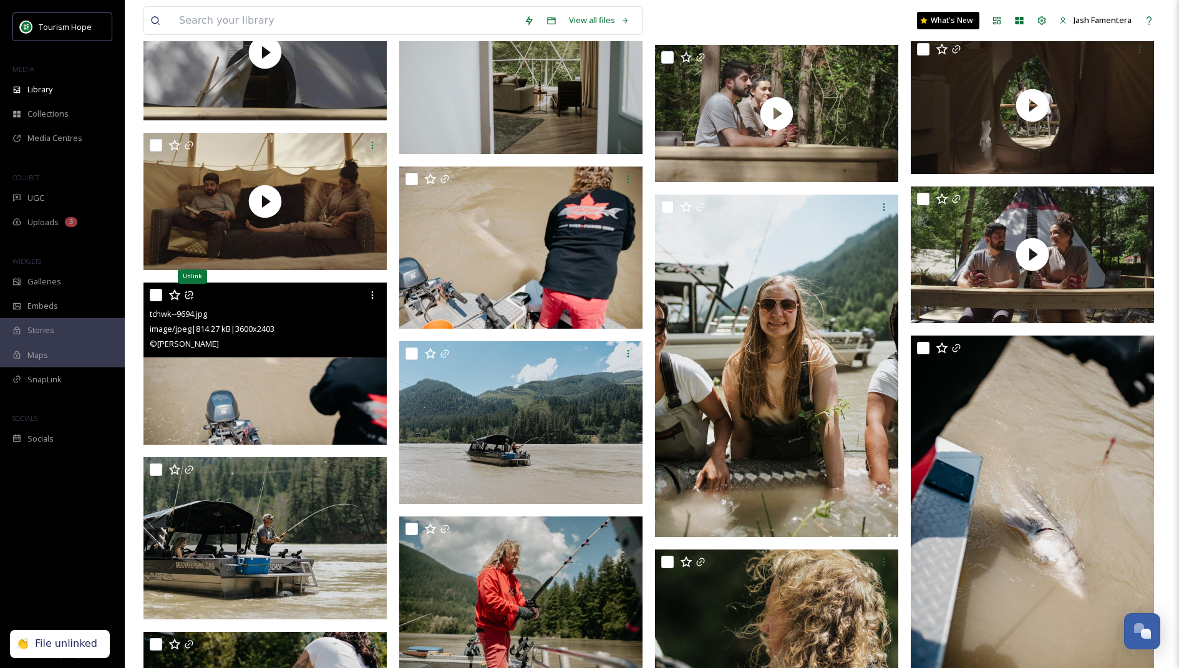
click at [190, 294] on icon at bounding box center [189, 295] width 10 height 10
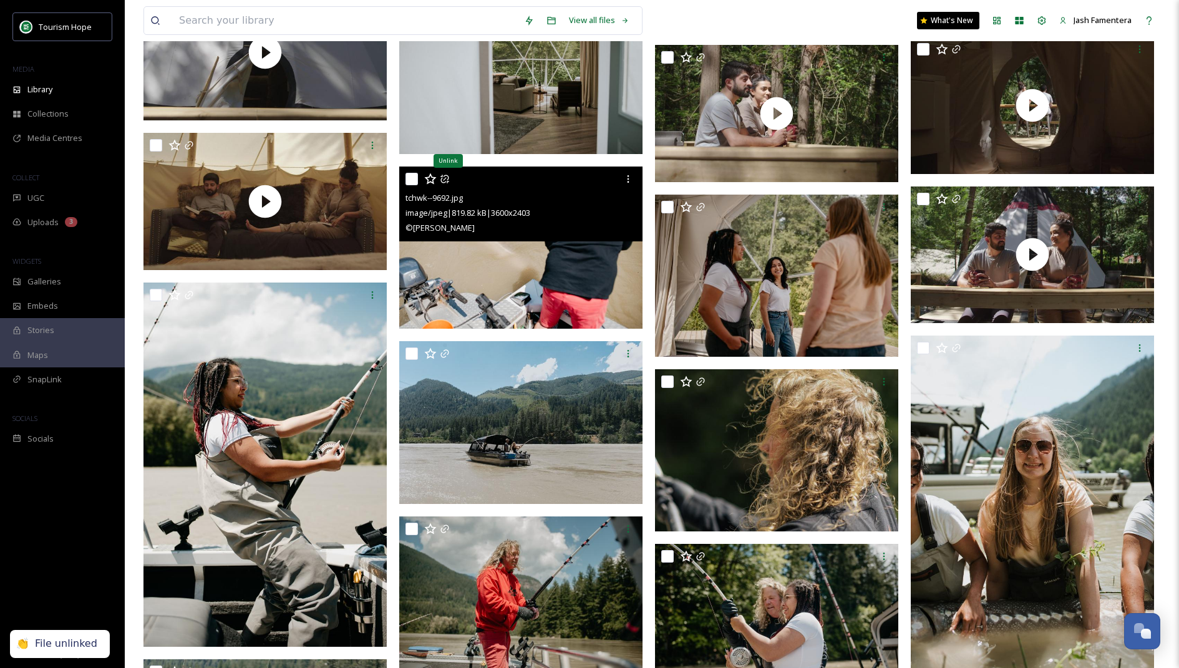
click at [445, 178] on icon at bounding box center [444, 179] width 8 height 8
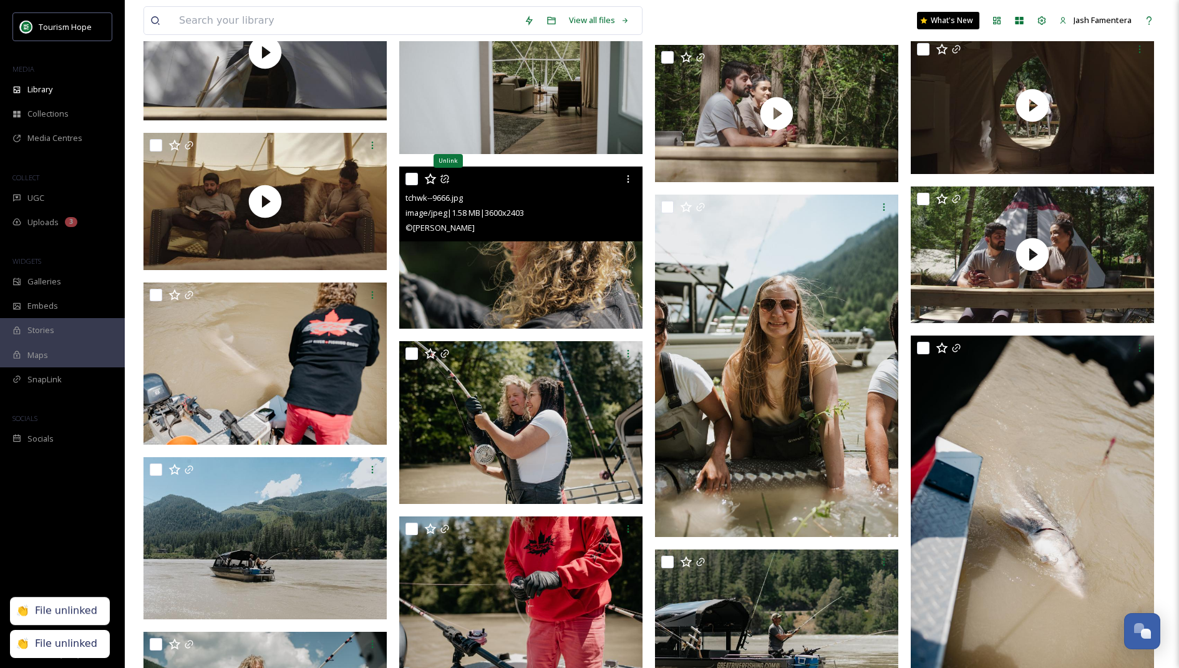
click at [444, 180] on icon at bounding box center [445, 179] width 10 height 10
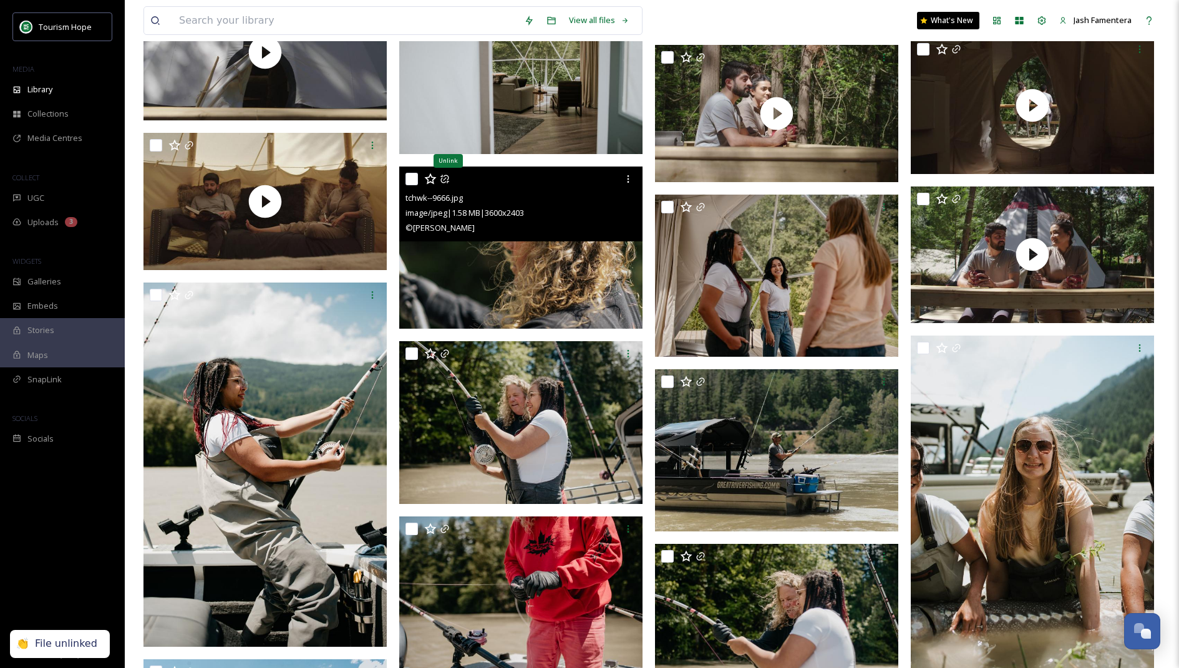
click at [442, 176] on icon at bounding box center [445, 179] width 10 height 10
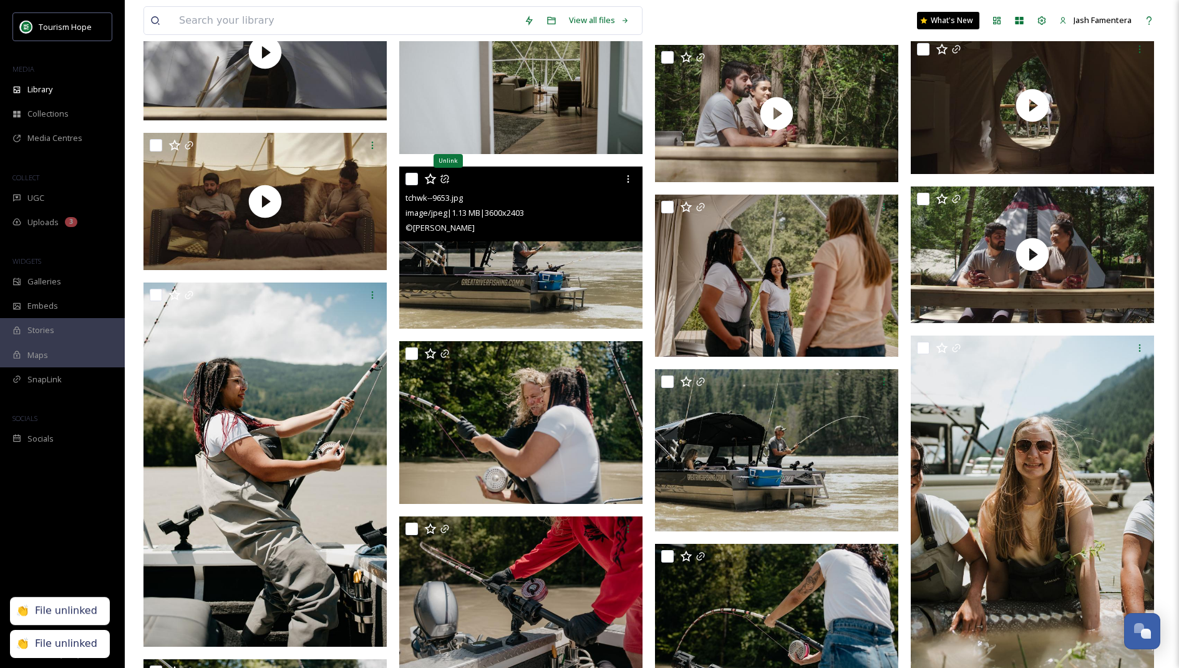
click at [442, 174] on icon at bounding box center [445, 179] width 10 height 10
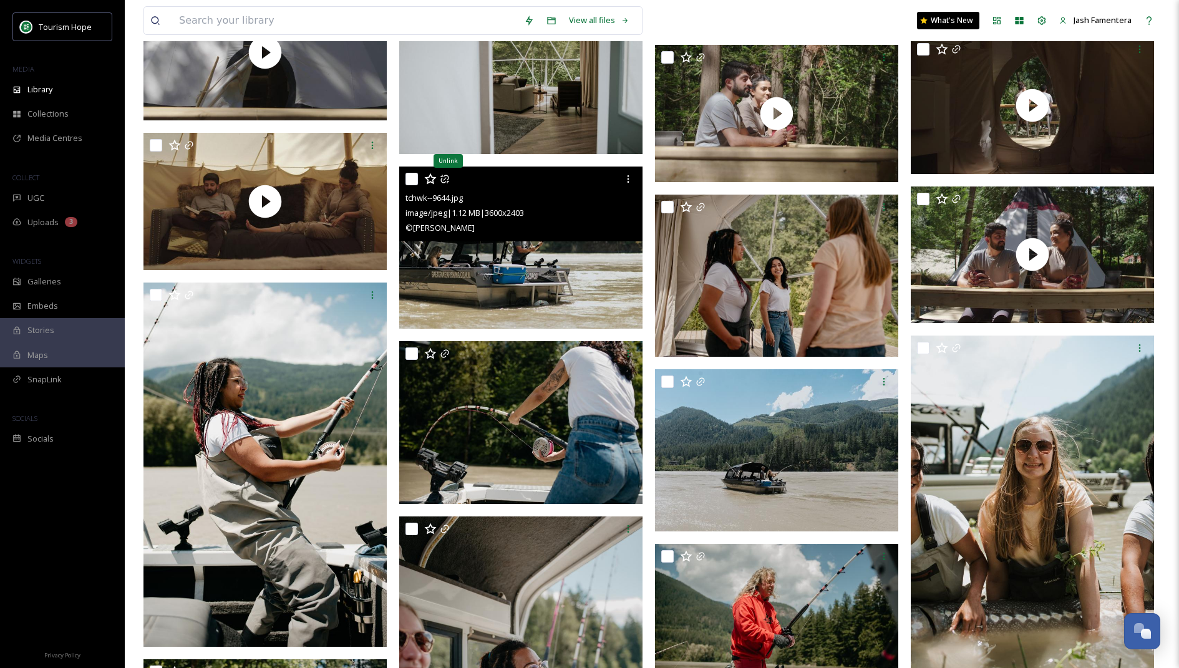
click at [444, 175] on icon at bounding box center [444, 179] width 8 height 8
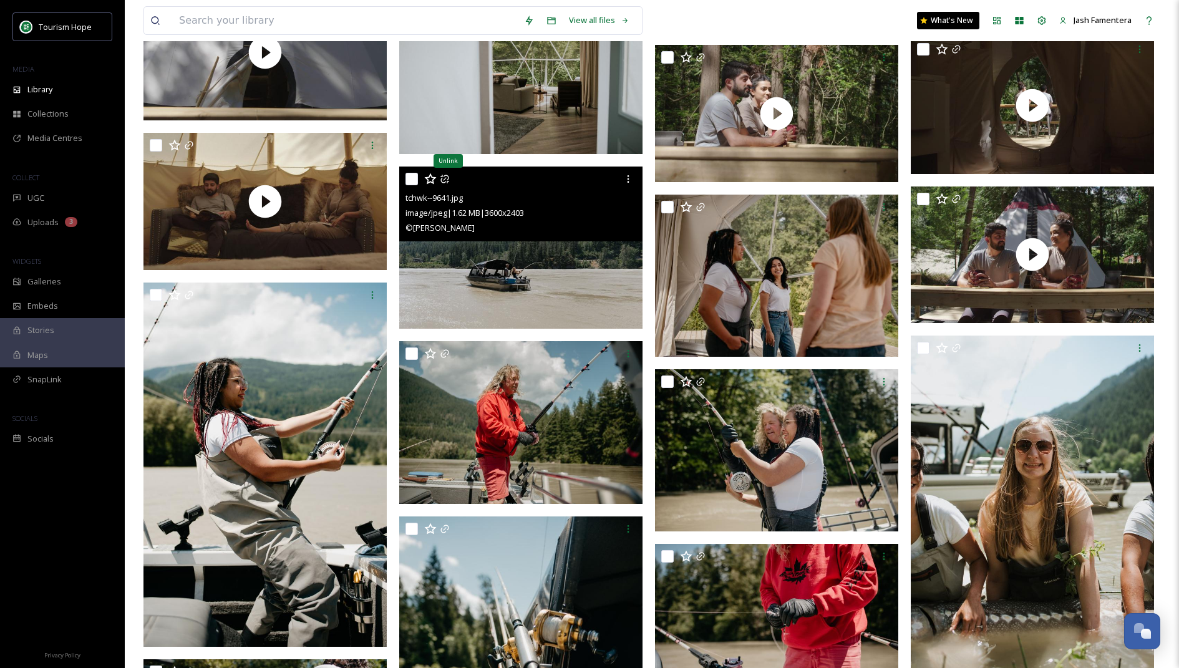
click at [444, 181] on icon at bounding box center [444, 179] width 8 height 8
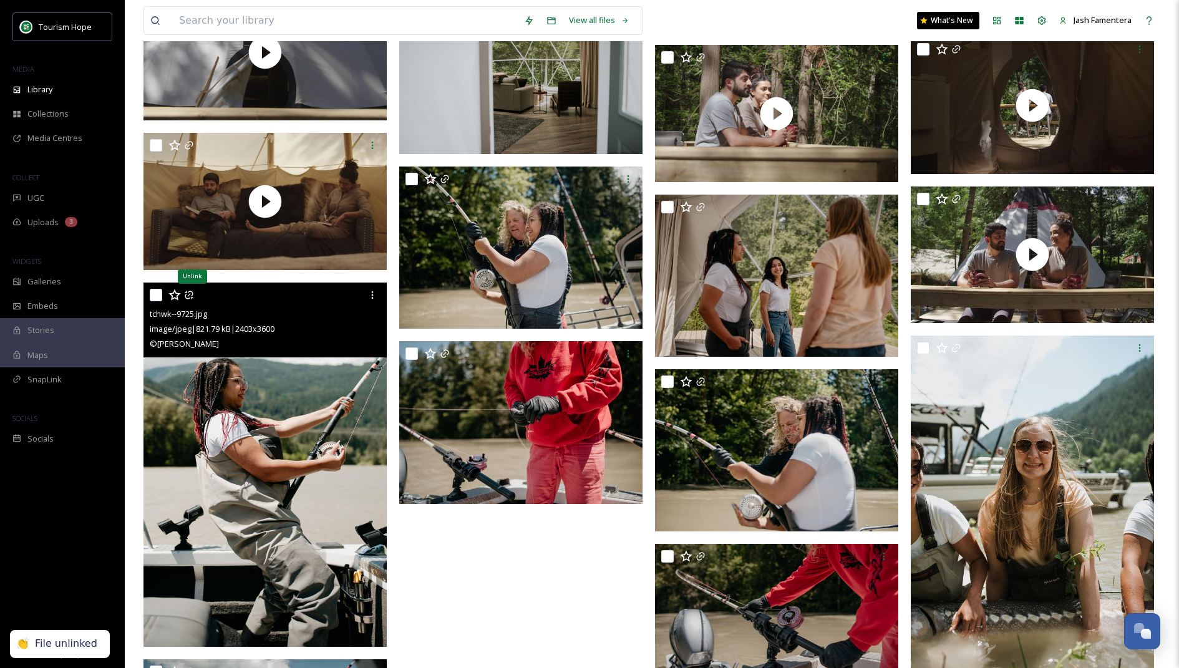
click at [191, 291] on icon at bounding box center [189, 295] width 10 height 10
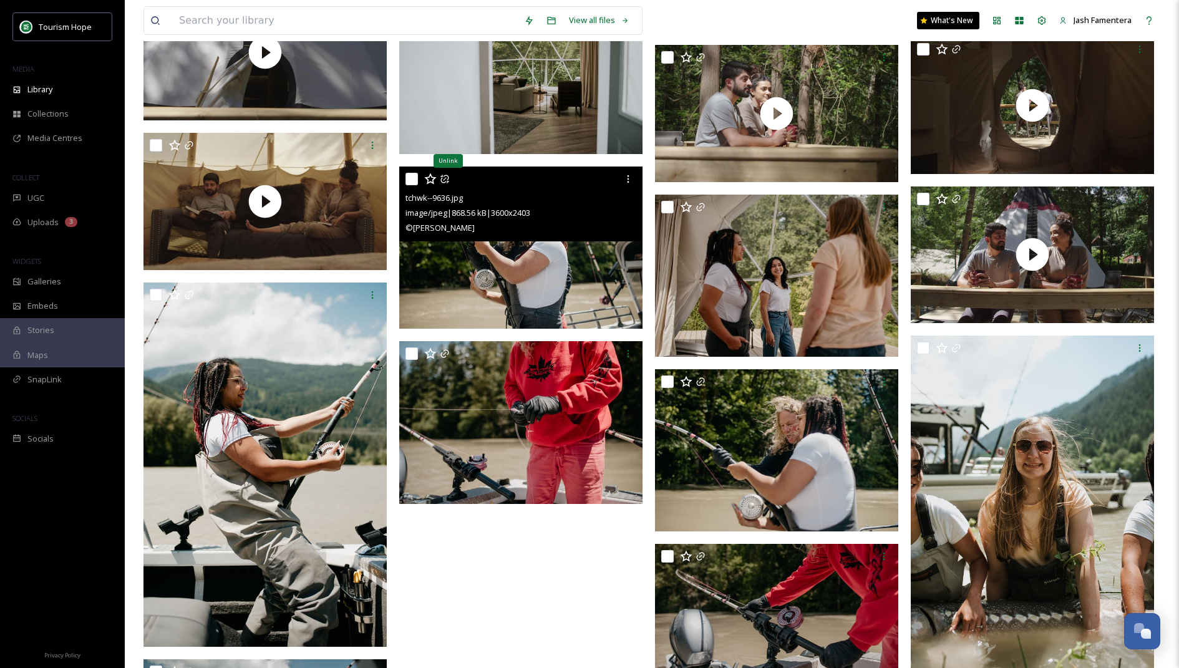
click at [441, 178] on icon at bounding box center [444, 179] width 8 height 8
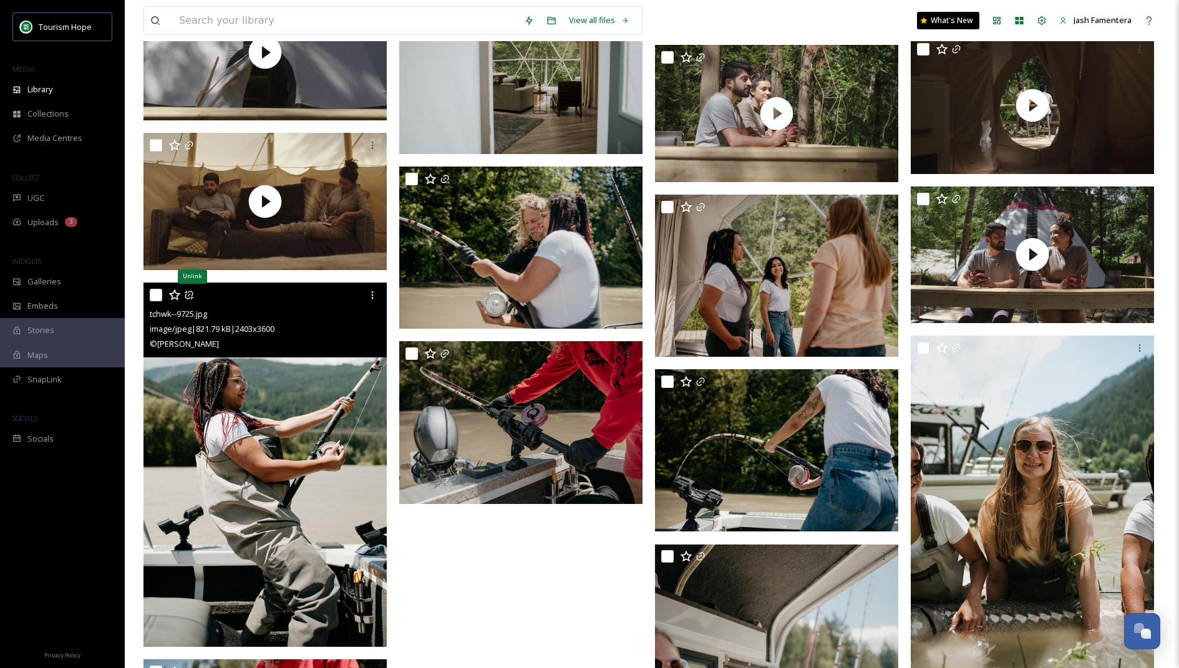
click at [193, 292] on icon at bounding box center [189, 295] width 10 height 10
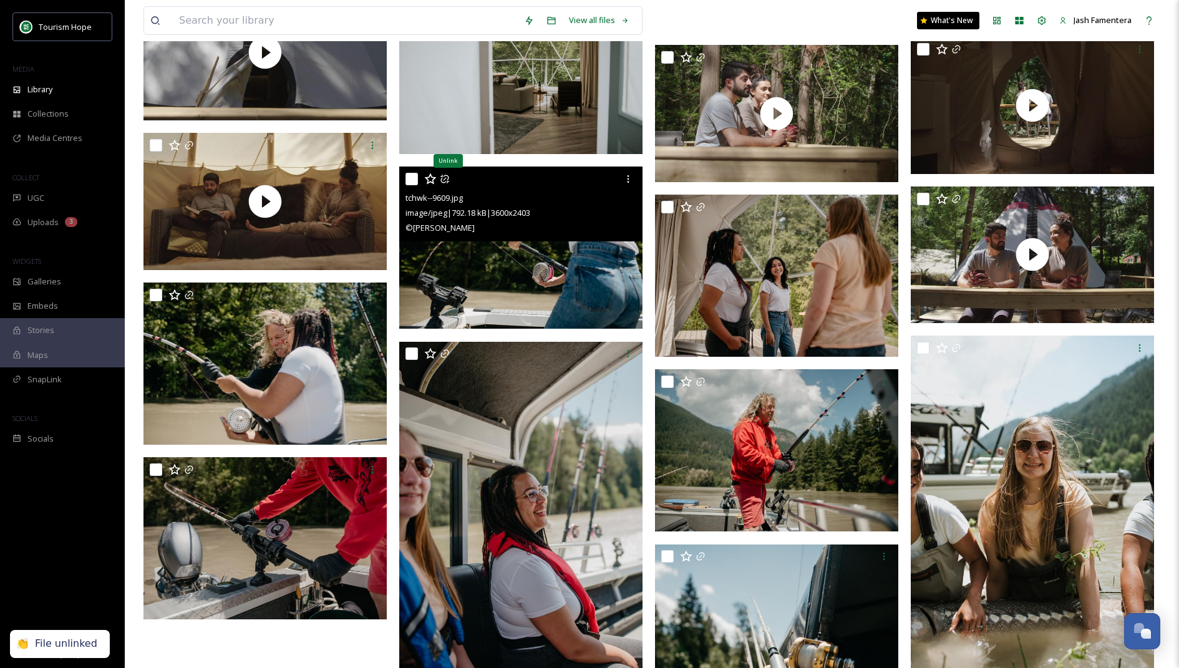
click at [447, 180] on icon at bounding box center [445, 179] width 10 height 10
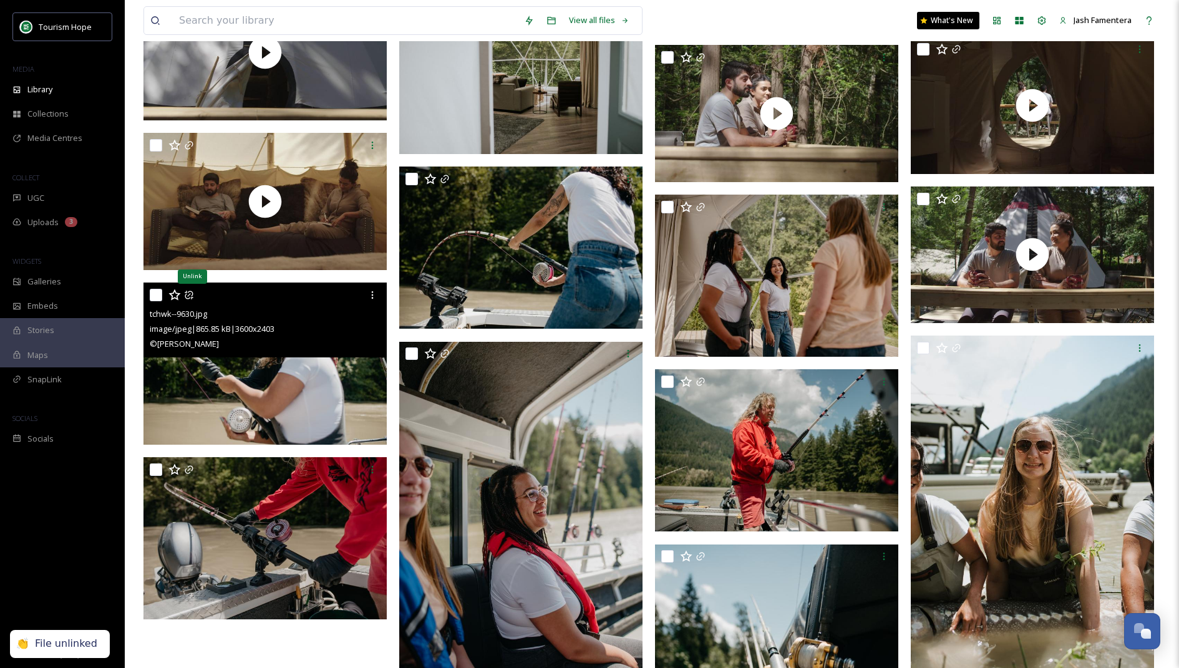
click at [191, 293] on icon at bounding box center [189, 295] width 10 height 10
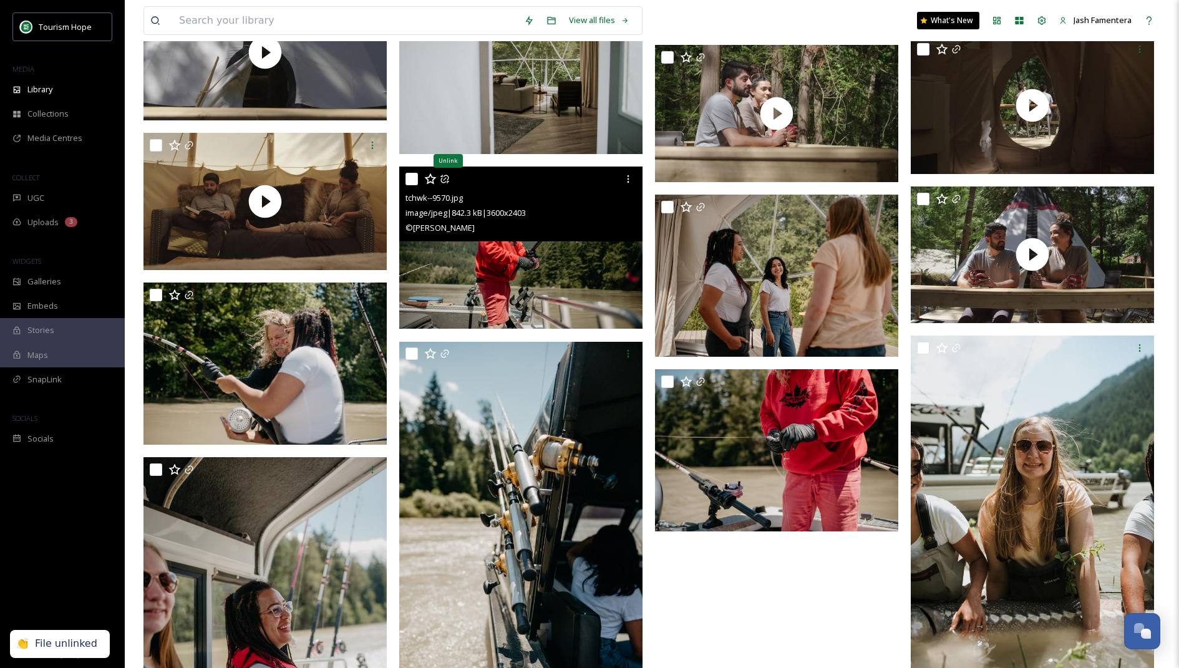
click at [448, 177] on icon at bounding box center [444, 179] width 8 height 8
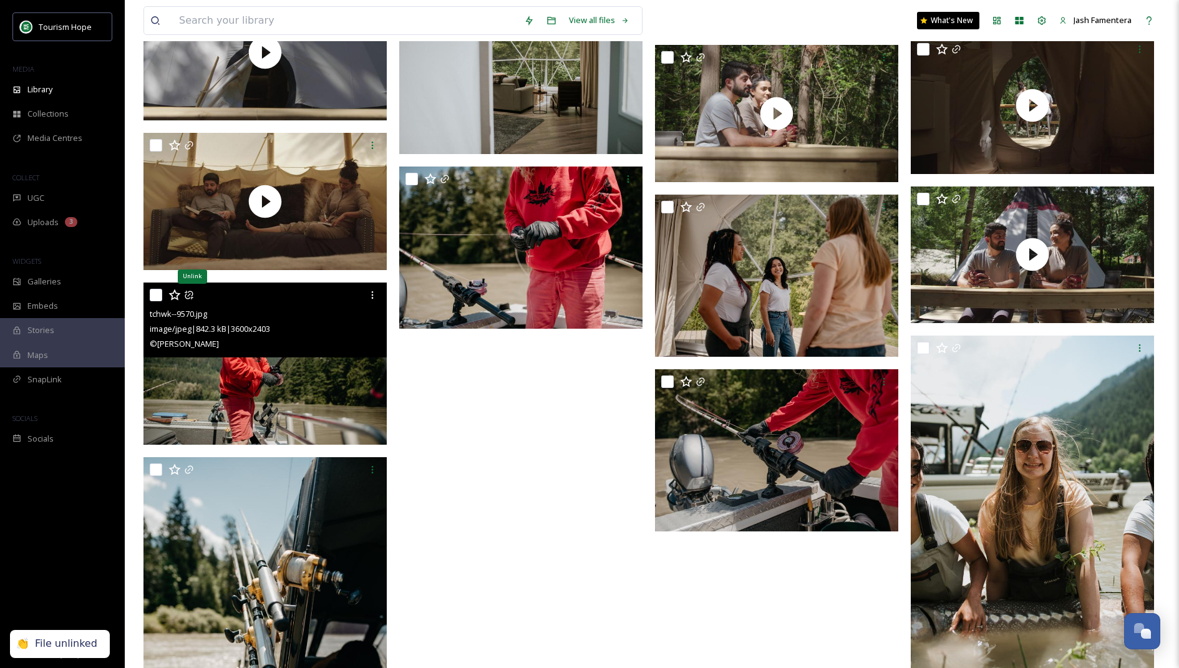
click at [193, 290] on icon at bounding box center [189, 295] width 10 height 10
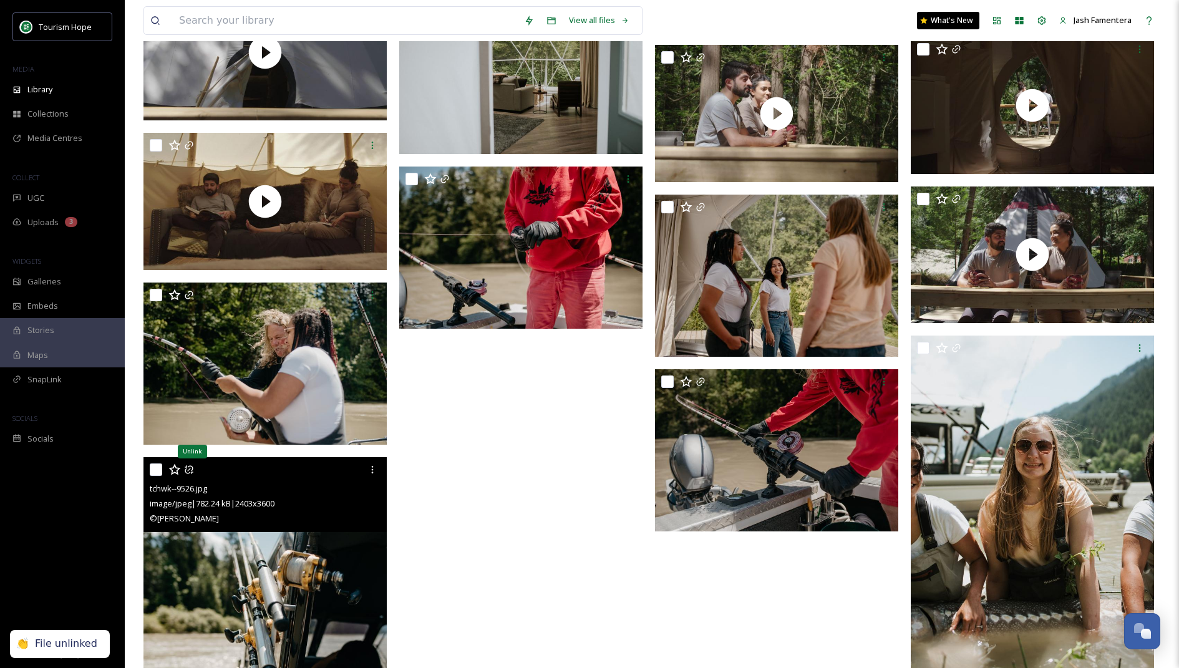
click at [191, 467] on icon at bounding box center [189, 470] width 10 height 10
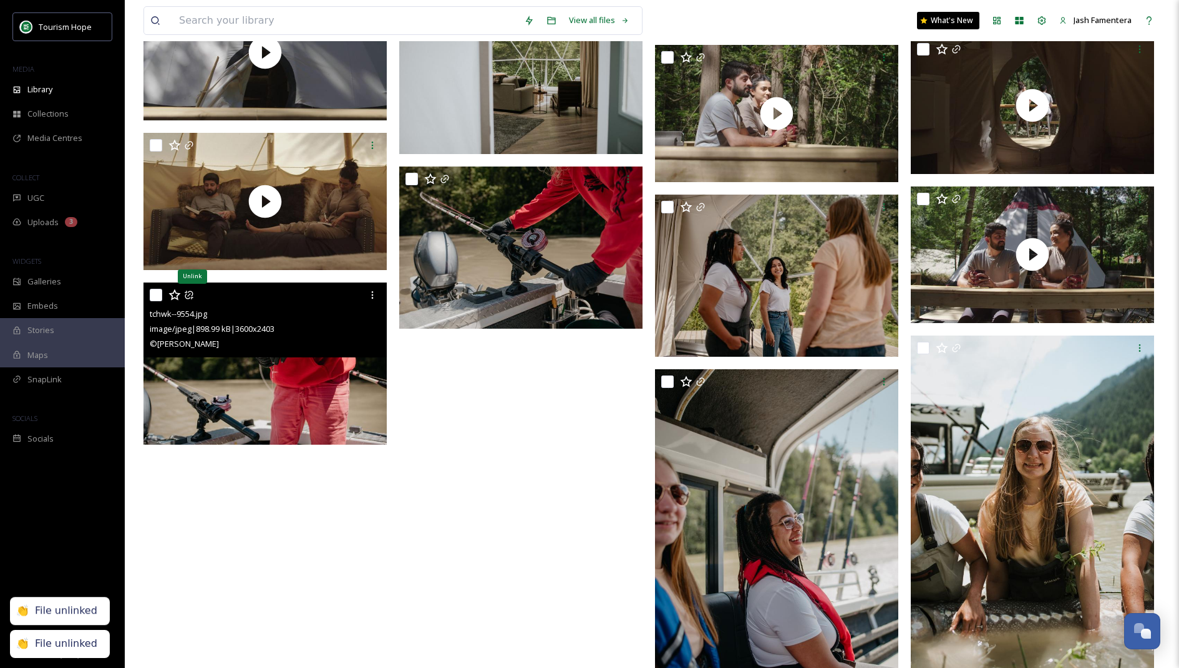
click at [192, 294] on icon at bounding box center [189, 295] width 8 height 8
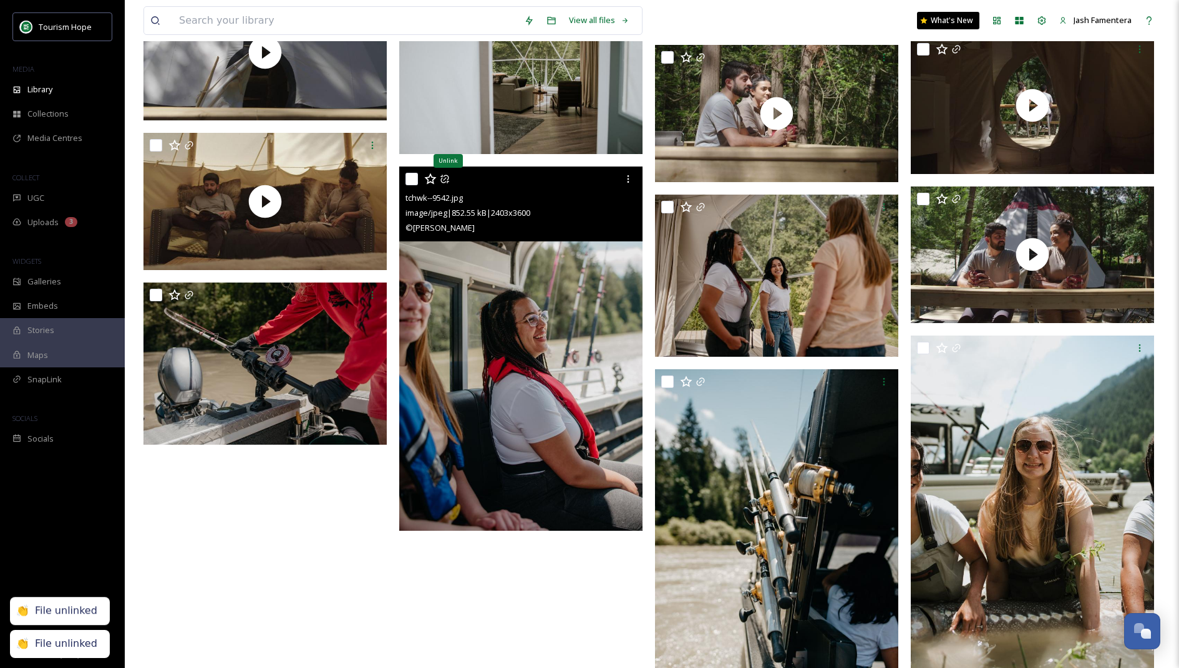
click at [449, 181] on icon at bounding box center [445, 179] width 10 height 10
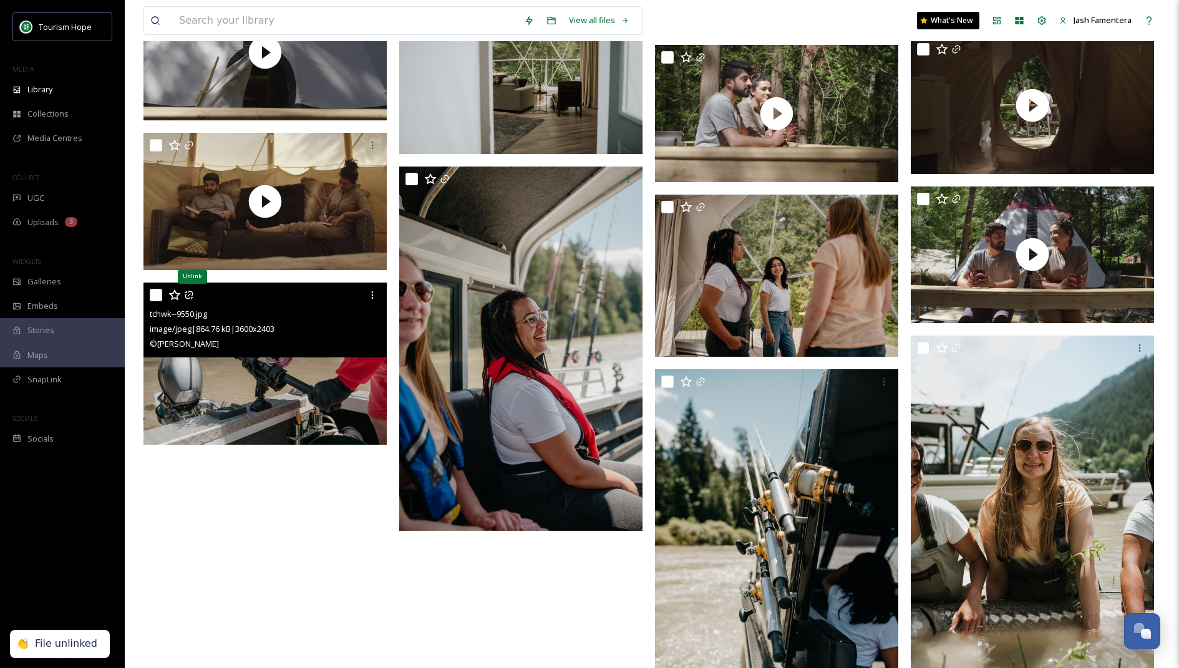
click at [190, 293] on icon at bounding box center [189, 295] width 10 height 10
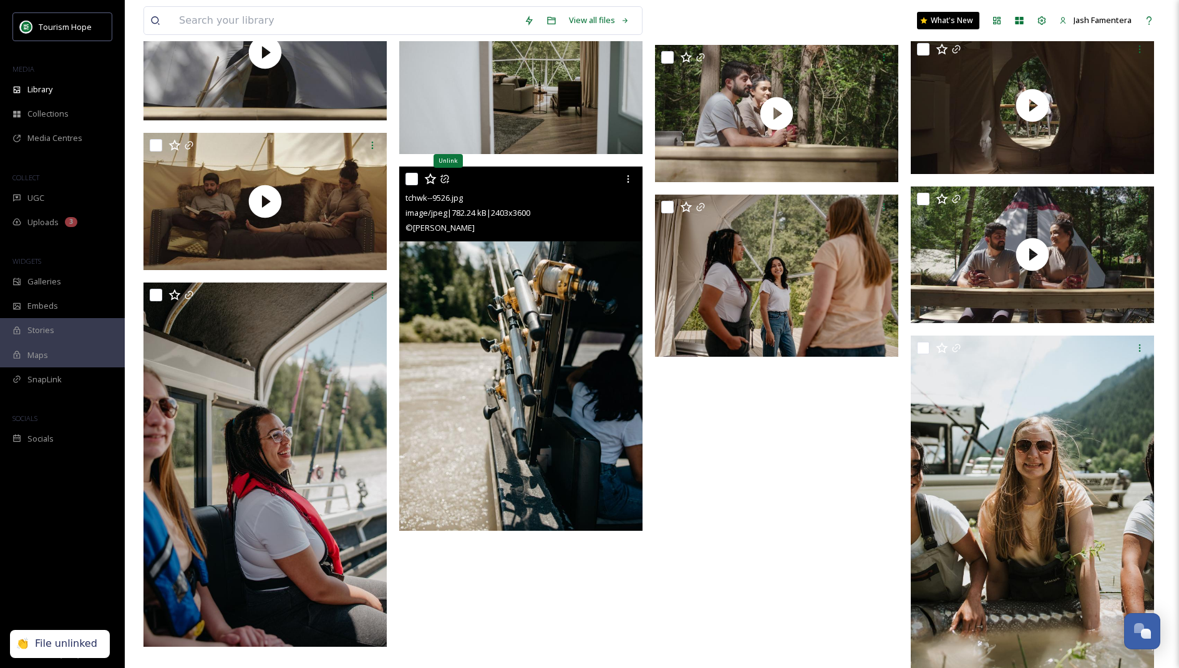
click at [447, 175] on icon at bounding box center [444, 179] width 8 height 8
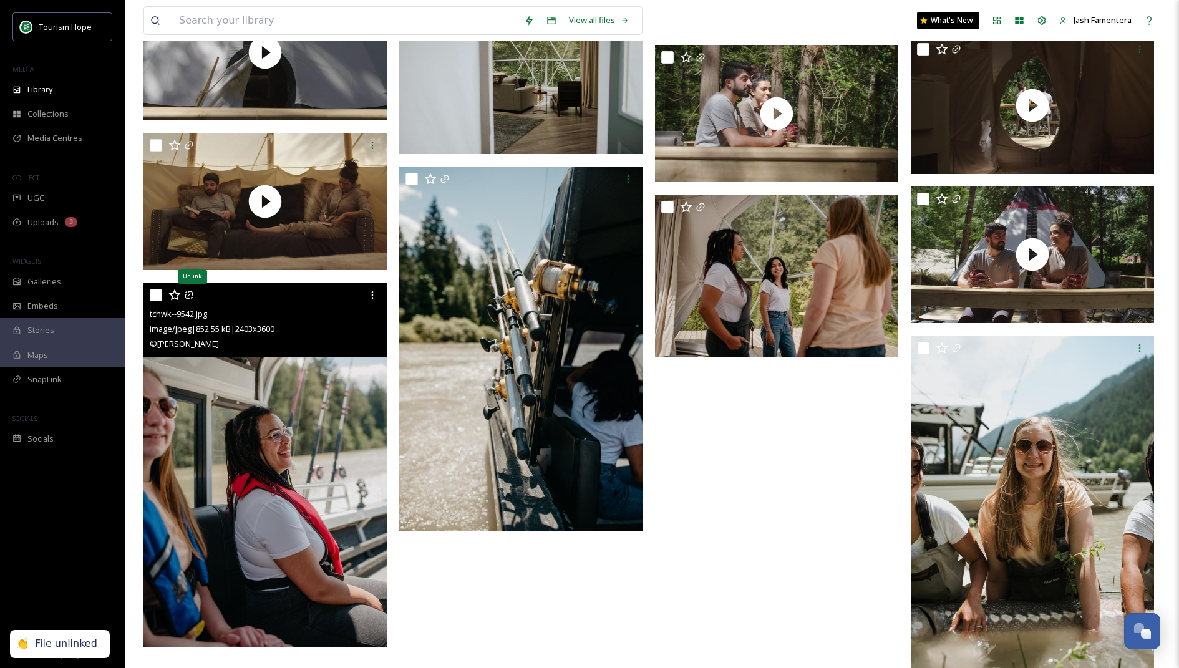
click at [187, 294] on icon at bounding box center [189, 295] width 10 height 10
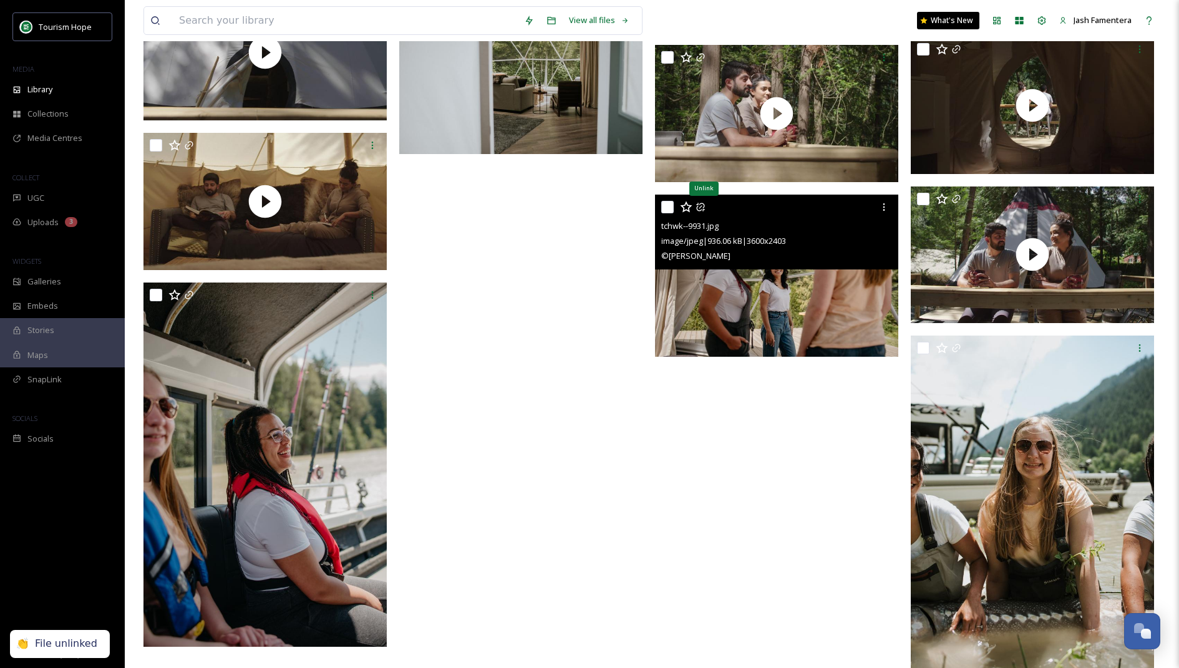
click at [701, 206] on icon at bounding box center [700, 207] width 10 height 10
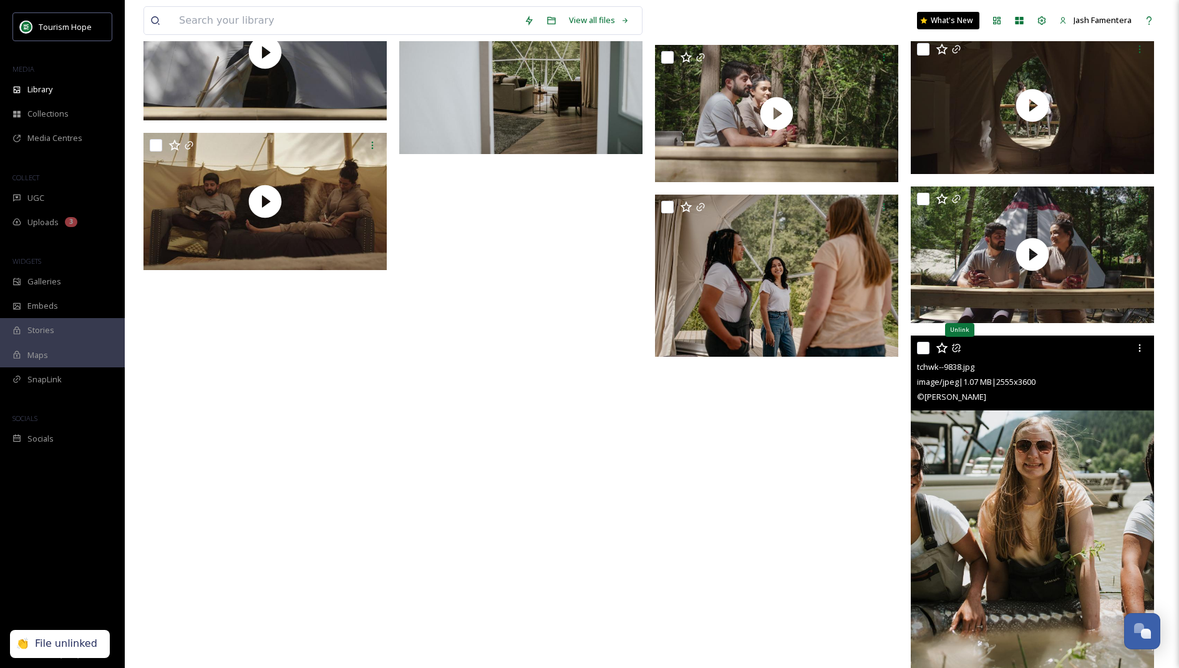
scroll to position [737, 0]
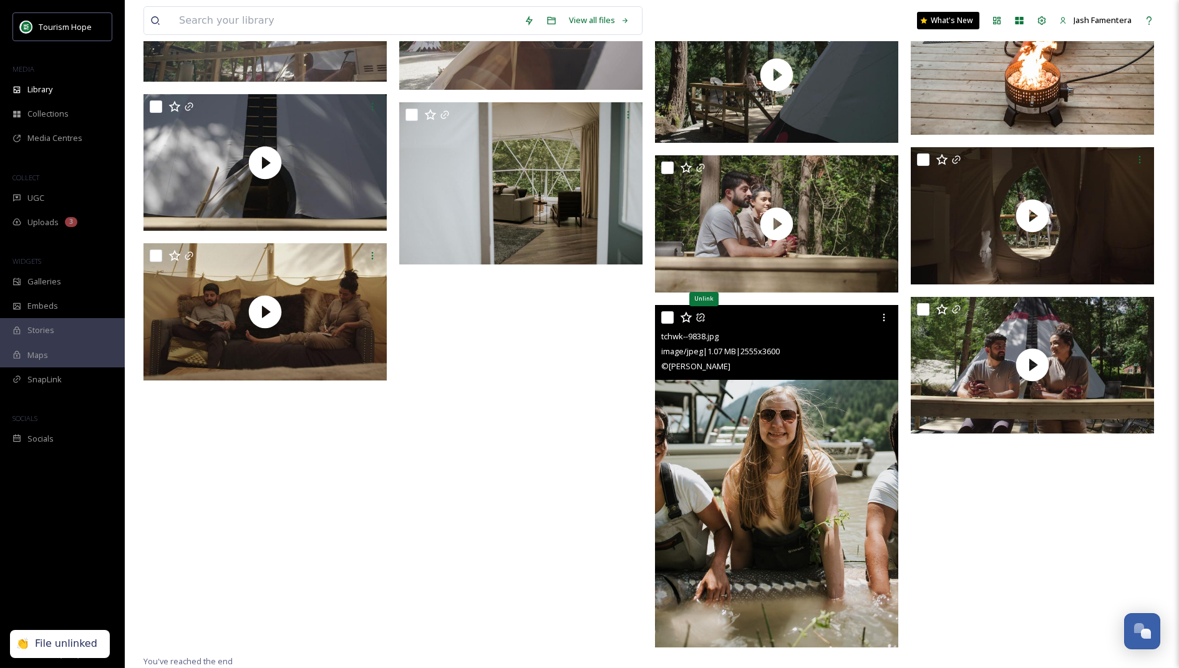
click at [698, 321] on icon at bounding box center [700, 317] width 10 height 10
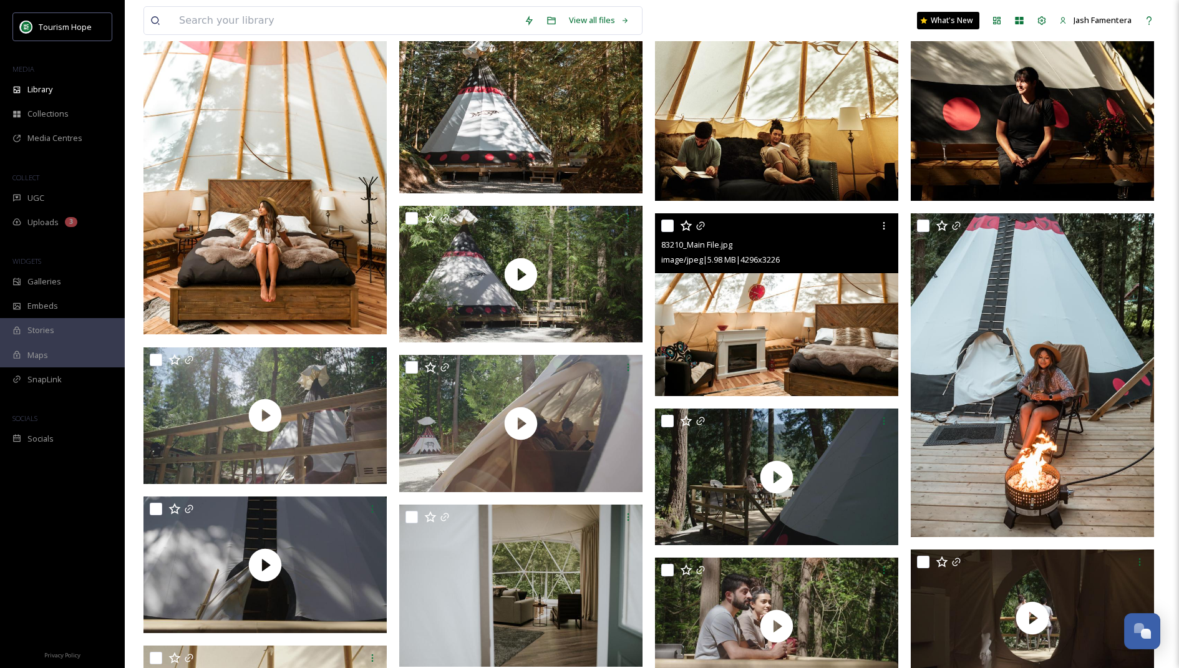
scroll to position [331, 0]
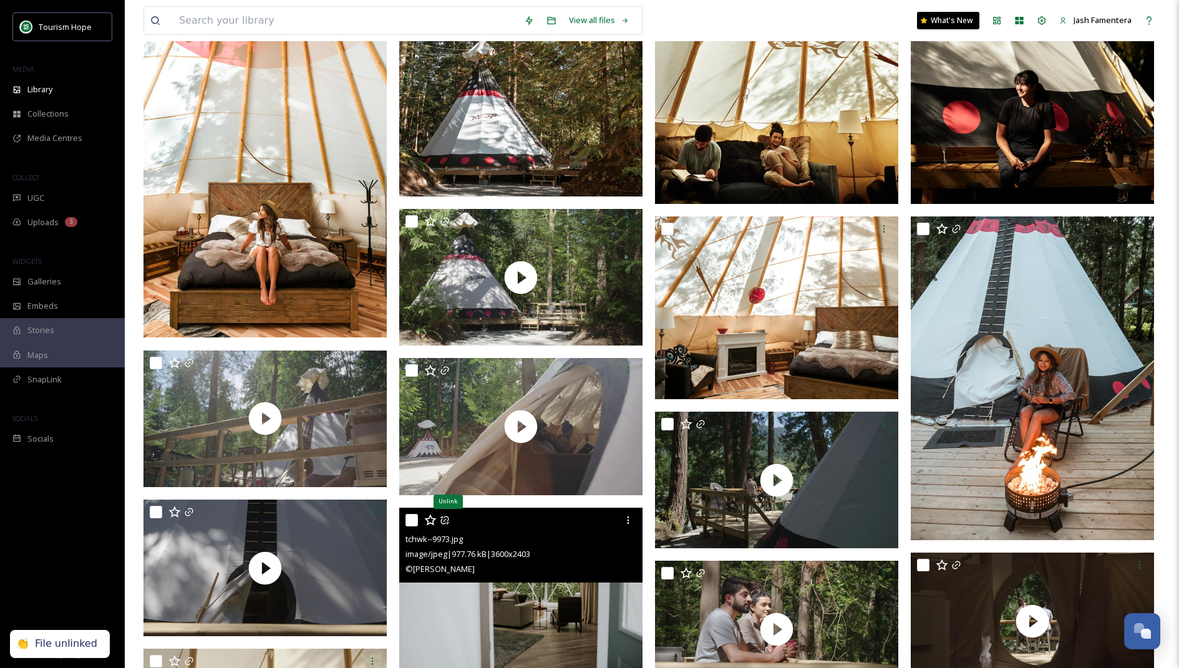
click at [447, 518] on icon at bounding box center [445, 520] width 10 height 10
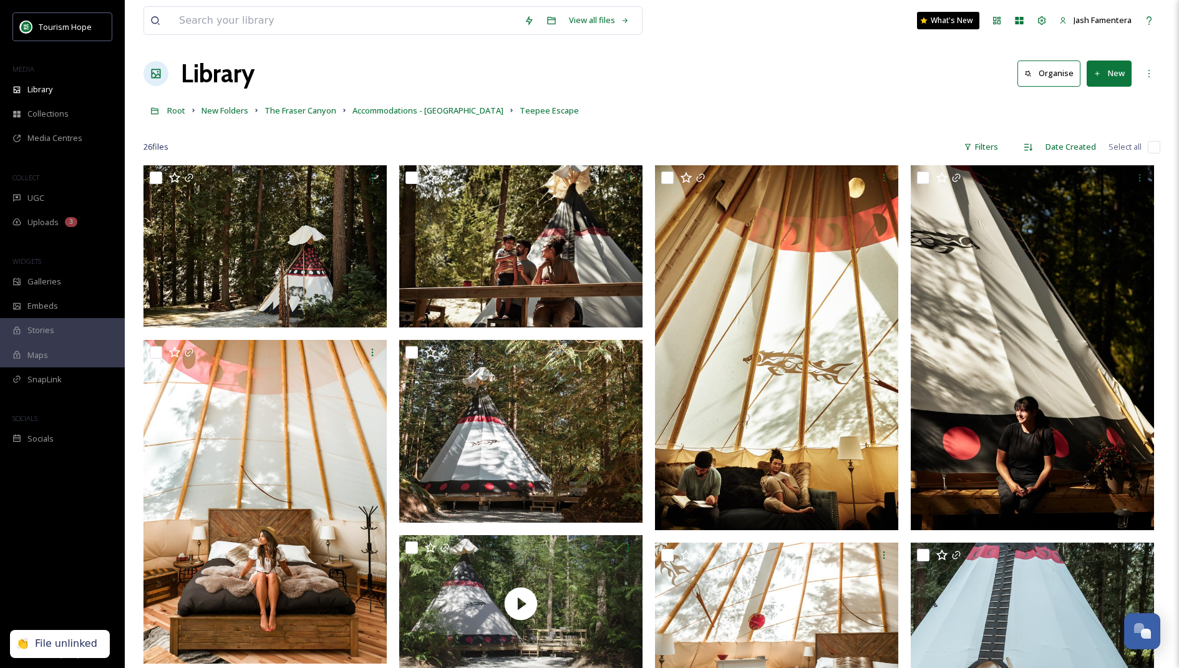
scroll to position [0, 0]
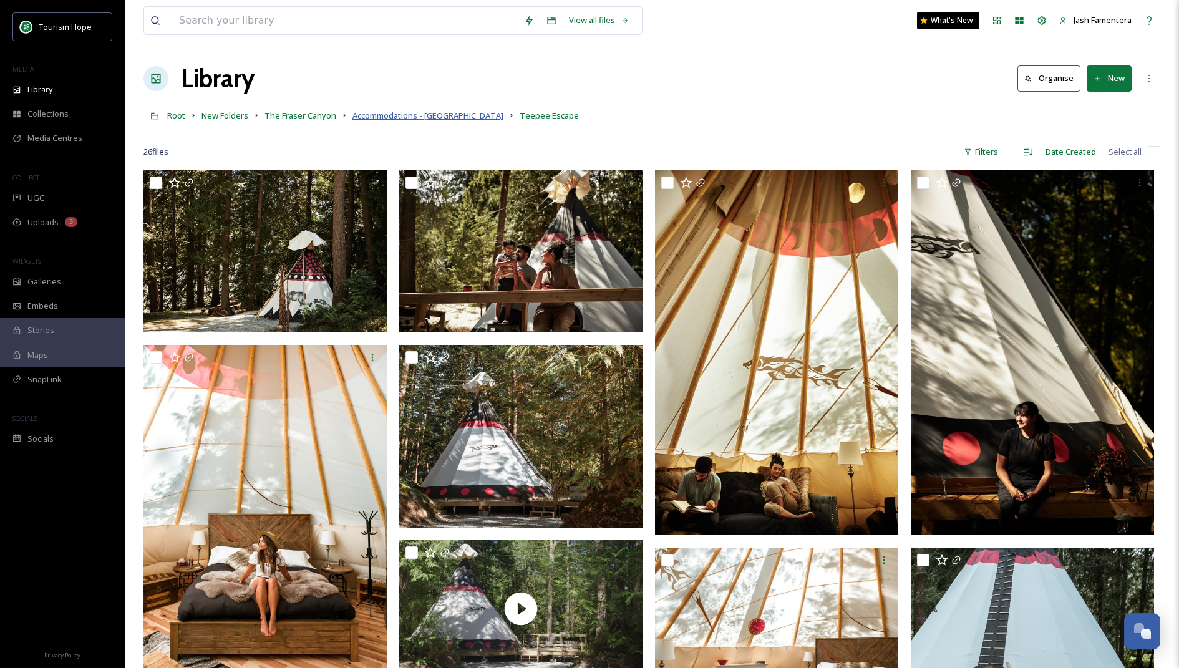
click at [413, 115] on span "Accommodations - [GEOGRAPHIC_DATA]" at bounding box center [427, 115] width 151 height 11
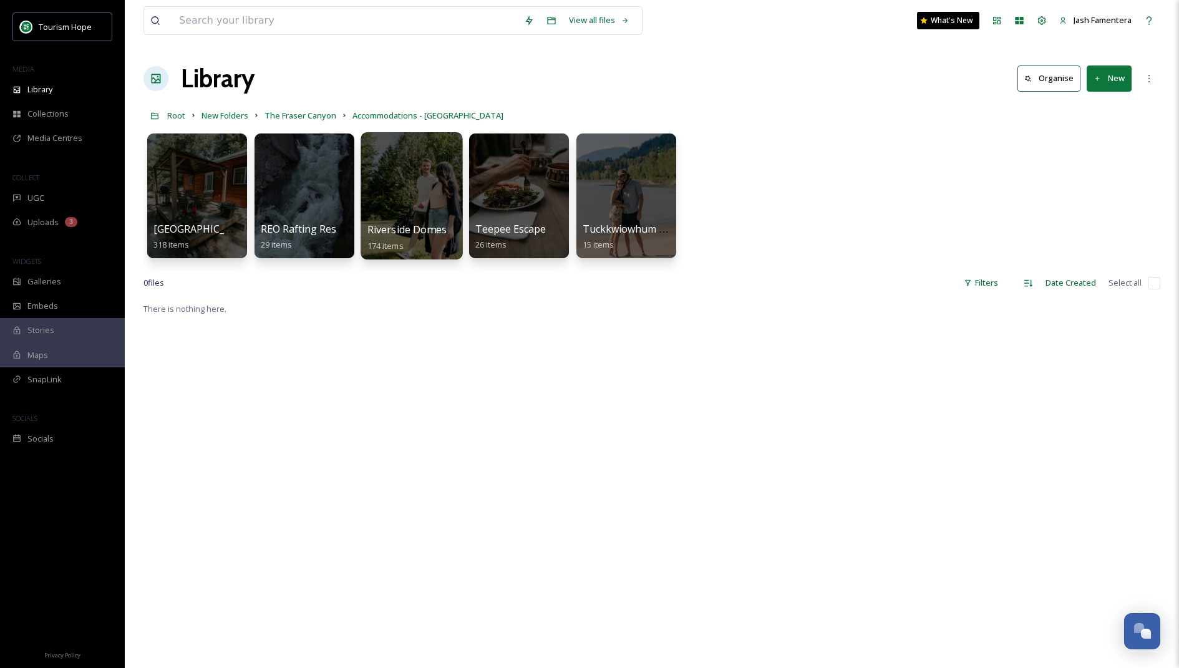
click at [411, 214] on div at bounding box center [412, 195] width 102 height 127
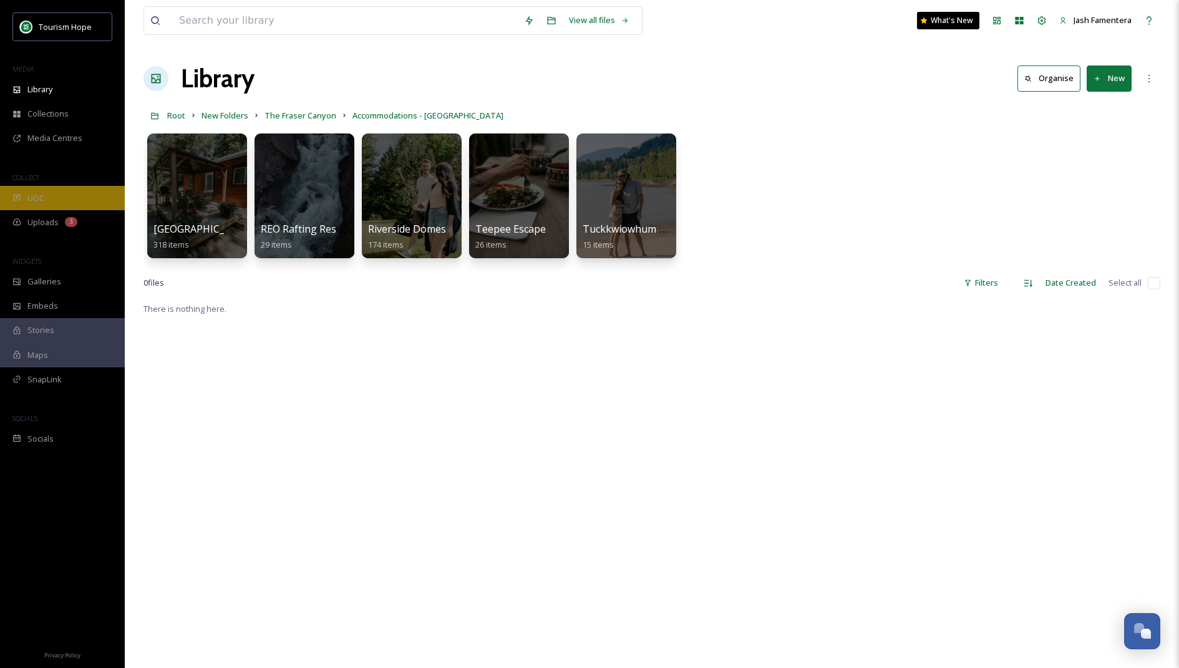
click at [84, 203] on div "UGC" at bounding box center [62, 198] width 125 height 24
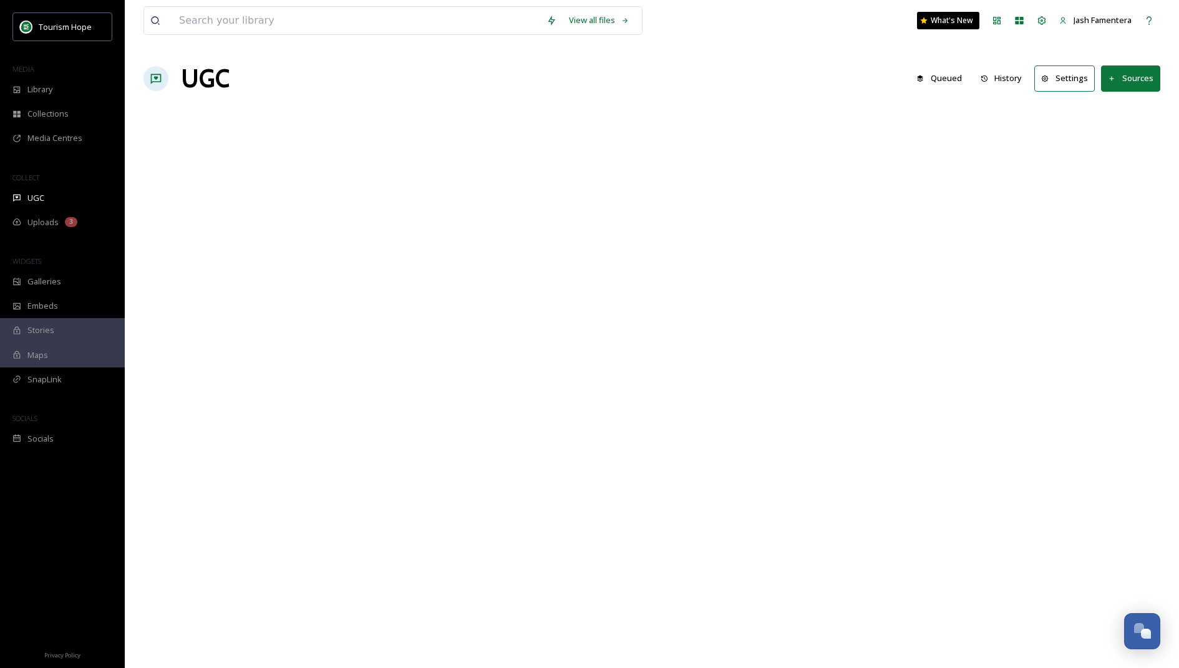
click at [1148, 78] on button "Sources" at bounding box center [1130, 78] width 59 height 26
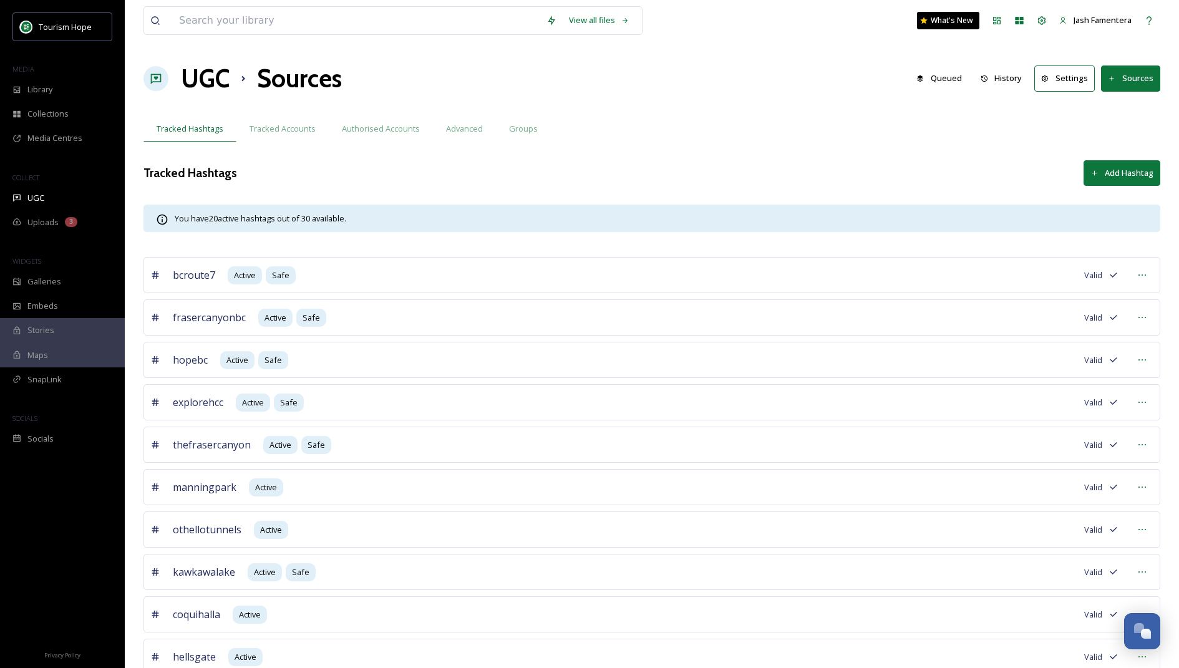
click at [1125, 67] on button "Sources" at bounding box center [1130, 78] width 59 height 26
click at [90, 203] on div "UGC" at bounding box center [62, 198] width 125 height 24
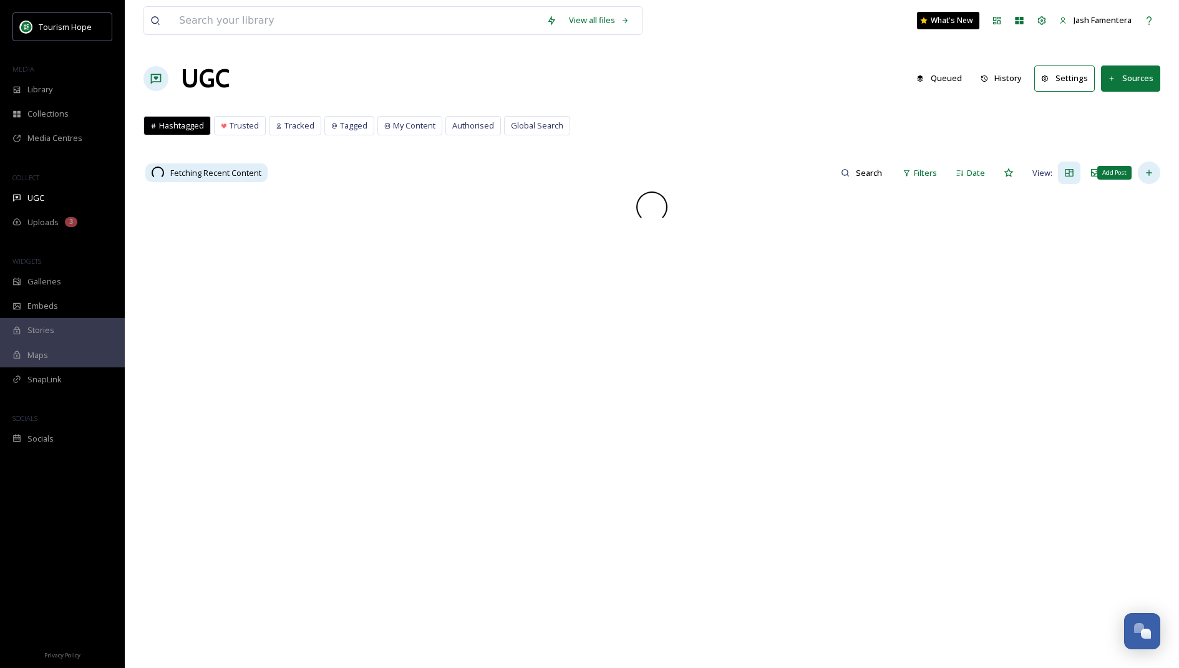
click at [1155, 165] on div "Add Post" at bounding box center [1149, 173] width 22 height 22
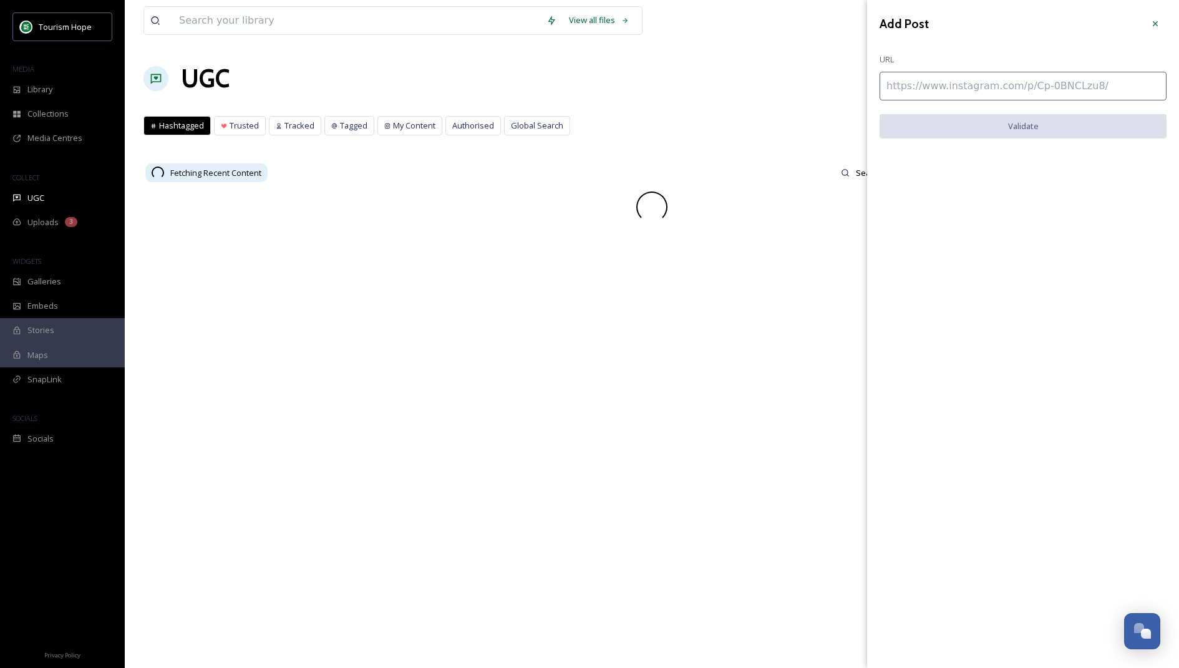
click at [975, 80] on input at bounding box center [1022, 86] width 287 height 29
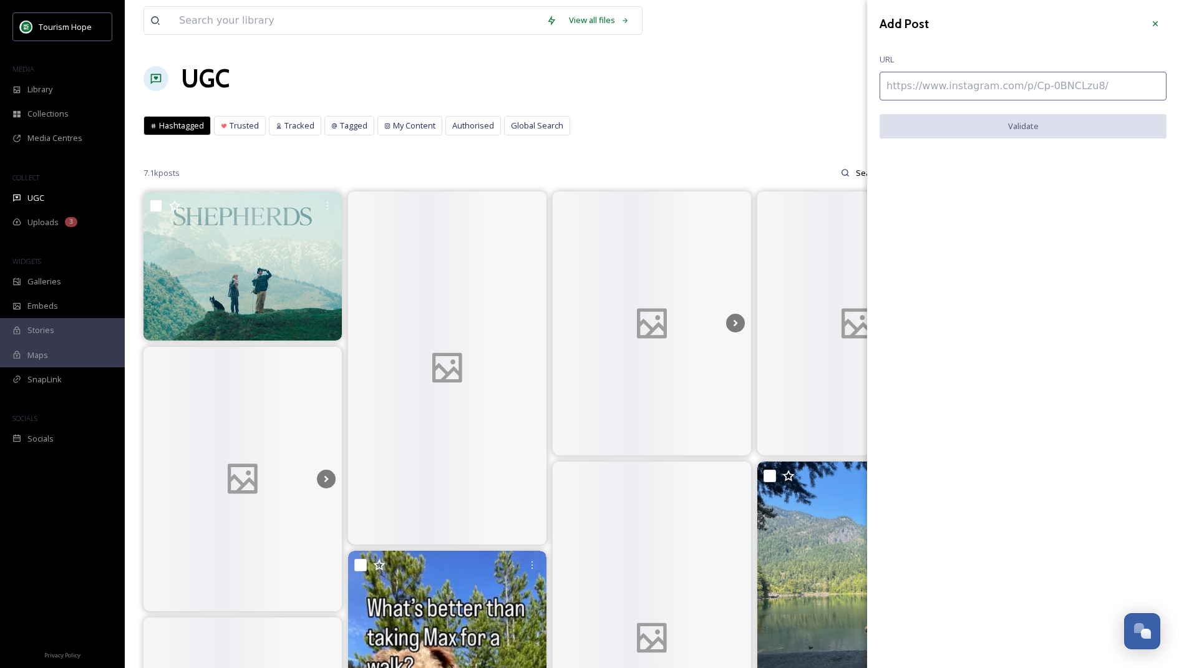
paste input "[URL][DOMAIN_NAME]"
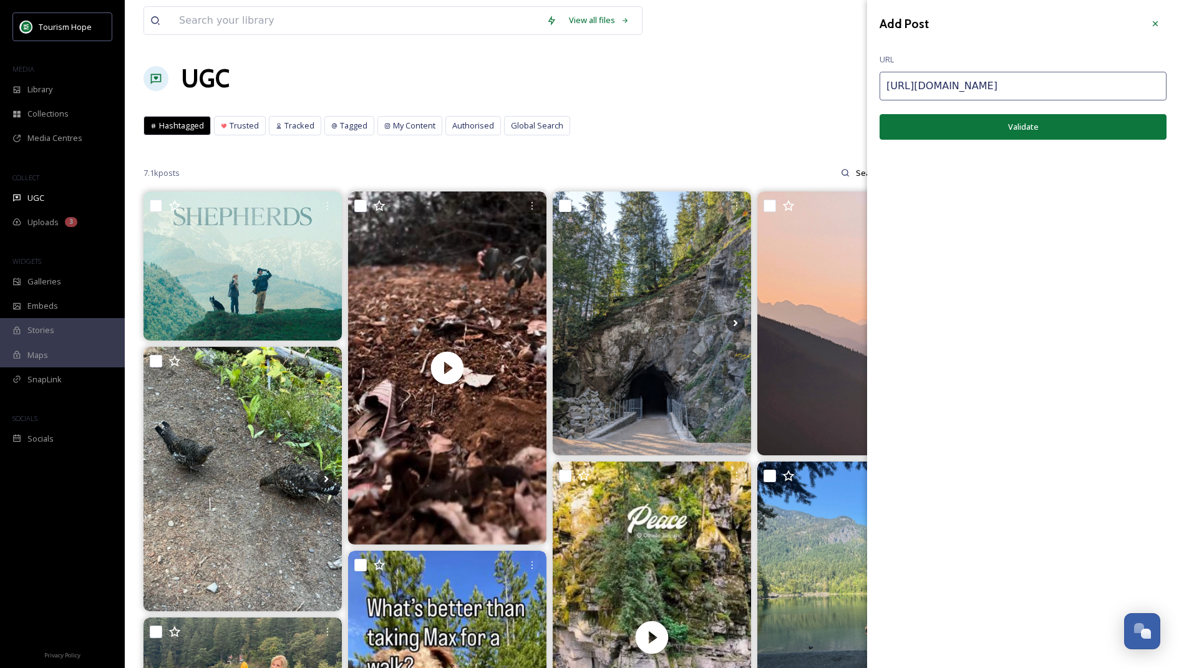
type input "[URL][DOMAIN_NAME]"
click at [970, 124] on button "Validate" at bounding box center [1022, 127] width 287 height 26
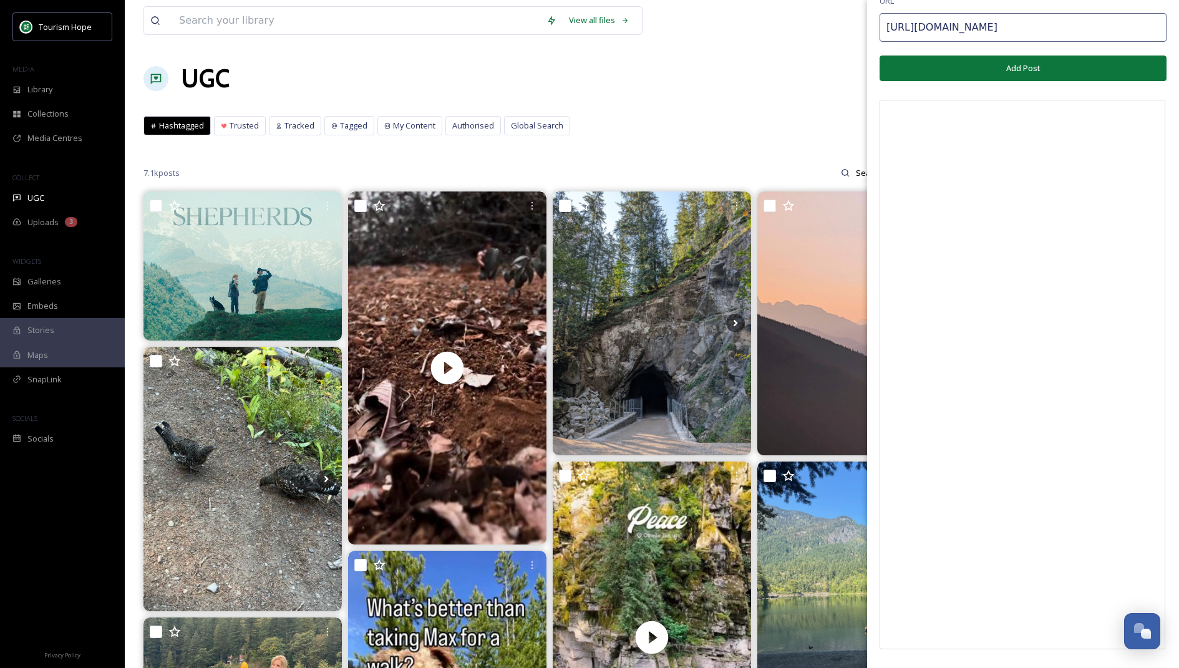
click at [1076, 70] on button "Add Post" at bounding box center [1022, 69] width 287 height 26
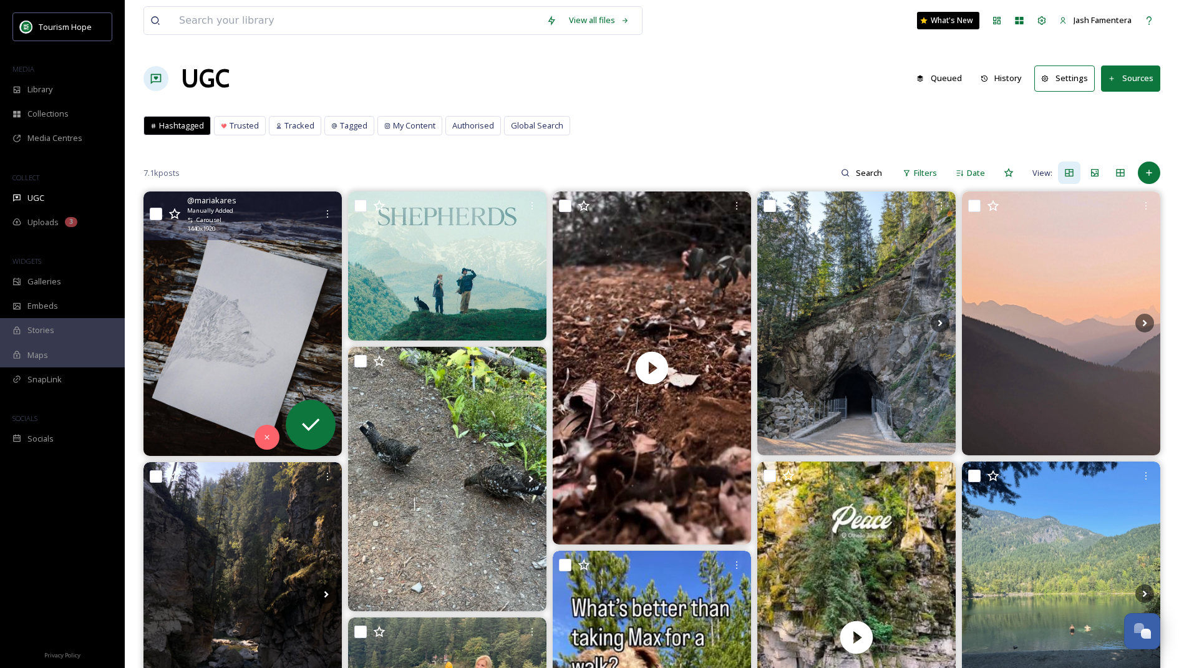
click at [227, 265] on img at bounding box center [242, 323] width 198 height 264
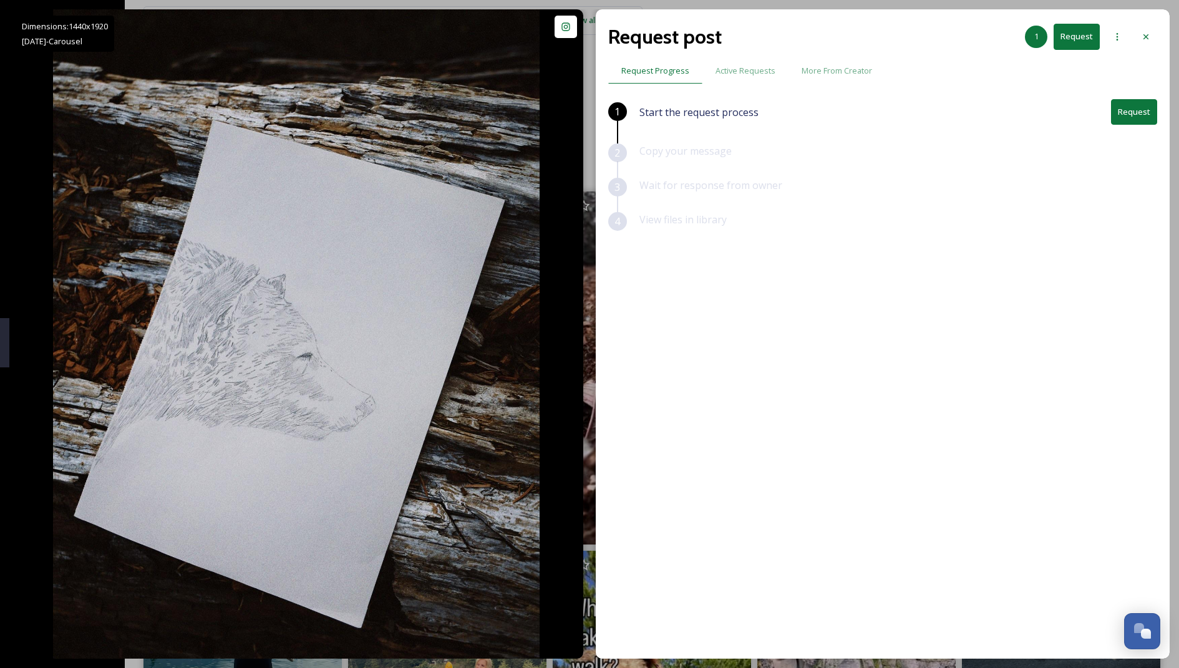
click at [1150, 112] on button "Request" at bounding box center [1134, 112] width 46 height 26
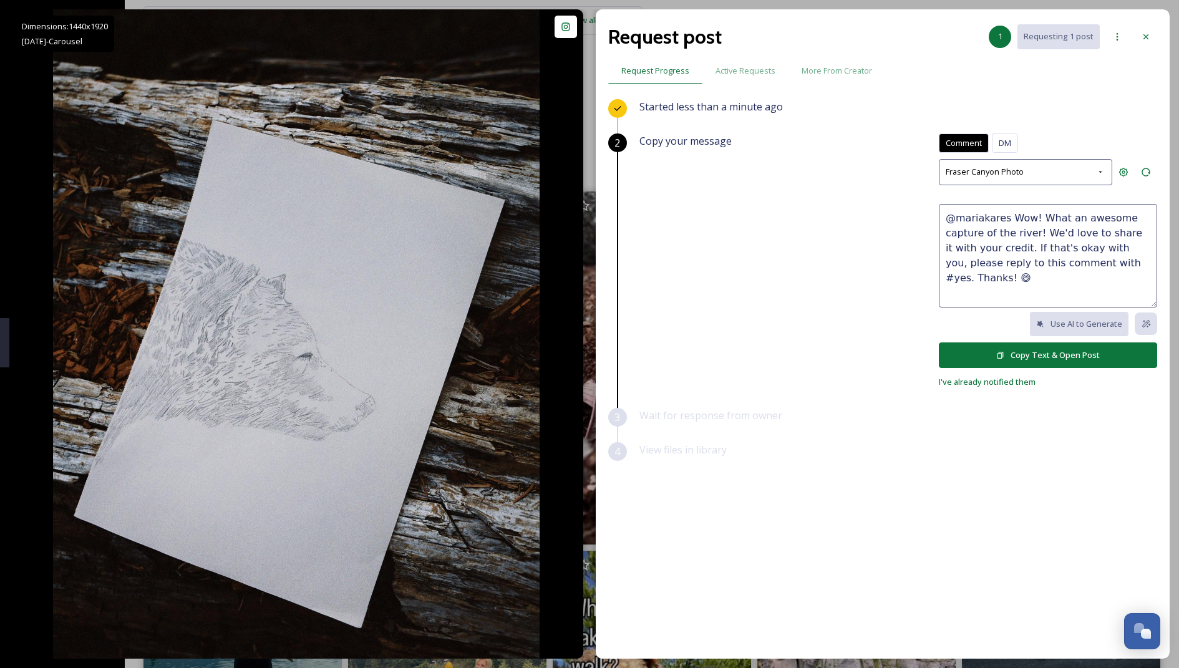
click at [1037, 218] on textarea "@mariakares Wow! What an awesome capture of the river! We'd love to share it wi…" at bounding box center [1048, 256] width 218 height 104
drag, startPoint x: 1007, startPoint y: 215, endPoint x: 1037, endPoint y: 230, distance: 34.0
click at [1037, 230] on textarea "@mariakares Wow! What an awesome capture of the river! We'd love to share it wi…" at bounding box center [1048, 256] width 218 height 104
click at [1094, 215] on textarea "@mariakares We'd love to share it with your credit. If that's okay with you, pl…" at bounding box center [1048, 256] width 218 height 104
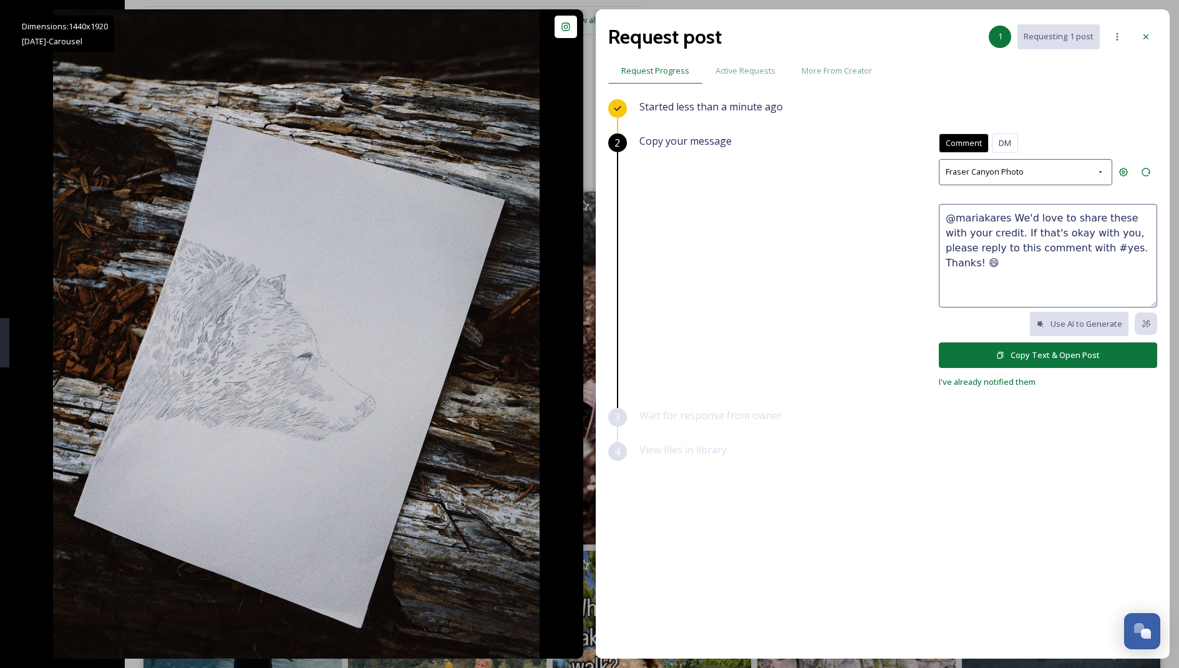
click at [997, 229] on textarea "@mariakares We'd love to share these with your credit. If that's okay with you,…" at bounding box center [1048, 256] width 218 height 104
type textarea "@mariakares We'd love to share these with your credit. If that's okay with you,…"
click at [1047, 349] on button "Copy Text & Open Post" at bounding box center [1048, 355] width 218 height 26
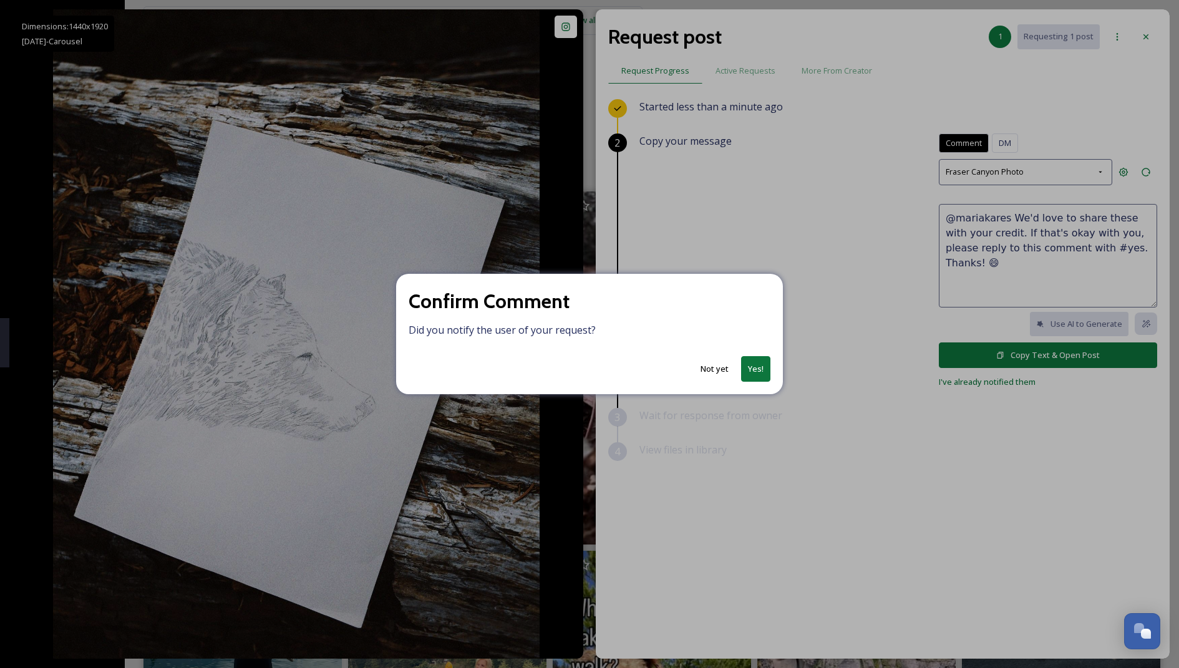
click at [762, 374] on button "Yes!" at bounding box center [755, 369] width 29 height 26
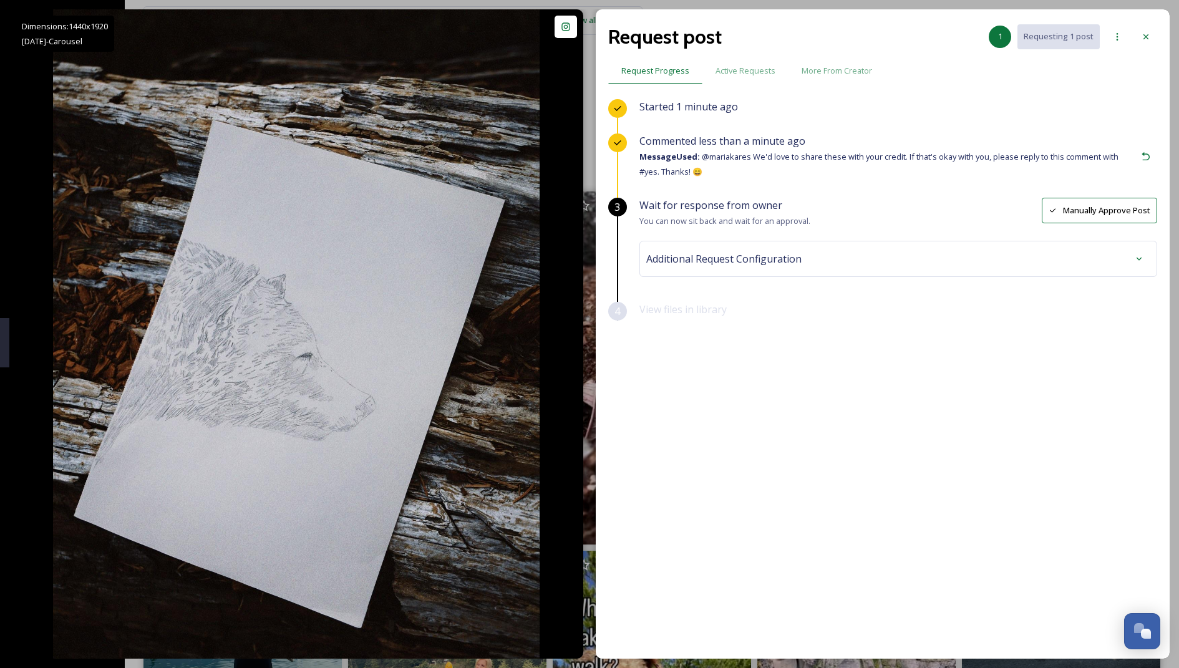
click at [798, 236] on div "Wait for response from owner You can now sit back and wait for an approval. Man…" at bounding box center [898, 250] width 518 height 104
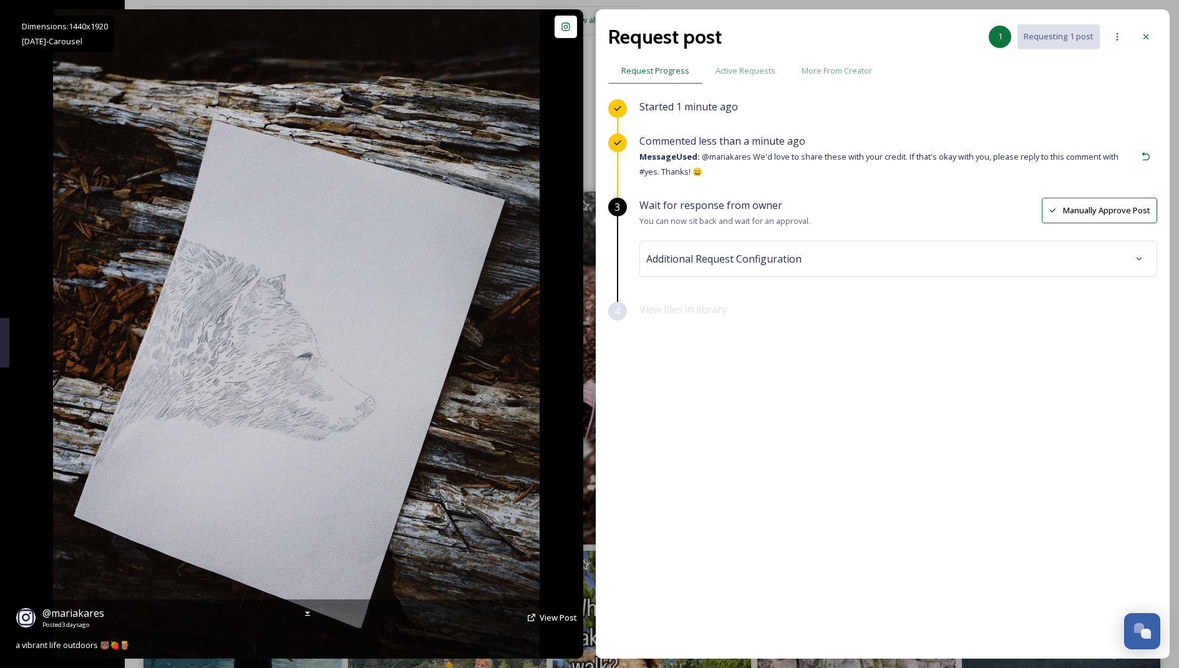
click at [555, 283] on div "Dimensions: 1440 x [DATE] - Carousel @ mariakares Posted [DATE] View Post a vib…" at bounding box center [296, 333] width 574 height 649
click at [430, 289] on img at bounding box center [296, 333] width 487 height 649
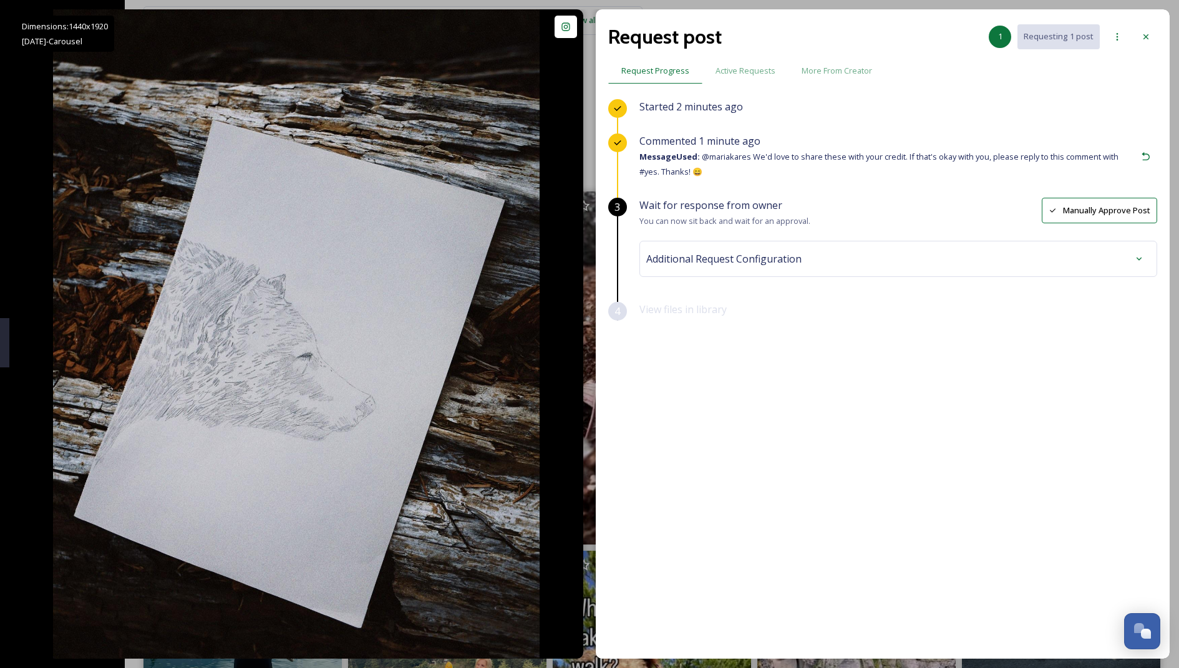
click at [749, 306] on div "View files in library" at bounding box center [898, 319] width 518 height 34
click at [760, 260] on span "Additional Request Configuration" at bounding box center [723, 258] width 155 height 15
click at [723, 367] on div "No tags" at bounding box center [898, 358] width 498 height 29
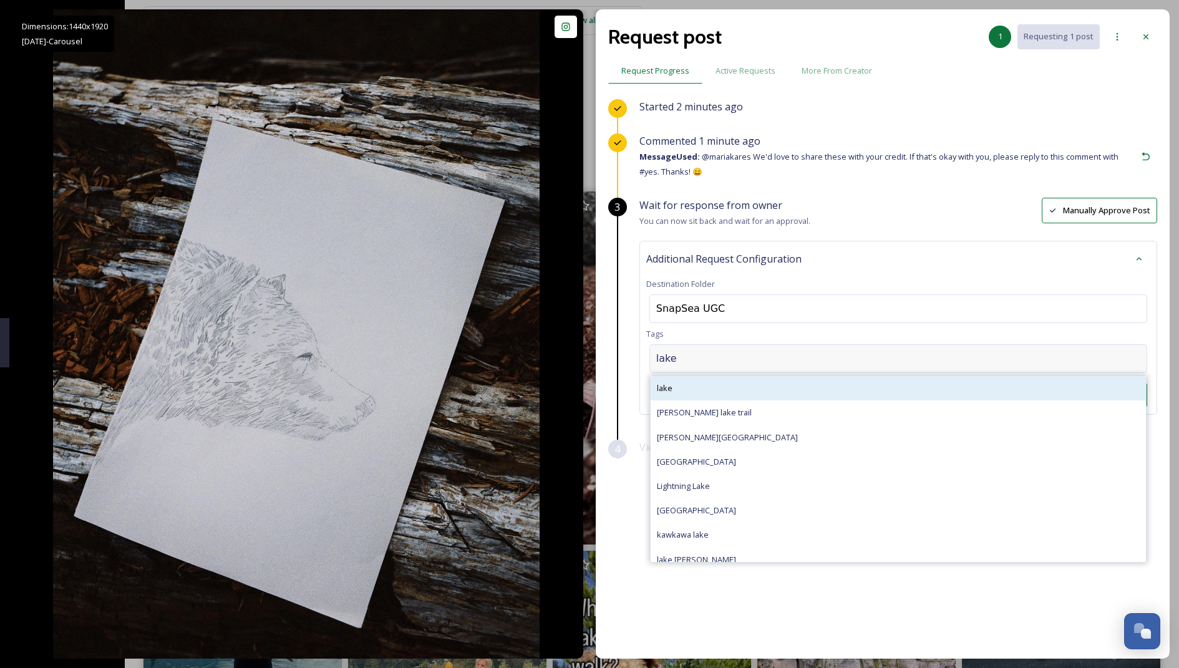
type input "lake"
click at [675, 392] on div "lake" at bounding box center [898, 388] width 495 height 24
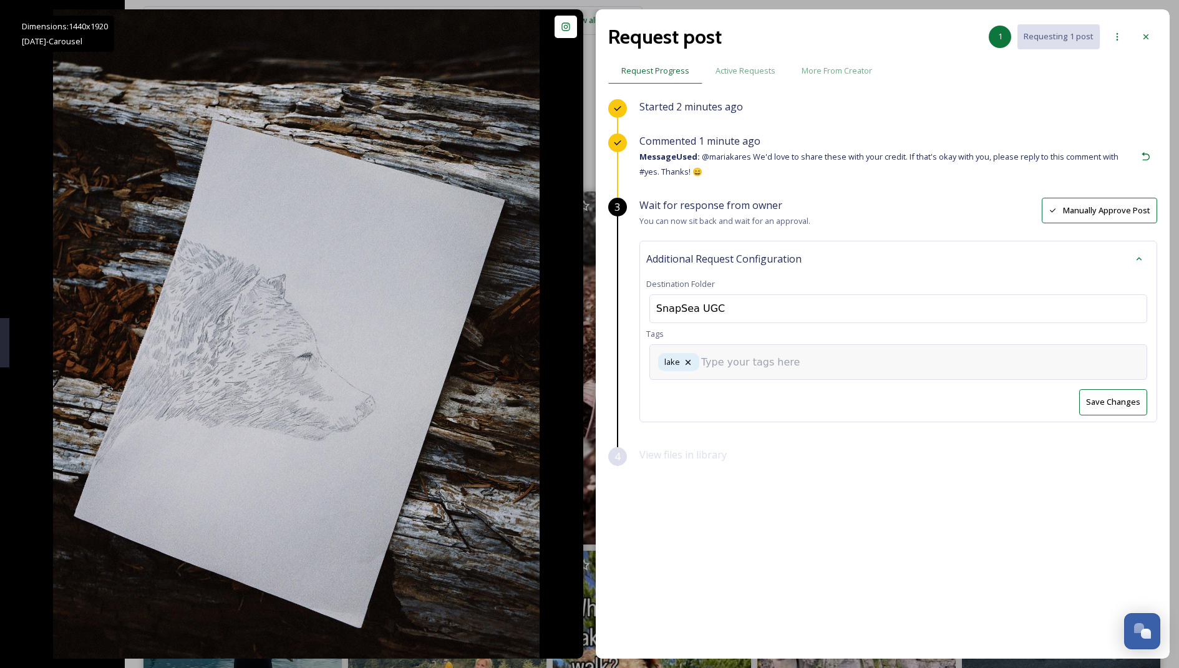
click at [771, 364] on input at bounding box center [763, 362] width 125 height 15
type input "trail"
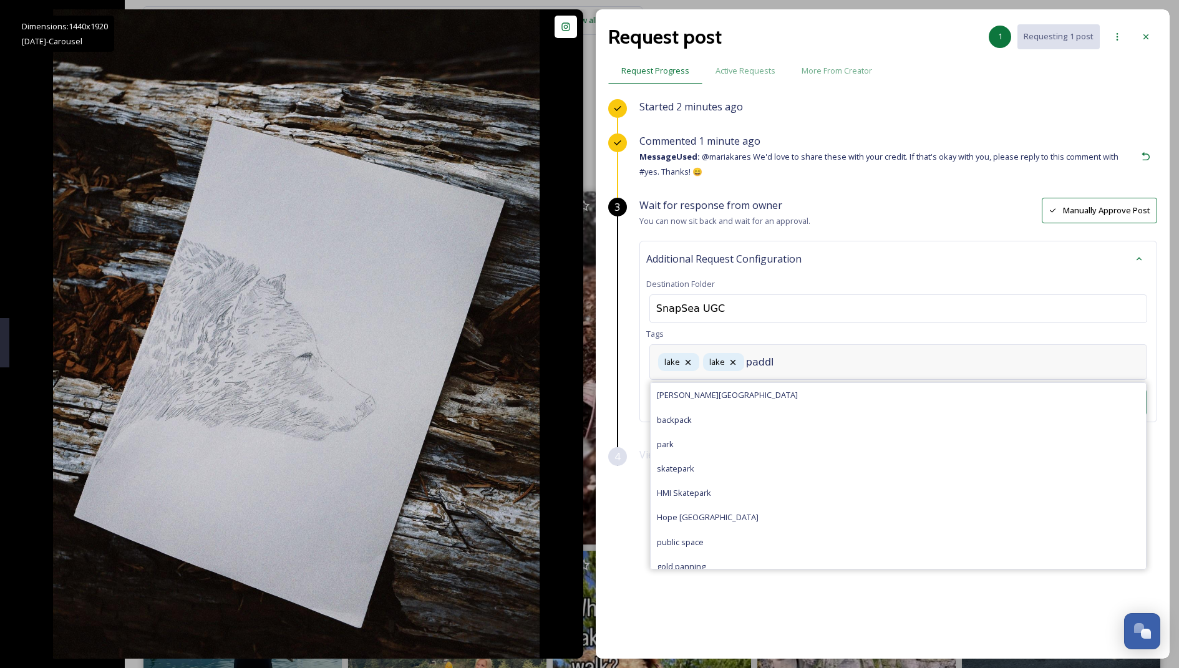
type input "paddle"
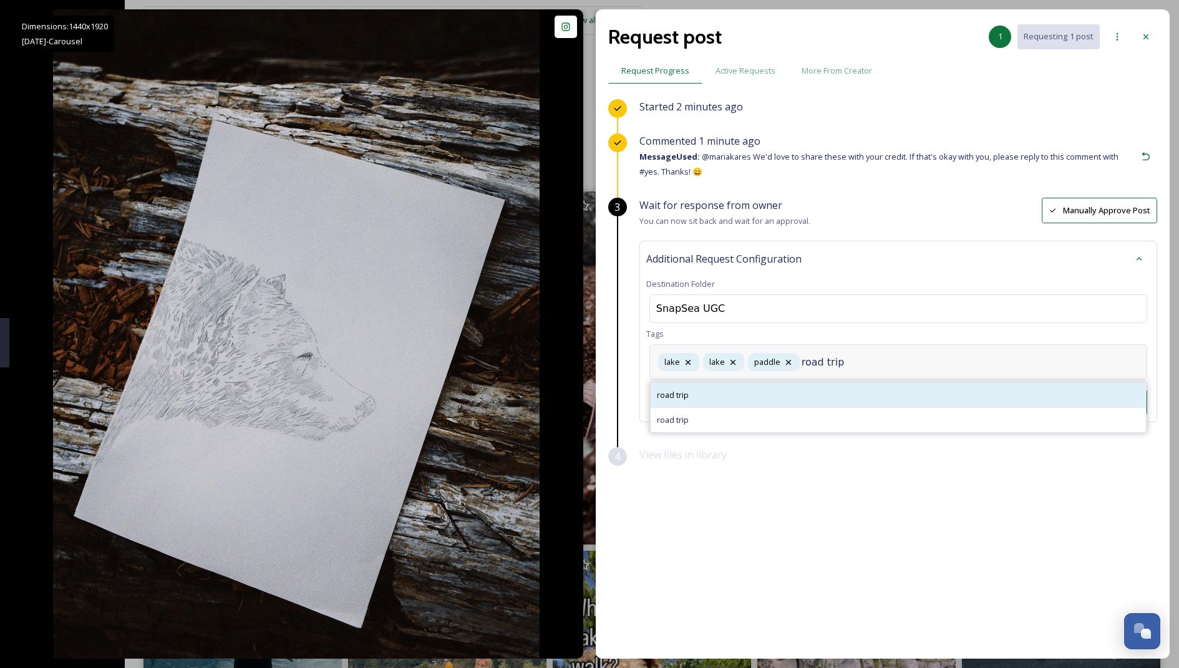
type input "road trip"
click at [718, 395] on div "road trip" at bounding box center [898, 395] width 495 height 24
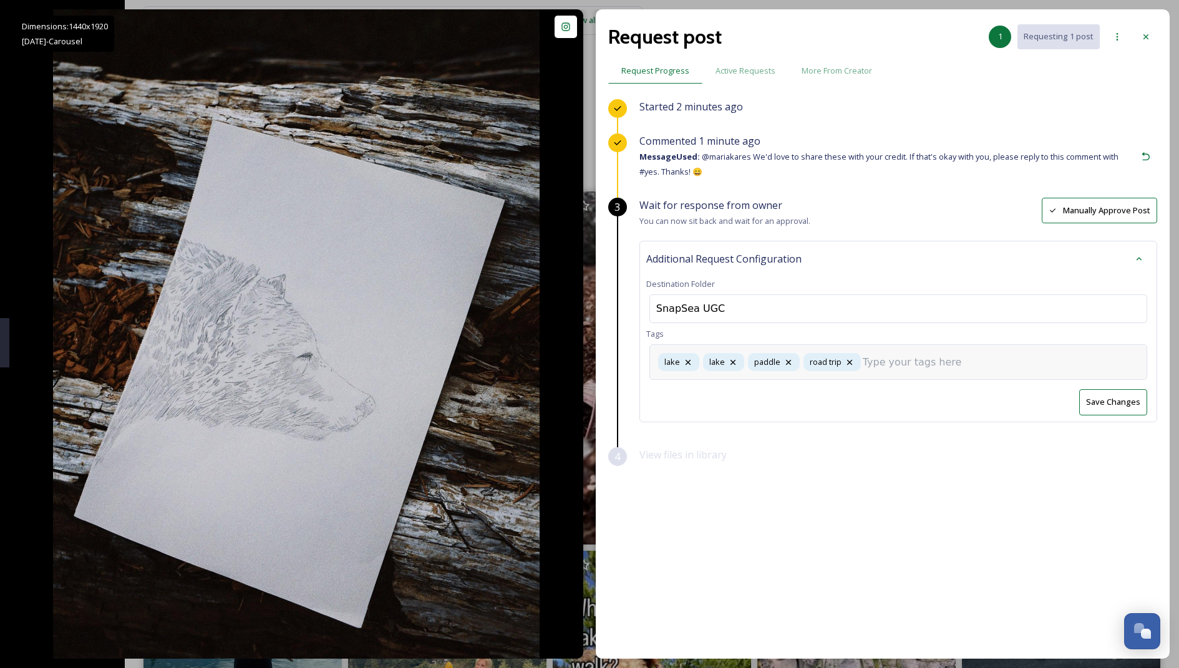
click at [916, 364] on input at bounding box center [925, 362] width 125 height 15
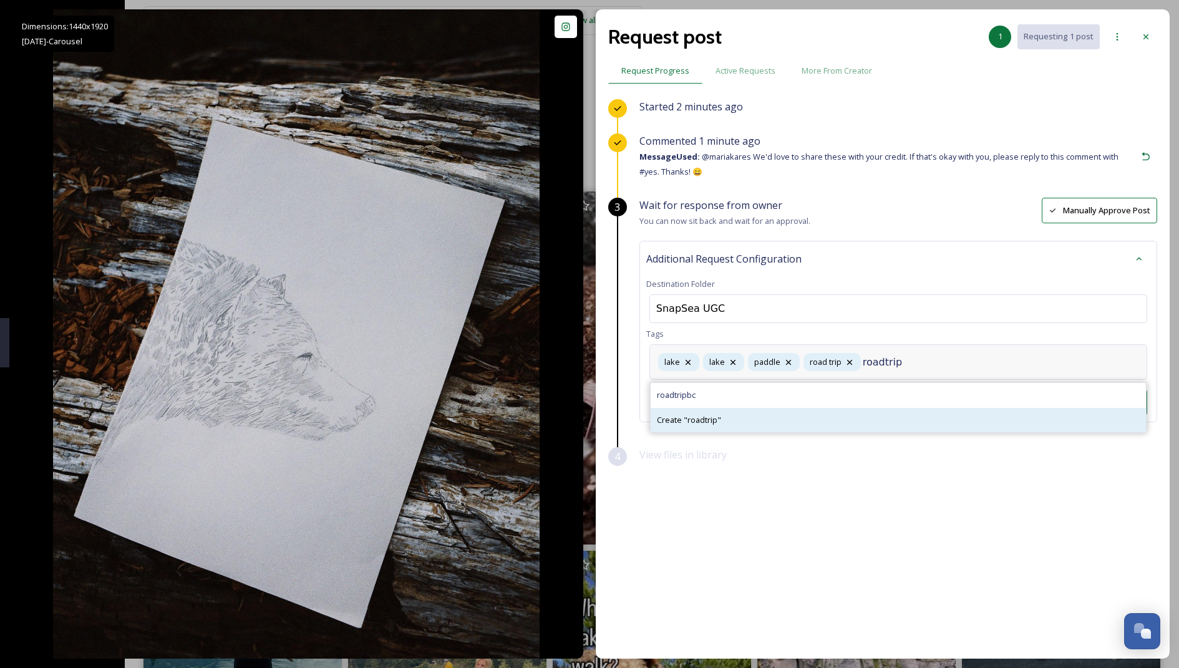
type input "roadtrip"
click at [778, 417] on div "Create " roadtrip "" at bounding box center [898, 420] width 495 height 24
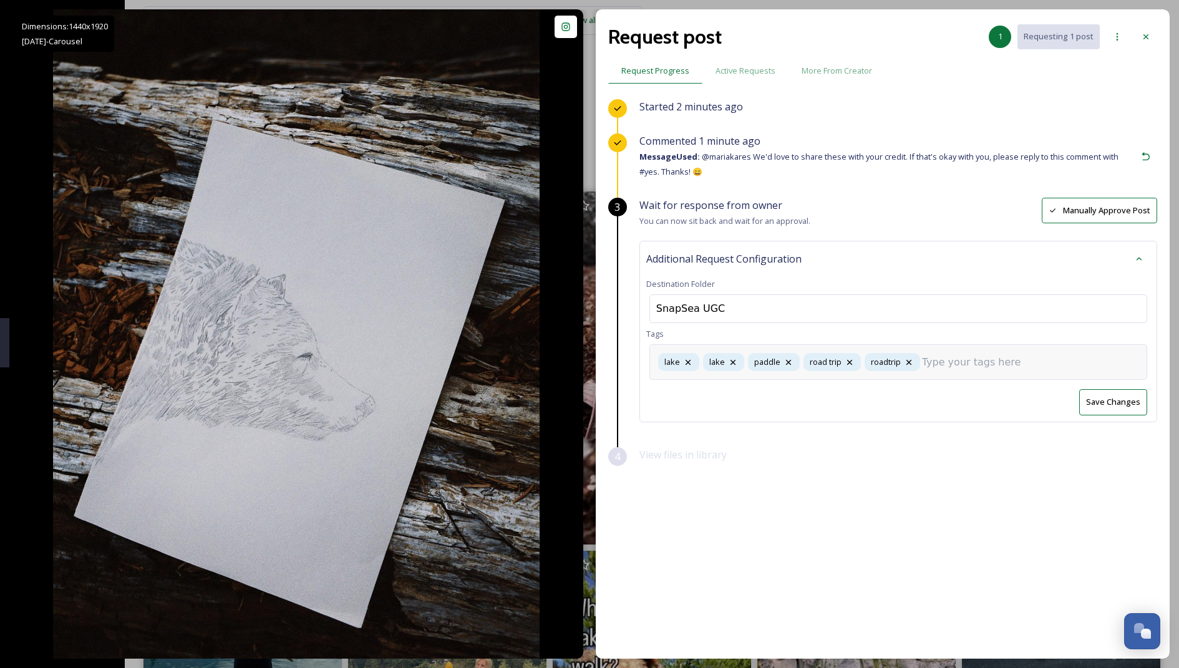
click at [974, 355] on input at bounding box center [984, 362] width 125 height 15
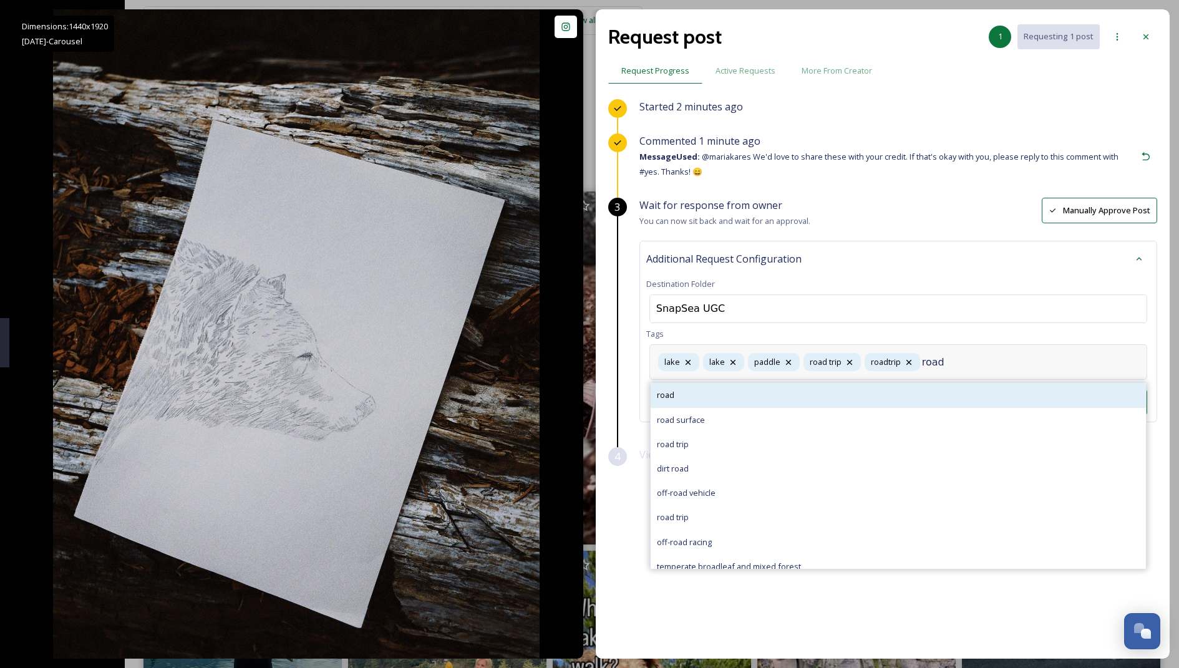
type input "road"
click at [875, 397] on div "road" at bounding box center [898, 395] width 495 height 24
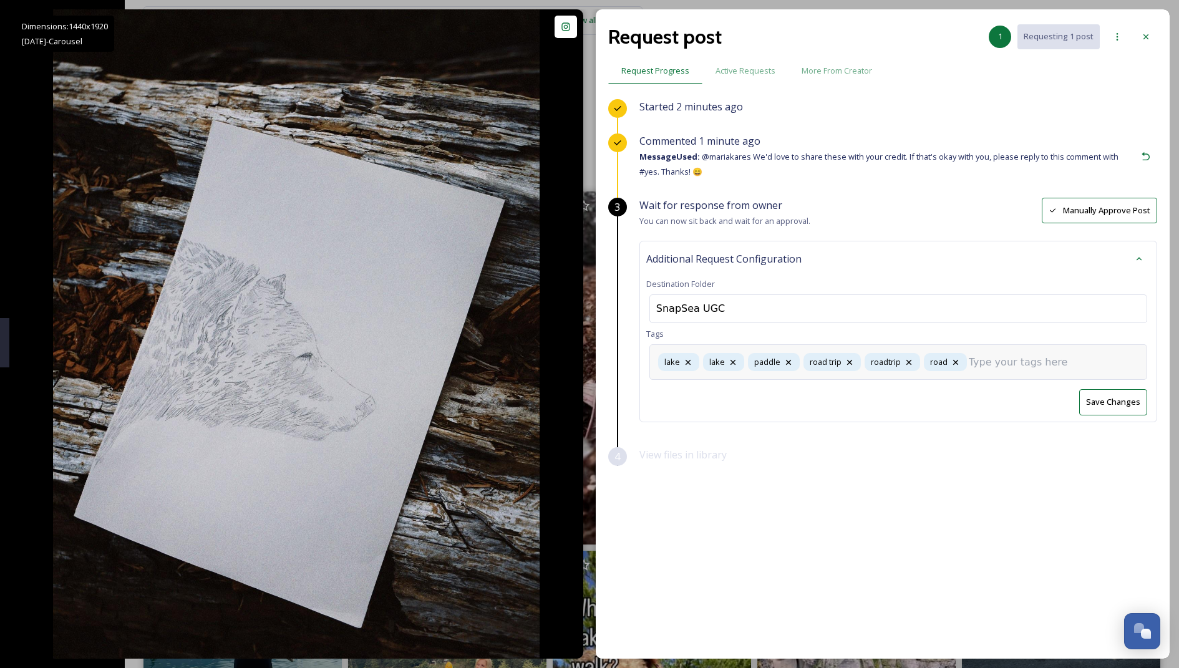
click at [1014, 364] on input at bounding box center [1031, 362] width 125 height 15
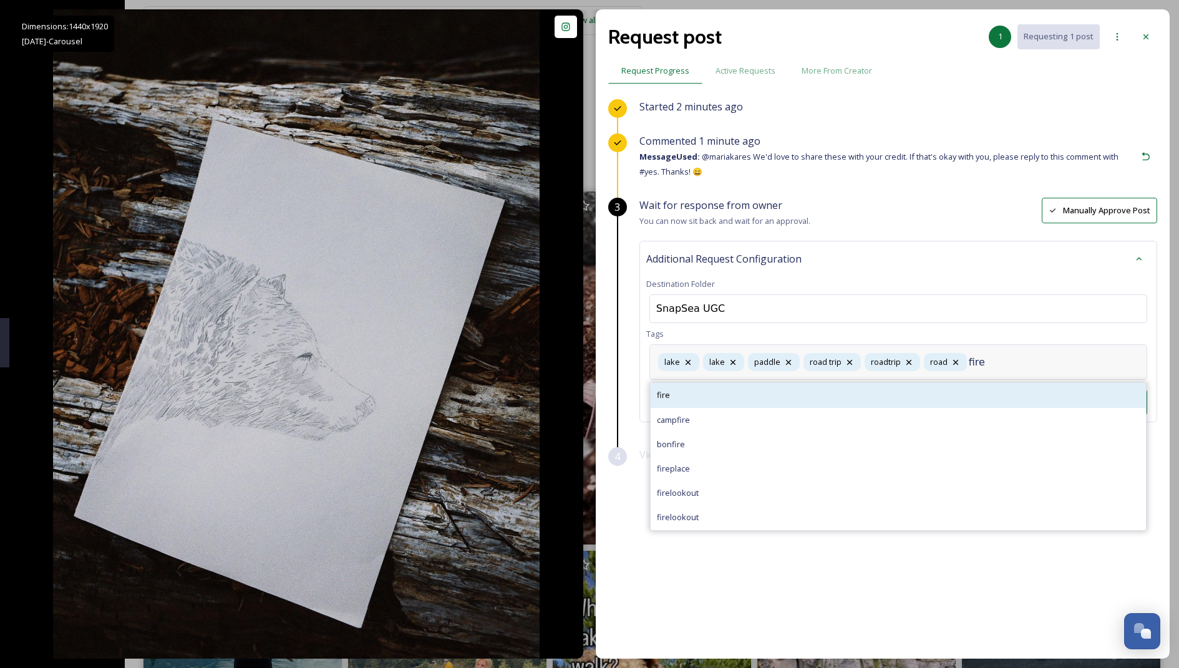
type input "fire"
click at [817, 392] on div "fire" at bounding box center [898, 395] width 495 height 24
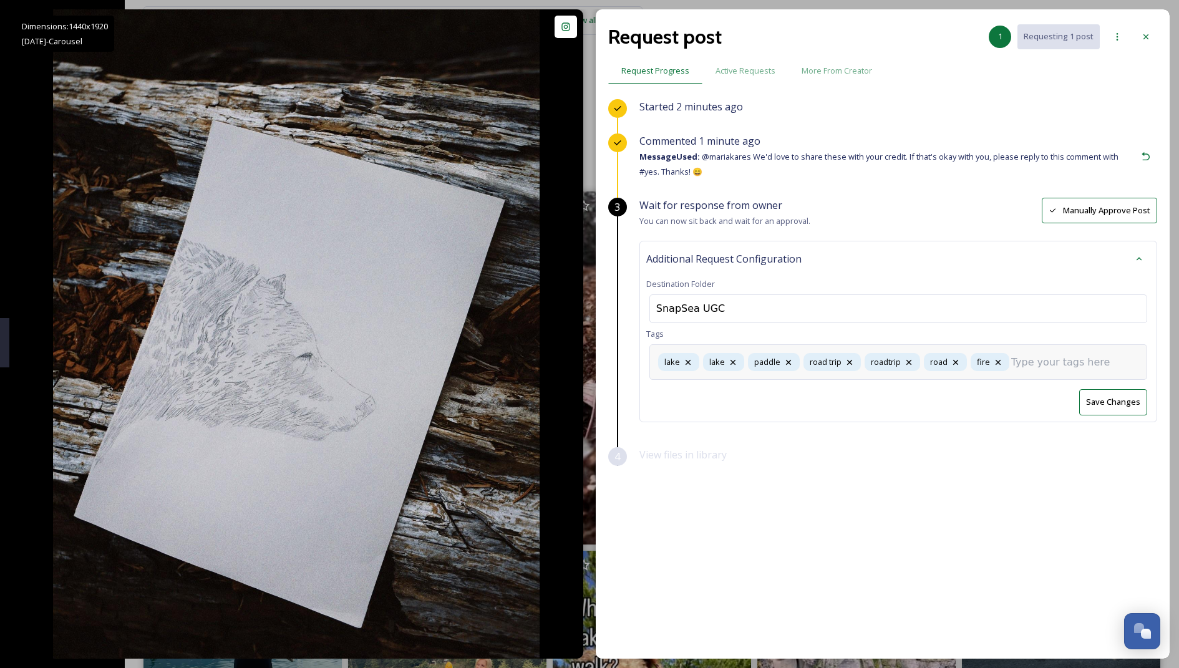
click at [1045, 363] on input at bounding box center [1073, 362] width 125 height 15
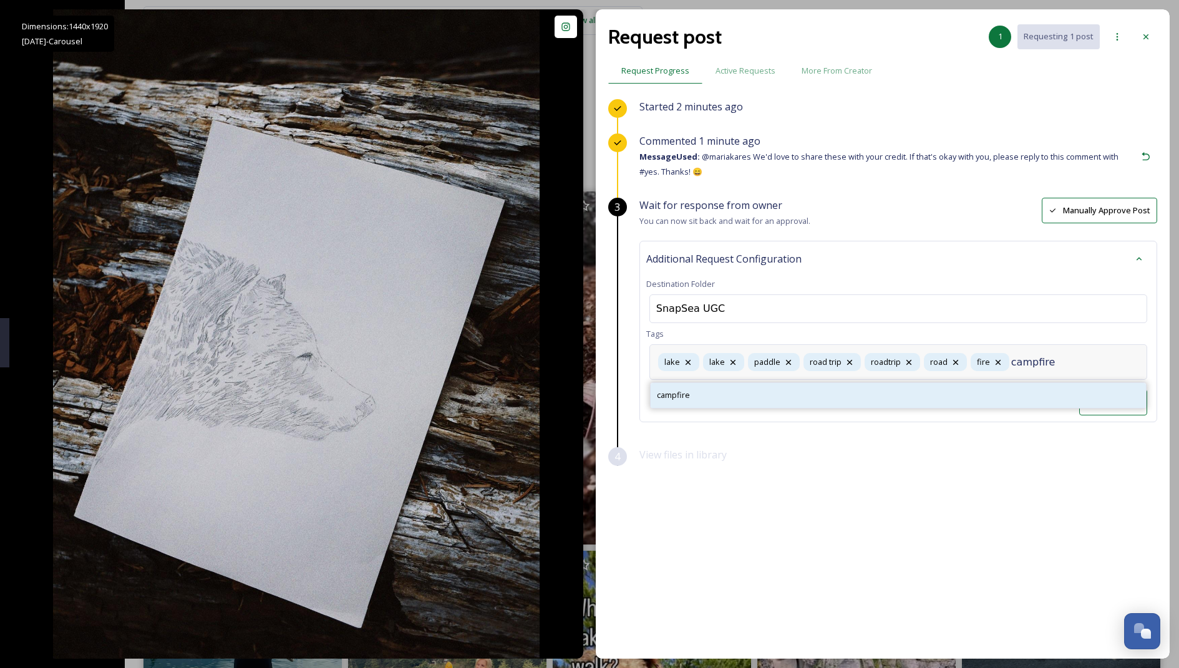
type input "campfire"
click at [816, 387] on div "campfire" at bounding box center [898, 395] width 495 height 24
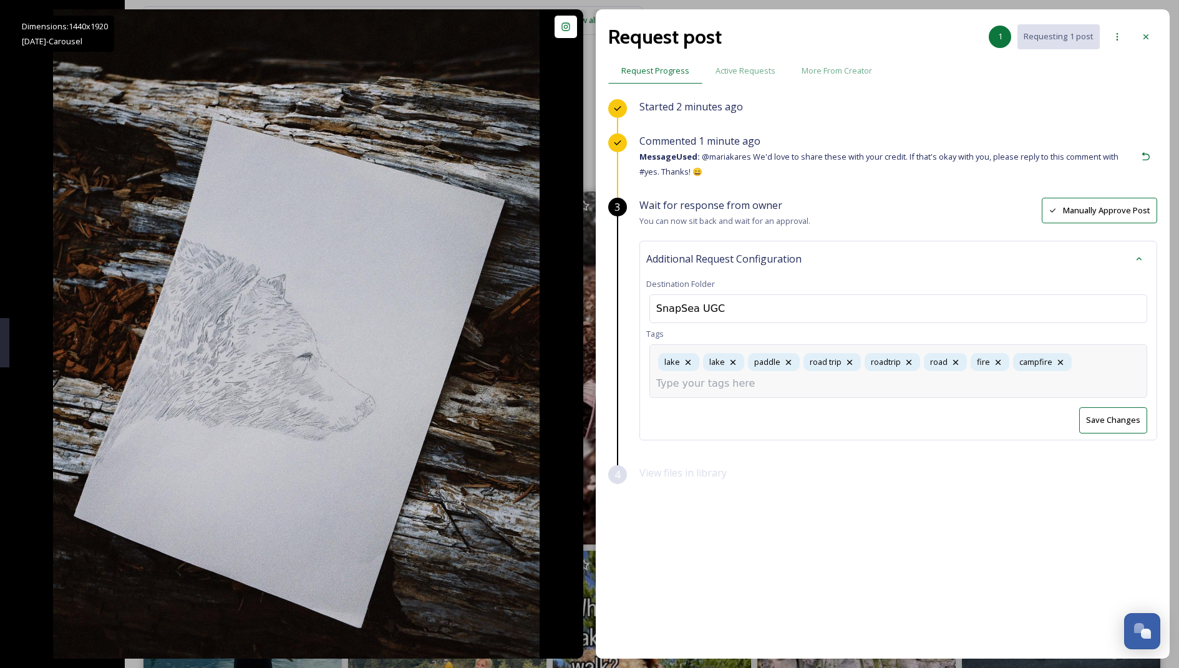
click at [1077, 369] on div "[GEOGRAPHIC_DATA] fire campfire" at bounding box center [898, 371] width 498 height 54
click at [1091, 364] on div "[GEOGRAPHIC_DATA] fire campfire" at bounding box center [898, 371] width 498 height 54
click at [994, 383] on div "[GEOGRAPHIC_DATA] fire campfire" at bounding box center [898, 371] width 498 height 54
click at [1097, 410] on button "Save Changes" at bounding box center [1113, 420] width 68 height 26
click at [1091, 352] on div "[GEOGRAPHIC_DATA] fire campfire" at bounding box center [898, 362] width 498 height 36
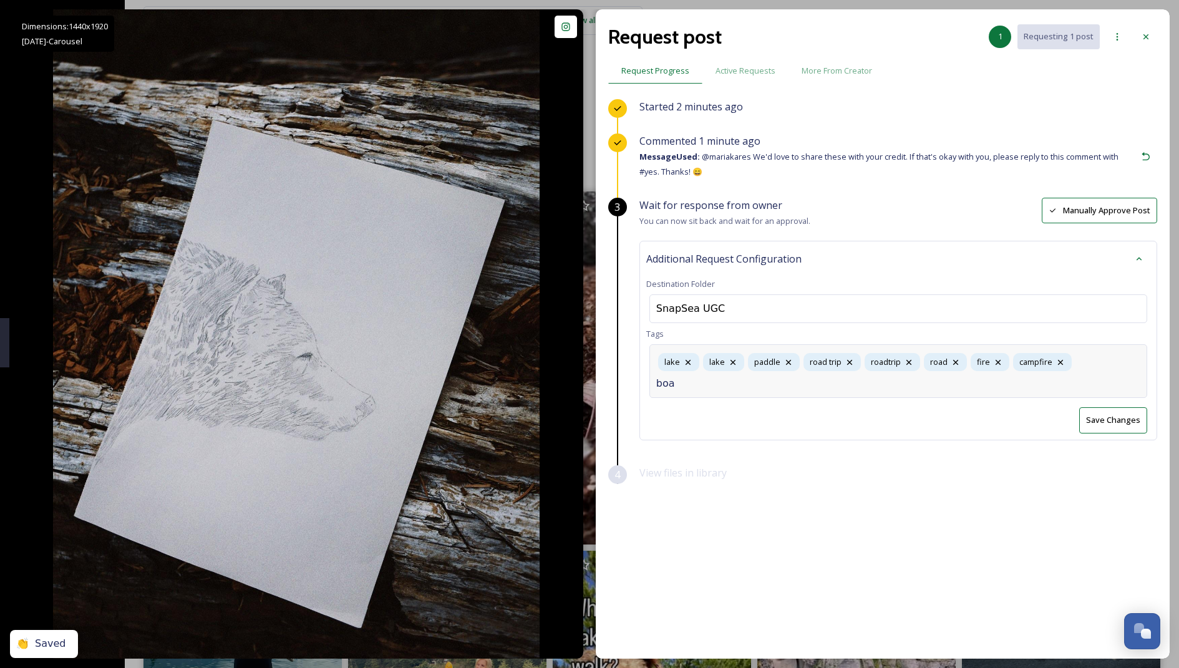
type input "boat"
type input "sky"
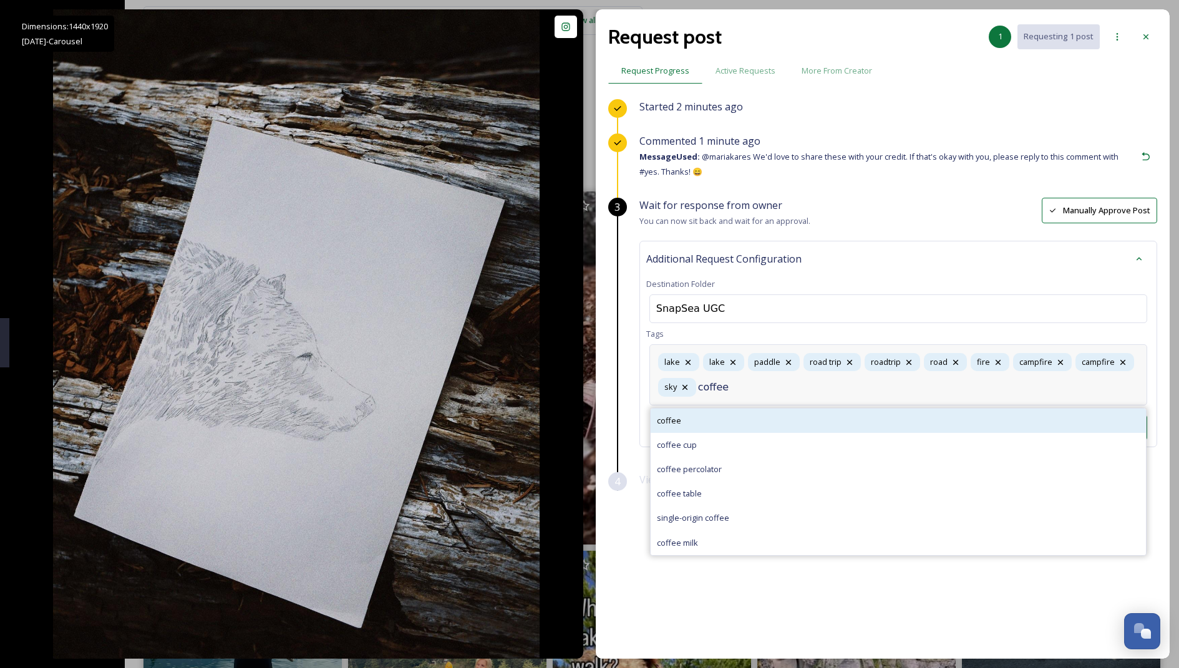
type input "coffee"
click at [700, 410] on div "coffee" at bounding box center [898, 421] width 495 height 24
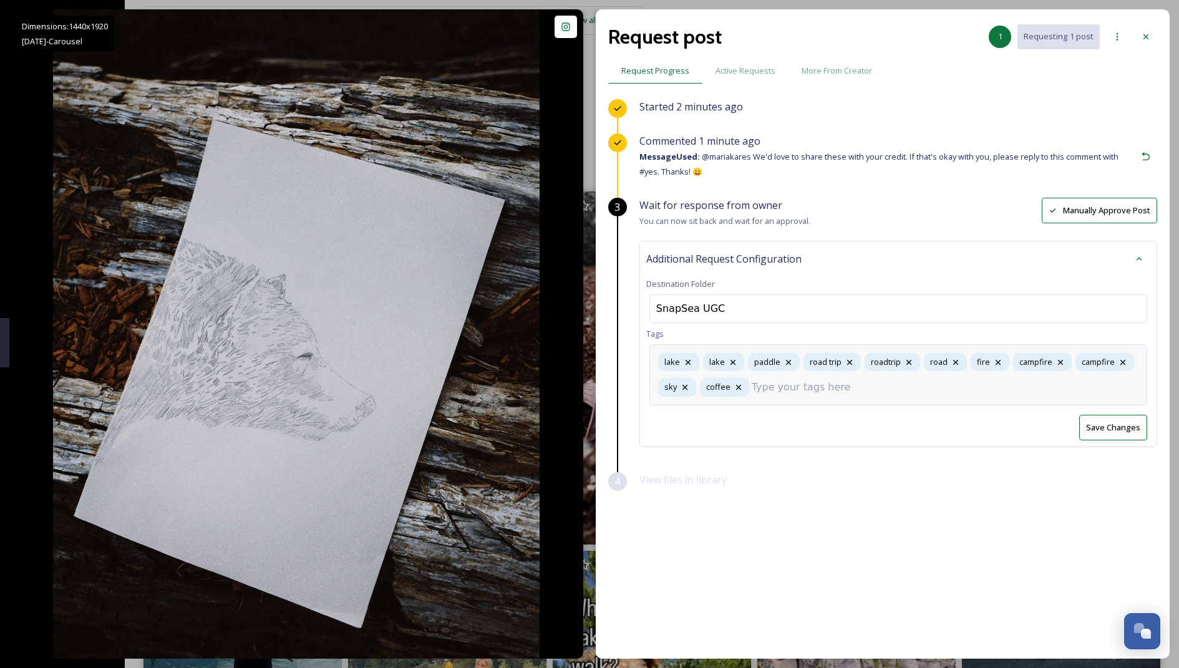
click at [798, 387] on input at bounding box center [814, 387] width 125 height 15
type input "fog"
click at [778, 409] on div "fog" at bounding box center [898, 421] width 495 height 24
click at [1104, 432] on button "Save Changes" at bounding box center [1113, 428] width 68 height 26
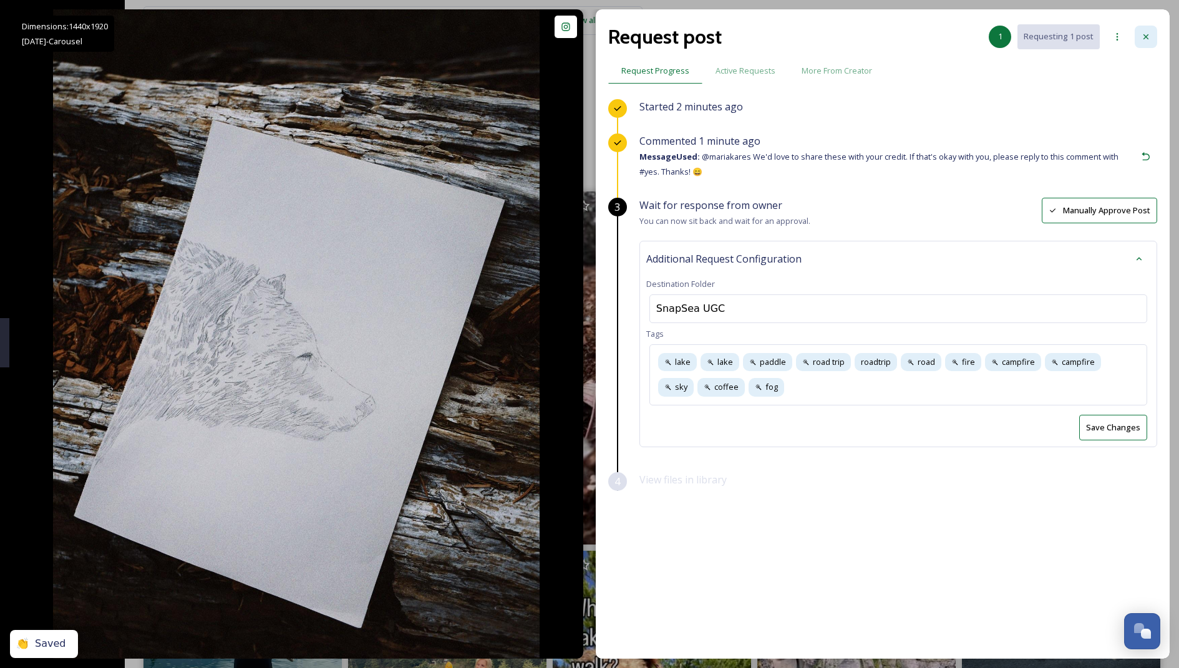
click at [1140, 26] on div at bounding box center [1146, 37] width 22 height 22
